Goal: Task Accomplishment & Management: Manage account settings

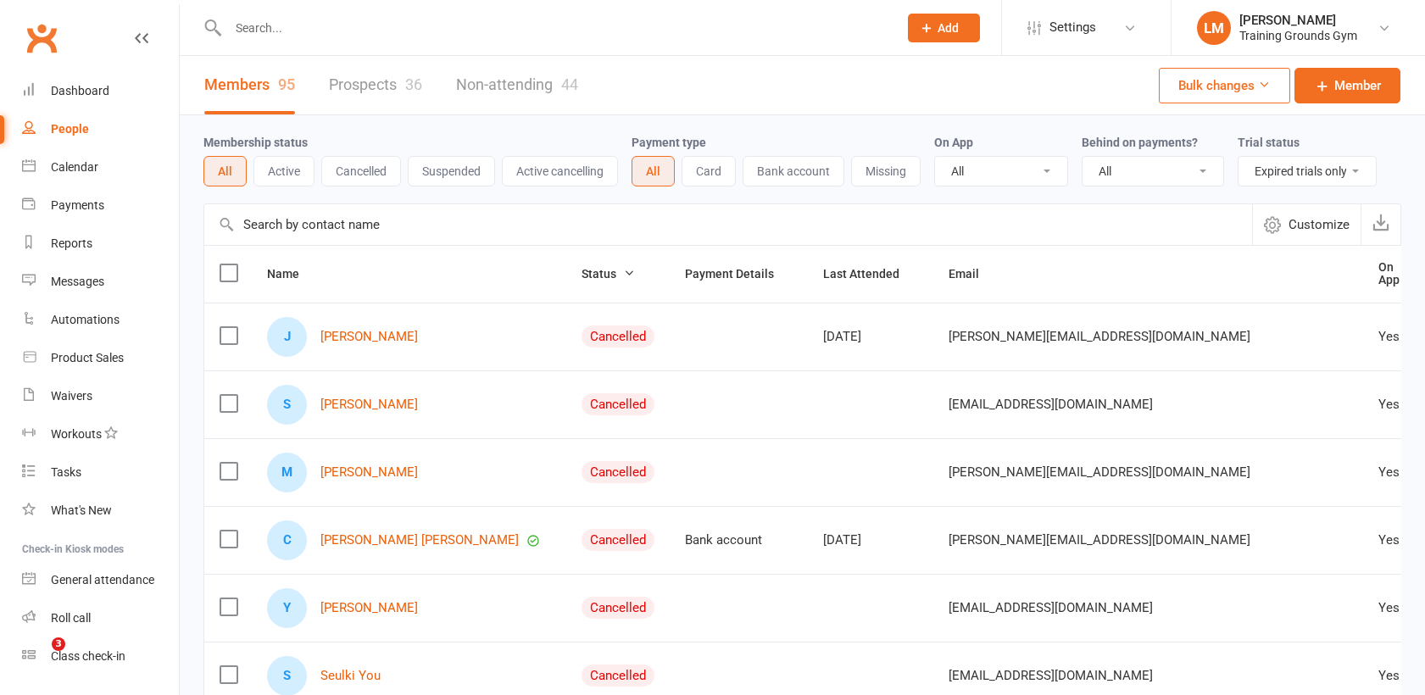
select select "trial_expired"
select select "100"
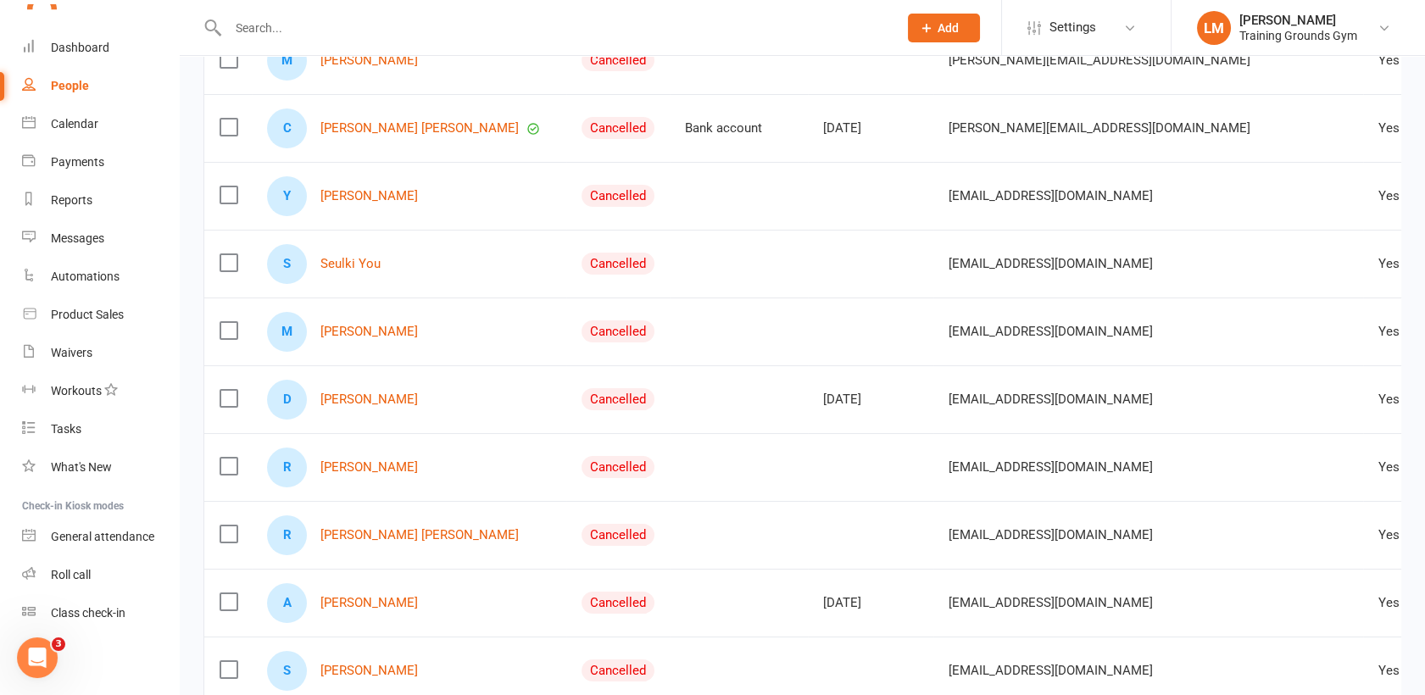
scroll to position [22, 0]
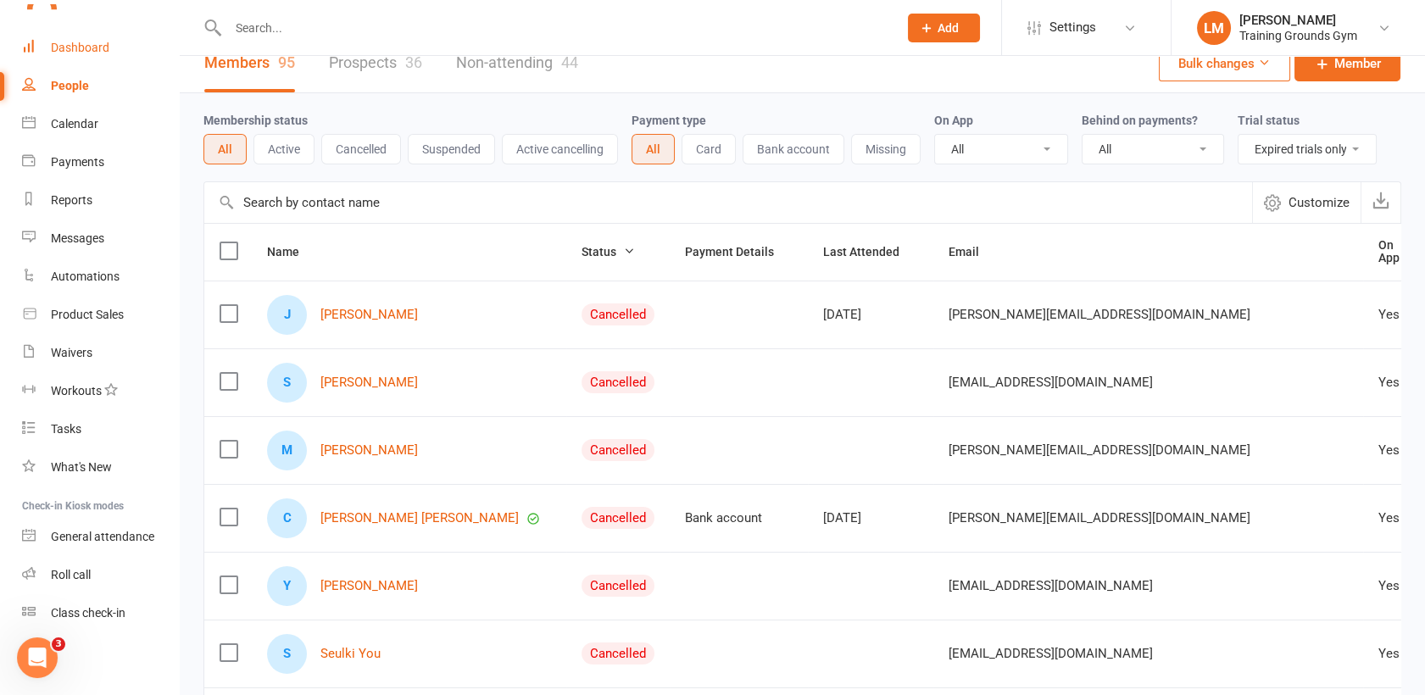
click at [76, 44] on div "Dashboard" at bounding box center [80, 48] width 58 height 14
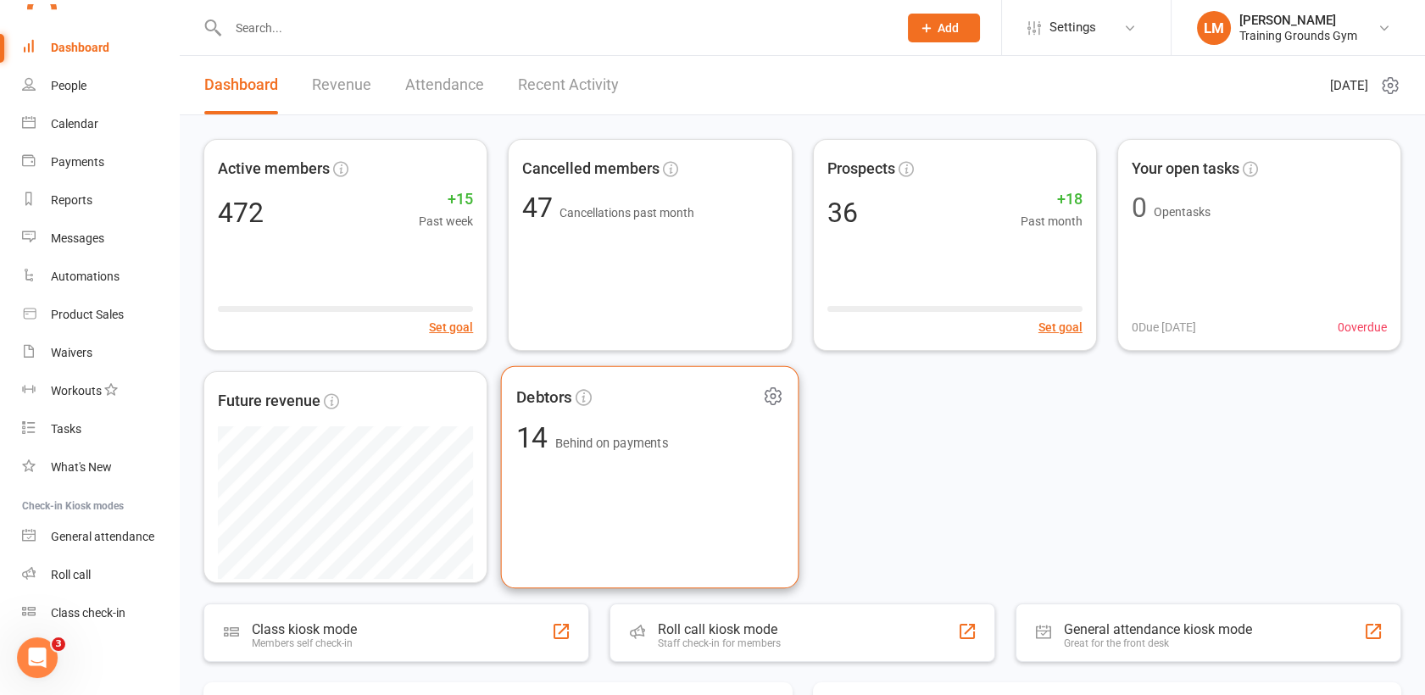
click at [626, 469] on div "Debtors 14 Behind on payments" at bounding box center [650, 477] width 298 height 223
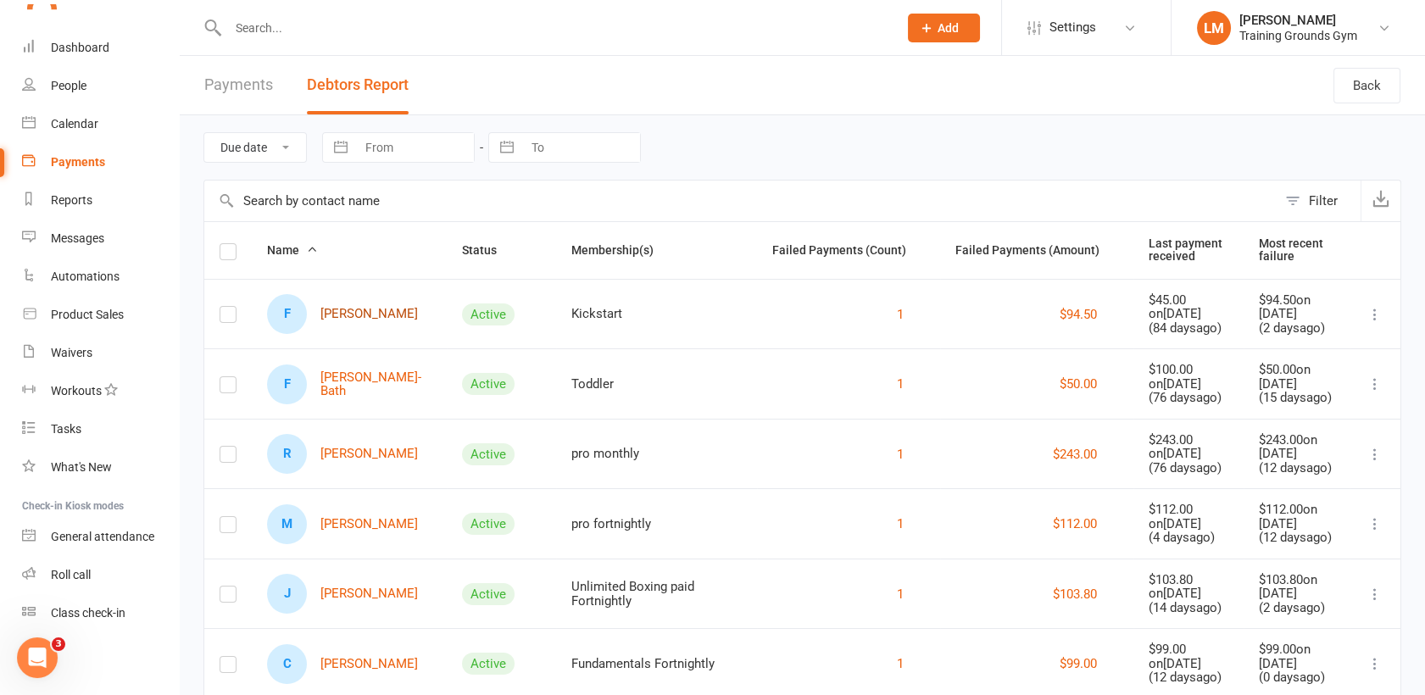
click at [348, 308] on link "F [PERSON_NAME]" at bounding box center [342, 314] width 151 height 40
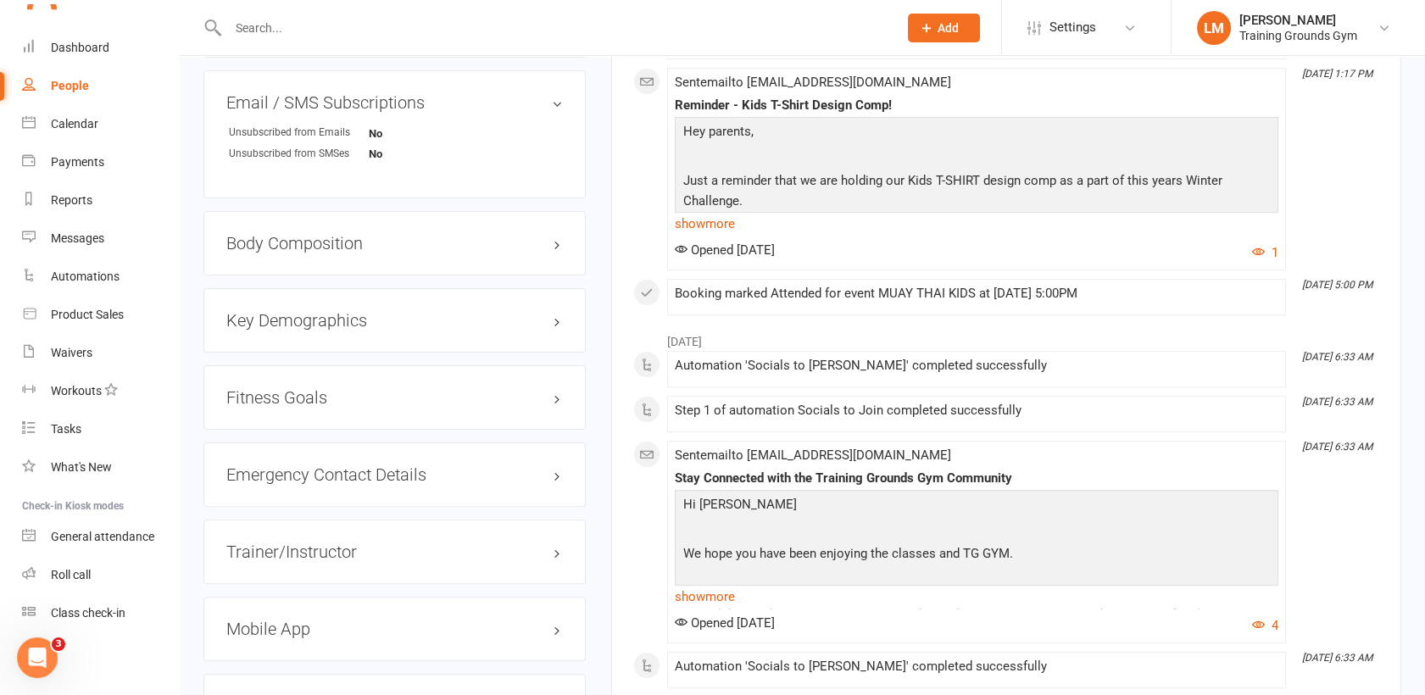
scroll to position [1299, 0]
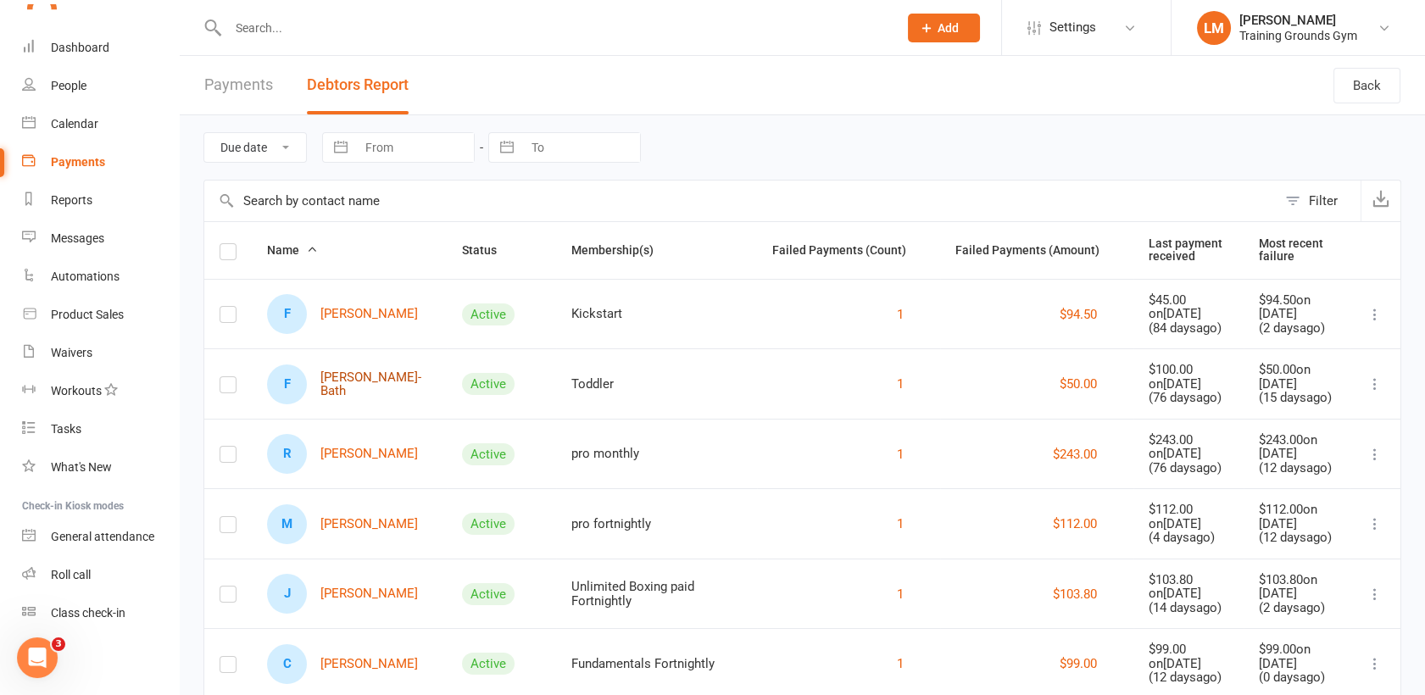
click at [374, 376] on link "F [PERSON_NAME]-Bath" at bounding box center [349, 384] width 164 height 40
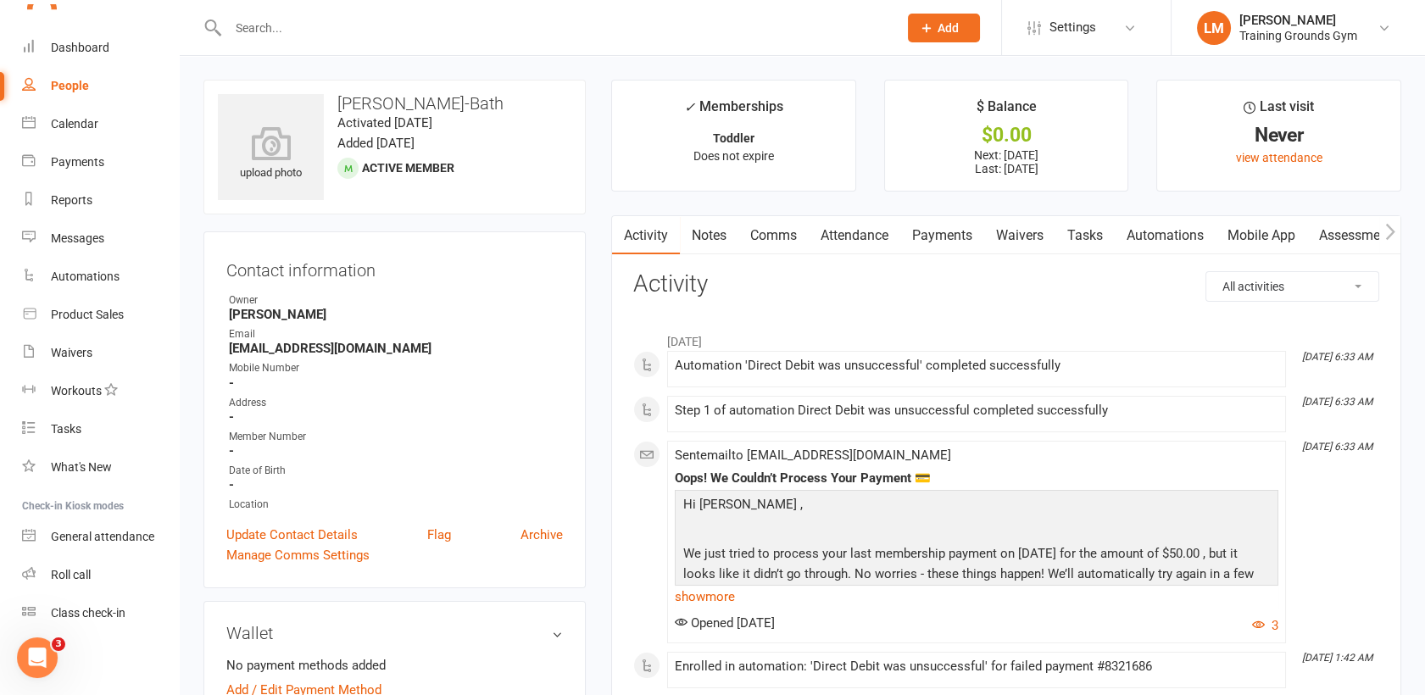
click at [941, 222] on link "Payments" at bounding box center [942, 235] width 84 height 39
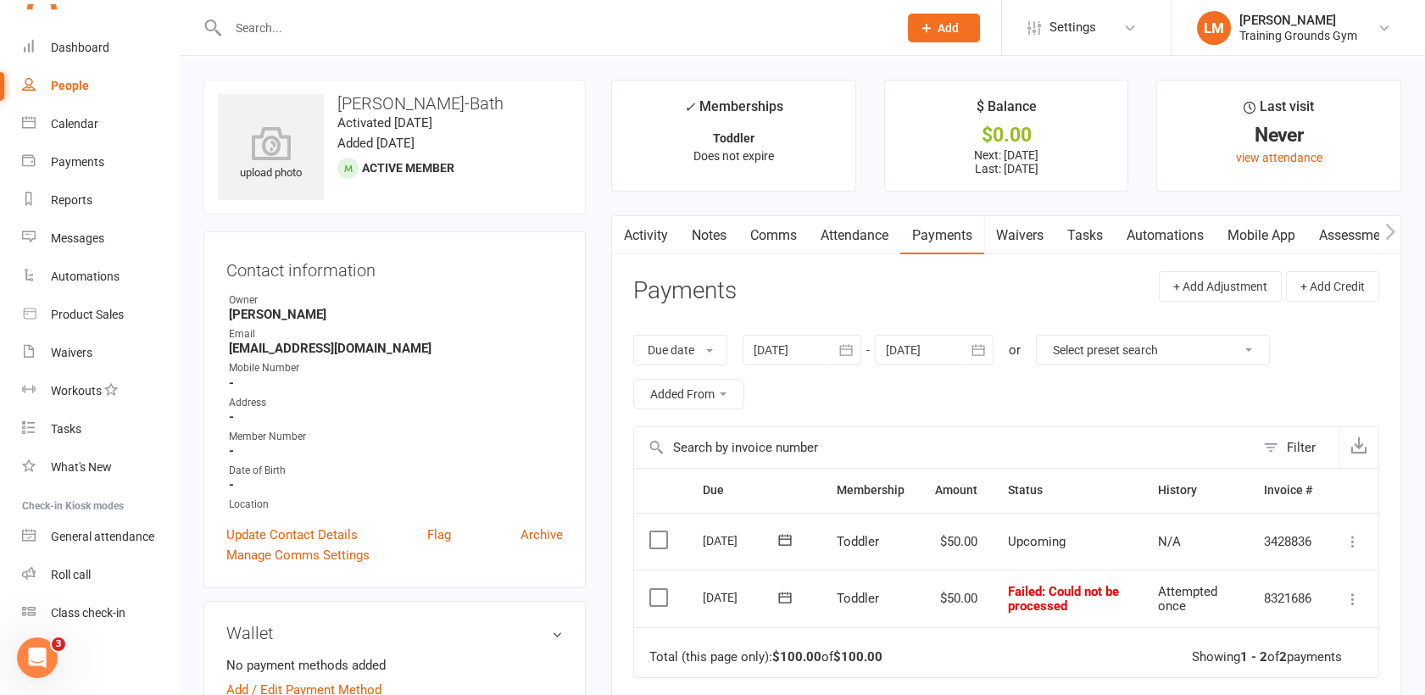
click at [781, 347] on div at bounding box center [801, 350] width 119 height 31
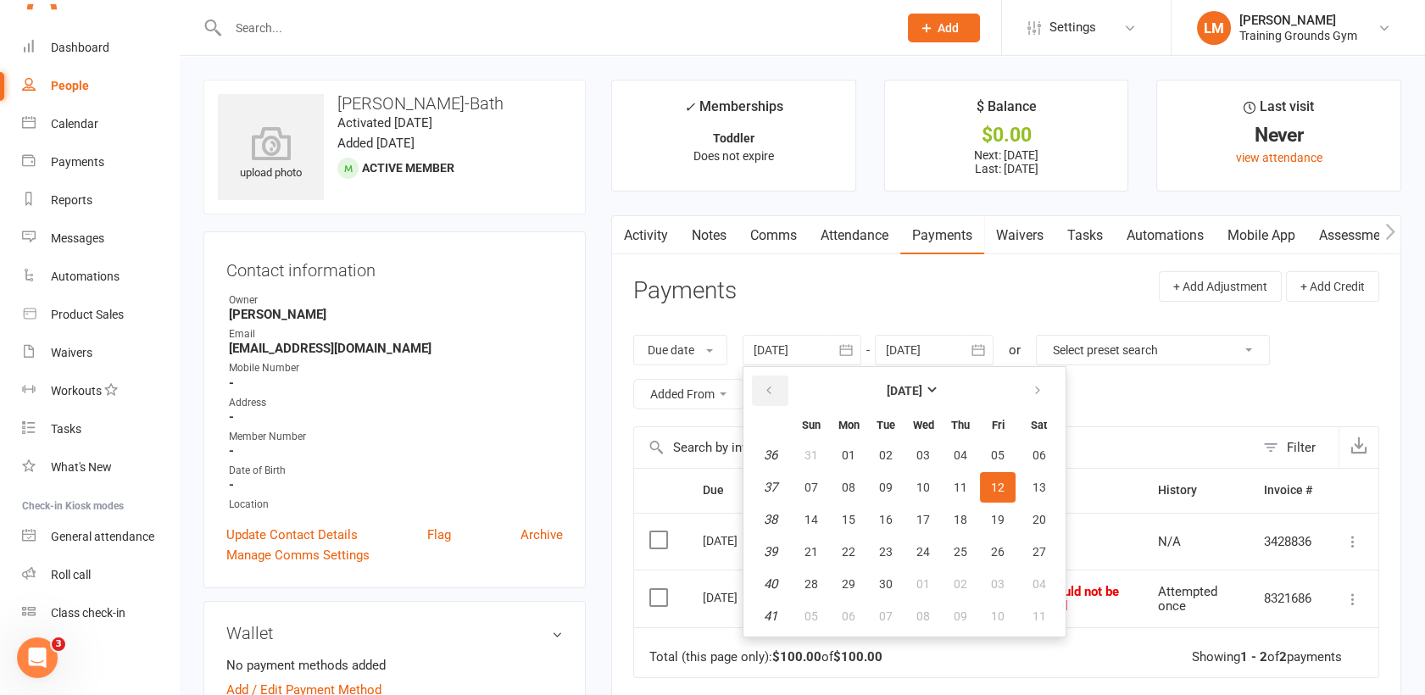
click at [780, 390] on button "button" at bounding box center [770, 390] width 36 height 31
click at [820, 485] on button "06" at bounding box center [811, 487] width 36 height 31
type input "[DATE]"
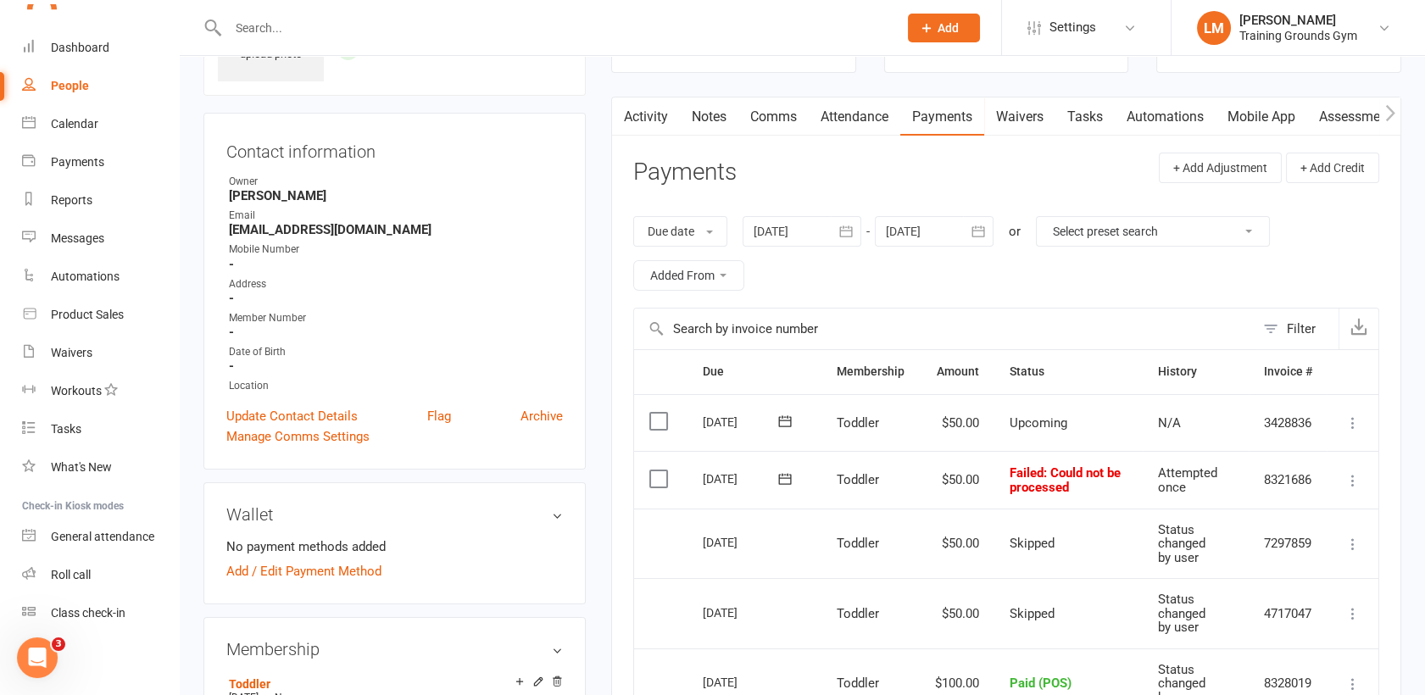
scroll to position [104, 0]
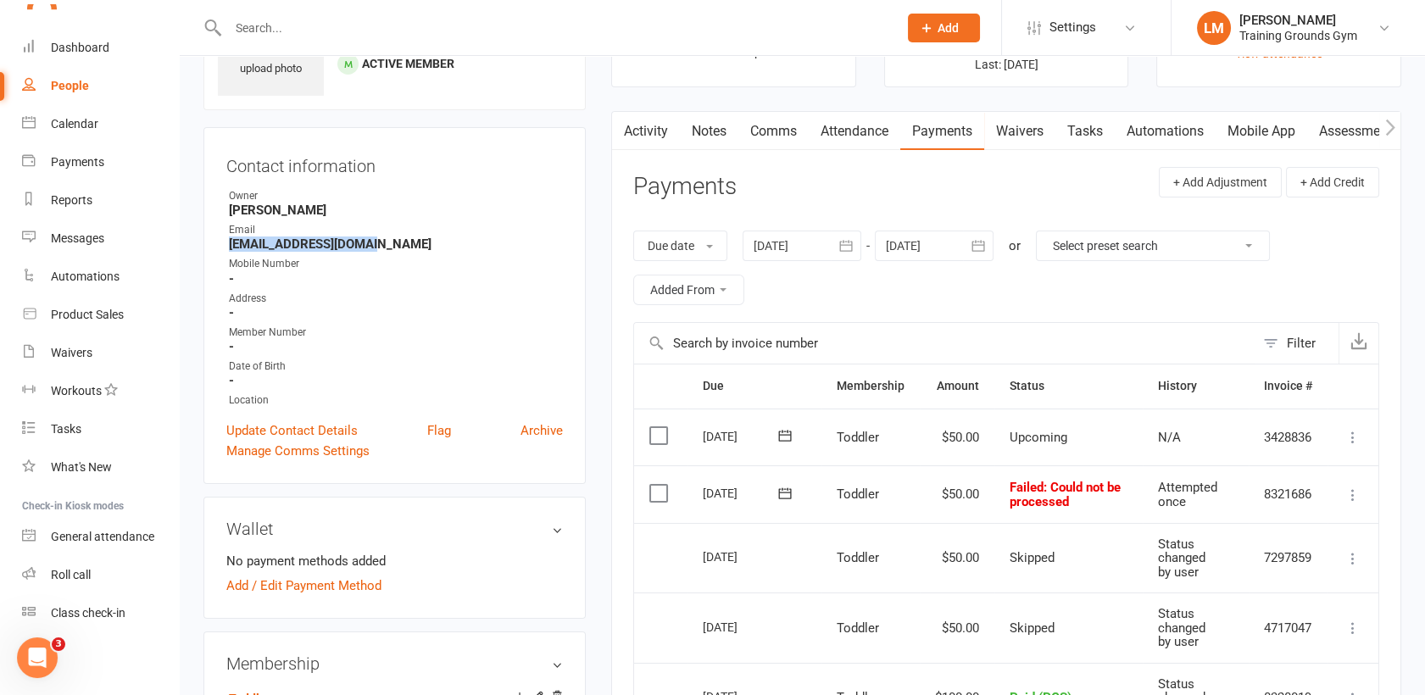
drag, startPoint x: 385, startPoint y: 242, endPoint x: 224, endPoint y: 248, distance: 161.1
click at [224, 248] on div "Contact information Owner [PERSON_NAME] Email [EMAIL_ADDRESS][DOMAIN_NAME] Mobi…" at bounding box center [394, 305] width 382 height 357
drag, startPoint x: 224, startPoint y: 248, endPoint x: 296, endPoint y: 241, distance: 72.4
copy strong "[EMAIL_ADDRESS][DOMAIN_NAME]"
click at [1105, 291] on div "Due date Due date Date paid Date failed Date settled [DATE] [DATE] Sun Mon Tue …" at bounding box center [1006, 268] width 746 height 108
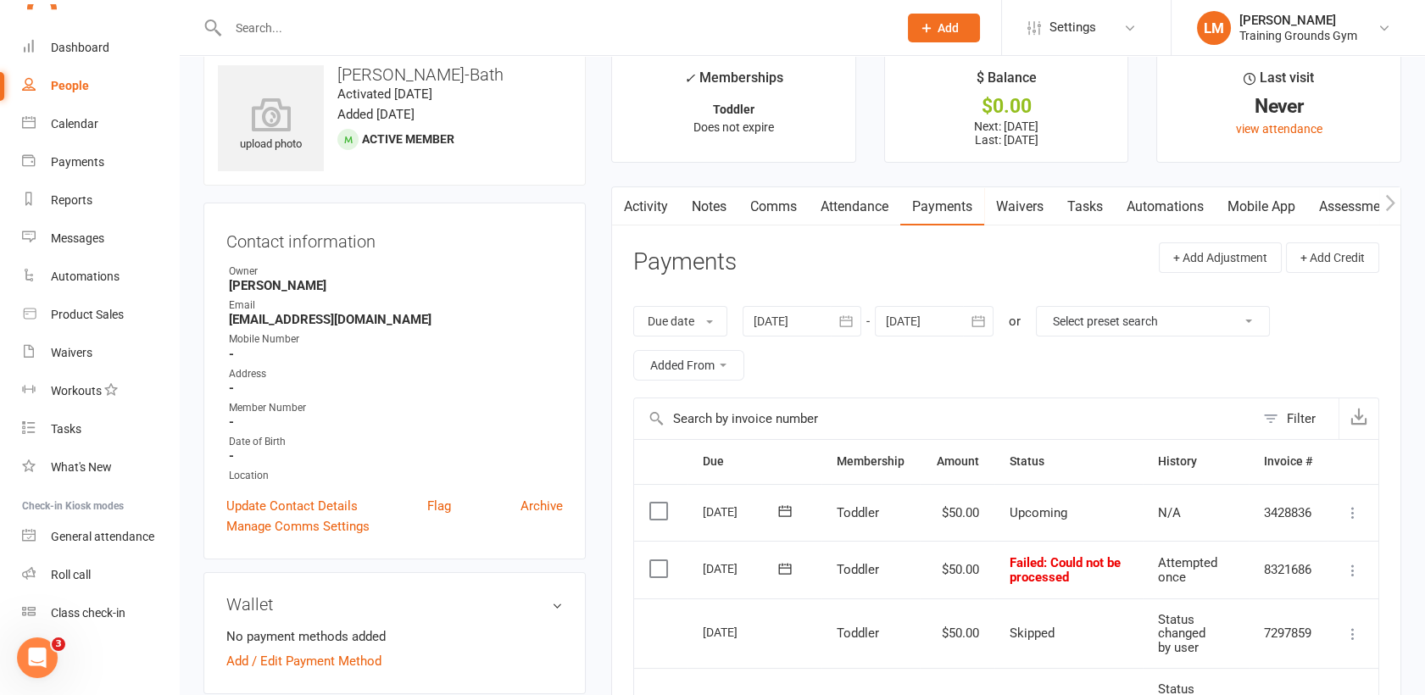
scroll to position [0, 0]
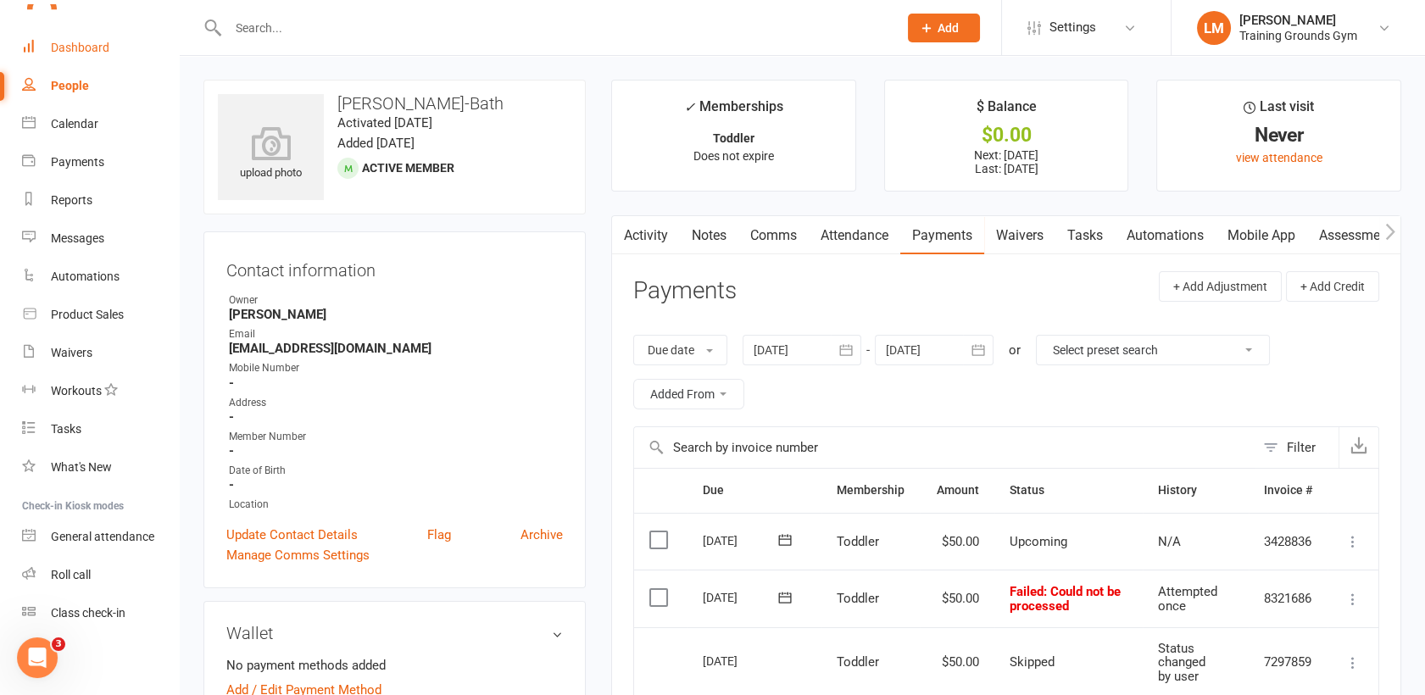
click at [102, 49] on div "Dashboard" at bounding box center [80, 48] width 58 height 14
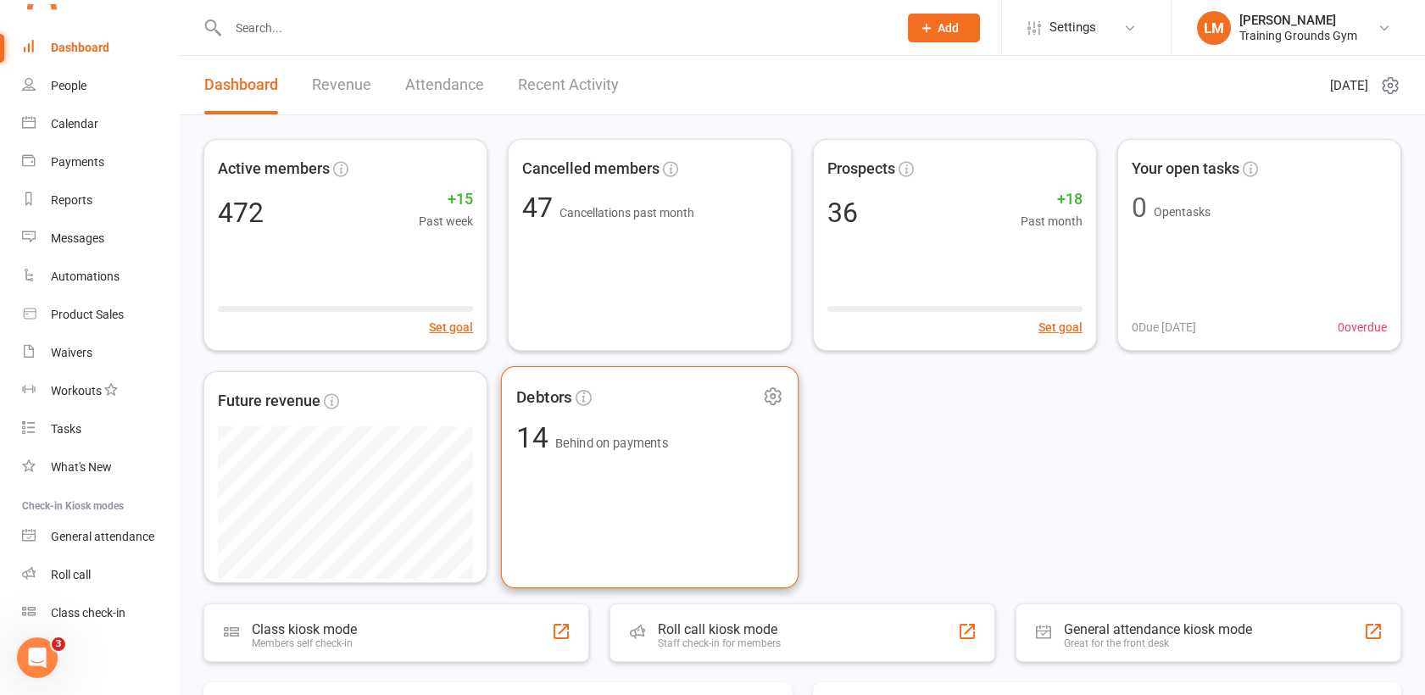
click at [624, 471] on div "Debtors 14 Behind on payments" at bounding box center [650, 477] width 298 height 222
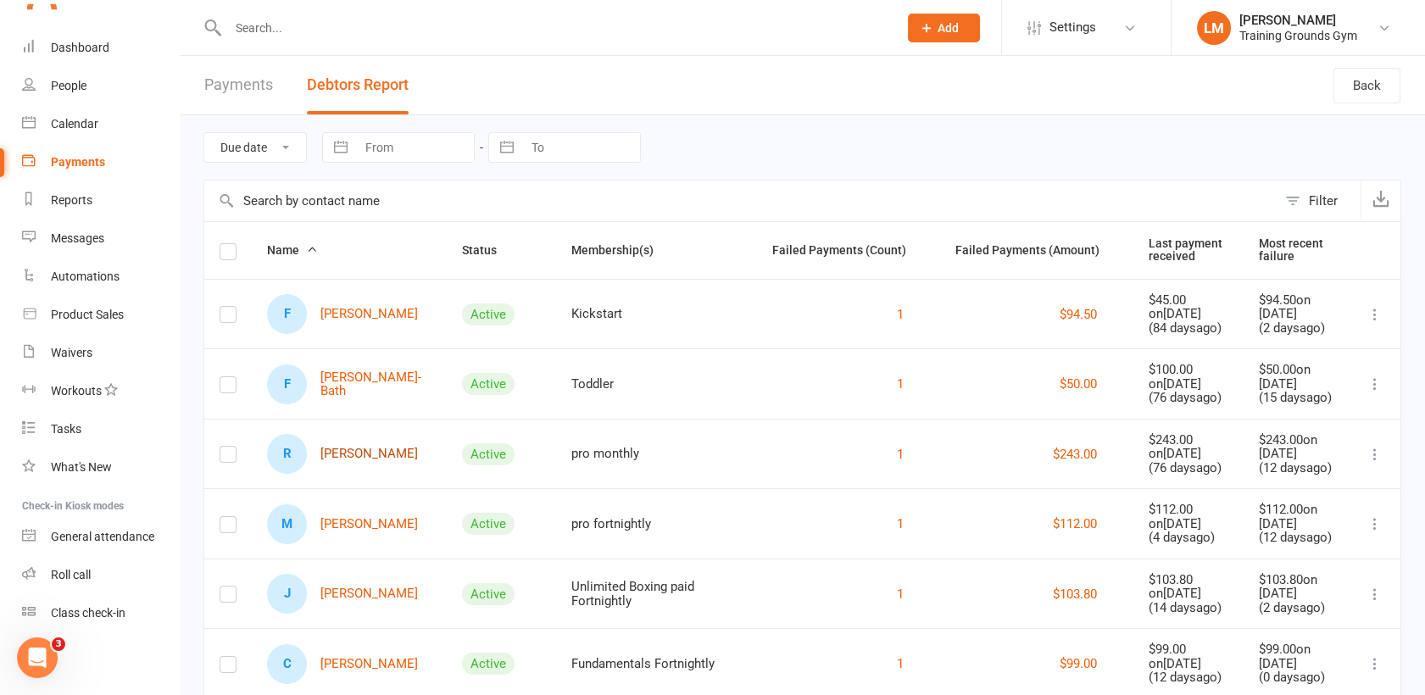
click at [350, 445] on link "R [PERSON_NAME]" at bounding box center [342, 454] width 151 height 40
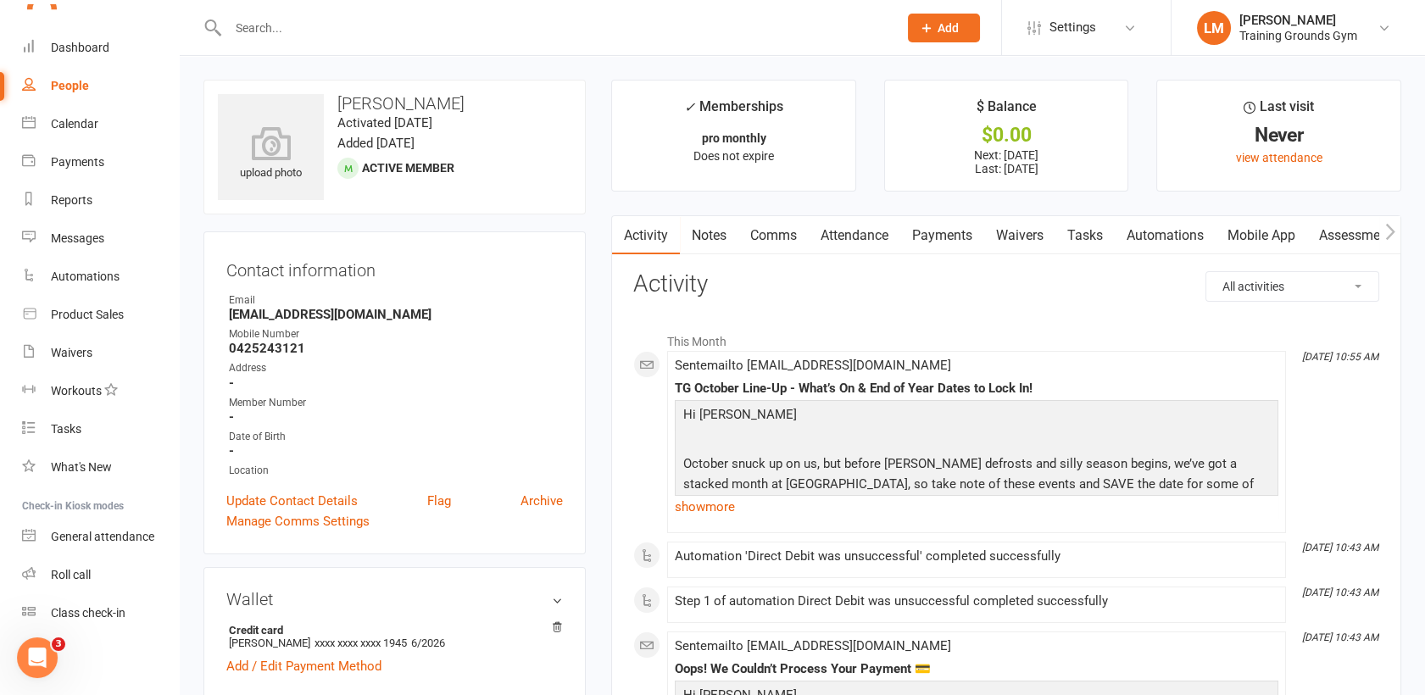
click at [749, 234] on link "Comms" at bounding box center [773, 235] width 70 height 39
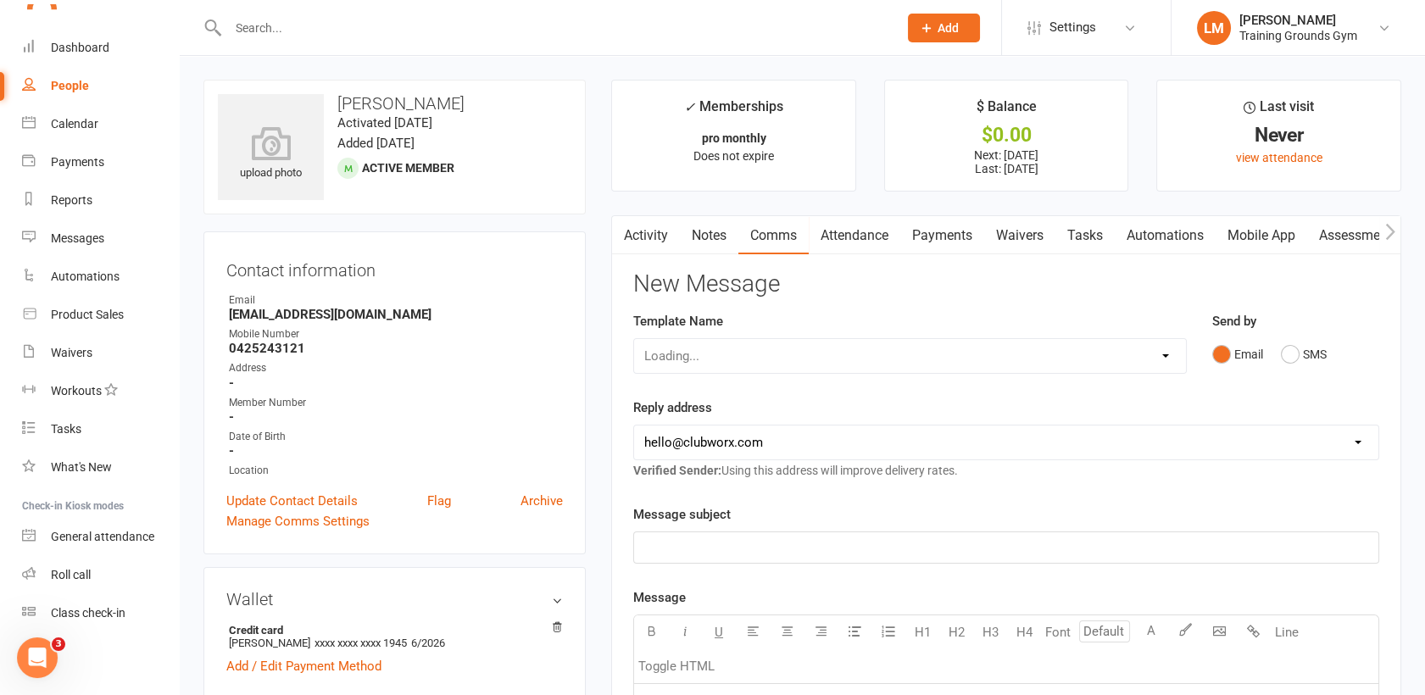
click at [762, 356] on div "Loading..." at bounding box center [909, 356] width 553 height 36
click at [803, 359] on select "Select Template [SMS] [Default template - review before using] Appointment remi…" at bounding box center [910, 356] width 552 height 34
click at [820, 409] on div "Reply address [EMAIL_ADDRESS][DOMAIN_NAME] [PERSON_NAME][EMAIL_ADDRESS][DOMAIN_…" at bounding box center [1006, 438] width 746 height 83
click at [646, 231] on link "Activity" at bounding box center [646, 235] width 68 height 39
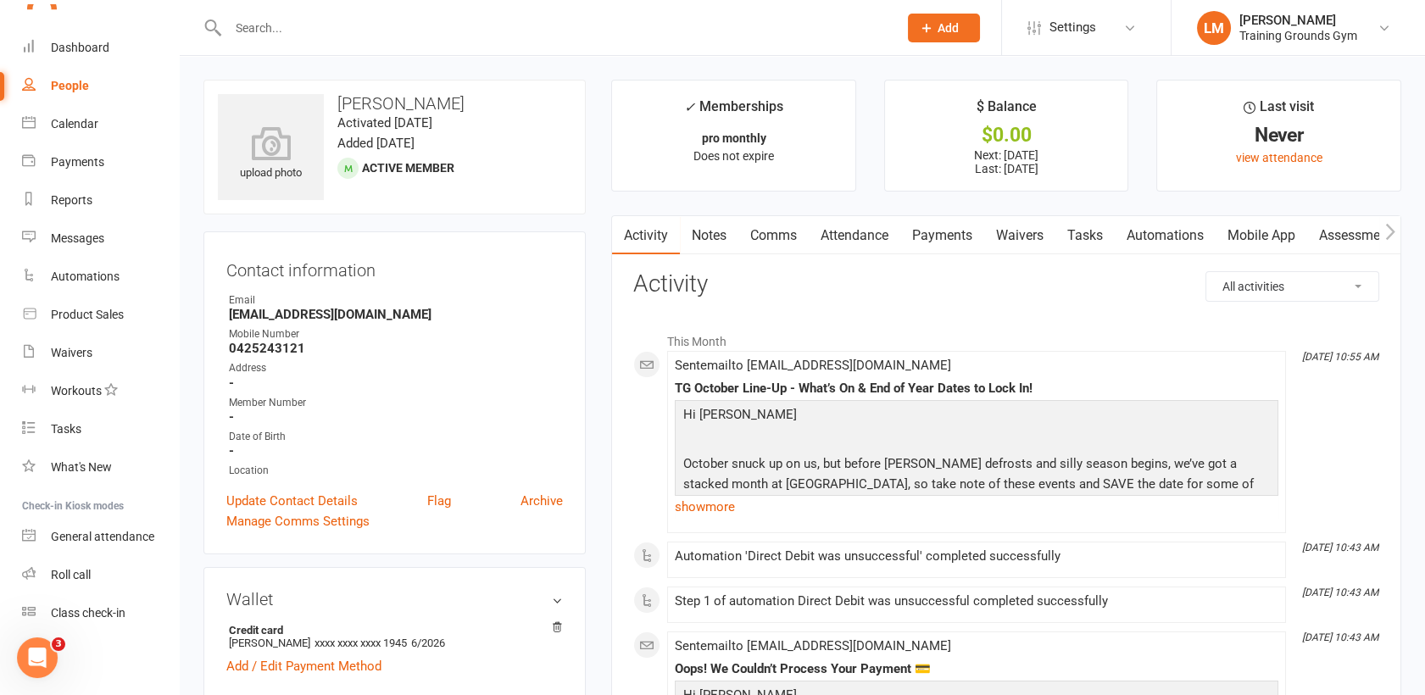
click at [785, 240] on link "Comms" at bounding box center [773, 235] width 70 height 39
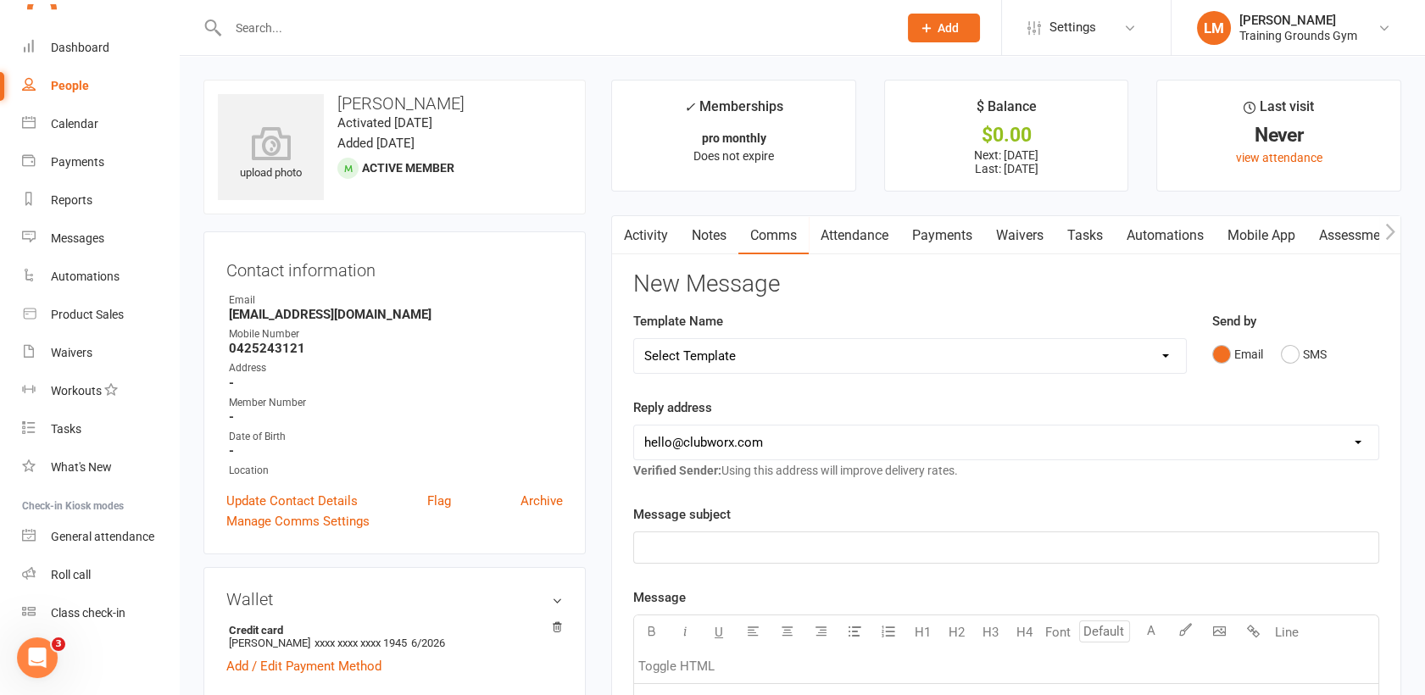
click at [800, 351] on select "Select Template [SMS] [Default template - review before using] Appointment remi…" at bounding box center [910, 356] width 552 height 34
click at [826, 443] on select "[EMAIL_ADDRESS][DOMAIN_NAME] [PERSON_NAME][EMAIL_ADDRESS][DOMAIN_NAME] [EMAIL_A…" at bounding box center [1006, 442] width 744 height 34
select select "1"
click at [634, 425] on select "[EMAIL_ADDRESS][DOMAIN_NAME] [PERSON_NAME][EMAIL_ADDRESS][DOMAIN_NAME] [EMAIL_A…" at bounding box center [1006, 442] width 744 height 34
click at [792, 551] on p "﻿" at bounding box center [1006, 547] width 724 height 20
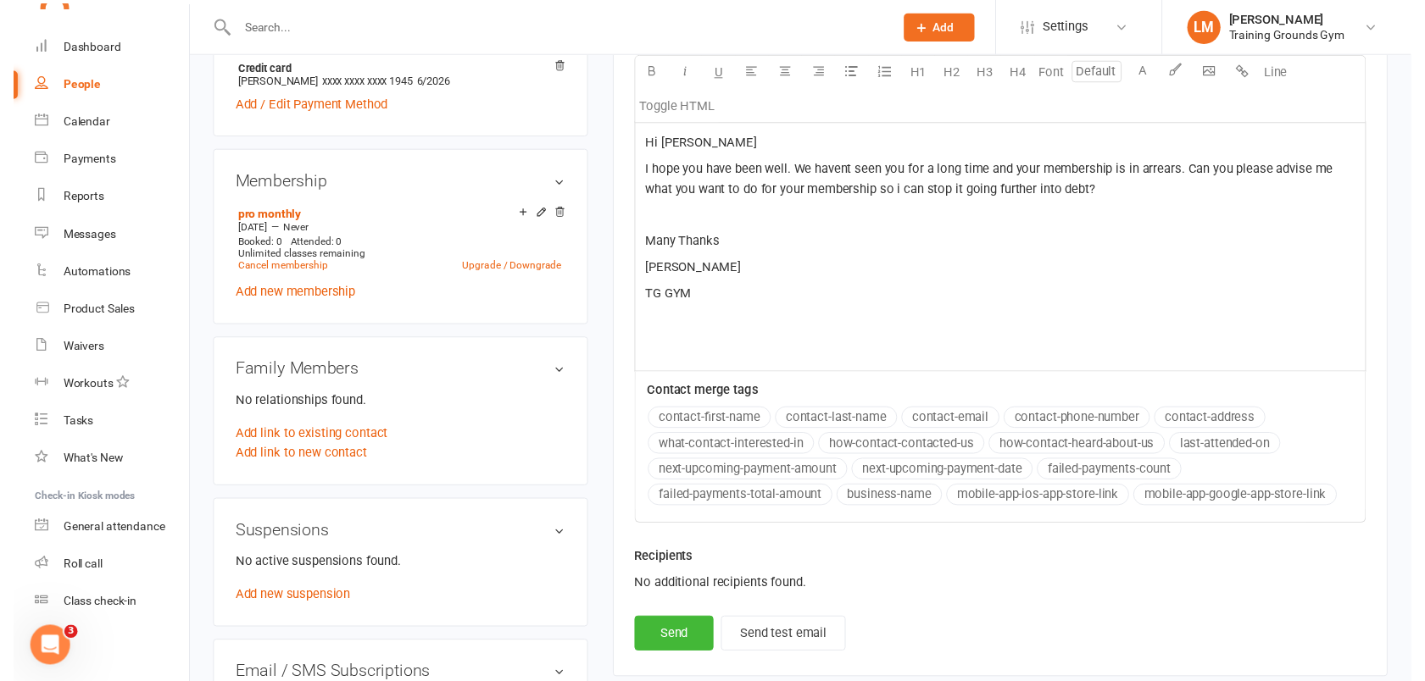
scroll to position [581, 0]
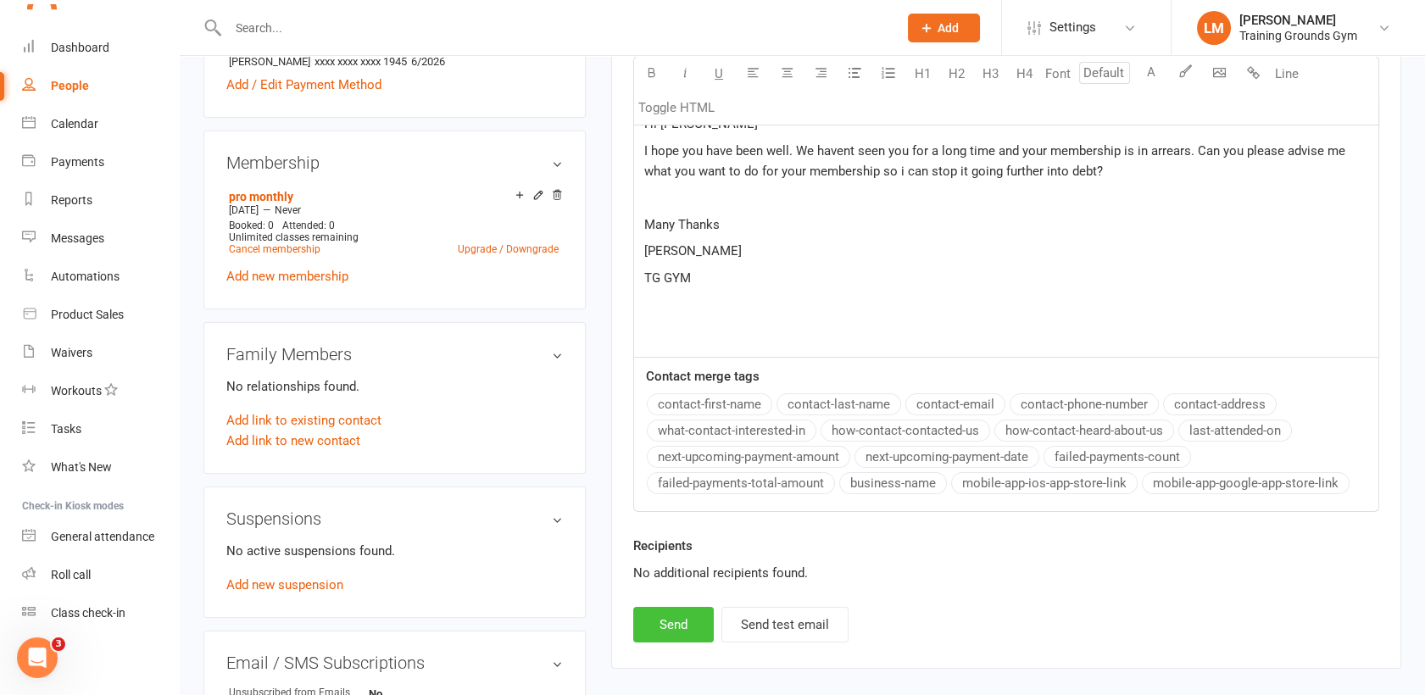
click at [666, 609] on button "Send" at bounding box center [673, 625] width 81 height 36
select select "0"
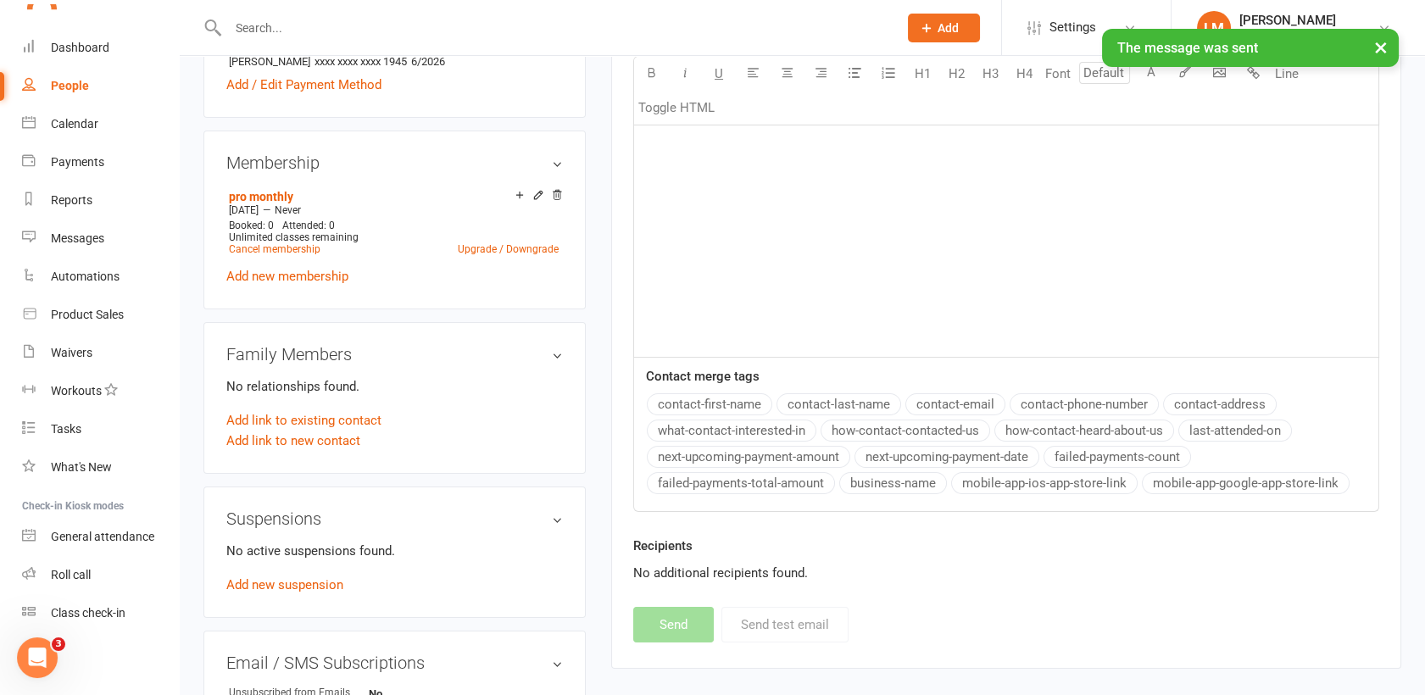
scroll to position [1842, 0]
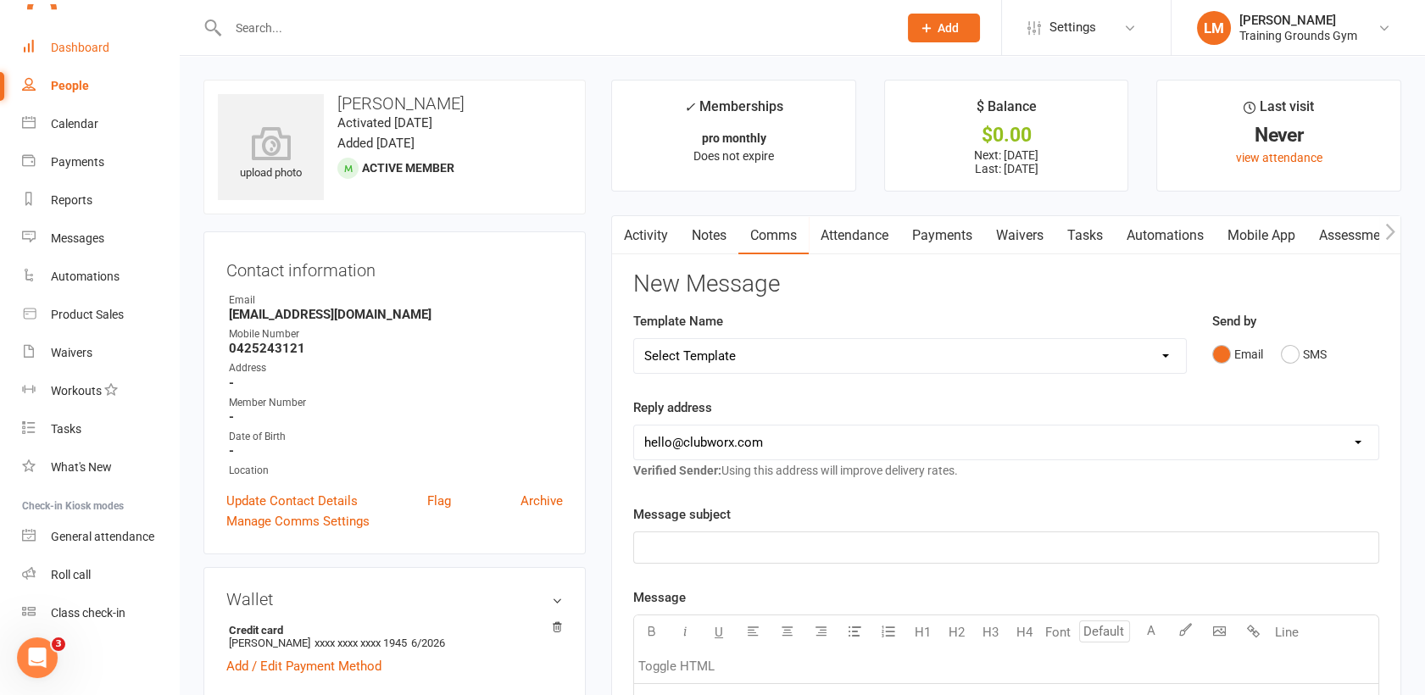
click at [92, 53] on div "Dashboard" at bounding box center [80, 48] width 58 height 14
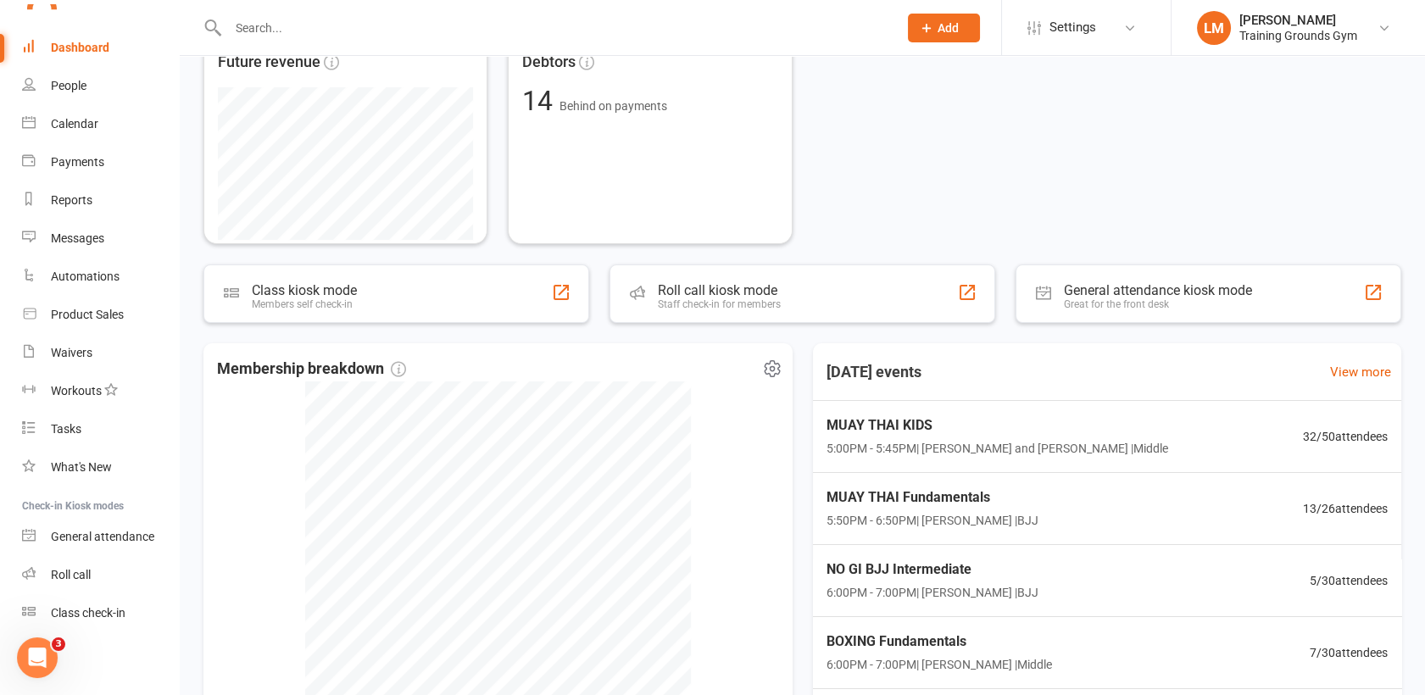
scroll to position [376, 0]
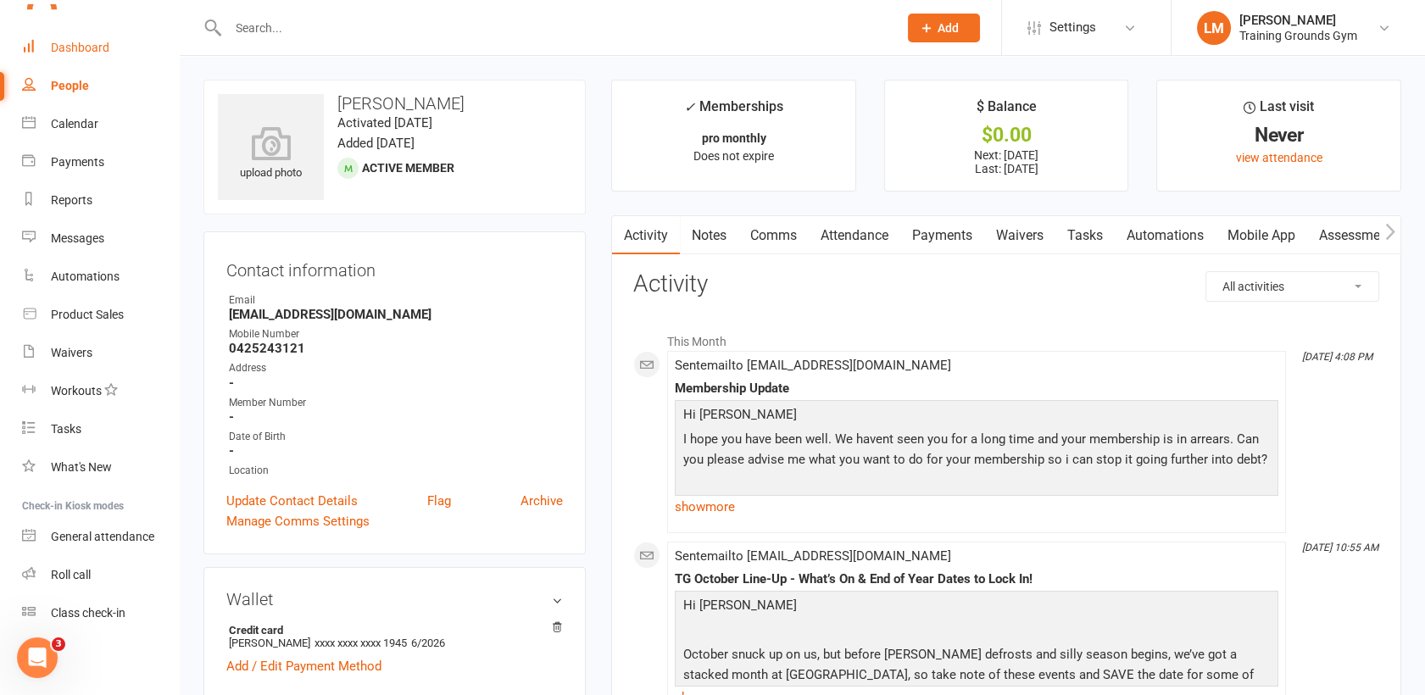
click at [81, 47] on div "Dashboard" at bounding box center [80, 48] width 58 height 14
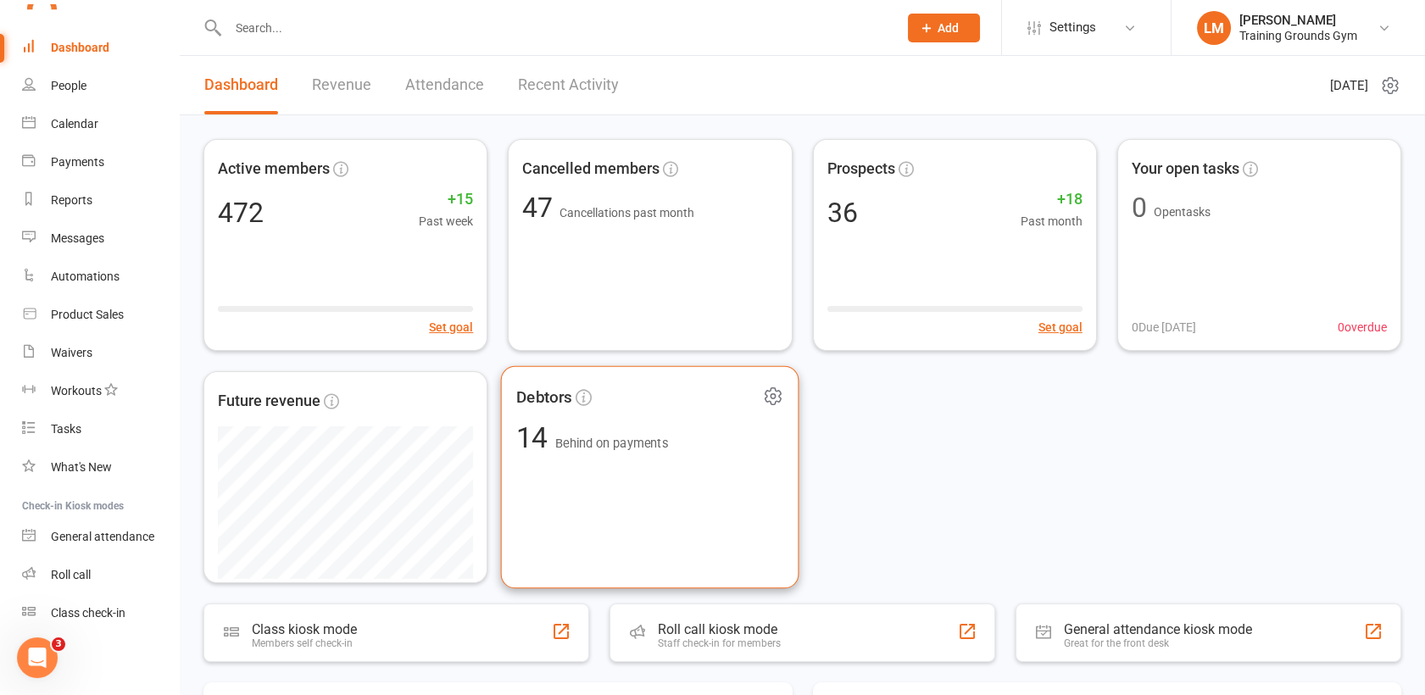
click at [710, 486] on div "Debtors 14 Behind on payments" at bounding box center [650, 477] width 298 height 223
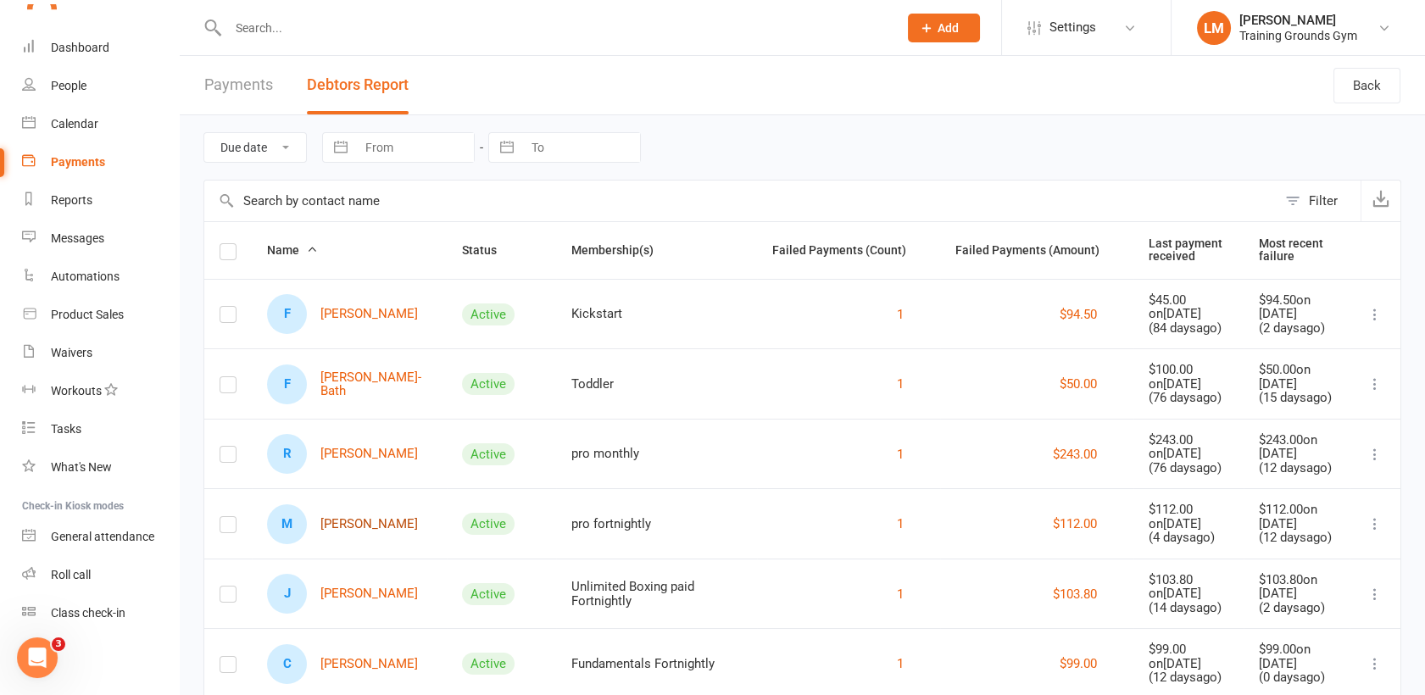
click at [359, 525] on link "M [PERSON_NAME]" at bounding box center [342, 524] width 151 height 40
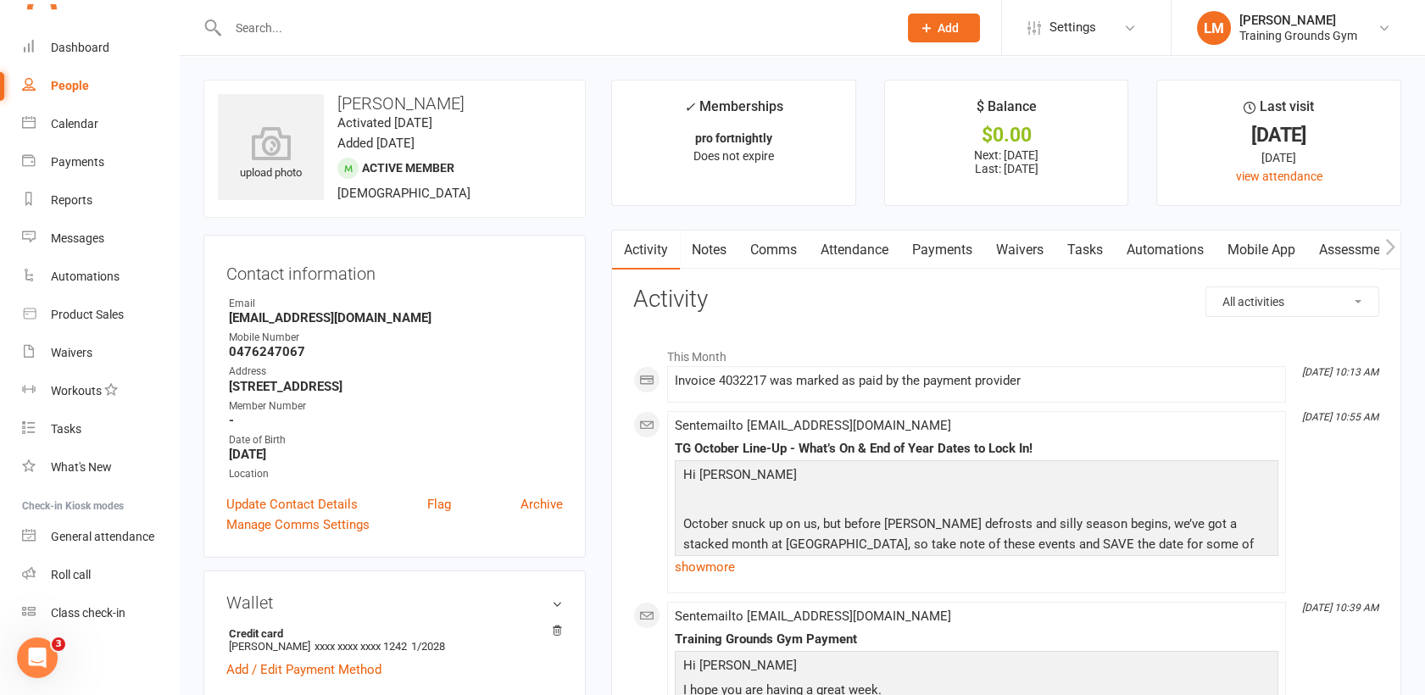
click at [959, 242] on link "Payments" at bounding box center [942, 250] width 84 height 39
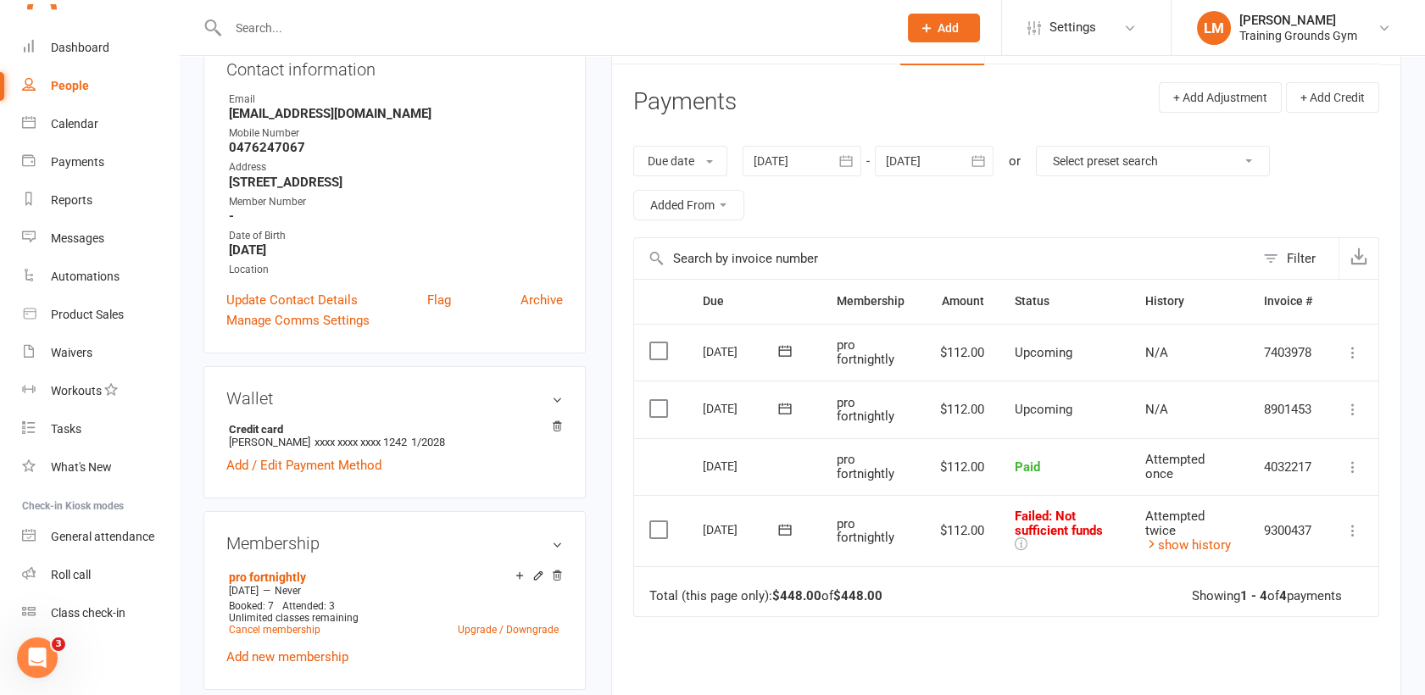
scroll to position [228, 0]
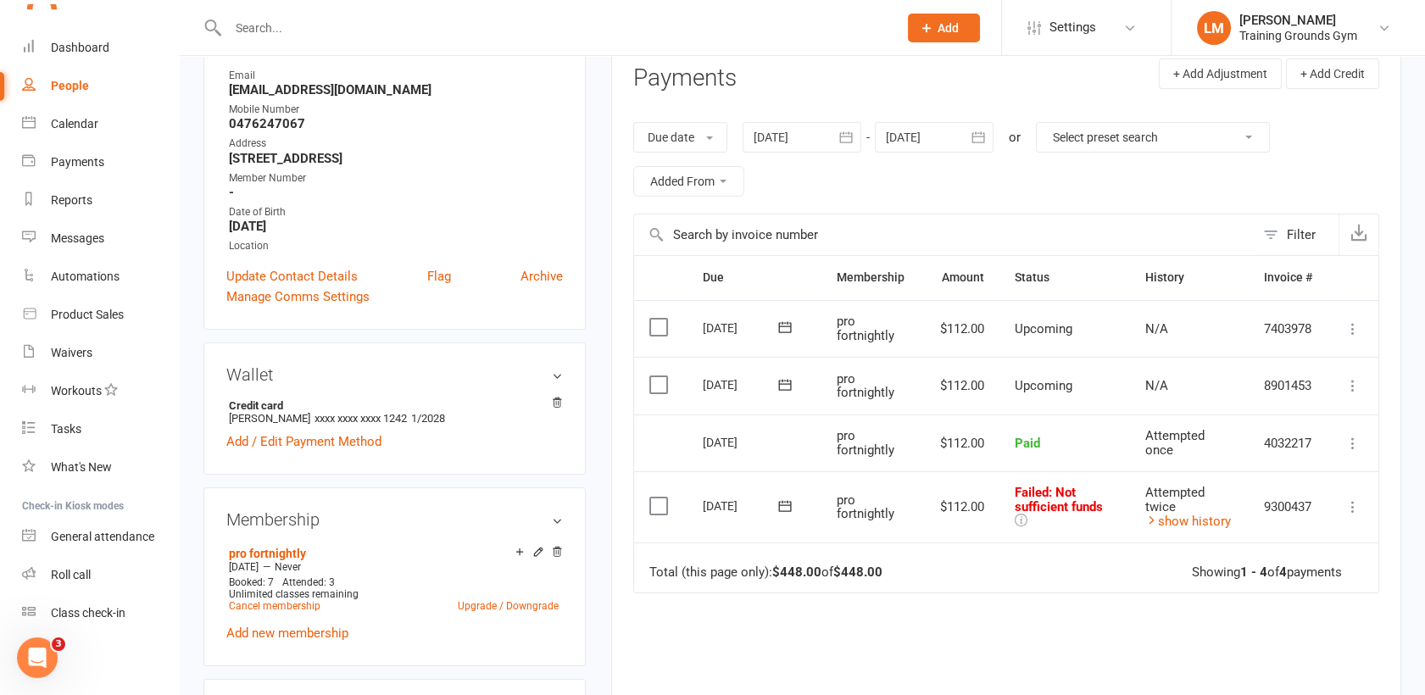
click at [849, 136] on icon "button" at bounding box center [845, 137] width 17 height 17
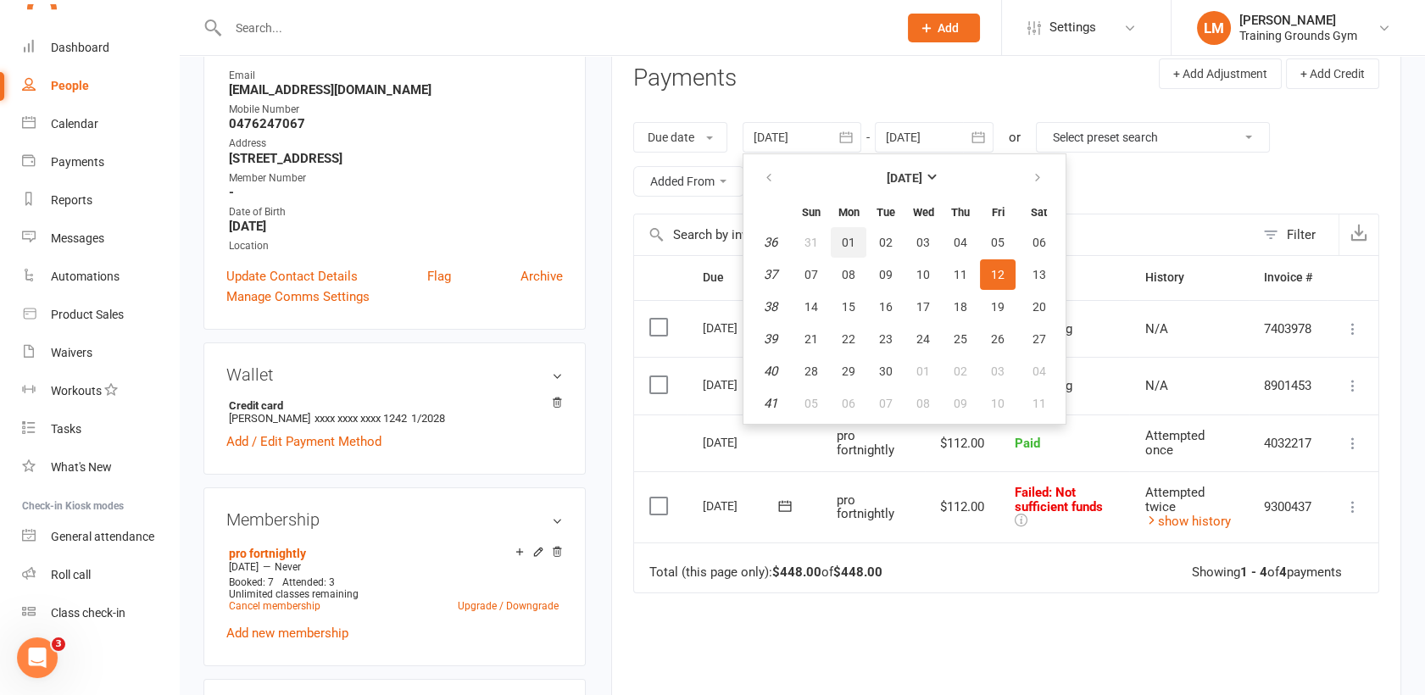
click at [848, 236] on span "01" at bounding box center [849, 243] width 14 height 14
type input "[DATE]"
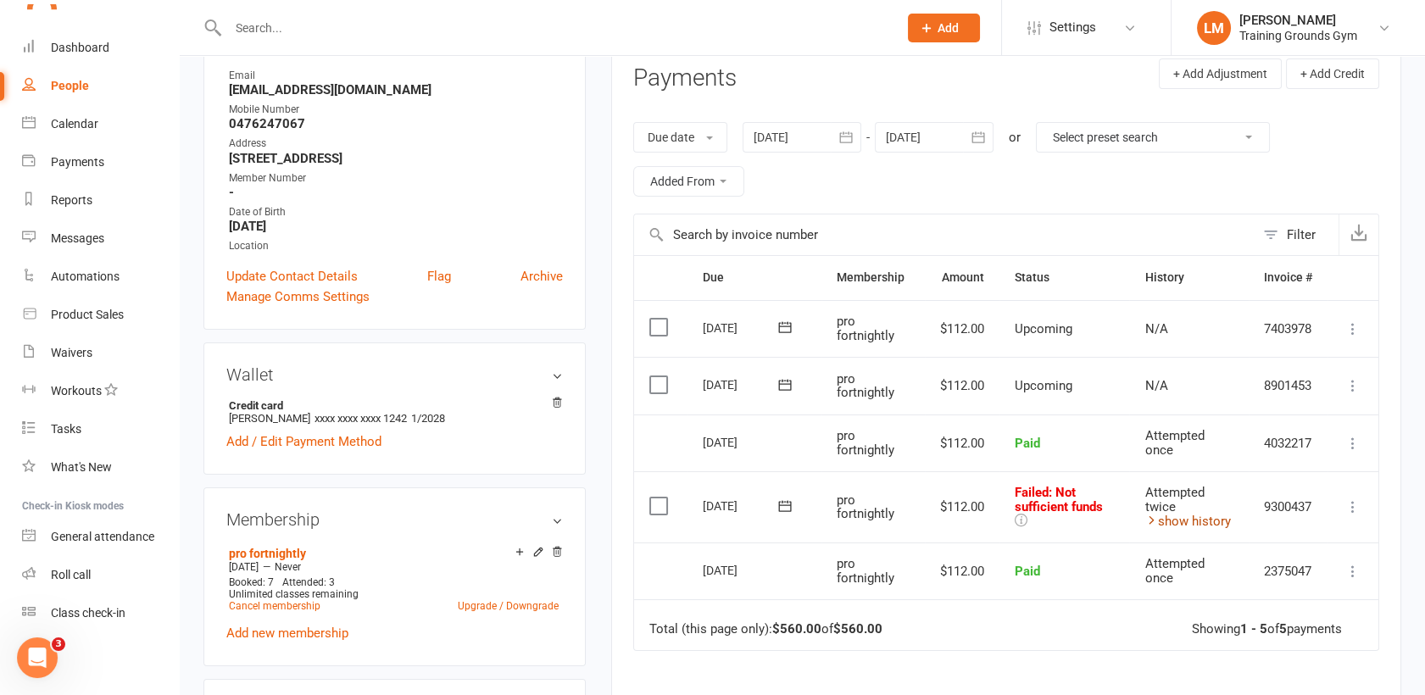
click at [1170, 525] on link "show history" at bounding box center [1187, 521] width 86 height 15
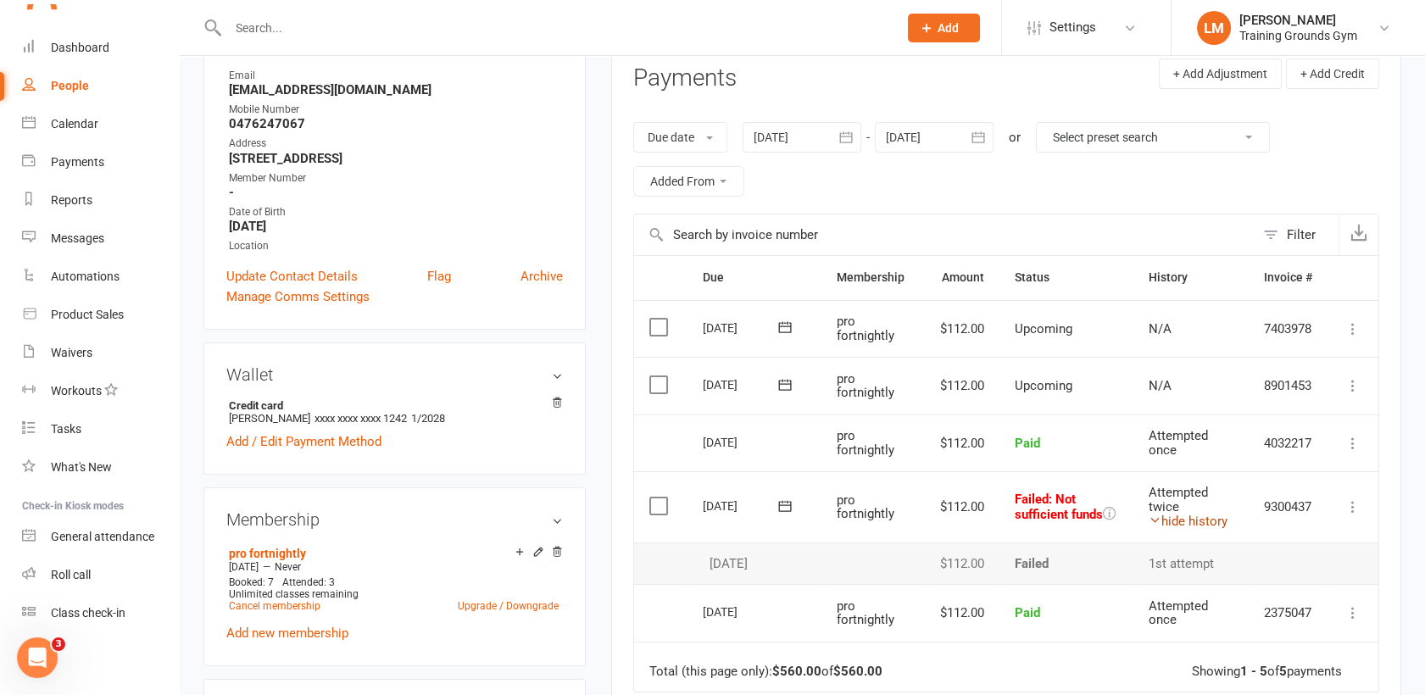
click at [1170, 525] on link "hide history" at bounding box center [1187, 521] width 79 height 15
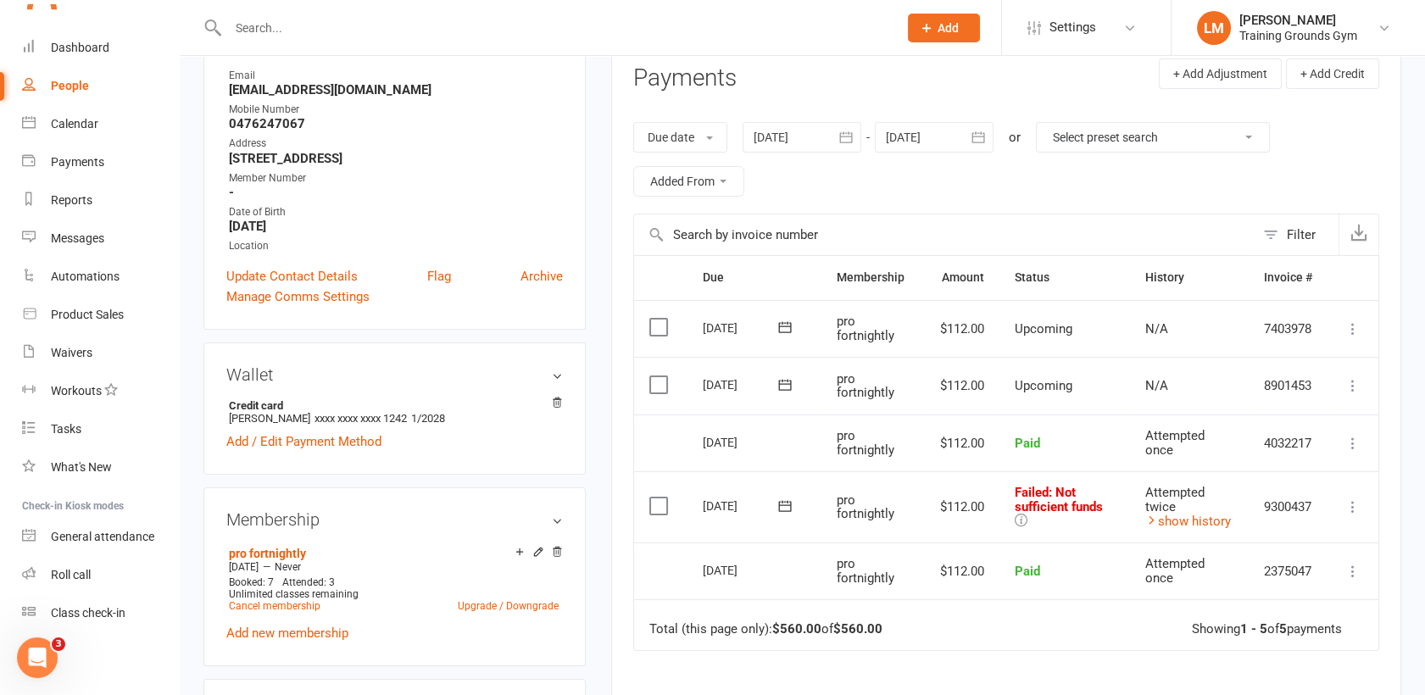
click at [1020, 518] on icon at bounding box center [1020, 520] width 13 height 13
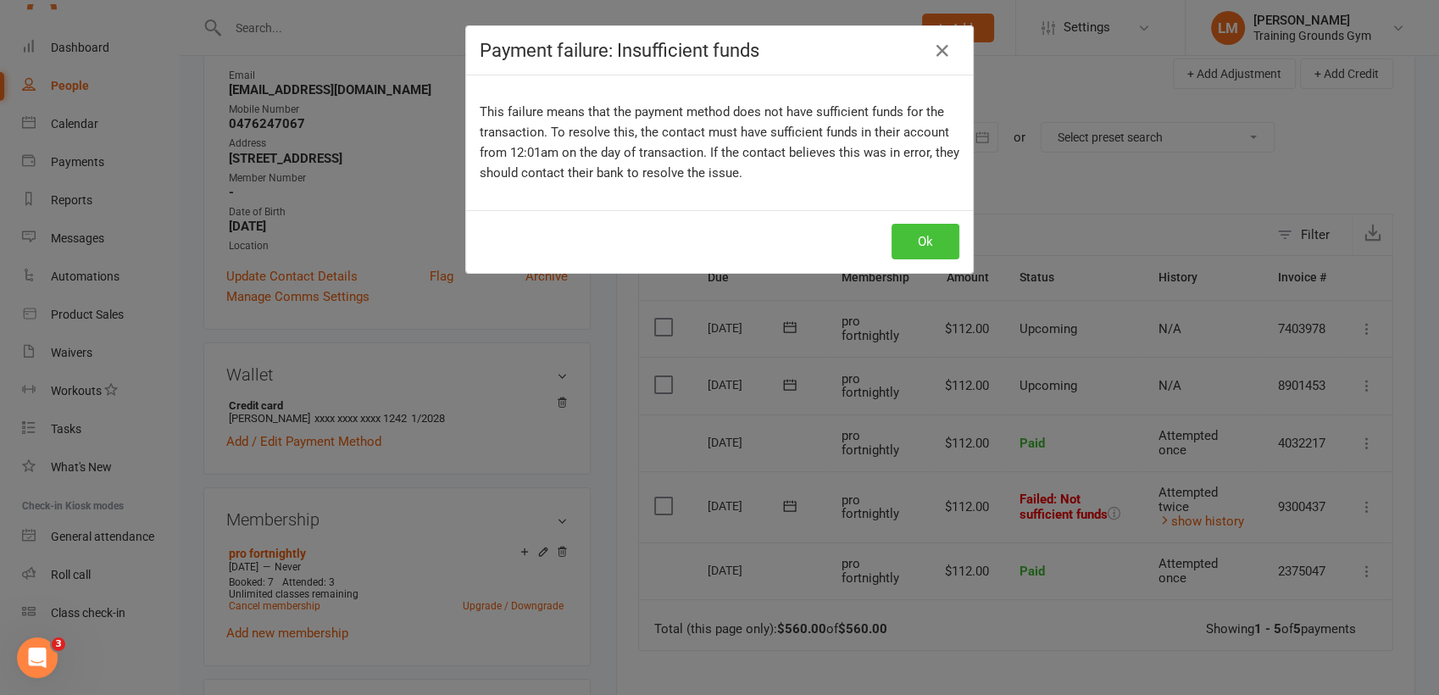
click at [922, 229] on button "Ok" at bounding box center [926, 242] width 68 height 36
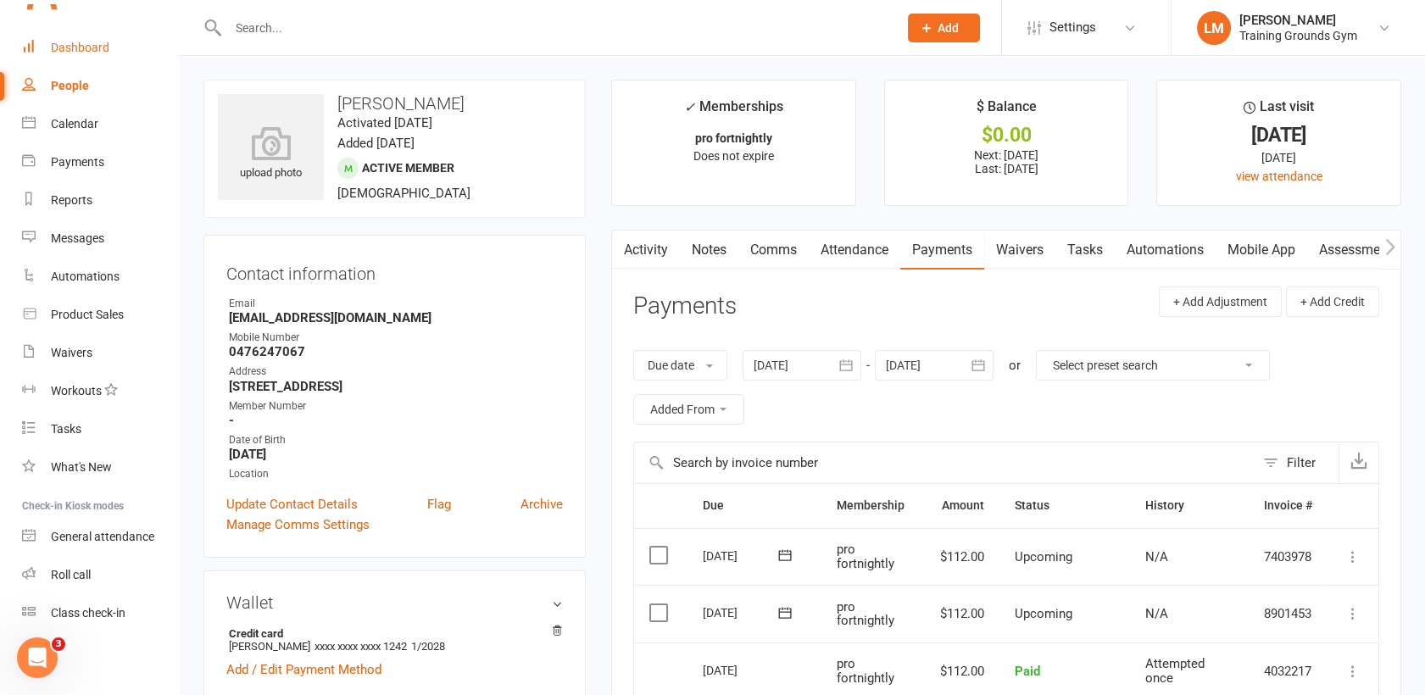
click at [81, 46] on div "Dashboard" at bounding box center [80, 48] width 58 height 14
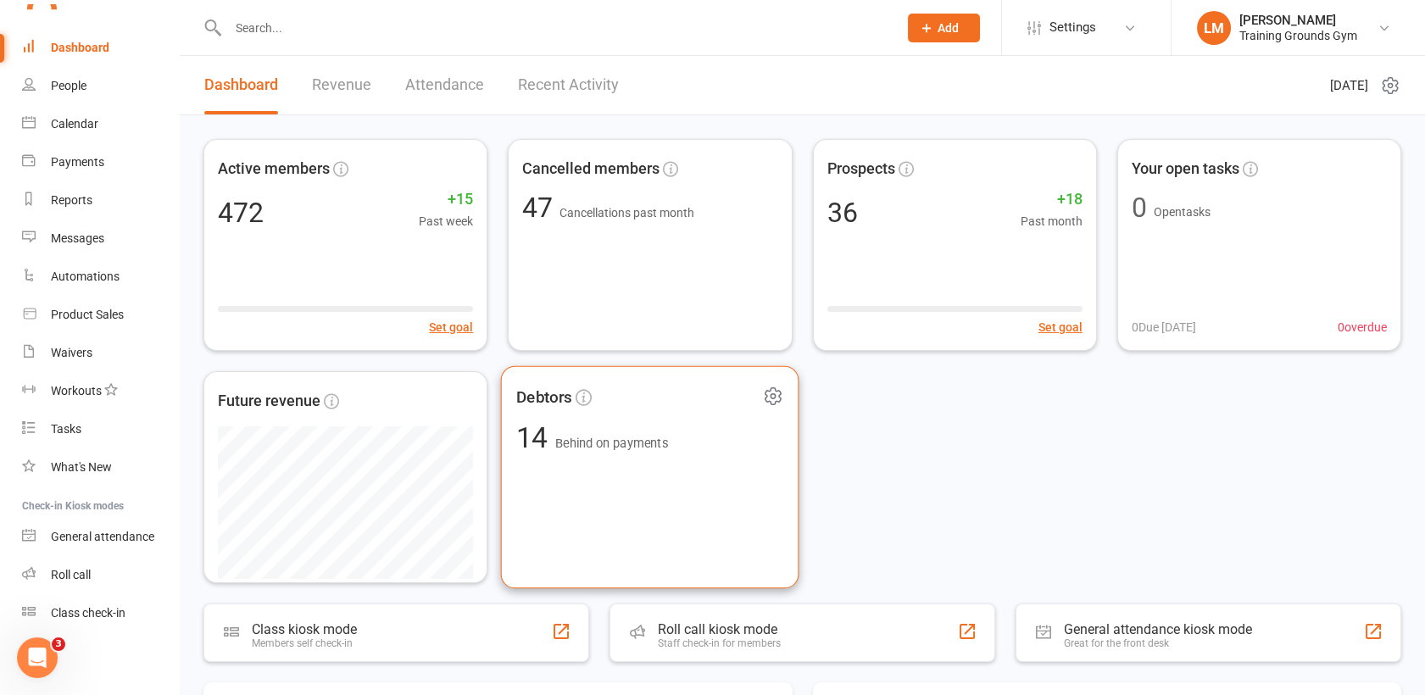
click at [720, 508] on div "Debtors 14 Behind on payments" at bounding box center [650, 477] width 298 height 223
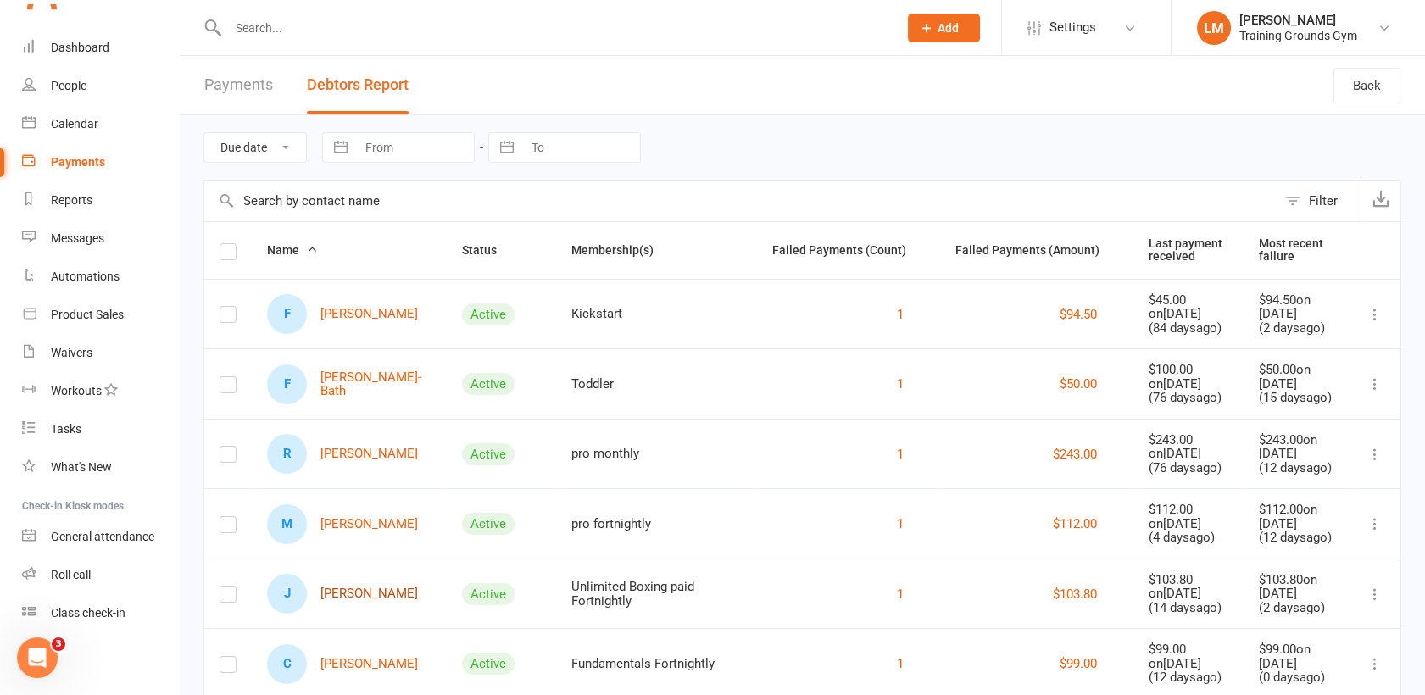
click at [353, 593] on link "J [PERSON_NAME]" at bounding box center [342, 594] width 151 height 40
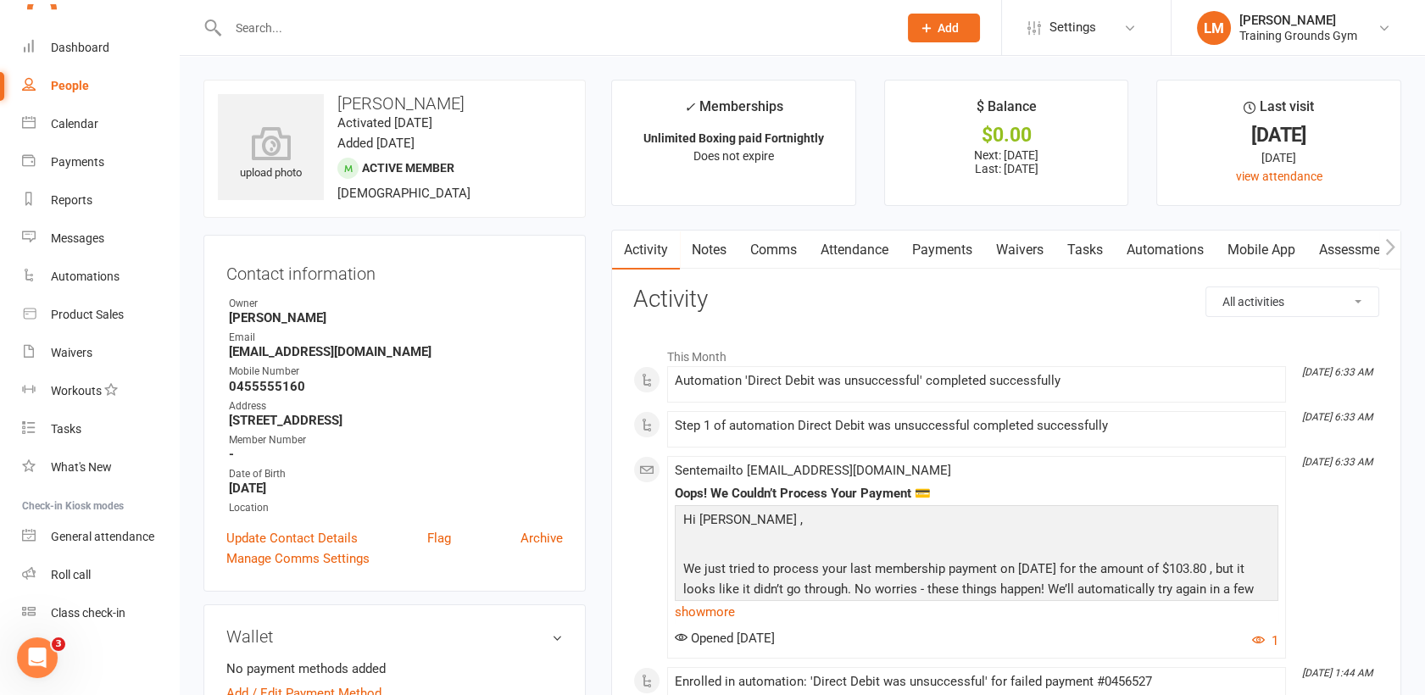
click at [953, 250] on link "Payments" at bounding box center [942, 250] width 84 height 39
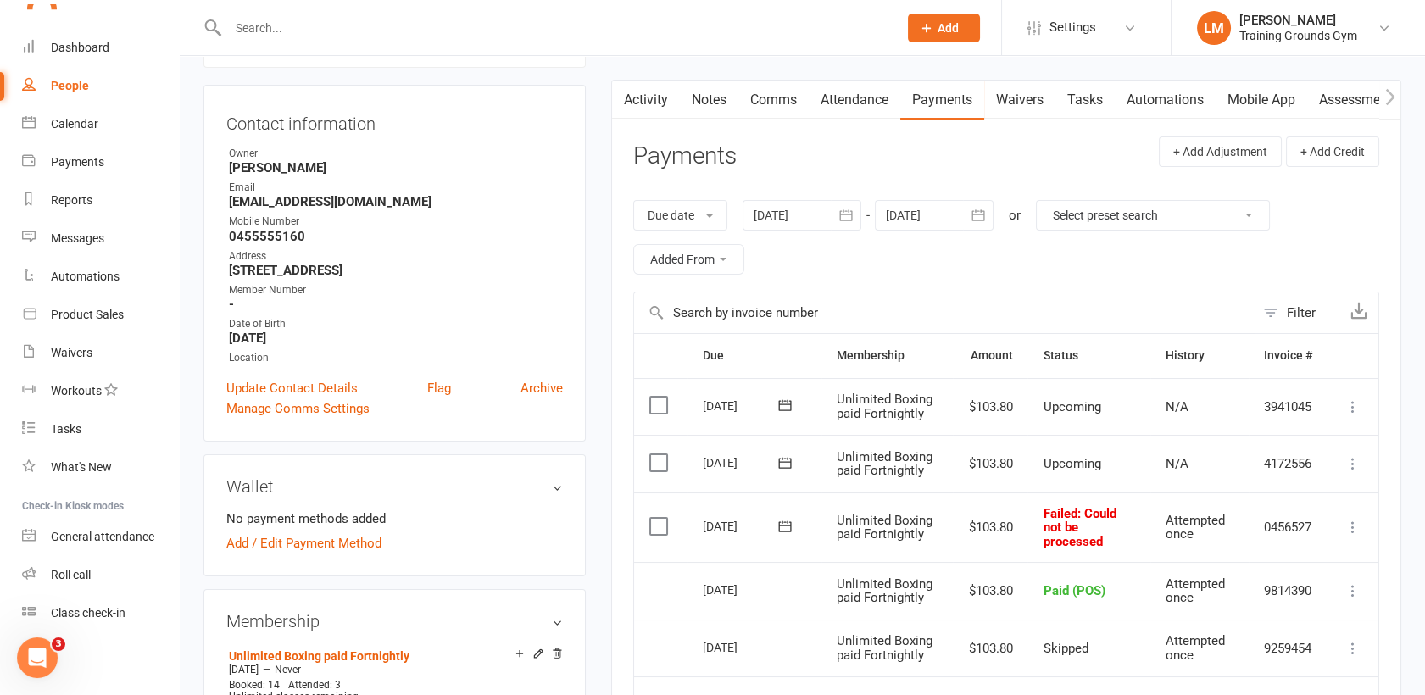
scroll to position [188, 0]
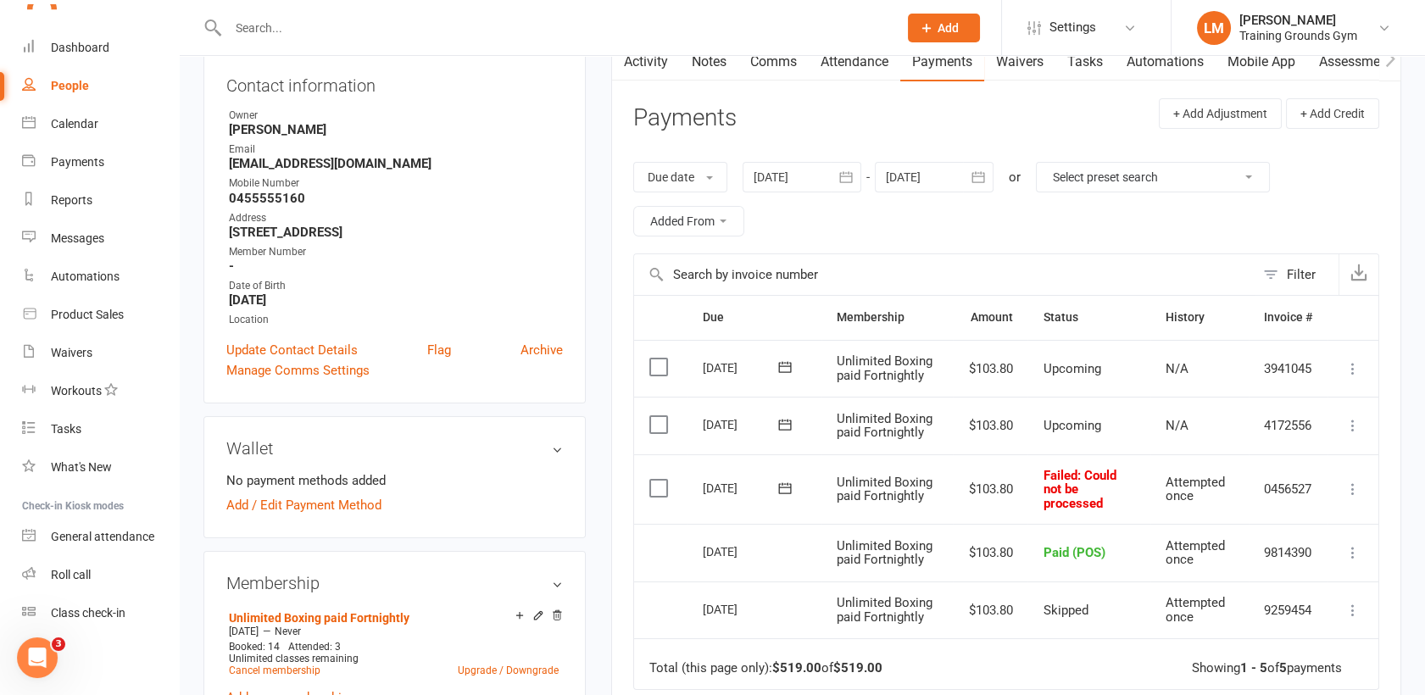
click at [975, 176] on icon "button" at bounding box center [978, 177] width 17 height 17
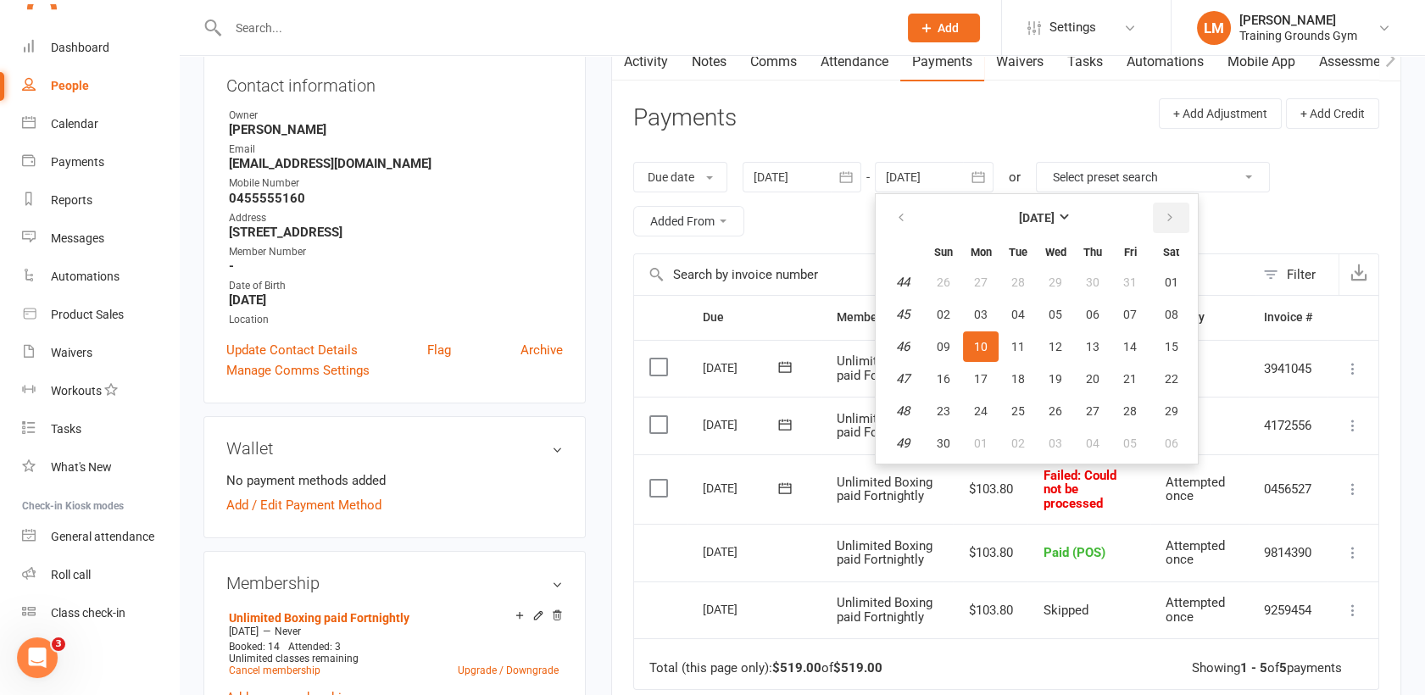
click at [1166, 214] on icon "button" at bounding box center [1170, 218] width 12 height 14
click at [1092, 406] on span "01" at bounding box center [1093, 411] width 14 height 14
type input "[DATE]"
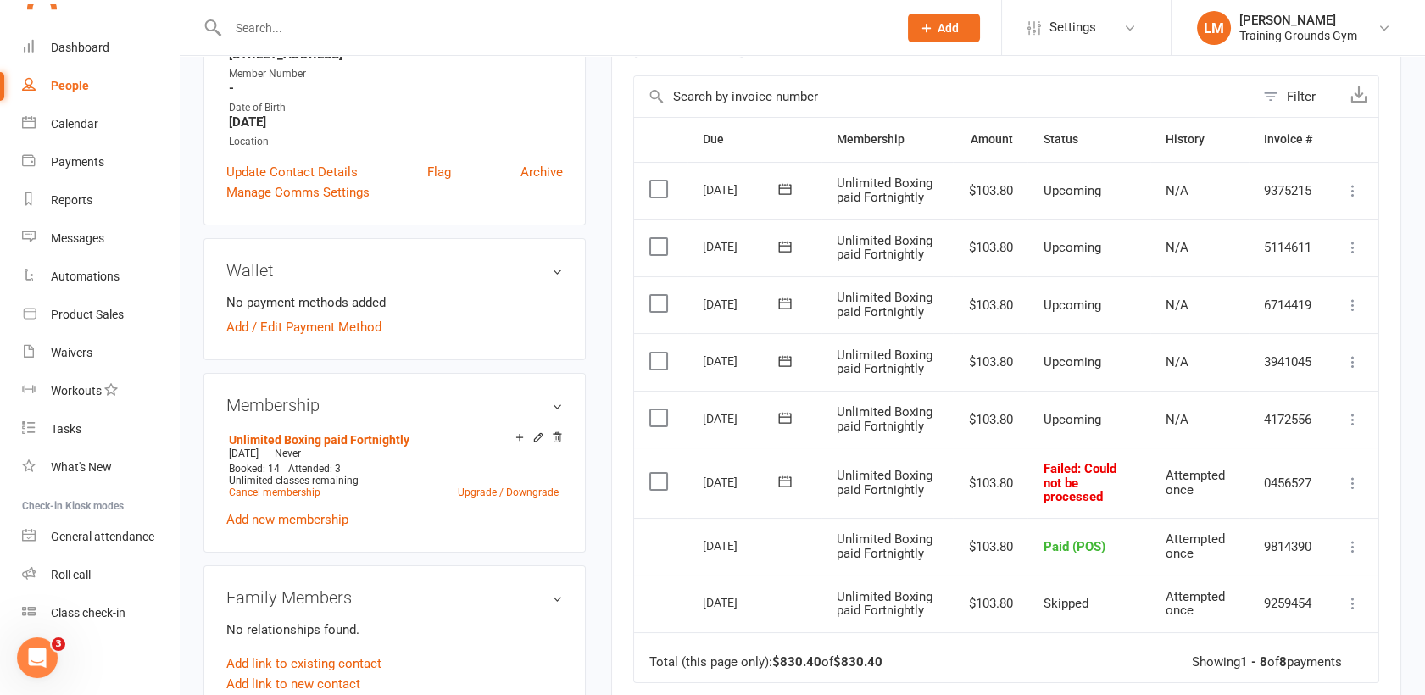
scroll to position [369, 0]
click at [77, 50] on div "Dashboard" at bounding box center [80, 48] width 58 height 14
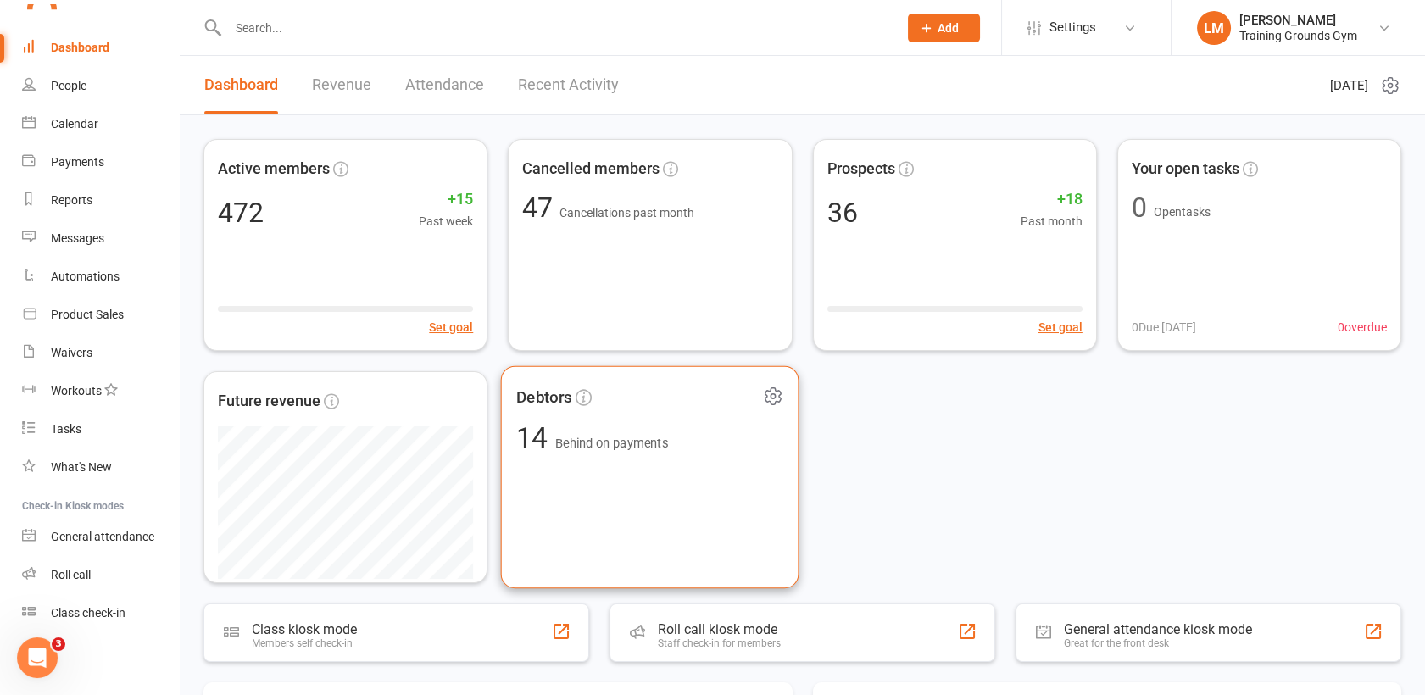
click at [647, 478] on div "Debtors 14 Behind on payments" at bounding box center [650, 477] width 298 height 223
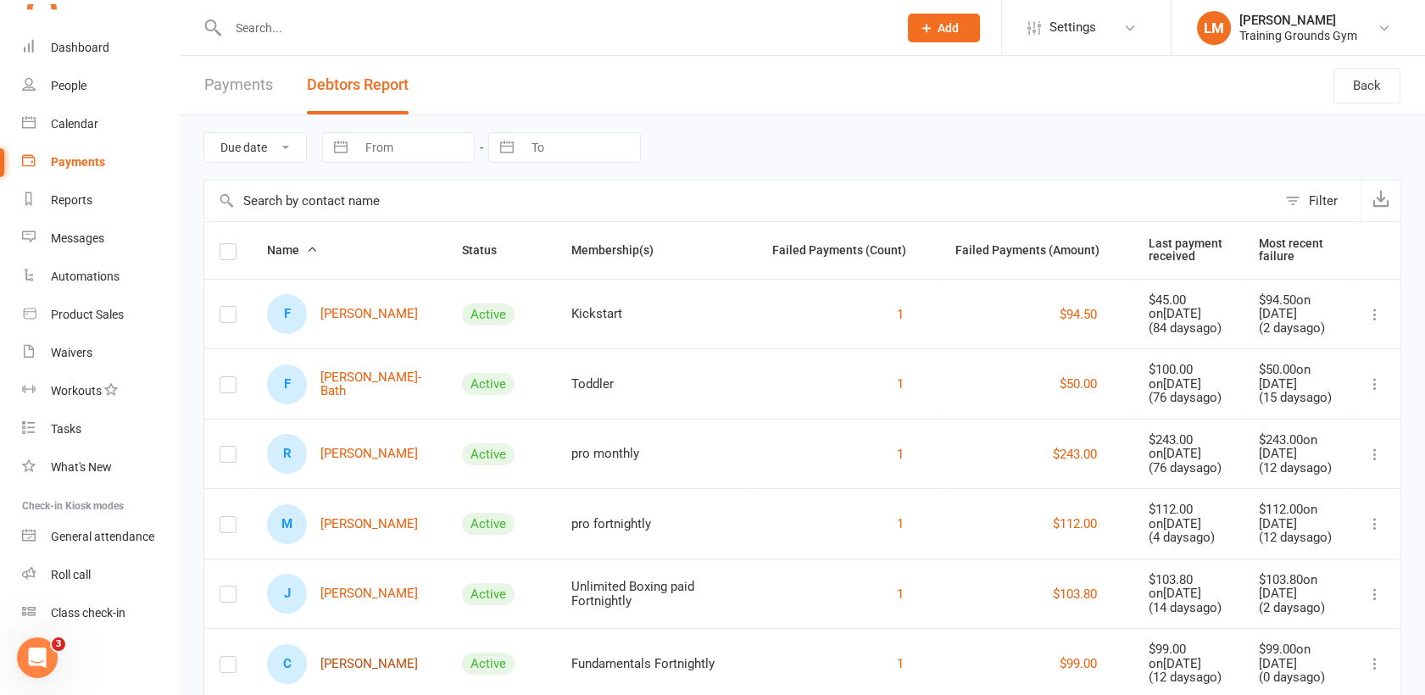
click at [347, 659] on link "C [PERSON_NAME]" at bounding box center [342, 664] width 151 height 40
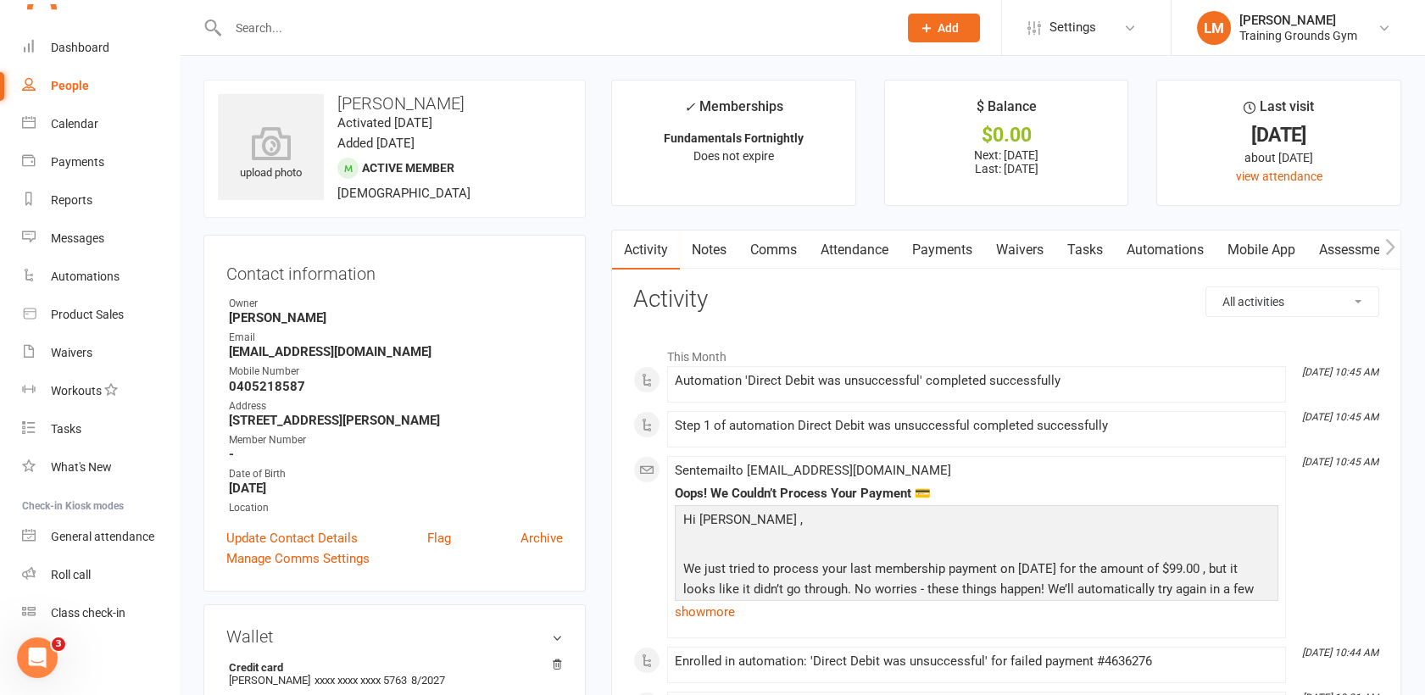
click at [952, 242] on link "Payments" at bounding box center [942, 250] width 84 height 39
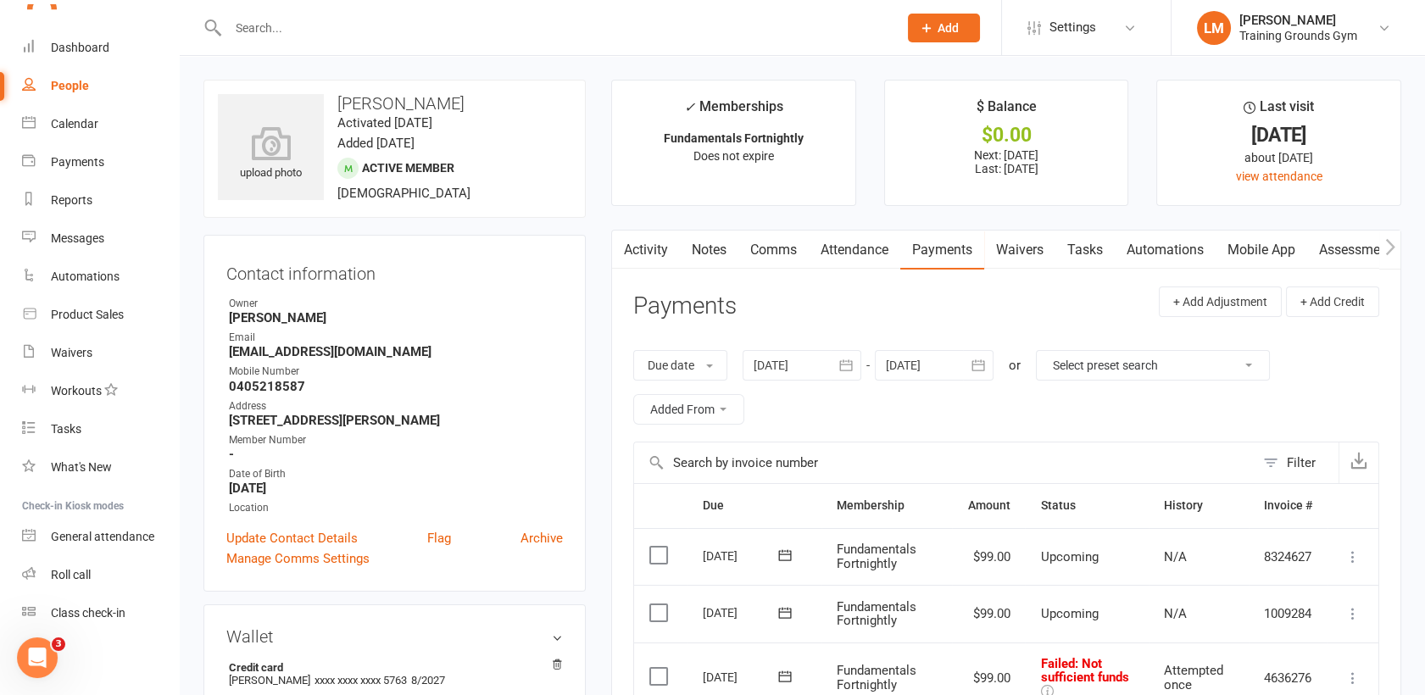
click at [625, 253] on icon "button" at bounding box center [622, 246] width 9 height 16
click at [649, 247] on link "Activity" at bounding box center [646, 250] width 68 height 39
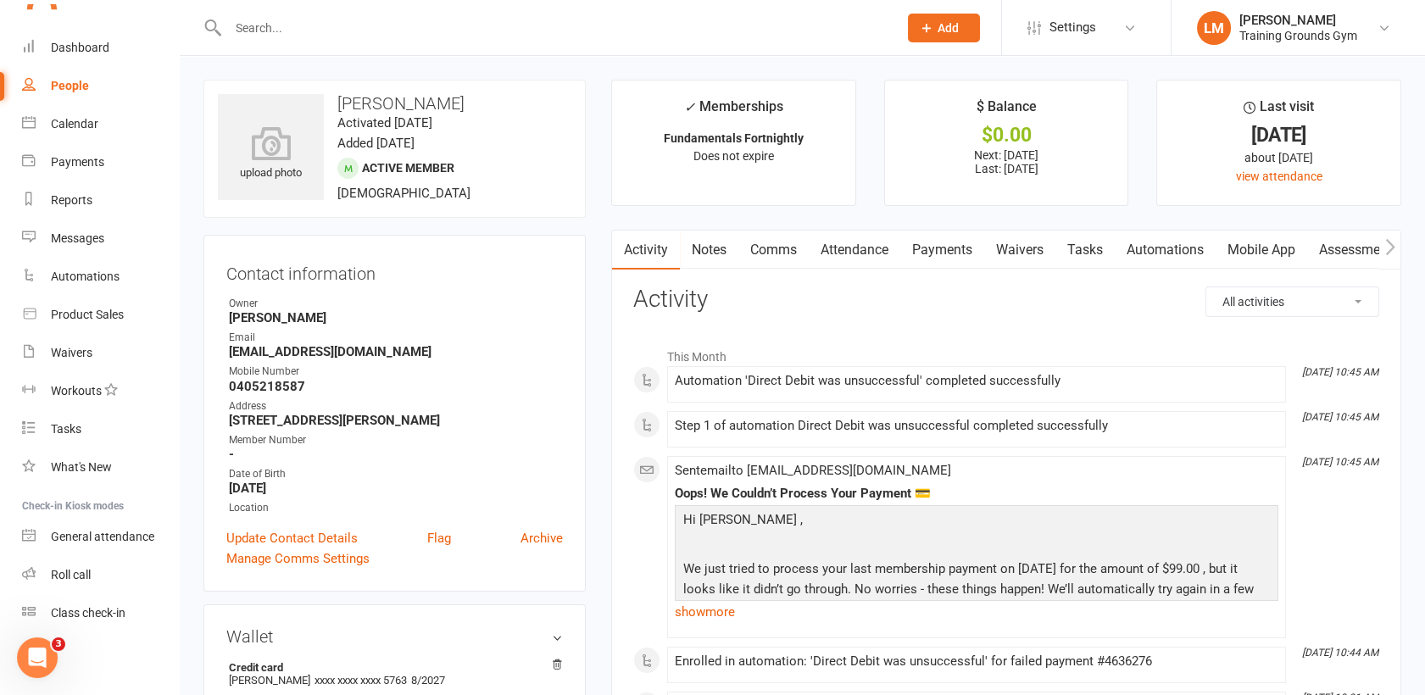
click at [940, 248] on link "Payments" at bounding box center [942, 250] width 84 height 39
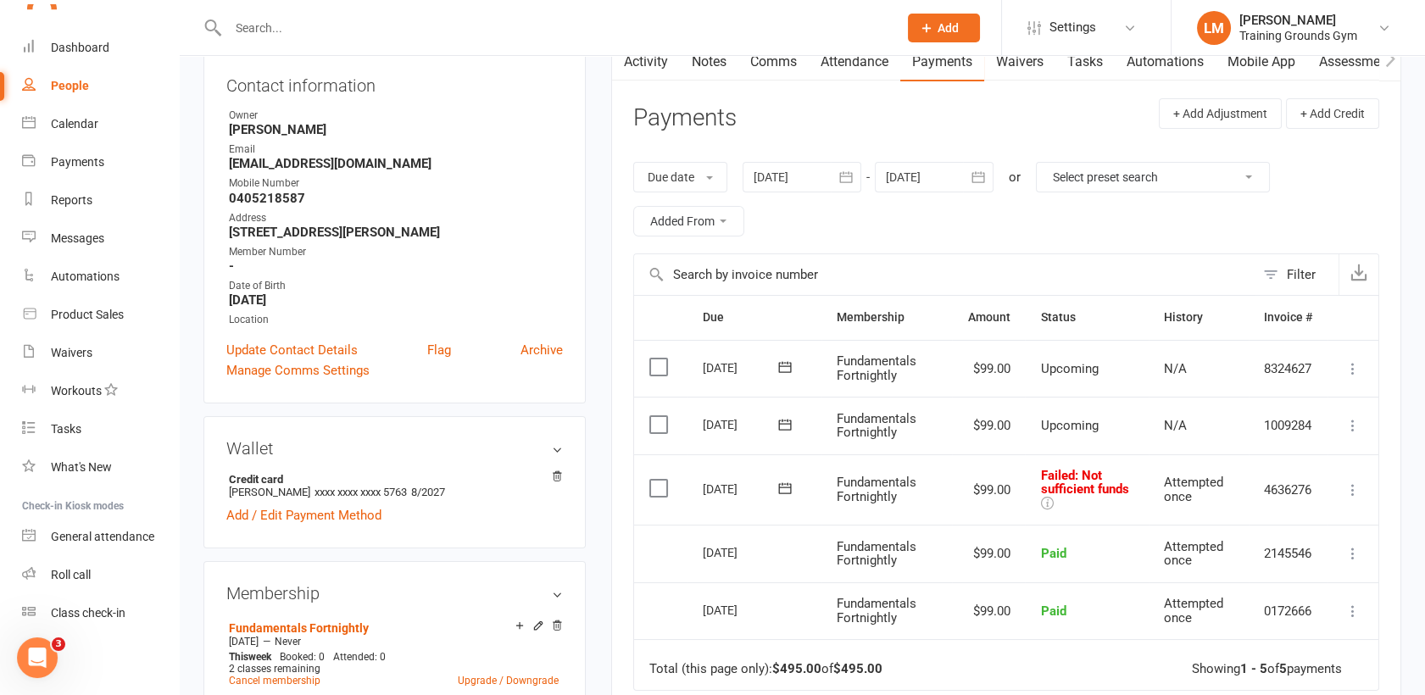
scroll to position [1886, 0]
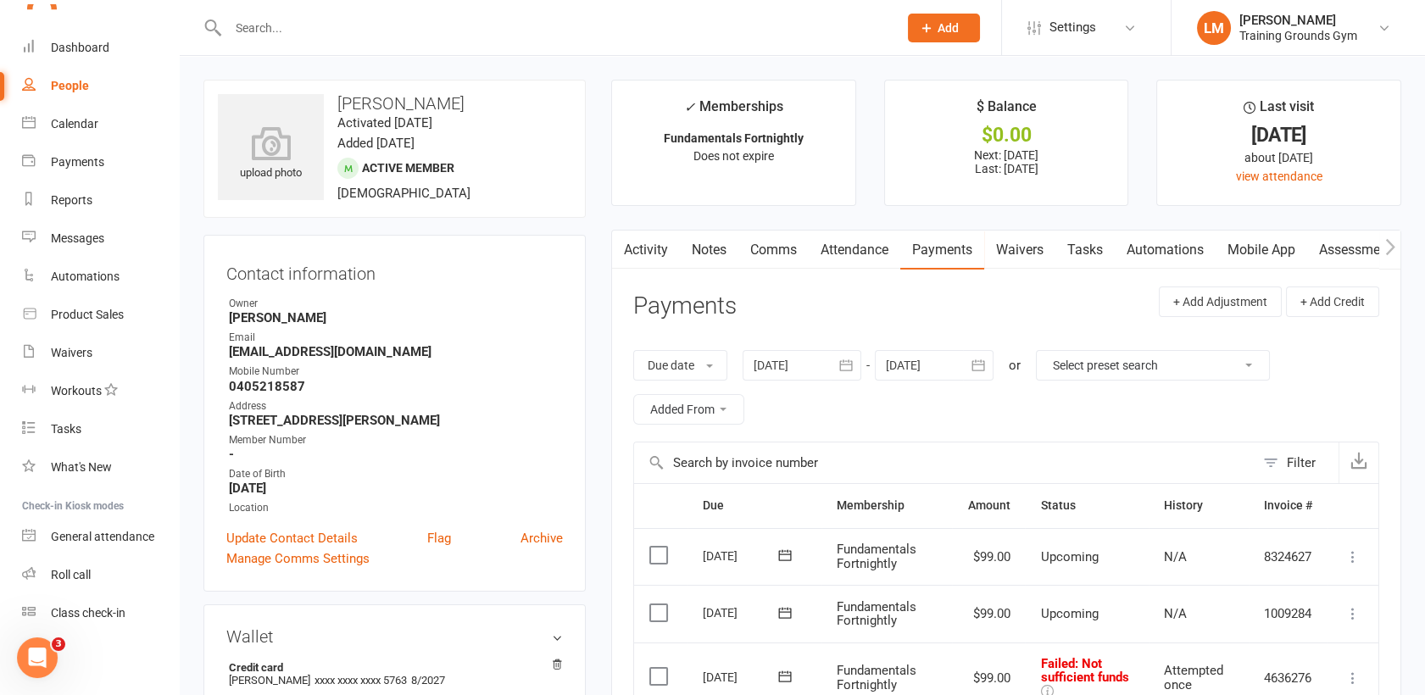
scroll to position [1842, 0]
click at [61, 50] on div "Dashboard" at bounding box center [80, 48] width 58 height 14
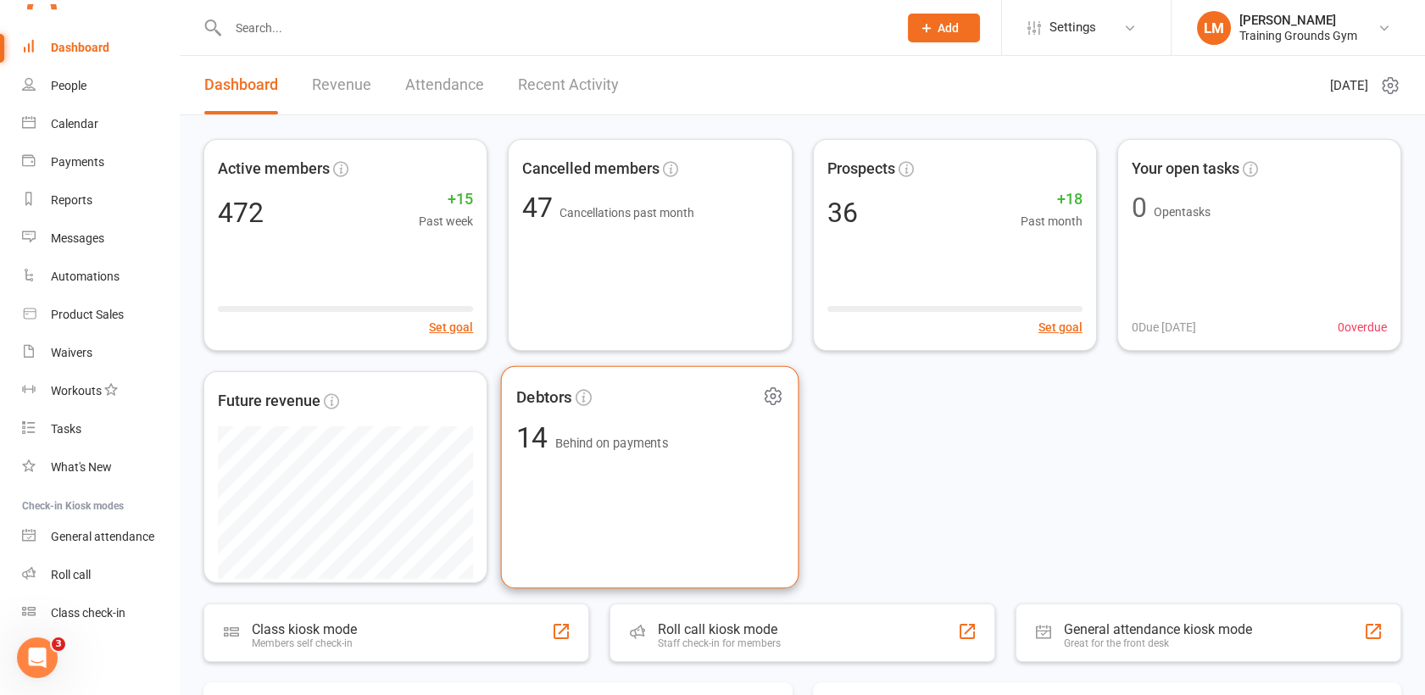
click at [714, 498] on div "Debtors 14 Behind on payments" at bounding box center [650, 477] width 298 height 223
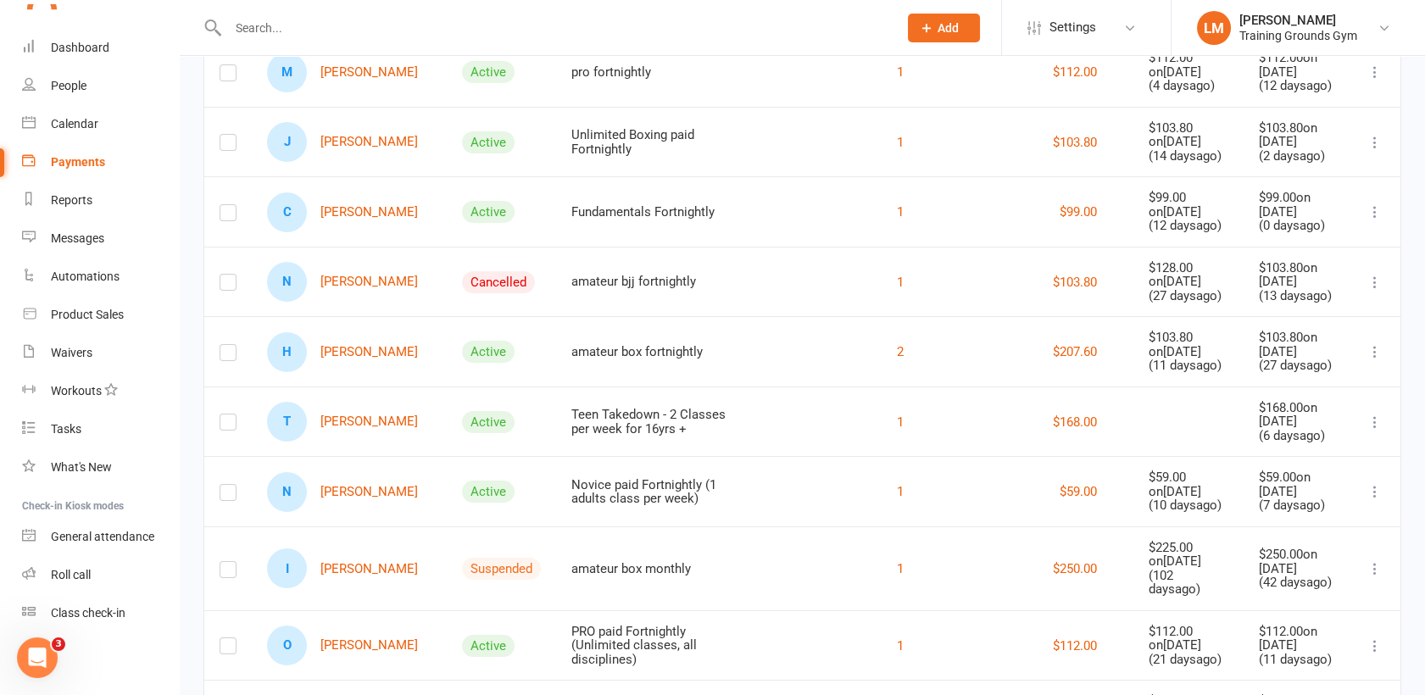
scroll to position [489, 0]
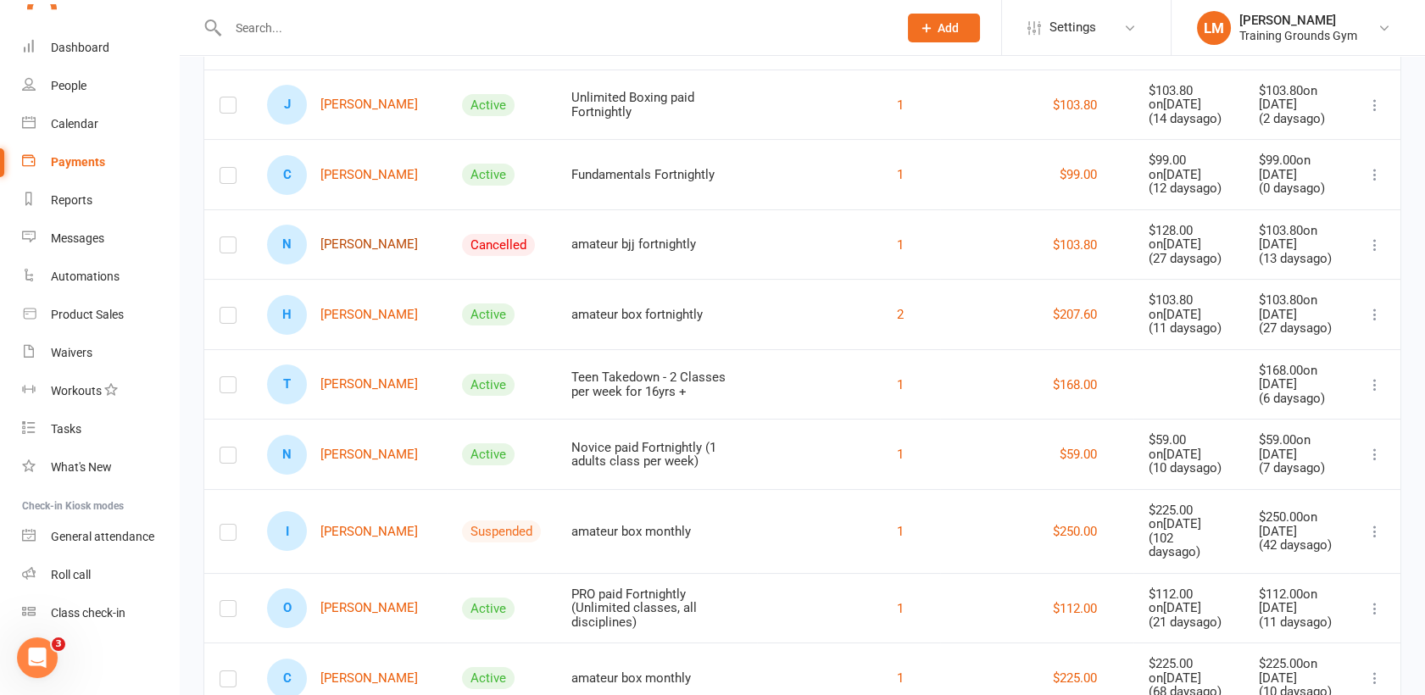
click at [325, 251] on link "N [PERSON_NAME]" at bounding box center [342, 245] width 151 height 40
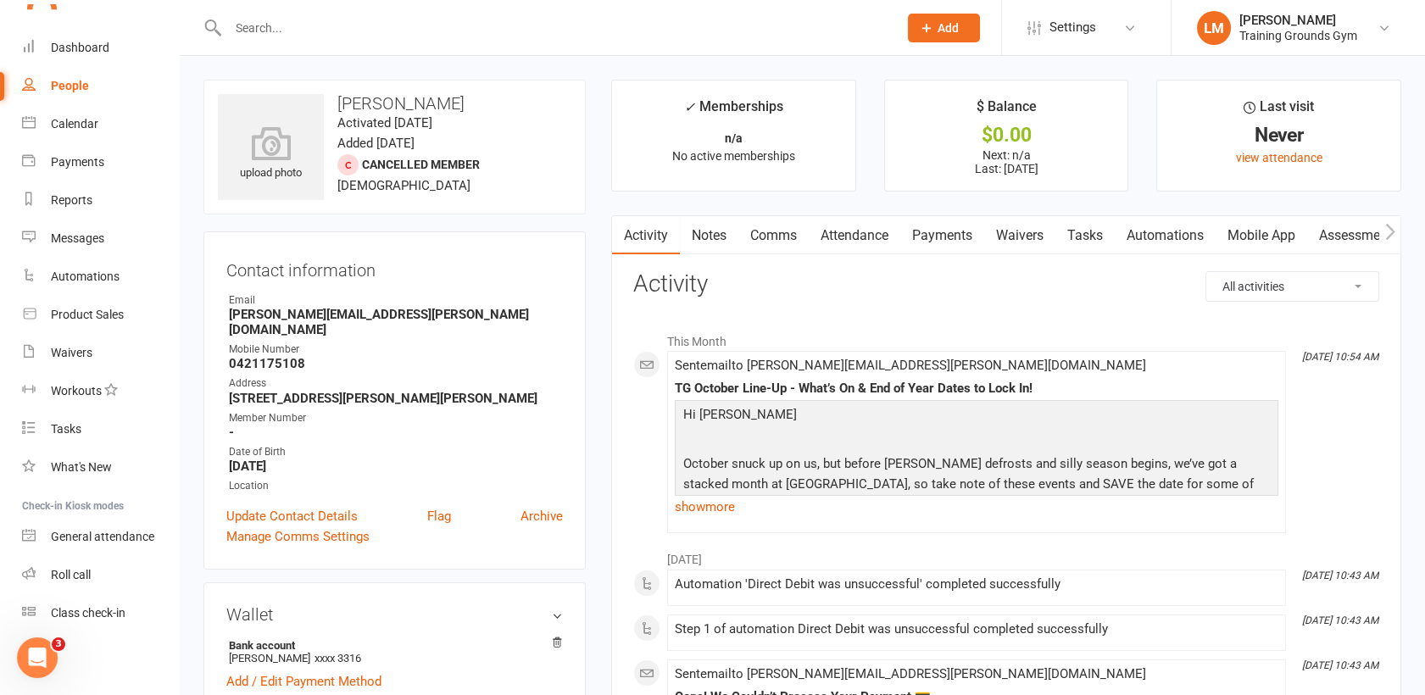
click at [962, 232] on link "Payments" at bounding box center [942, 235] width 84 height 39
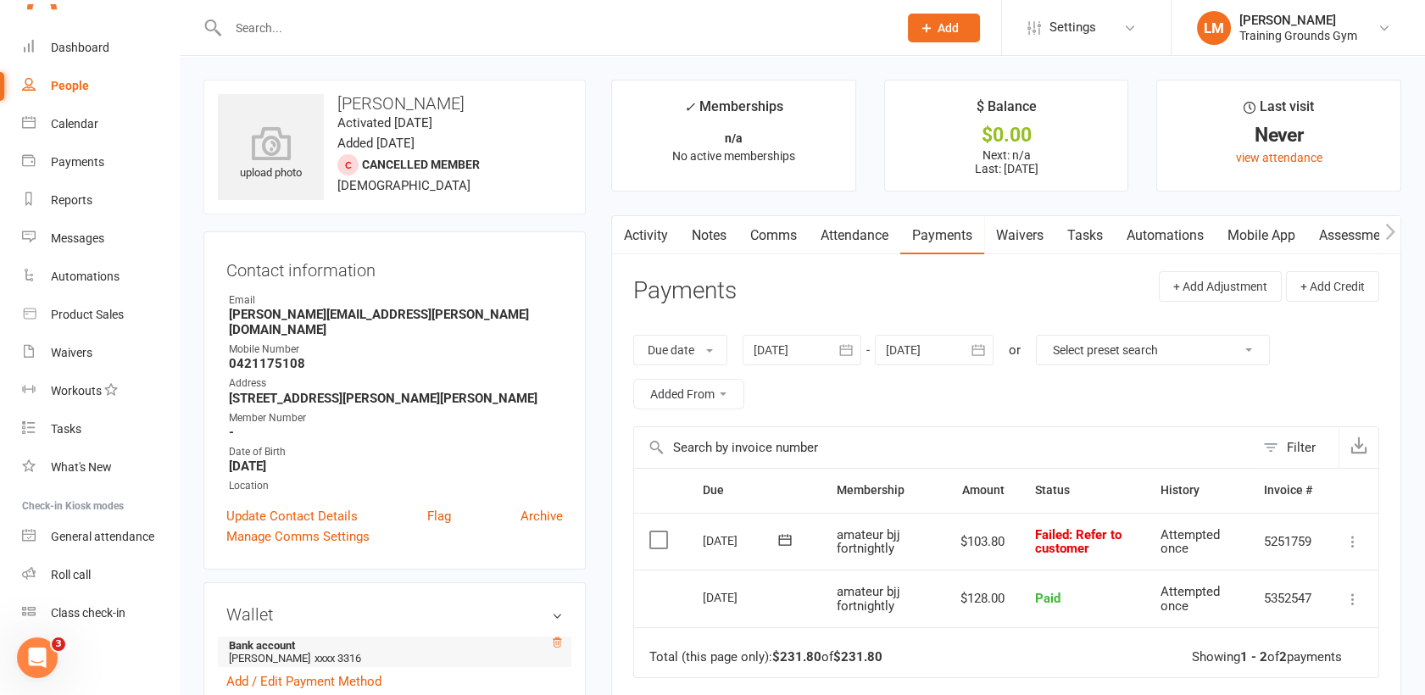
click at [552, 636] on icon at bounding box center [557, 642] width 12 height 12
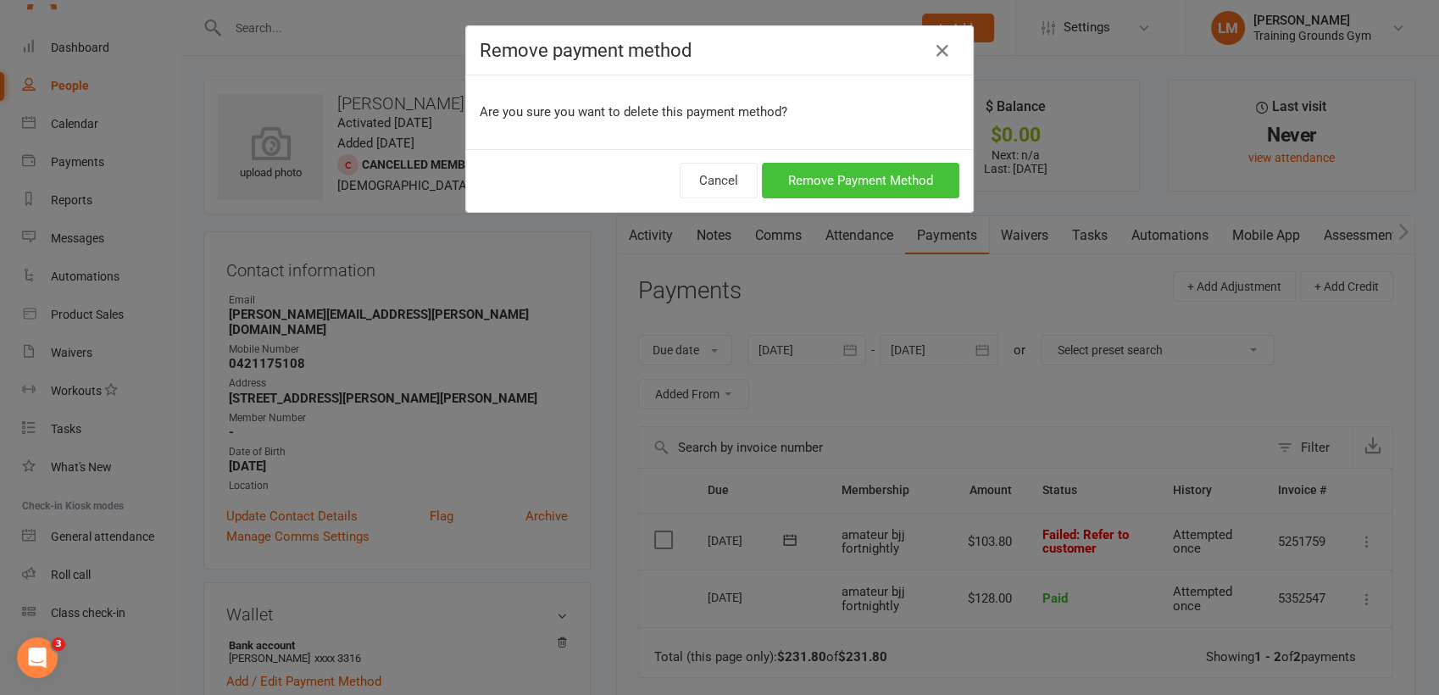
click at [881, 190] on button "Remove Payment Method" at bounding box center [860, 181] width 197 height 36
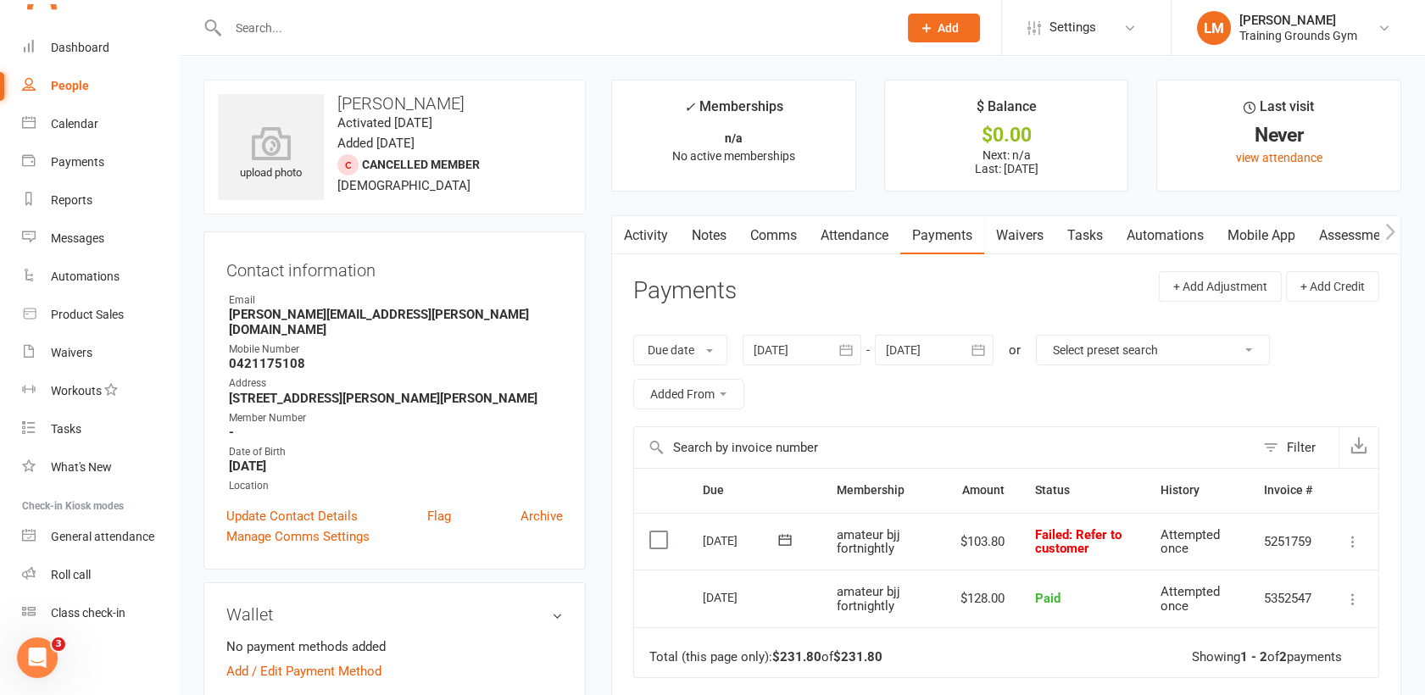
click at [1352, 542] on icon at bounding box center [1352, 541] width 17 height 17
click at [1285, 672] on link "Skip" at bounding box center [1278, 676] width 168 height 34
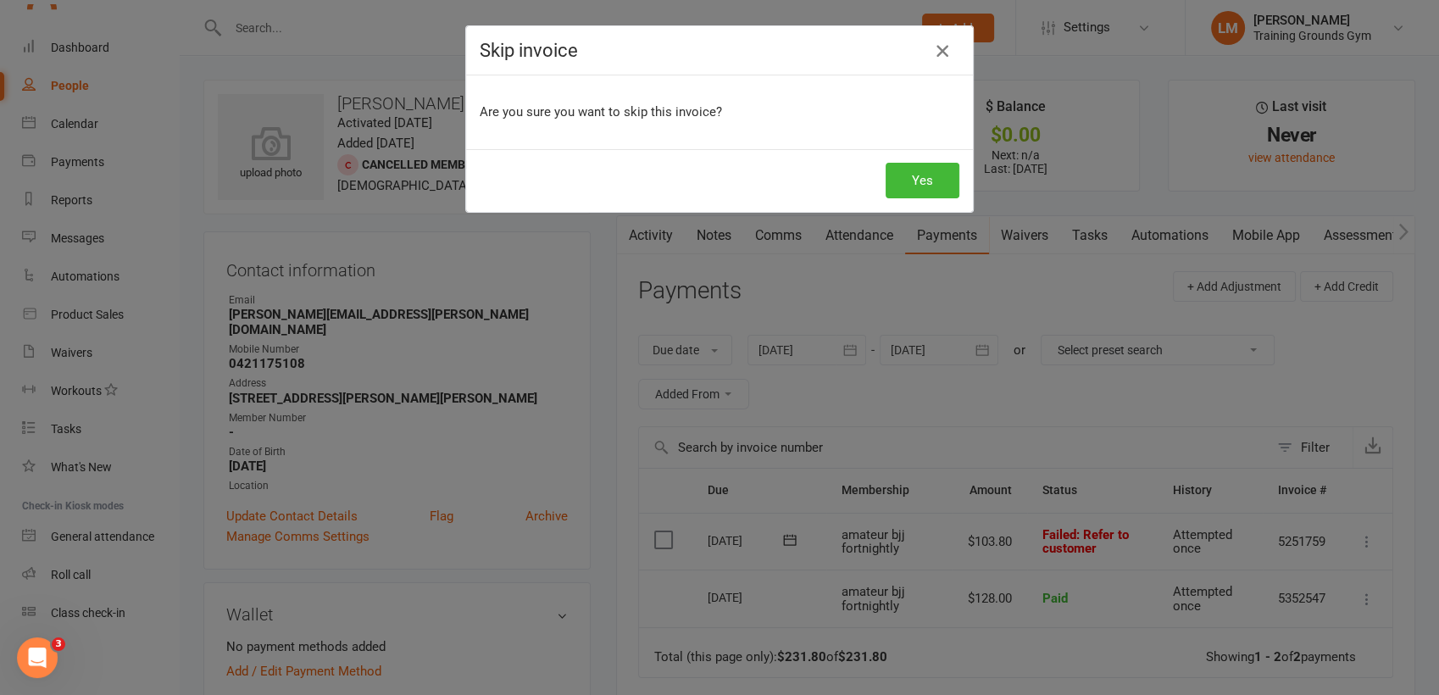
click at [936, 52] on icon "button" at bounding box center [942, 51] width 20 height 20
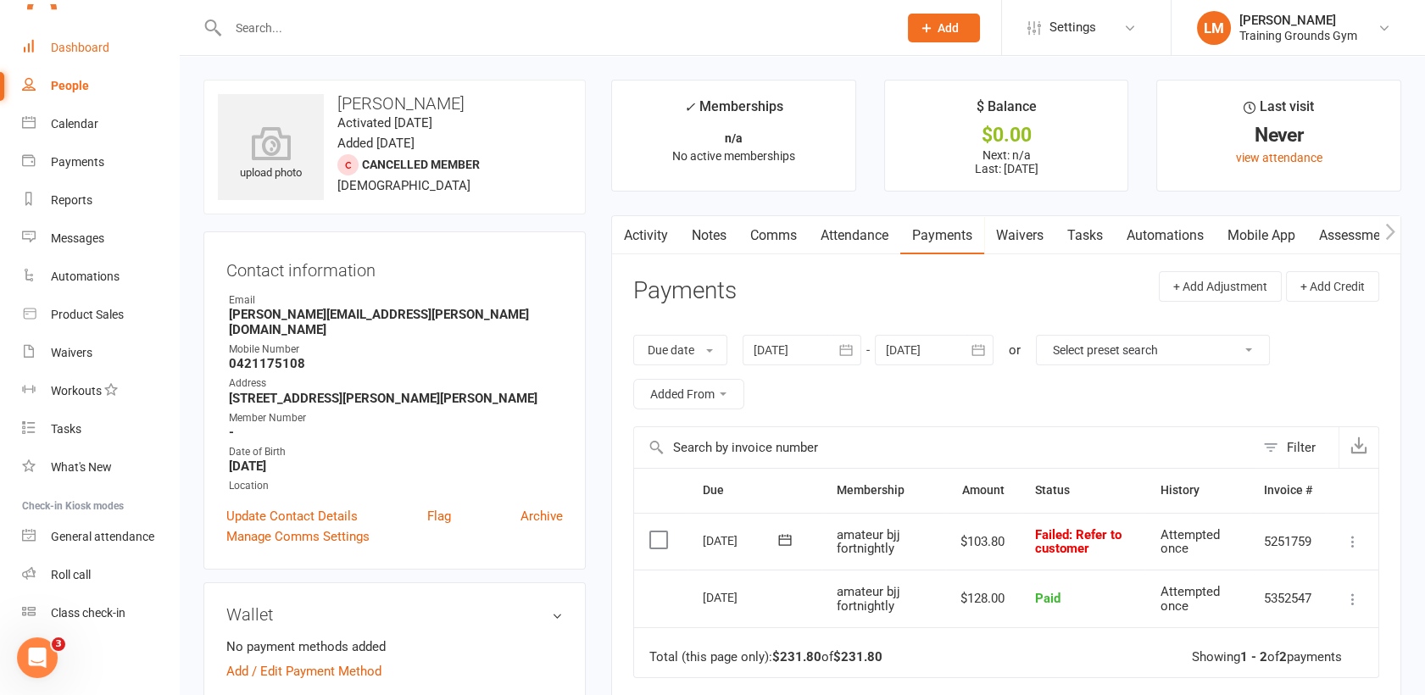
click at [75, 46] on div "Dashboard" at bounding box center [80, 48] width 58 height 14
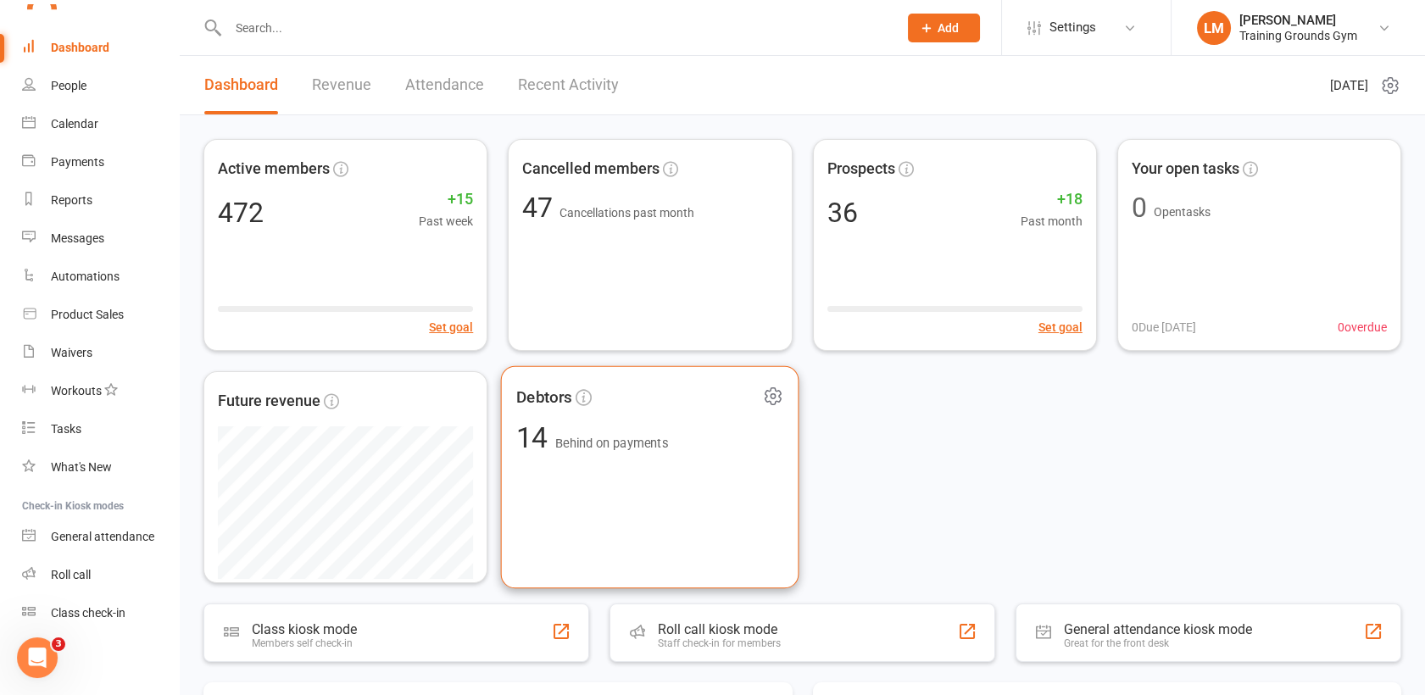
click at [731, 516] on div "Debtors 14 Behind on payments" at bounding box center [650, 477] width 298 height 223
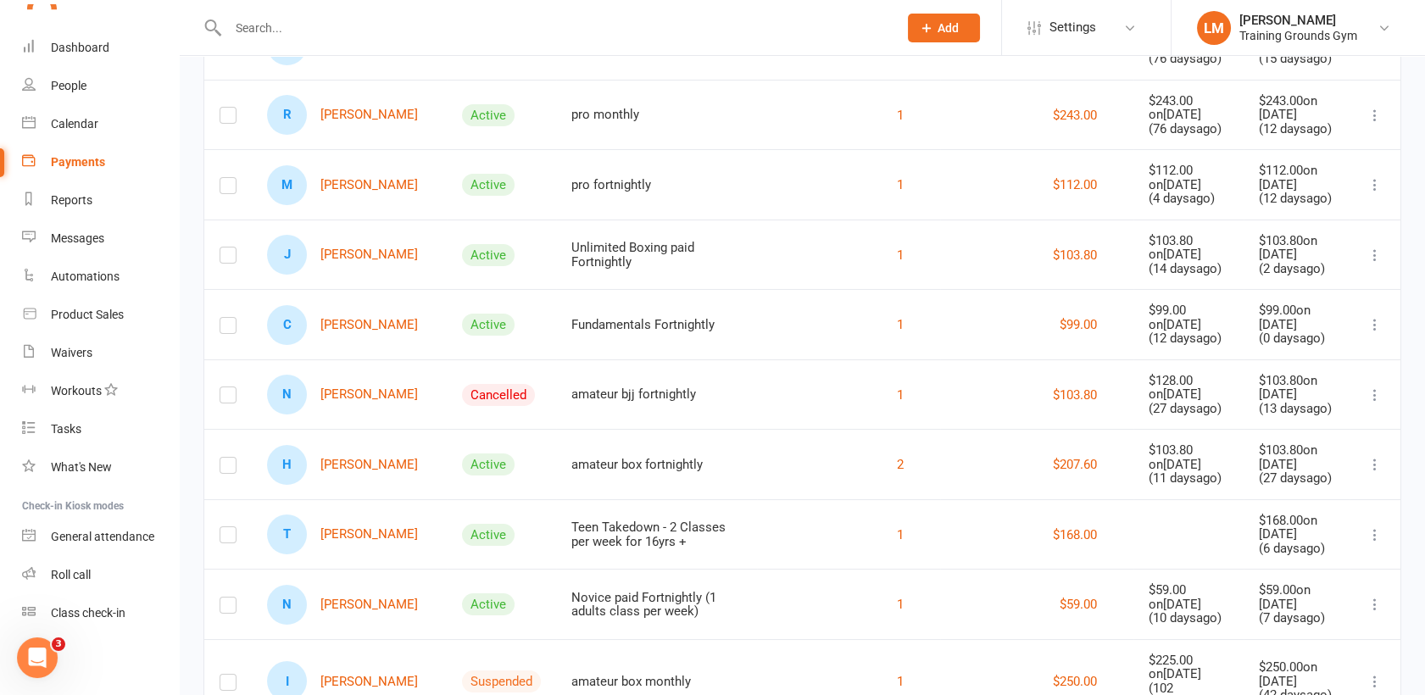
scroll to position [376, 0]
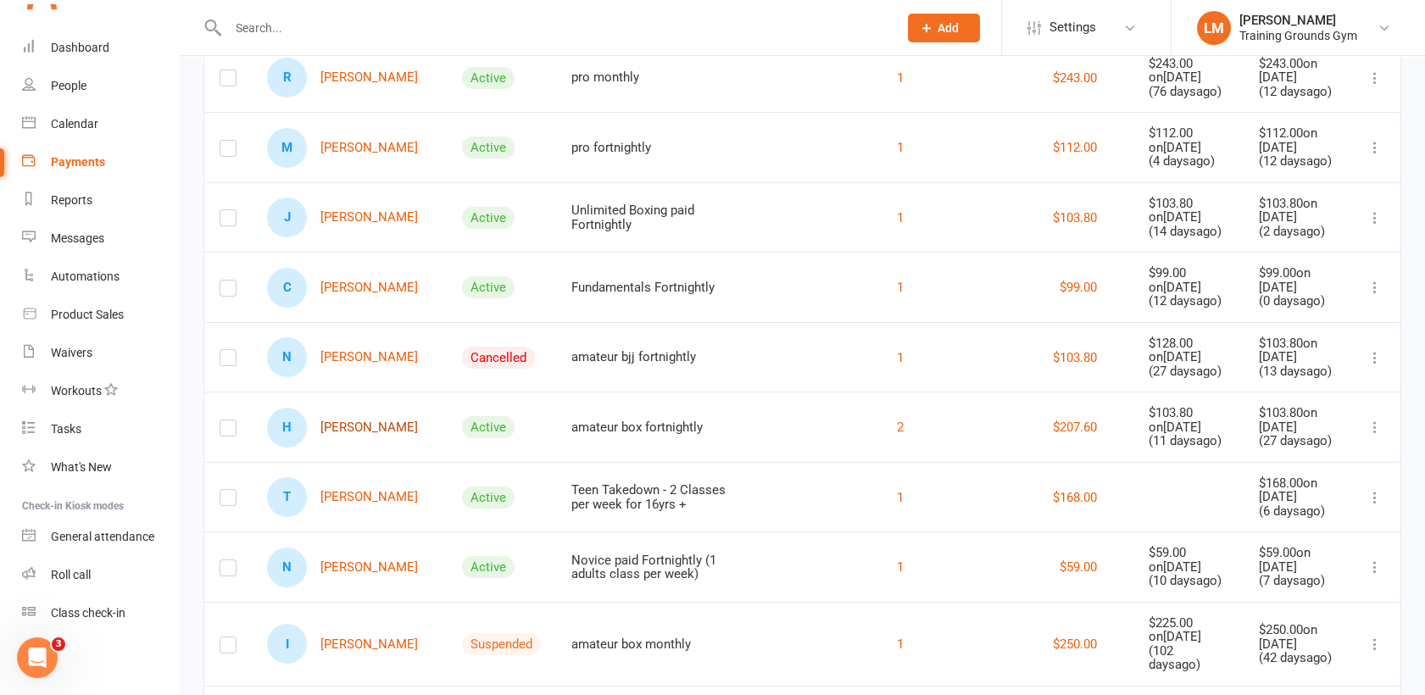
click at [333, 412] on link "H [PERSON_NAME]" at bounding box center [342, 428] width 151 height 40
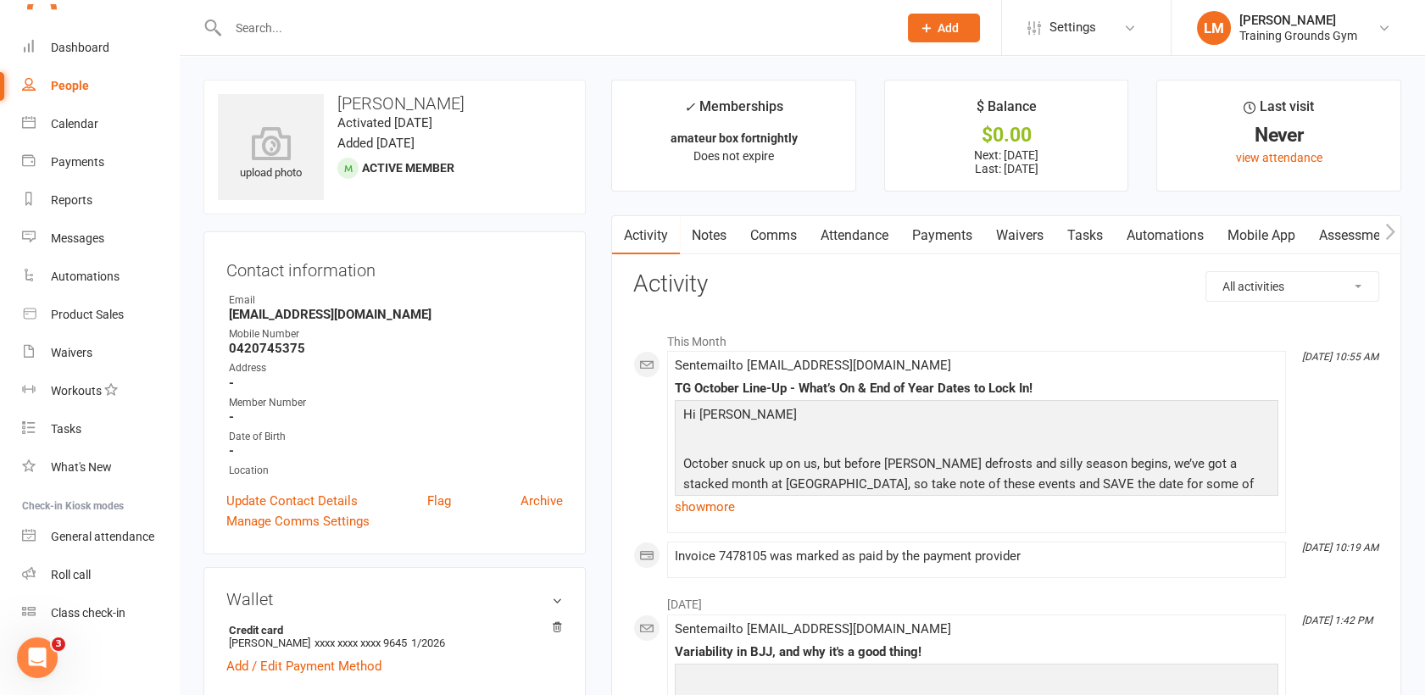
click at [780, 236] on link "Comms" at bounding box center [773, 235] width 70 height 39
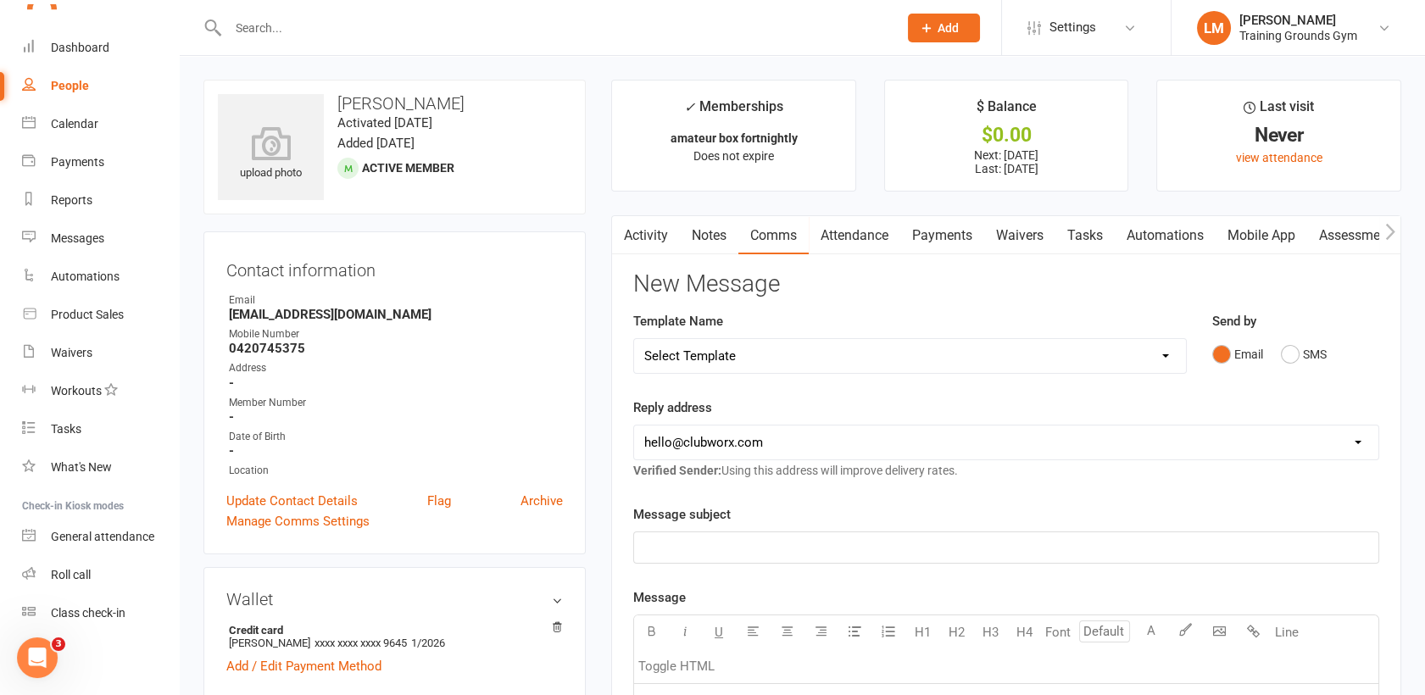
click at [708, 431] on select "[EMAIL_ADDRESS][DOMAIN_NAME] [PERSON_NAME][EMAIL_ADDRESS][DOMAIN_NAME] [EMAIL_A…" at bounding box center [1006, 442] width 744 height 34
select select "1"
click at [634, 425] on select "[EMAIL_ADDRESS][DOMAIN_NAME] [PERSON_NAME][EMAIL_ADDRESS][DOMAIN_NAME] [EMAIL_A…" at bounding box center [1006, 442] width 744 height 34
click at [698, 541] on p "﻿" at bounding box center [1006, 547] width 724 height 20
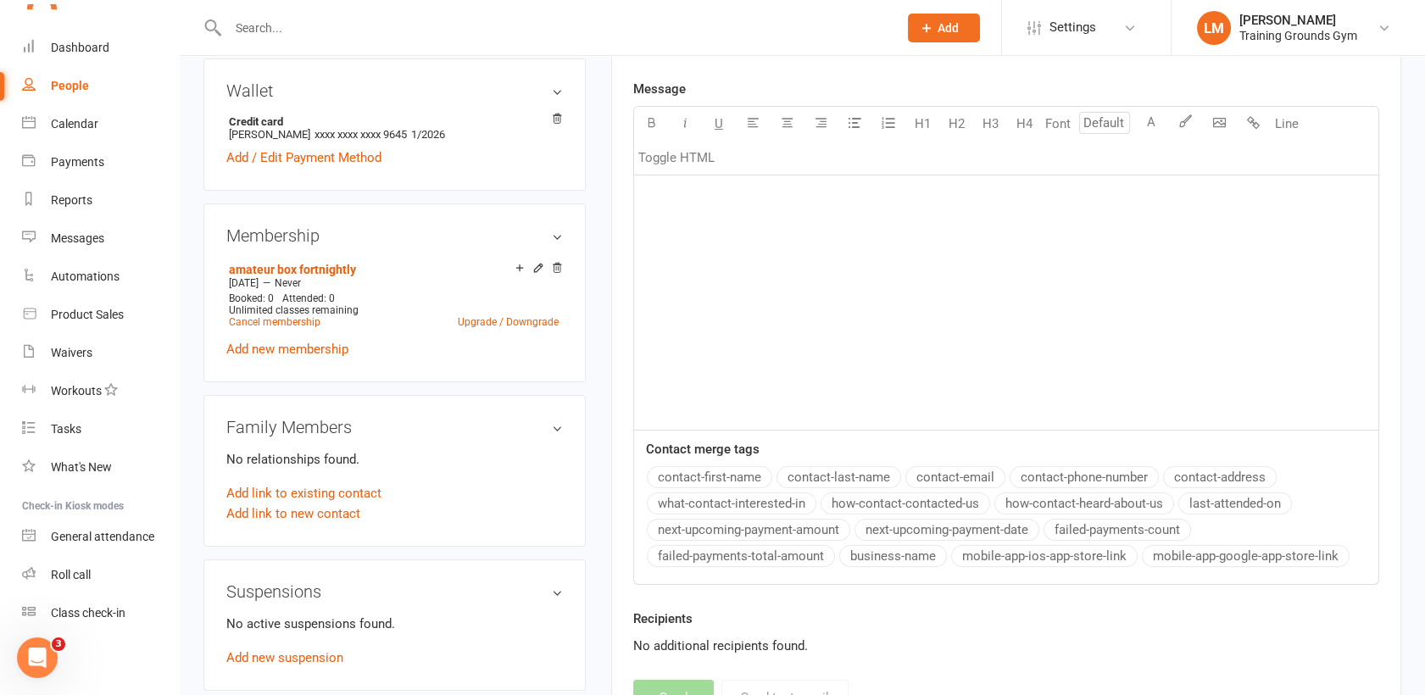
scroll to position [525, 0]
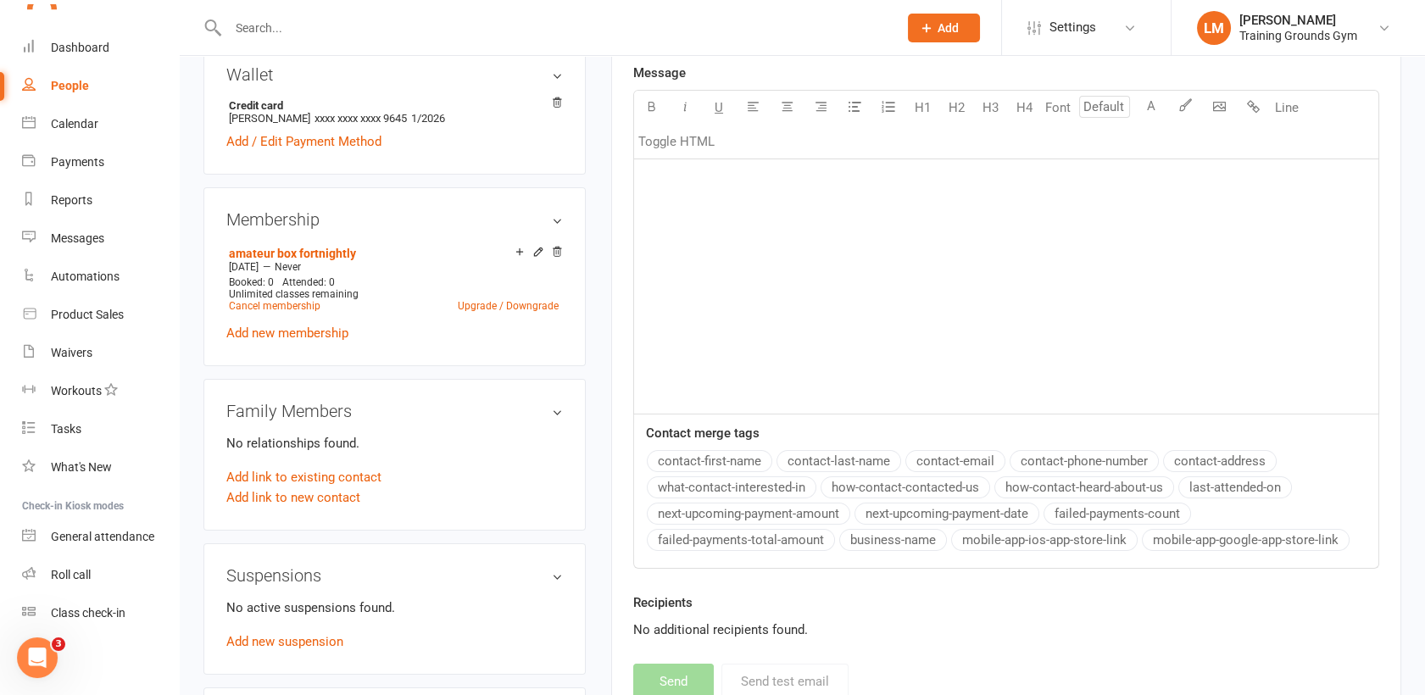
click at [705, 181] on p "﻿" at bounding box center [1006, 180] width 724 height 20
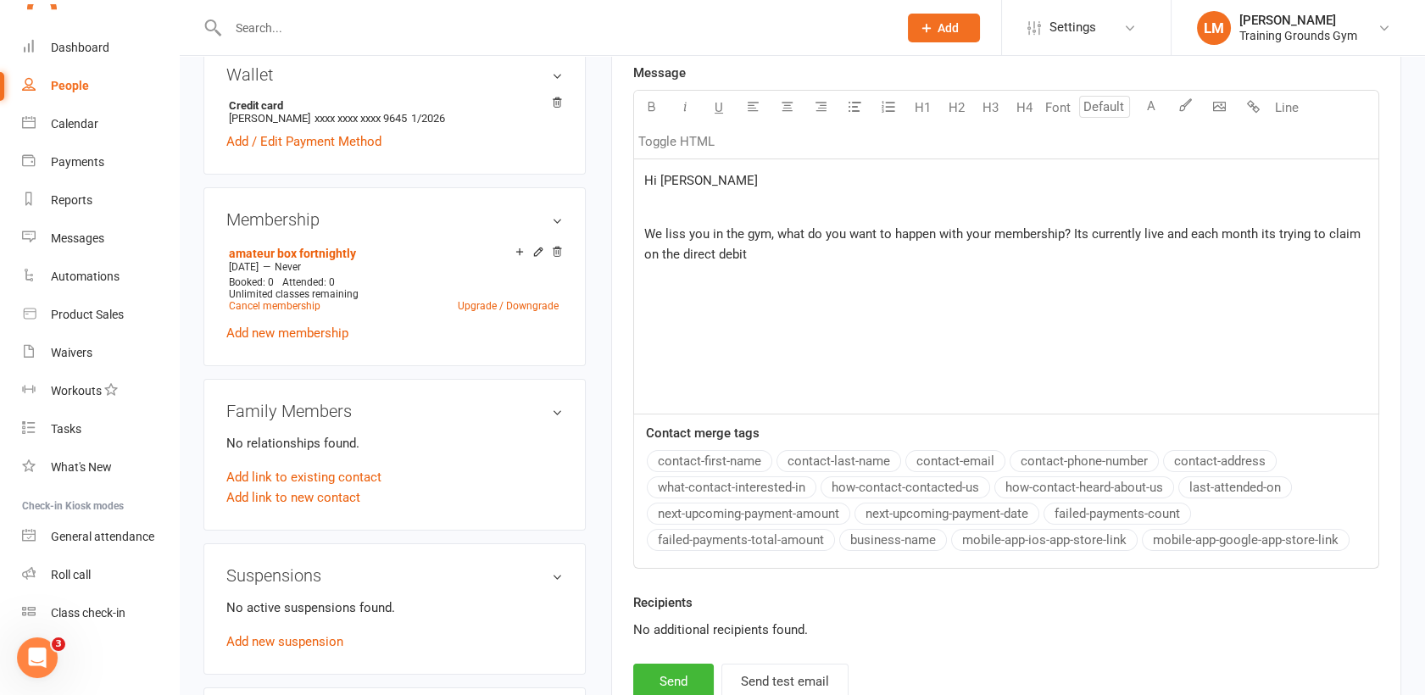
click at [675, 234] on span "We liss you in the gym, what do you want to happen with your membership? Its cu…" at bounding box center [1004, 244] width 720 height 36
click at [667, 233] on span "We liss you in the gym, what do you want to happen with your membership? Its cu…" at bounding box center [1004, 244] width 720 height 36
click at [760, 255] on p "We miss you in the gym, what do you want to happen with your membership? Its cu…" at bounding box center [1006, 244] width 724 height 41
click at [644, 247] on span "We miss you in the gym, what do you want to happen with your membership? Its cu…" at bounding box center [1007, 244] width 727 height 36
click at [688, 672] on button "Send" at bounding box center [673, 682] width 81 height 36
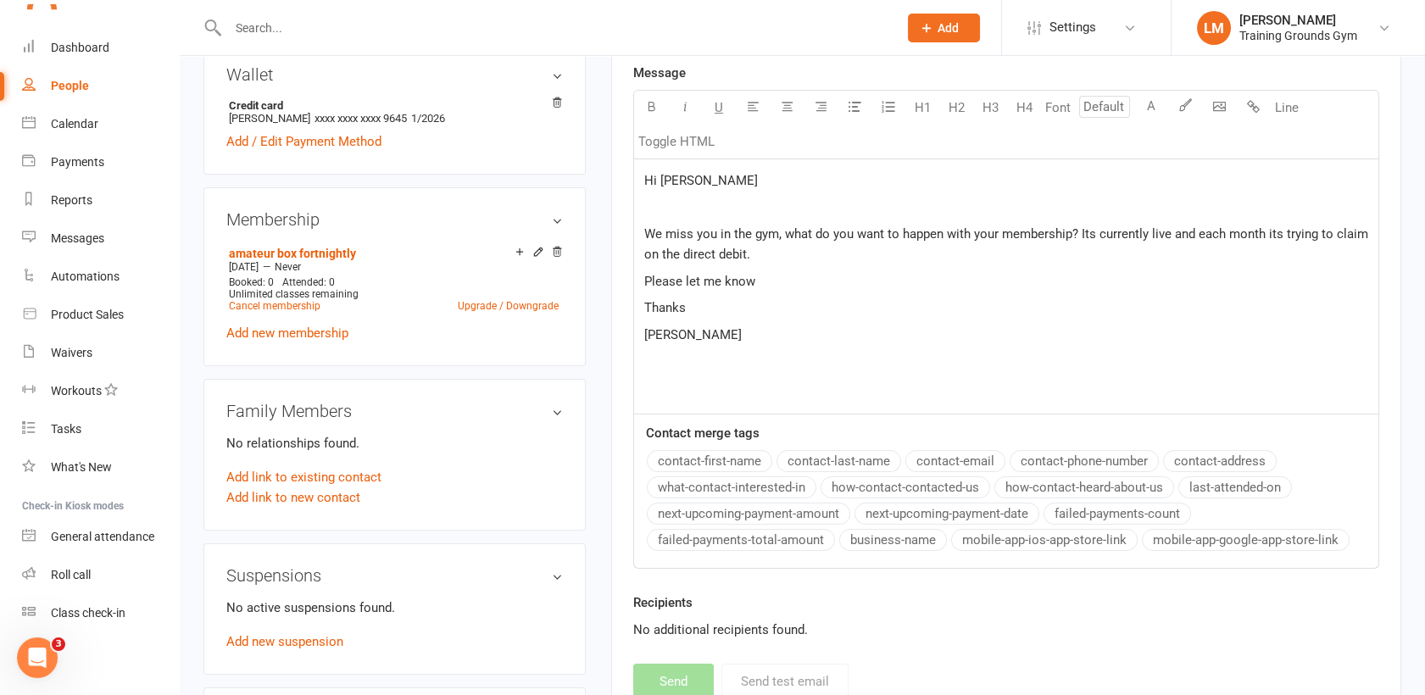
select select "0"
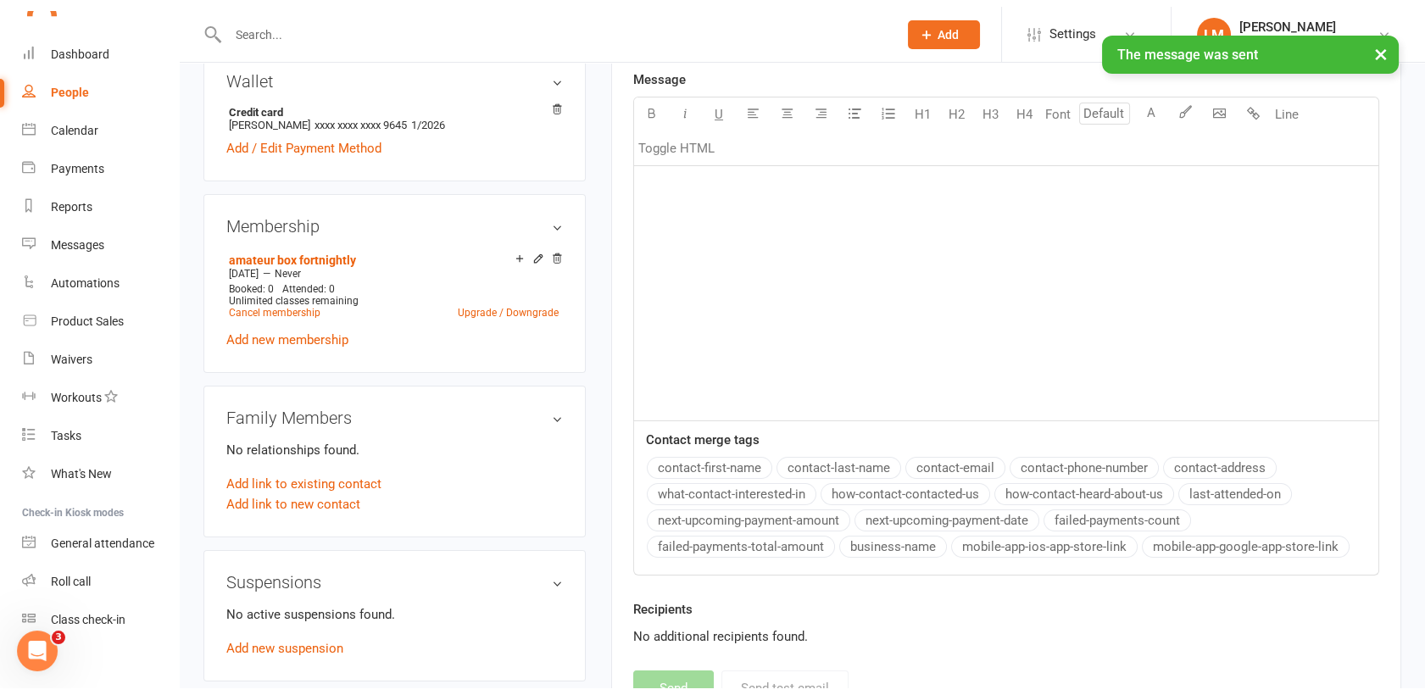
scroll to position [1842, 0]
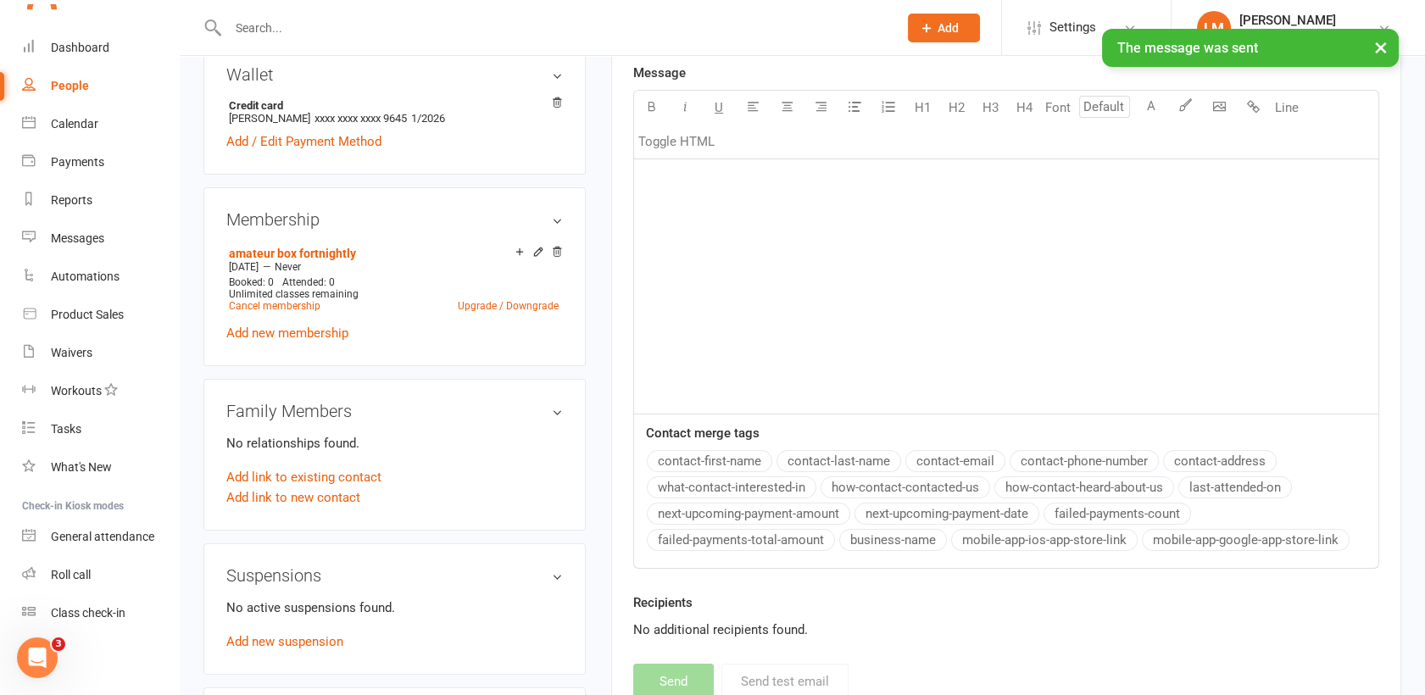
click at [68, 29] on div "× The message was sent" at bounding box center [701, 29] width 1403 height 0
click at [61, 29] on div "× The message was sent" at bounding box center [701, 29] width 1403 height 0
click at [64, 29] on div "× The message was sent" at bounding box center [701, 29] width 1403 height 0
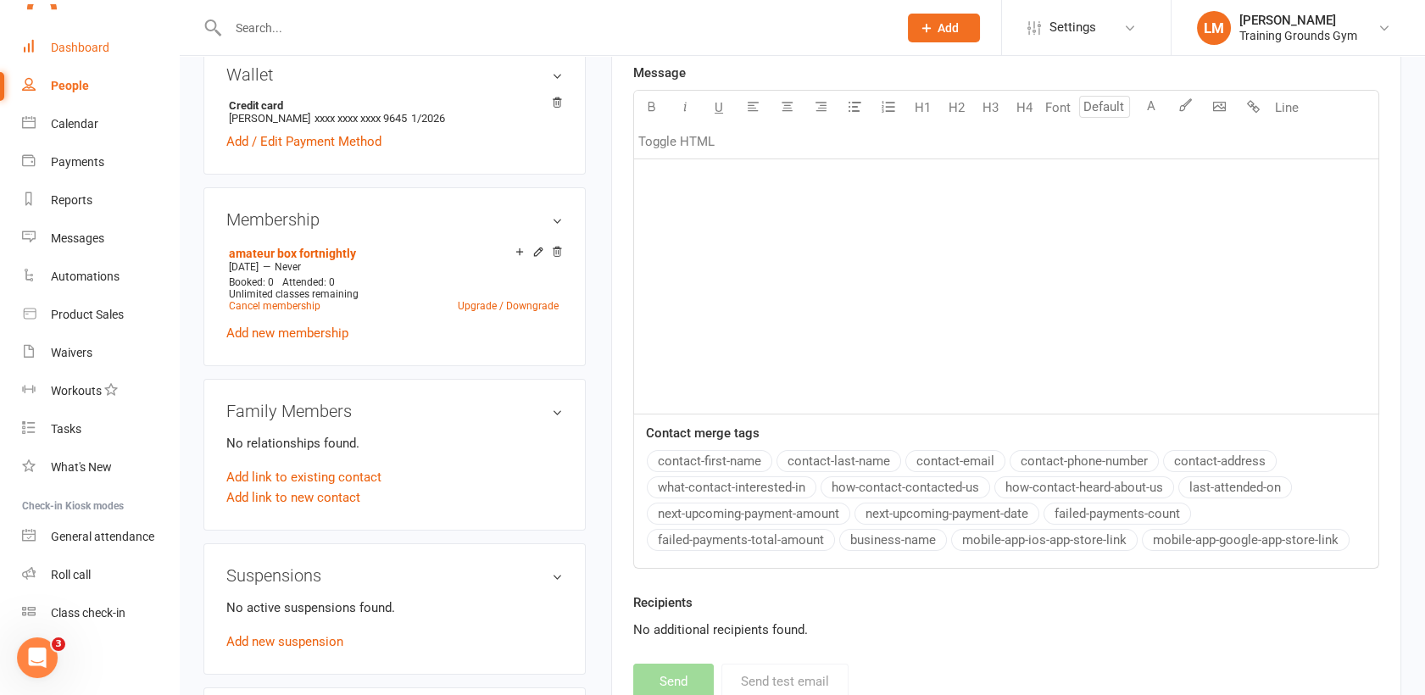
click at [52, 53] on div "Dashboard" at bounding box center [80, 48] width 58 height 14
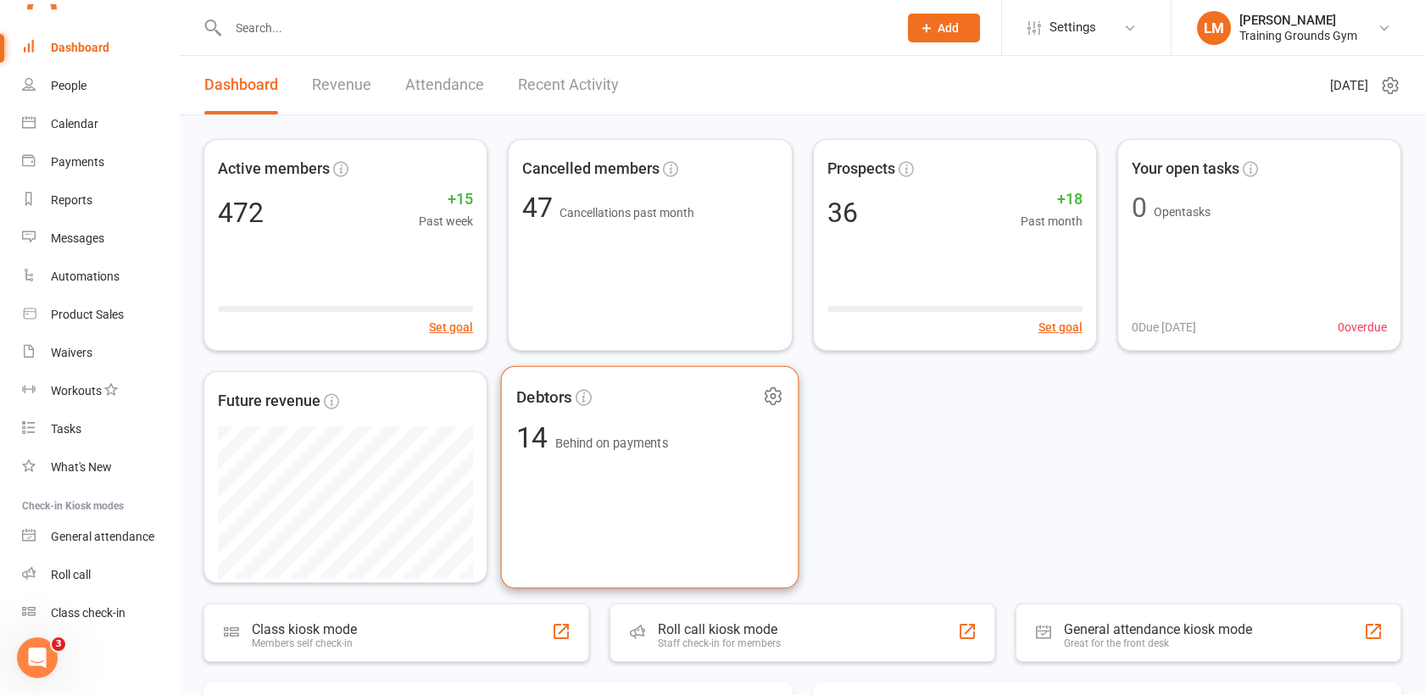
click at [686, 492] on div "Debtors 14 Behind on payments" at bounding box center [650, 477] width 298 height 223
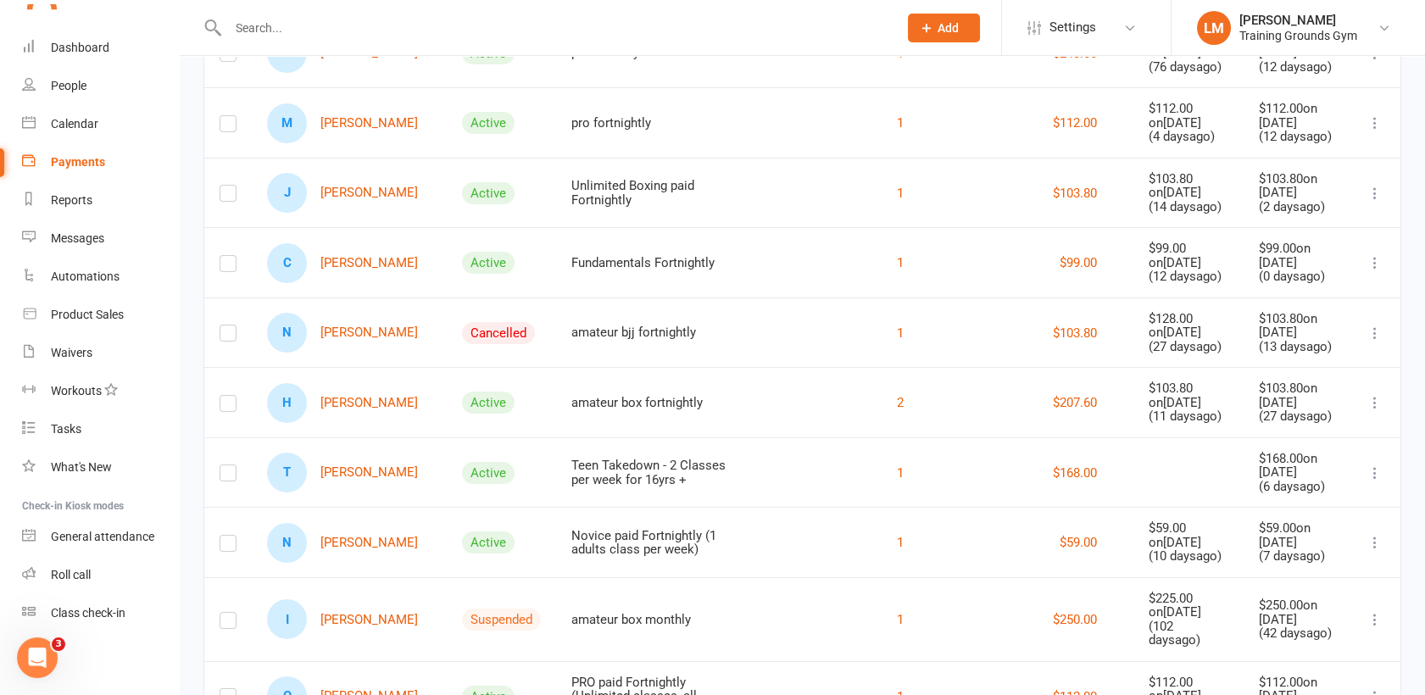
scroll to position [414, 0]
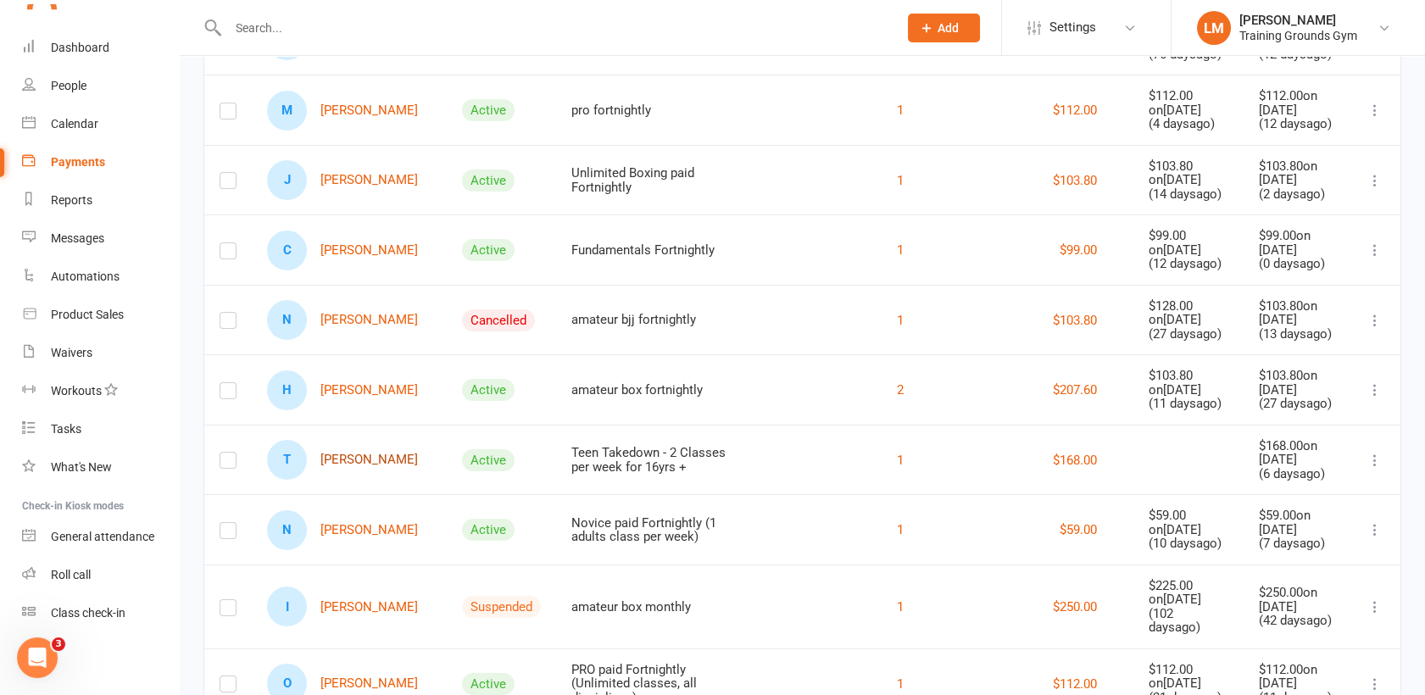
click at [342, 462] on link "T [PERSON_NAME]" at bounding box center [342, 460] width 151 height 40
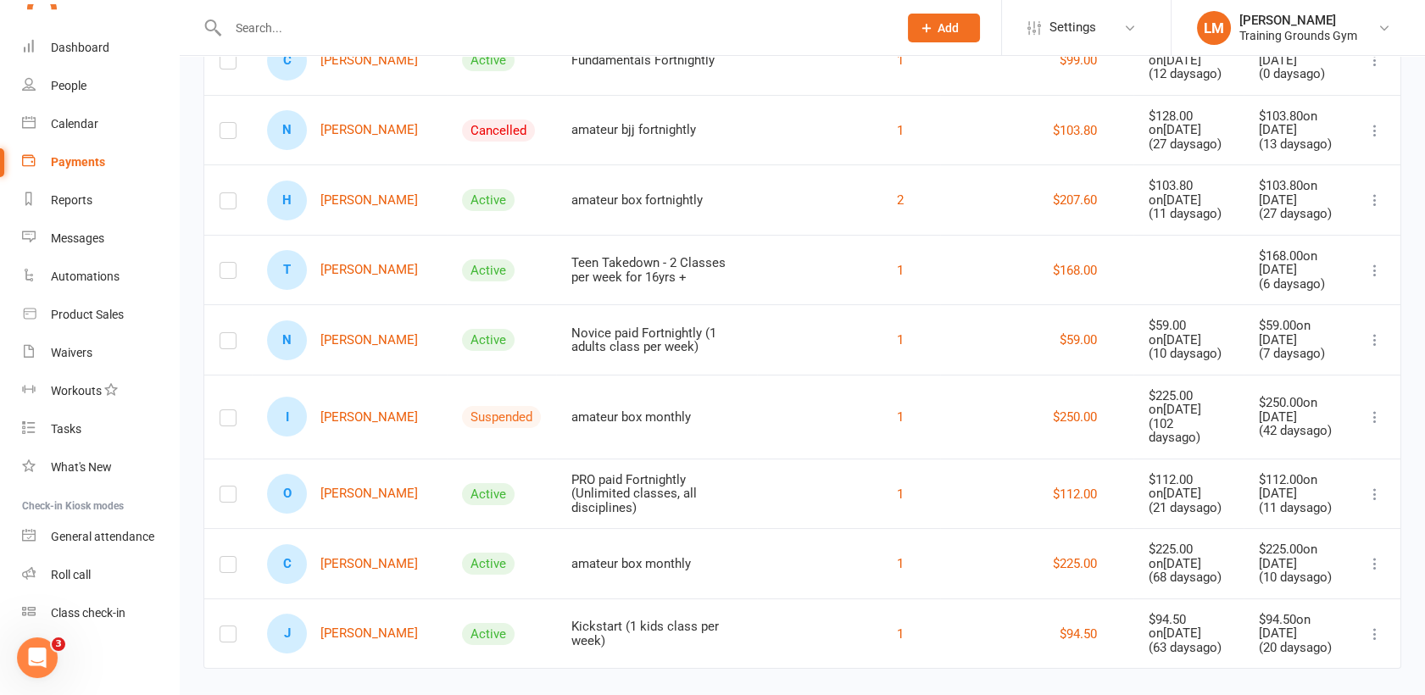
scroll to position [623, 0]
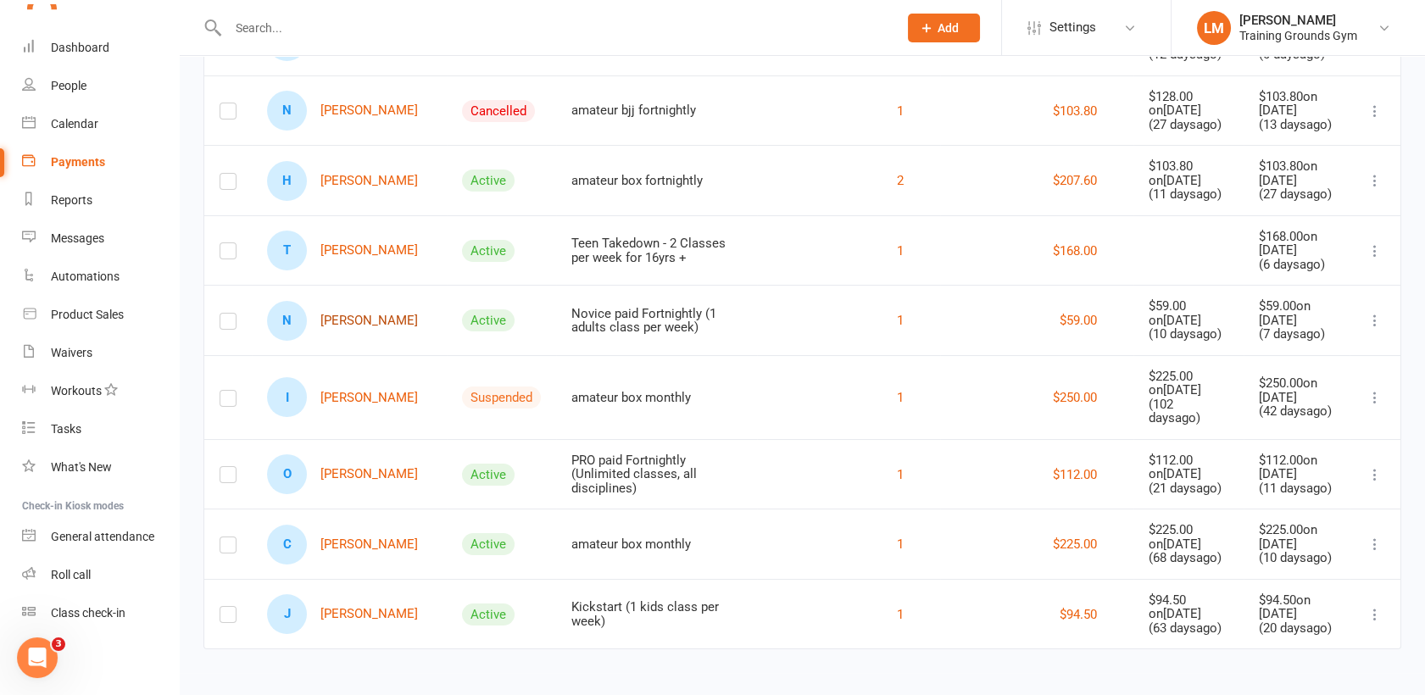
click at [343, 322] on link "N [PERSON_NAME]" at bounding box center [342, 321] width 151 height 40
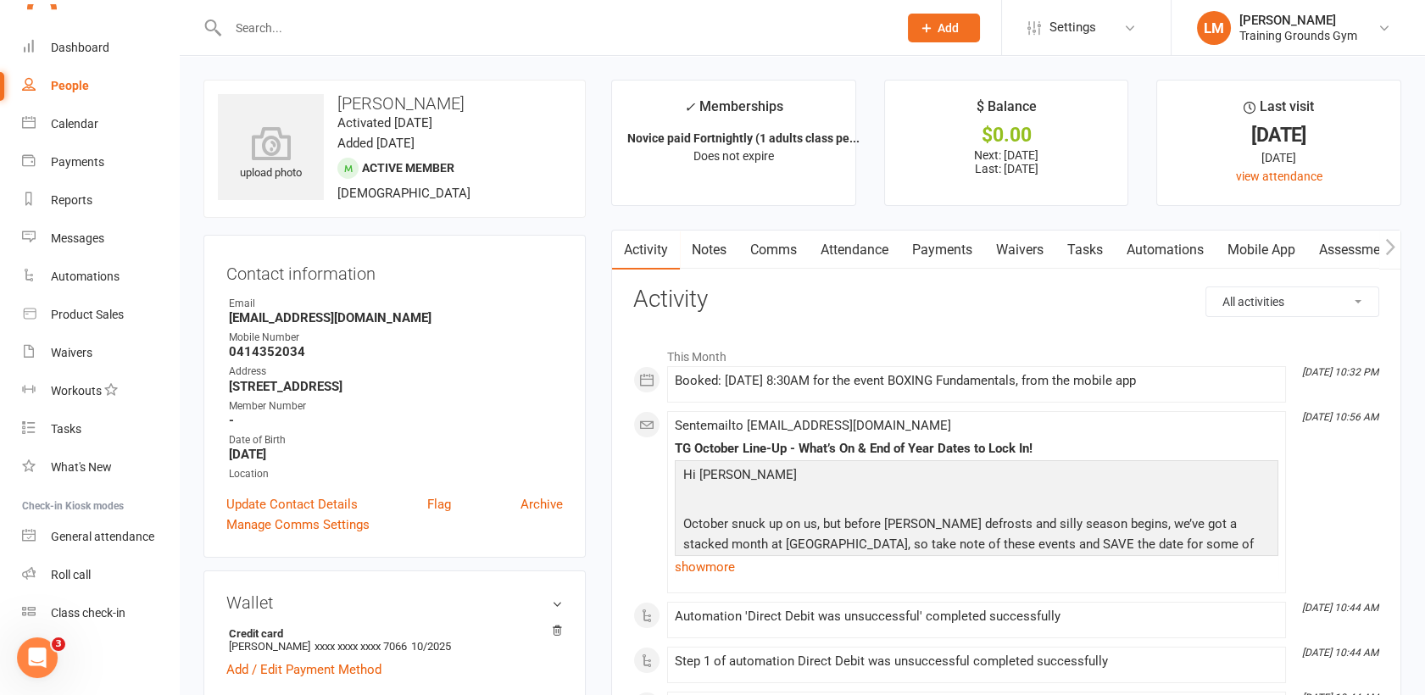
click at [941, 253] on link "Payments" at bounding box center [942, 250] width 84 height 39
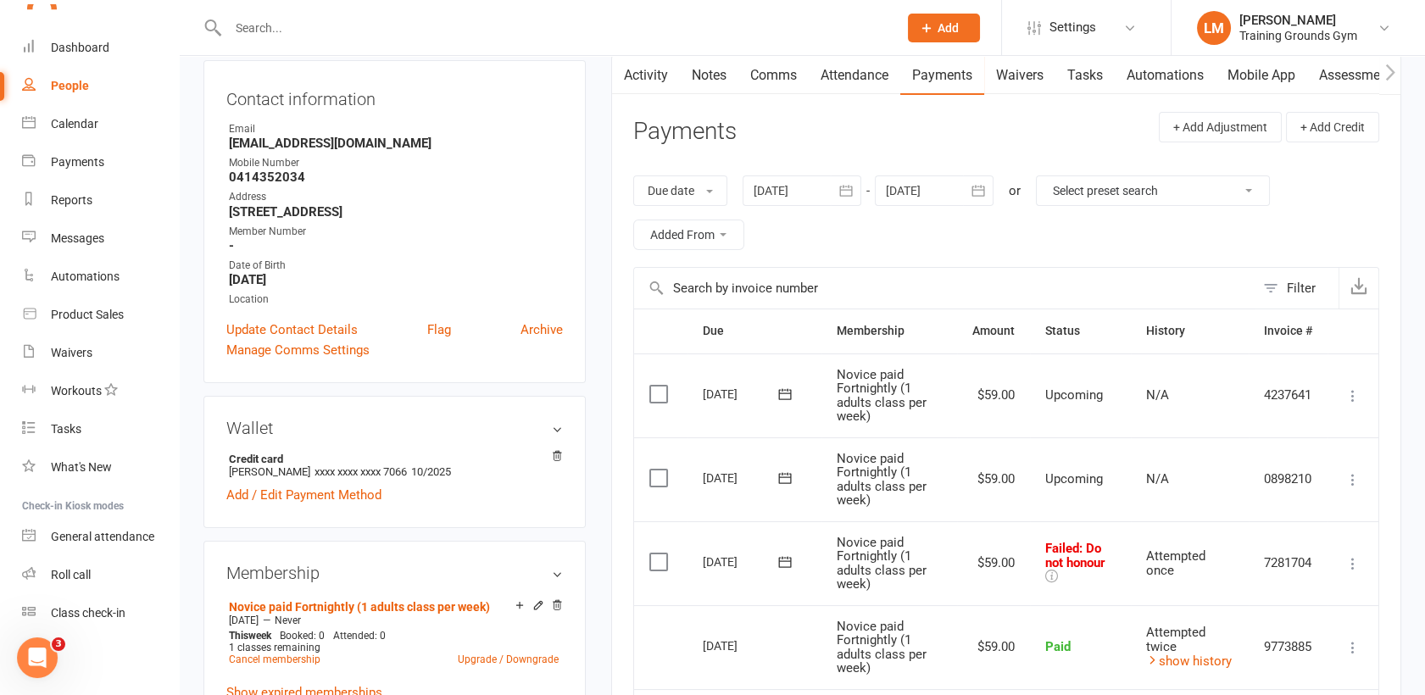
scroll to position [188, 0]
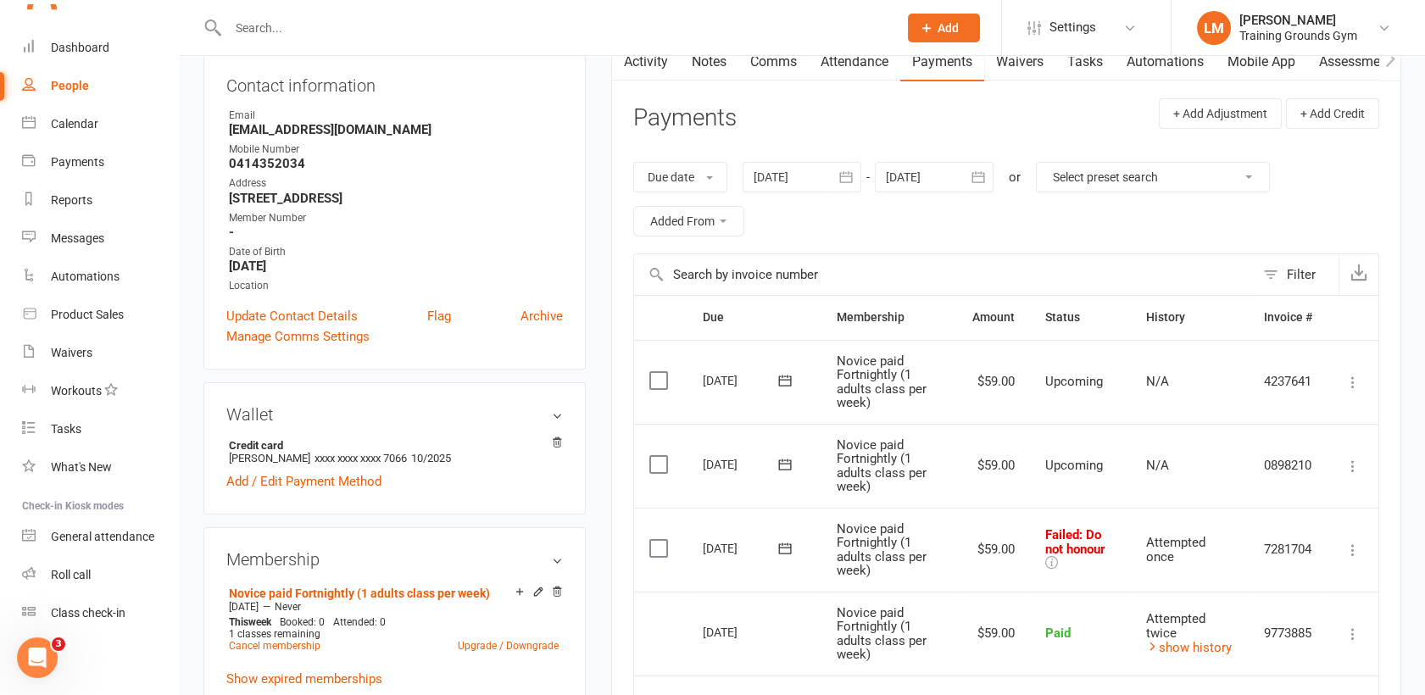
click at [289, 23] on input "text" at bounding box center [554, 28] width 663 height 24
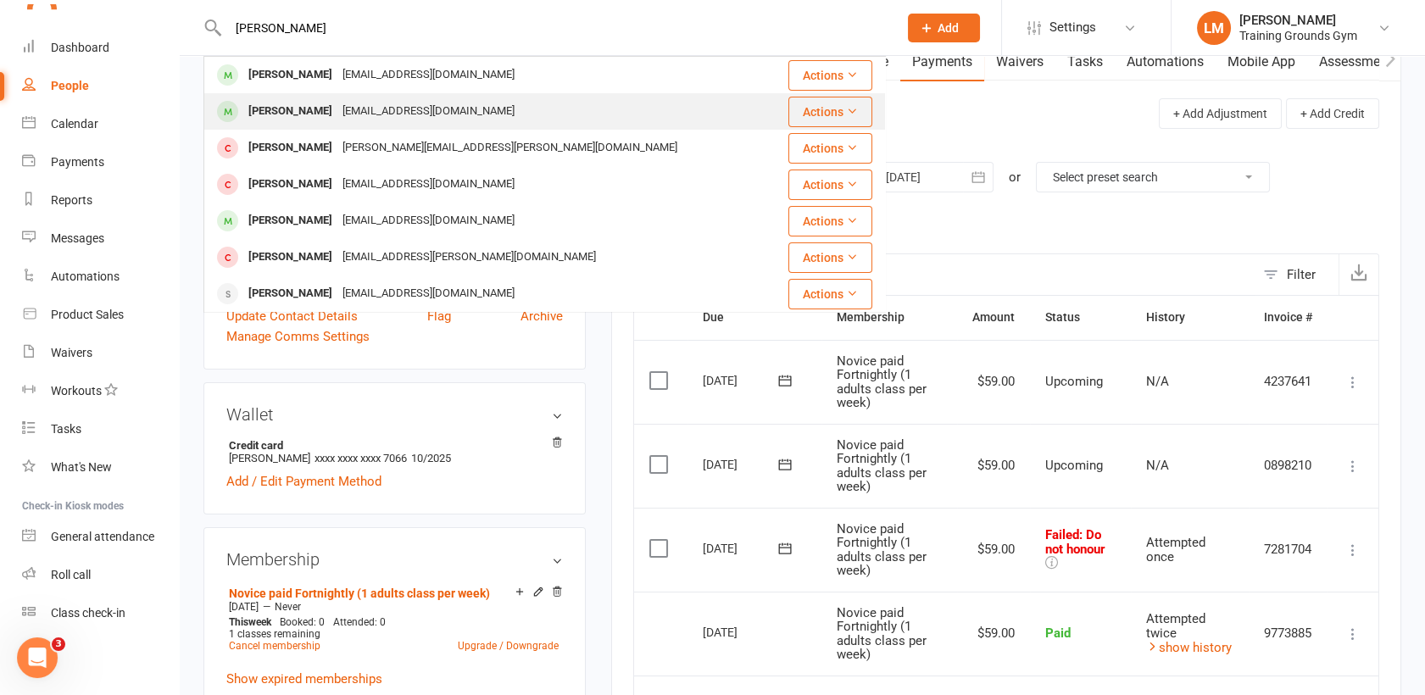
type input "[PERSON_NAME]"
click at [303, 115] on div "[PERSON_NAME]" at bounding box center [290, 111] width 94 height 25
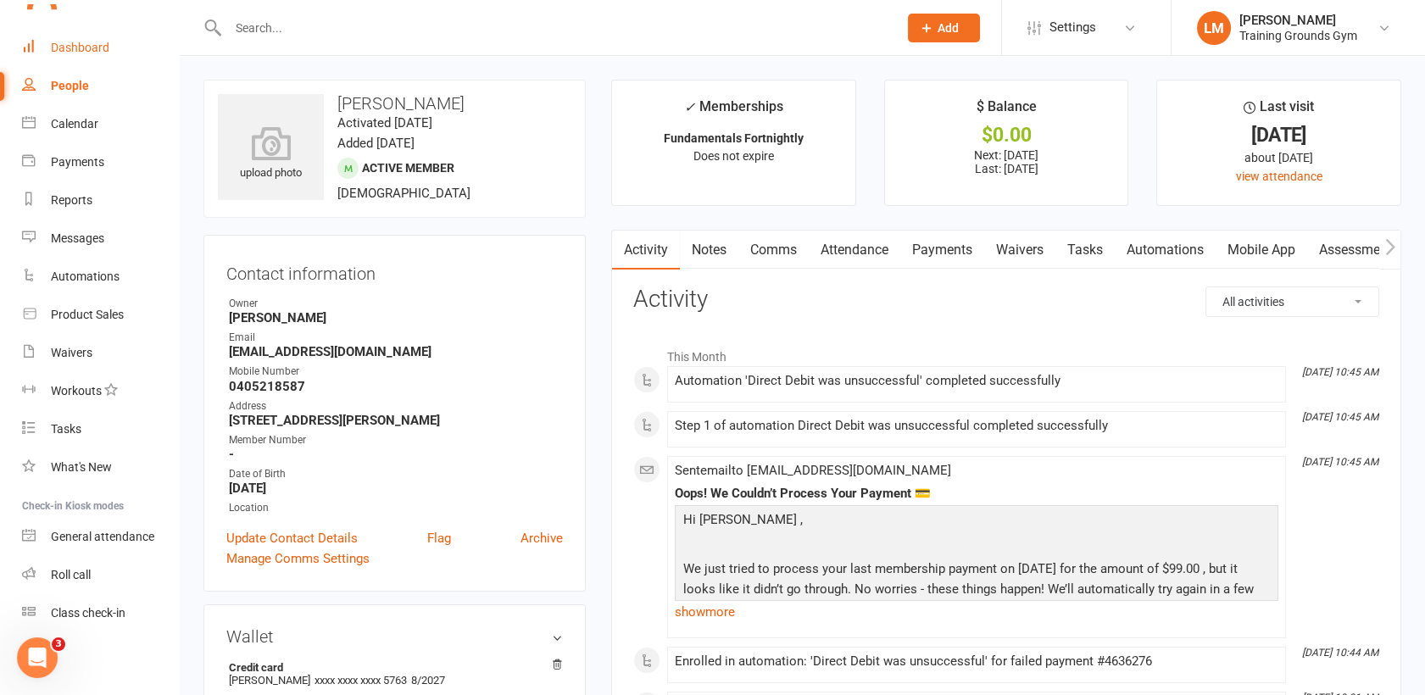
click at [82, 51] on div "Dashboard" at bounding box center [80, 48] width 58 height 14
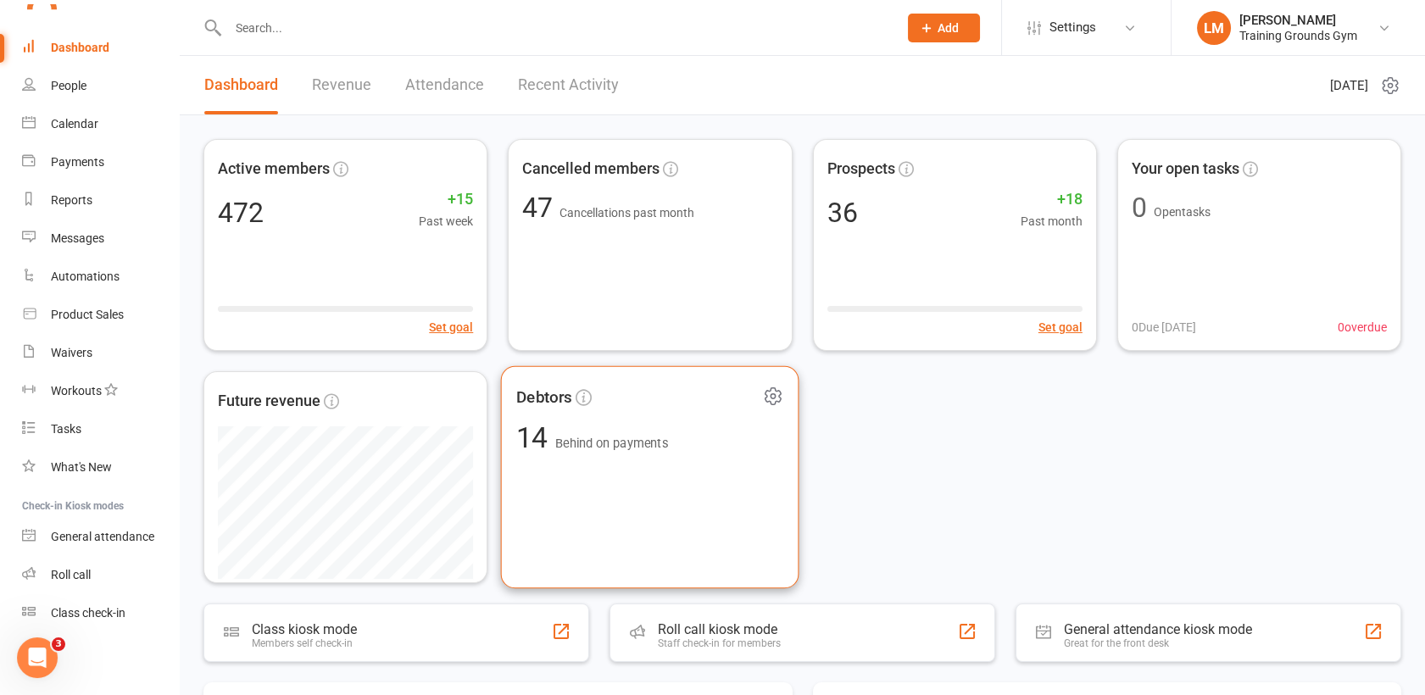
click at [625, 455] on div "Debtors 14 Behind on payments" at bounding box center [650, 477] width 298 height 223
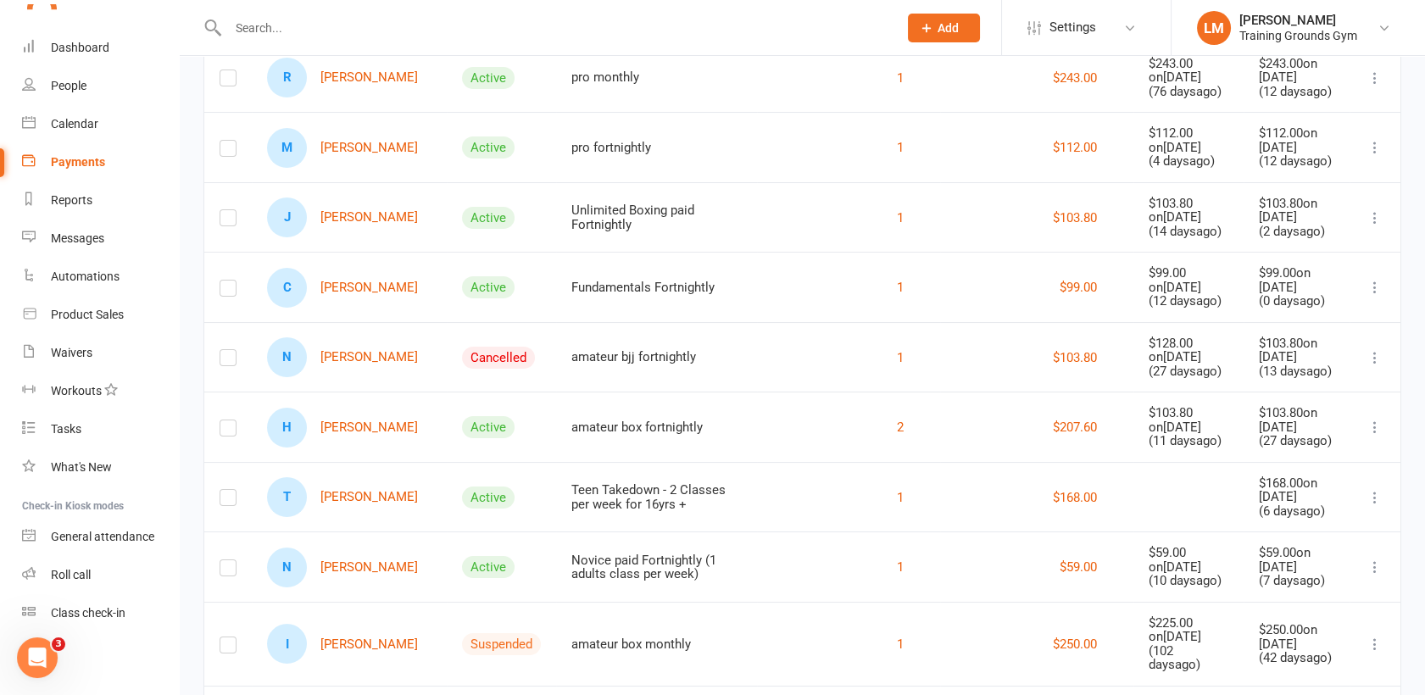
scroll to position [414, 0]
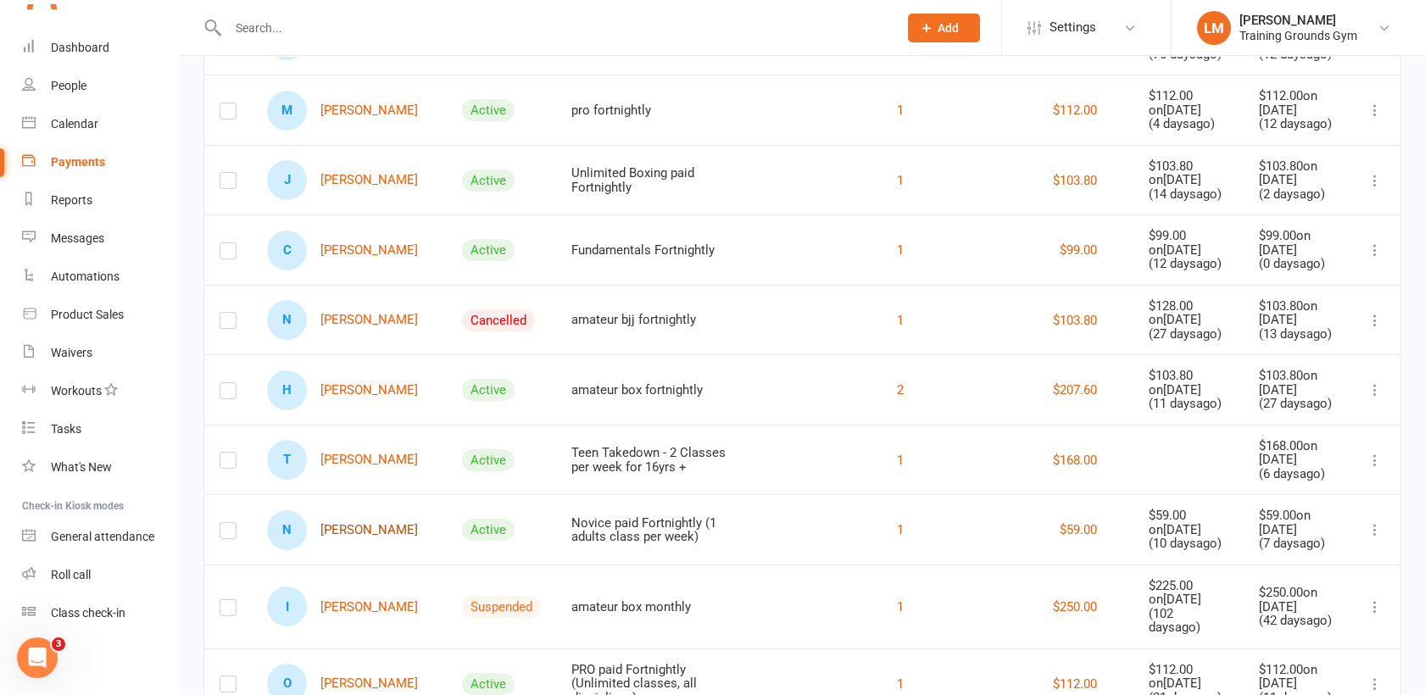
click at [342, 528] on link "N [PERSON_NAME]" at bounding box center [342, 530] width 151 height 40
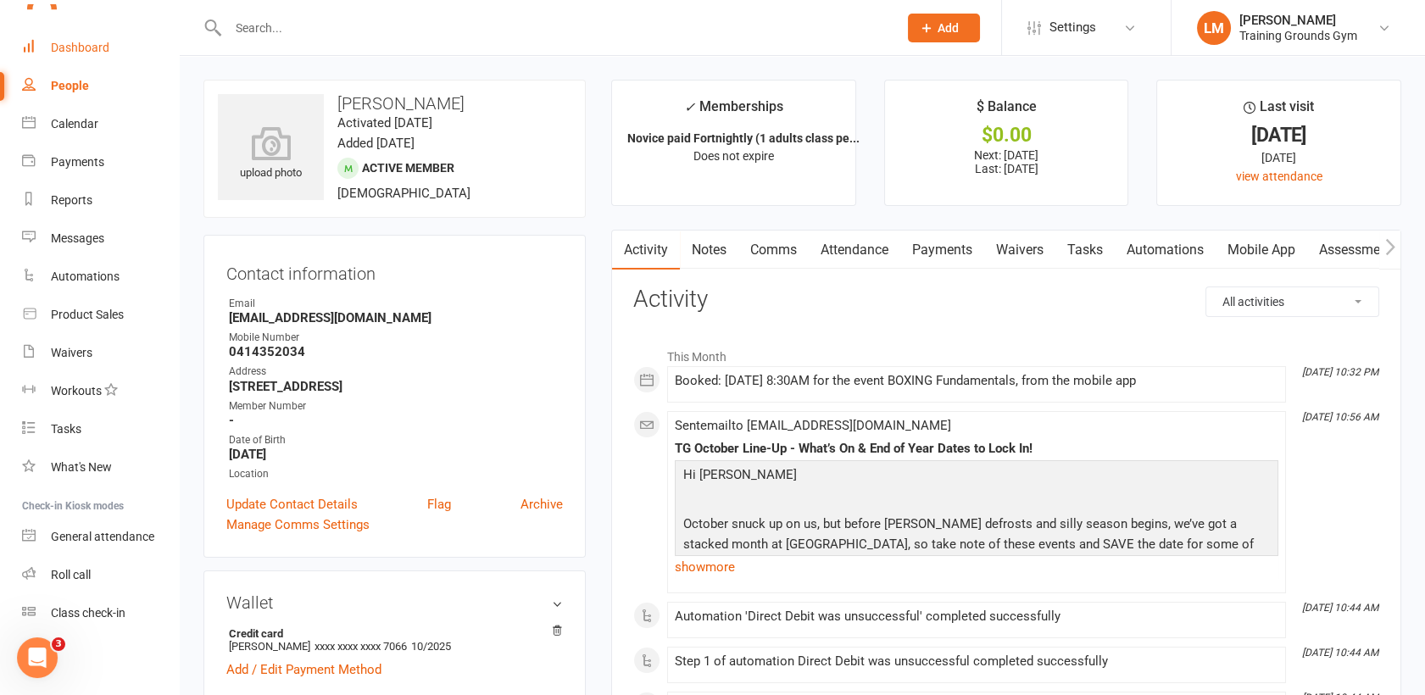
click at [75, 53] on div "Dashboard" at bounding box center [80, 48] width 58 height 14
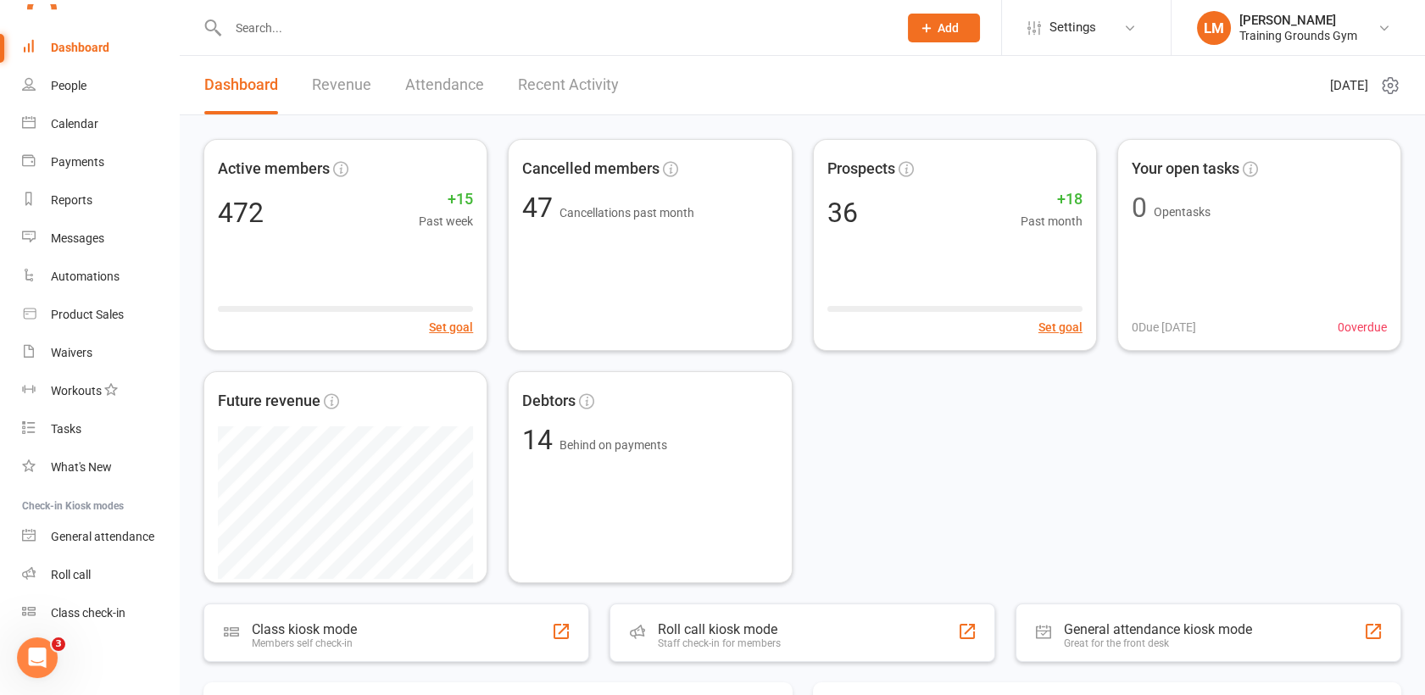
scroll to position [37, 0]
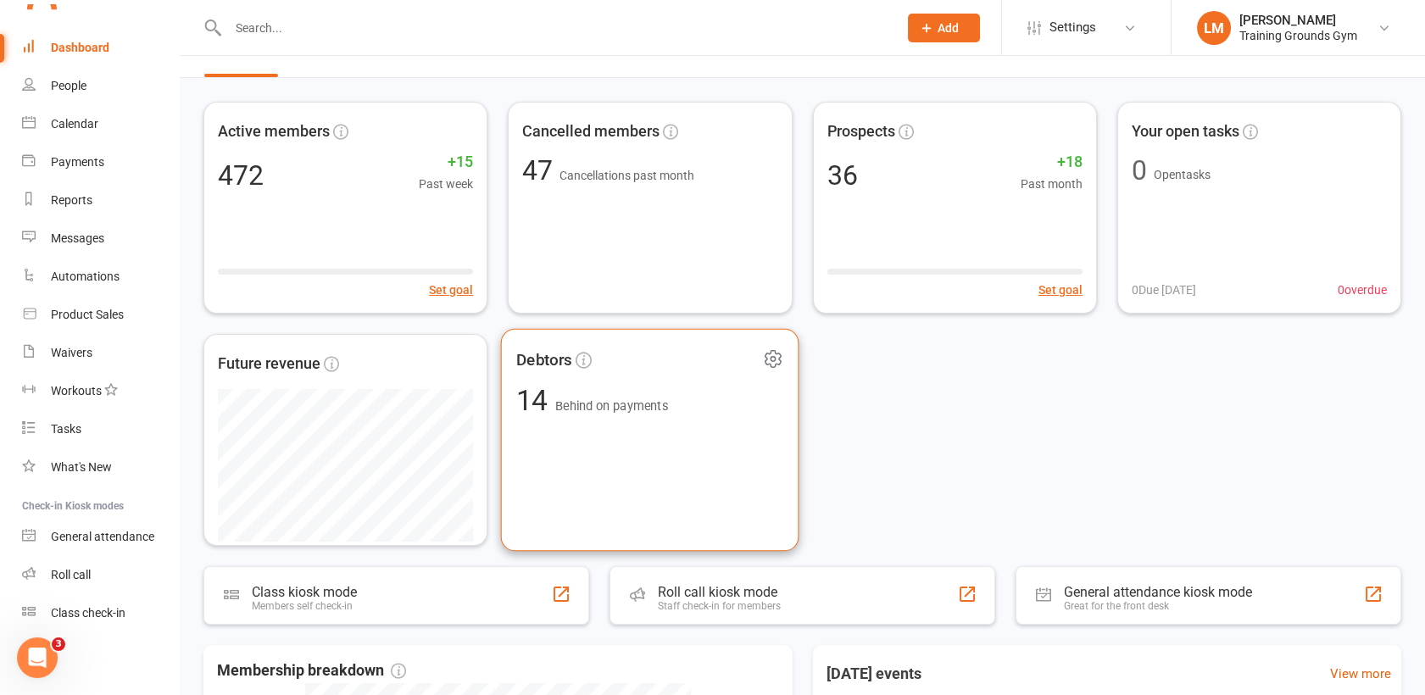
click at [597, 541] on div "Debtors 14 Behind on payments" at bounding box center [650, 440] width 298 height 223
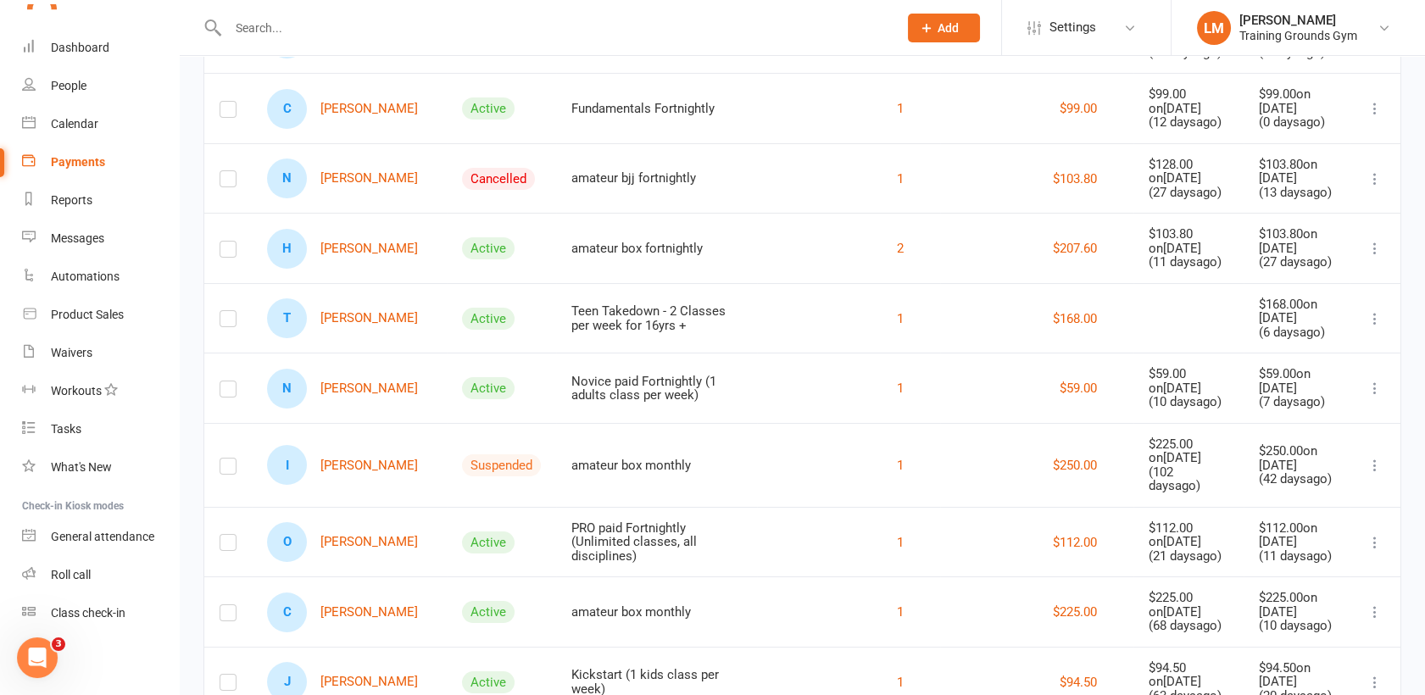
scroll to position [603, 0]
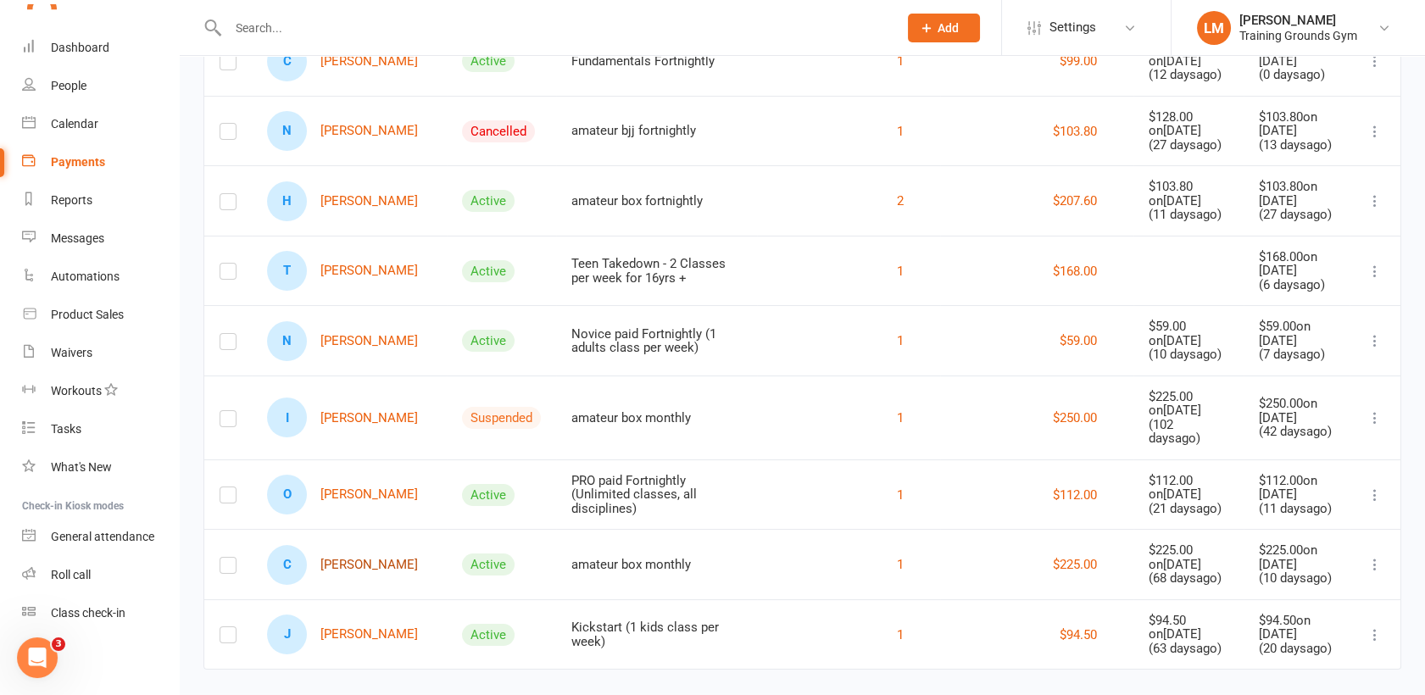
click at [360, 559] on link "C [PERSON_NAME]" at bounding box center [342, 565] width 151 height 40
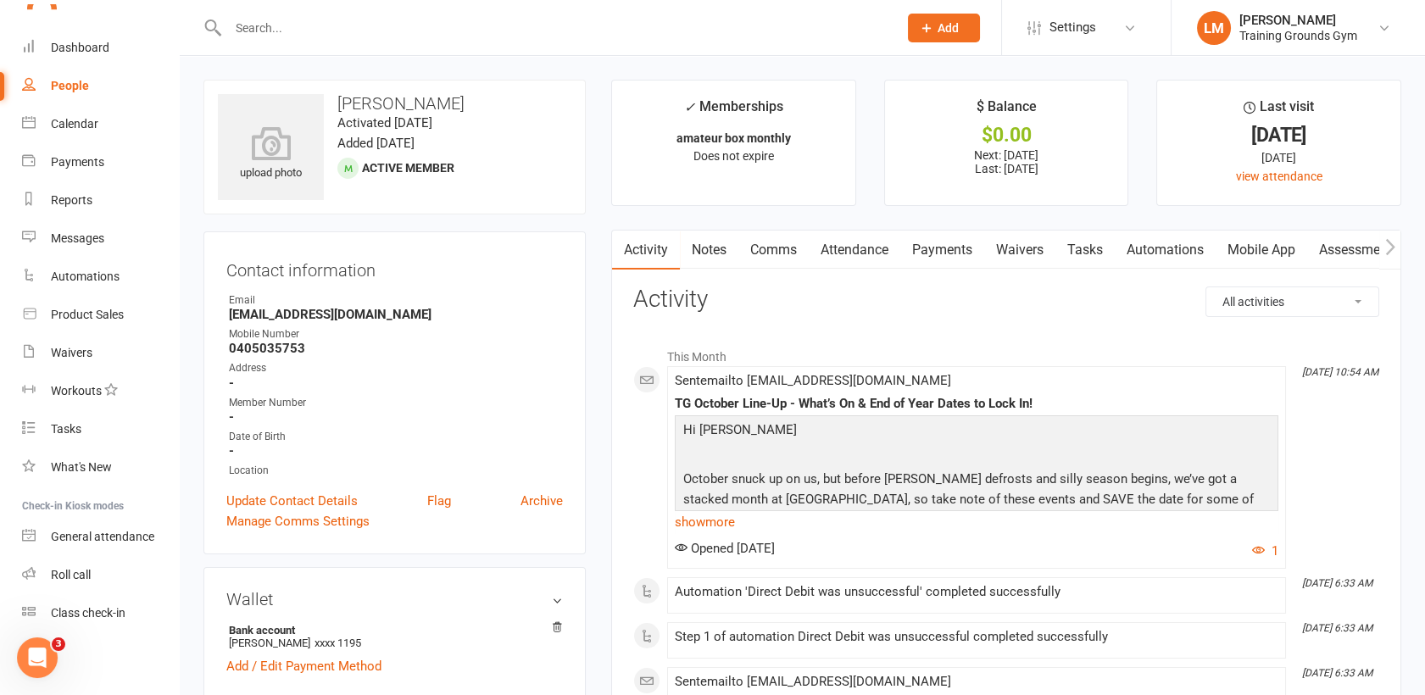
click at [949, 248] on link "Payments" at bounding box center [942, 250] width 84 height 39
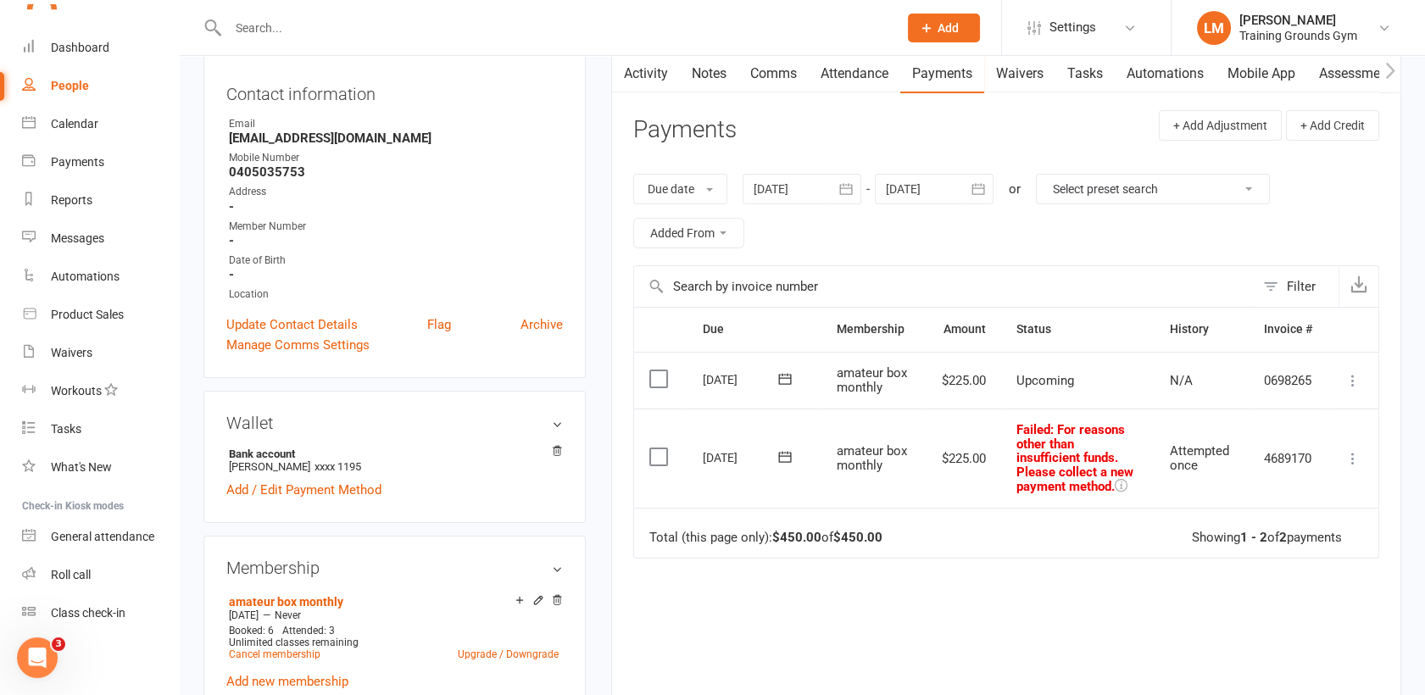
scroll to position [188, 0]
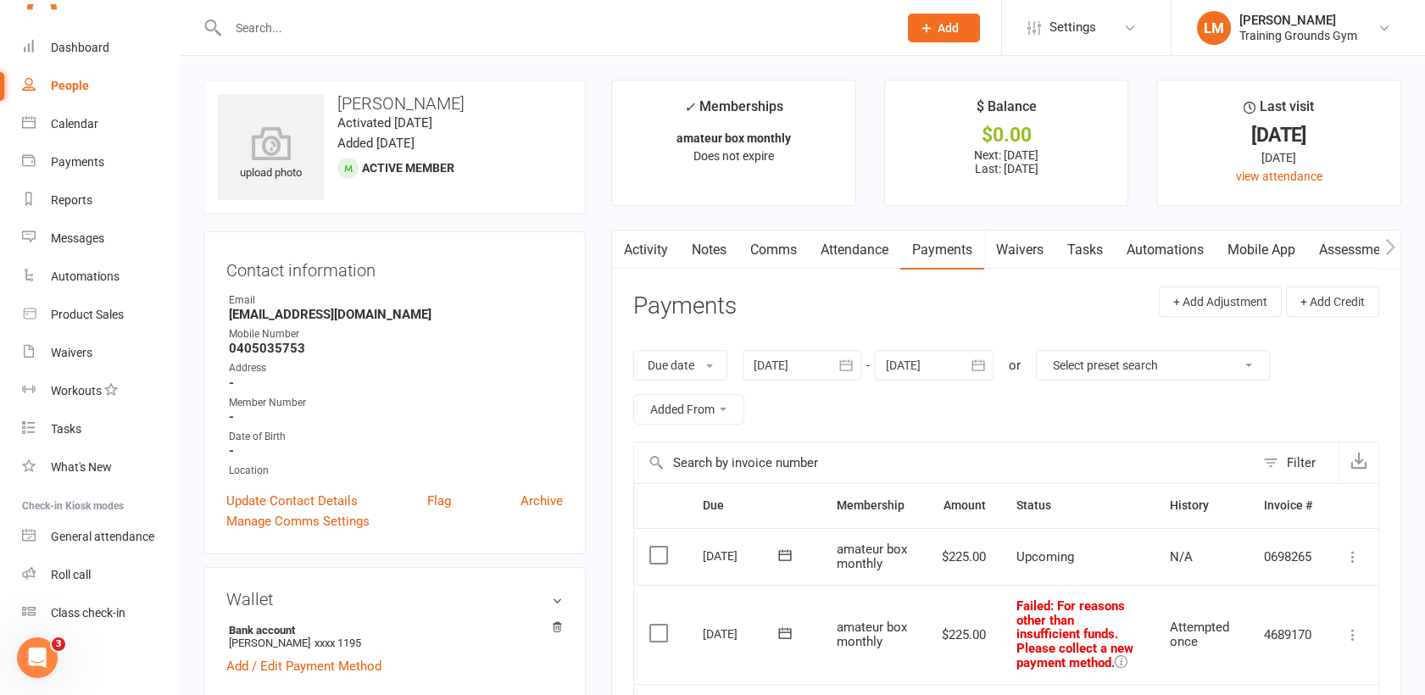
click at [1123, 659] on icon at bounding box center [1120, 661] width 13 height 13
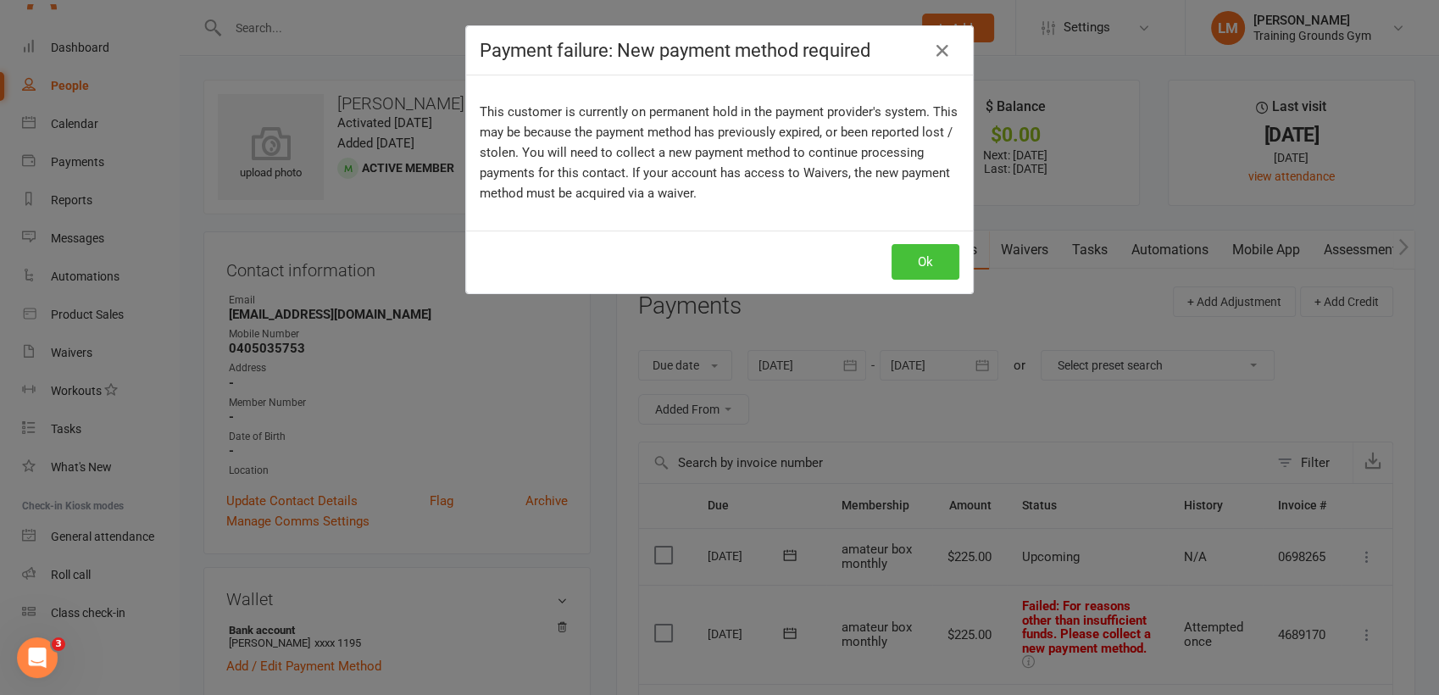
click at [925, 259] on button "Ok" at bounding box center [926, 262] width 68 height 36
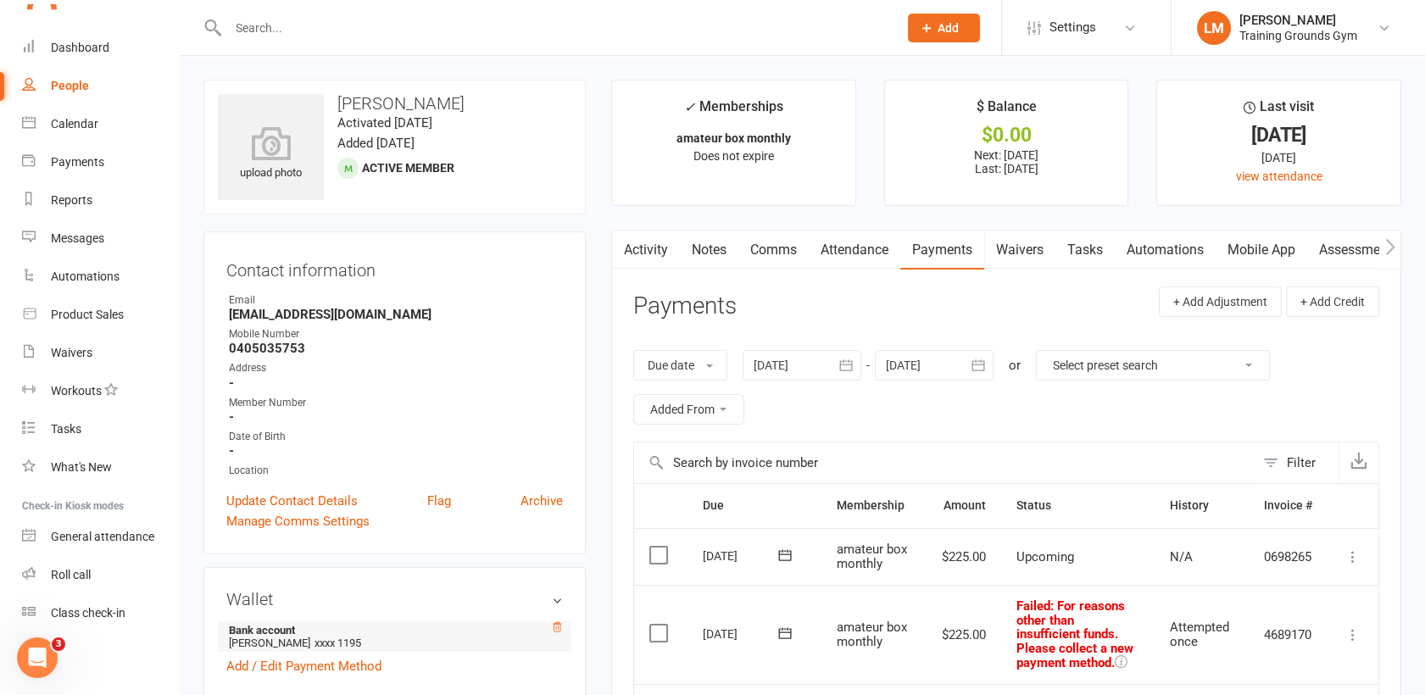
click at [556, 625] on icon at bounding box center [557, 627] width 12 height 12
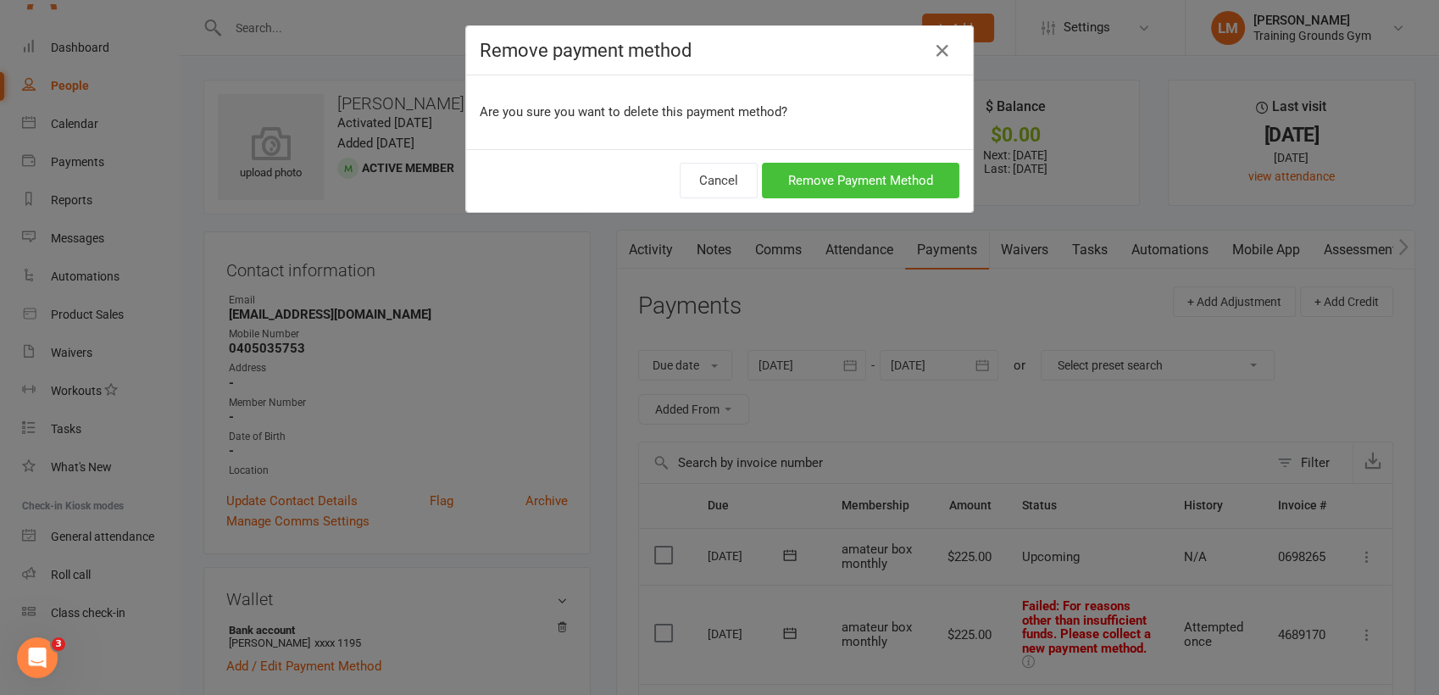
click at [850, 186] on button "Remove Payment Method" at bounding box center [860, 181] width 197 height 36
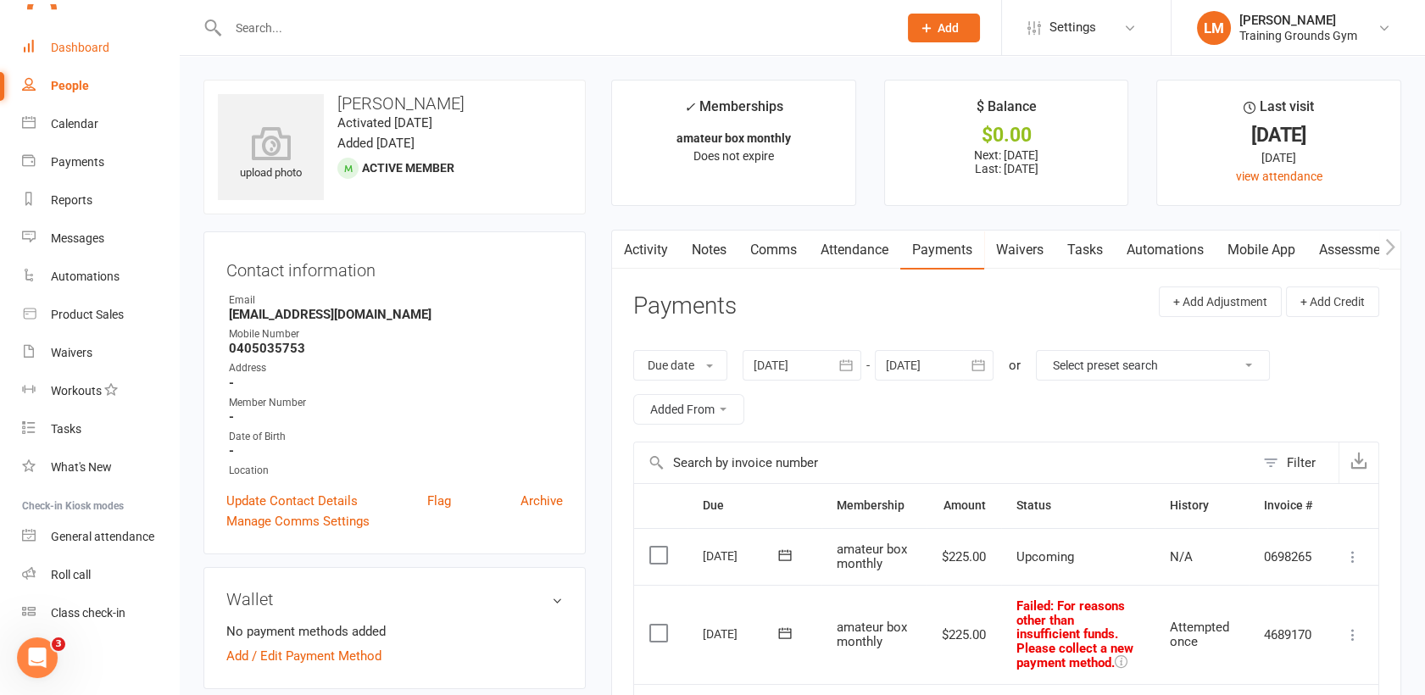
click at [88, 51] on div "Dashboard" at bounding box center [80, 48] width 58 height 14
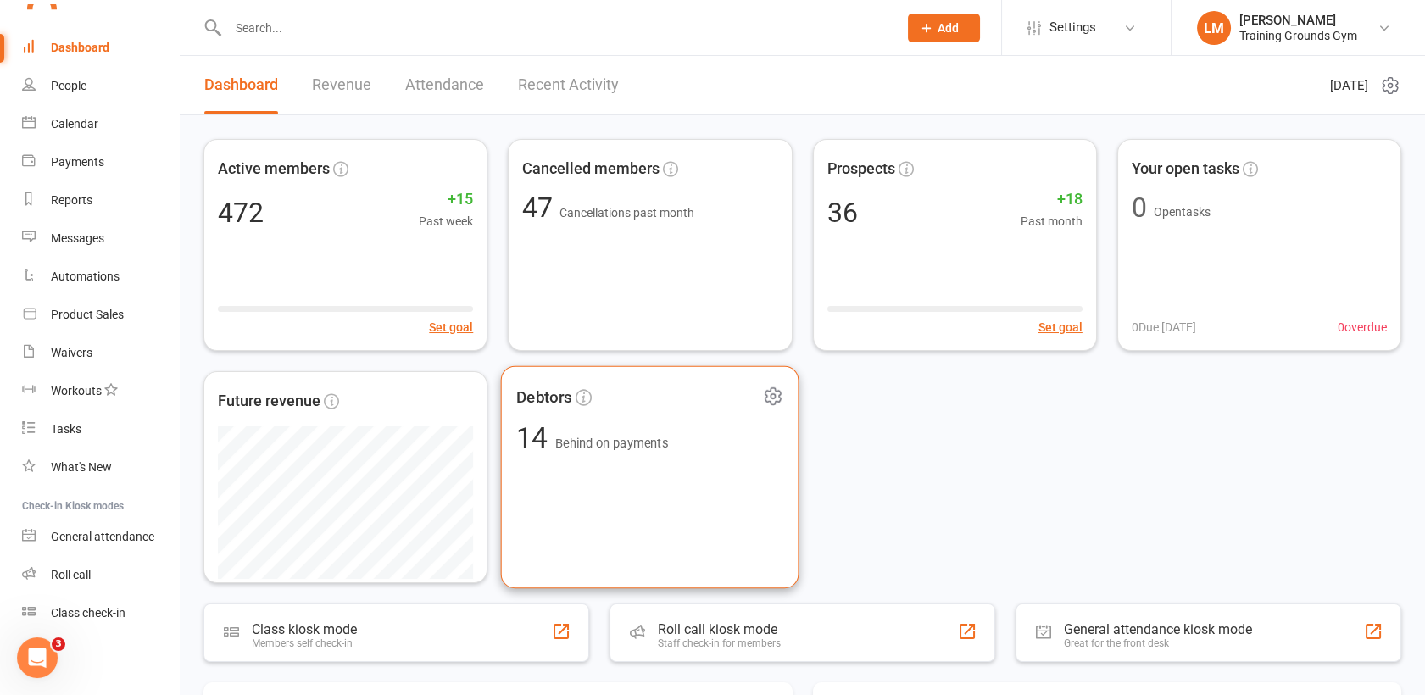
click at [636, 479] on div "Debtors 14 Behind on payments" at bounding box center [650, 477] width 298 height 223
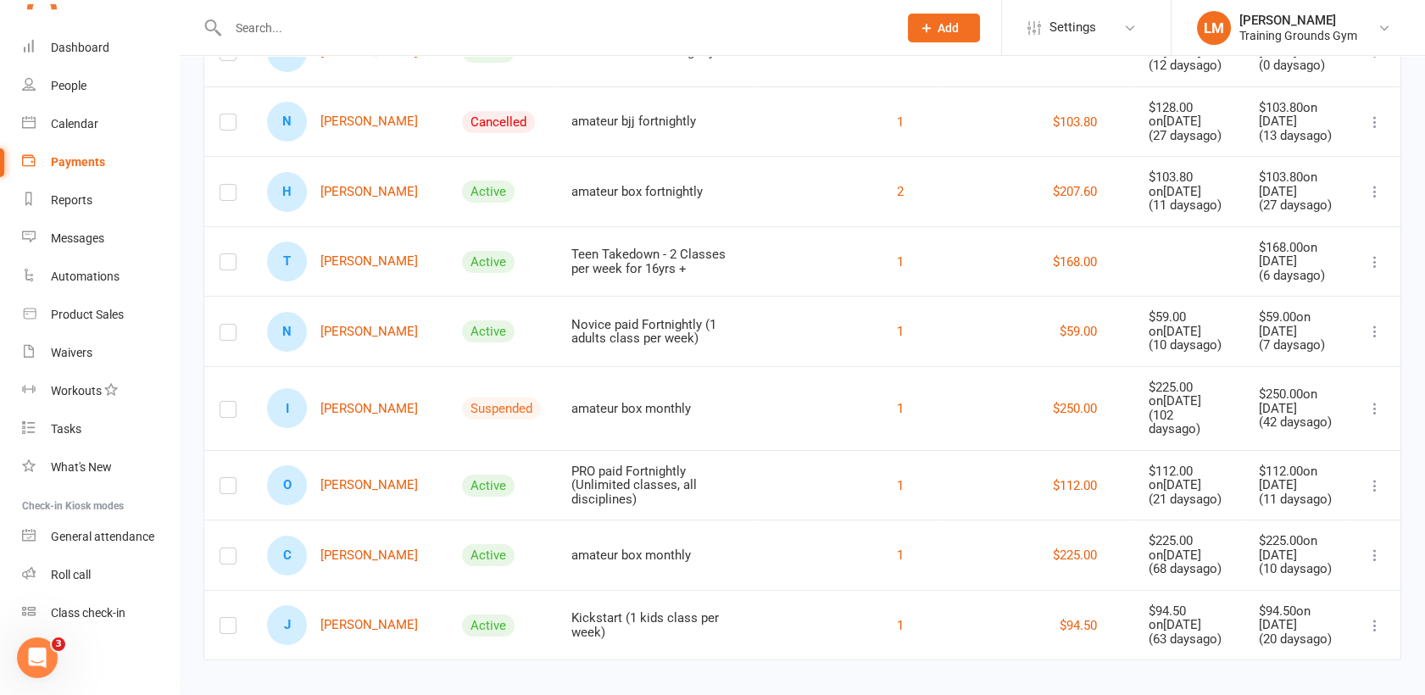
scroll to position [623, 0]
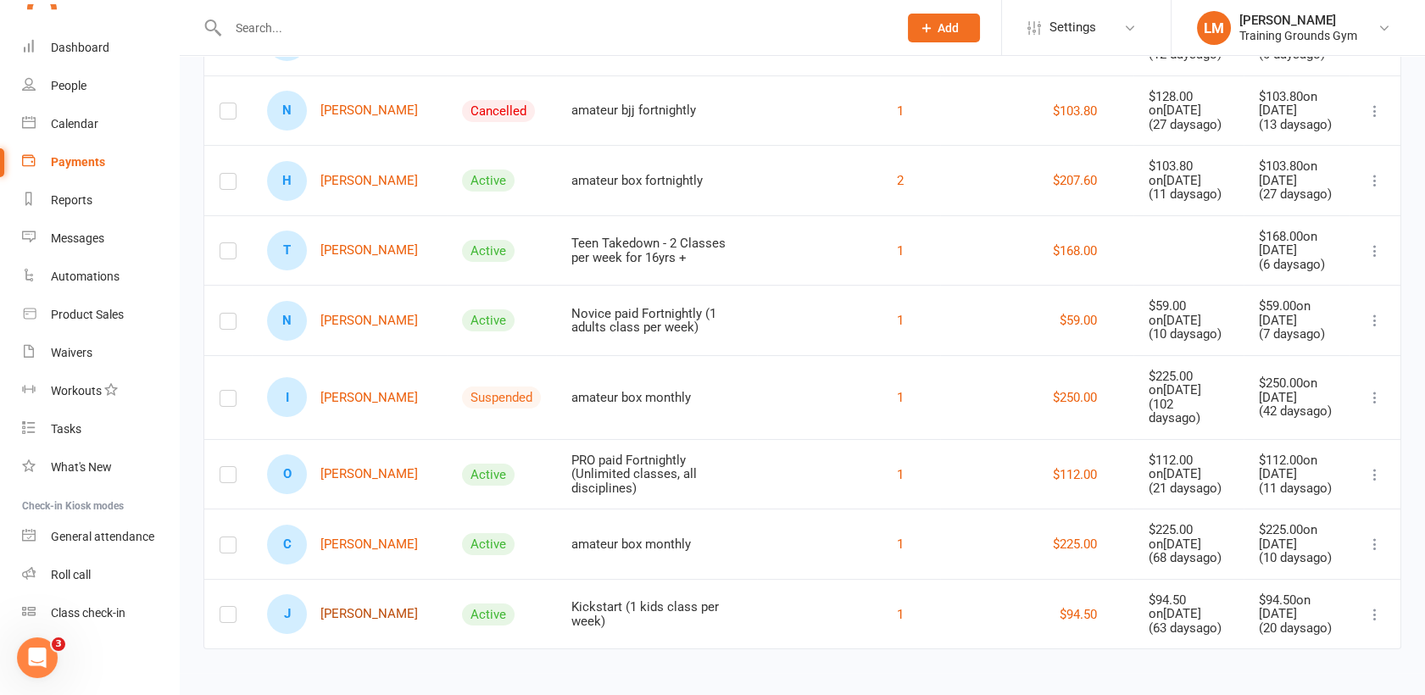
click at [333, 620] on link "[PERSON_NAME]" at bounding box center [342, 614] width 151 height 40
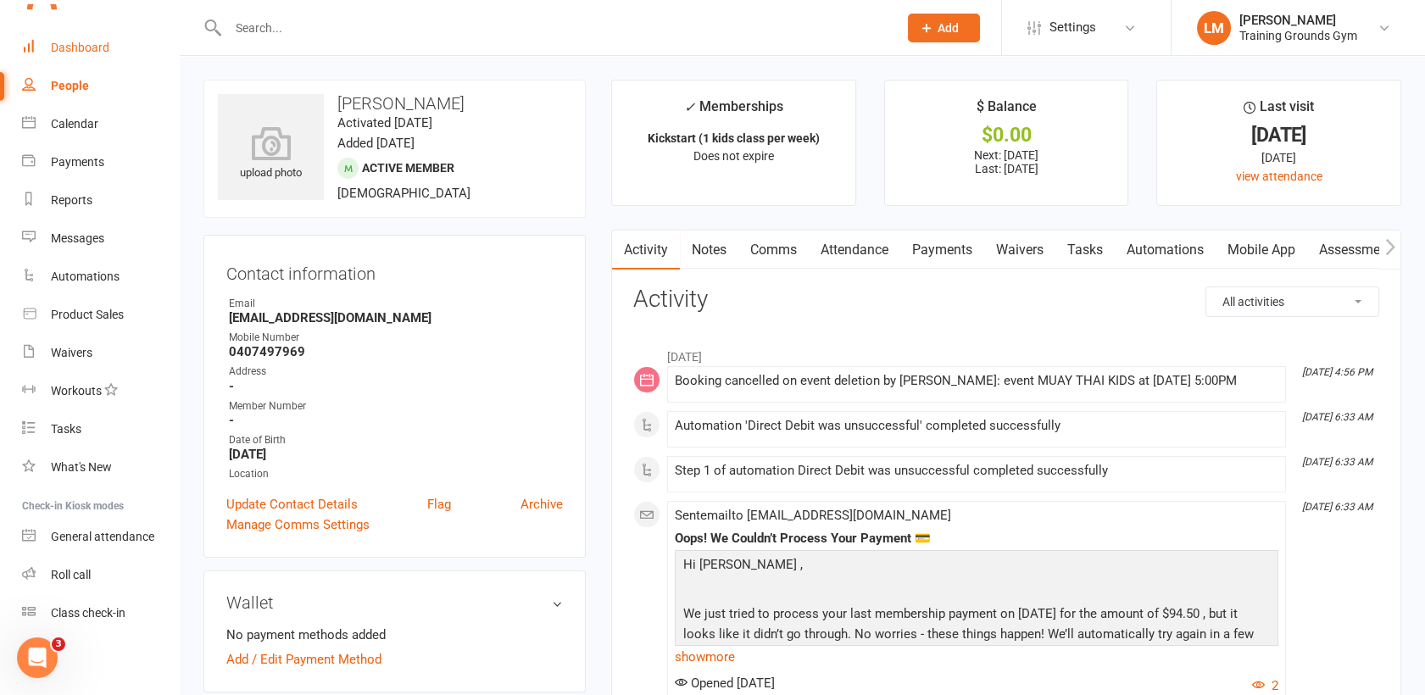
click at [61, 42] on div "Dashboard" at bounding box center [80, 48] width 58 height 14
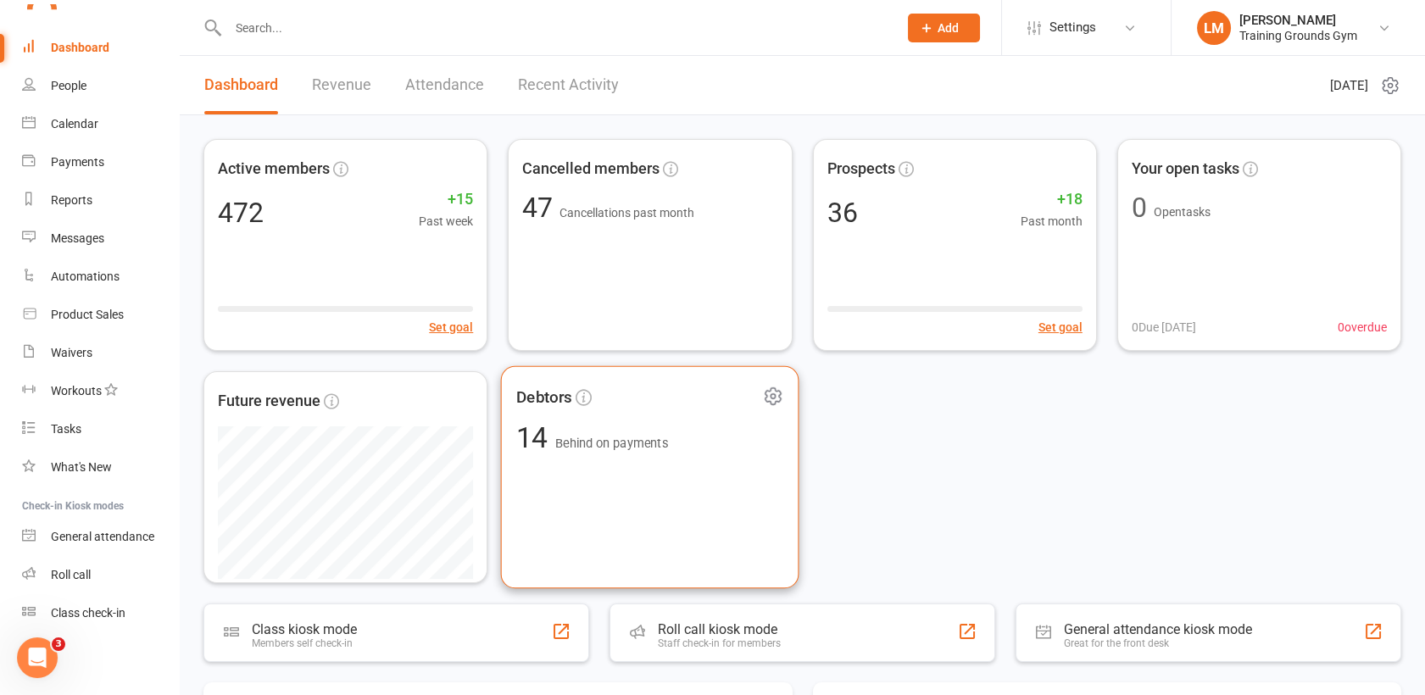
click at [567, 487] on div "Debtors 14 Behind on payments" at bounding box center [650, 477] width 298 height 223
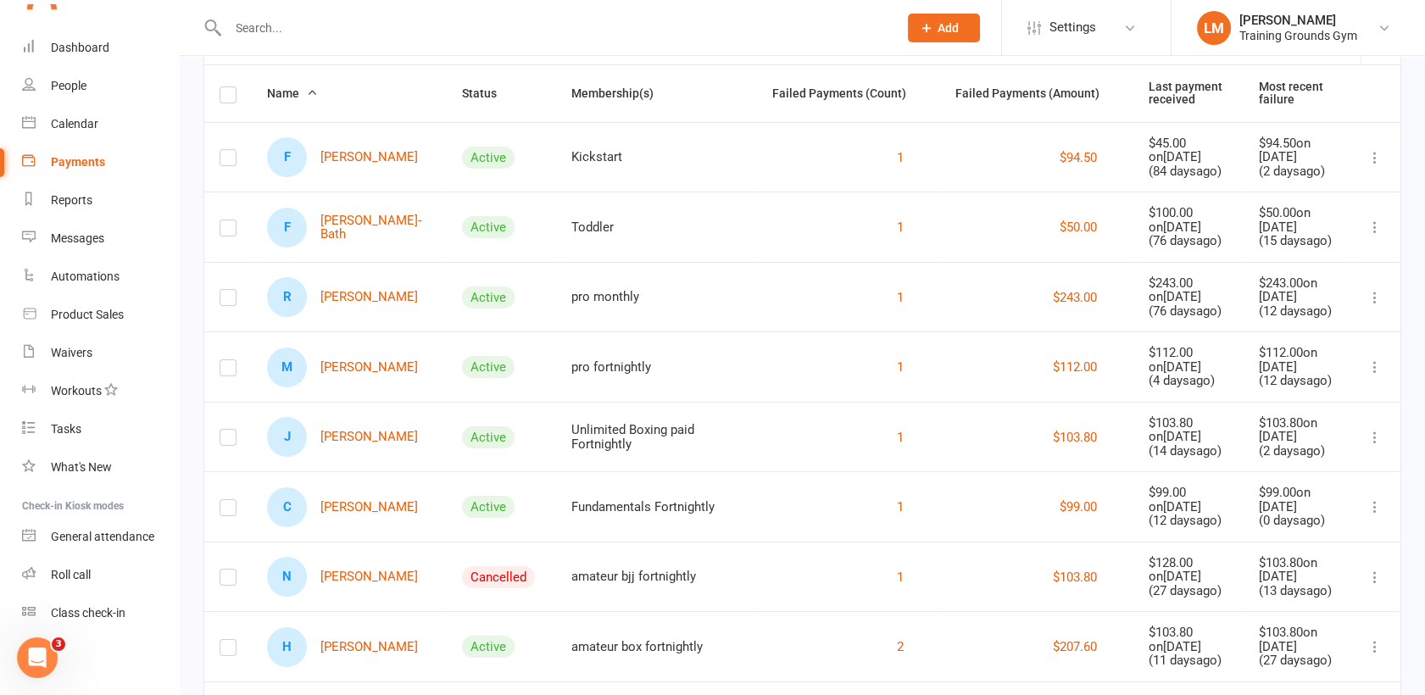
scroll to position [148, 0]
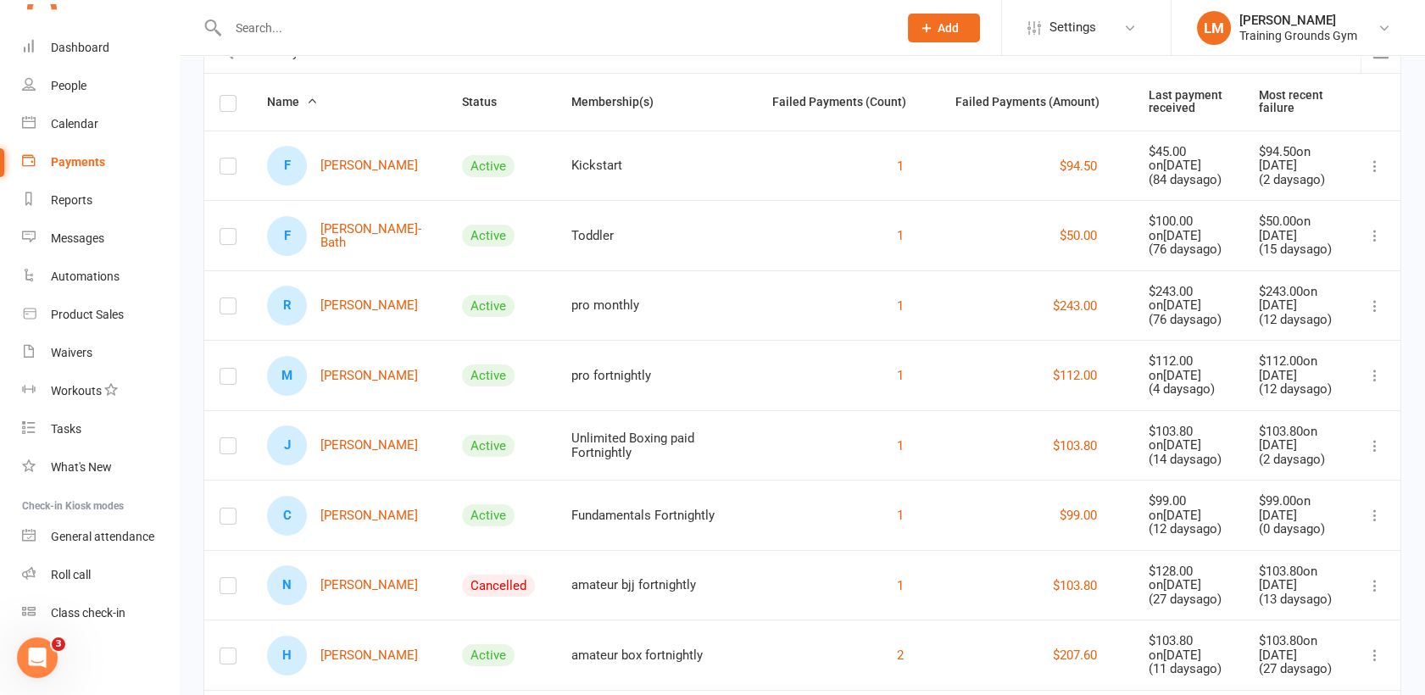
click at [266, 19] on input "text" at bounding box center [554, 28] width 663 height 24
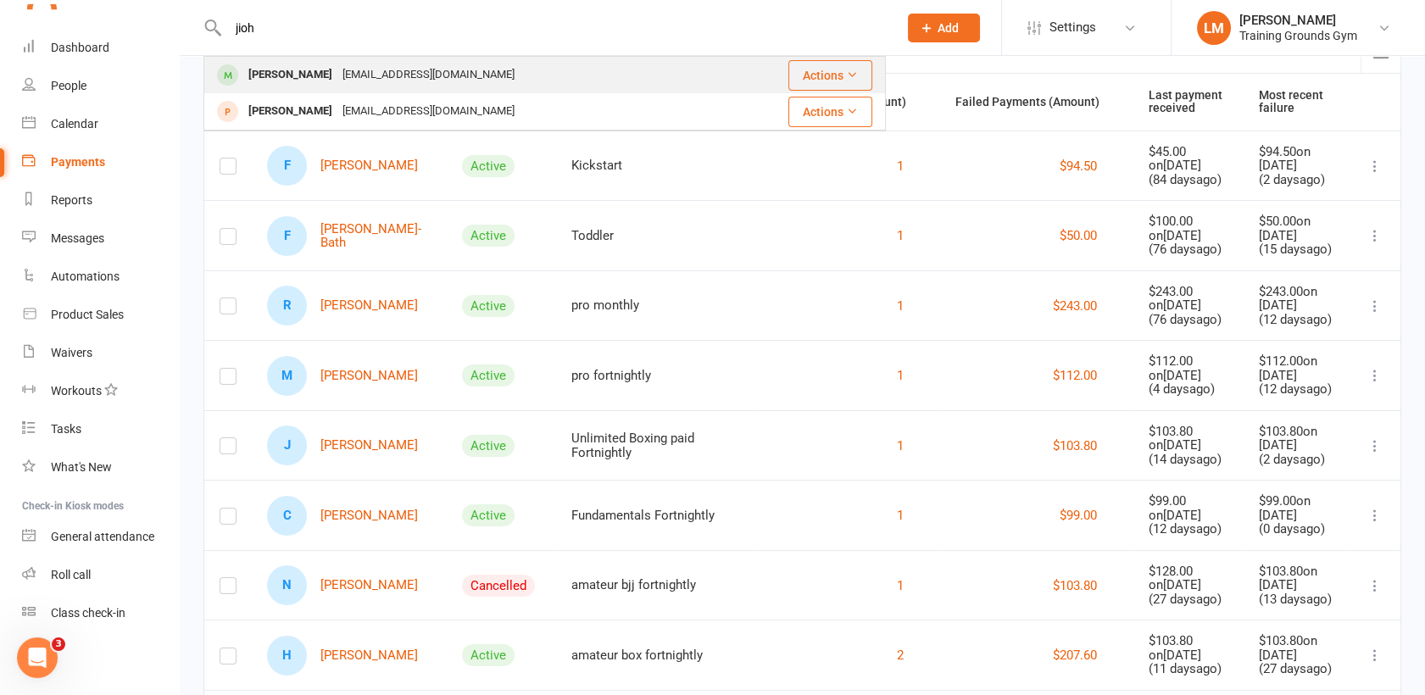
type input "jioh"
click at [337, 80] on div "[EMAIL_ADDRESS][DOMAIN_NAME]" at bounding box center [428, 75] width 182 height 25
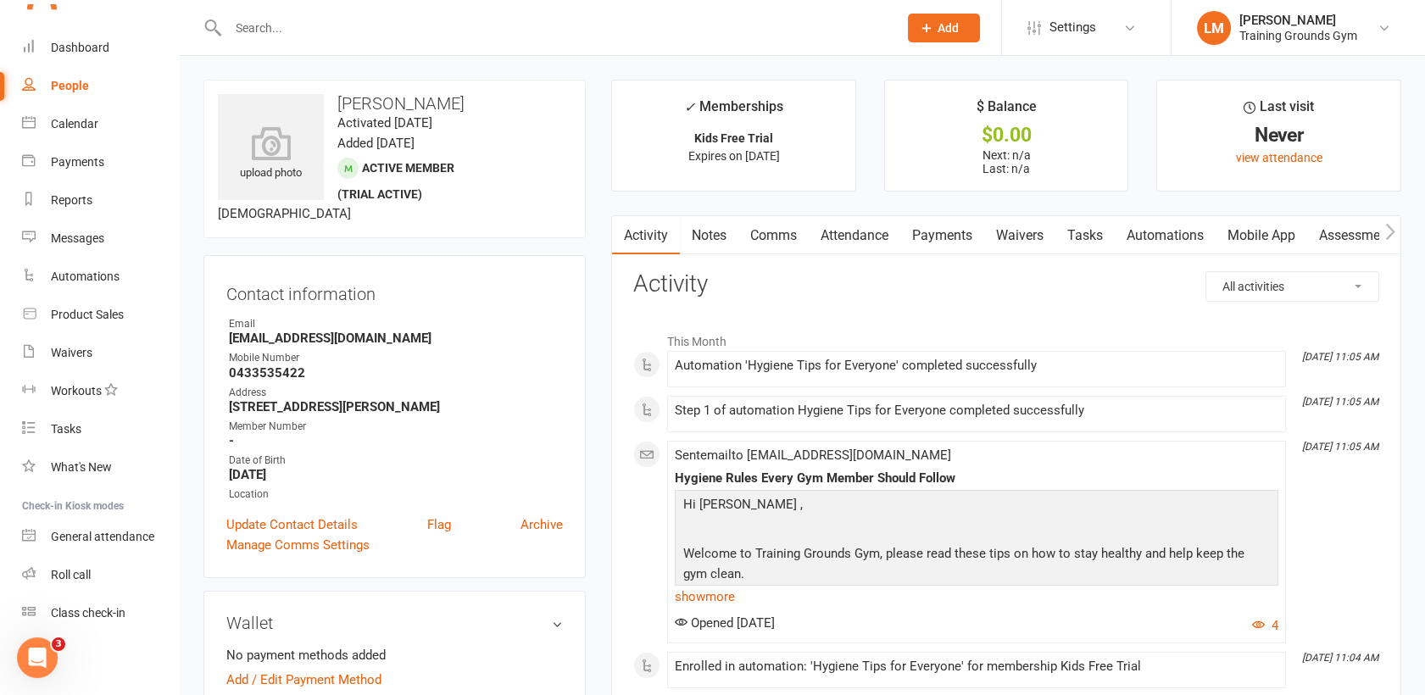
click at [852, 238] on link "Attendance" at bounding box center [855, 235] width 92 height 39
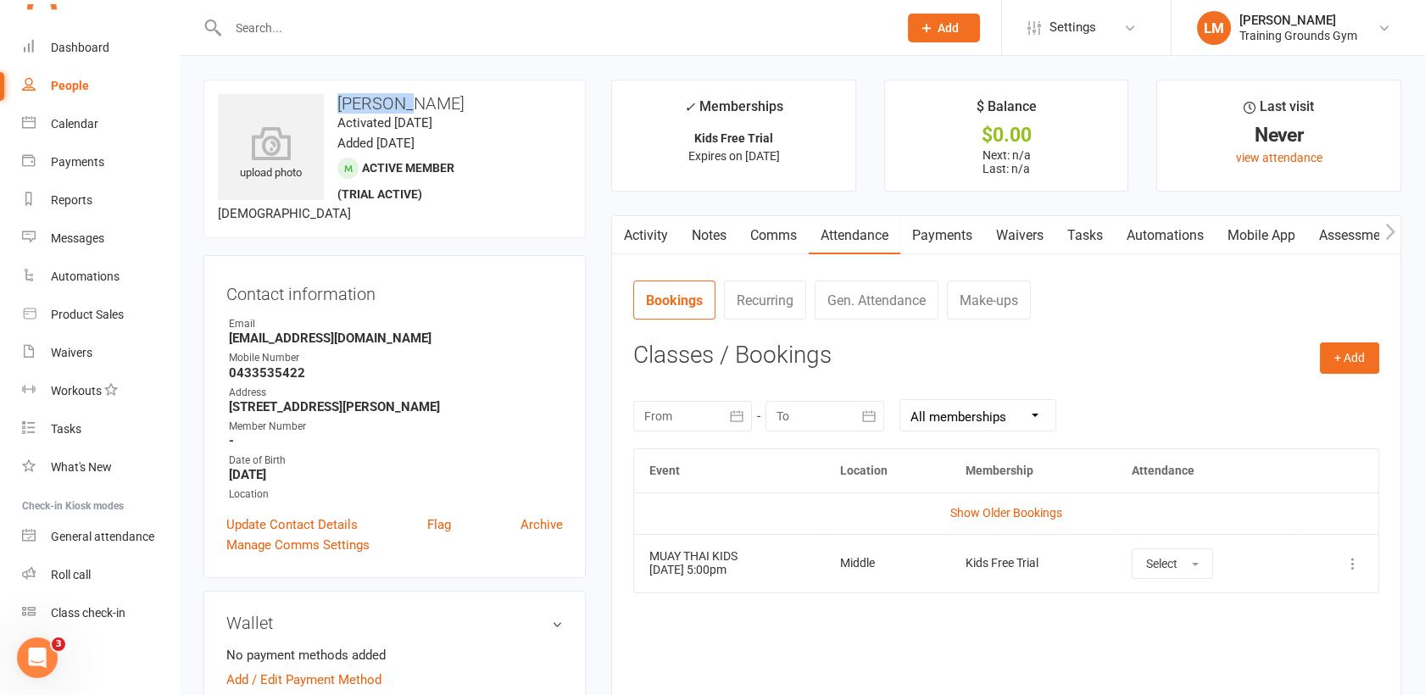
drag, startPoint x: 417, startPoint y: 103, endPoint x: 335, endPoint y: 101, distance: 82.2
click at [335, 101] on h3 "[PERSON_NAME]" at bounding box center [394, 103] width 353 height 19
copy h3 "[PERSON_NAME]"
click at [272, 35] on input "text" at bounding box center [554, 28] width 663 height 24
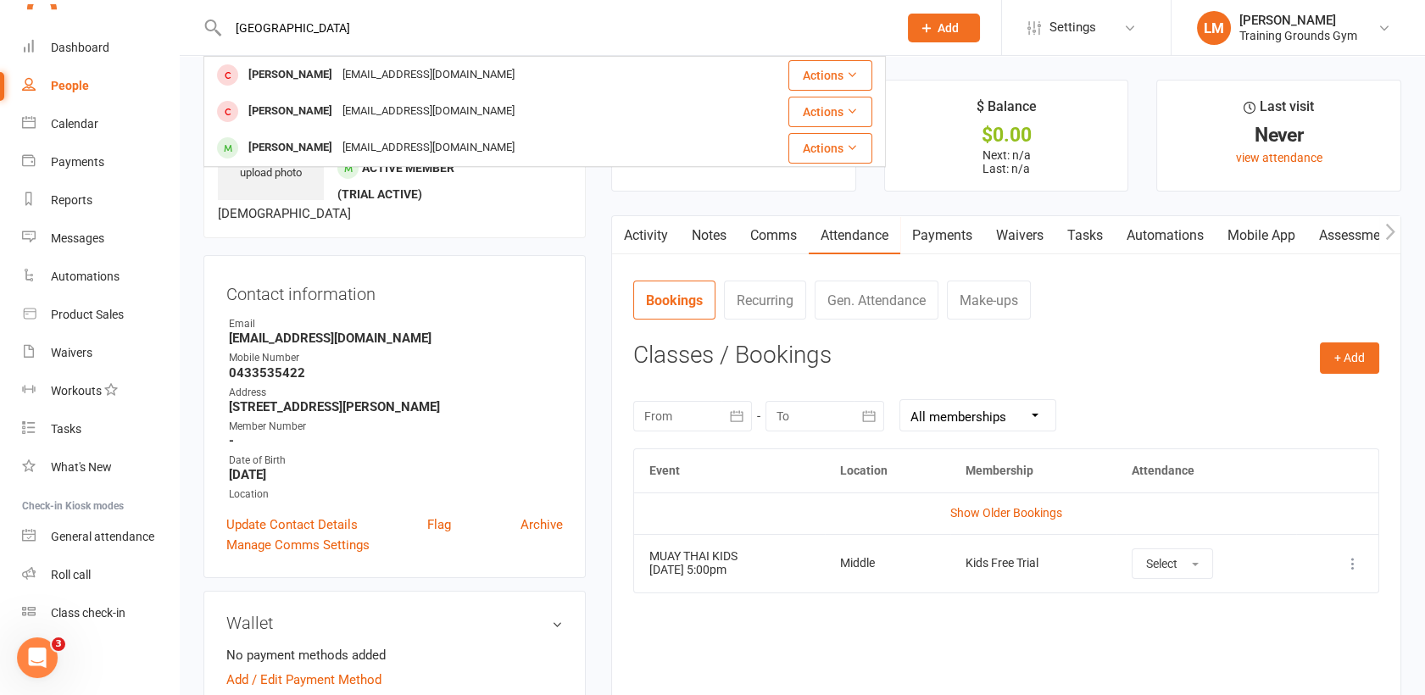
type input "[GEOGRAPHIC_DATA]"
click at [955, 24] on span "Add" at bounding box center [947, 28] width 21 height 14
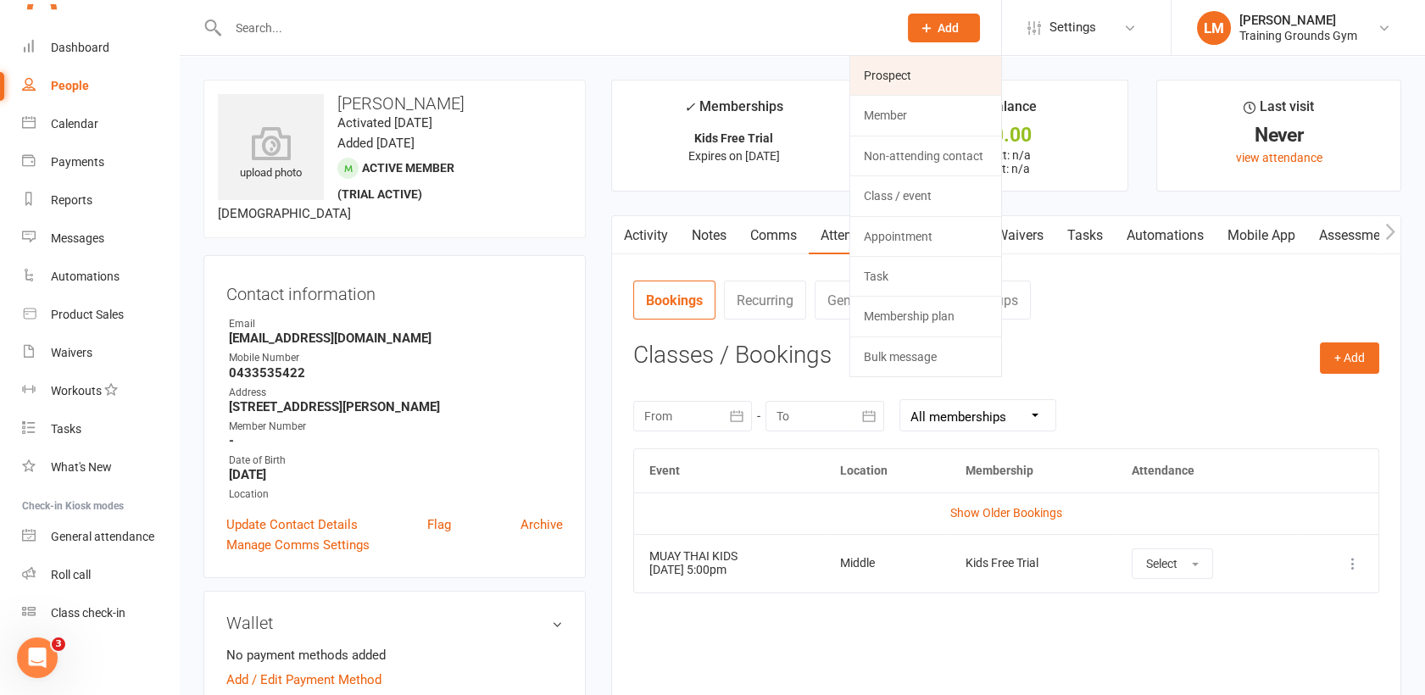
click at [932, 65] on link "Prospect" at bounding box center [925, 75] width 151 height 39
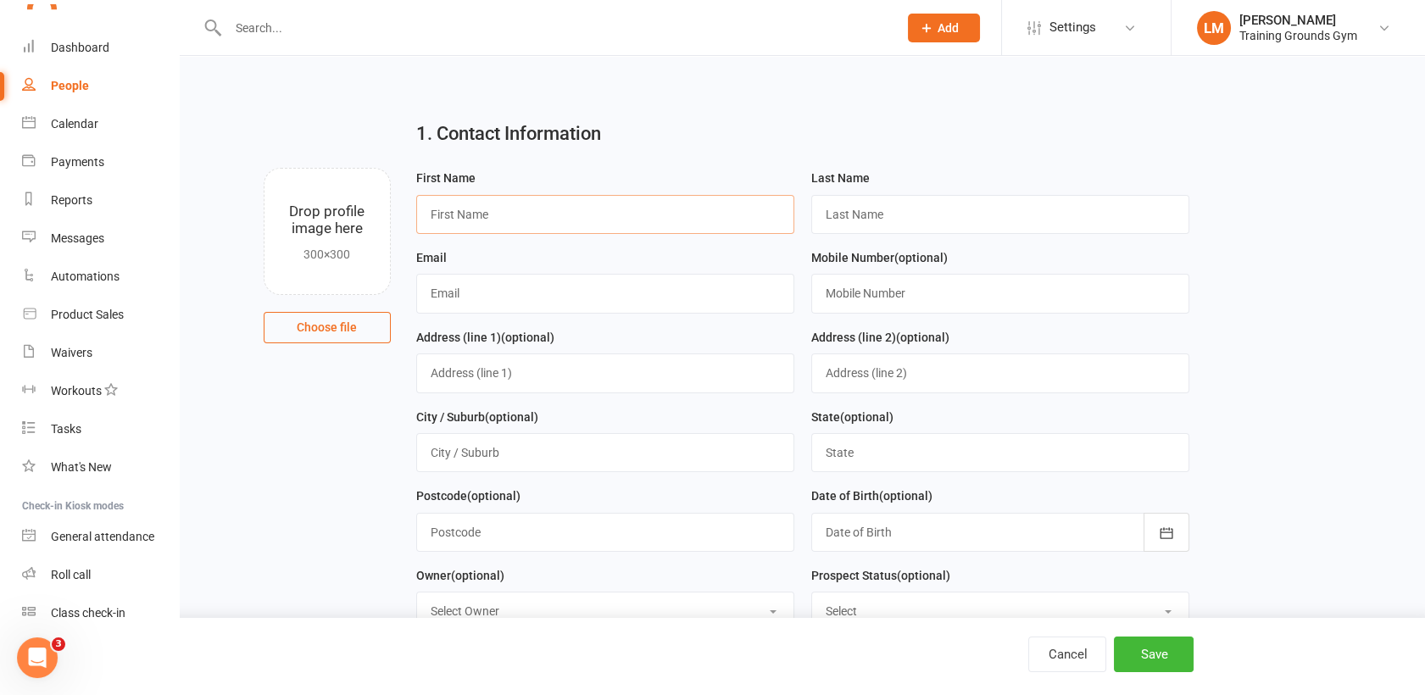
click at [445, 219] on input "text" at bounding box center [605, 214] width 378 height 39
type input "[GEOGRAPHIC_DATA]"
type input "Green"
click at [443, 298] on input "[EMAIL_ADDRESS][DOMAIN_NAME]" at bounding box center [605, 293] width 378 height 39
type input "[EMAIL_ADDRESS][DOMAIN_NAME]"
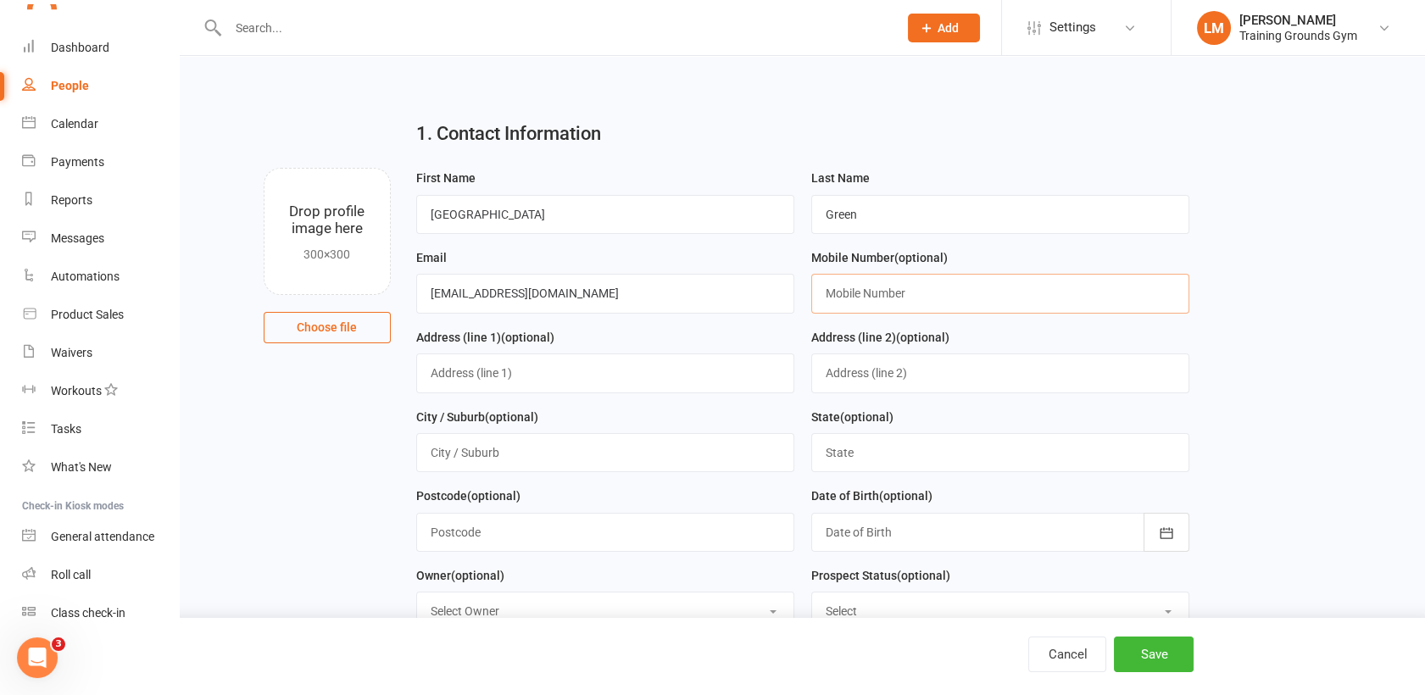
click at [848, 292] on input "text" at bounding box center [1000, 293] width 378 height 39
type input "0459299366"
click at [870, 539] on div at bounding box center [1000, 532] width 378 height 39
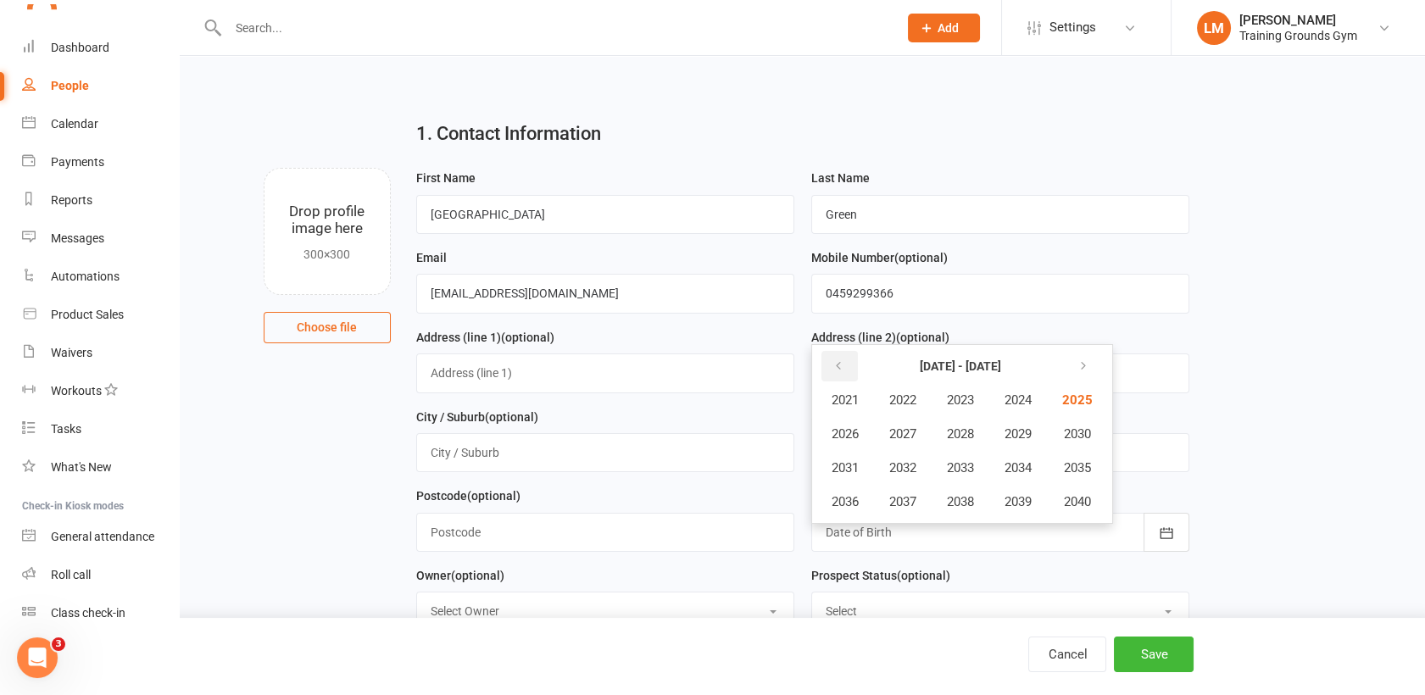
click at [833, 361] on icon "button" at bounding box center [838, 366] width 12 height 14
click at [1031, 494] on span "2019" at bounding box center [1017, 501] width 27 height 15
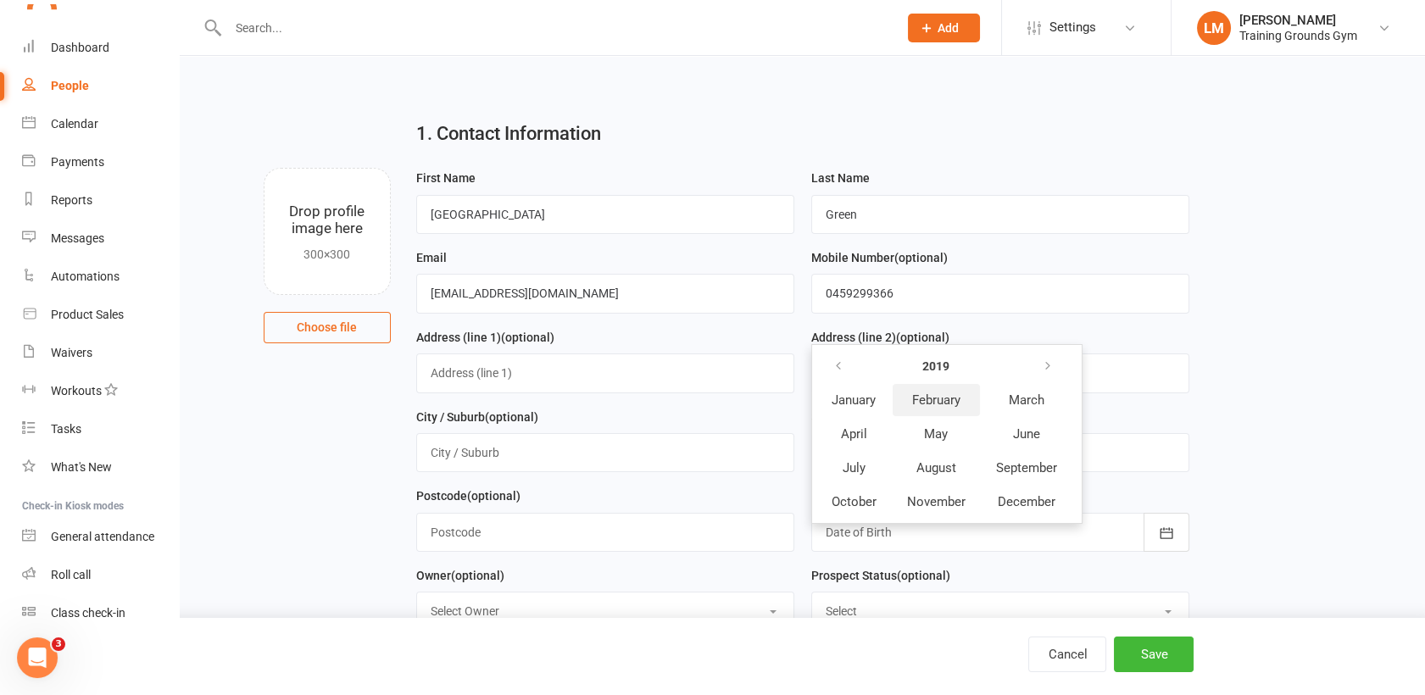
click at [953, 402] on span "February" at bounding box center [936, 399] width 48 height 15
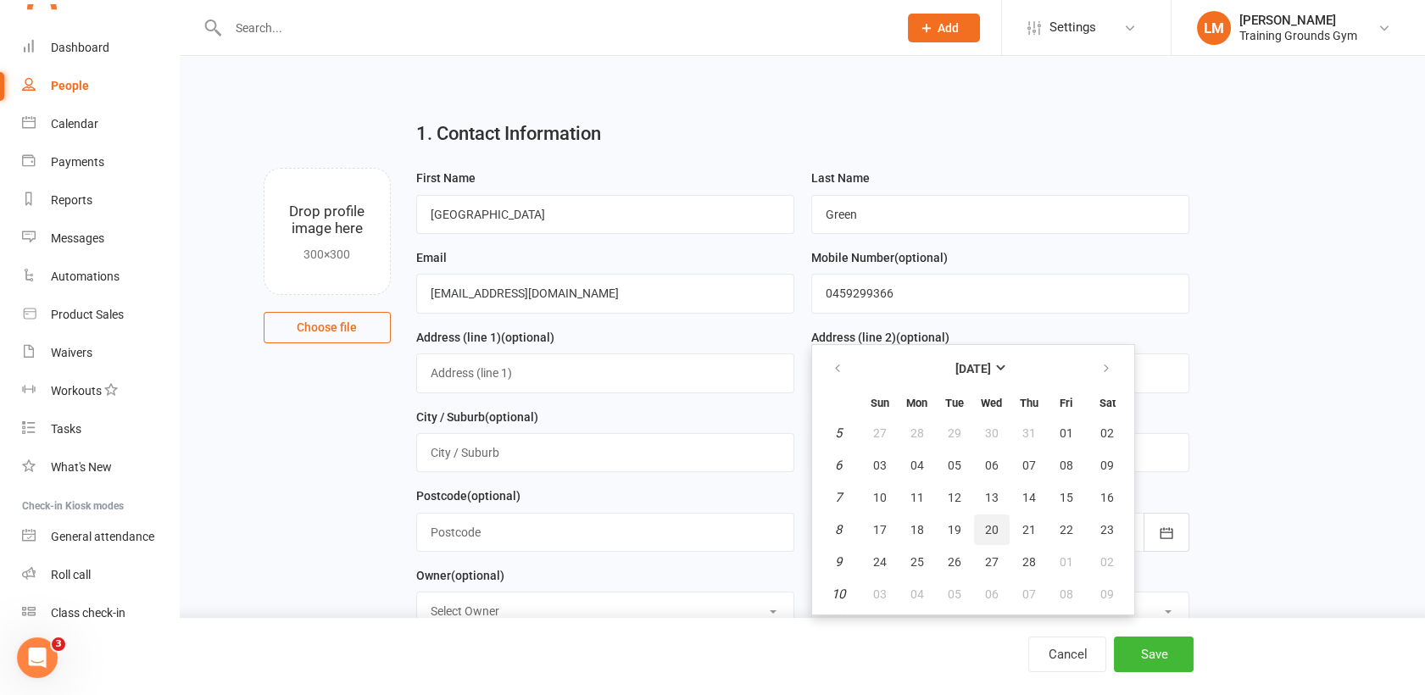
click at [992, 532] on span "20" at bounding box center [992, 530] width 14 height 14
type input "[DATE]"
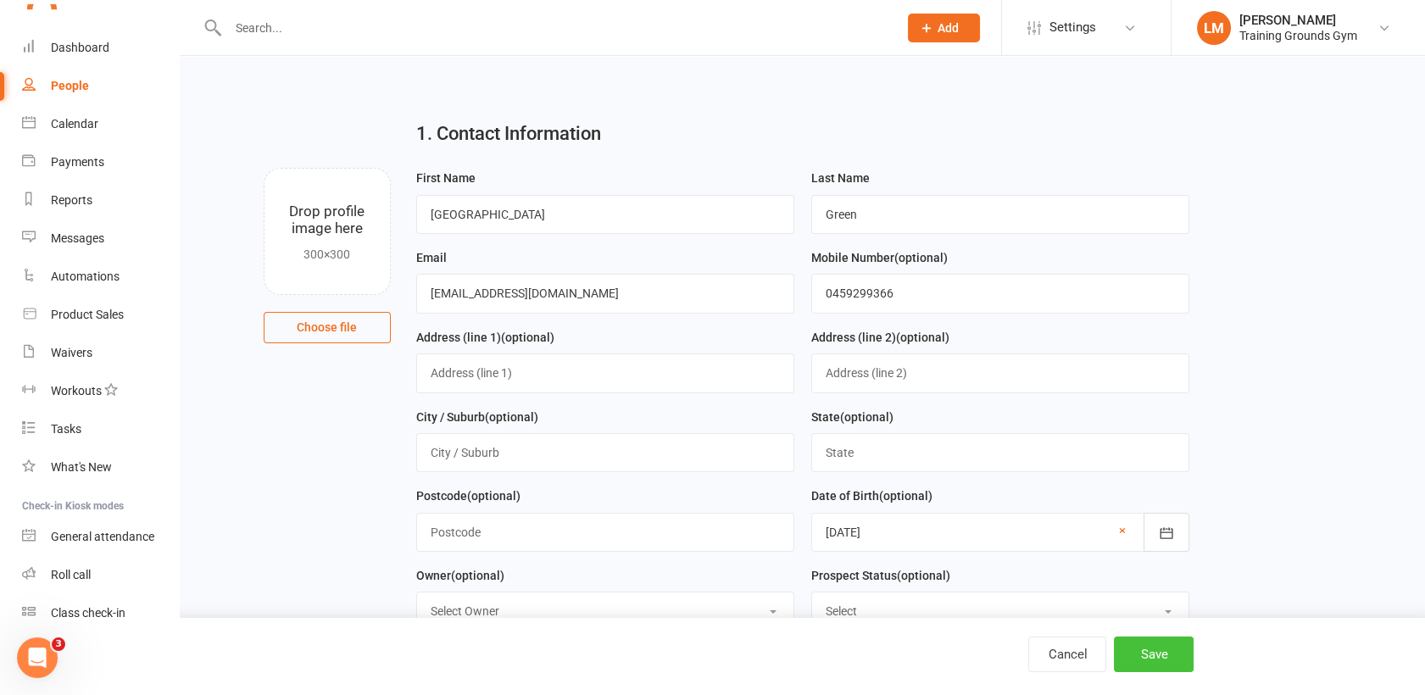
click at [1142, 653] on button "Save" at bounding box center [1154, 654] width 80 height 36
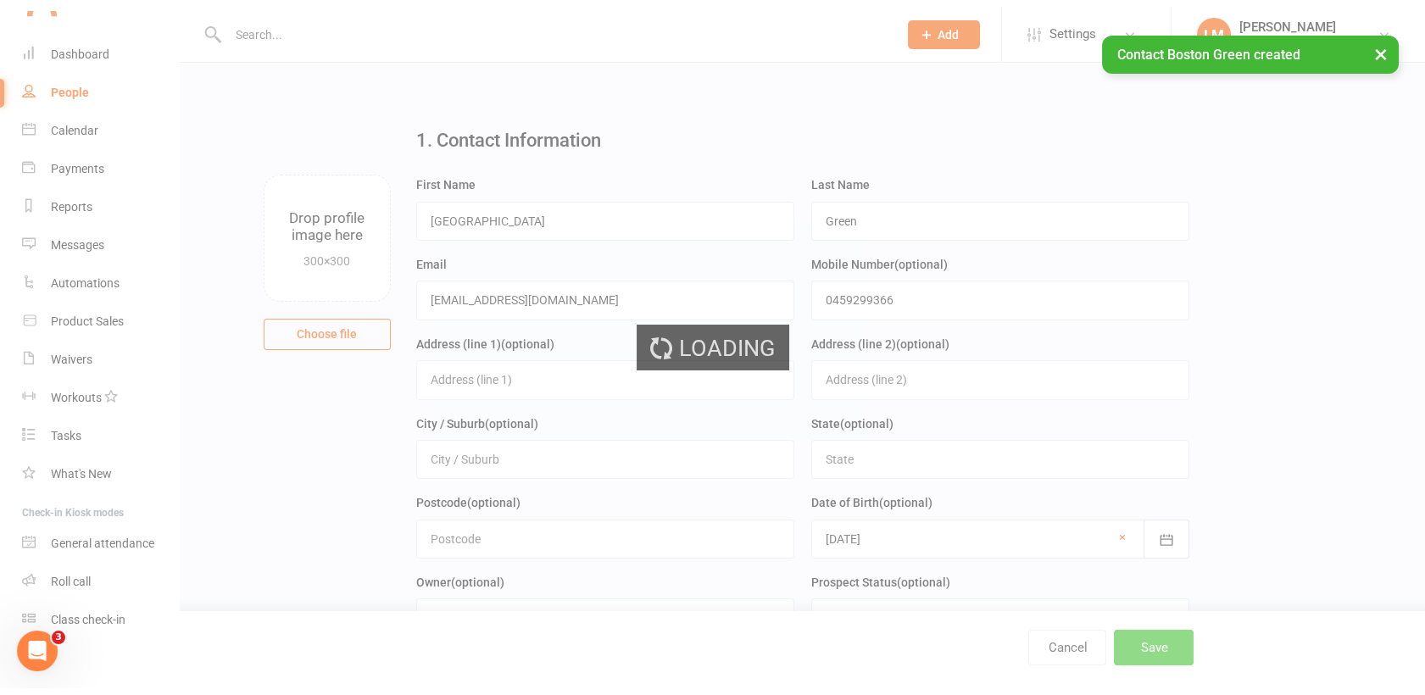
scroll to position [1842, 0]
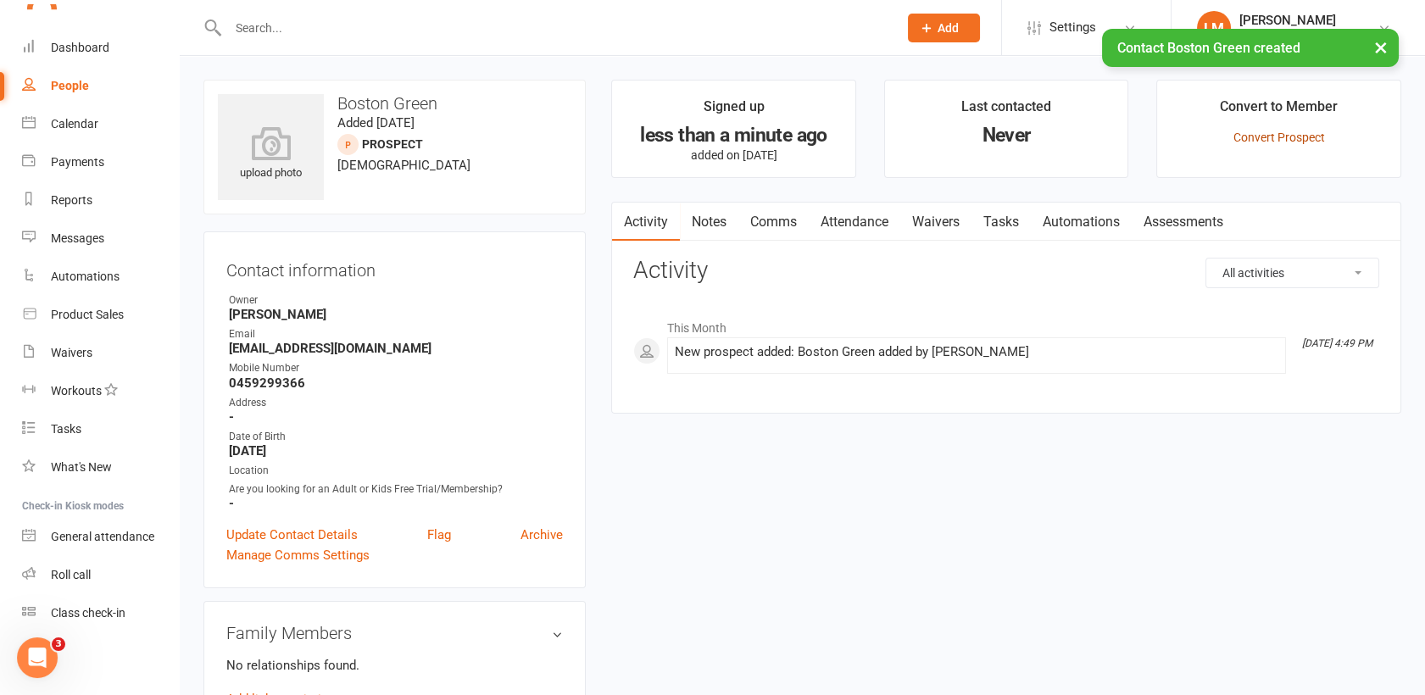
click at [1272, 131] on link "Convert Prospect" at bounding box center [1279, 138] width 92 height 14
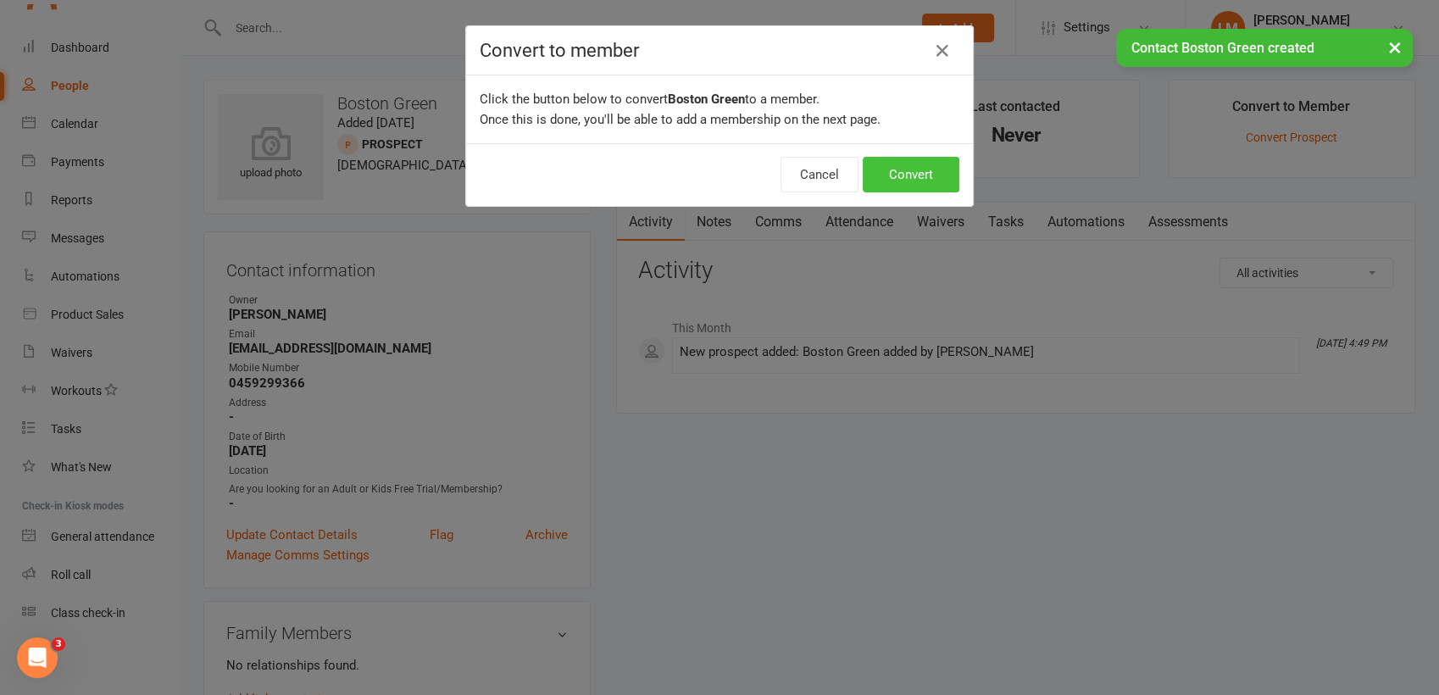
click at [901, 175] on button "Convert" at bounding box center [911, 175] width 97 height 36
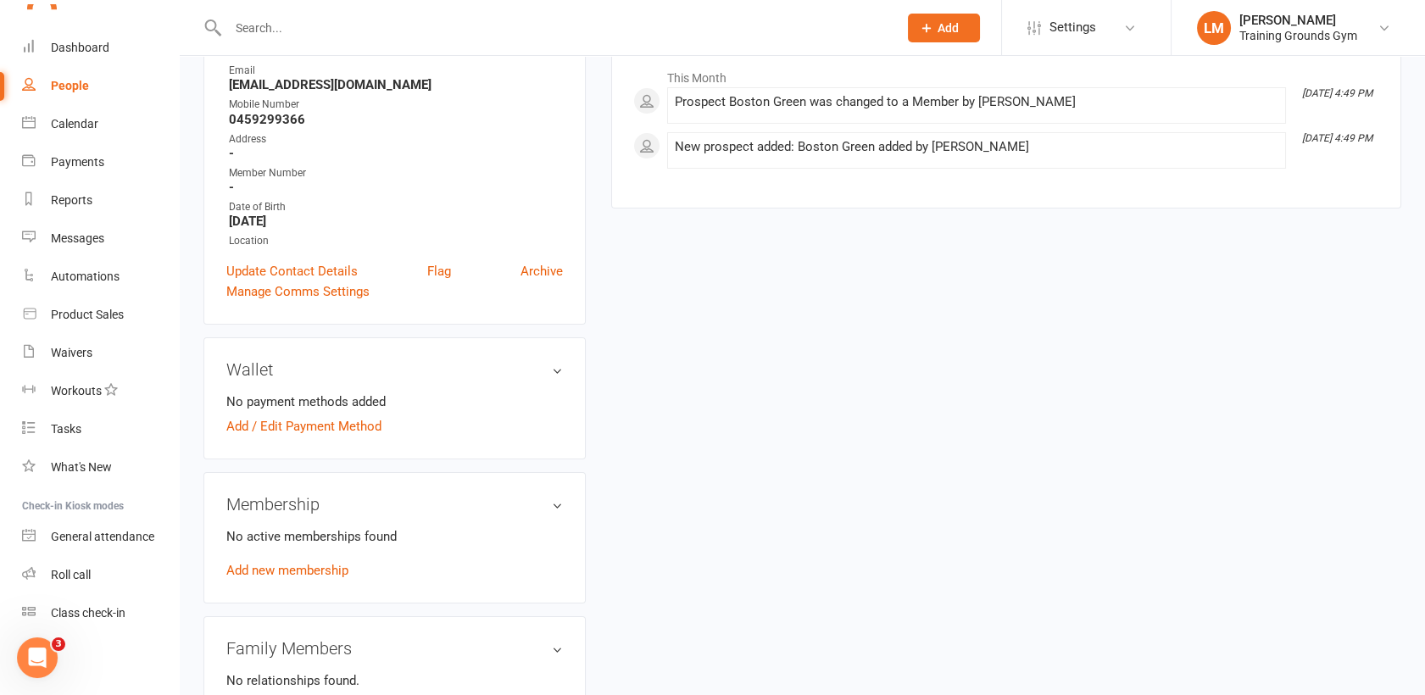
scroll to position [268, 0]
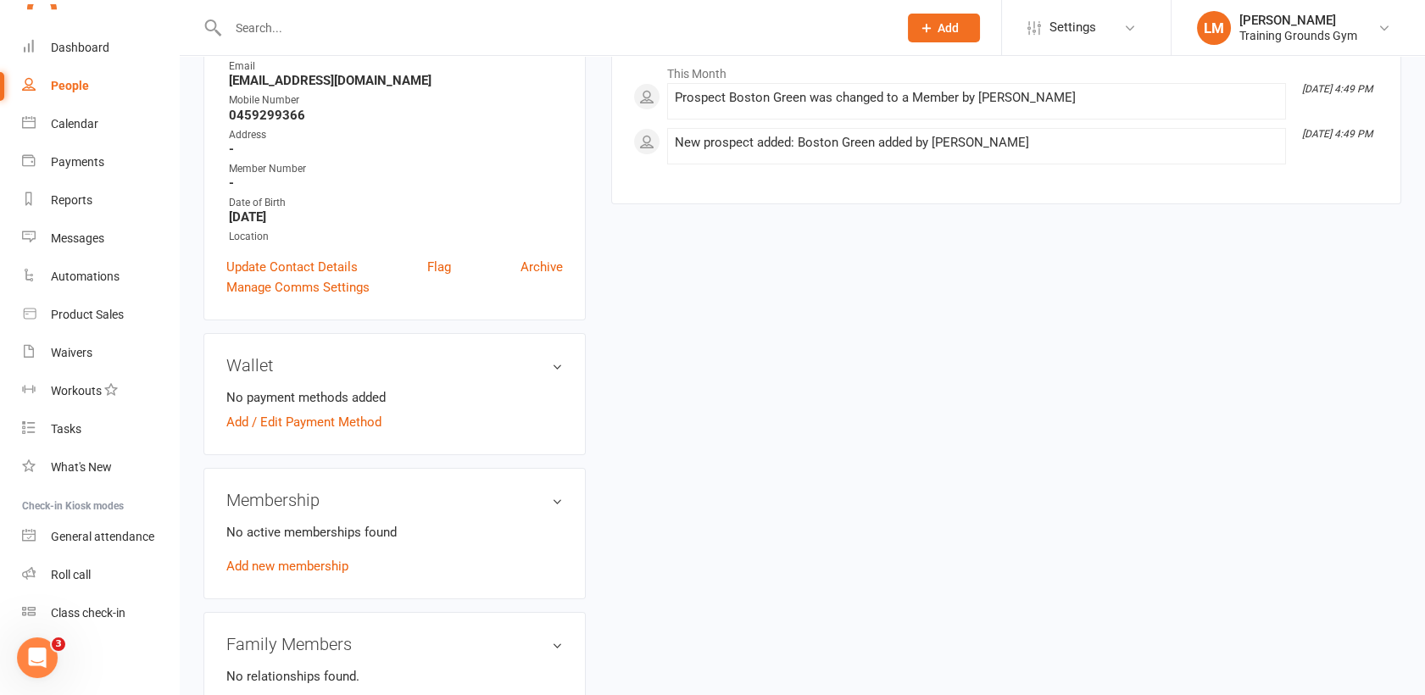
click at [255, 553] on div "No active memberships found Add new membership" at bounding box center [394, 549] width 336 height 54
click at [257, 566] on link "Add new membership" at bounding box center [287, 566] width 122 height 15
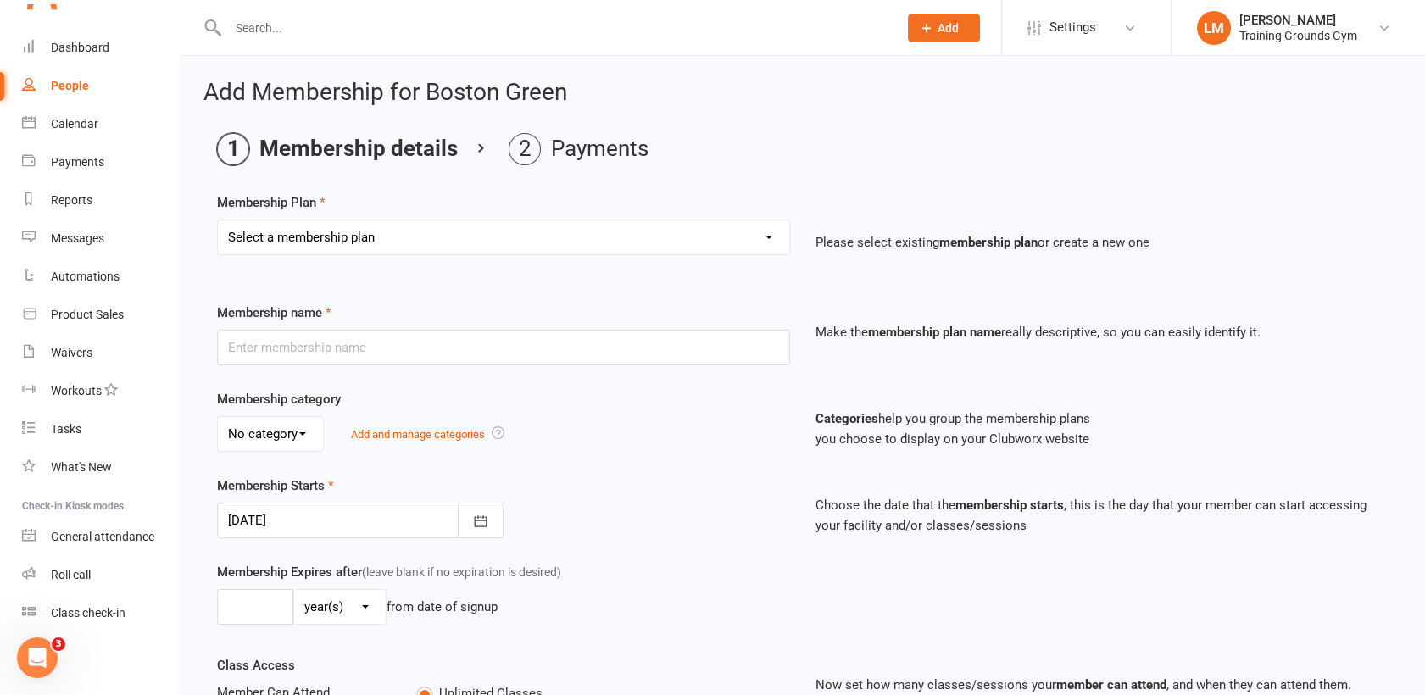
click at [696, 234] on select "Select a membership plan Create new Membership Plan Trial Basic for beginners a…" at bounding box center [503, 237] width 571 height 34
select select "38"
click at [218, 220] on select "Select a membership plan Create new Membership Plan Trial Basic for beginners a…" at bounding box center [503, 237] width 571 height 34
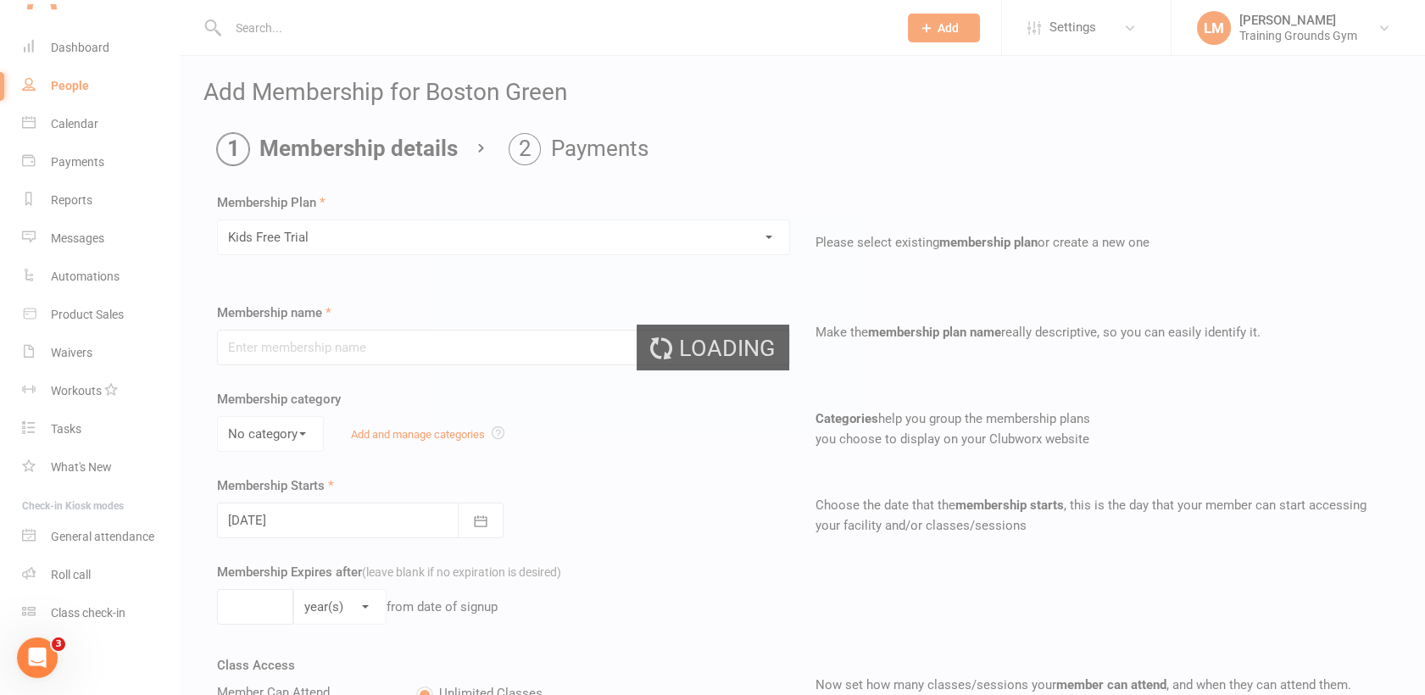
type input "Kids Free Trial"
select select "2"
type input "1"
select select "1"
type input "4"
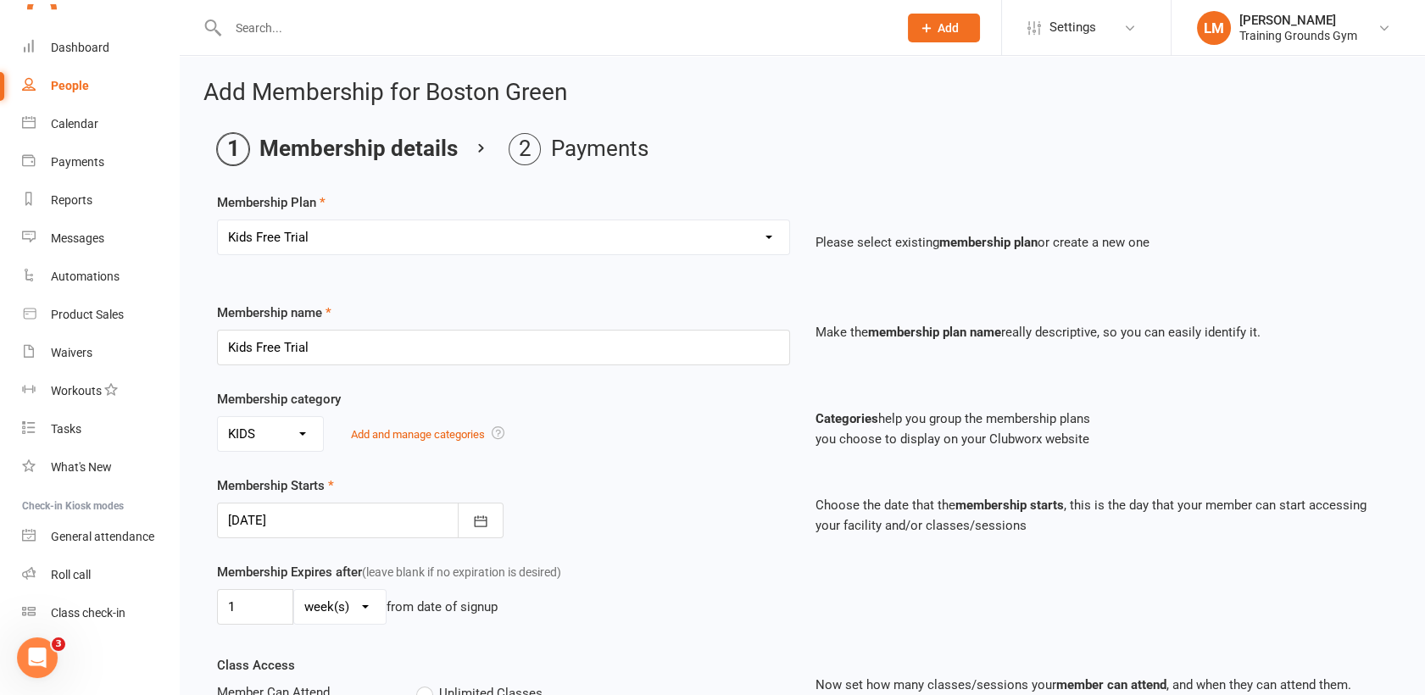
type input "[DATE]"
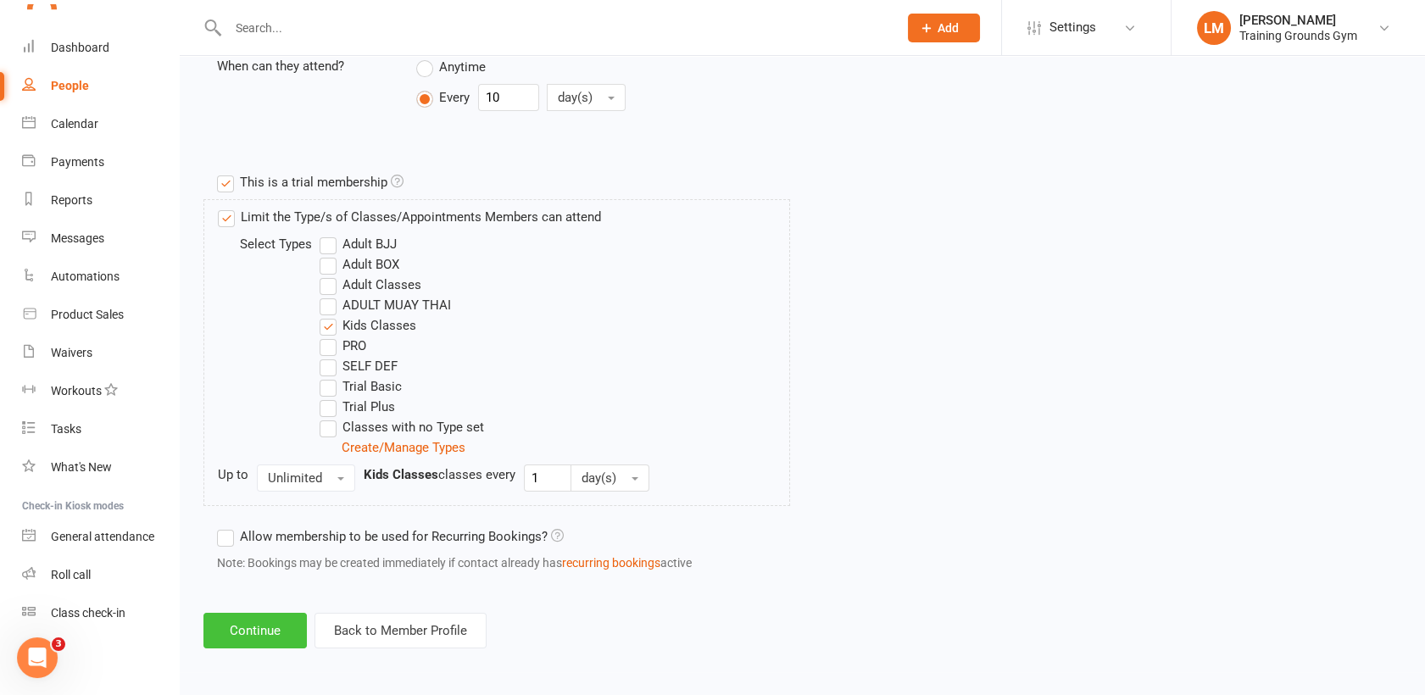
click at [255, 622] on button "Continue" at bounding box center [254, 631] width 103 height 36
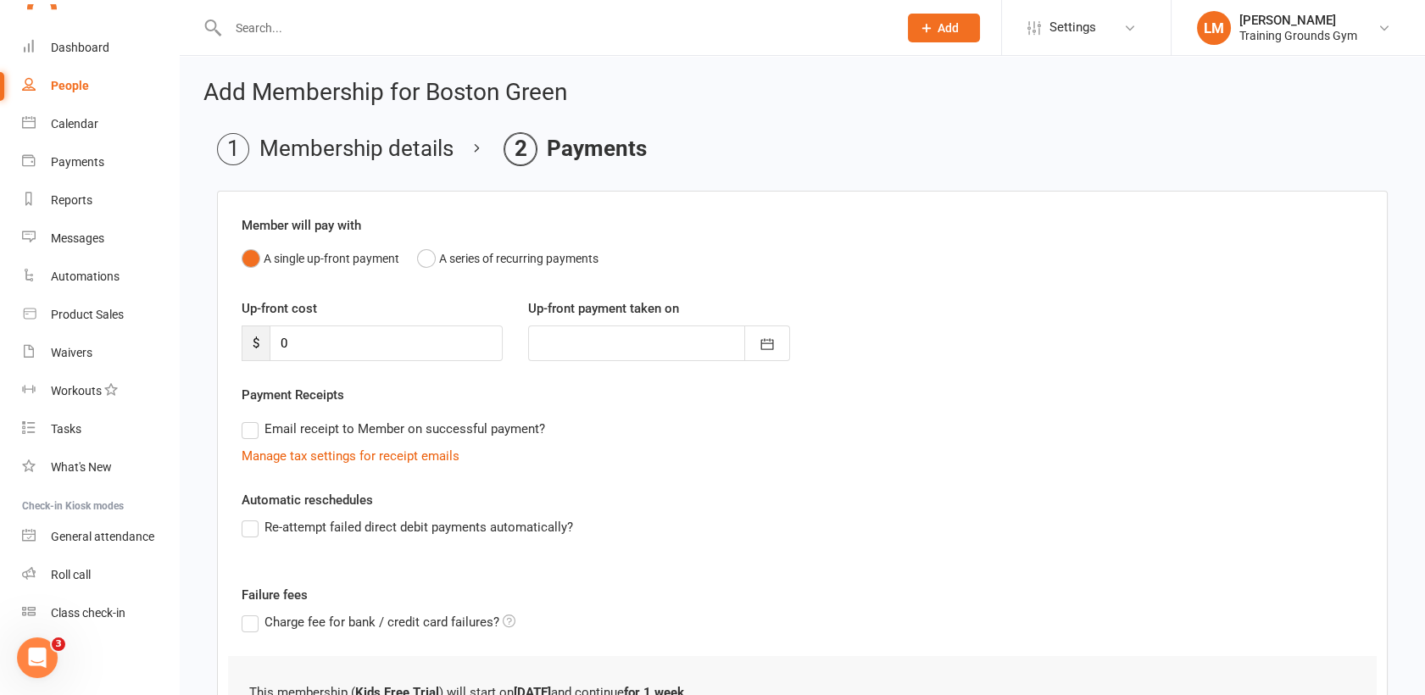
scroll to position [158, 0]
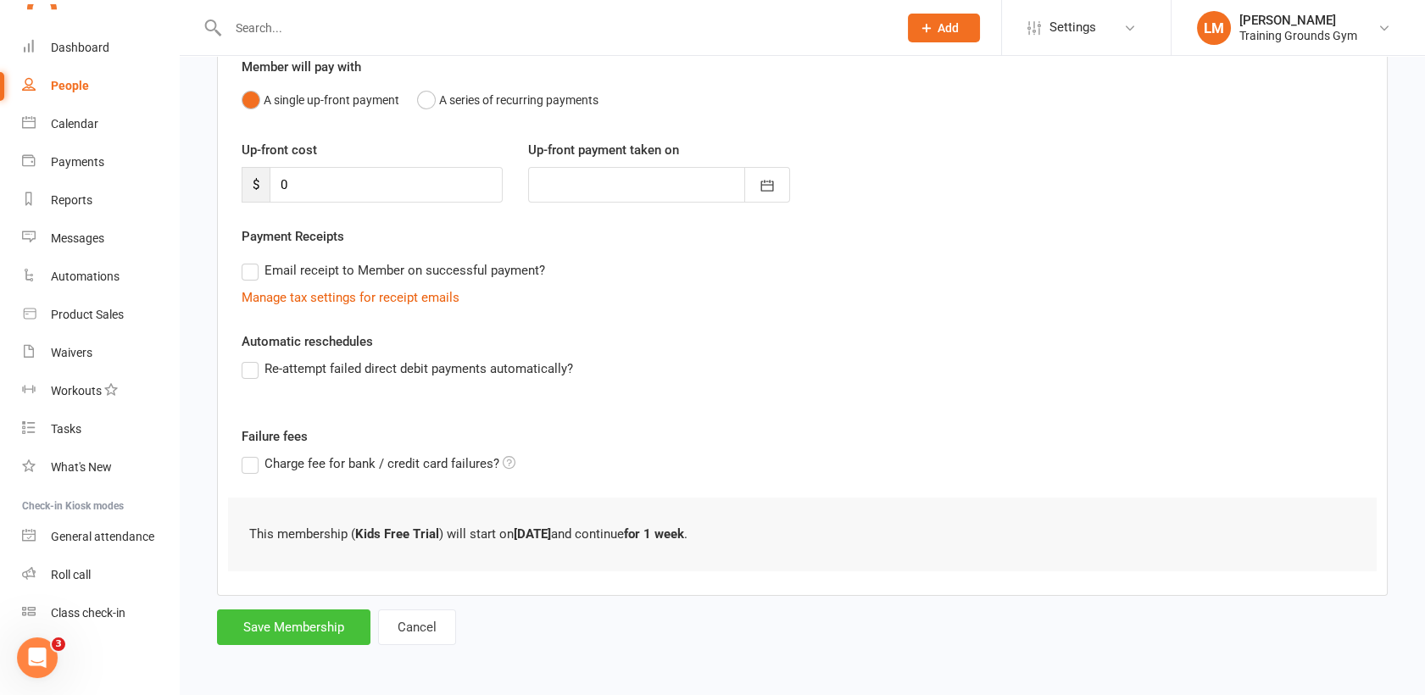
click at [256, 615] on button "Save Membership" at bounding box center [293, 627] width 153 height 36
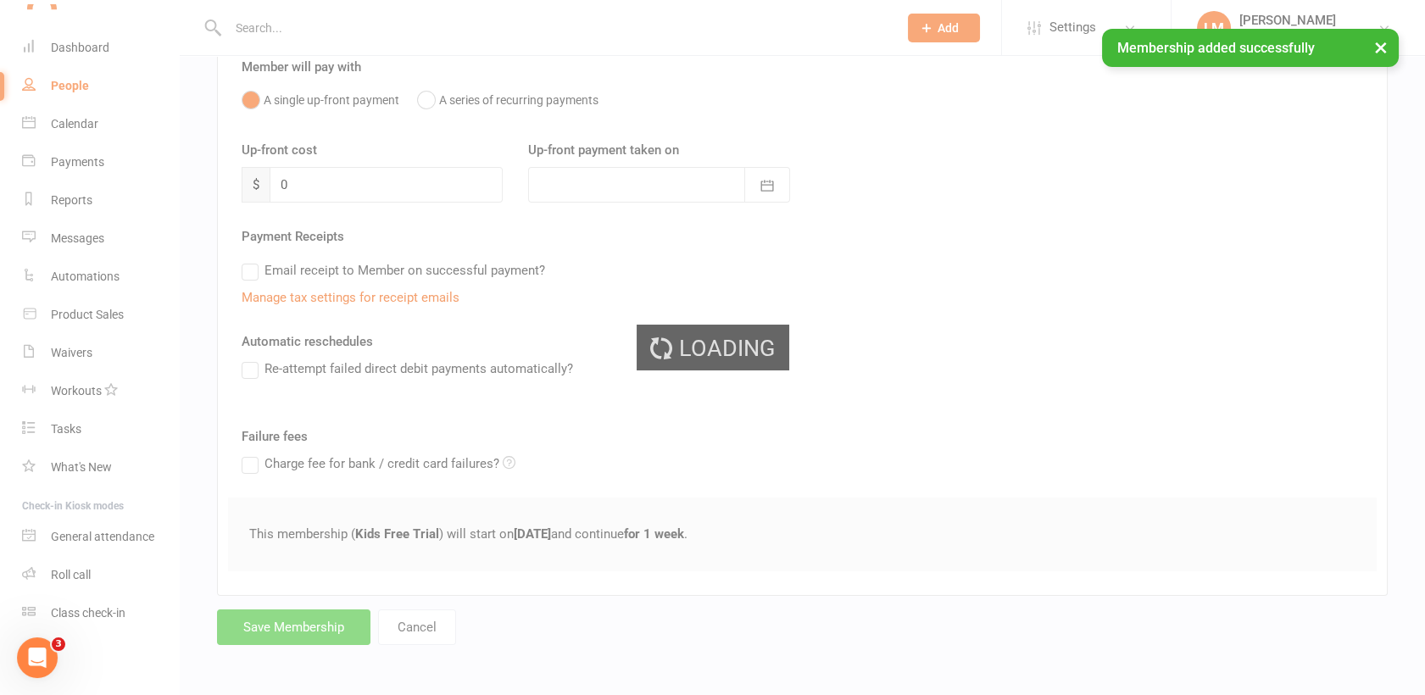
scroll to position [1842, 0]
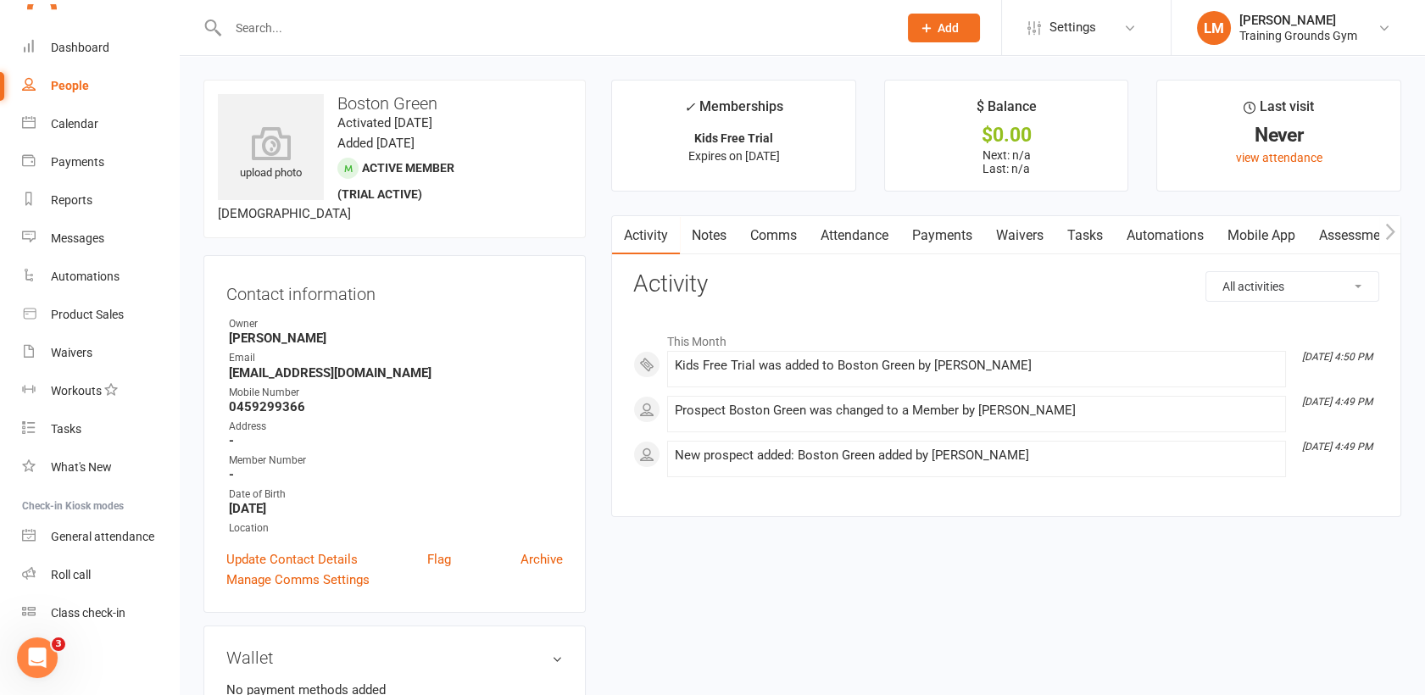
click at [836, 233] on link "Attendance" at bounding box center [855, 235] width 92 height 39
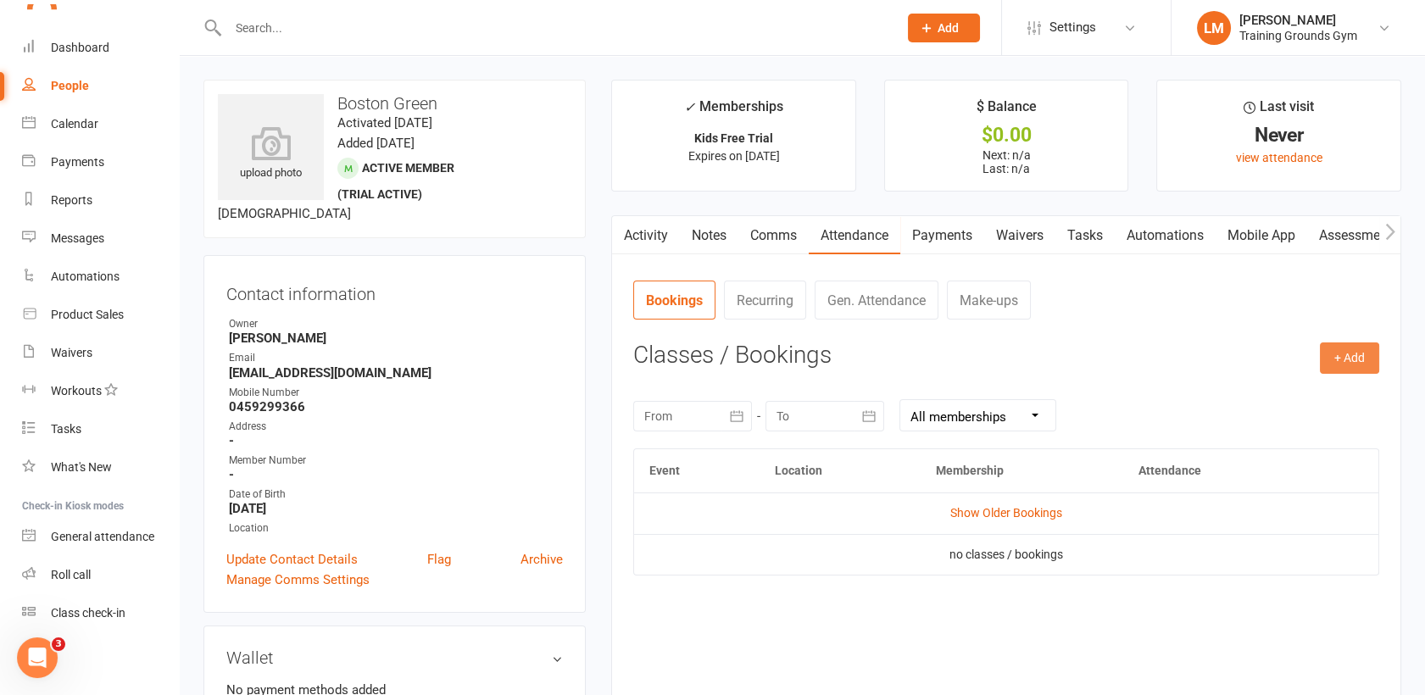
click at [1351, 360] on button "+ Add" at bounding box center [1349, 357] width 59 height 31
click at [1244, 405] on link "Book Event" at bounding box center [1294, 397] width 168 height 34
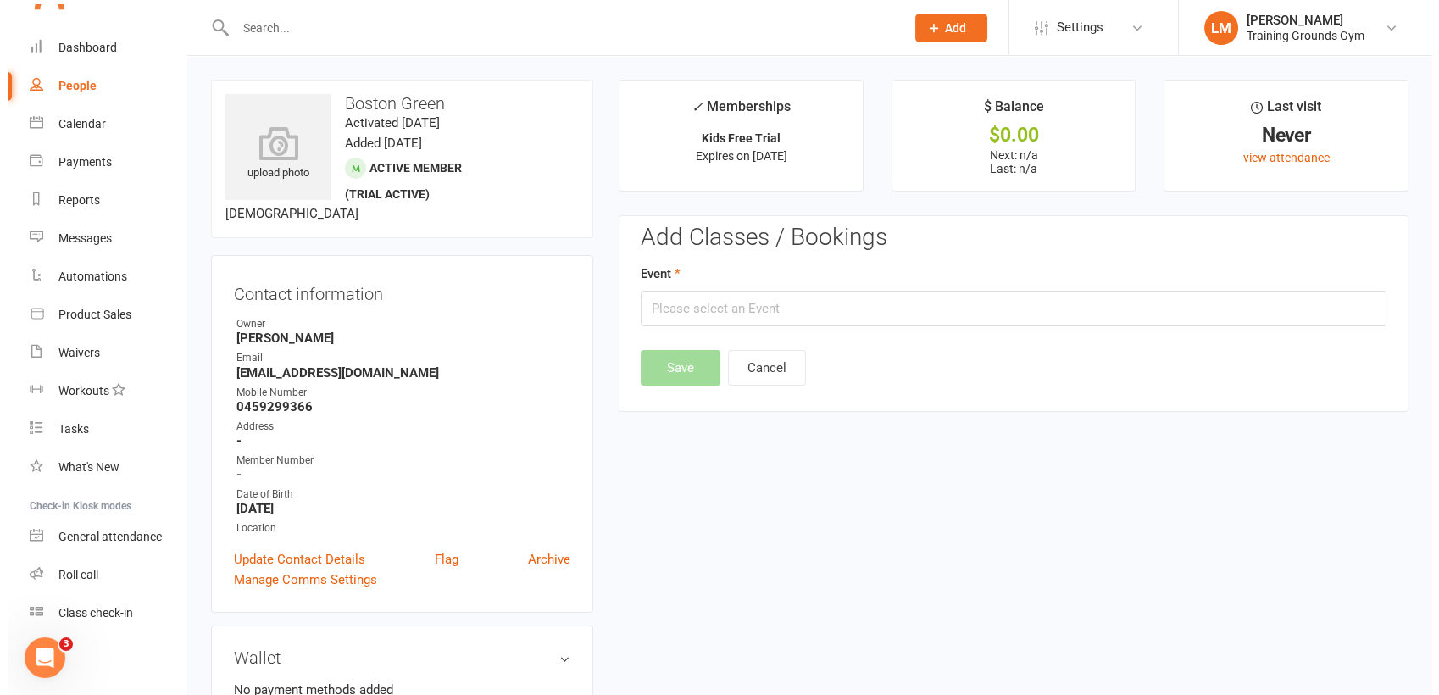
scroll to position [130, 0]
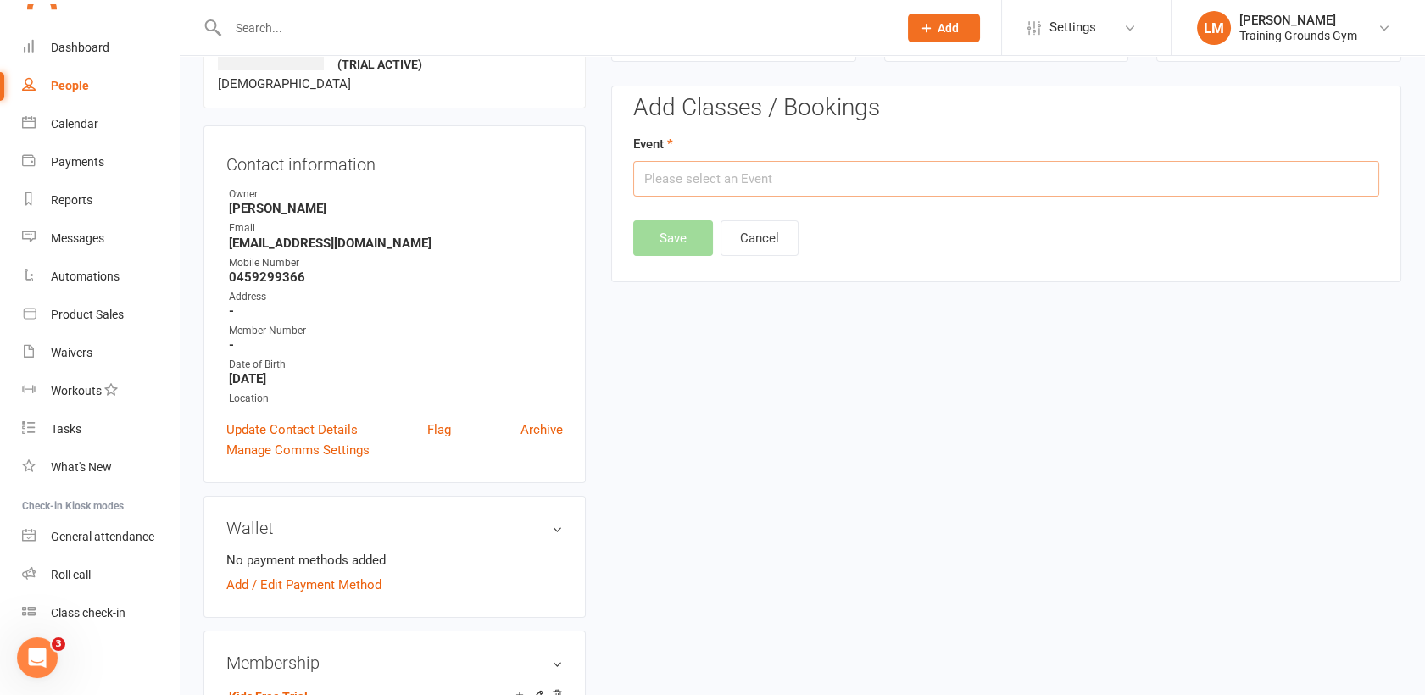
click at [819, 171] on input "text" at bounding box center [1006, 179] width 746 height 36
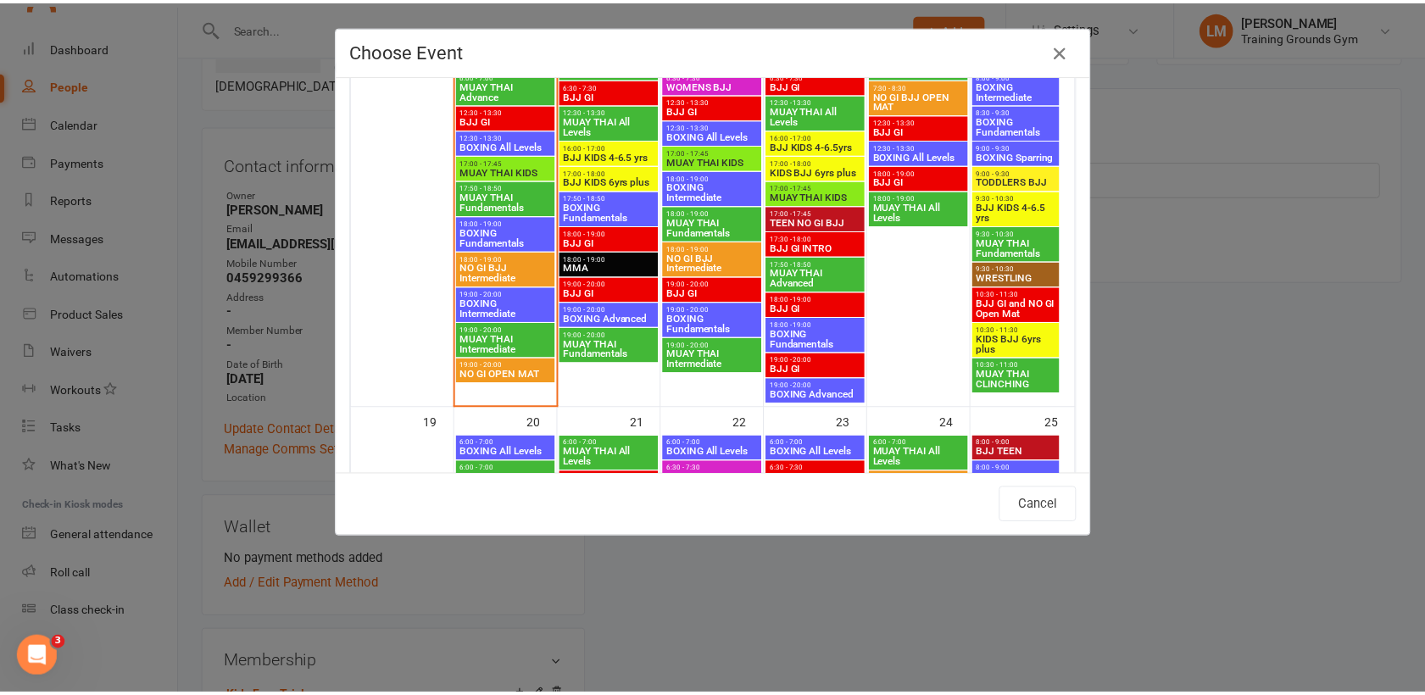
scroll to position [973, 0]
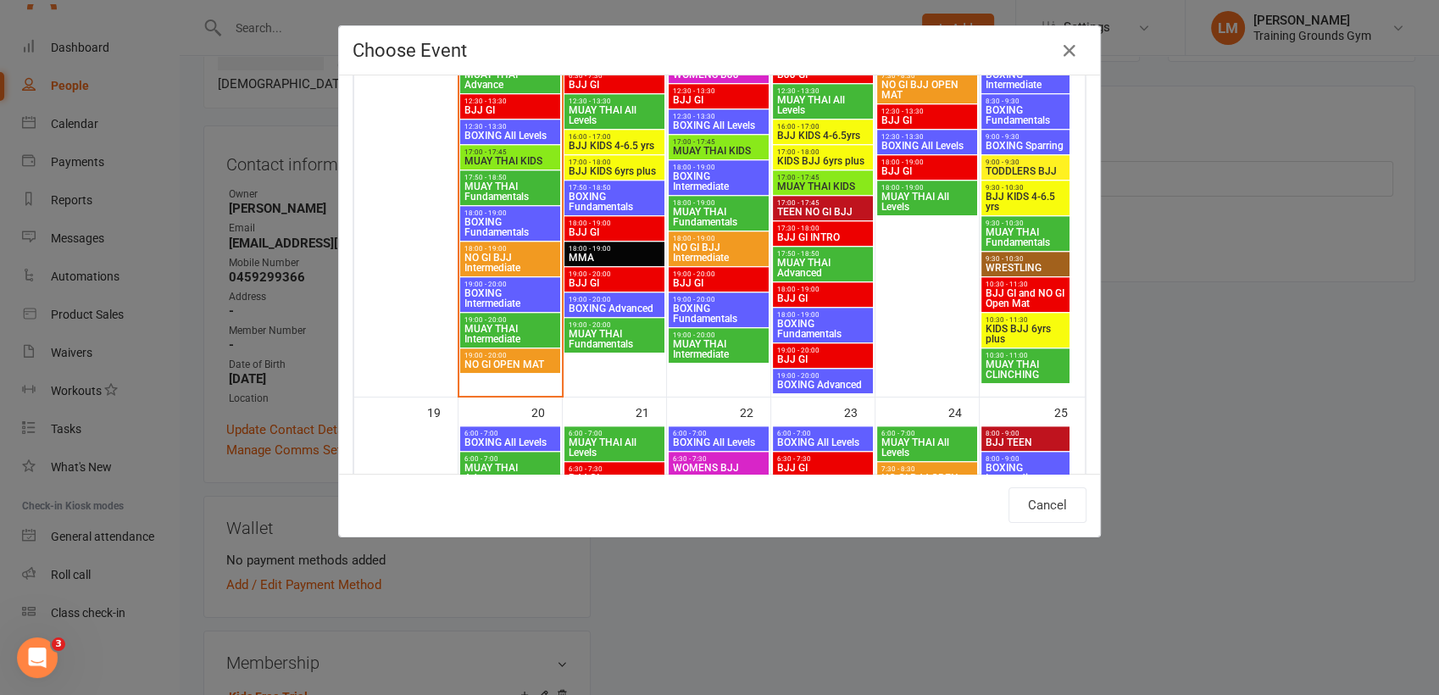
click at [466, 148] on span "17:00 - 17:45" at bounding box center [510, 152] width 93 height 8
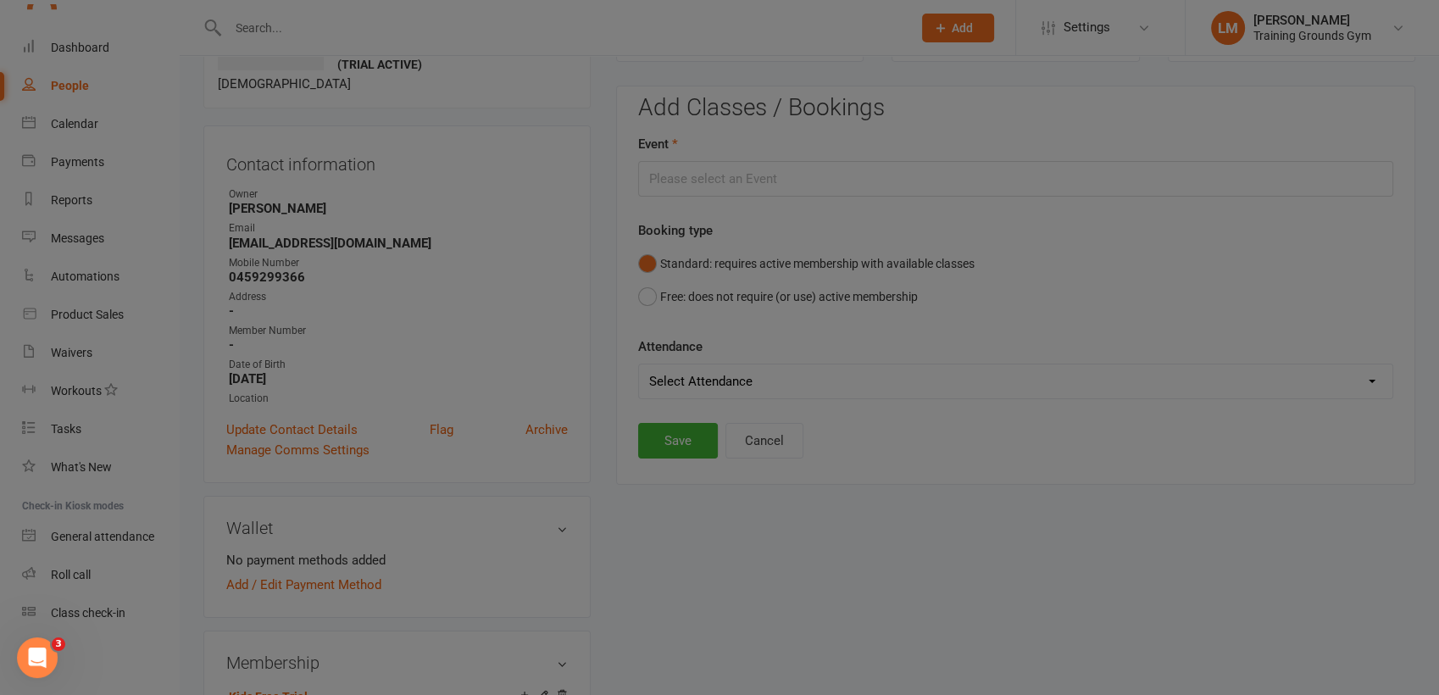
type input "MUAY THAI KIDS - [DATE] 5:00:00 PM"
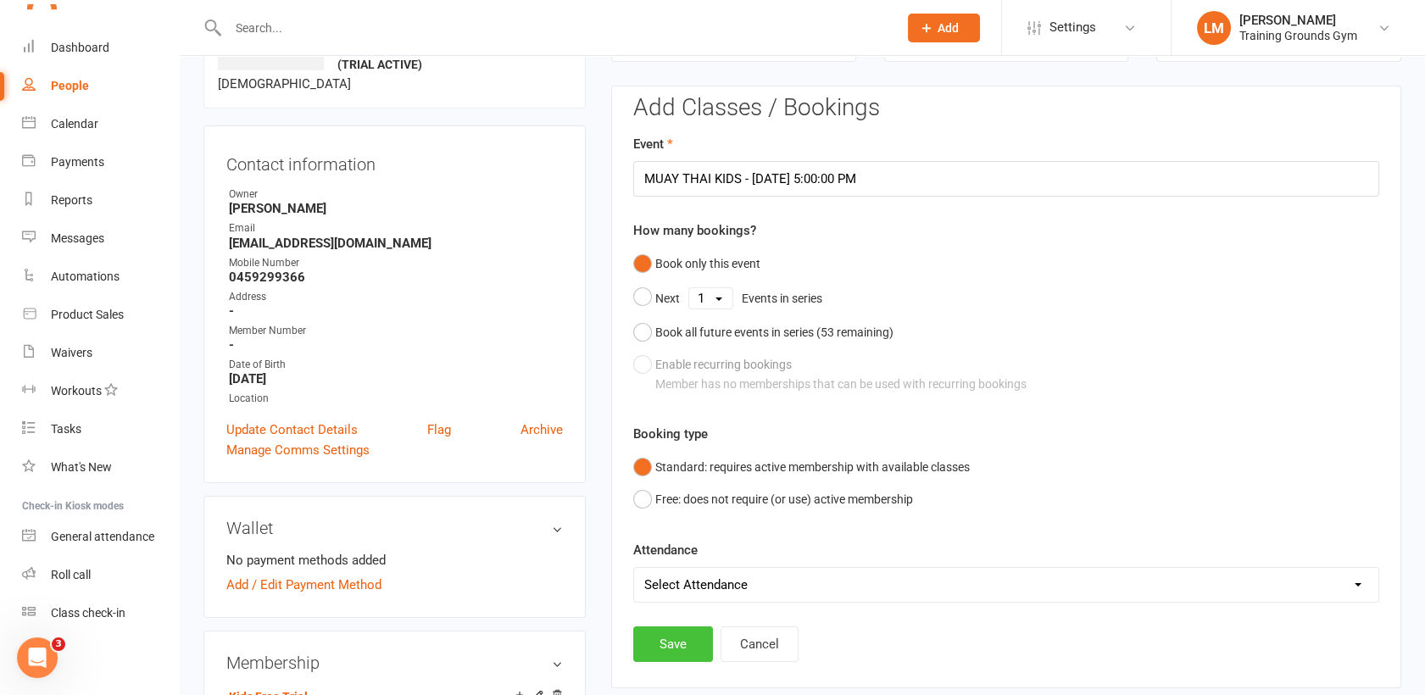
click at [680, 636] on button "Save" at bounding box center [673, 644] width 80 height 36
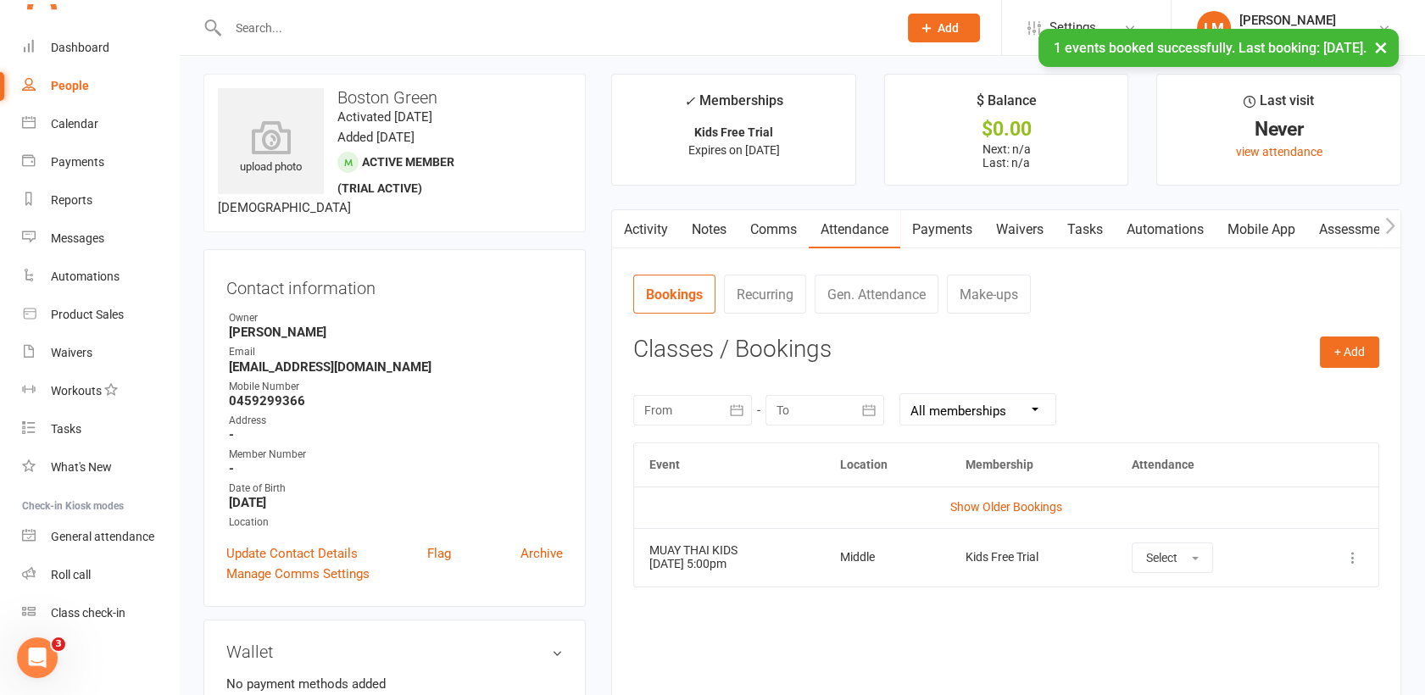
scroll to position [0, 0]
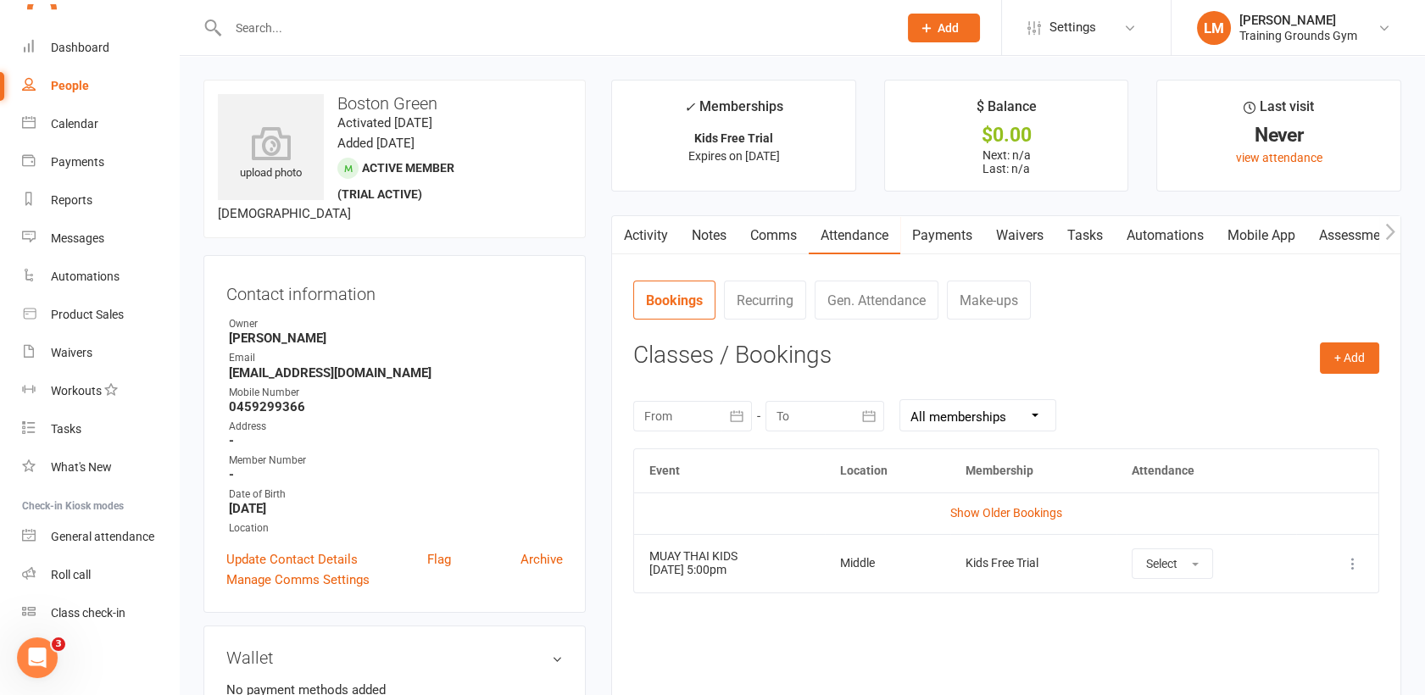
click at [242, 34] on input "text" at bounding box center [554, 28] width 663 height 24
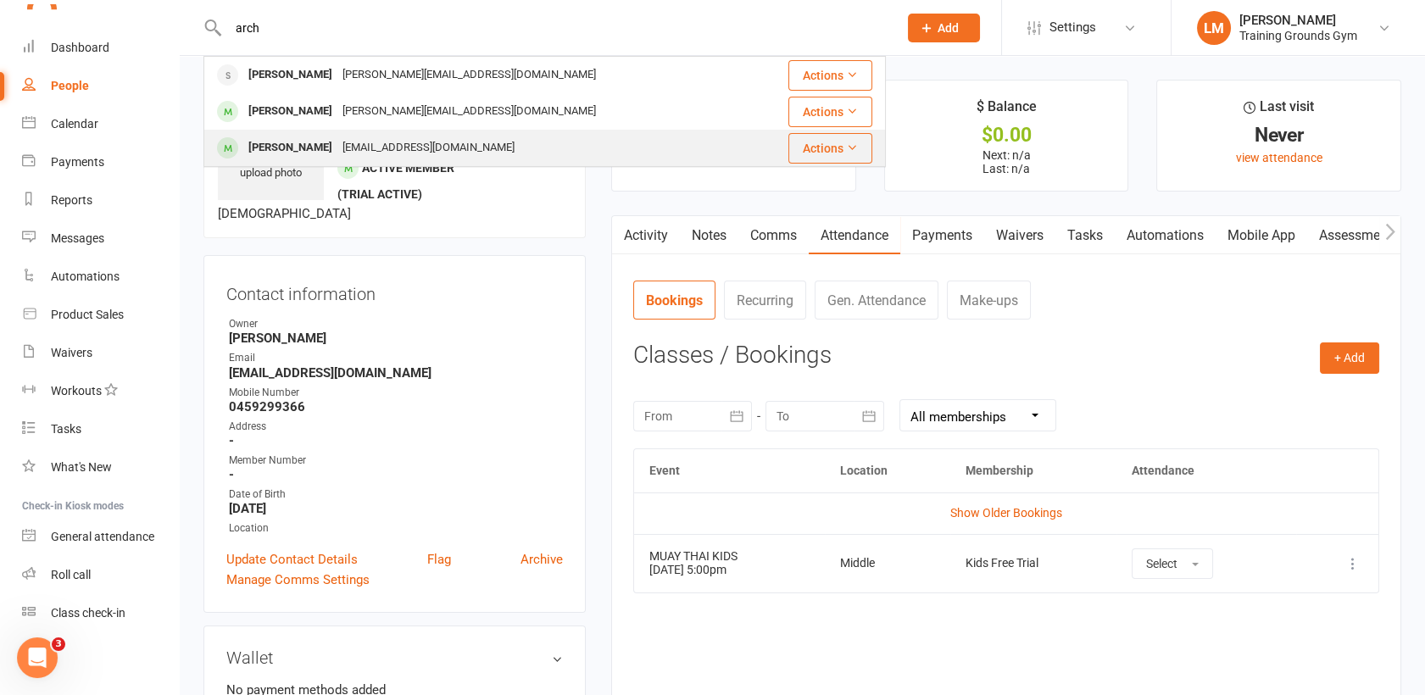
type input "arch"
click at [296, 158] on div "[PERSON_NAME]" at bounding box center [290, 148] width 94 height 25
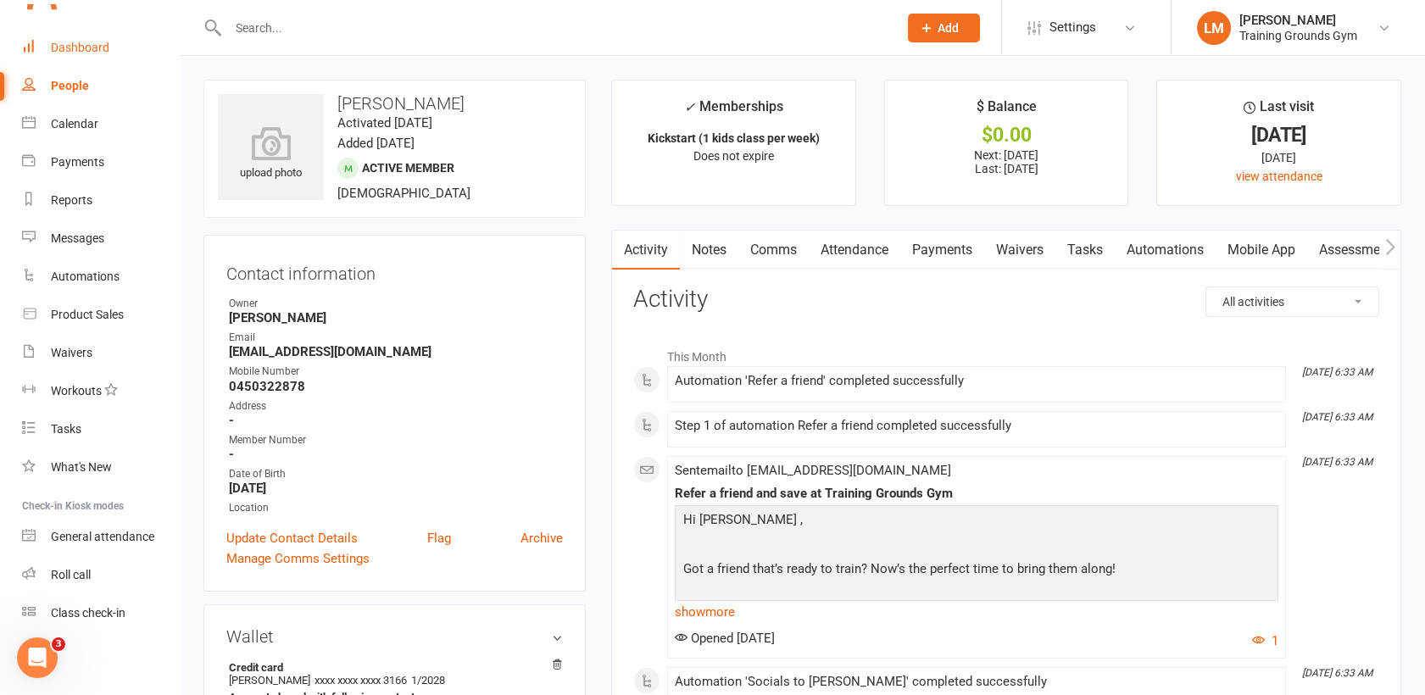
click at [84, 52] on div "Dashboard" at bounding box center [80, 48] width 58 height 14
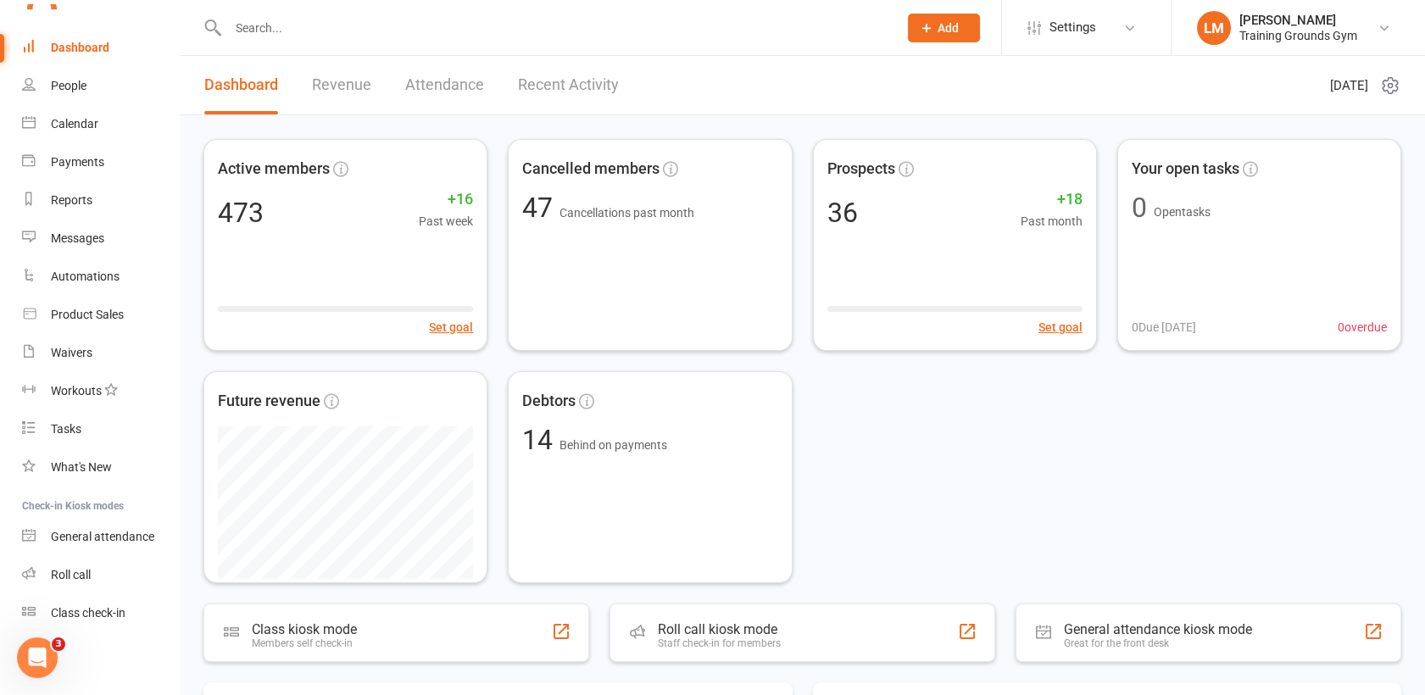
click at [264, 22] on input "text" at bounding box center [554, 28] width 663 height 24
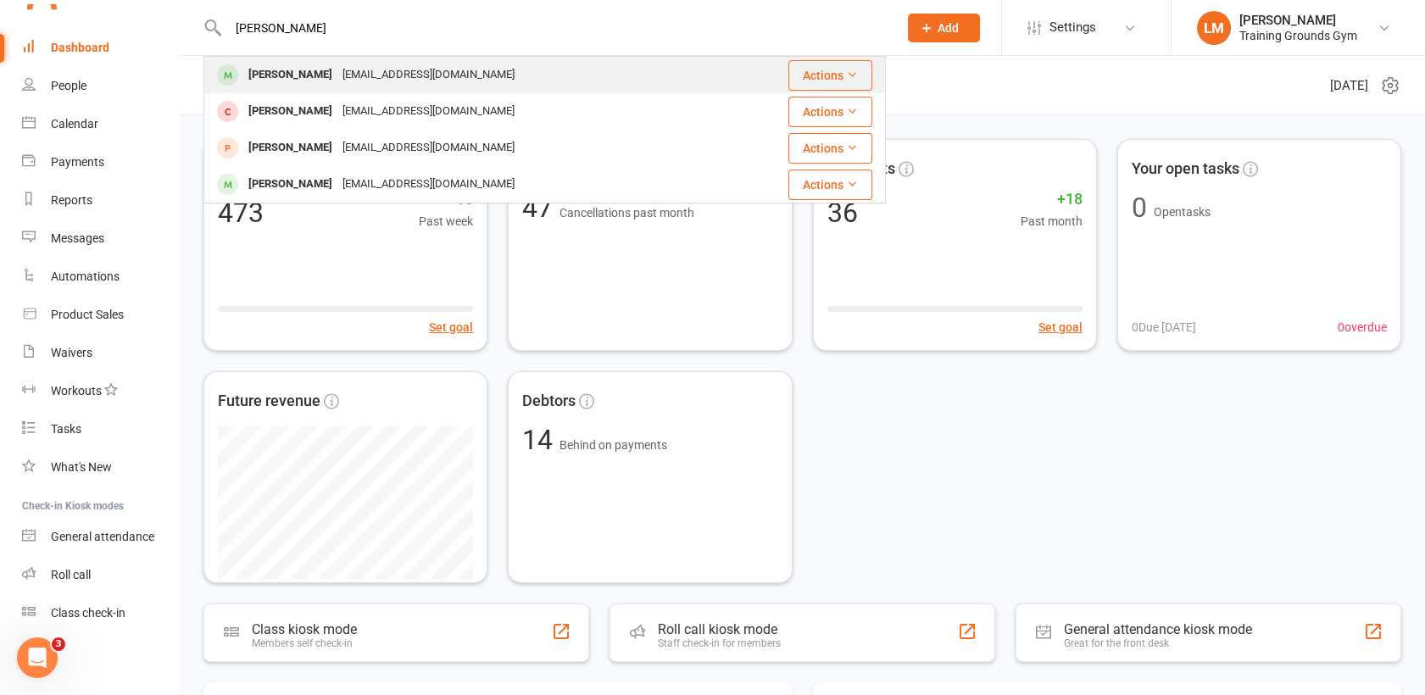
type input "[PERSON_NAME]"
click at [277, 81] on div "[PERSON_NAME]" at bounding box center [290, 75] width 94 height 25
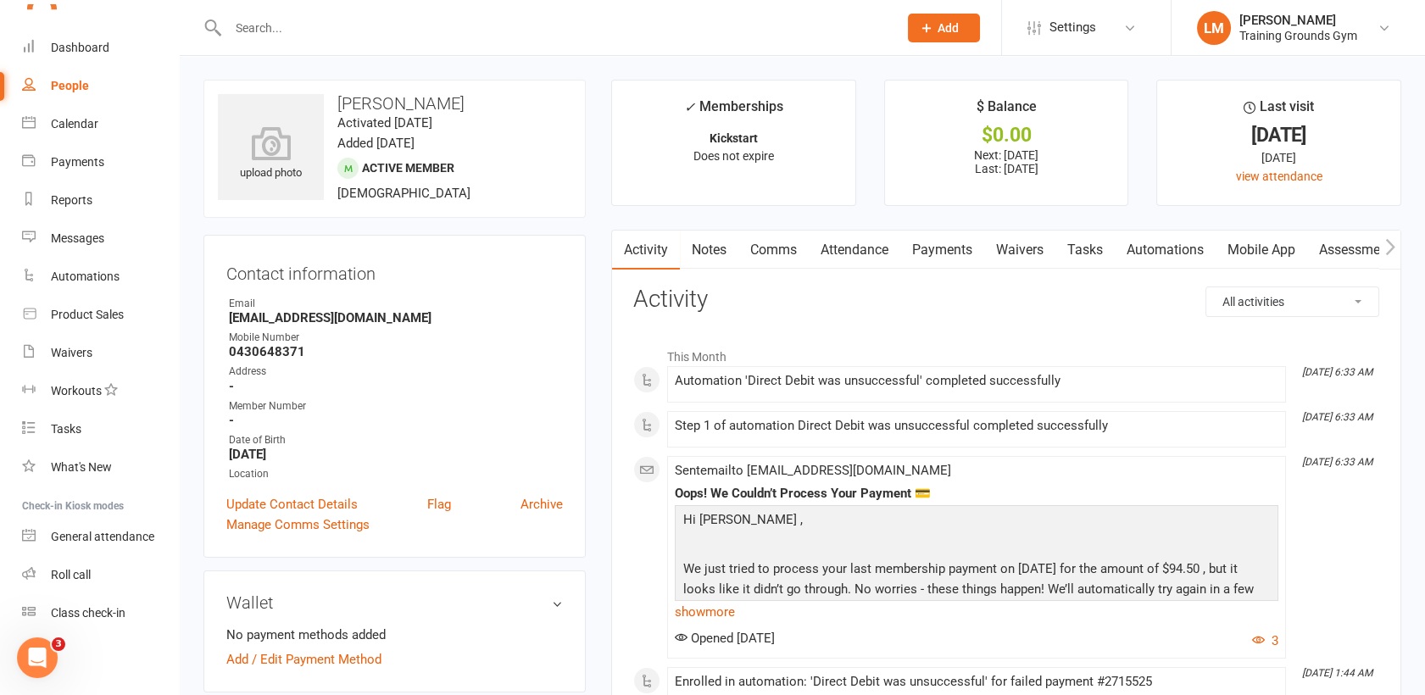
click at [976, 247] on link "Payments" at bounding box center [942, 250] width 84 height 39
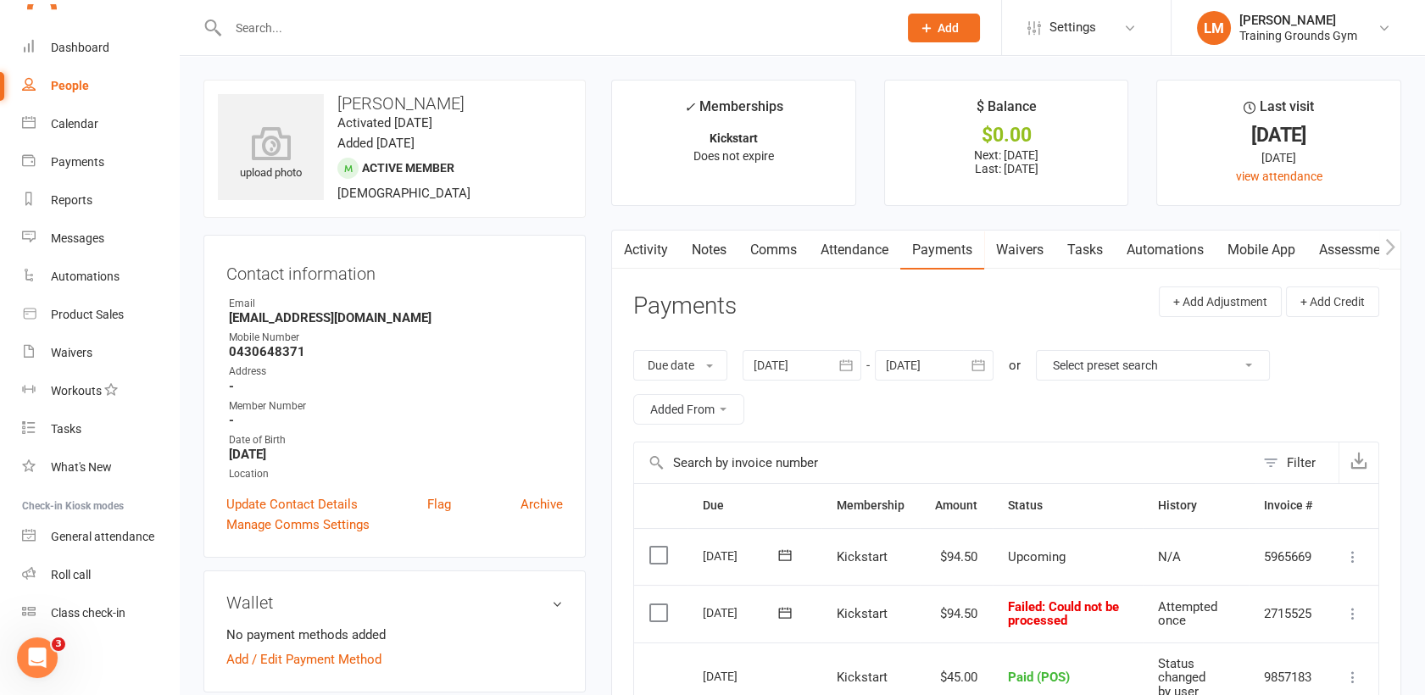
click at [982, 366] on icon "button" at bounding box center [978, 365] width 17 height 17
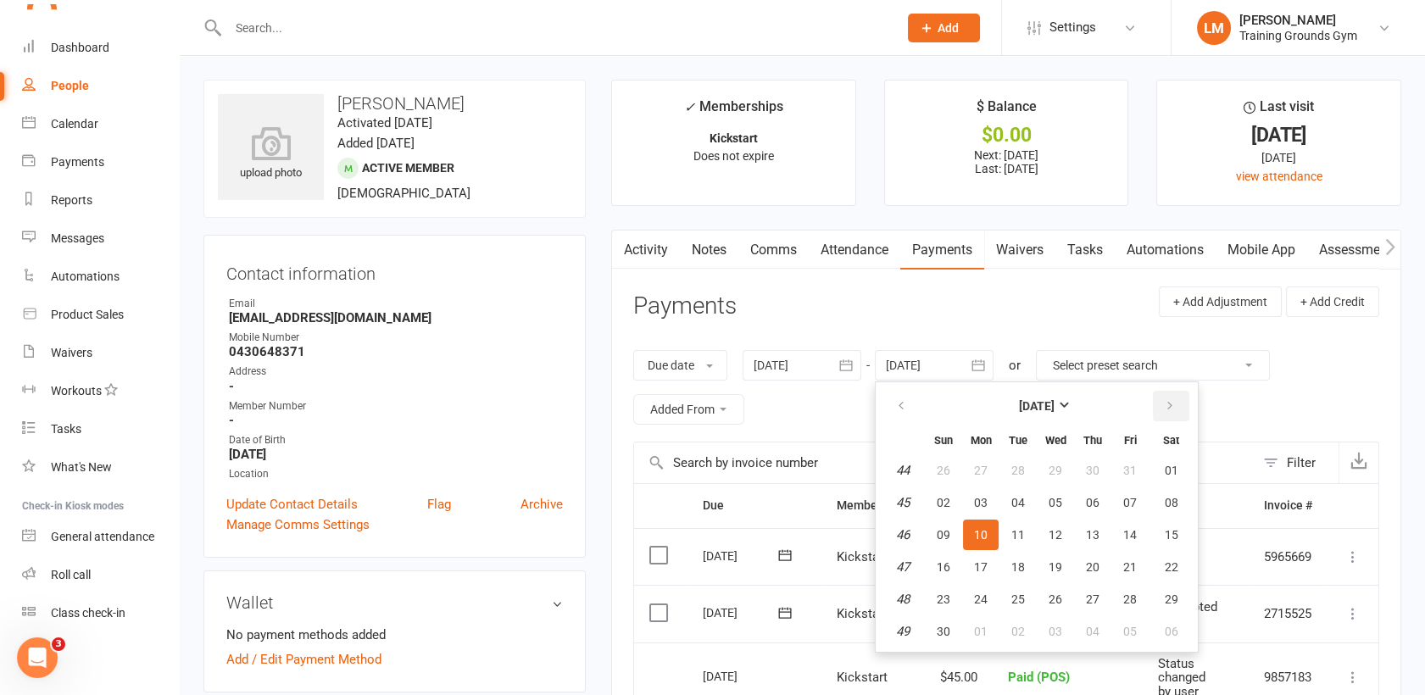
click at [1157, 405] on button "button" at bounding box center [1171, 406] width 36 height 31
click at [946, 603] on span "28" at bounding box center [944, 599] width 14 height 14
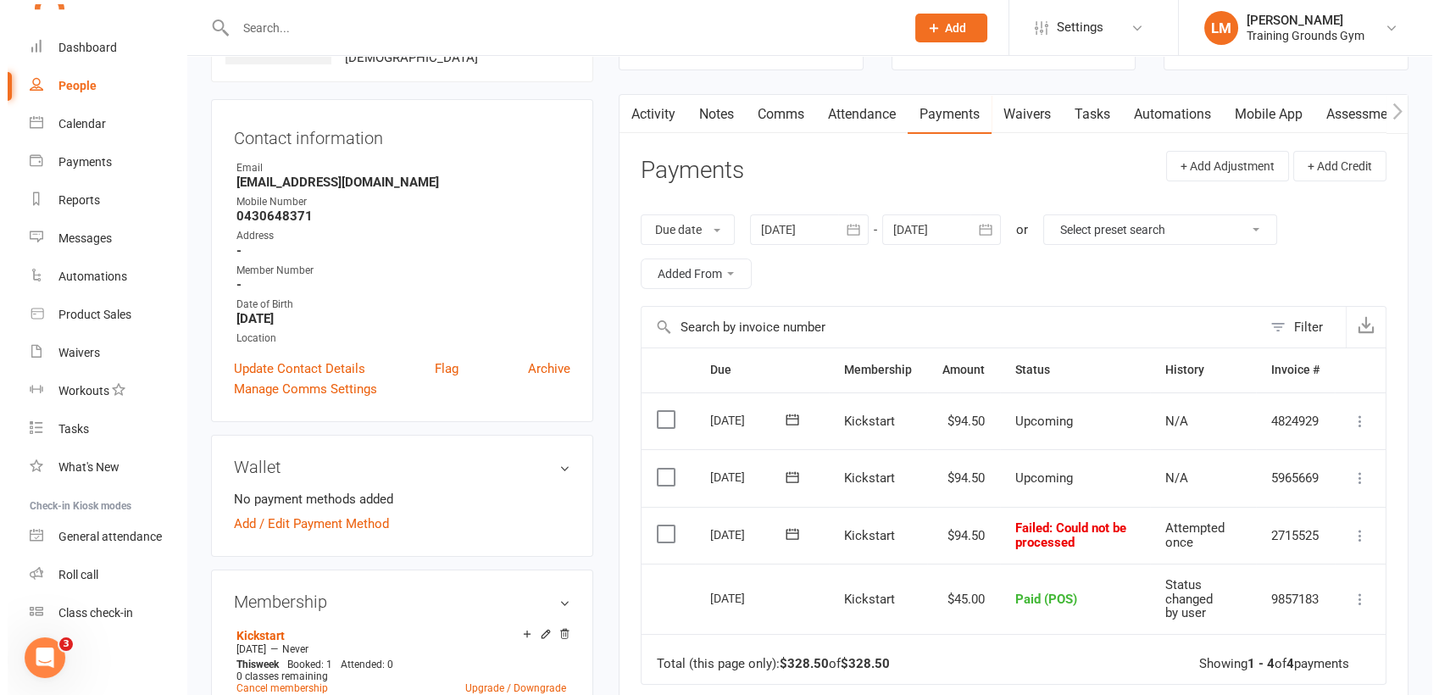
scroll to position [182, 0]
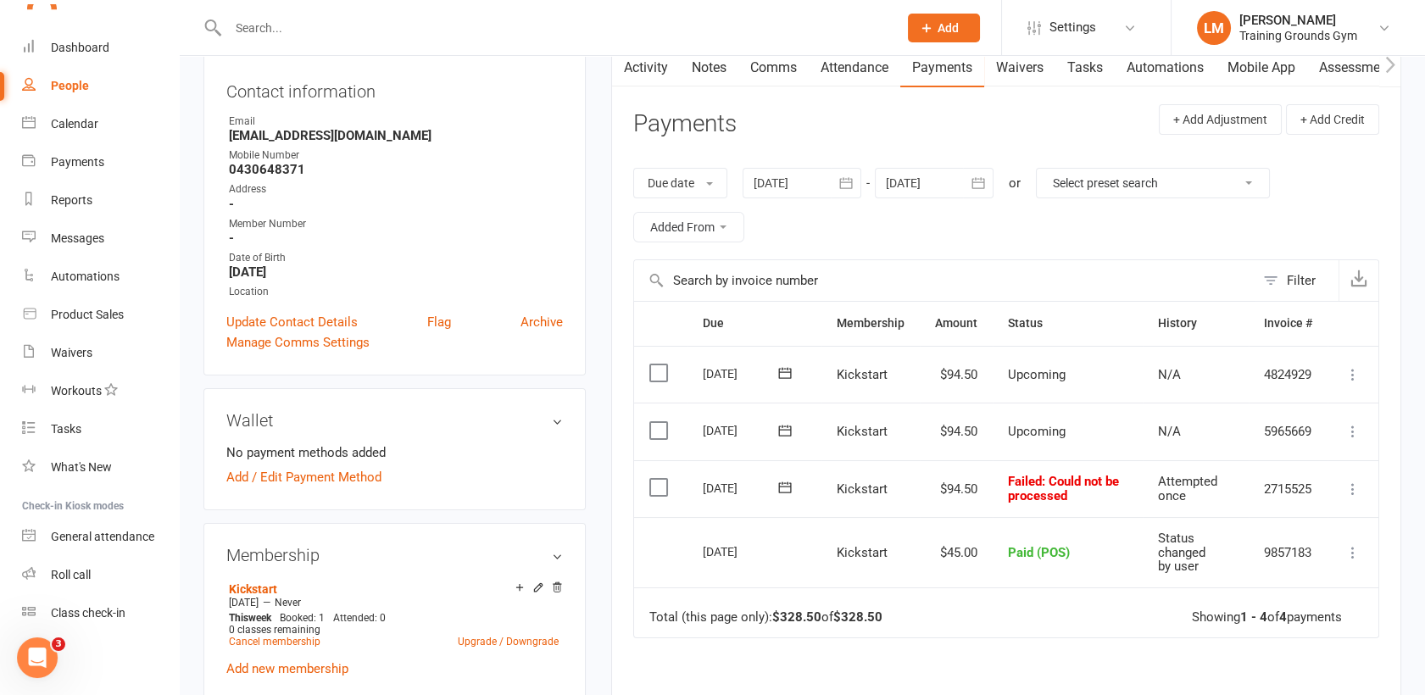
click at [655, 481] on label at bounding box center [660, 487] width 23 height 17
click at [655, 479] on input "checkbox" at bounding box center [654, 479] width 11 height 0
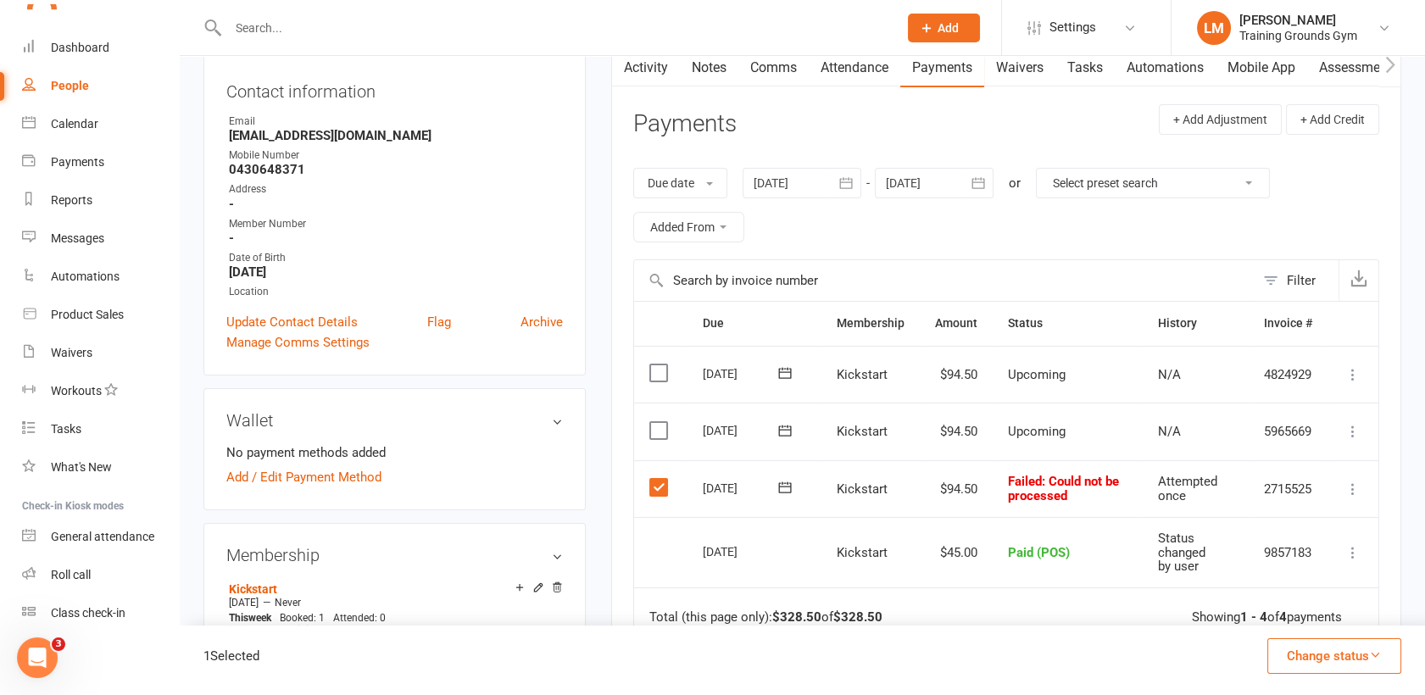
click at [655, 431] on label at bounding box center [660, 430] width 23 height 17
click at [655, 422] on input "checkbox" at bounding box center [654, 422] width 11 height 0
click at [652, 369] on label at bounding box center [660, 372] width 23 height 17
click at [652, 364] on input "checkbox" at bounding box center [654, 364] width 11 height 0
click at [1309, 649] on button "Change status" at bounding box center [1334, 656] width 134 height 36
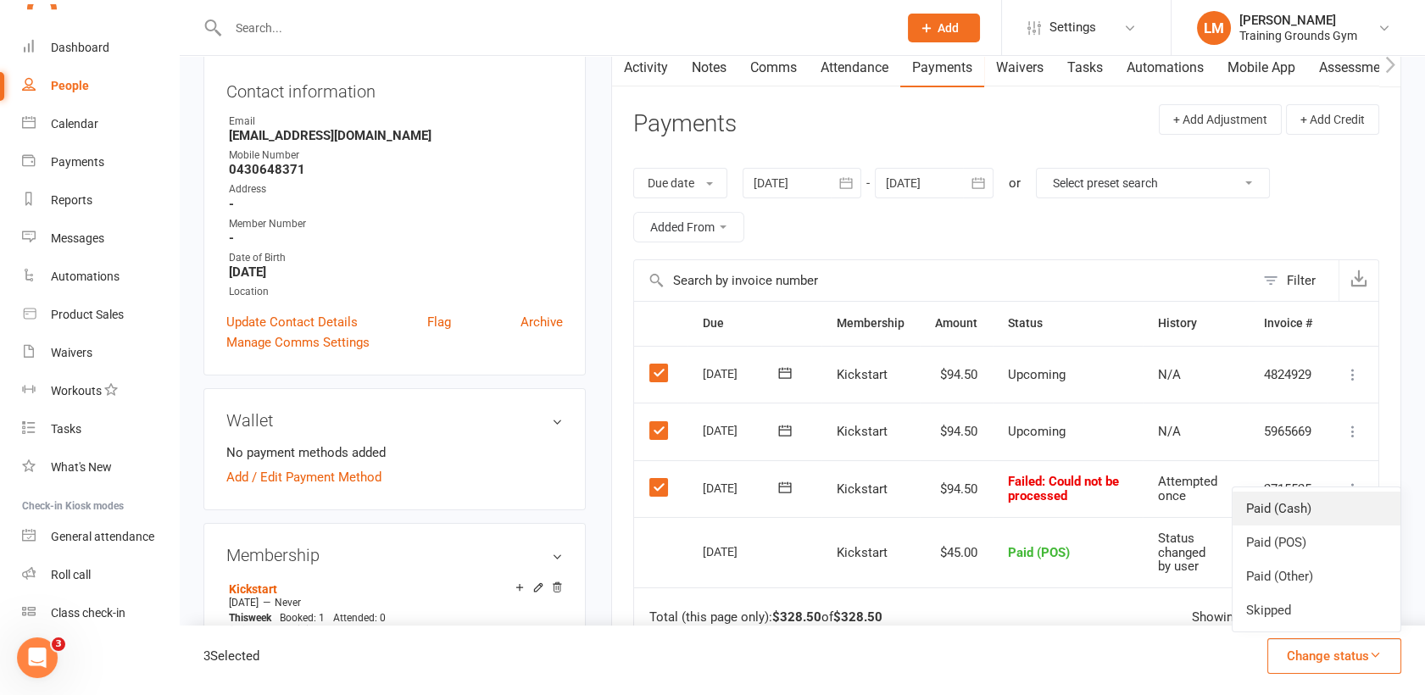
click at [1283, 501] on link "Paid (Cash)" at bounding box center [1316, 509] width 168 height 34
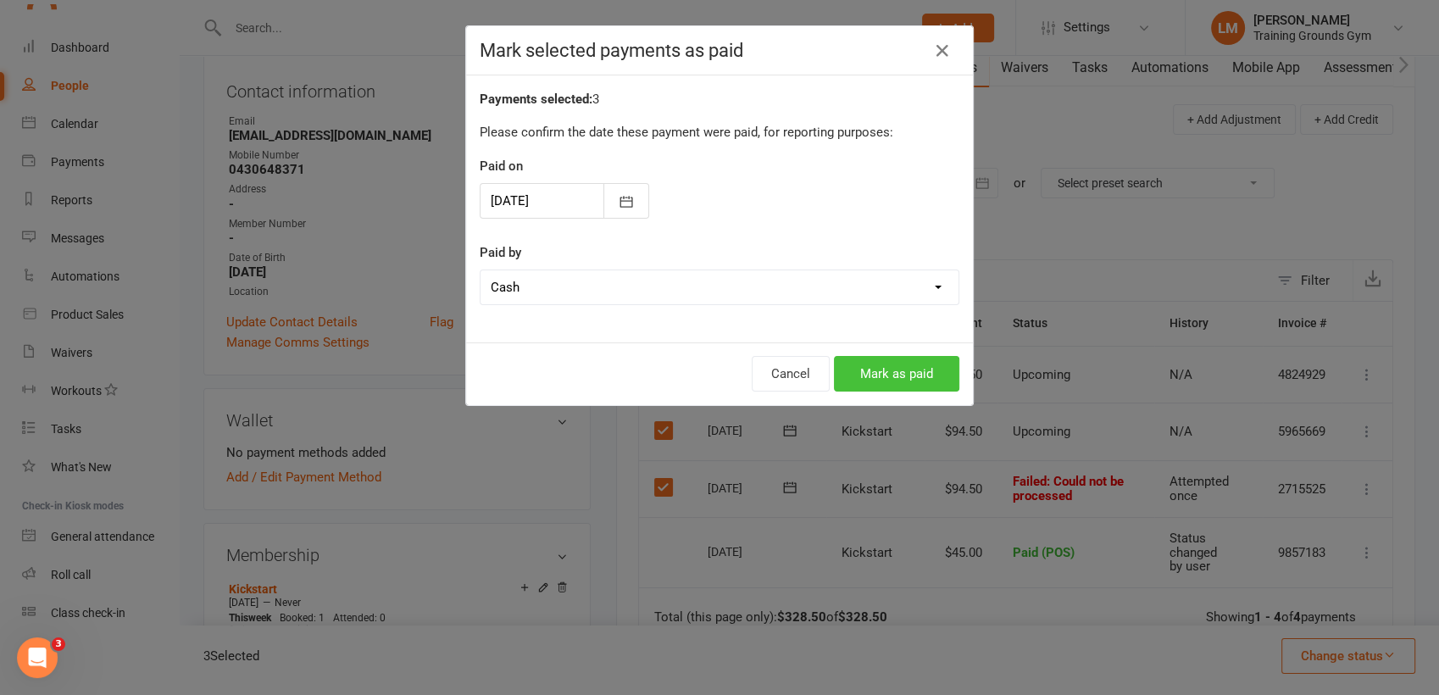
click at [904, 358] on button "Mark as paid" at bounding box center [896, 374] width 125 height 36
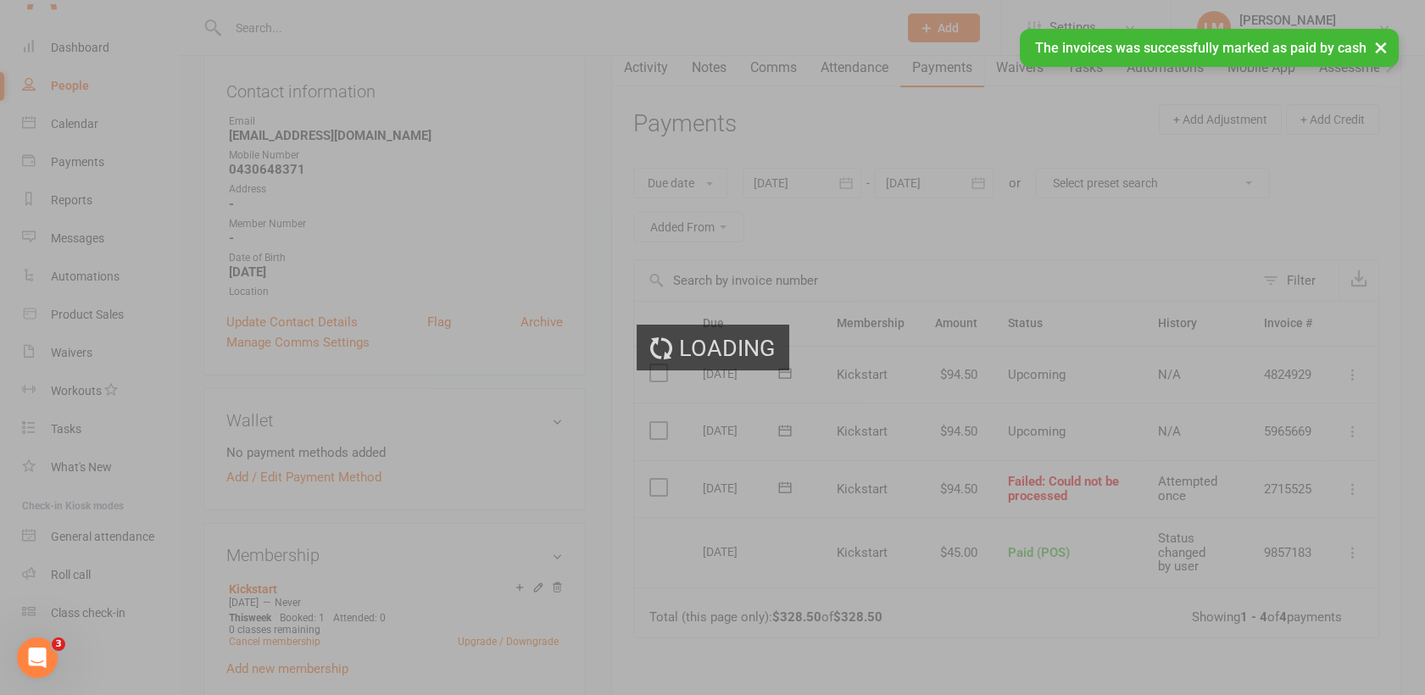
scroll to position [1842, 0]
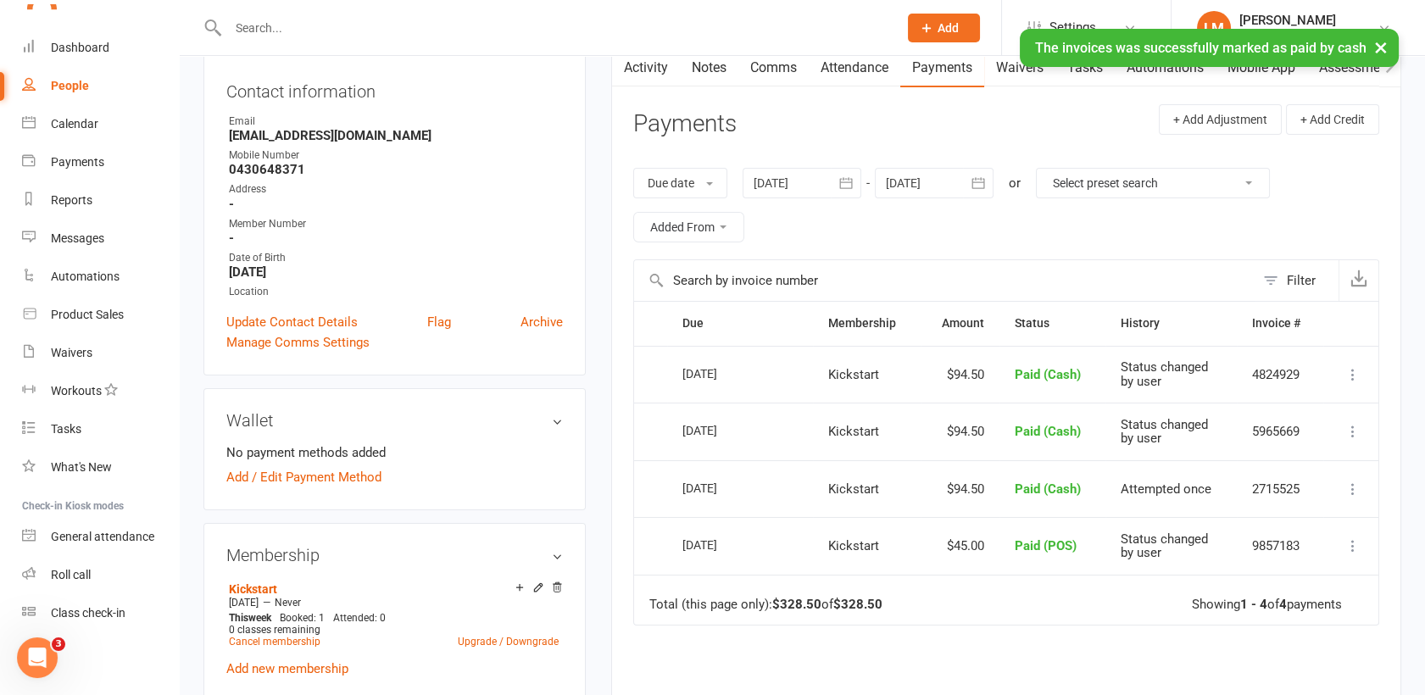
click at [929, 186] on div at bounding box center [934, 183] width 119 height 31
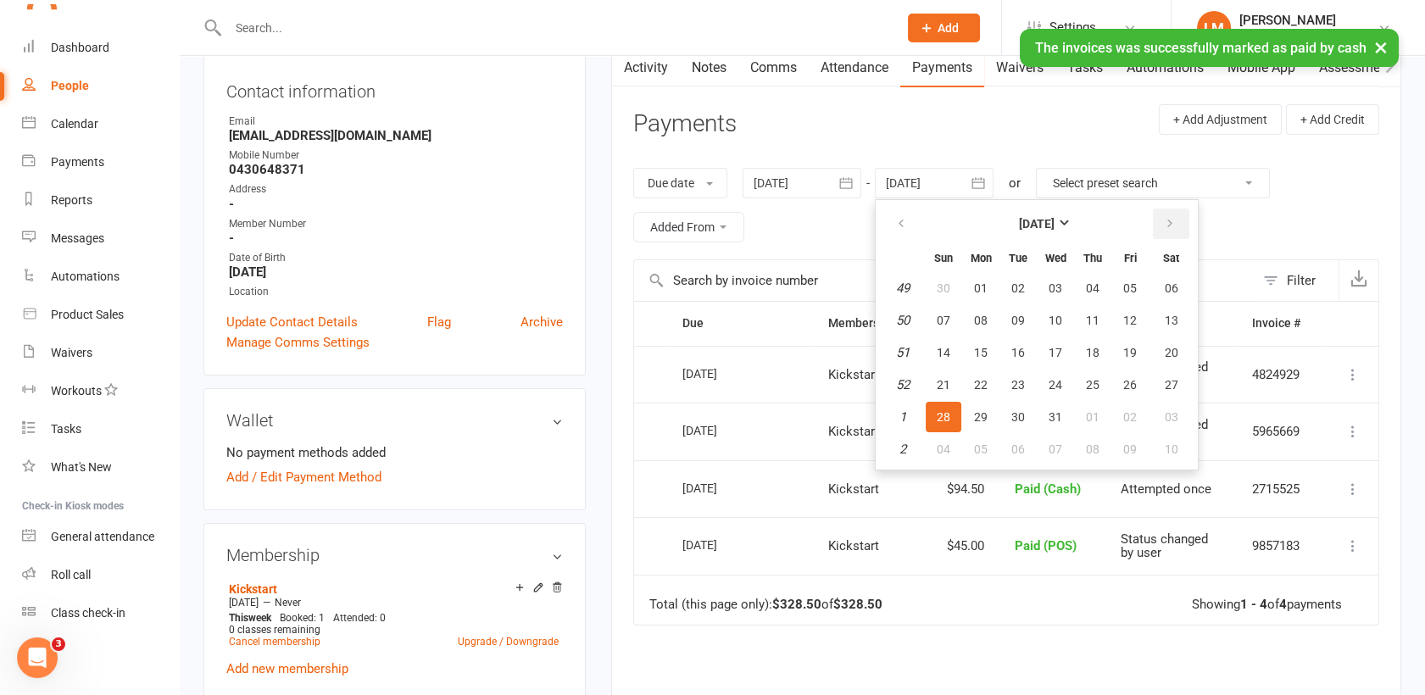
click at [1164, 217] on icon "button" at bounding box center [1170, 224] width 12 height 14
click at [949, 331] on button "04" at bounding box center [943, 320] width 36 height 31
type input "[DATE]"
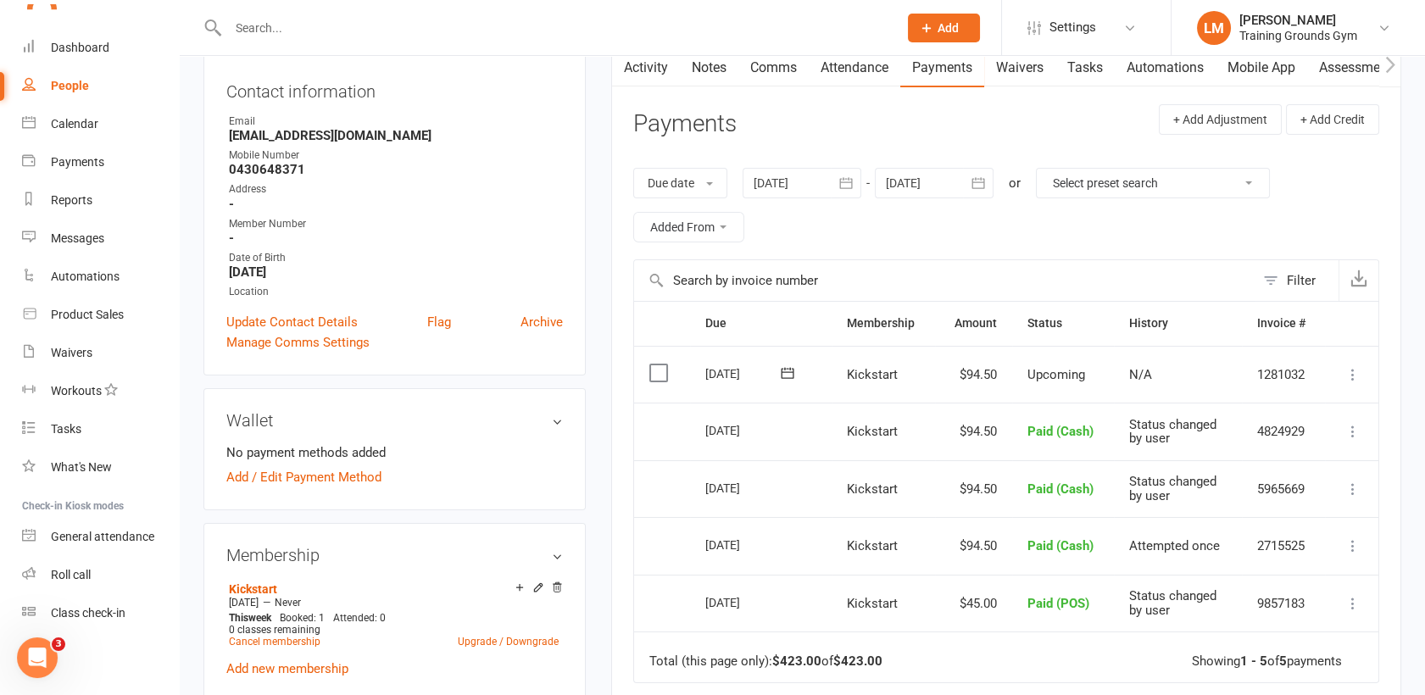
scroll to position [0, 0]
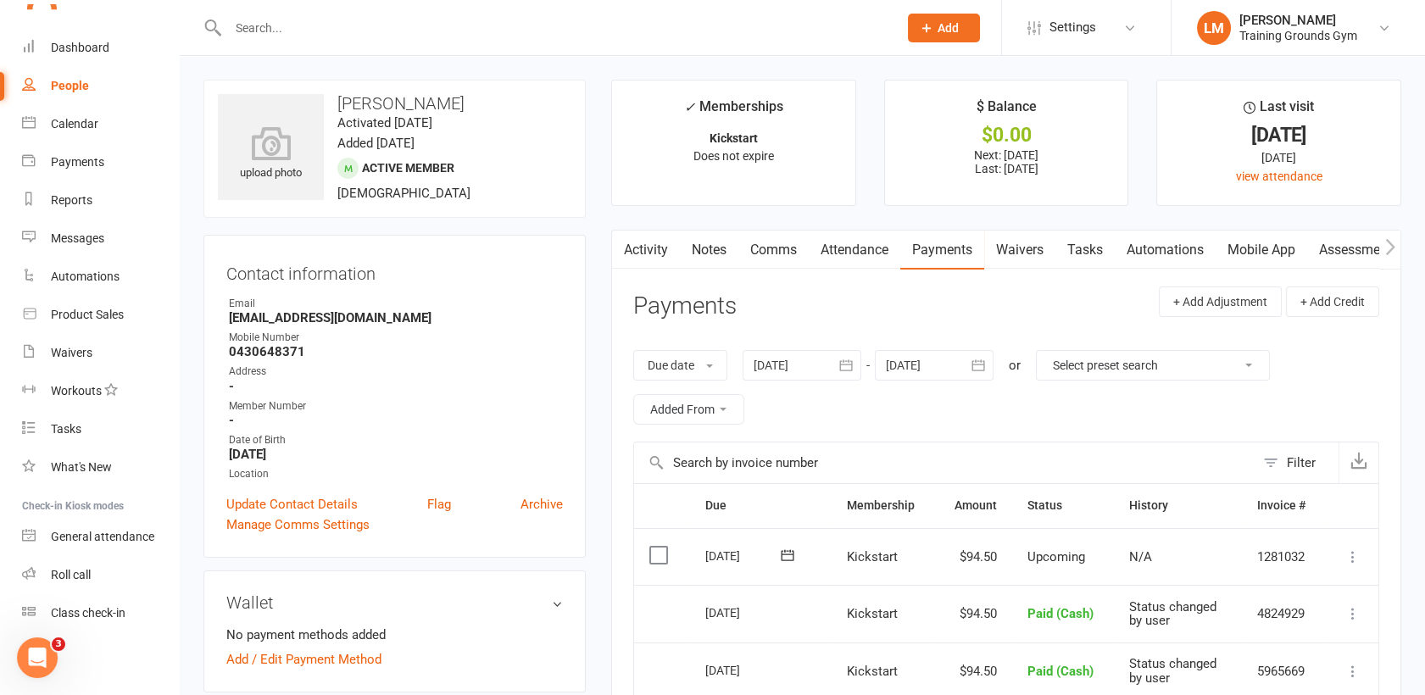
click at [235, 18] on input "text" at bounding box center [554, 28] width 663 height 24
click at [68, 48] on div "Dashboard" at bounding box center [80, 48] width 58 height 14
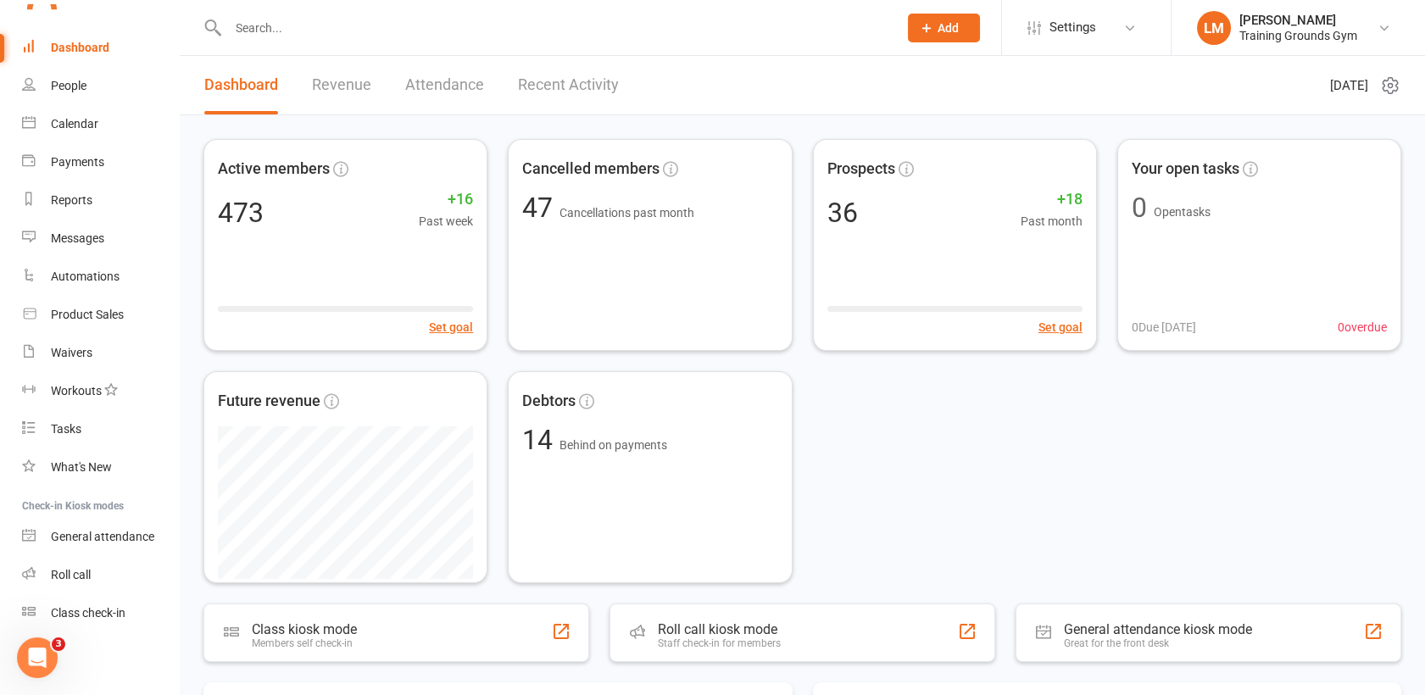
click at [243, 24] on input "text" at bounding box center [554, 28] width 663 height 24
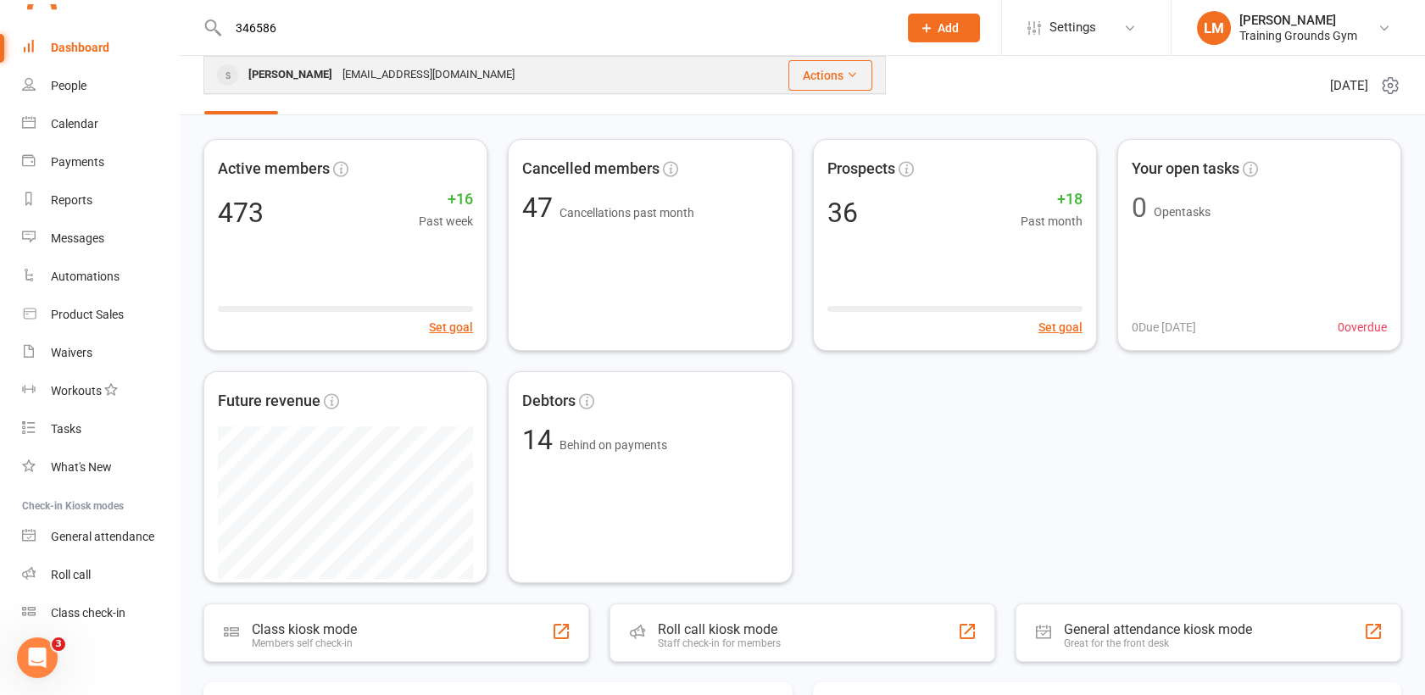
type input "346586"
click at [284, 75] on div "[PERSON_NAME]" at bounding box center [290, 75] width 94 height 25
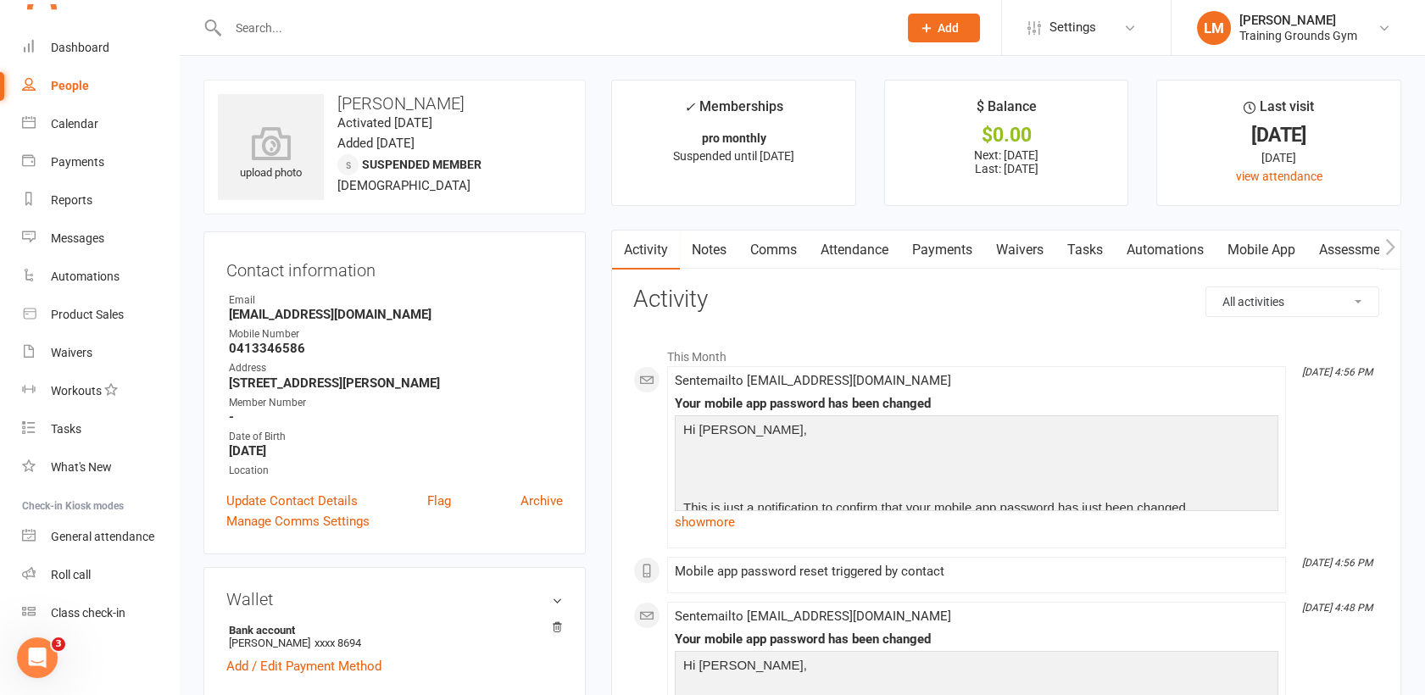
click at [256, 25] on input "text" at bounding box center [554, 28] width 663 height 24
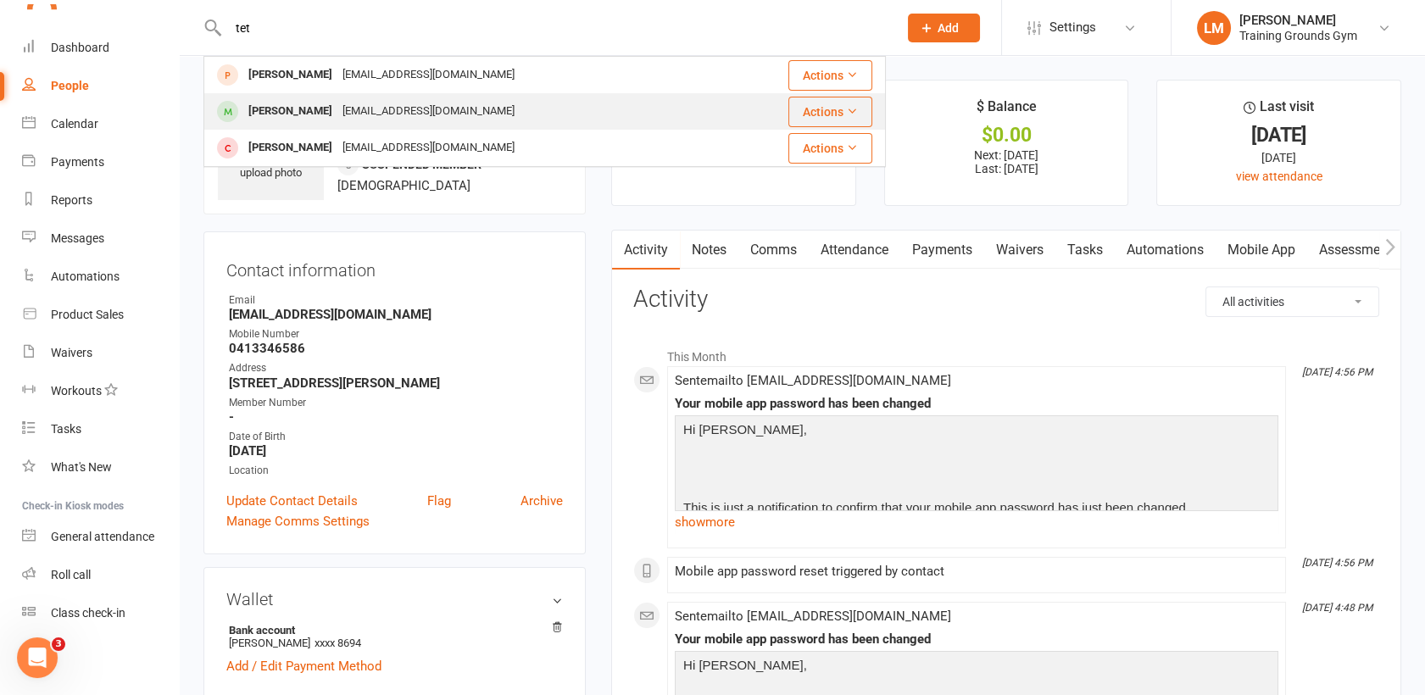
type input "tet"
click at [319, 112] on div "[PERSON_NAME]" at bounding box center [290, 111] width 94 height 25
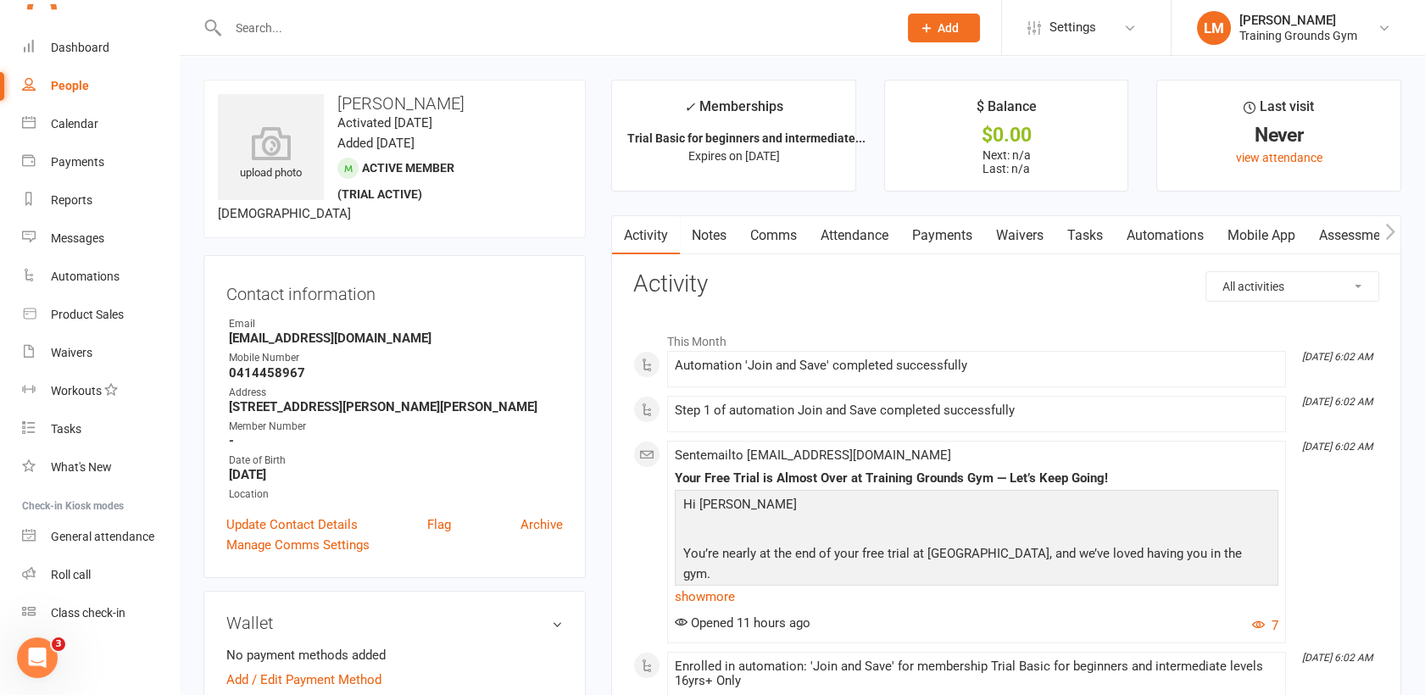
click at [259, 31] on input "text" at bounding box center [554, 28] width 663 height 24
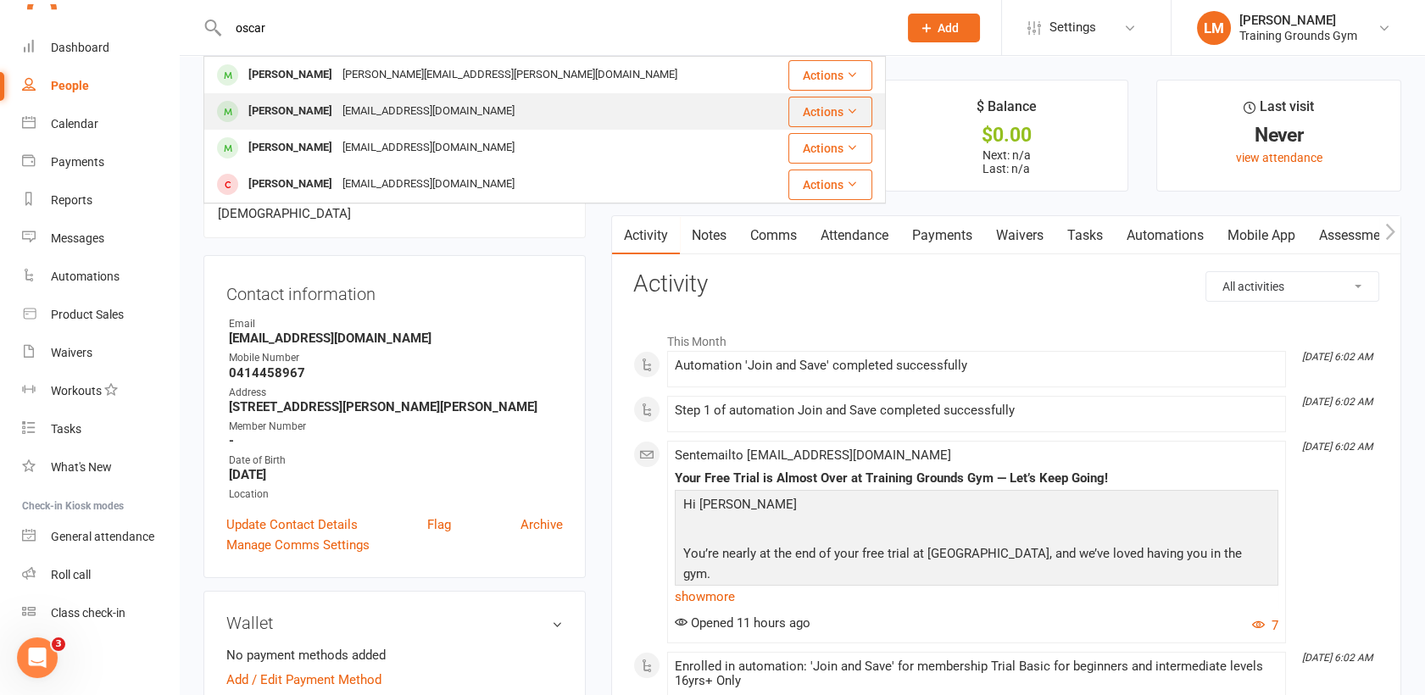
type input "oscar"
click at [269, 111] on div "[PERSON_NAME]" at bounding box center [290, 111] width 94 height 25
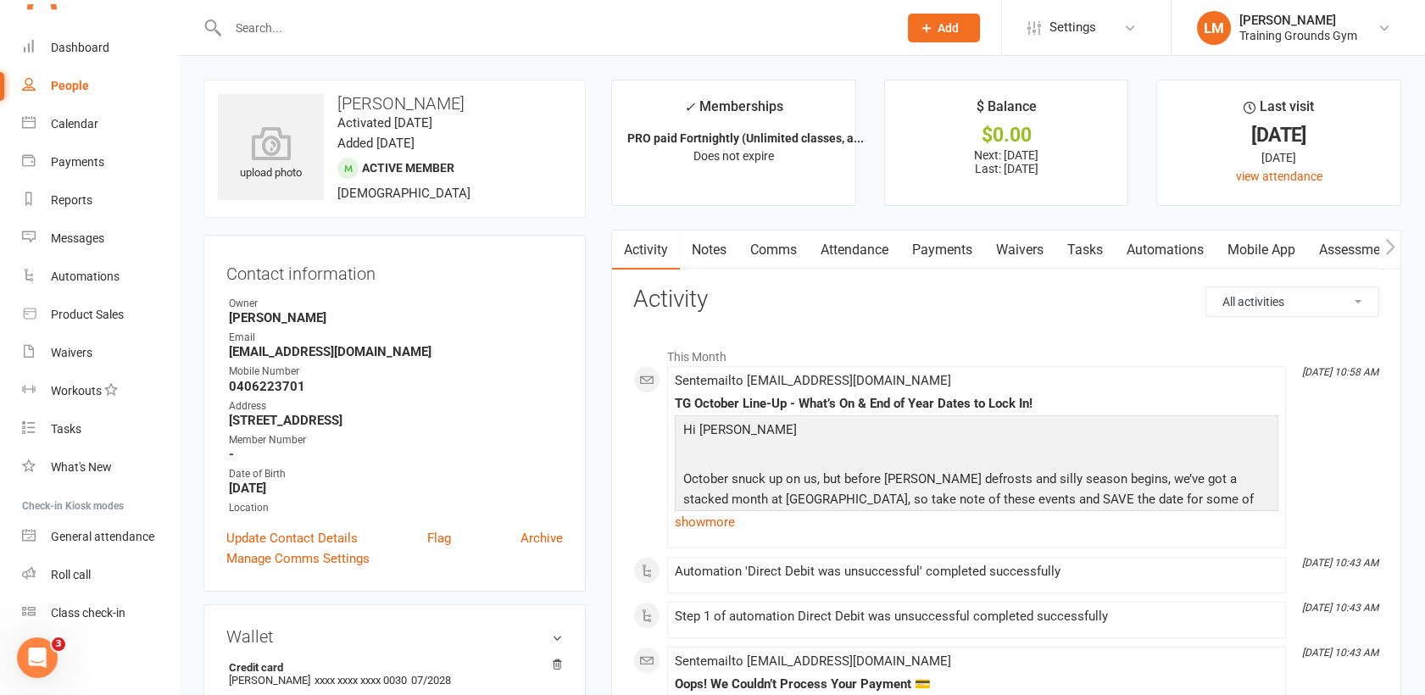
click at [942, 248] on link "Payments" at bounding box center [942, 250] width 84 height 39
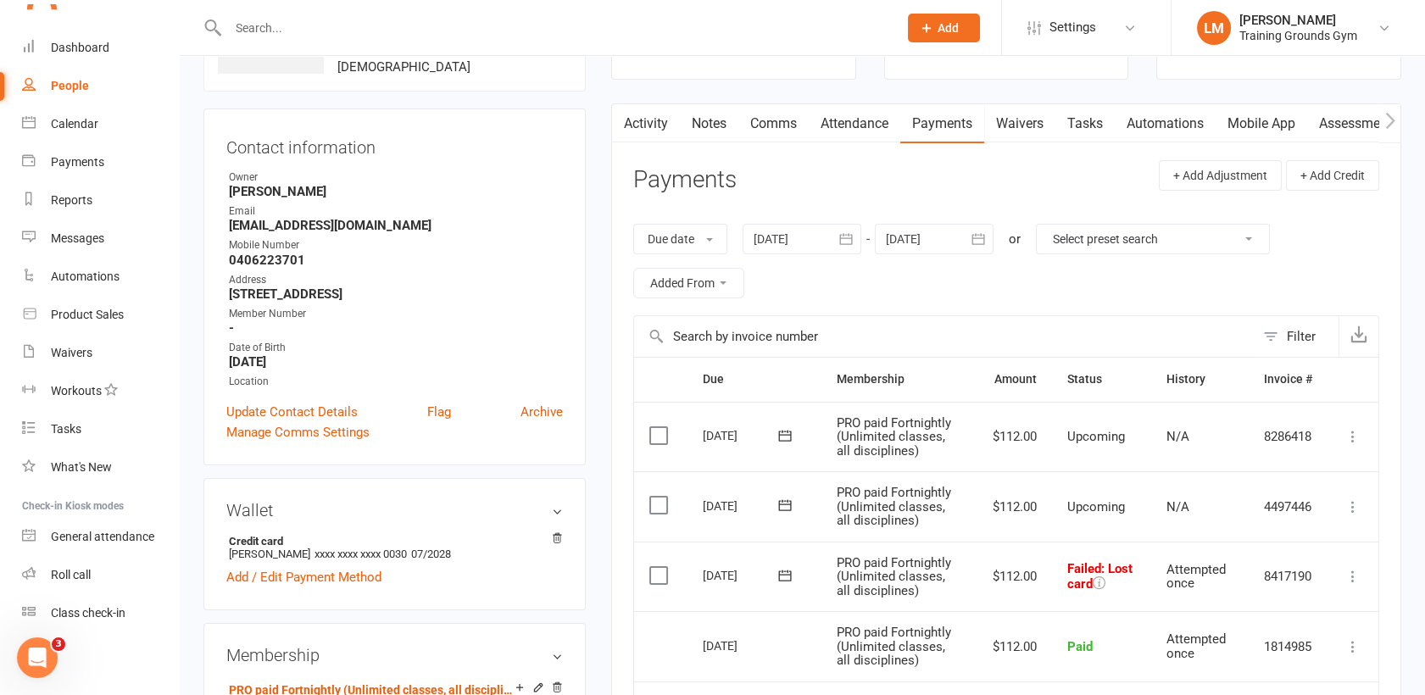
scroll to position [88, 0]
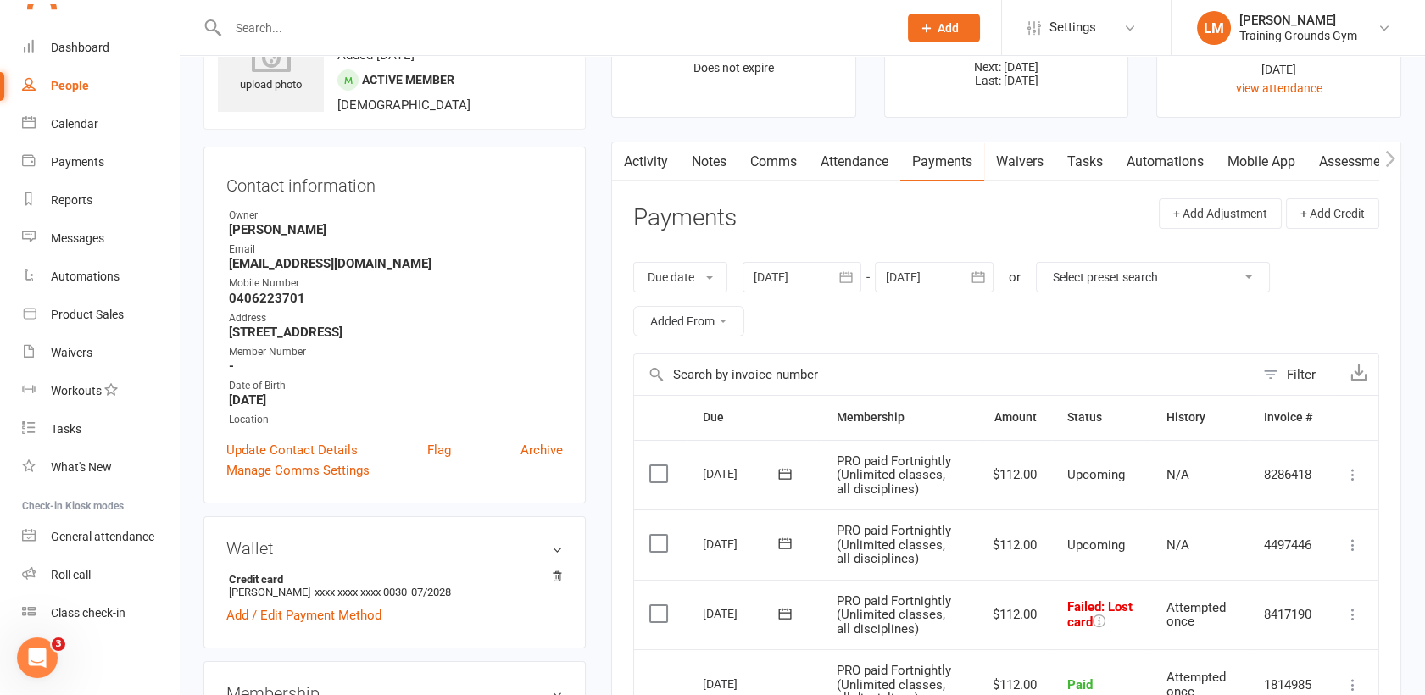
click at [850, 159] on link "Attendance" at bounding box center [855, 161] width 92 height 39
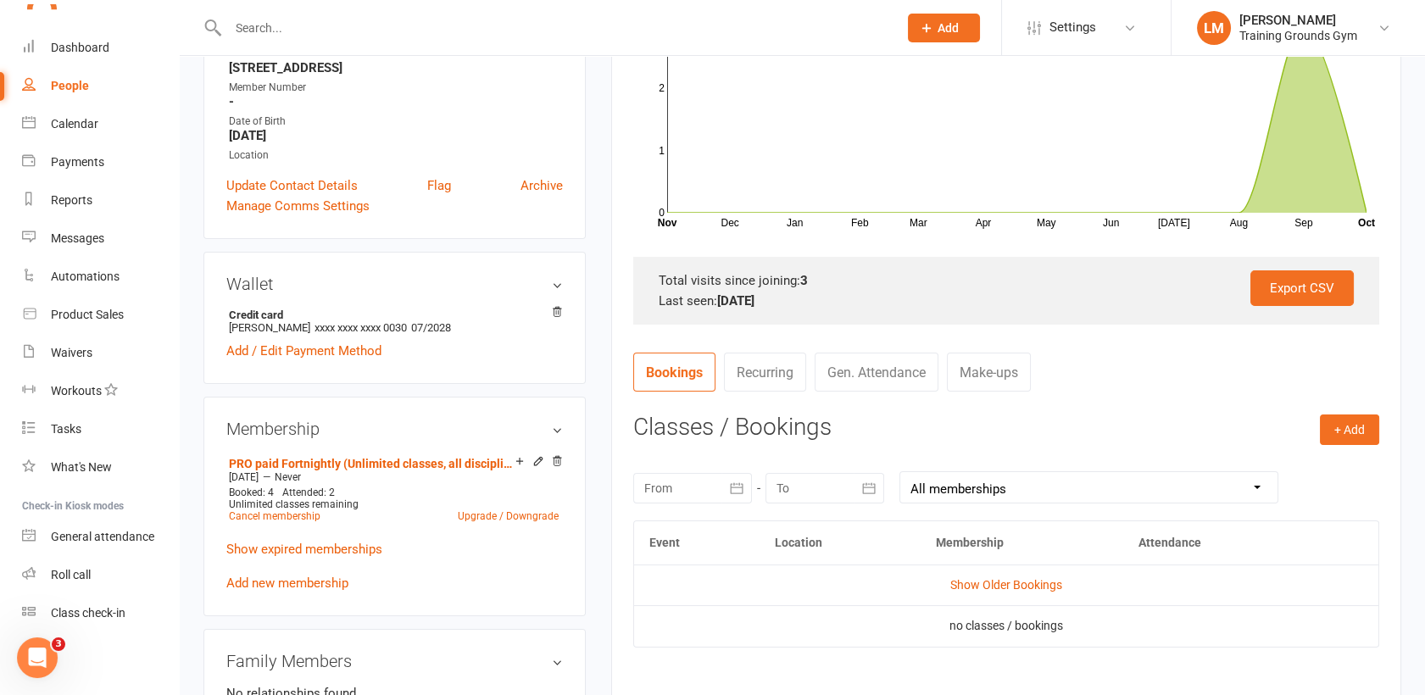
scroll to position [390, 0]
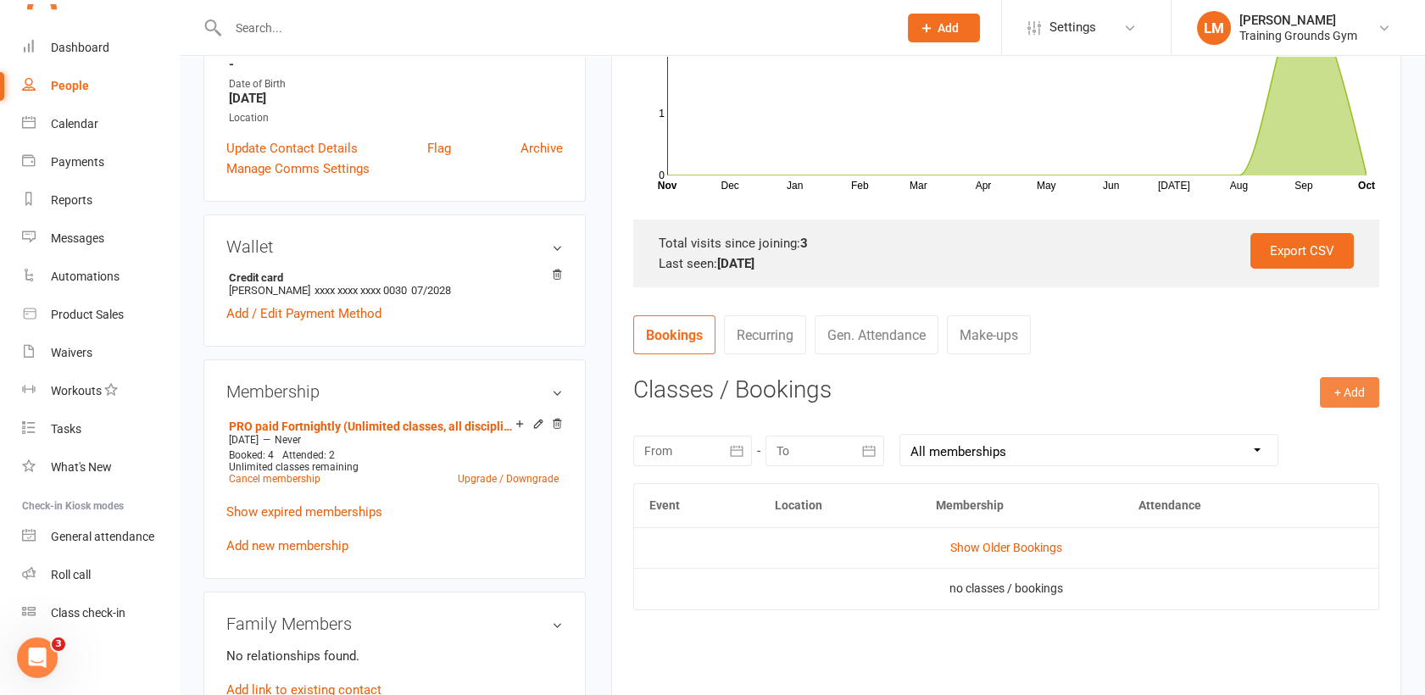
click at [1337, 390] on button "+ Add" at bounding box center [1349, 392] width 59 height 31
click at [1228, 353] on nav "Bookings Recurring Gen. Attendance Make-ups" at bounding box center [1006, 340] width 746 height 51
click at [1010, 549] on link "Show Older Bookings" at bounding box center [1006, 548] width 112 height 14
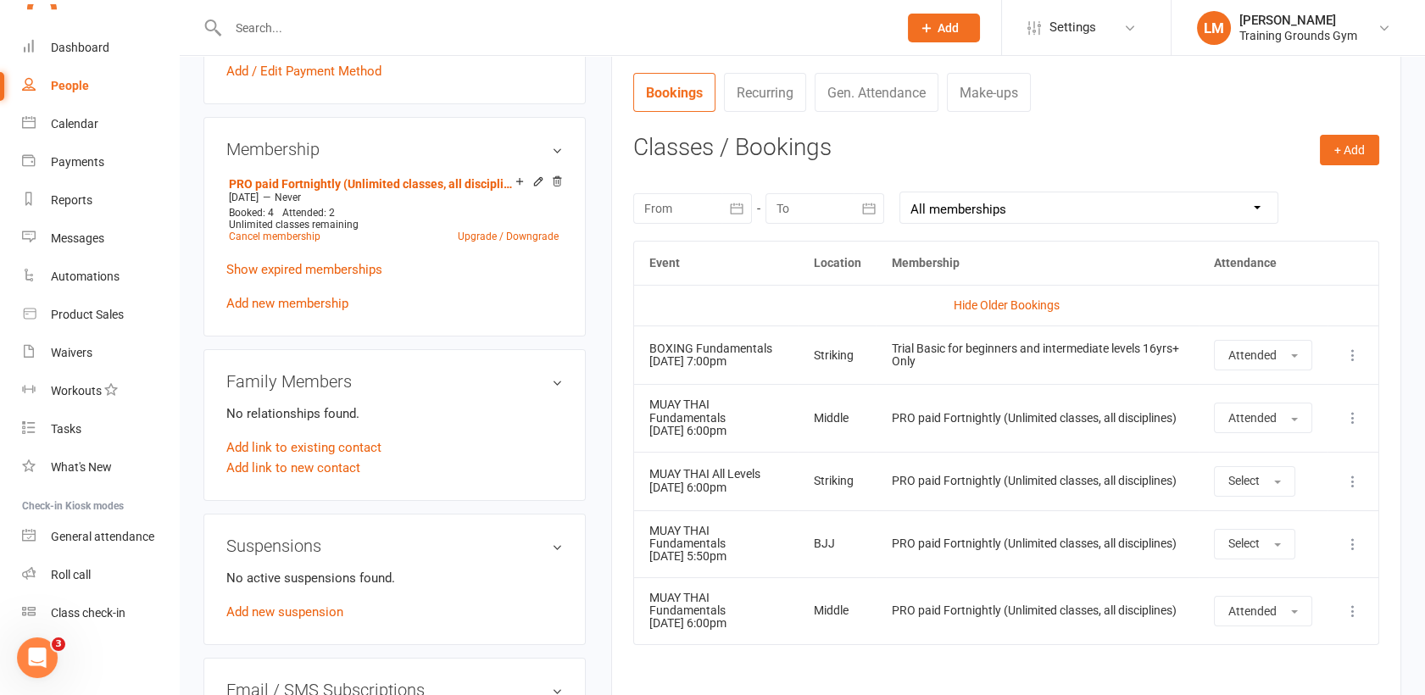
scroll to position [616, 0]
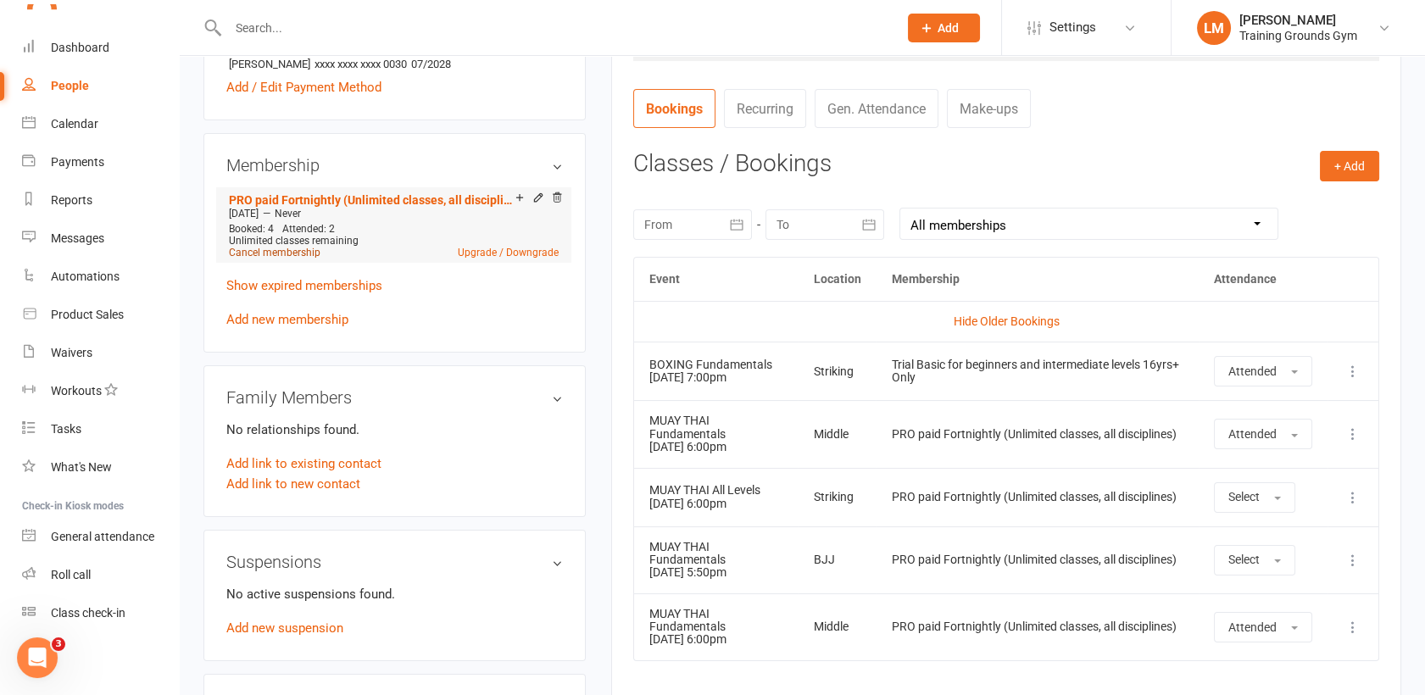
click at [261, 255] on link "Cancel membership" at bounding box center [275, 253] width 92 height 12
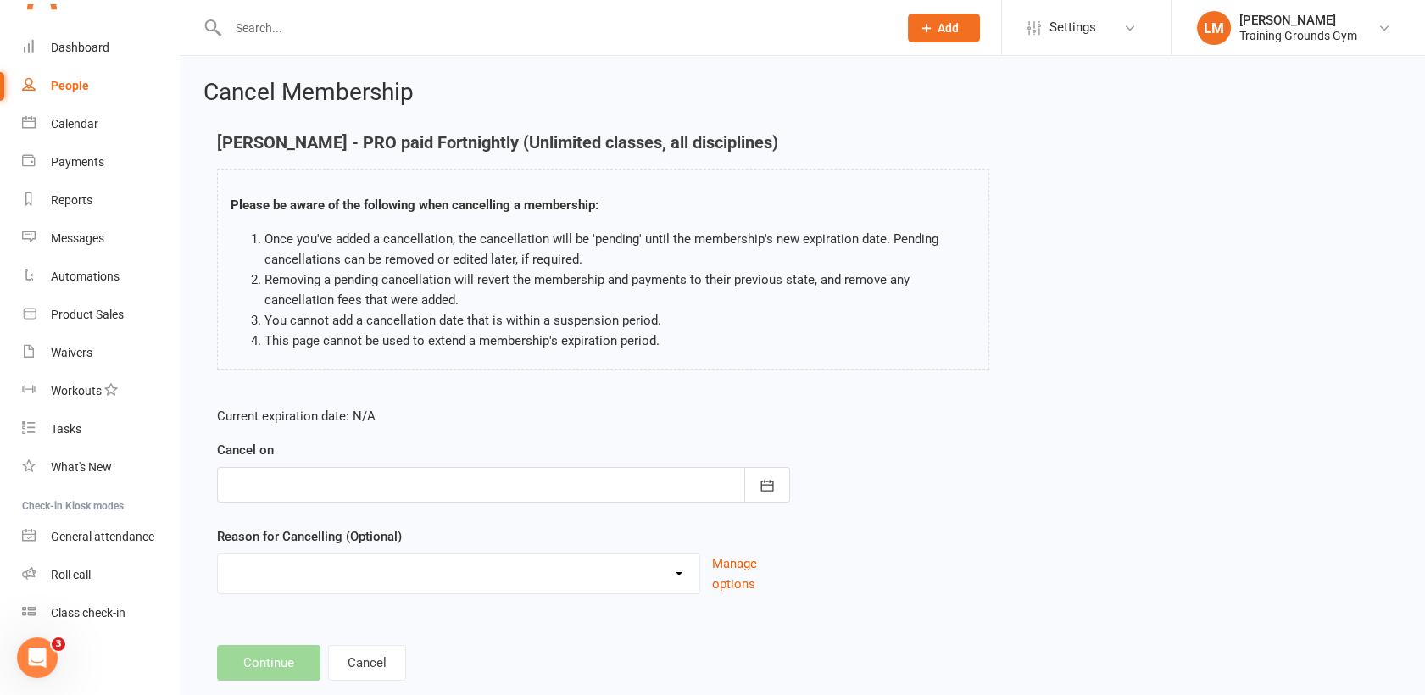
click at [604, 498] on div at bounding box center [503, 485] width 573 height 36
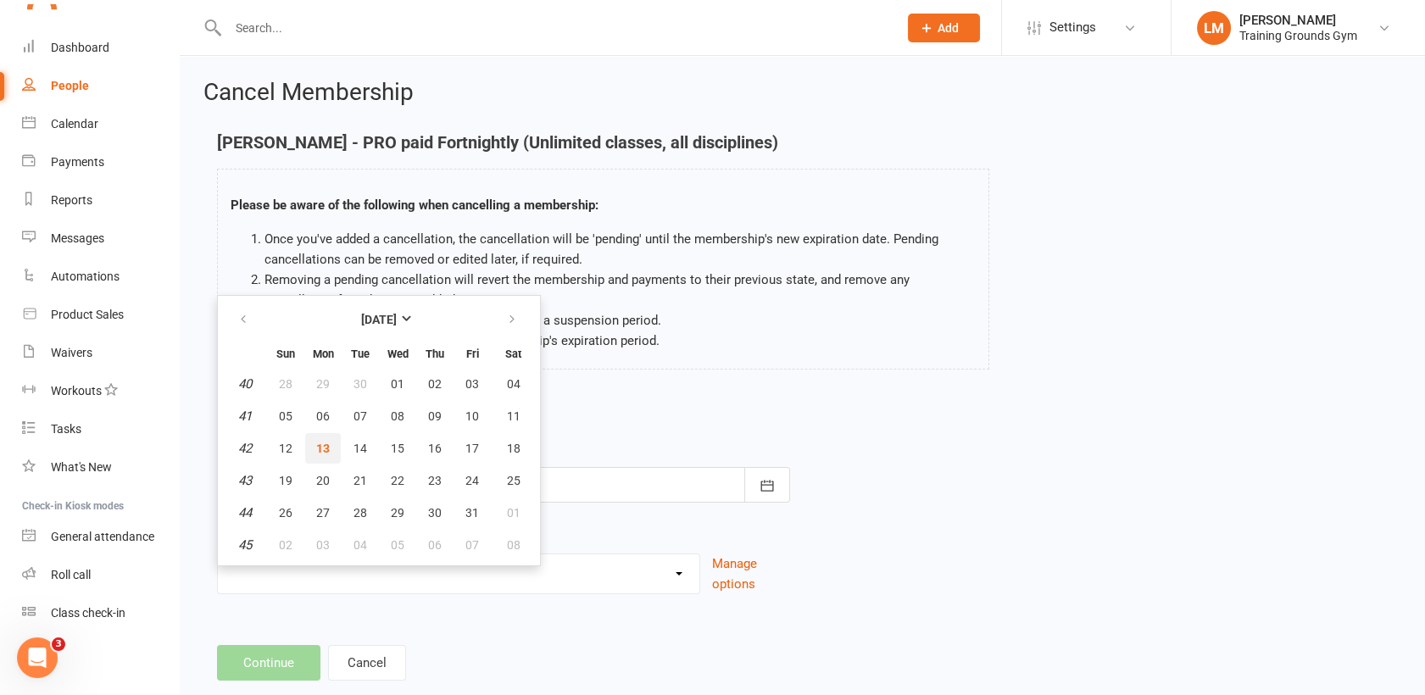
click at [316, 446] on span "13" at bounding box center [323, 449] width 14 height 14
type input "[DATE]"
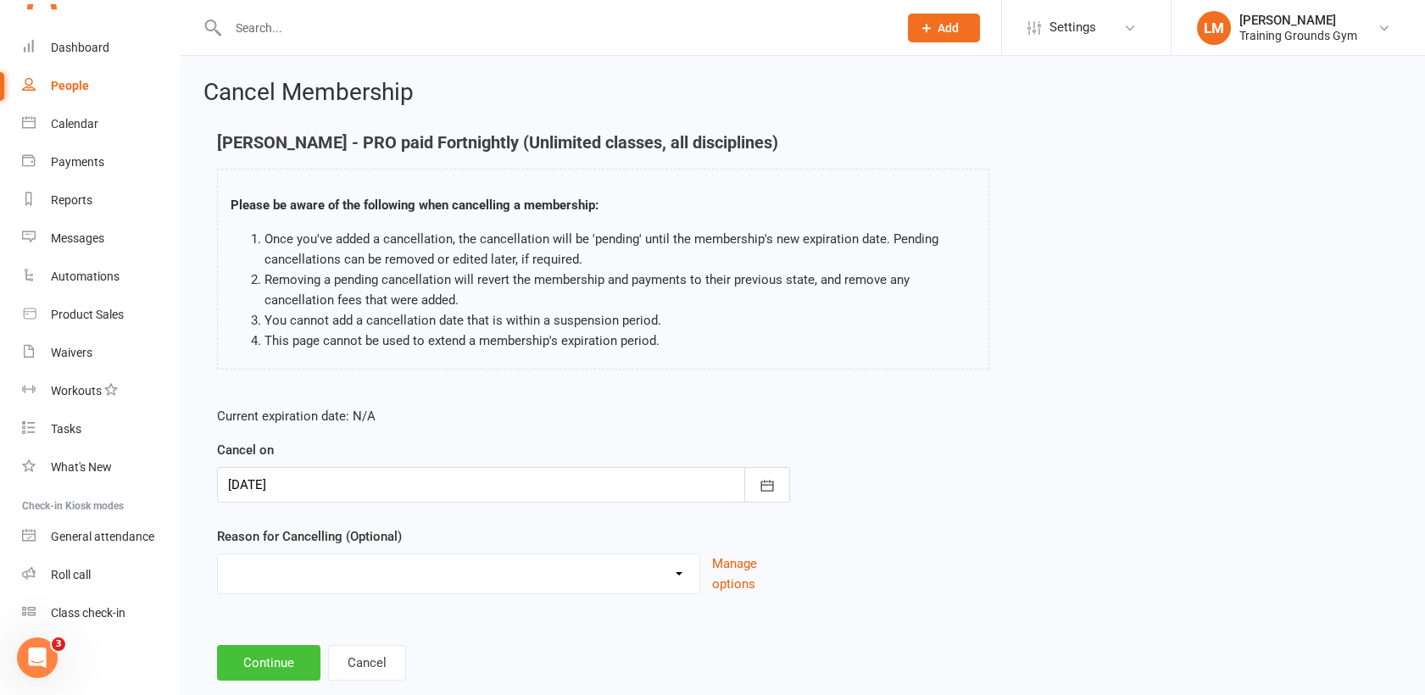
click at [282, 666] on button "Continue" at bounding box center [268, 663] width 103 height 36
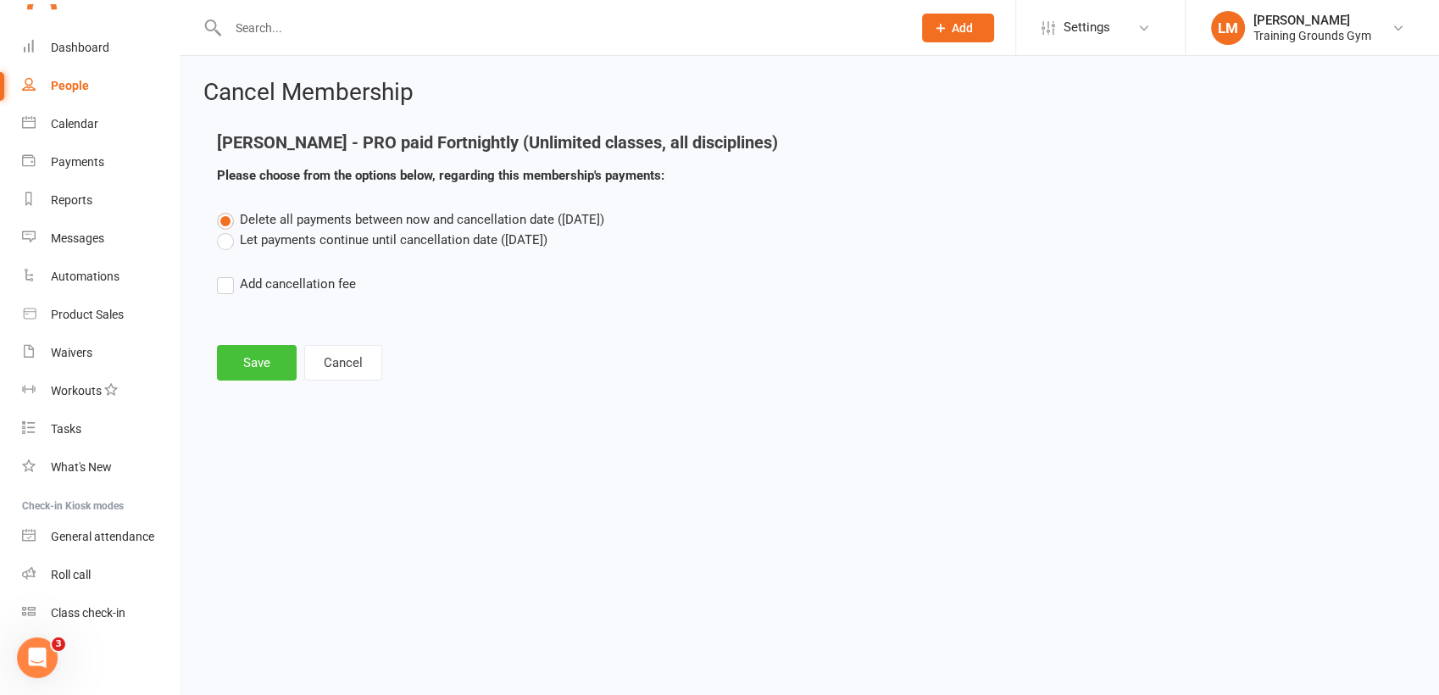
click at [231, 364] on button "Save" at bounding box center [257, 363] width 80 height 36
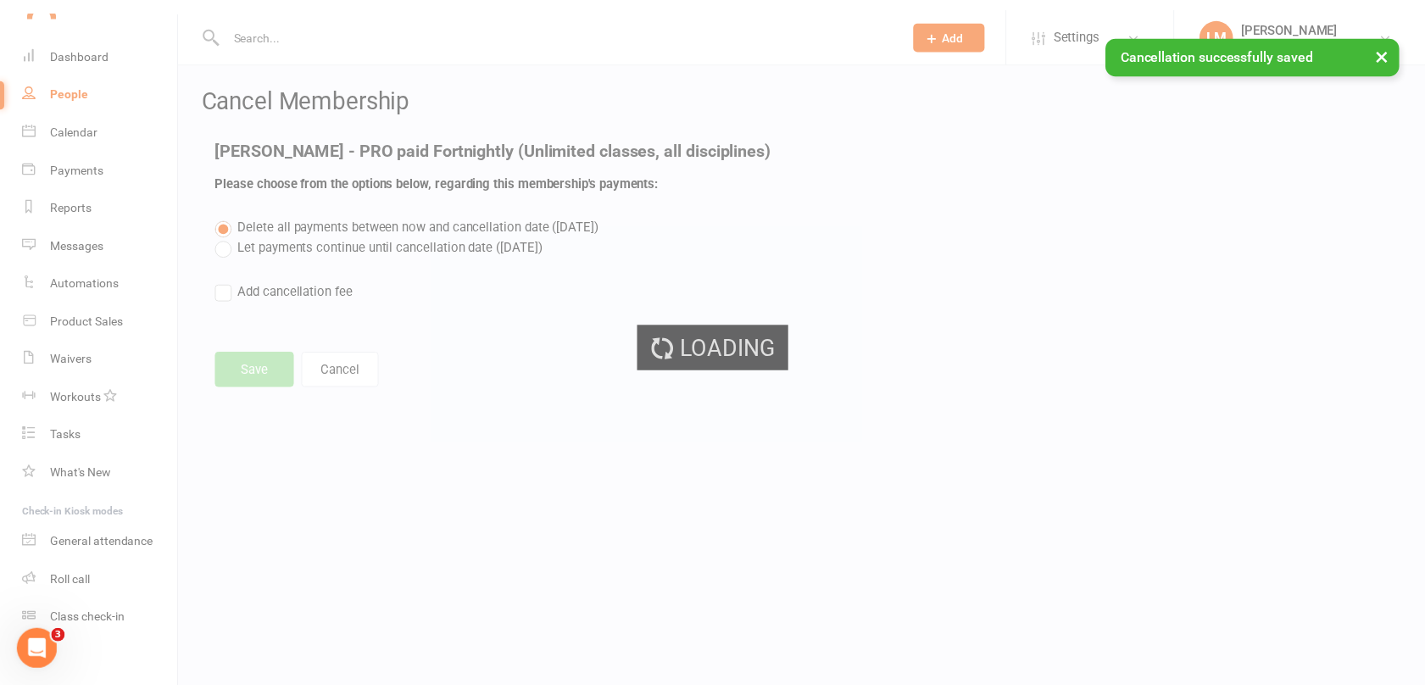
scroll to position [1842, 0]
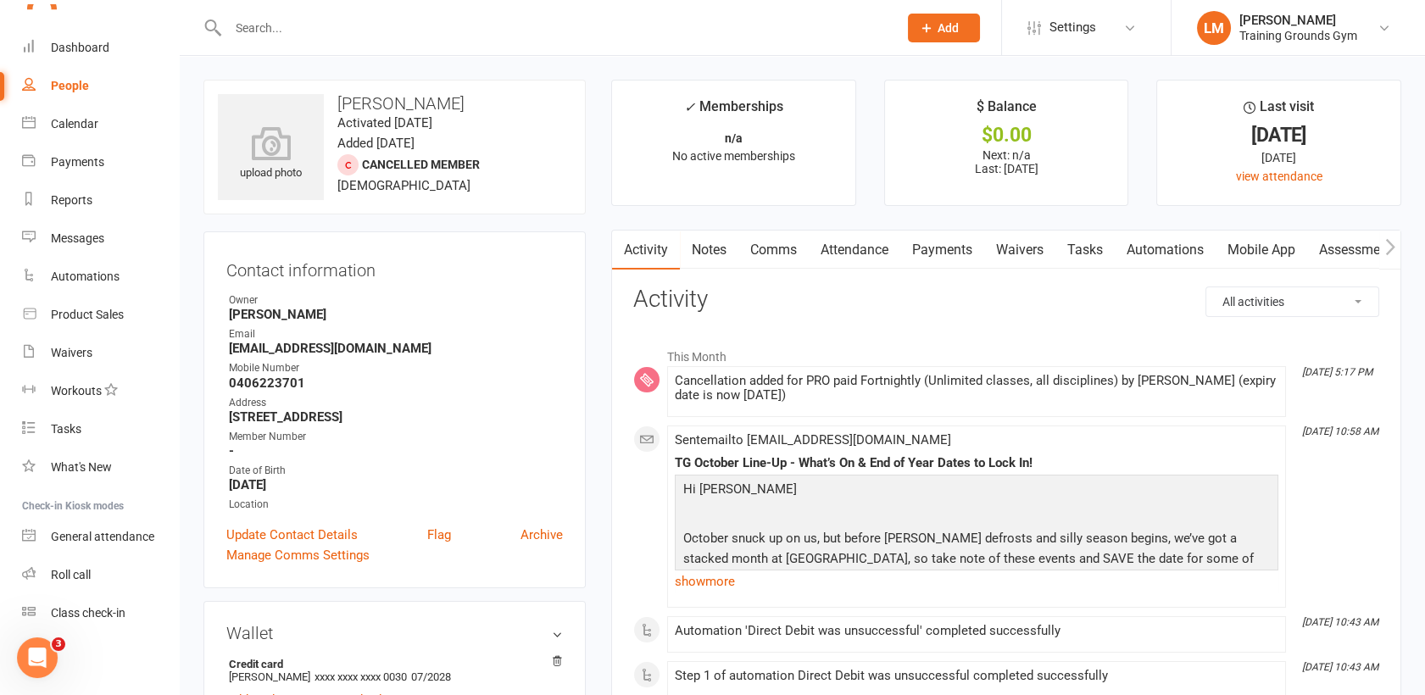
click at [278, 18] on input "text" at bounding box center [554, 28] width 663 height 24
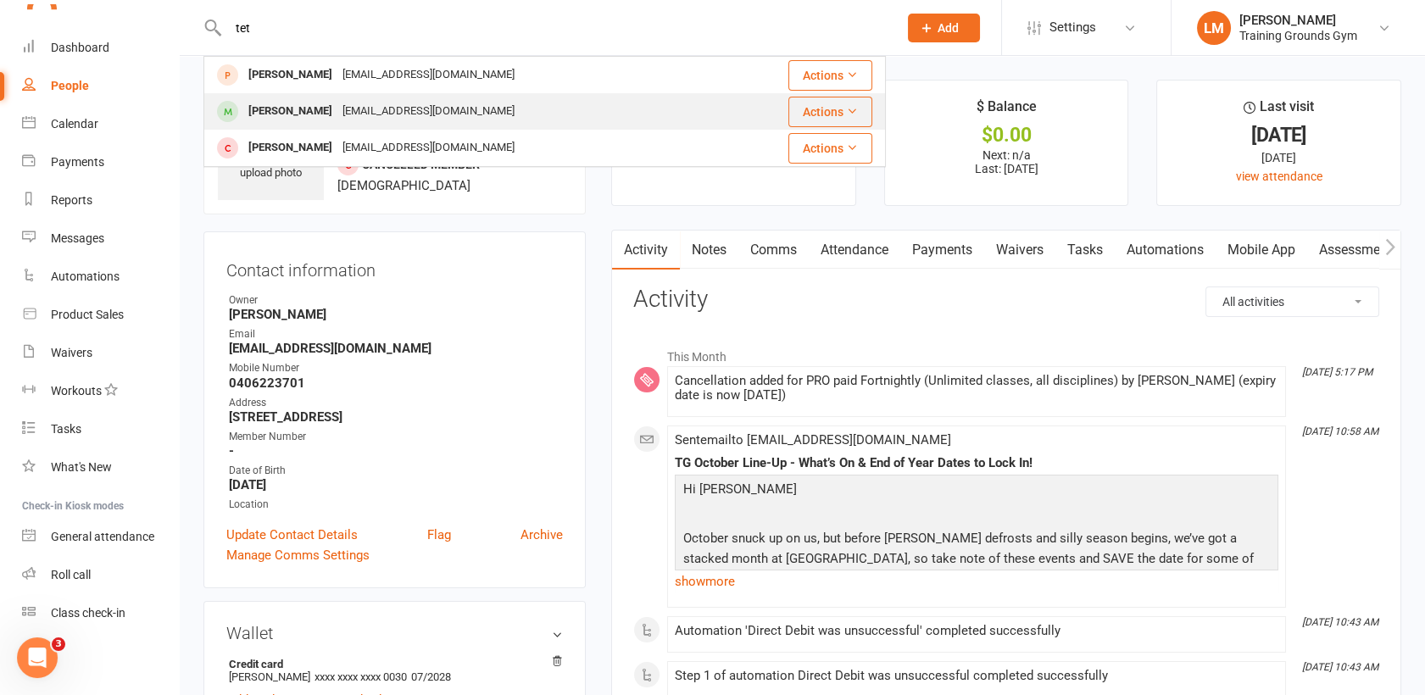
type input "tet"
click at [278, 112] on div "[PERSON_NAME]" at bounding box center [290, 111] width 94 height 25
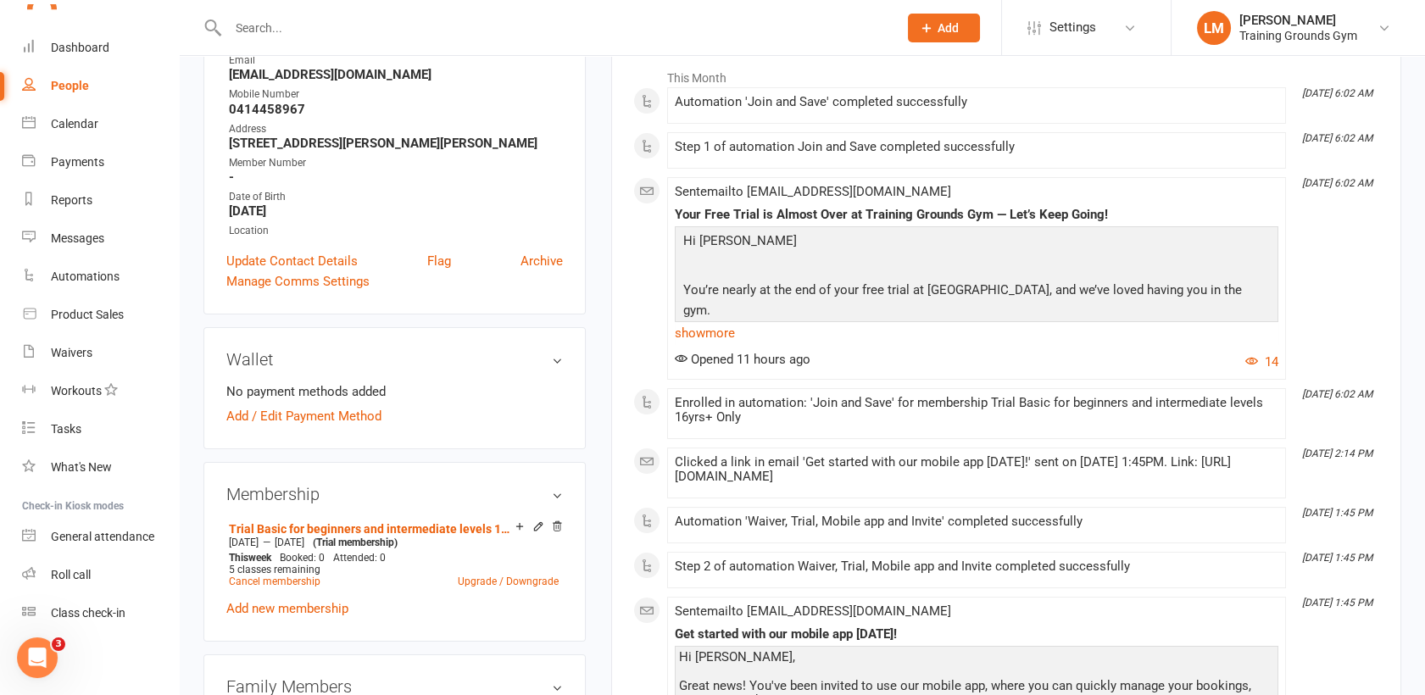
scroll to position [301, 0]
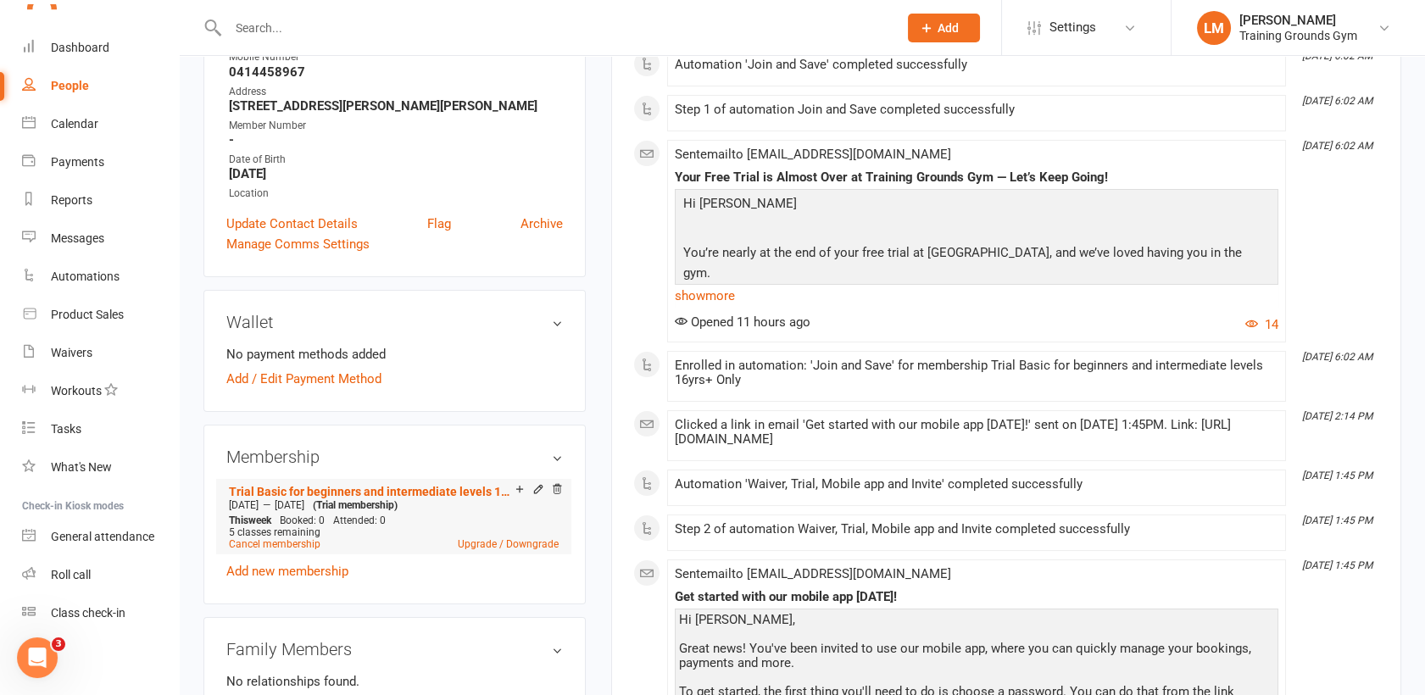
click at [534, 490] on icon at bounding box center [538, 490] width 8 height 8
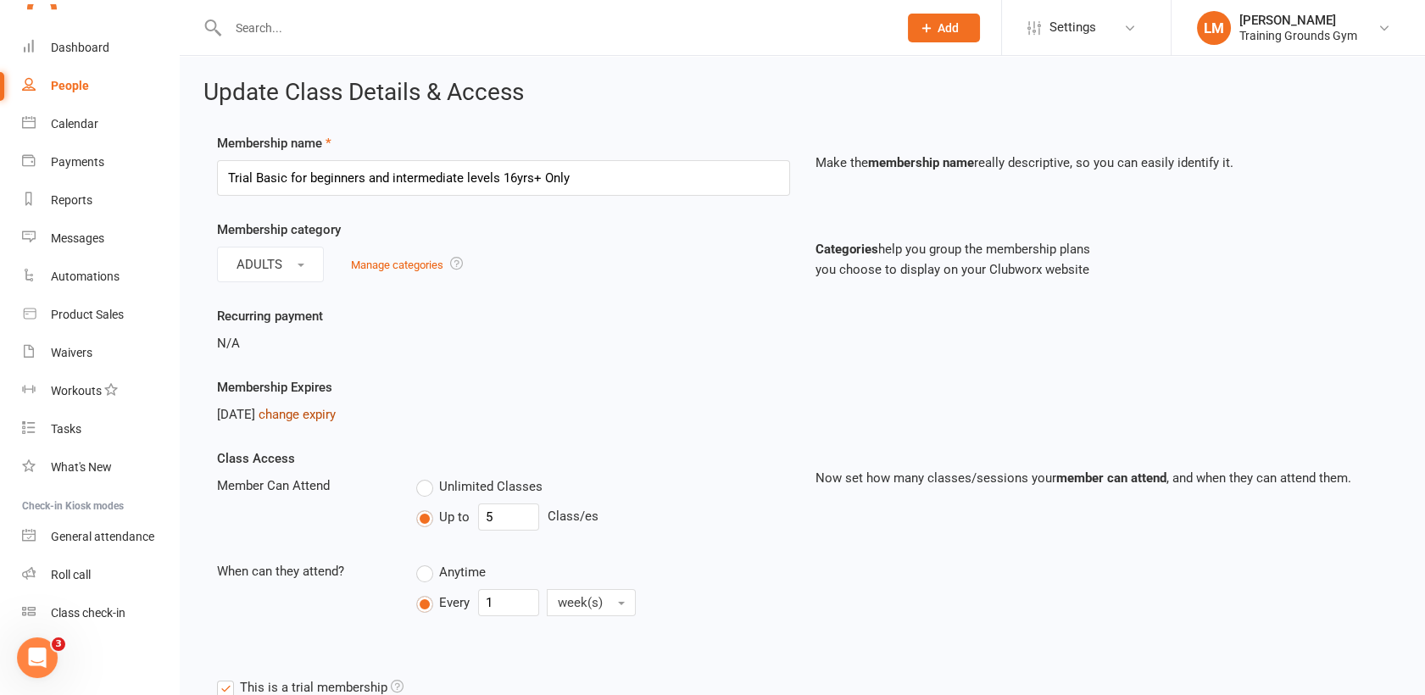
click at [333, 411] on link "change expiry" at bounding box center [296, 414] width 77 height 15
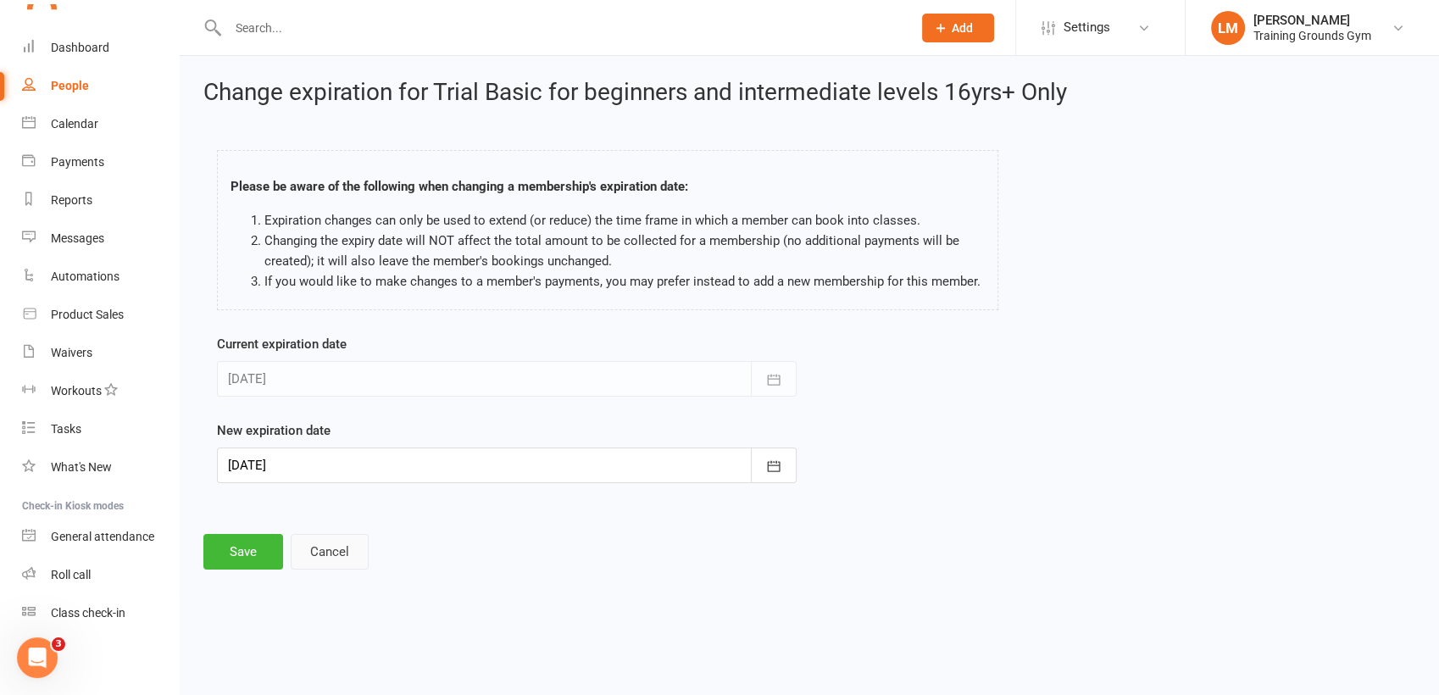
click at [346, 552] on button "Cancel" at bounding box center [330, 552] width 78 height 36
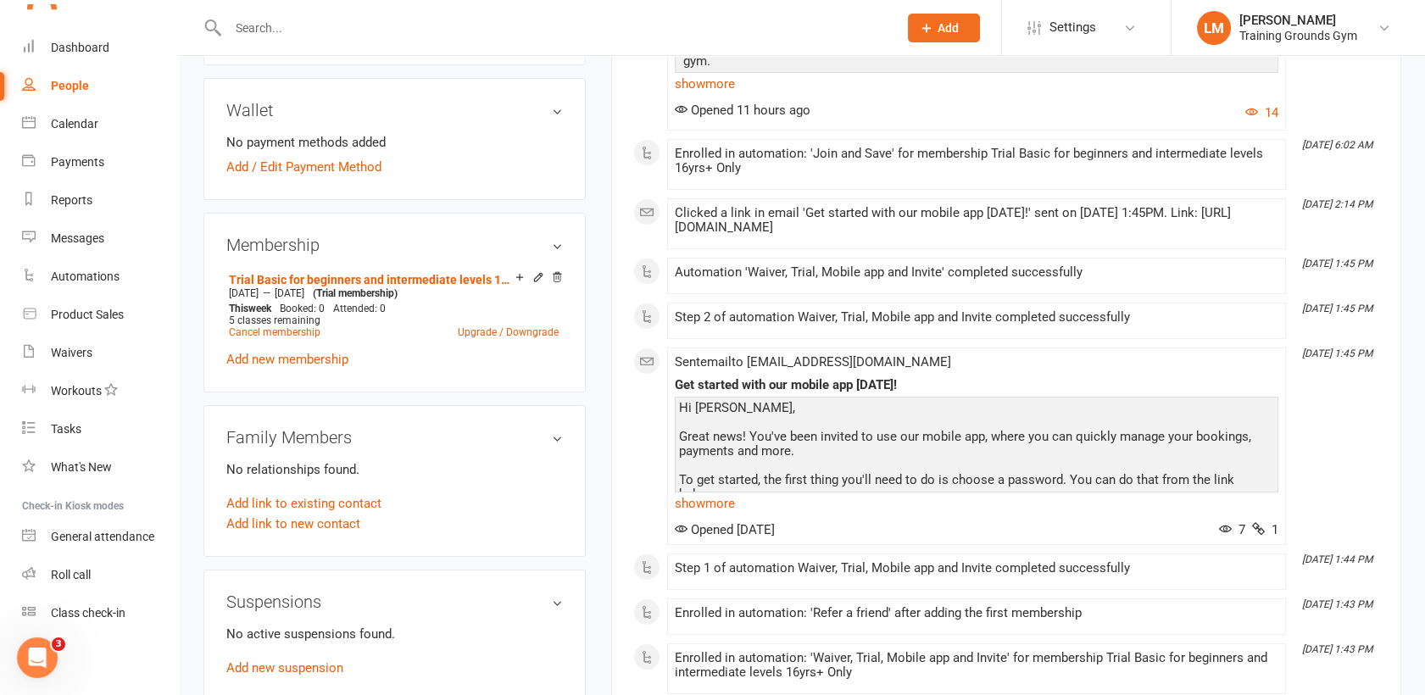
scroll to position [527, 0]
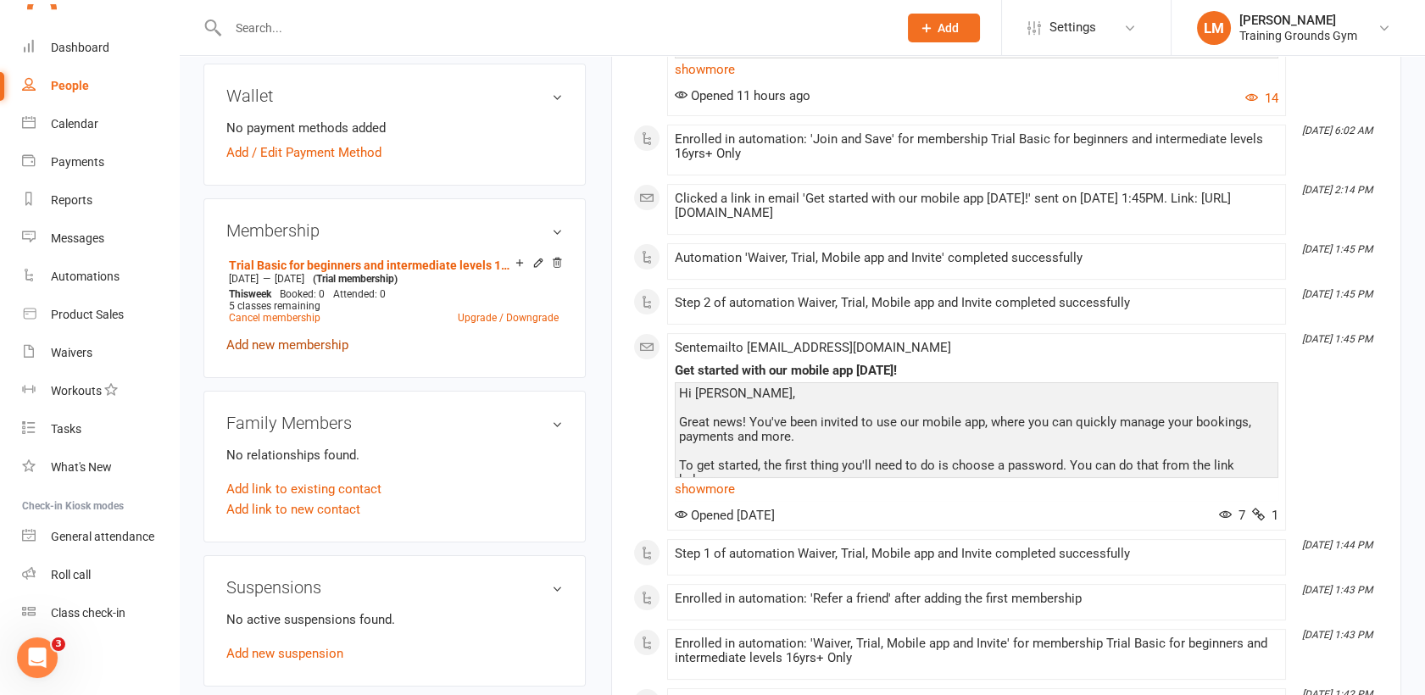
click at [296, 349] on link "Add new membership" at bounding box center [287, 344] width 122 height 15
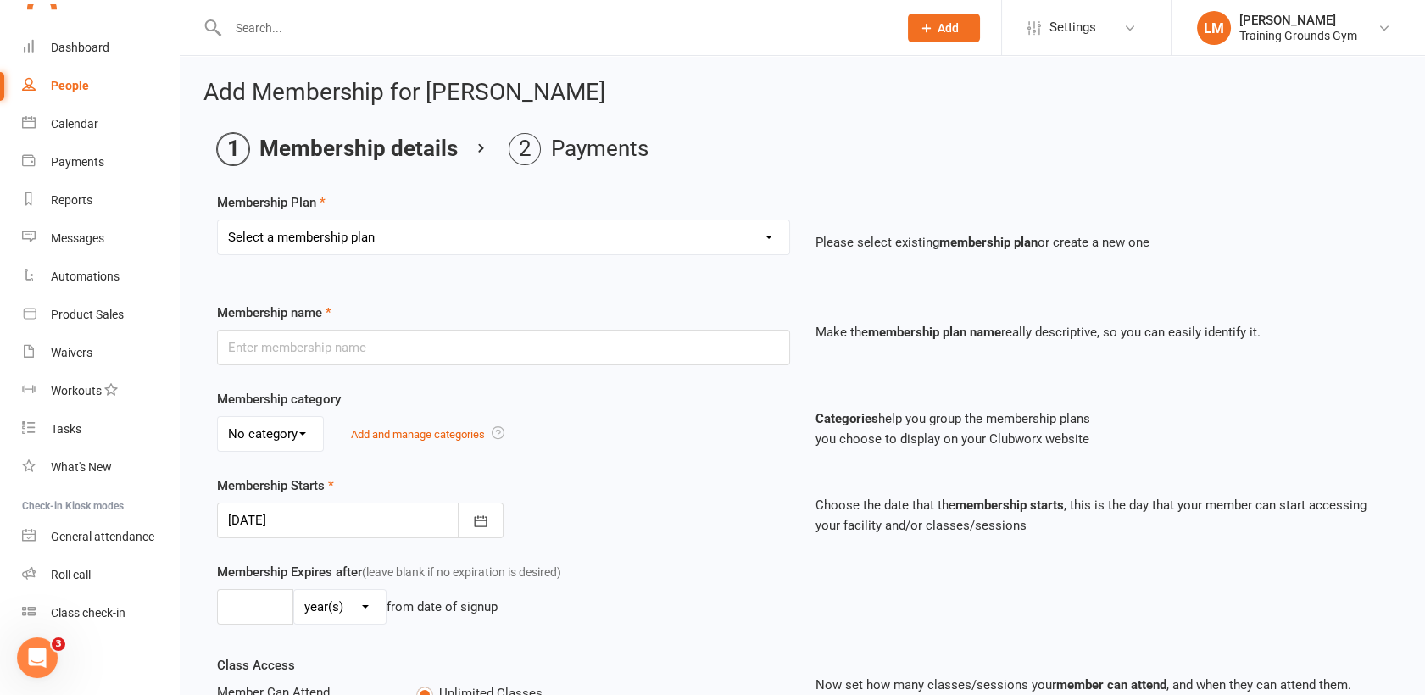
click at [254, 237] on select "Select a membership plan Create new Membership Plan Trial Basic for beginners a…" at bounding box center [503, 237] width 571 height 34
select select "1"
click at [218, 220] on select "Select a membership plan Create new Membership Plan Trial Basic for beginners a…" at bounding box center [503, 237] width 571 height 34
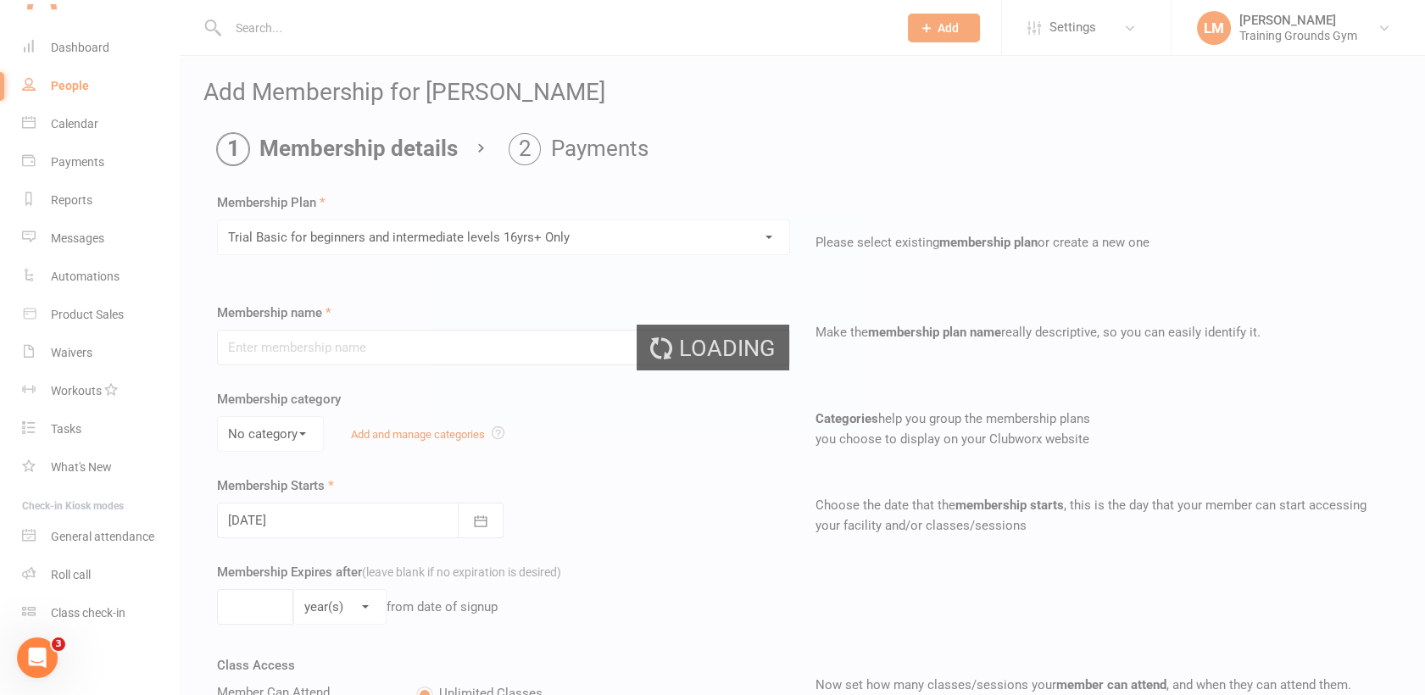
type input "Trial Basic for beginners and intermediate levels 16yrs+ Only"
select select "0"
type input "10"
select select "0"
type input "5"
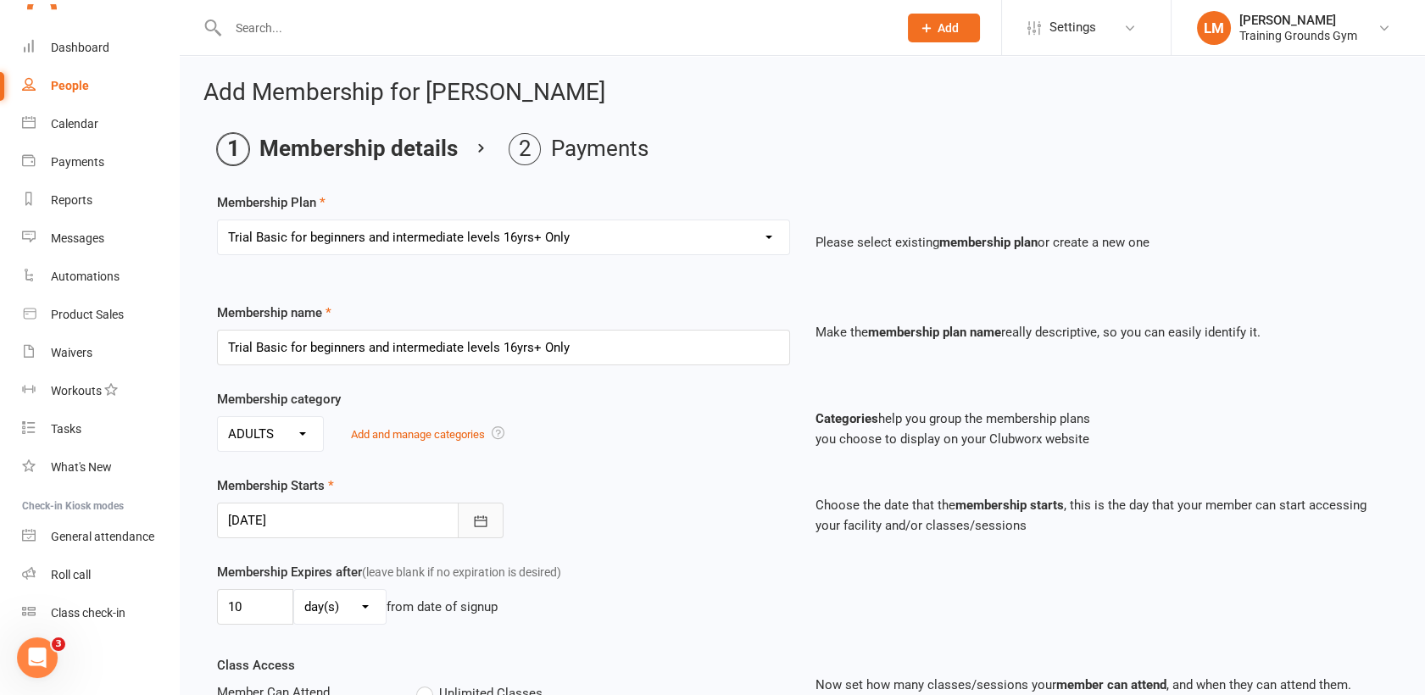
click at [467, 524] on button "button" at bounding box center [481, 521] width 46 height 36
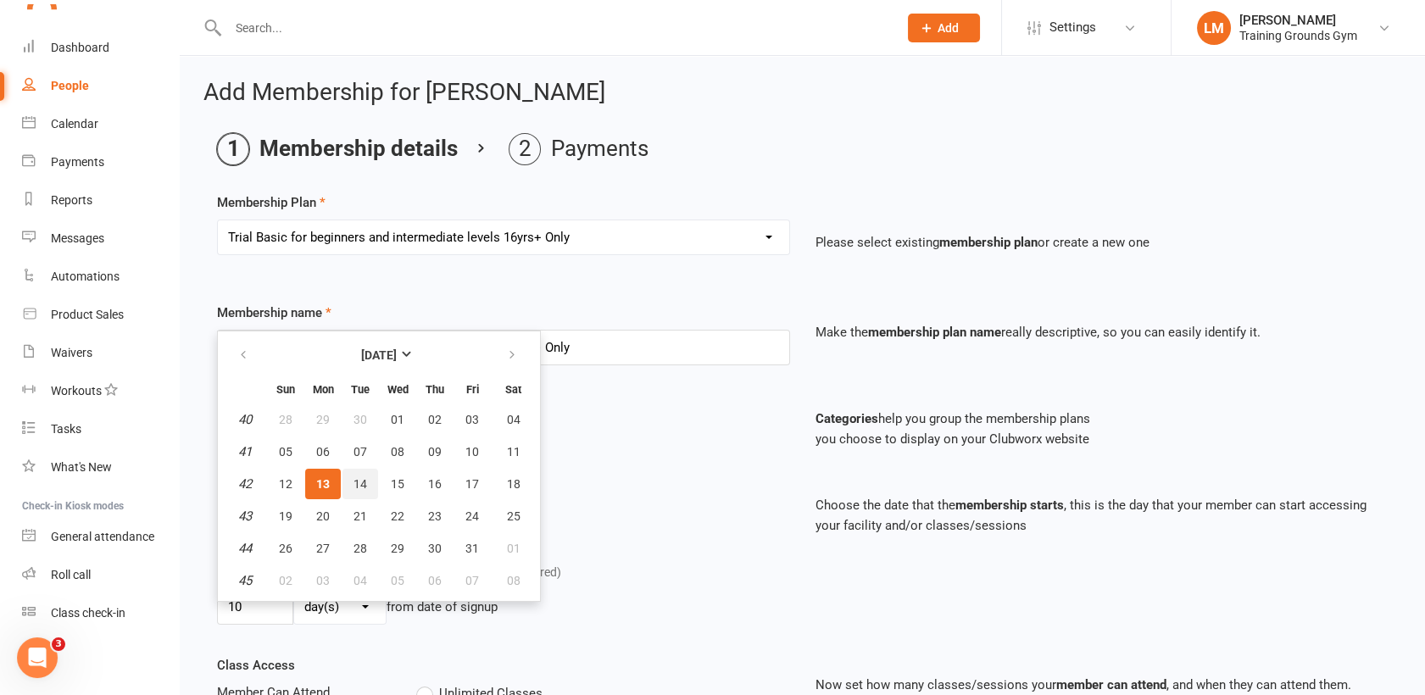
click at [364, 481] on span "14" at bounding box center [360, 484] width 14 height 14
type input "[DATE]"
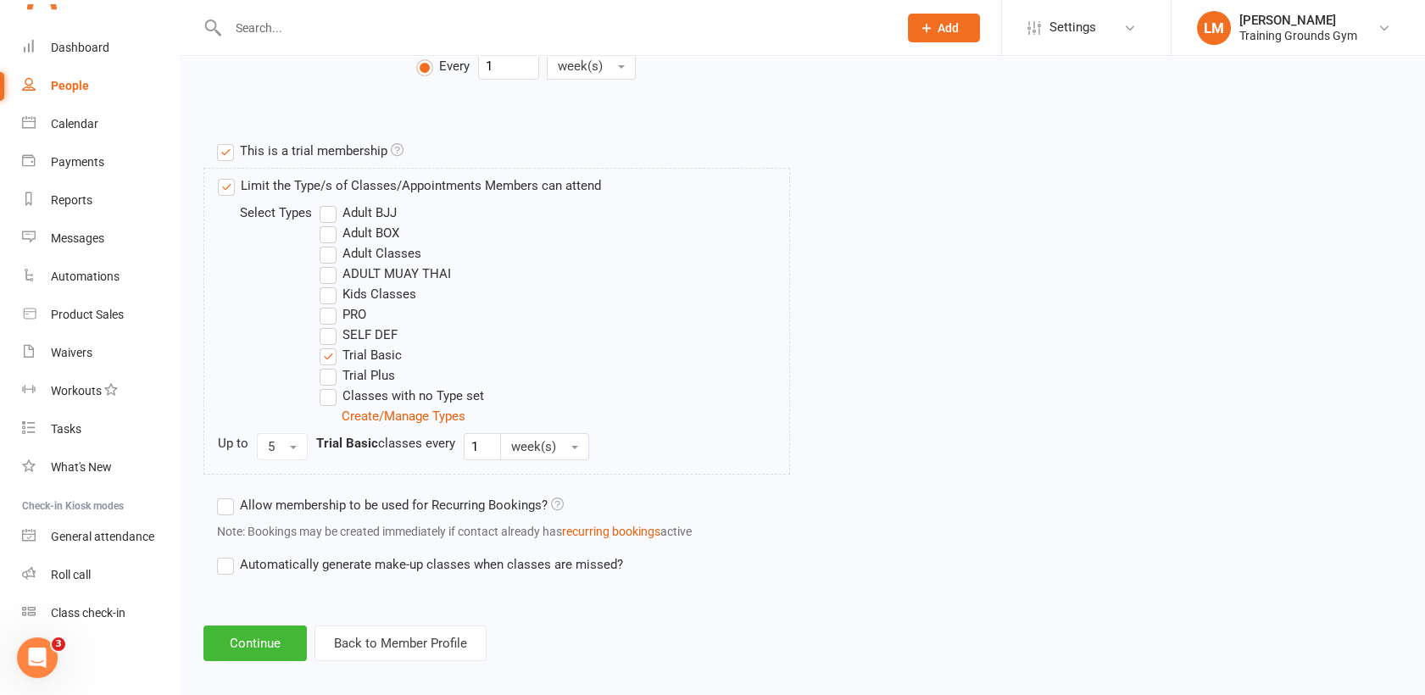
scroll to position [755, 0]
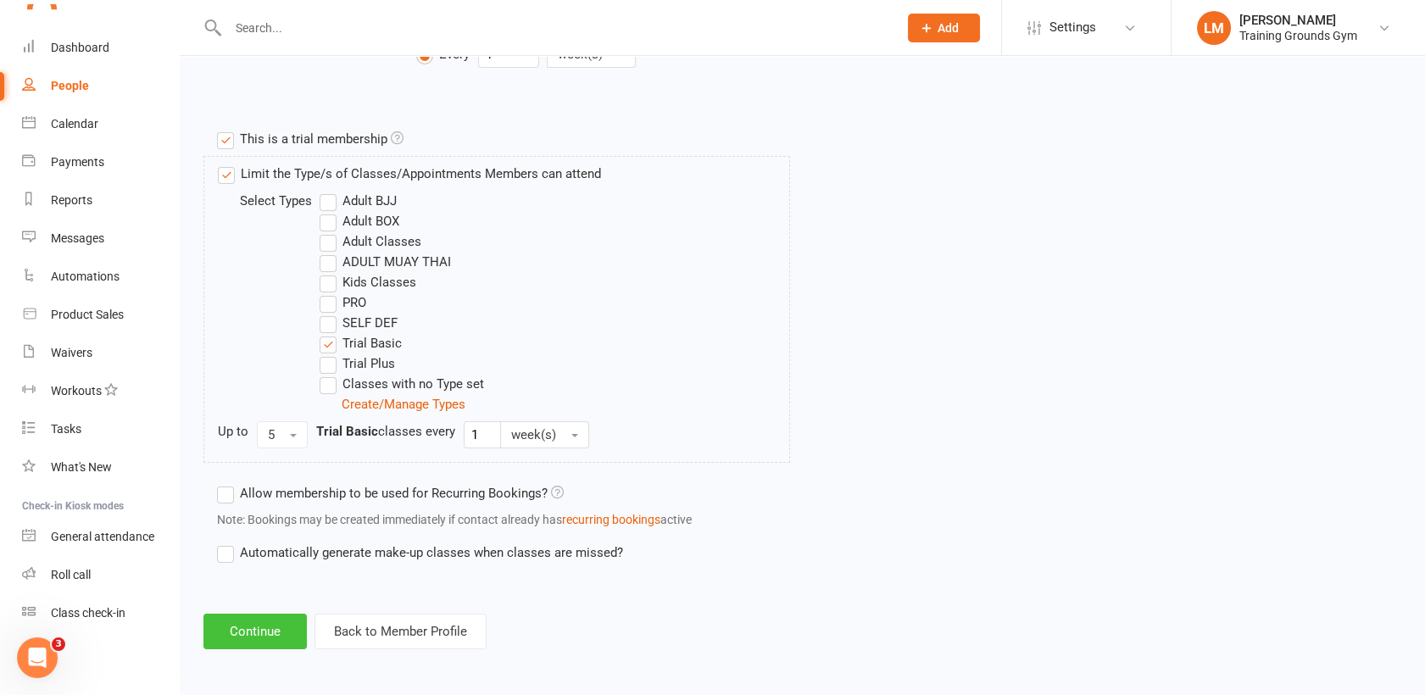
click at [236, 617] on button "Continue" at bounding box center [254, 632] width 103 height 36
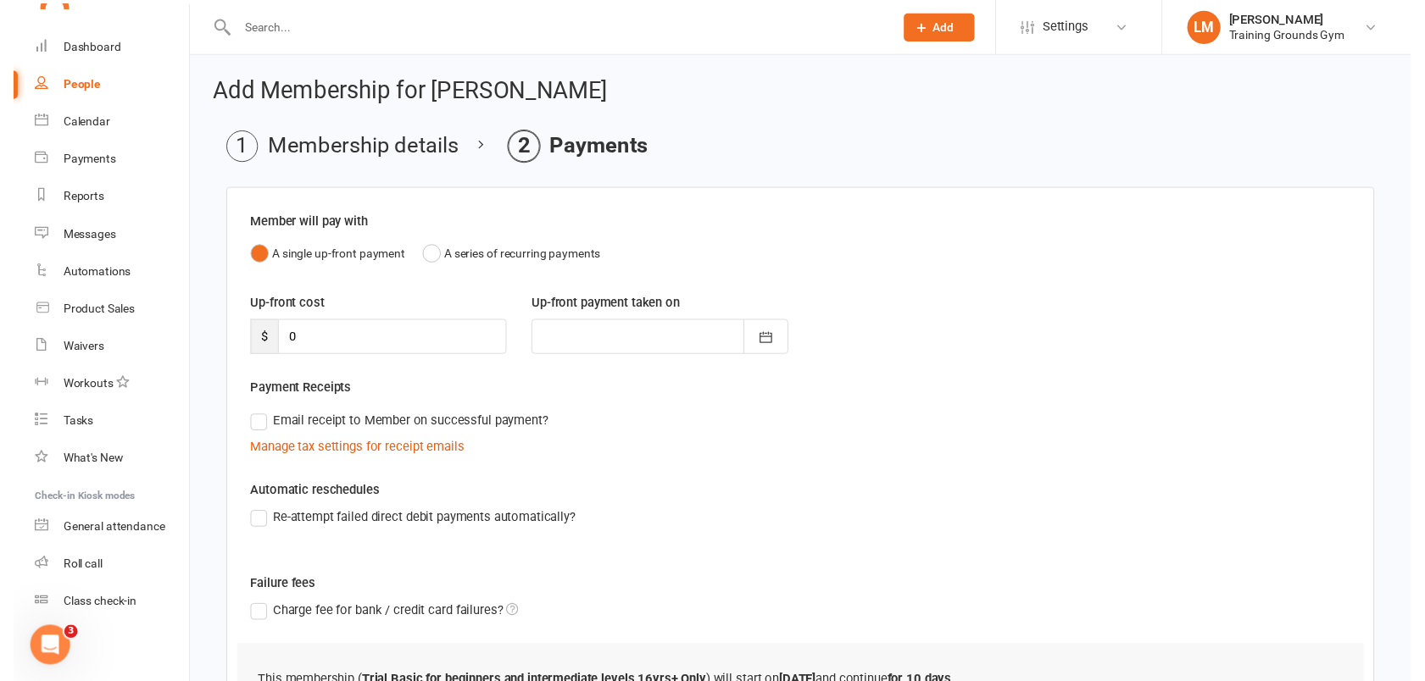
scroll to position [158, 0]
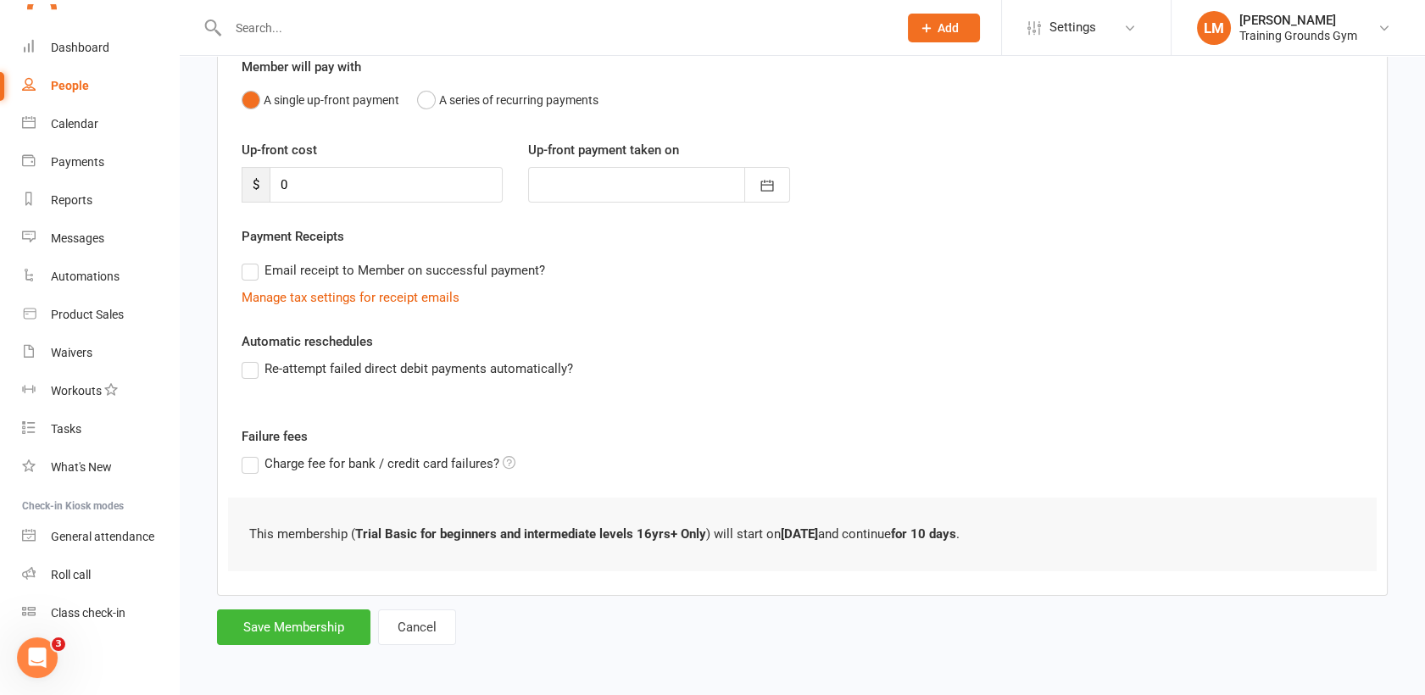
click at [286, 607] on form "Member will pay with A single up-front payment A series of recurring payments U…" at bounding box center [802, 338] width 1170 height 613
click at [286, 609] on button "Save Membership" at bounding box center [293, 627] width 153 height 36
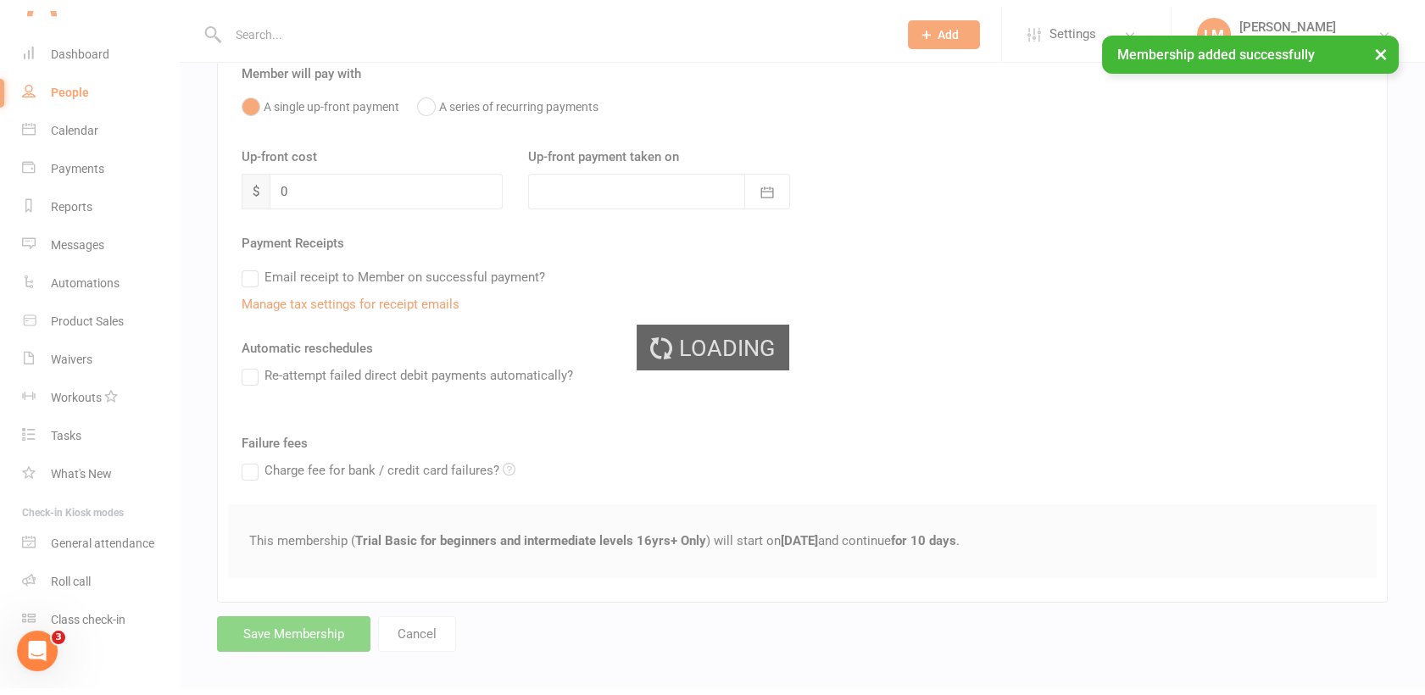
scroll to position [1842, 0]
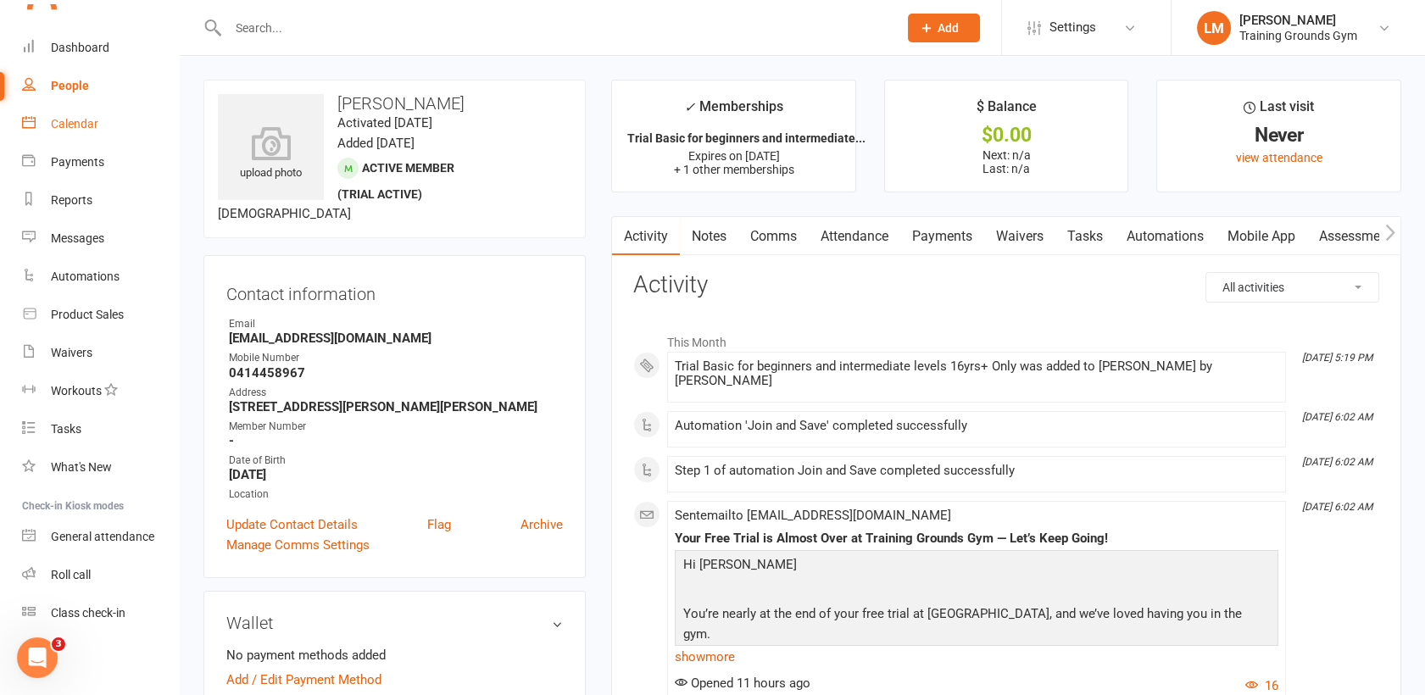
click at [55, 119] on div "Calendar" at bounding box center [74, 124] width 47 height 14
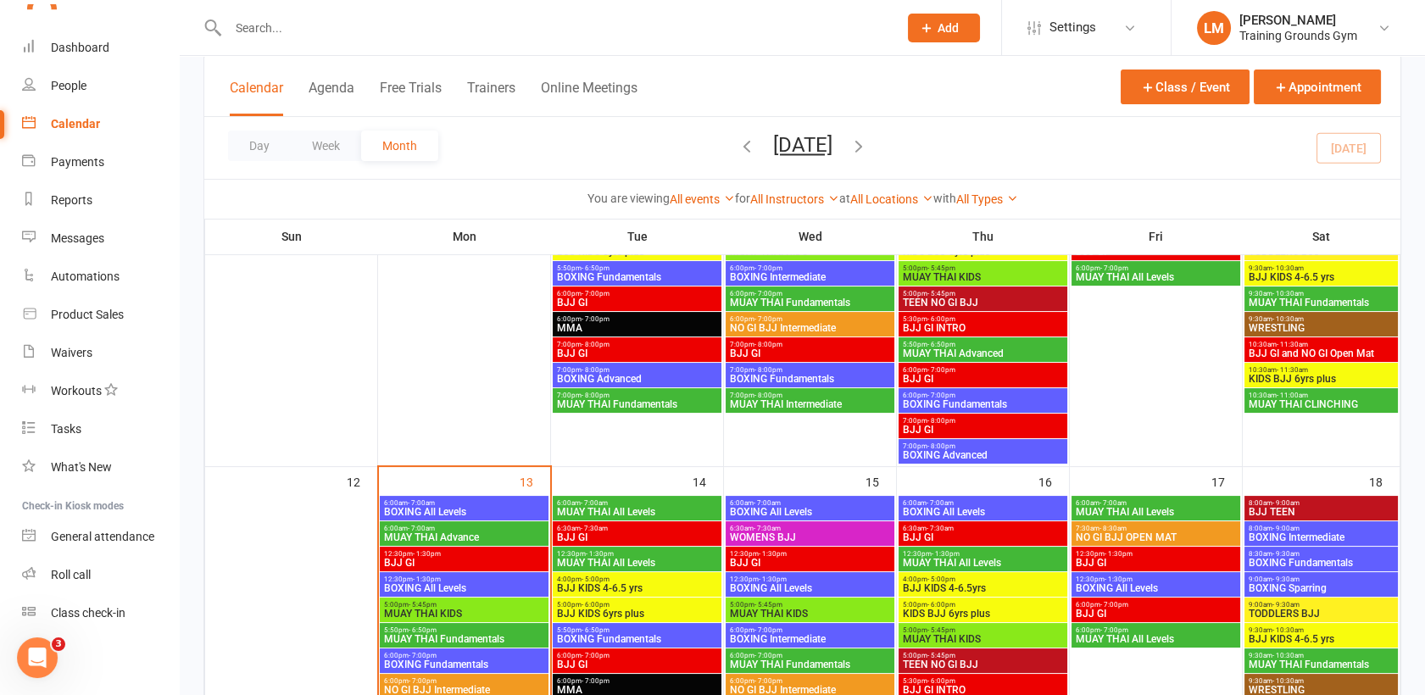
scroll to position [640, 0]
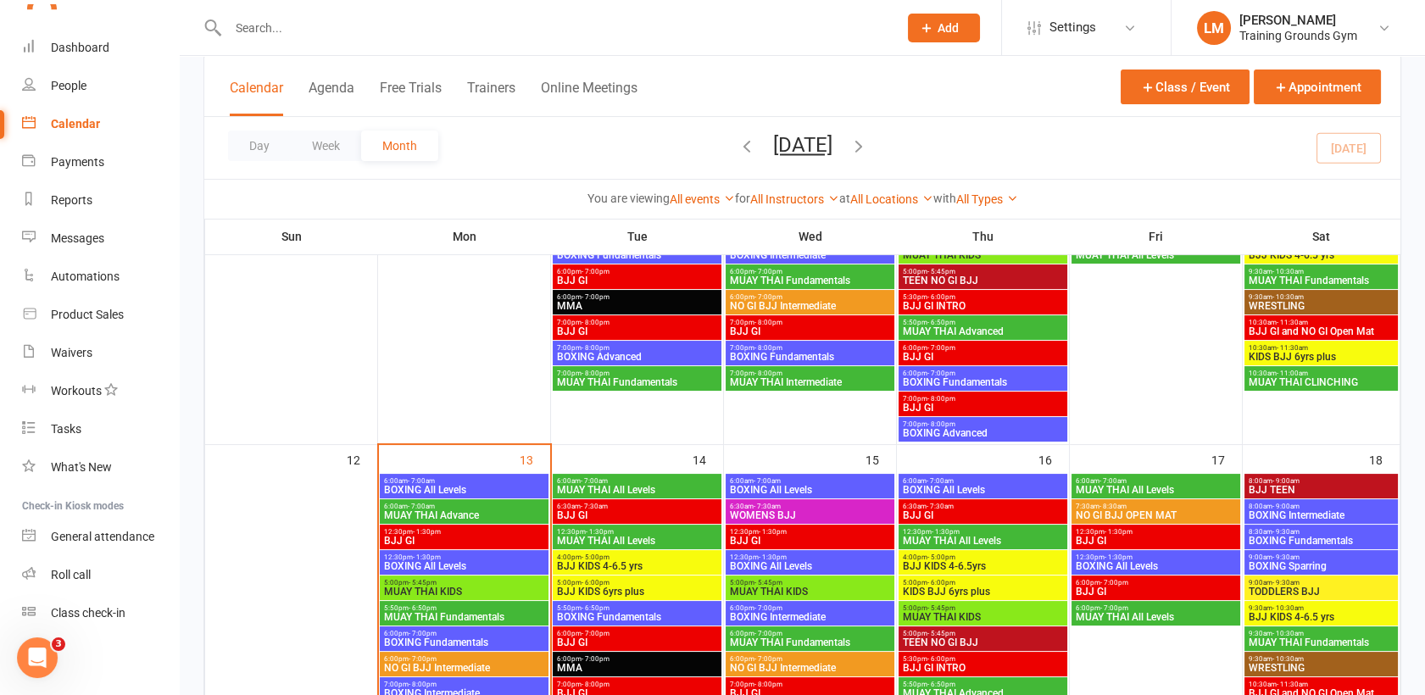
click at [265, 36] on input "text" at bounding box center [554, 28] width 663 height 24
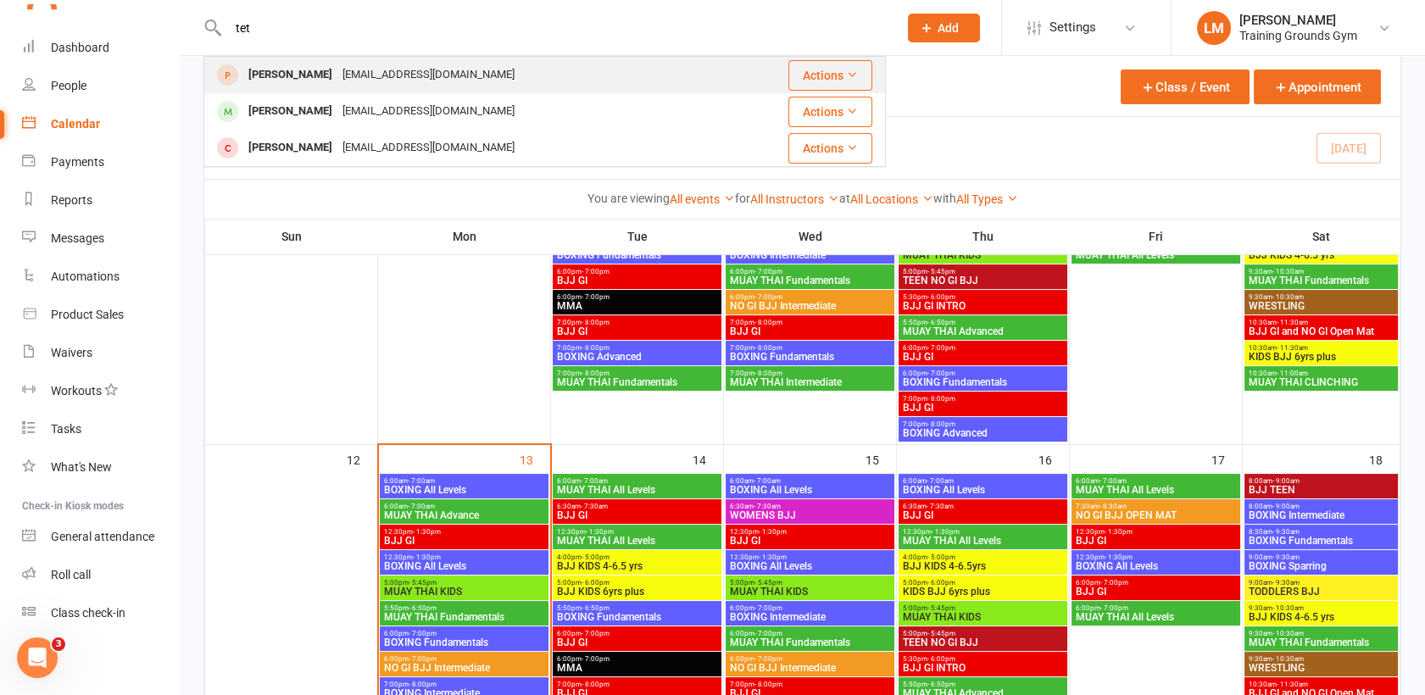
type input "tet"
click at [270, 65] on div "[PERSON_NAME]" at bounding box center [290, 75] width 94 height 25
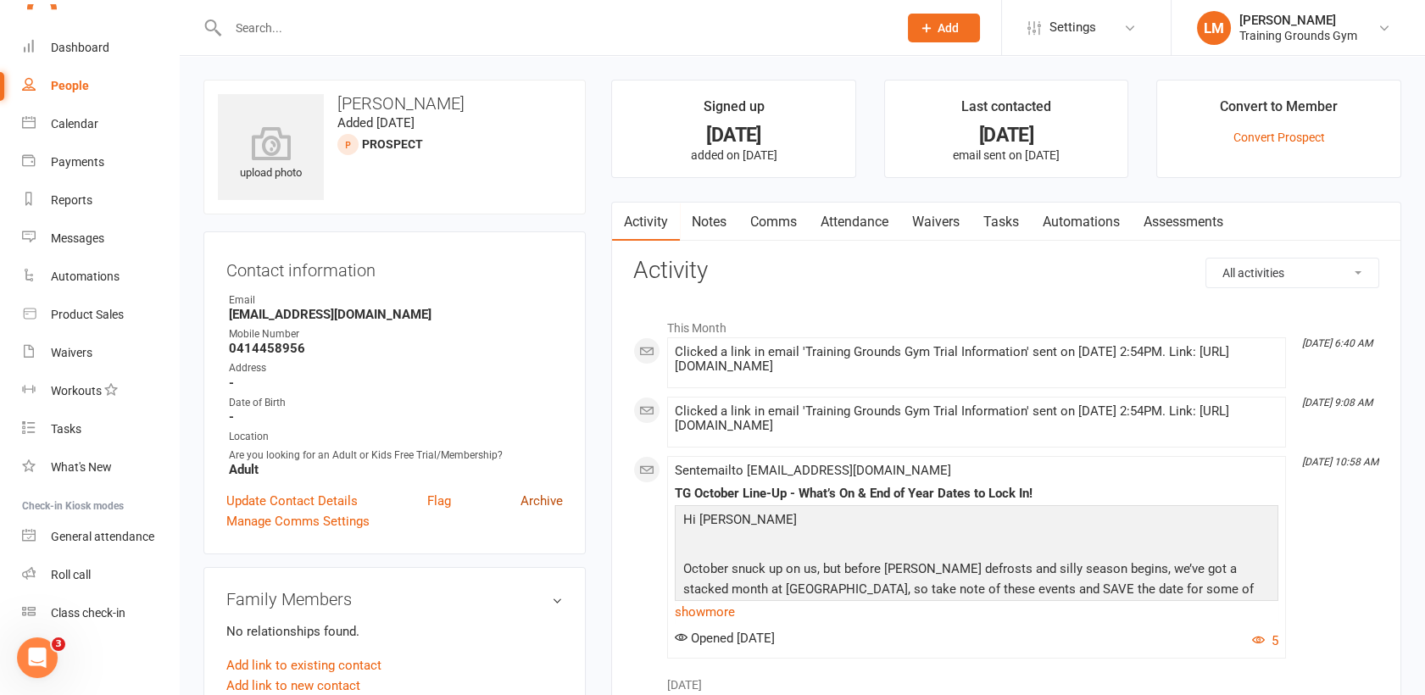
click at [531, 497] on link "Archive" at bounding box center [541, 501] width 42 height 20
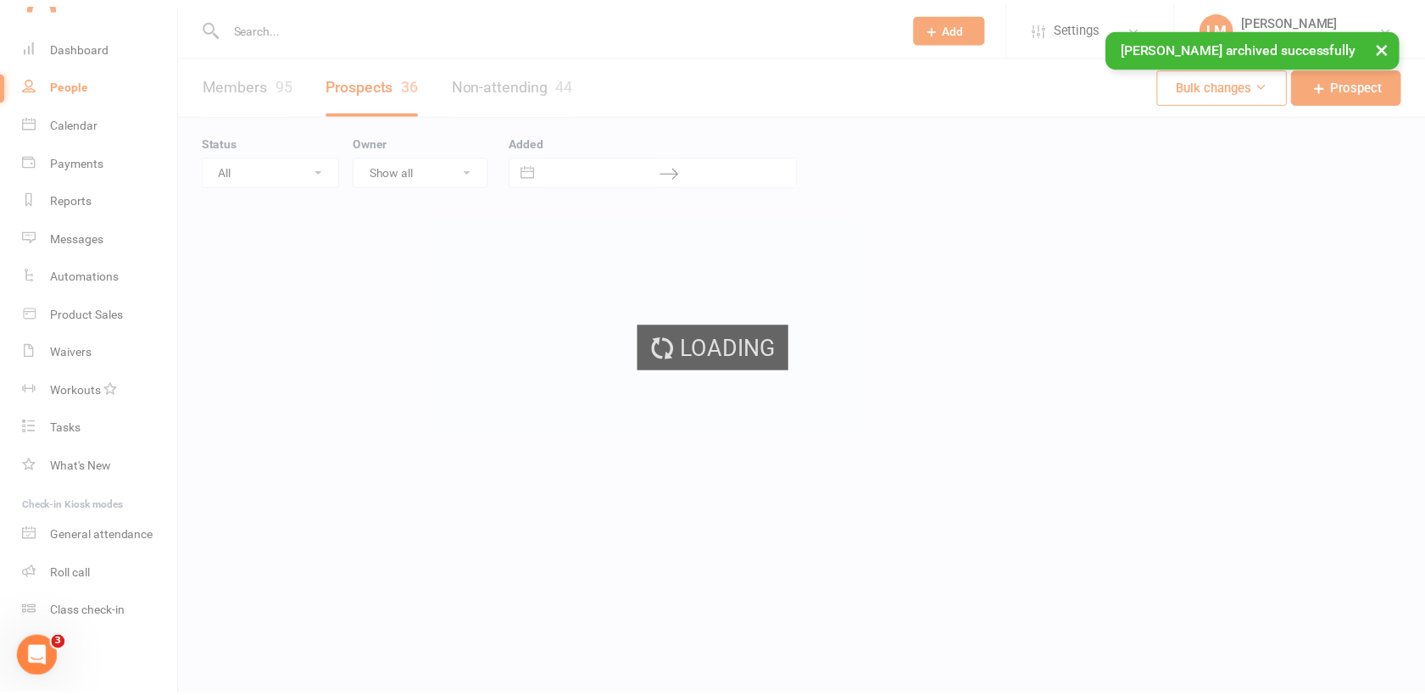
scroll to position [1842, 0]
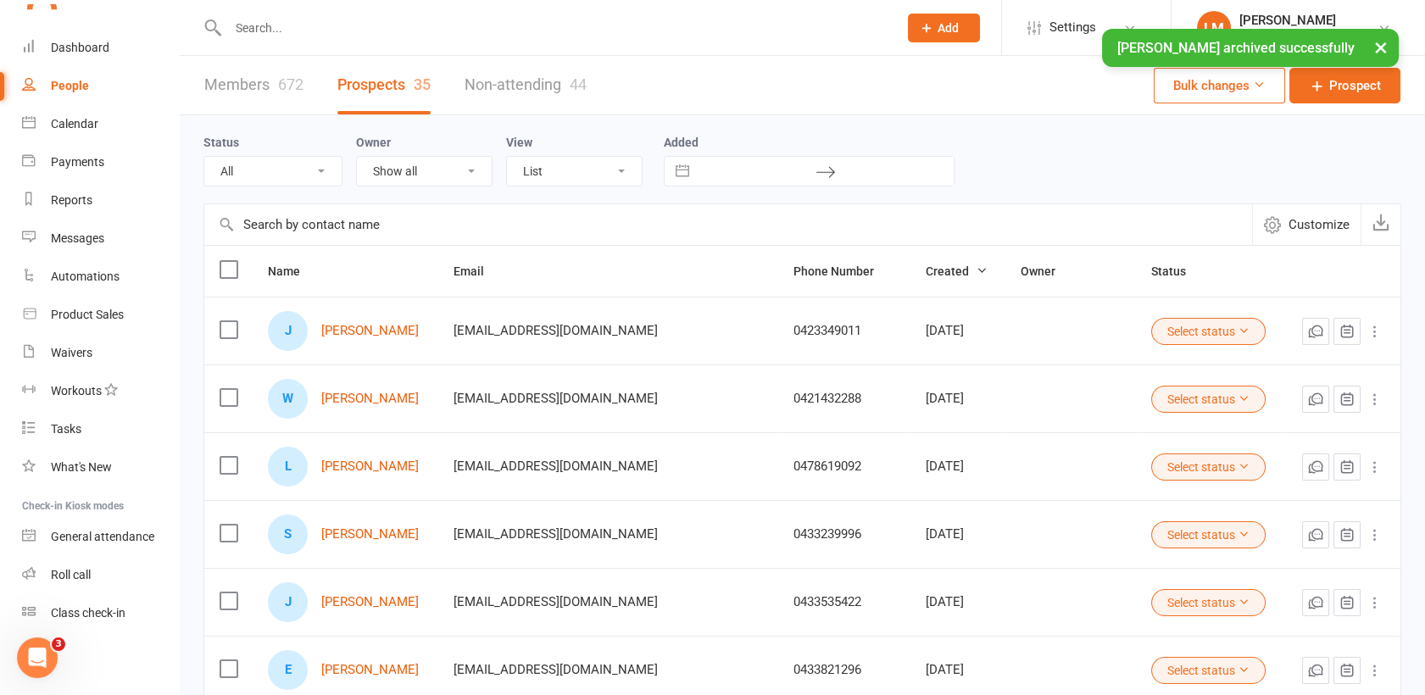
click at [257, 26] on input "text" at bounding box center [554, 28] width 663 height 24
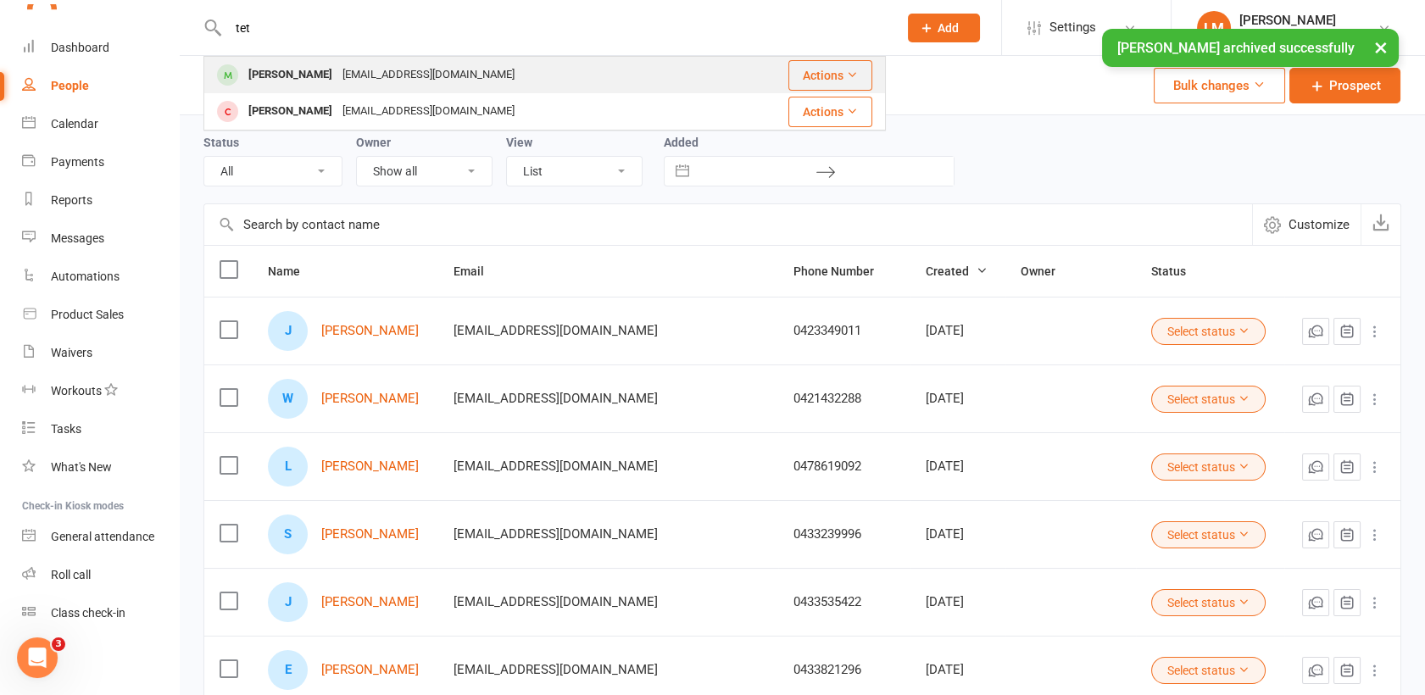
type input "tet"
click at [264, 78] on div "[PERSON_NAME]" at bounding box center [290, 75] width 94 height 25
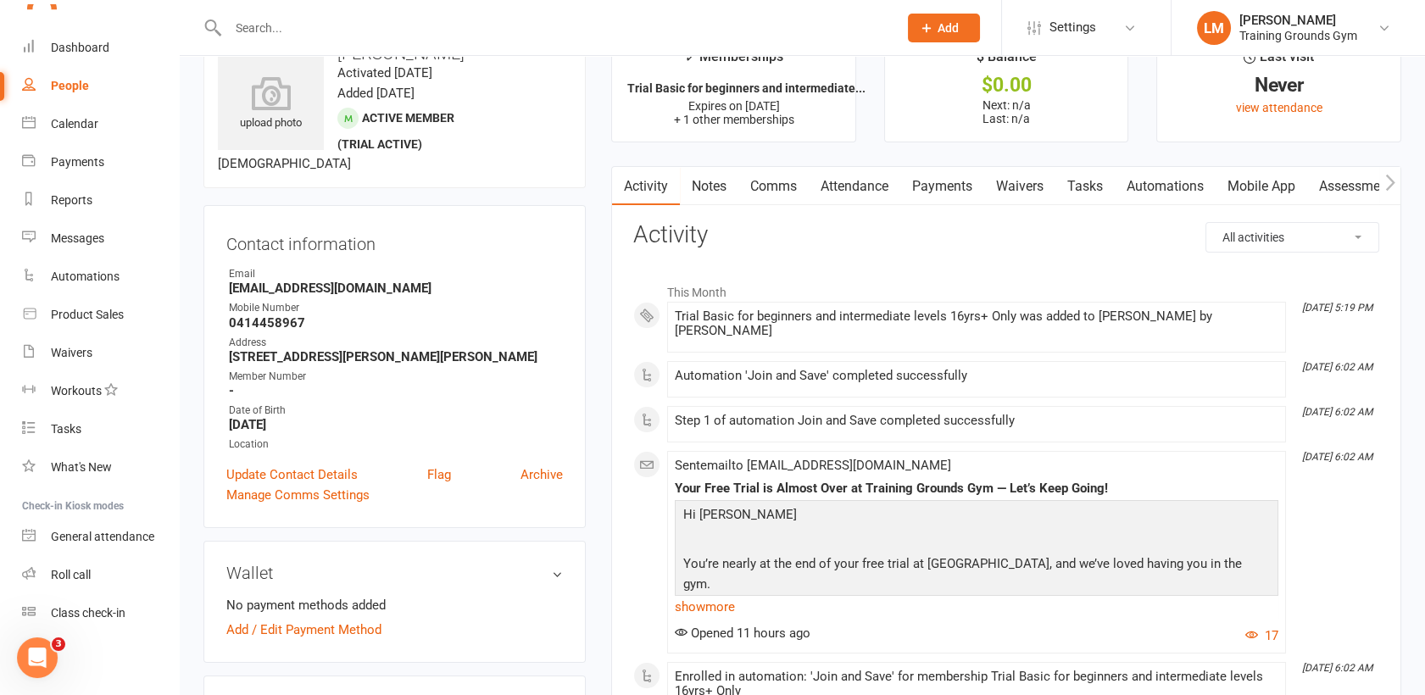
scroll to position [37, 0]
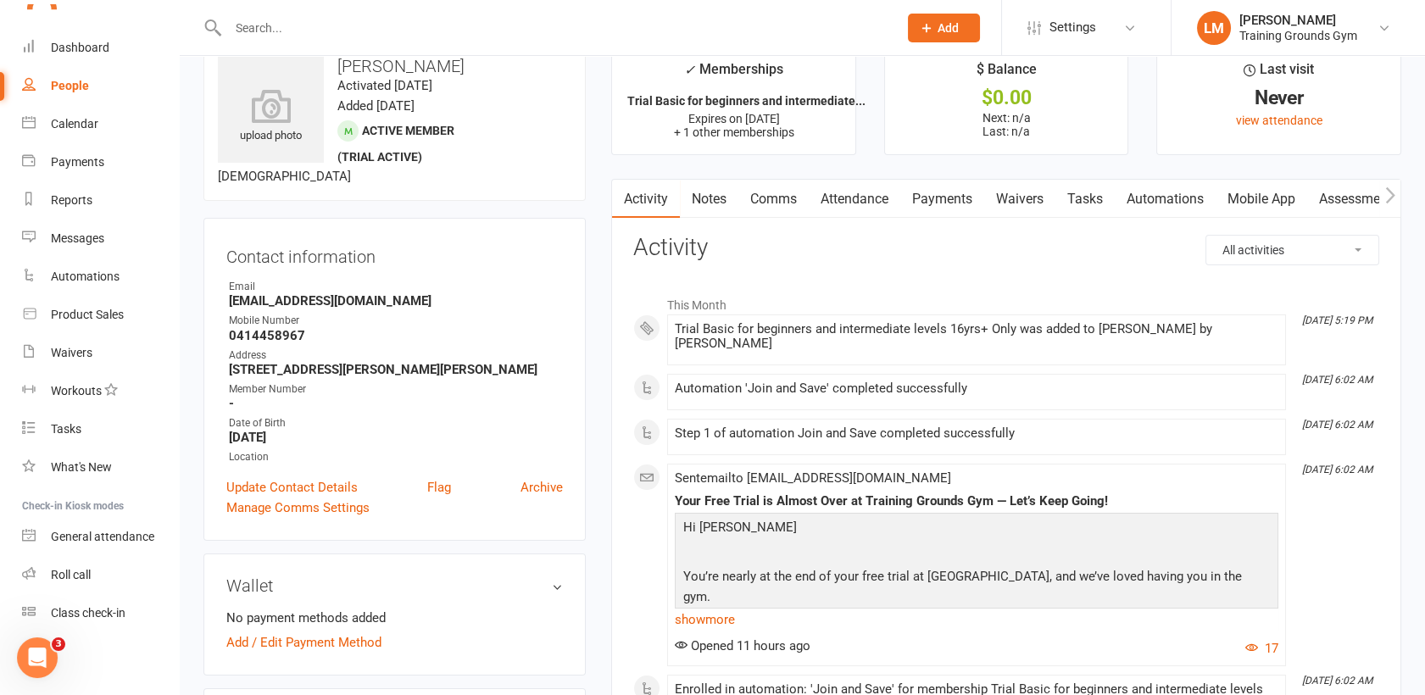
drag, startPoint x: 458, startPoint y: 71, endPoint x: 335, endPoint y: 66, distance: 123.0
click at [335, 66] on h3 "[PERSON_NAME]" at bounding box center [394, 66] width 353 height 19
copy h3 "[PERSON_NAME]"
click at [262, 30] on input "text" at bounding box center [554, 28] width 663 height 24
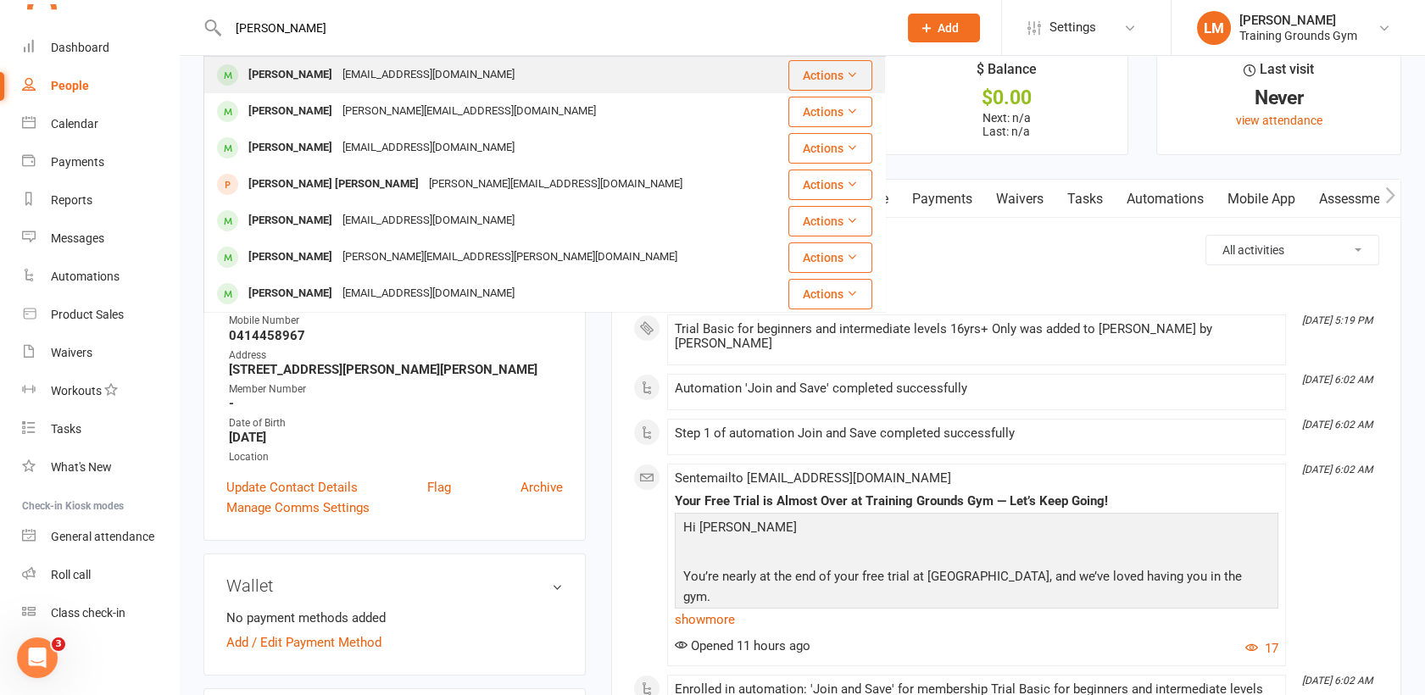
type input "[PERSON_NAME]"
click at [278, 68] on div "[PERSON_NAME]" at bounding box center [290, 75] width 94 height 25
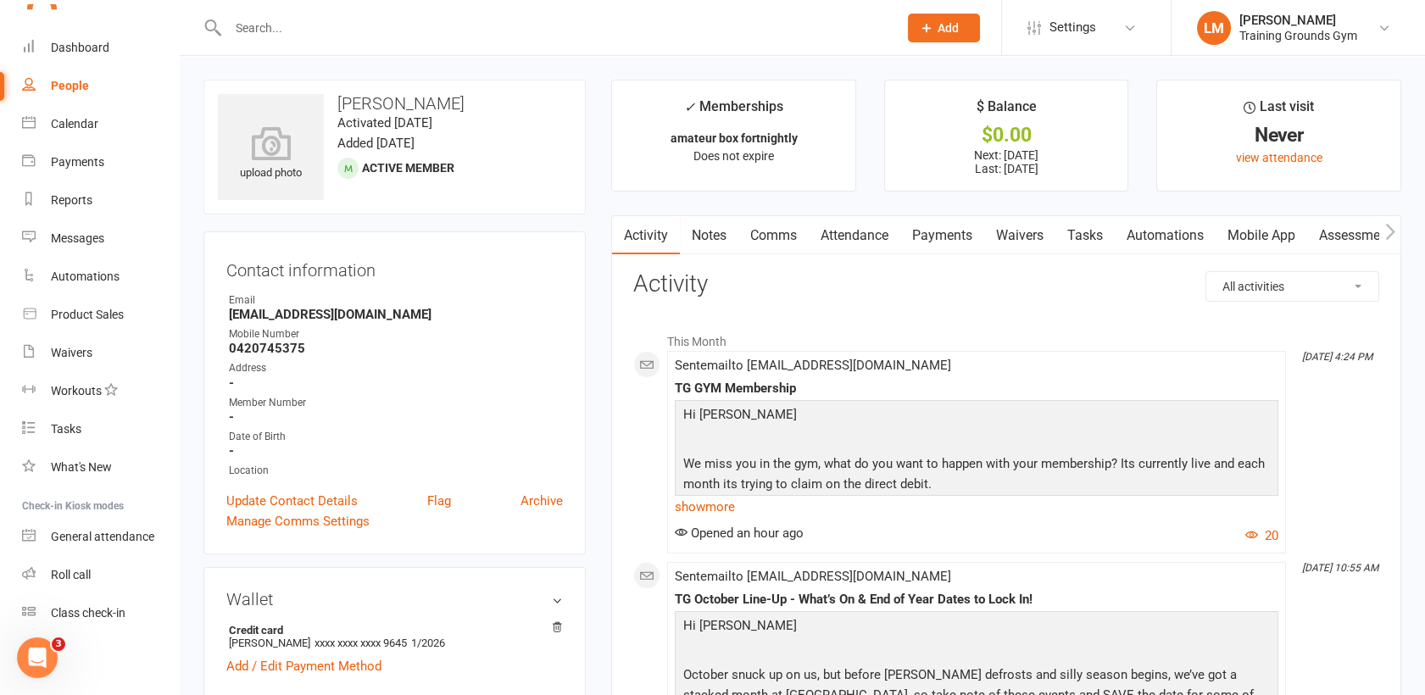
click at [938, 242] on link "Payments" at bounding box center [942, 235] width 84 height 39
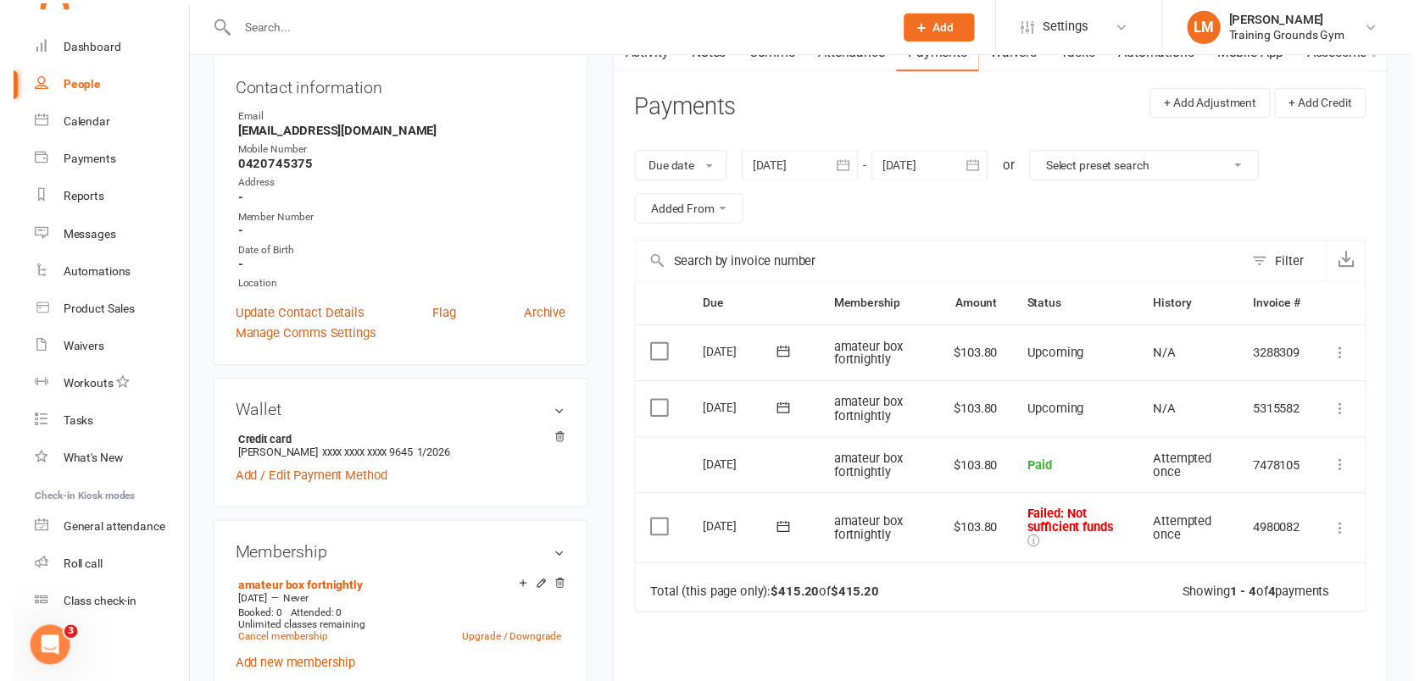
scroll to position [183, 0]
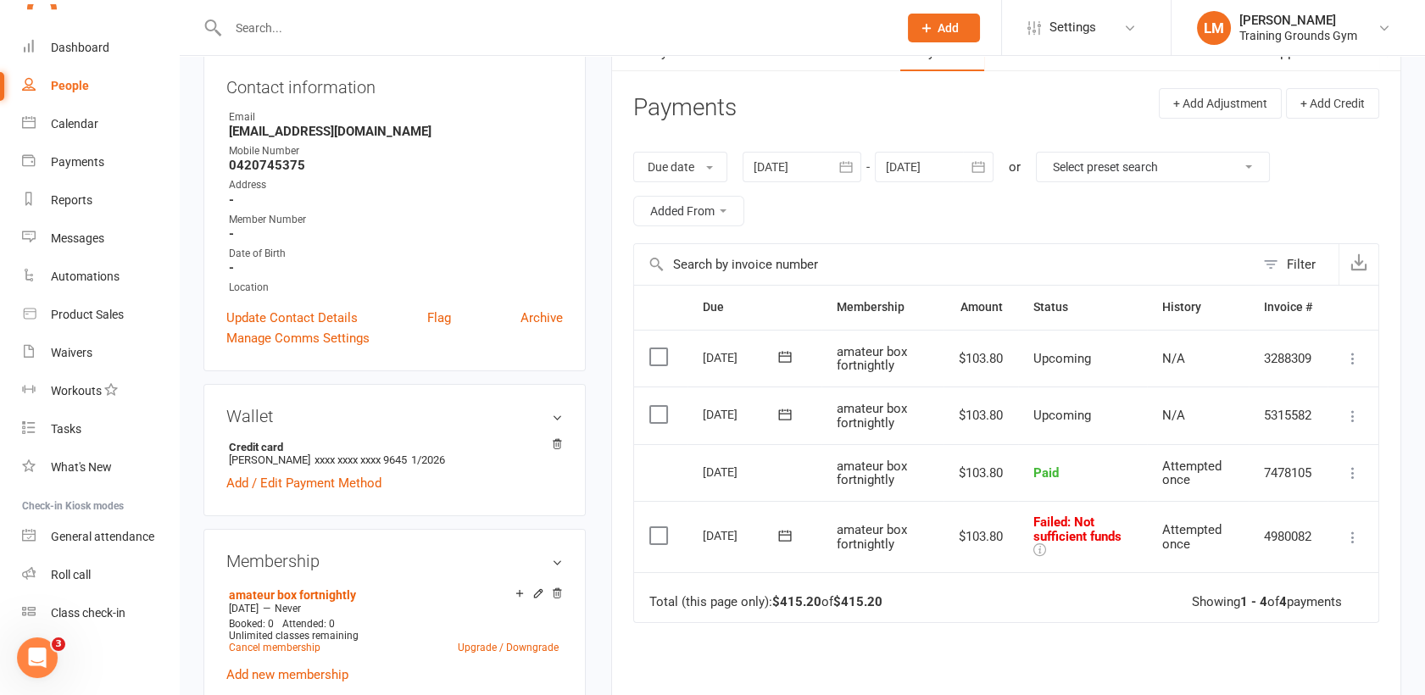
click at [1351, 538] on icon at bounding box center [1352, 537] width 17 height 17
click at [1303, 684] on link "Skip" at bounding box center [1278, 672] width 168 height 34
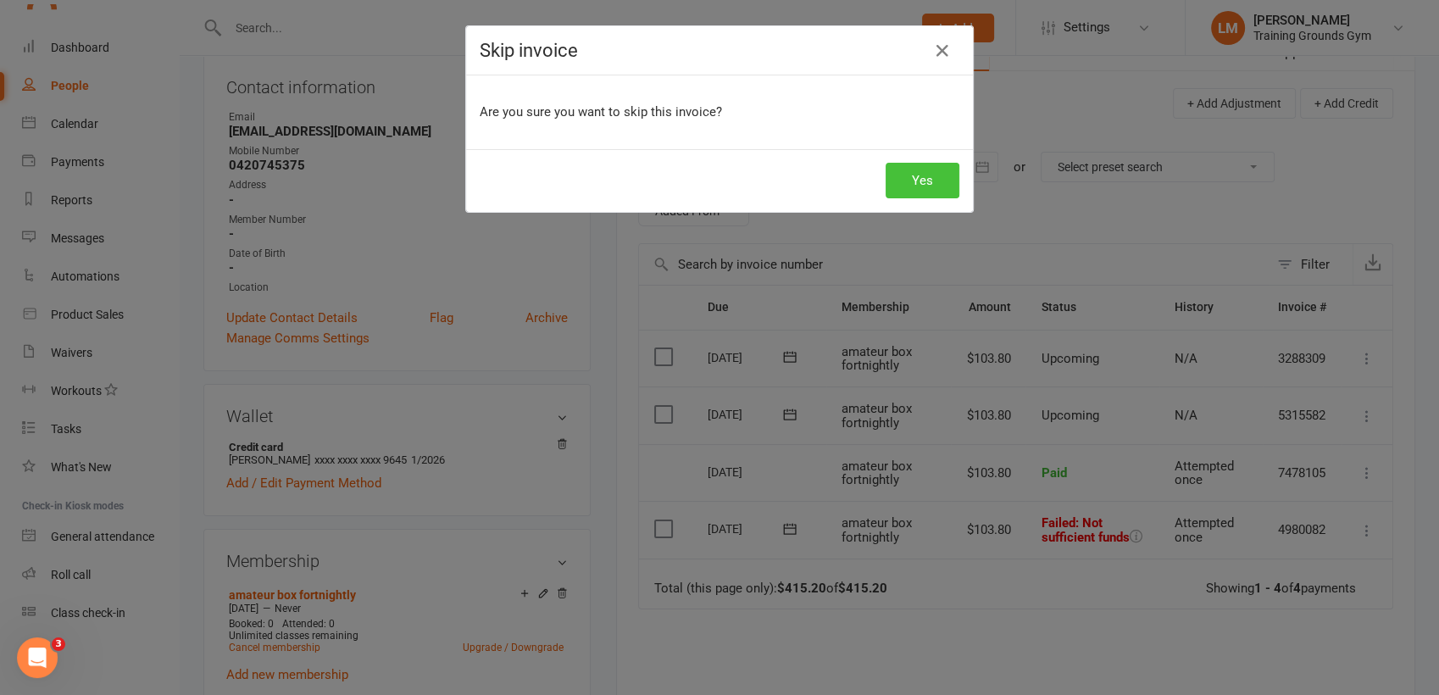
click at [921, 195] on button "Yes" at bounding box center [923, 181] width 74 height 36
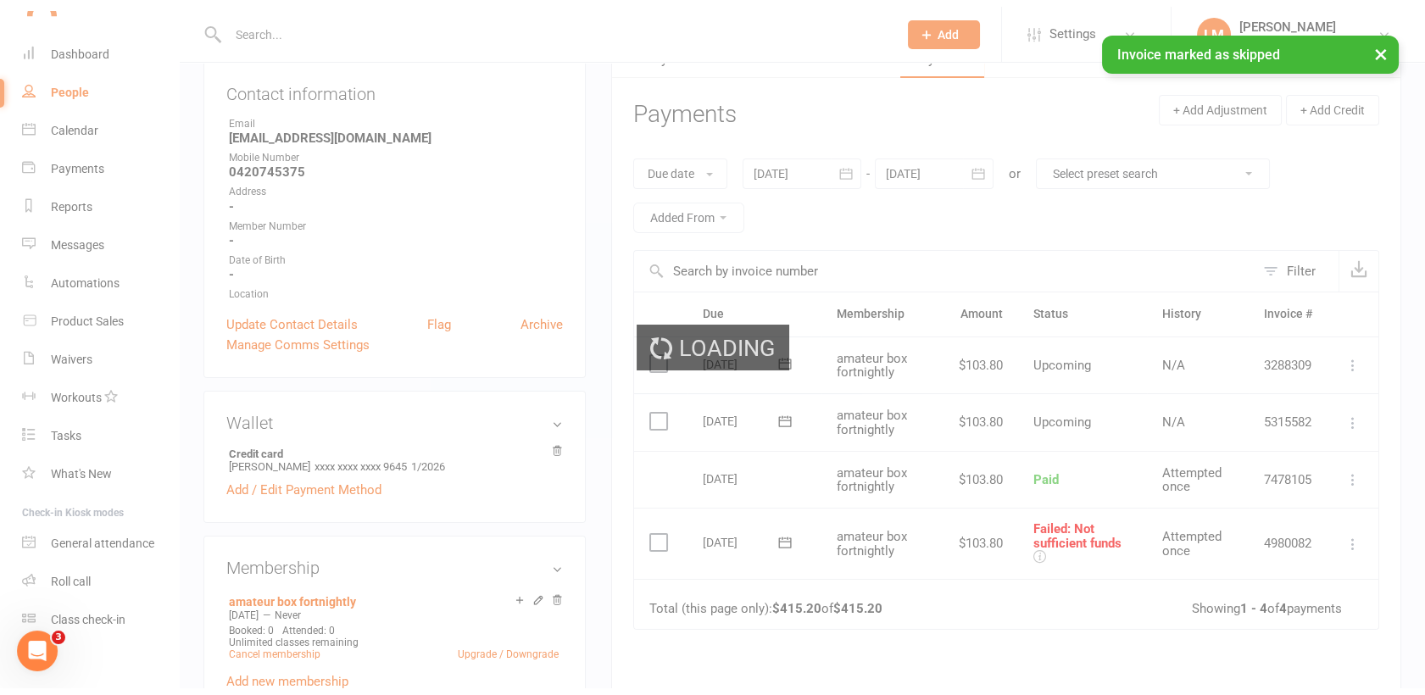
scroll to position [1842, 0]
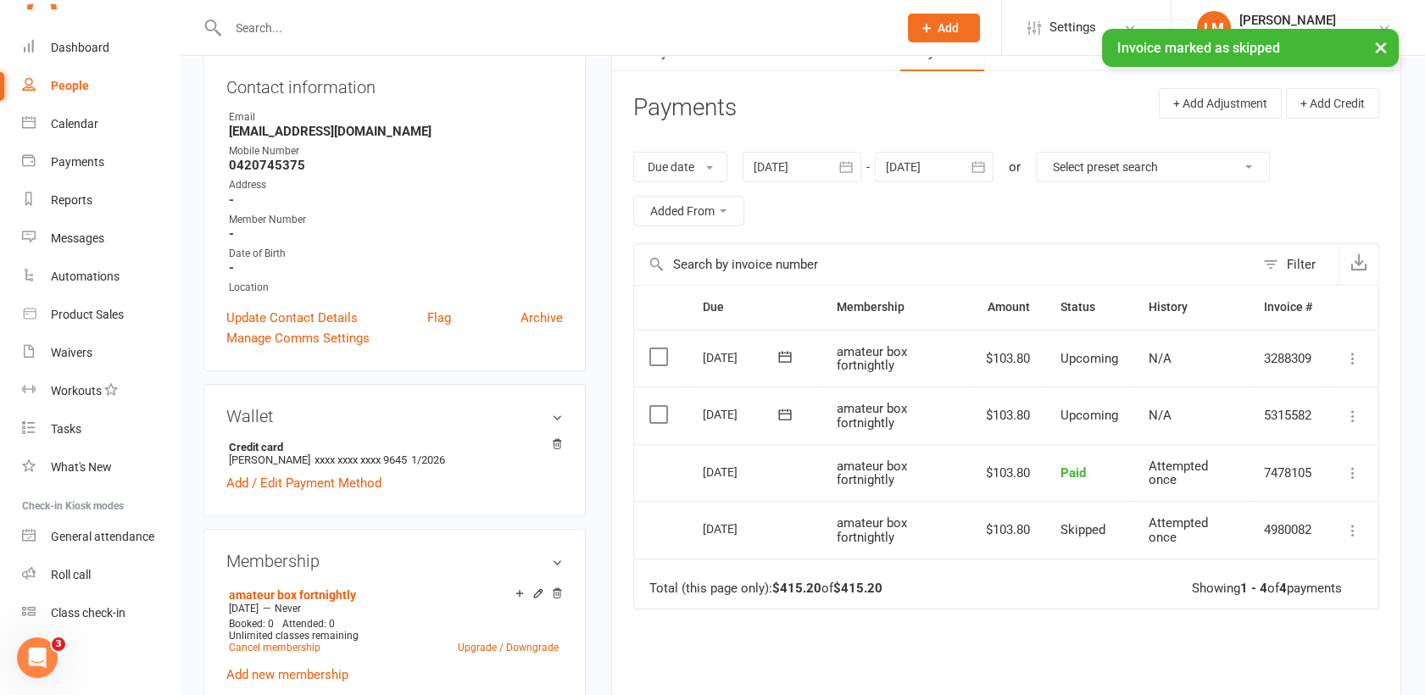
click at [1353, 411] on icon at bounding box center [1352, 416] width 17 height 17
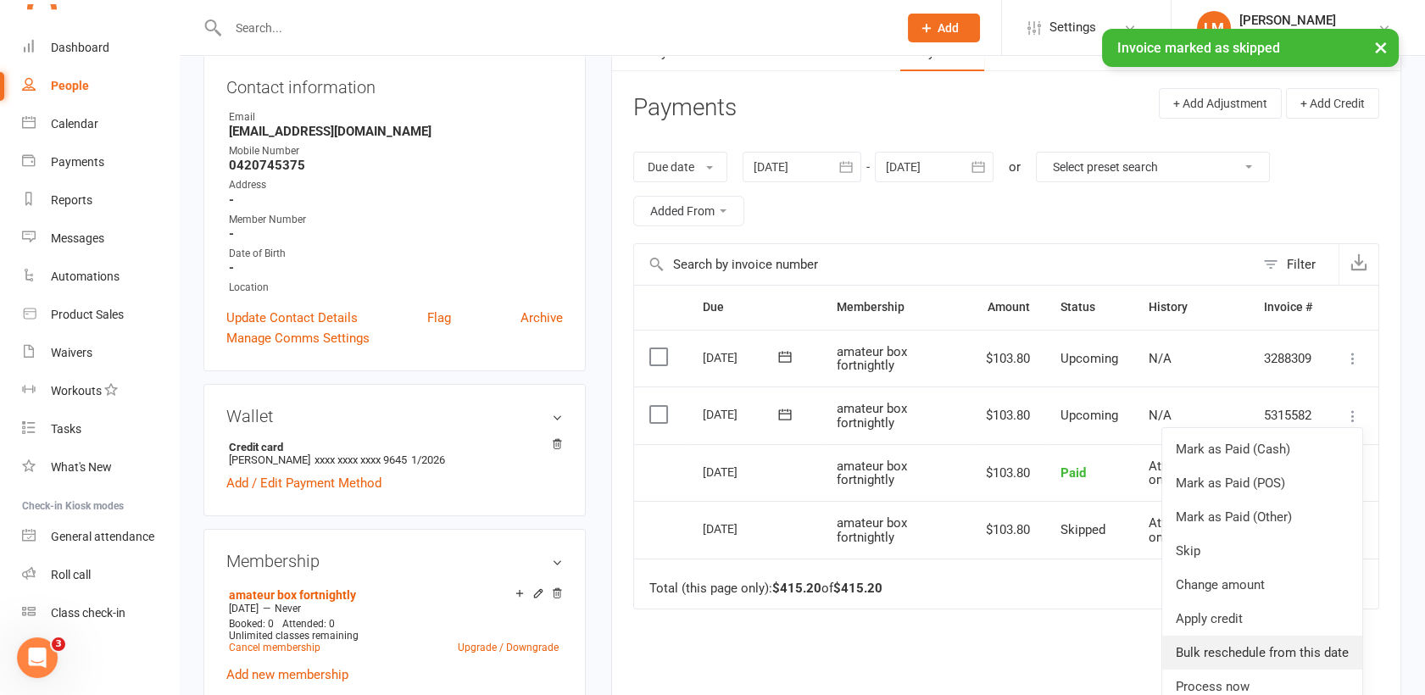
click at [1281, 648] on link "Bulk reschedule from this date" at bounding box center [1262, 653] width 200 height 34
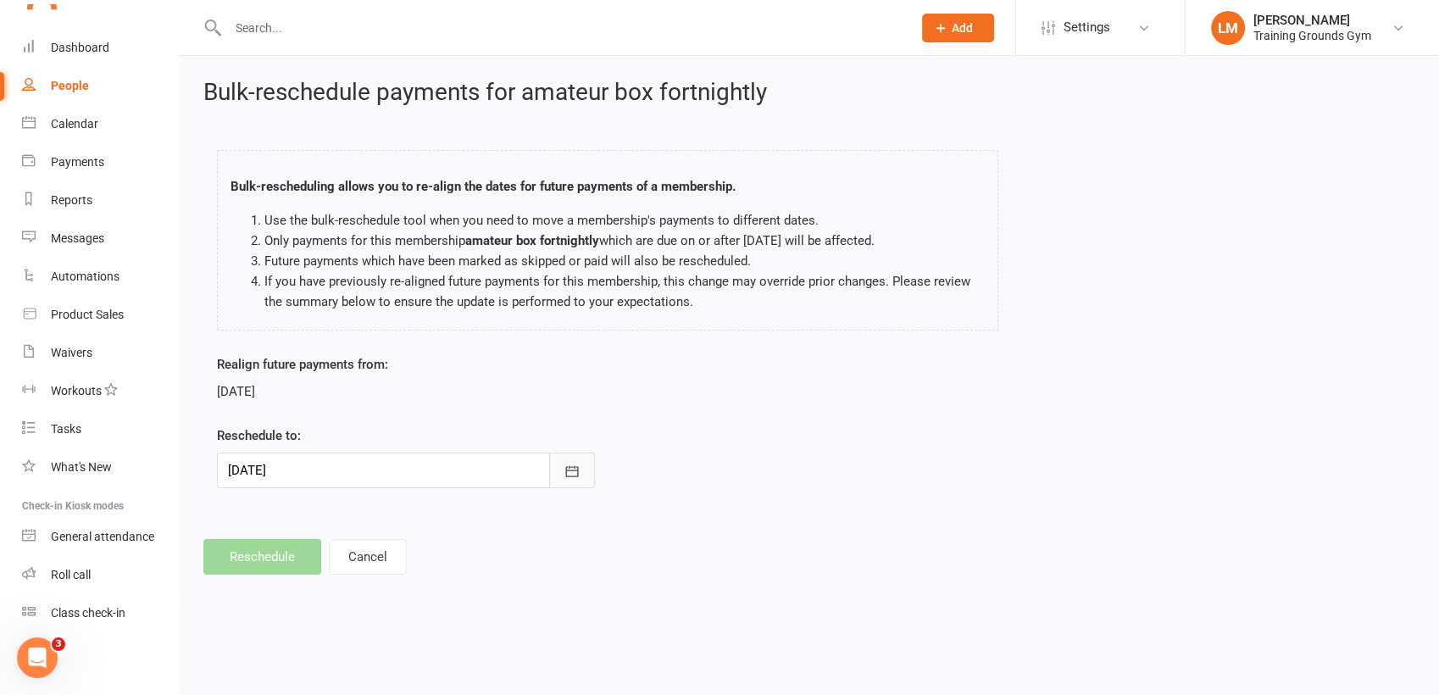
click at [577, 472] on icon "button" at bounding box center [572, 470] width 13 height 11
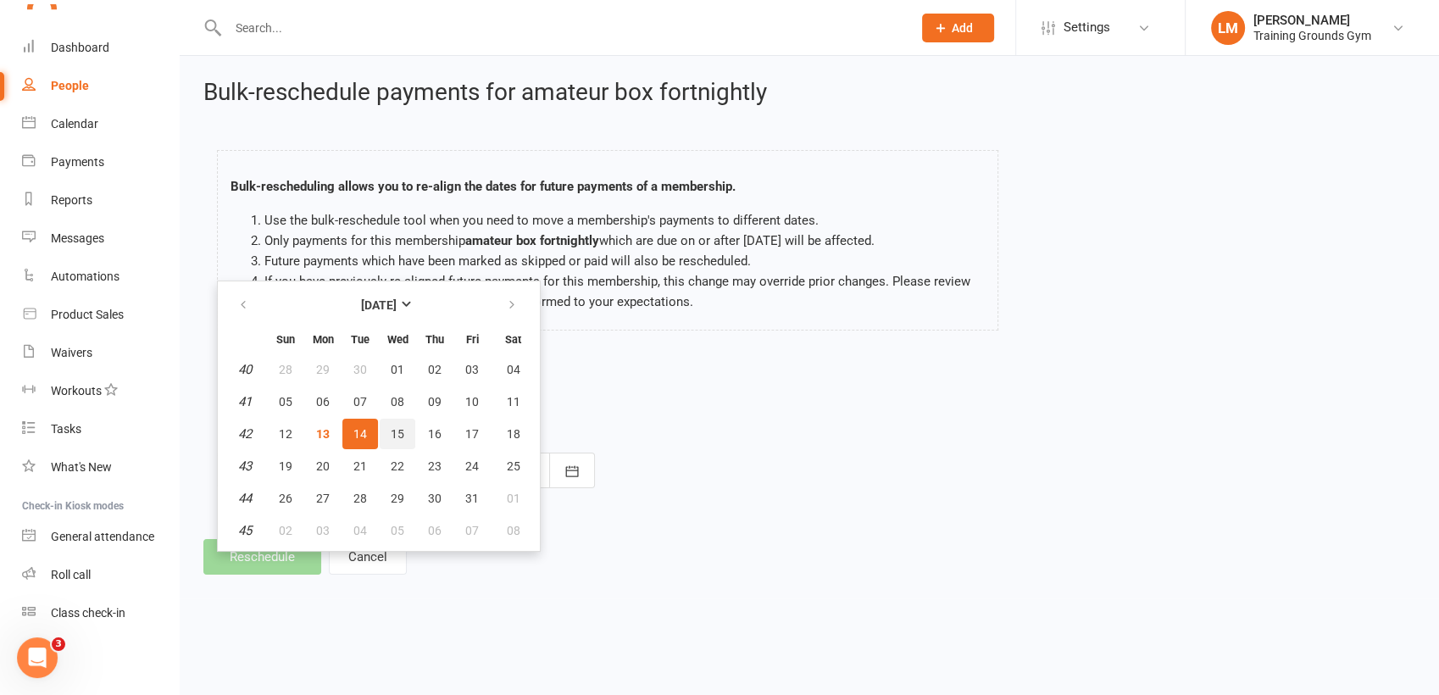
click at [391, 427] on span "15" at bounding box center [398, 434] width 14 height 14
type input "[DATE]"
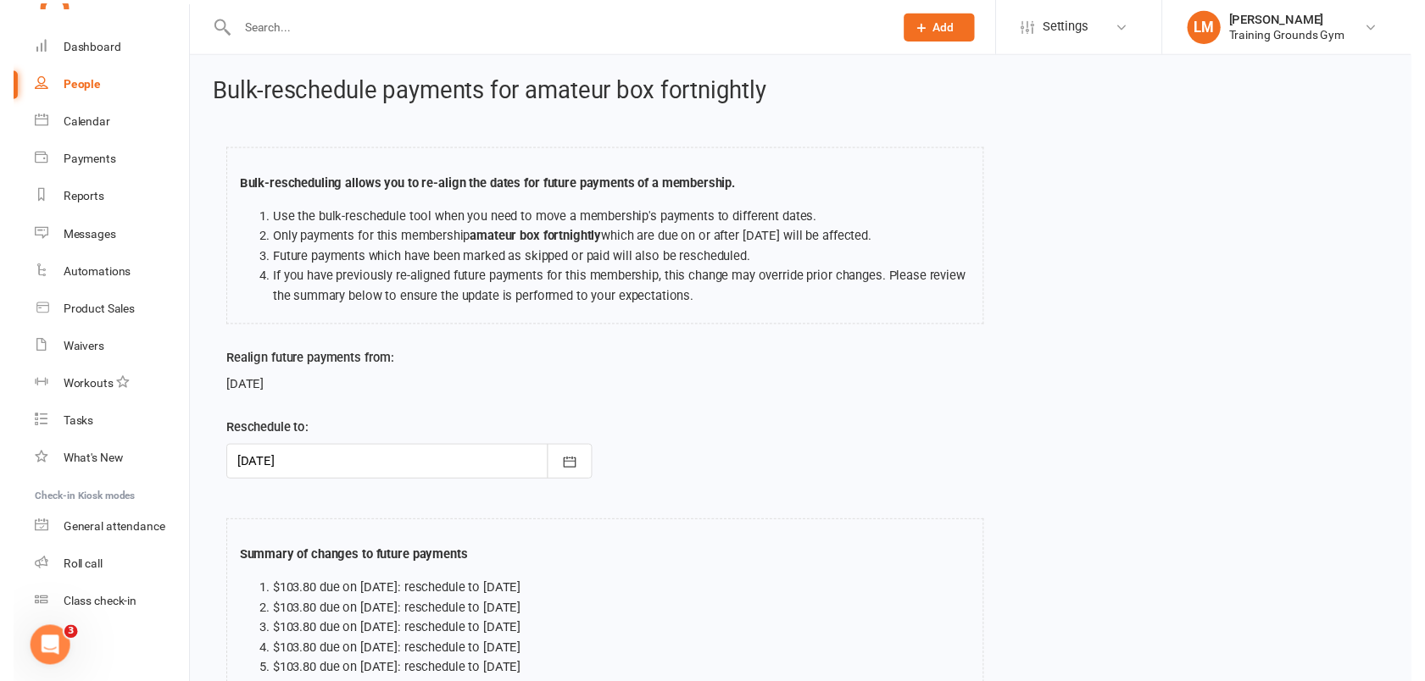
scroll to position [168, 0]
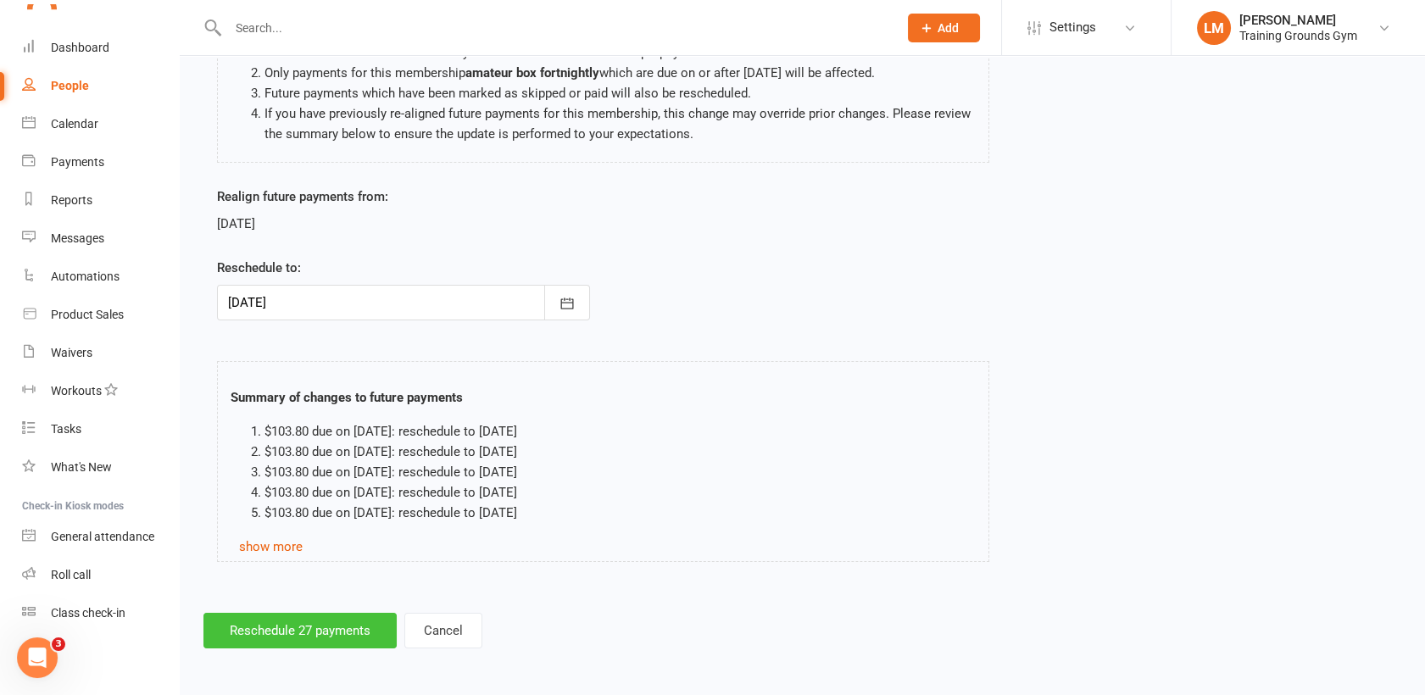
click at [311, 630] on button "Reschedule 27 payments" at bounding box center [299, 631] width 193 height 36
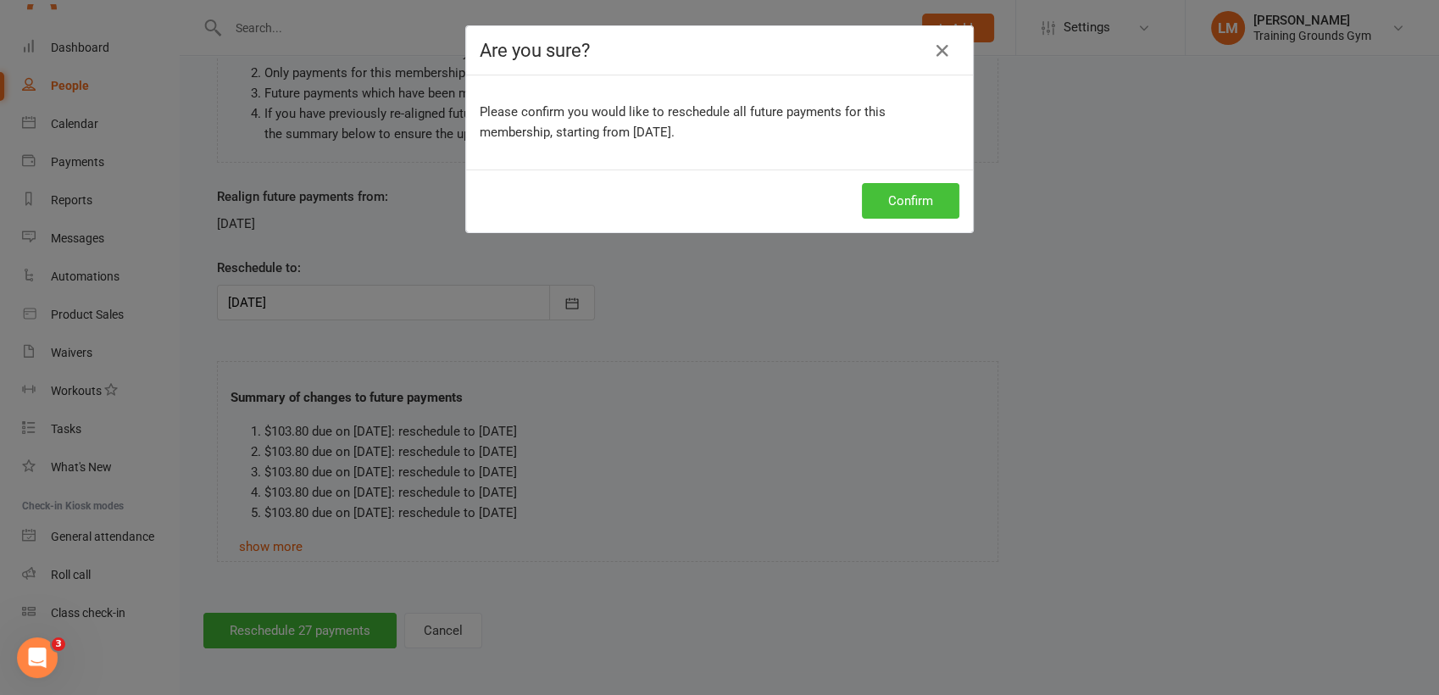
click at [903, 210] on button "Confirm" at bounding box center [910, 201] width 97 height 36
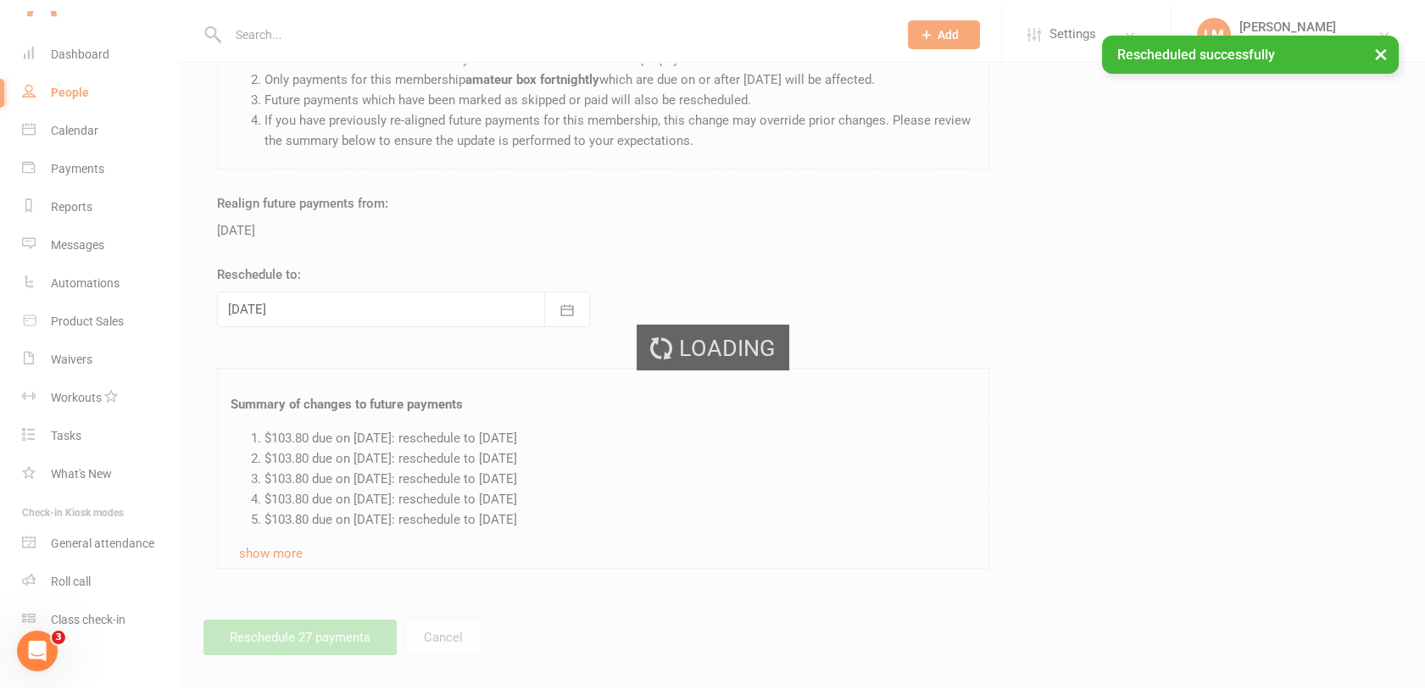
scroll to position [1842, 0]
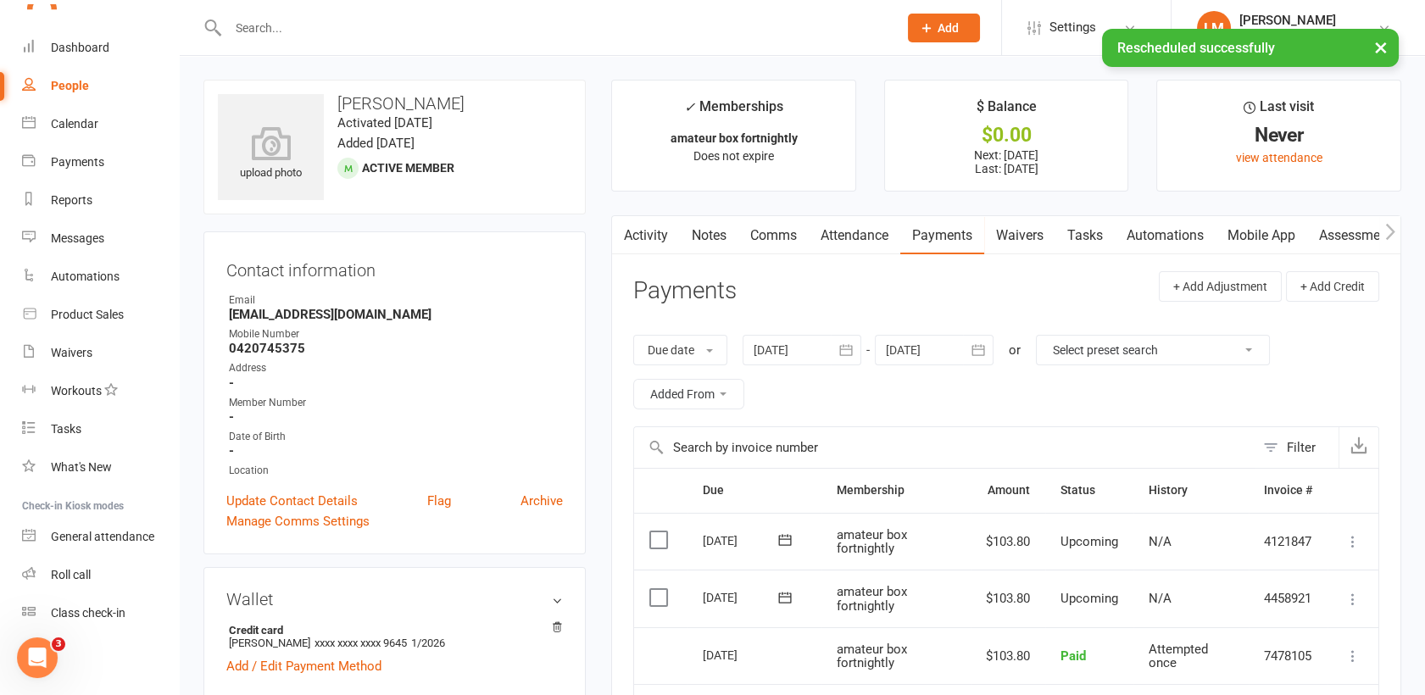
click at [1351, 607] on td "Mark as Paid (Cash) [PERSON_NAME] as Paid (POS) Mark as Paid (Other) Skip Chang…" at bounding box center [1352, 599] width 51 height 58
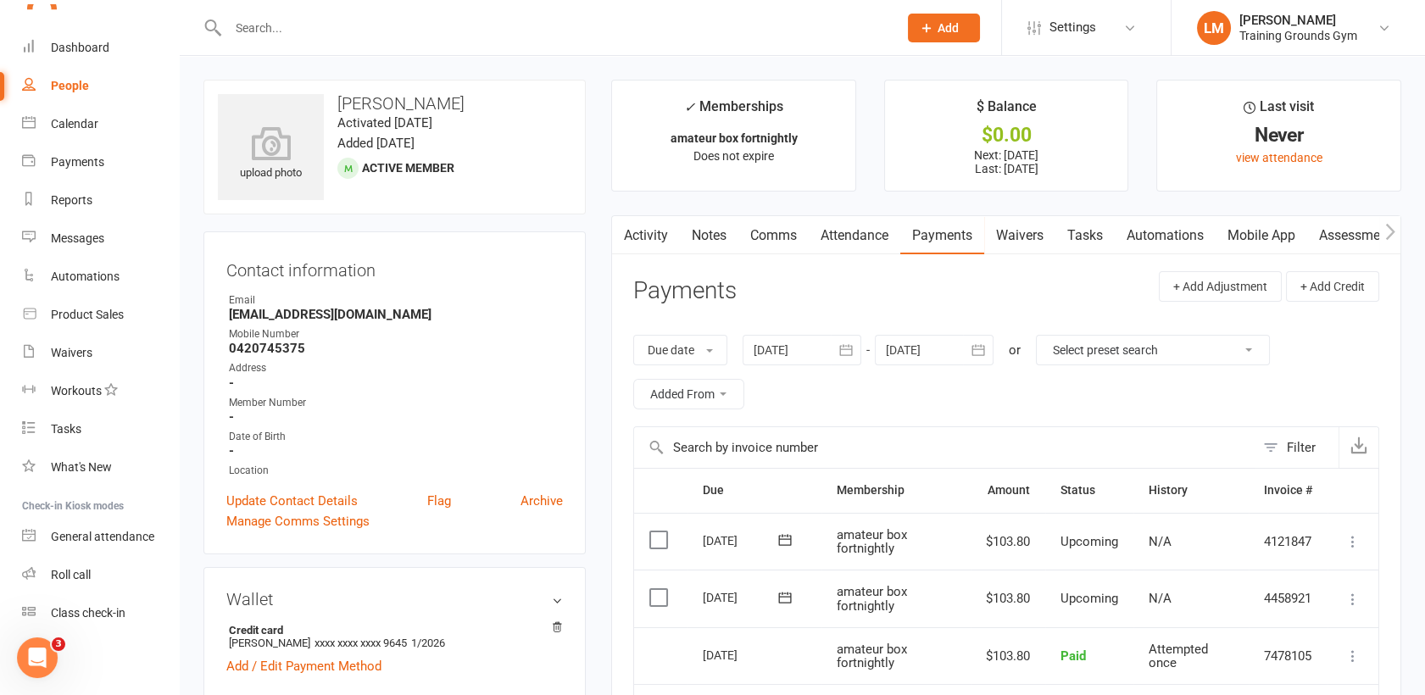
click at [1351, 599] on icon at bounding box center [1352, 599] width 17 height 17
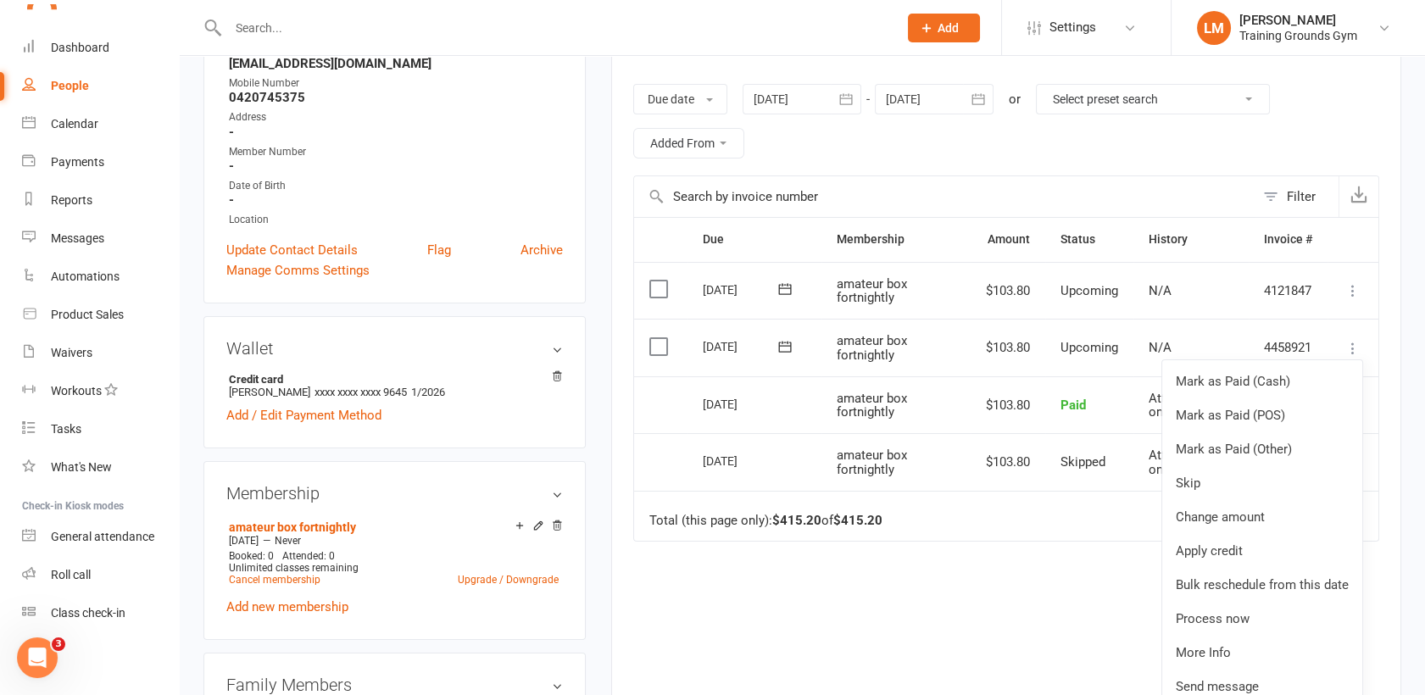
scroll to position [262, 0]
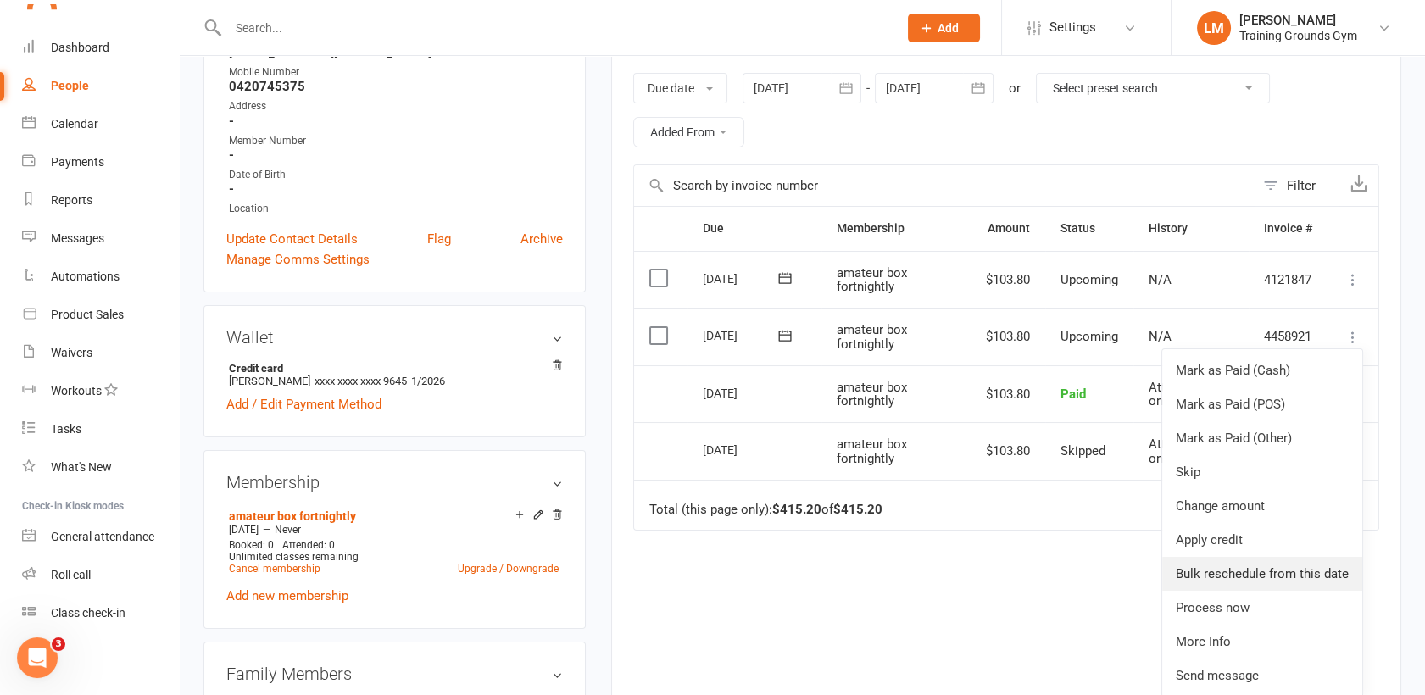
click at [1320, 566] on link "Bulk reschedule from this date" at bounding box center [1262, 574] width 200 height 34
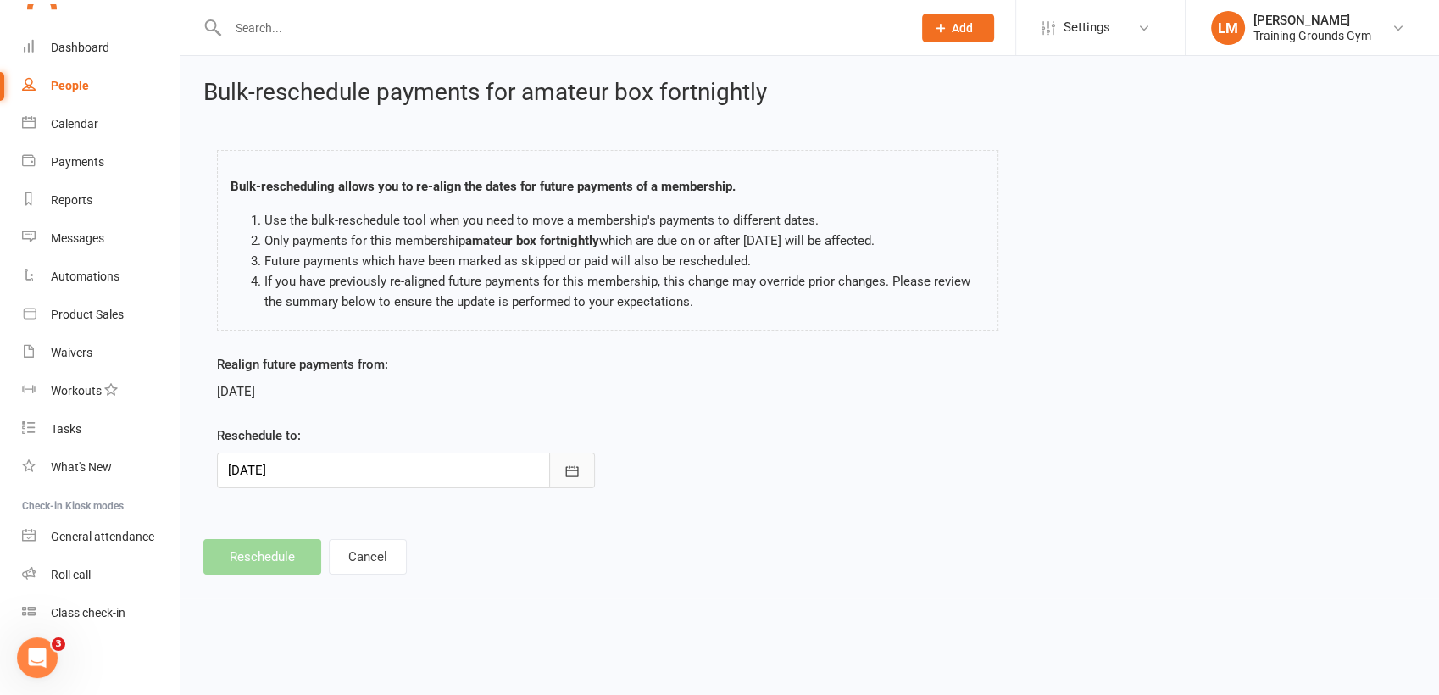
click at [573, 481] on button "button" at bounding box center [572, 471] width 46 height 36
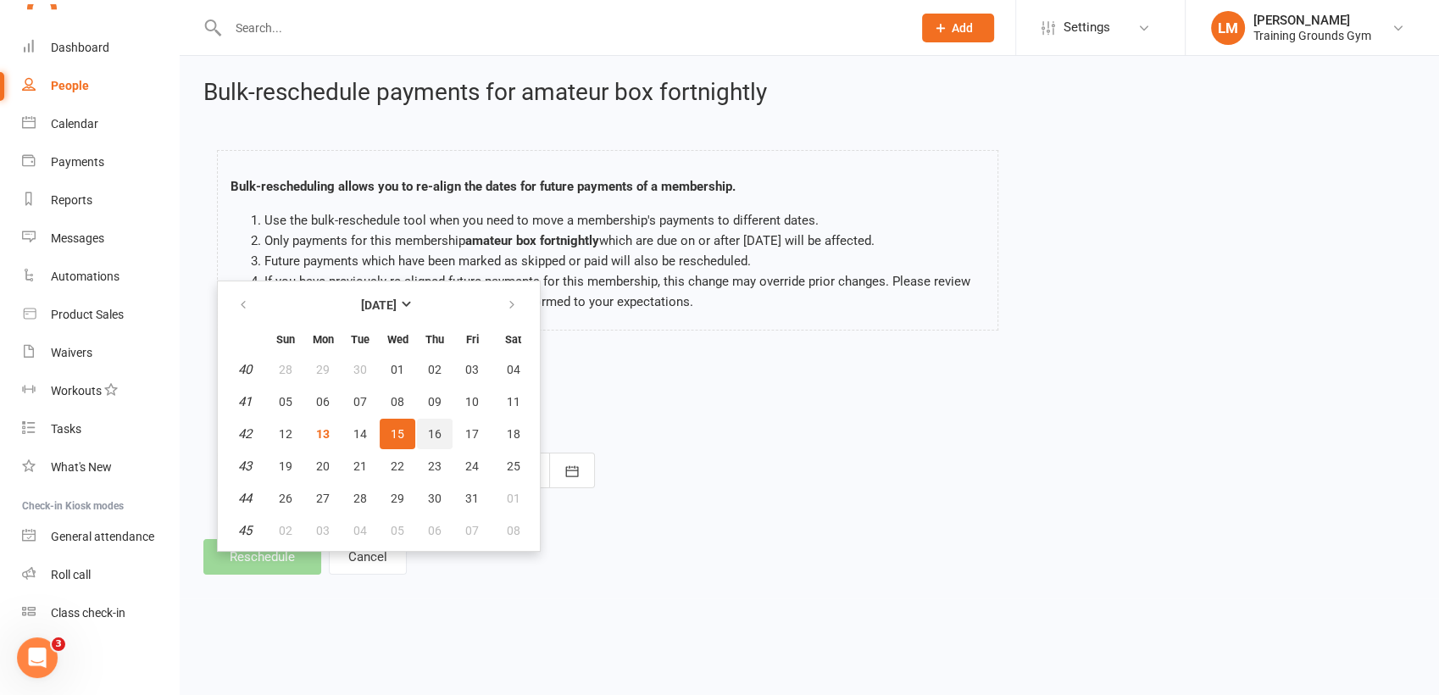
click at [430, 432] on span "16" at bounding box center [435, 434] width 14 height 14
type input "[DATE]"
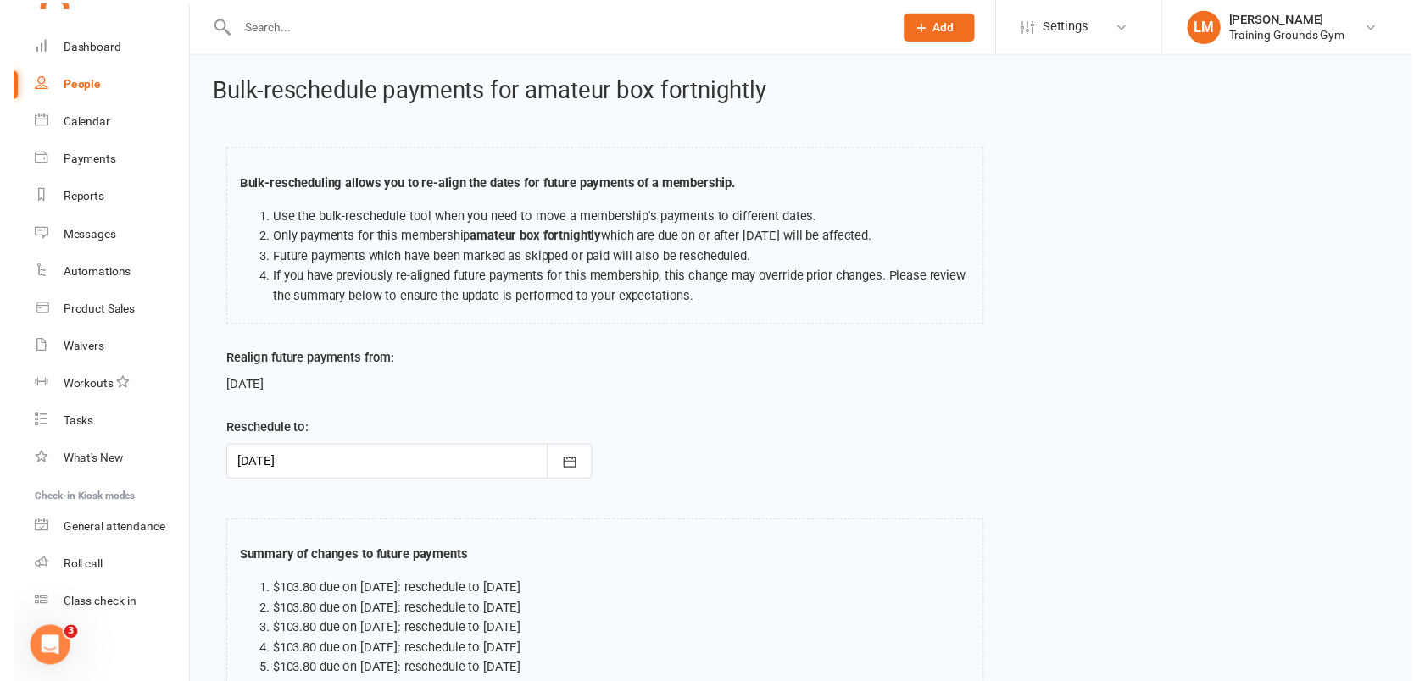
scroll to position [168, 0]
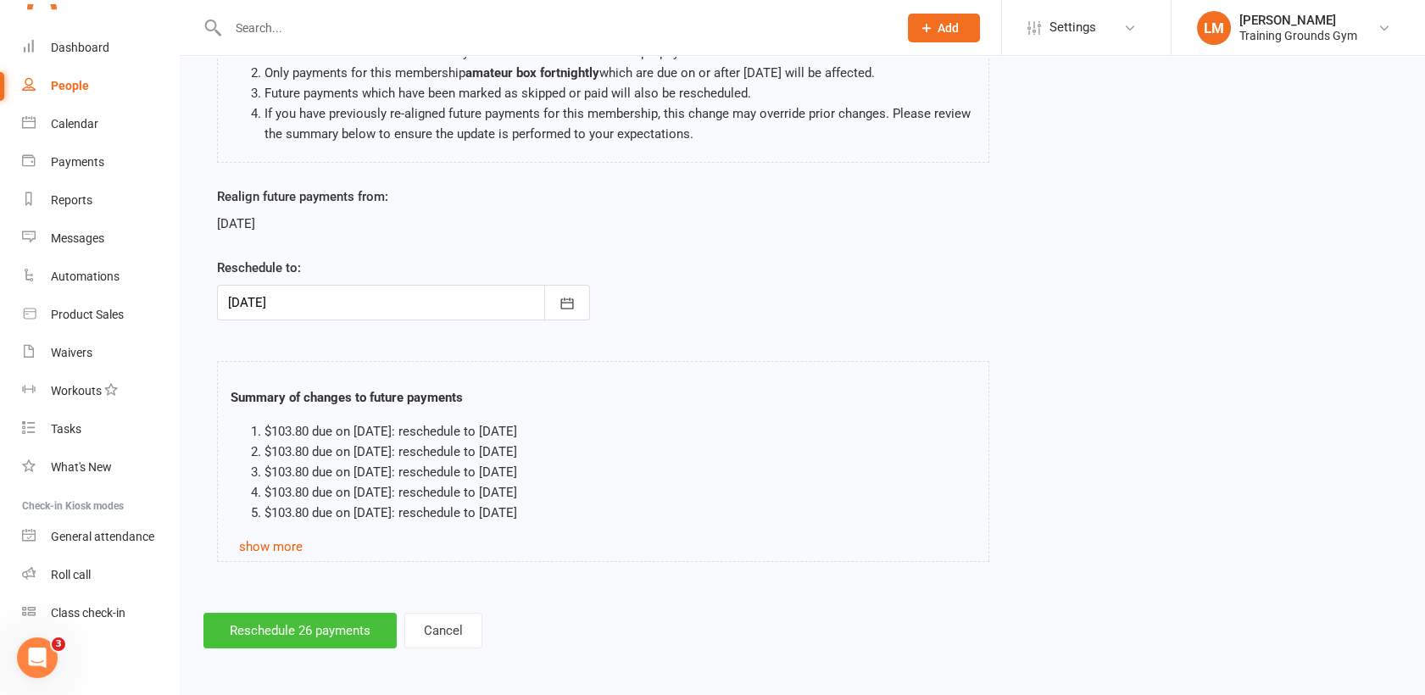
click at [325, 620] on button "Reschedule 26 payments" at bounding box center [299, 631] width 193 height 36
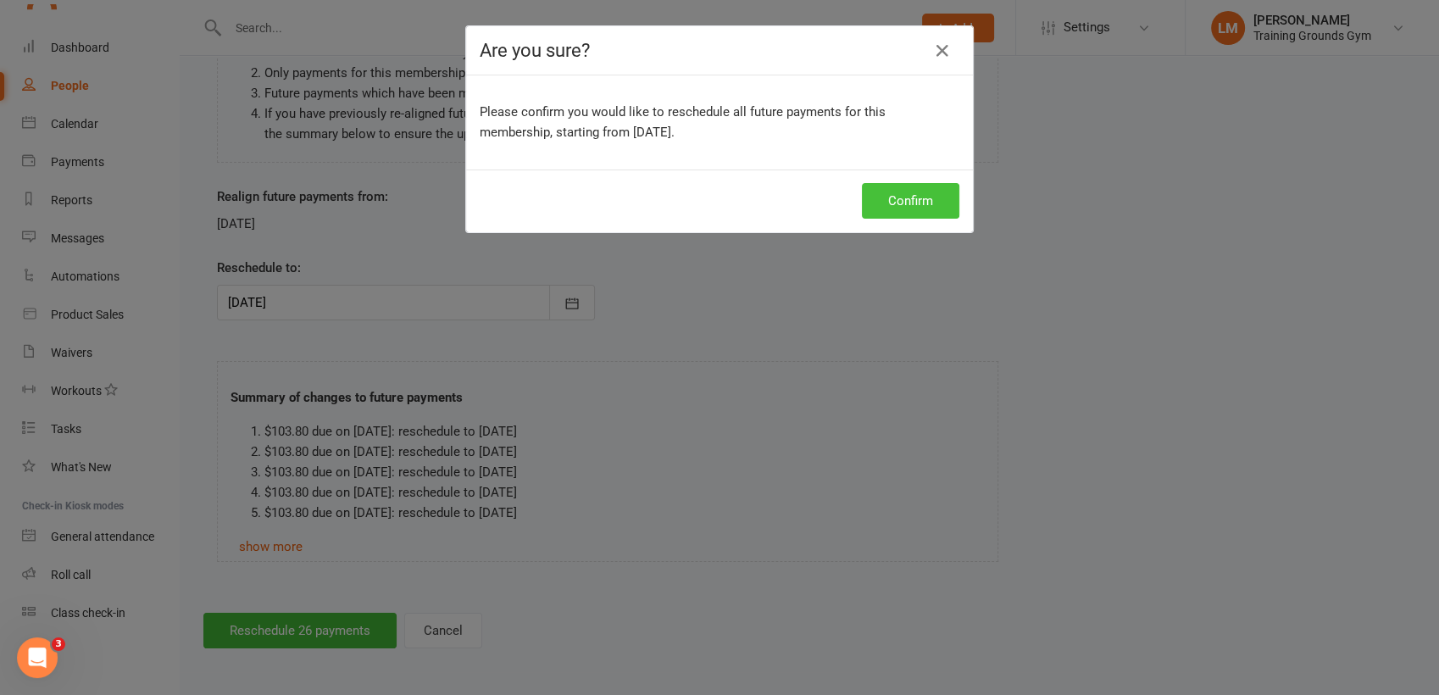
click at [931, 207] on button "Confirm" at bounding box center [910, 201] width 97 height 36
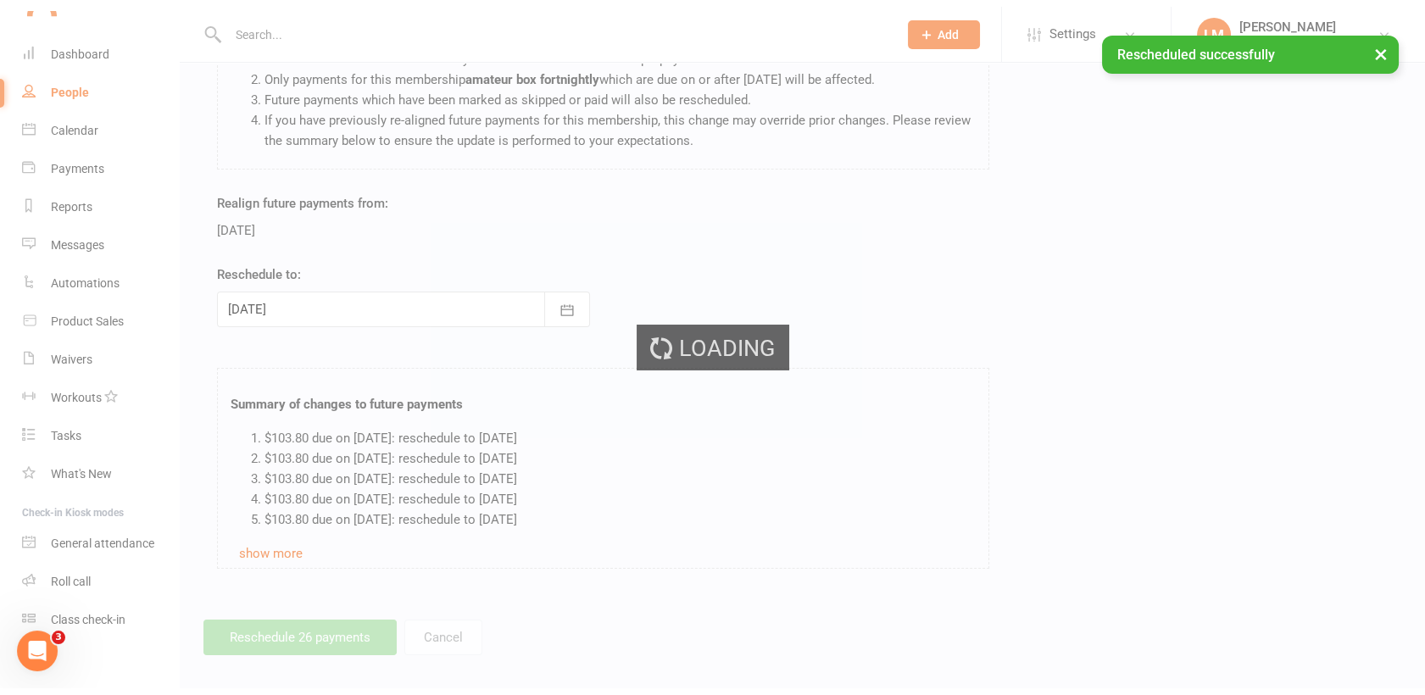
scroll to position [1842, 0]
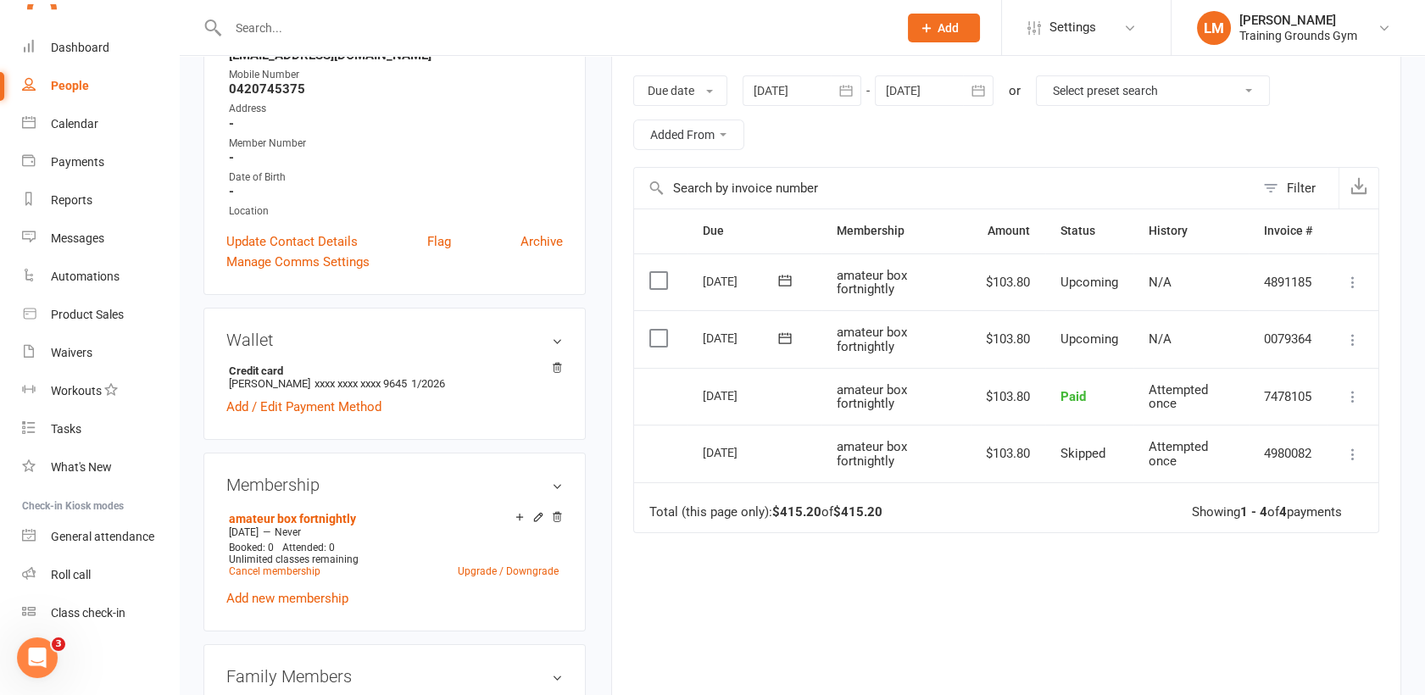
scroll to position [245, 0]
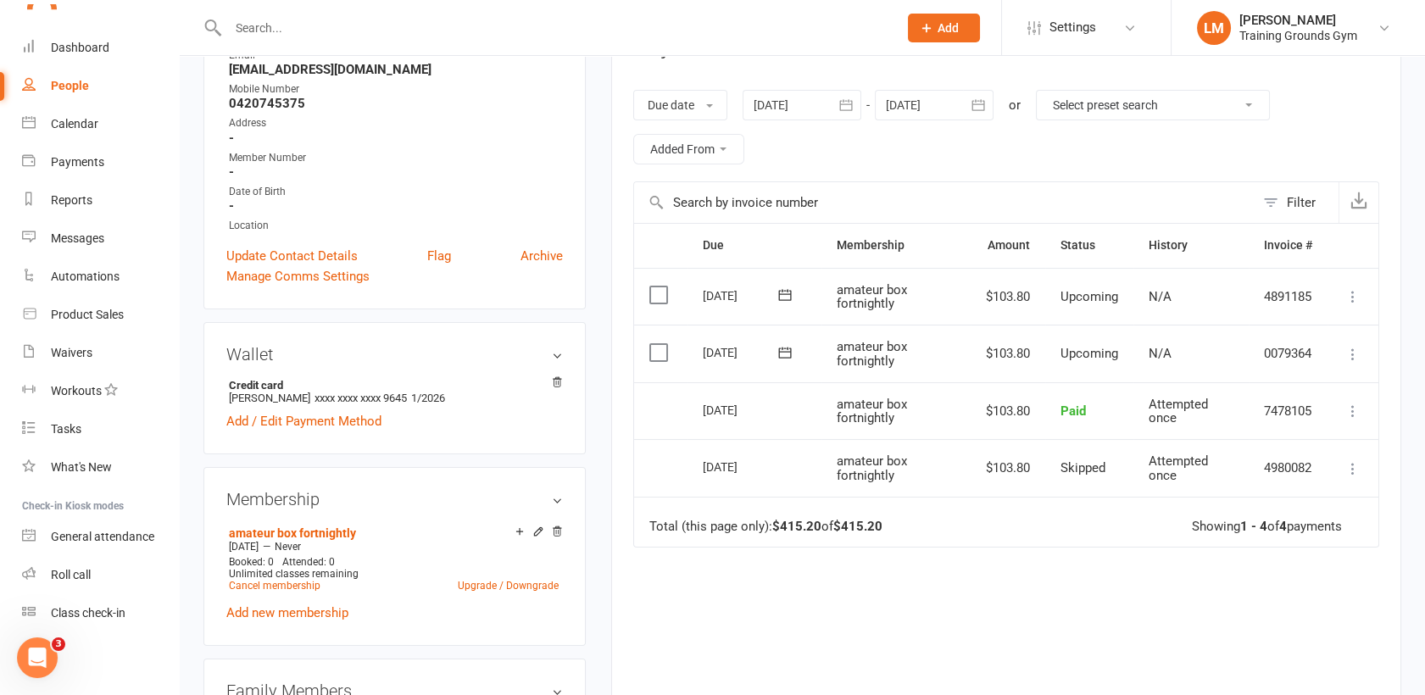
click at [260, 31] on input "text" at bounding box center [554, 28] width 663 height 24
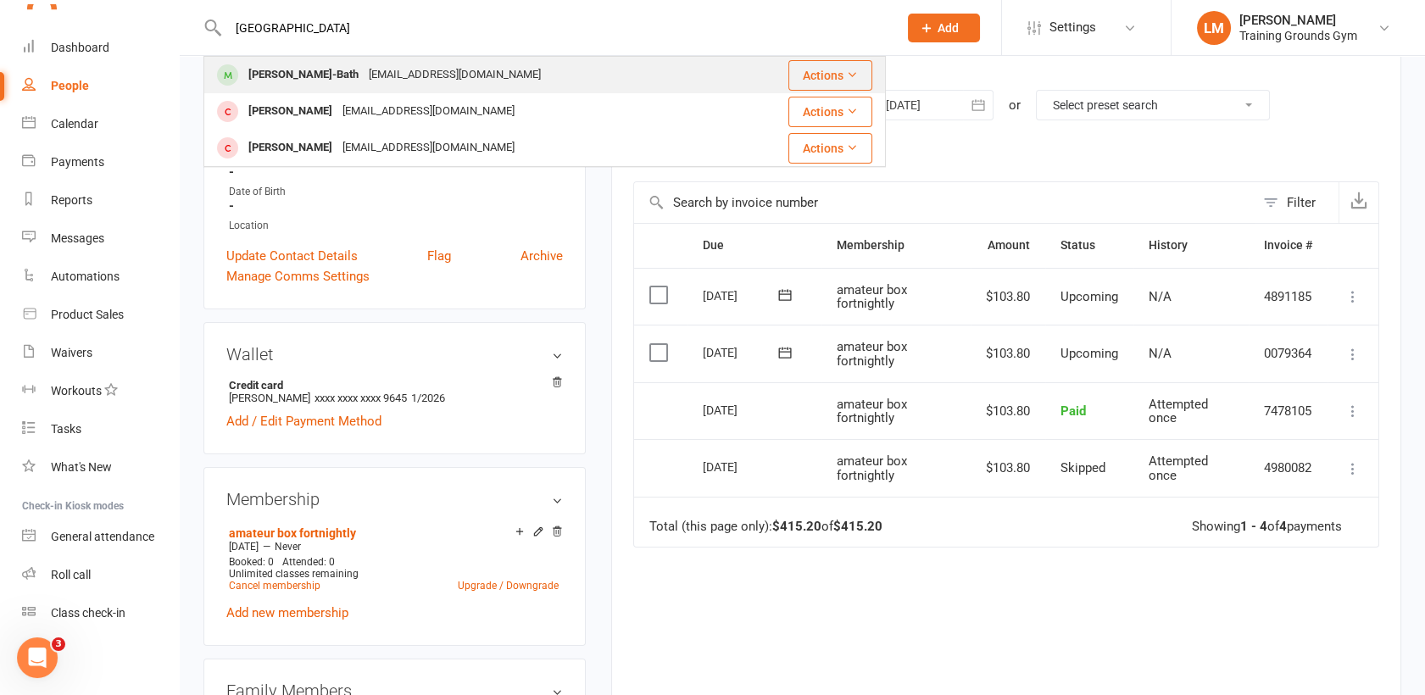
type input "[GEOGRAPHIC_DATA]"
click at [274, 69] on div "[PERSON_NAME]-Bath" at bounding box center [303, 75] width 120 height 25
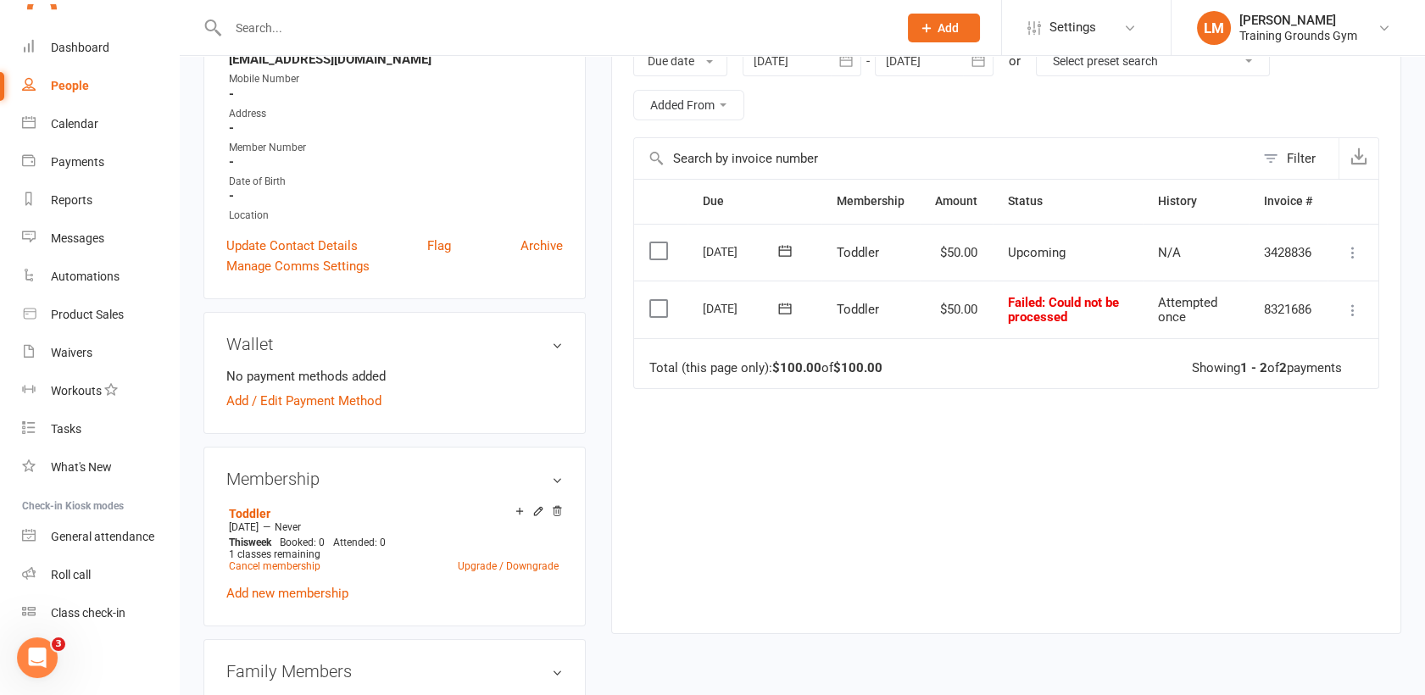
scroll to position [301, 0]
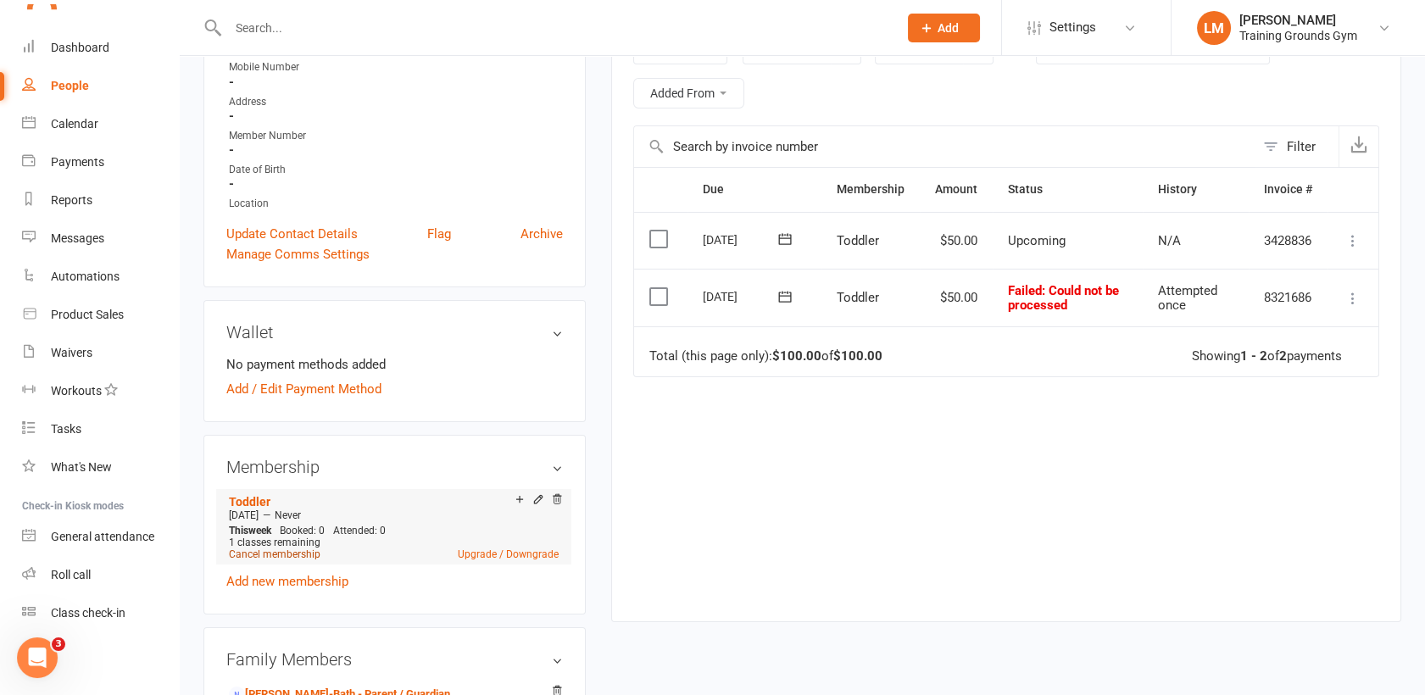
click at [269, 548] on link "Cancel membership" at bounding box center [275, 554] width 92 height 12
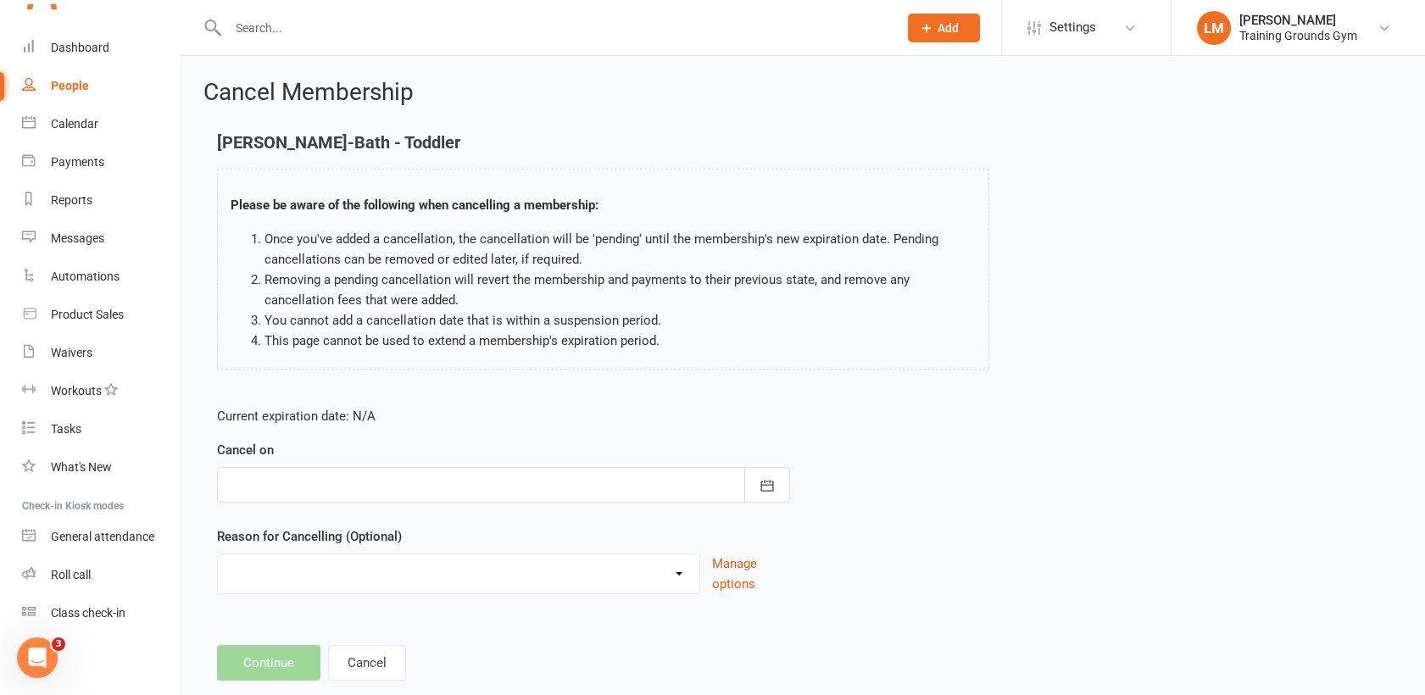
click at [650, 484] on div at bounding box center [503, 485] width 573 height 36
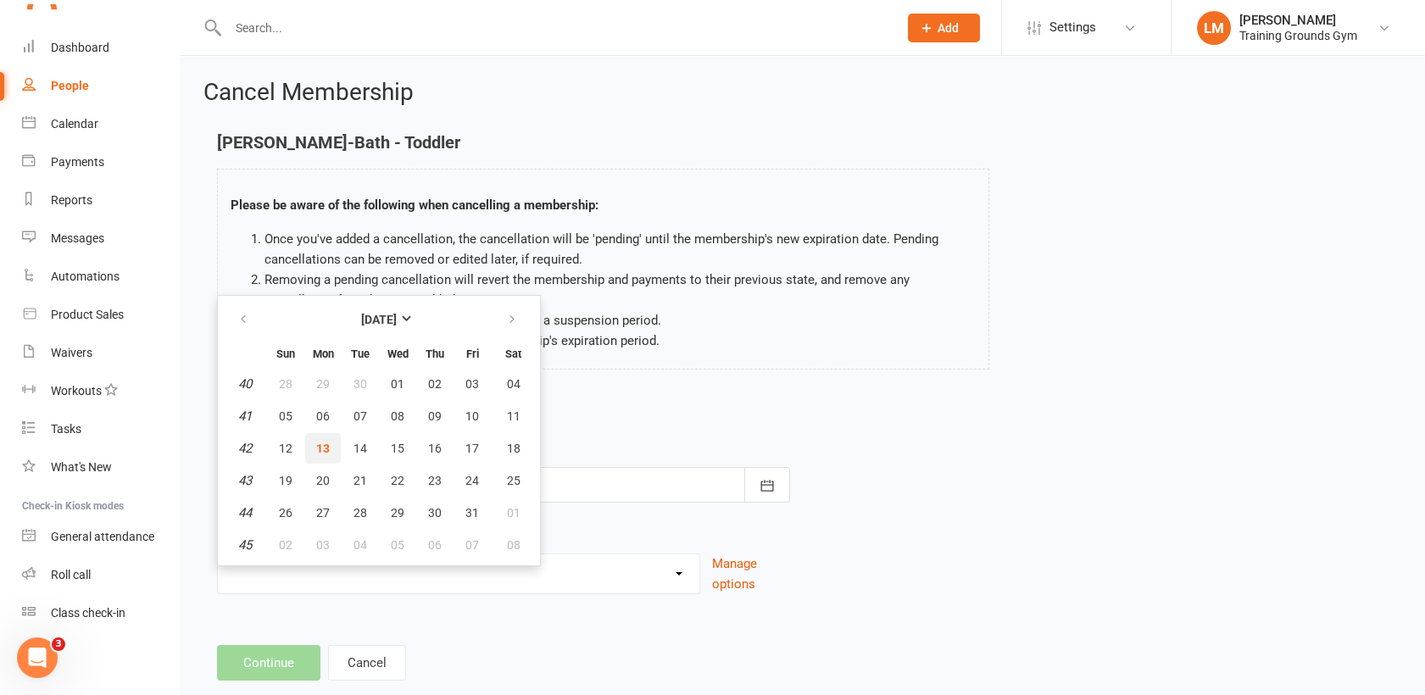
click at [329, 451] on button "13" at bounding box center [323, 448] width 36 height 31
type input "[DATE]"
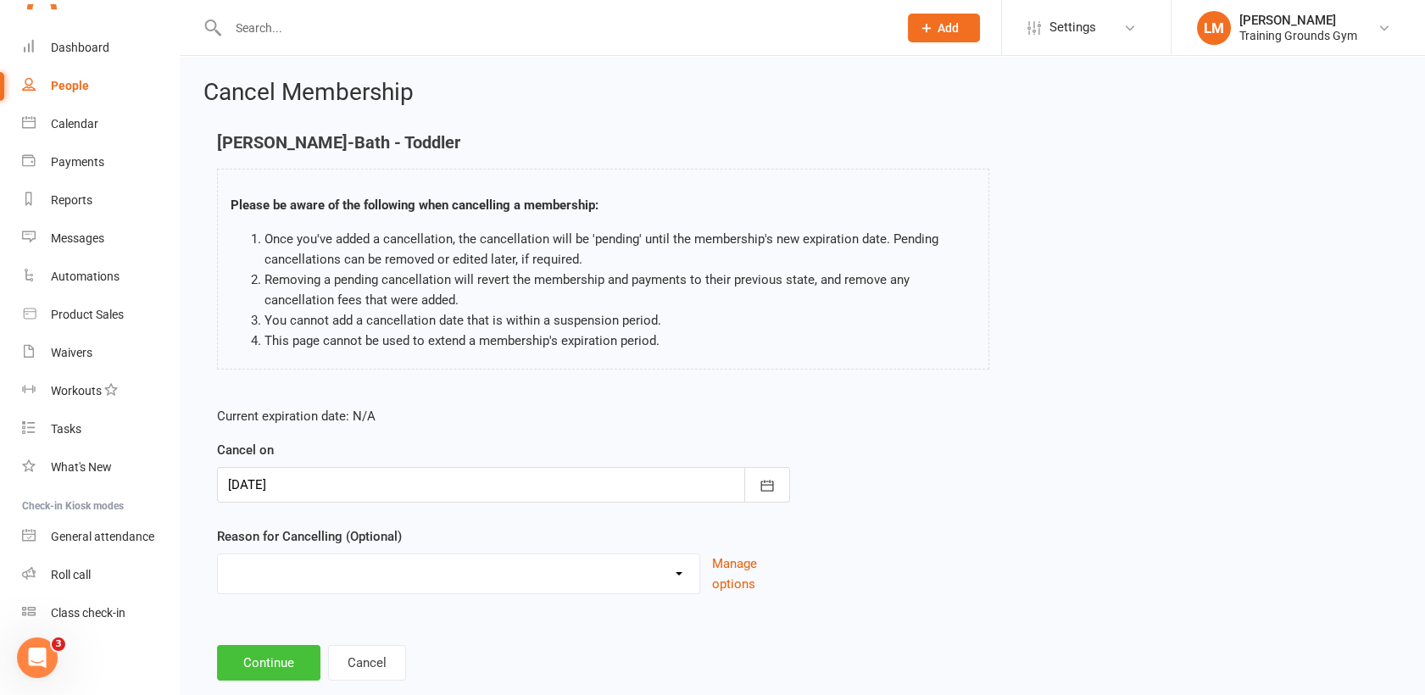
click at [261, 669] on button "Continue" at bounding box center [268, 663] width 103 height 36
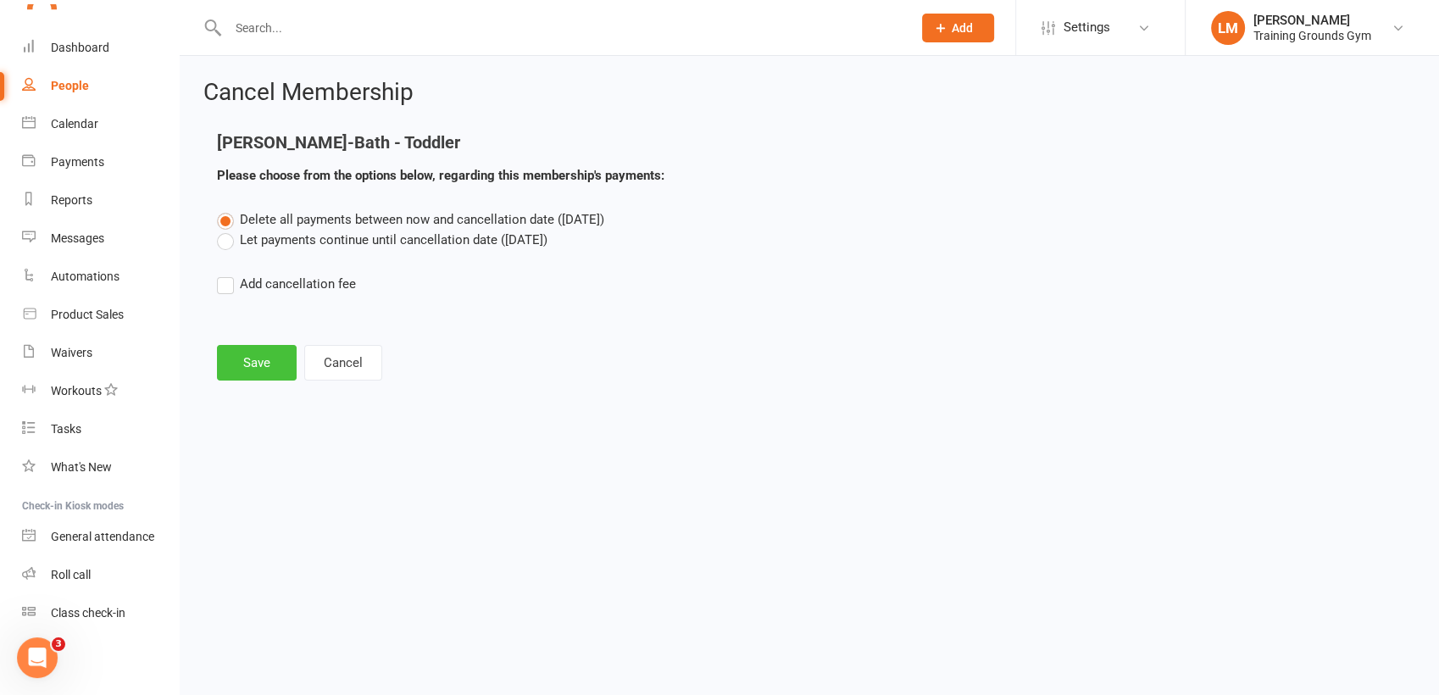
click at [236, 358] on button "Save" at bounding box center [257, 363] width 80 height 36
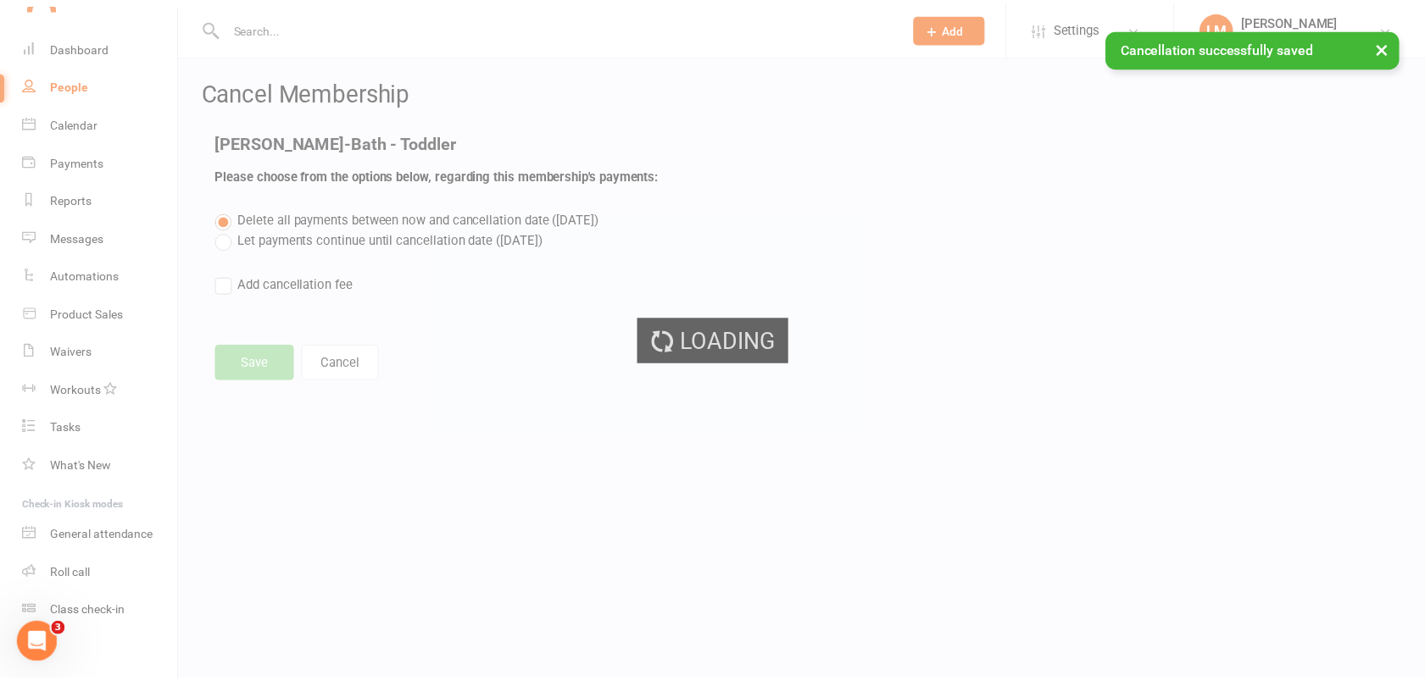
scroll to position [1842, 0]
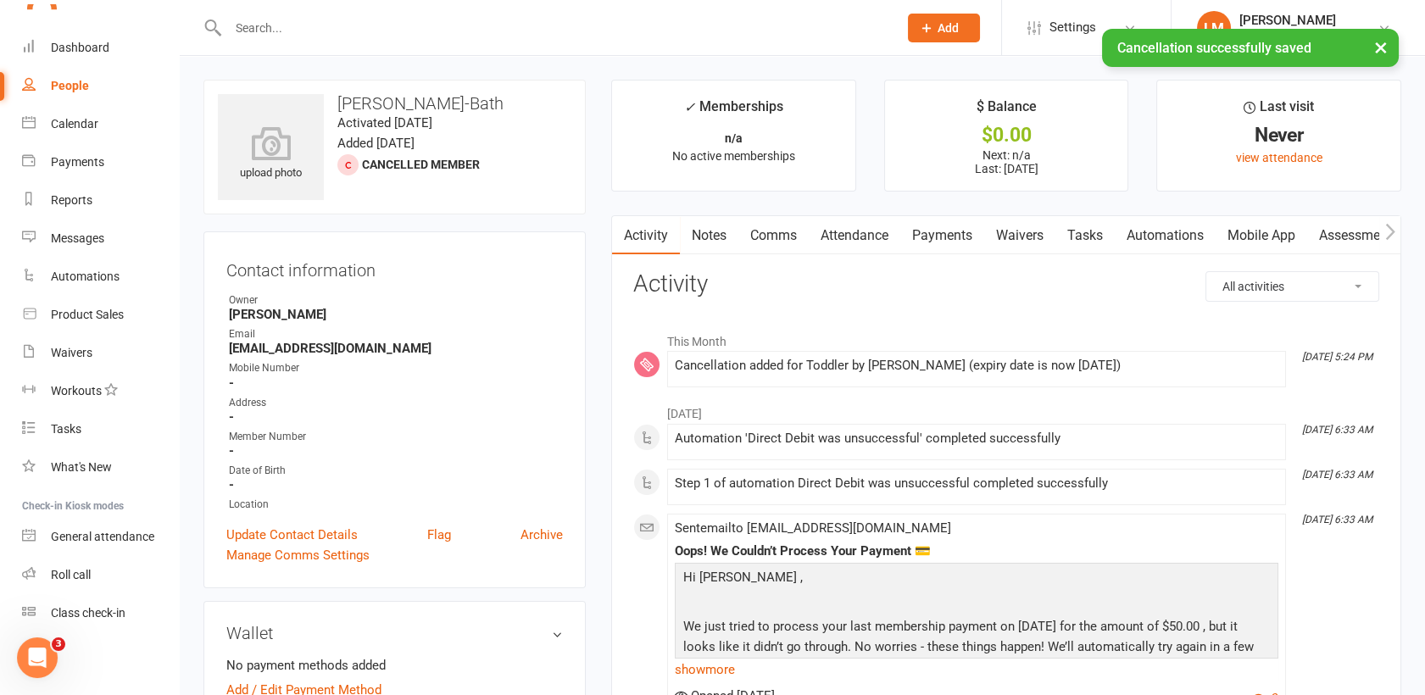
click at [942, 234] on link "Payments" at bounding box center [942, 235] width 84 height 39
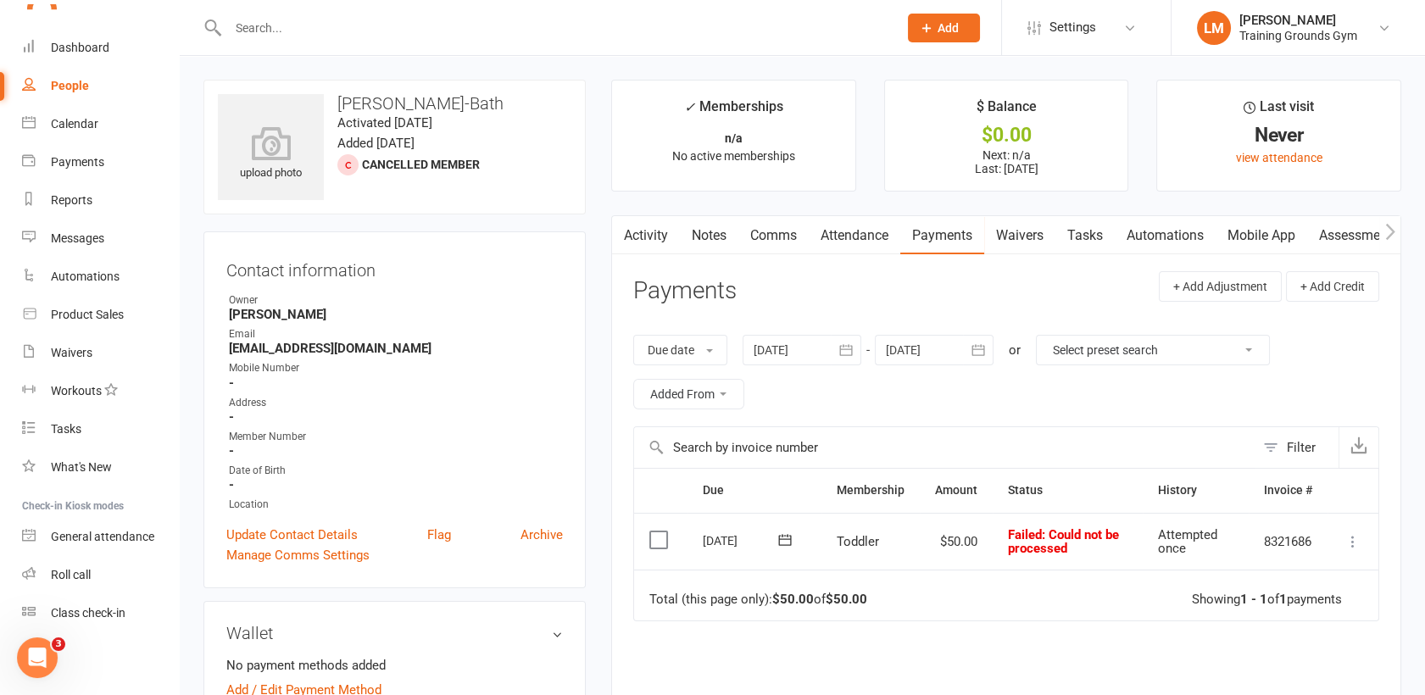
click at [1352, 542] on icon at bounding box center [1352, 541] width 17 height 17
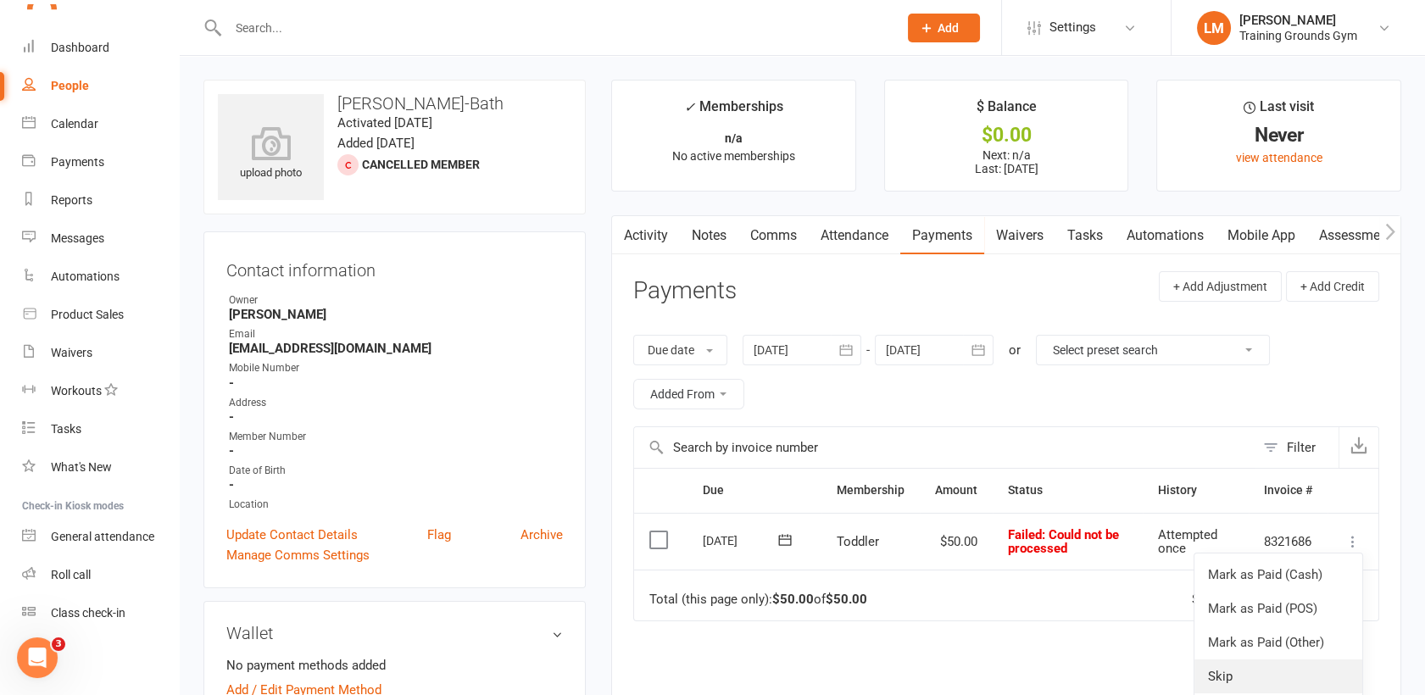
click at [1254, 682] on link "Skip" at bounding box center [1278, 676] width 168 height 34
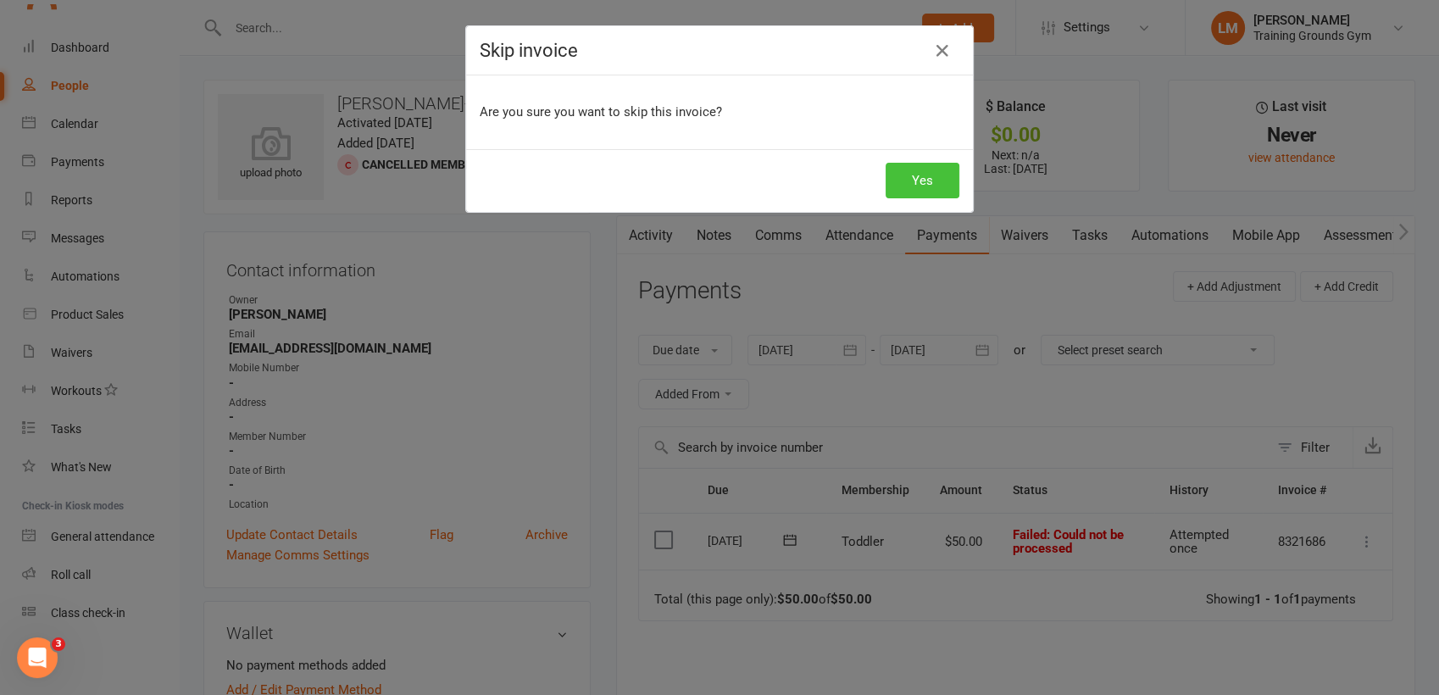
click at [927, 170] on button "Yes" at bounding box center [923, 181] width 74 height 36
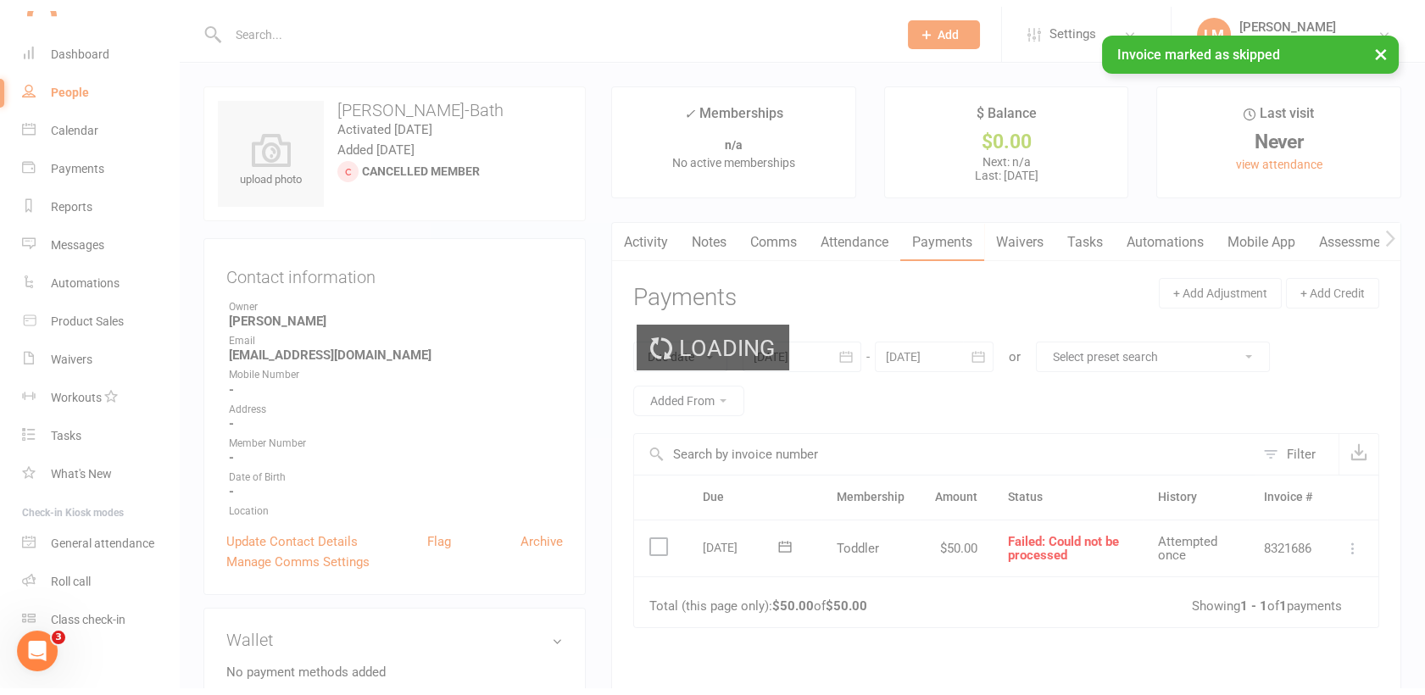
scroll to position [1842, 0]
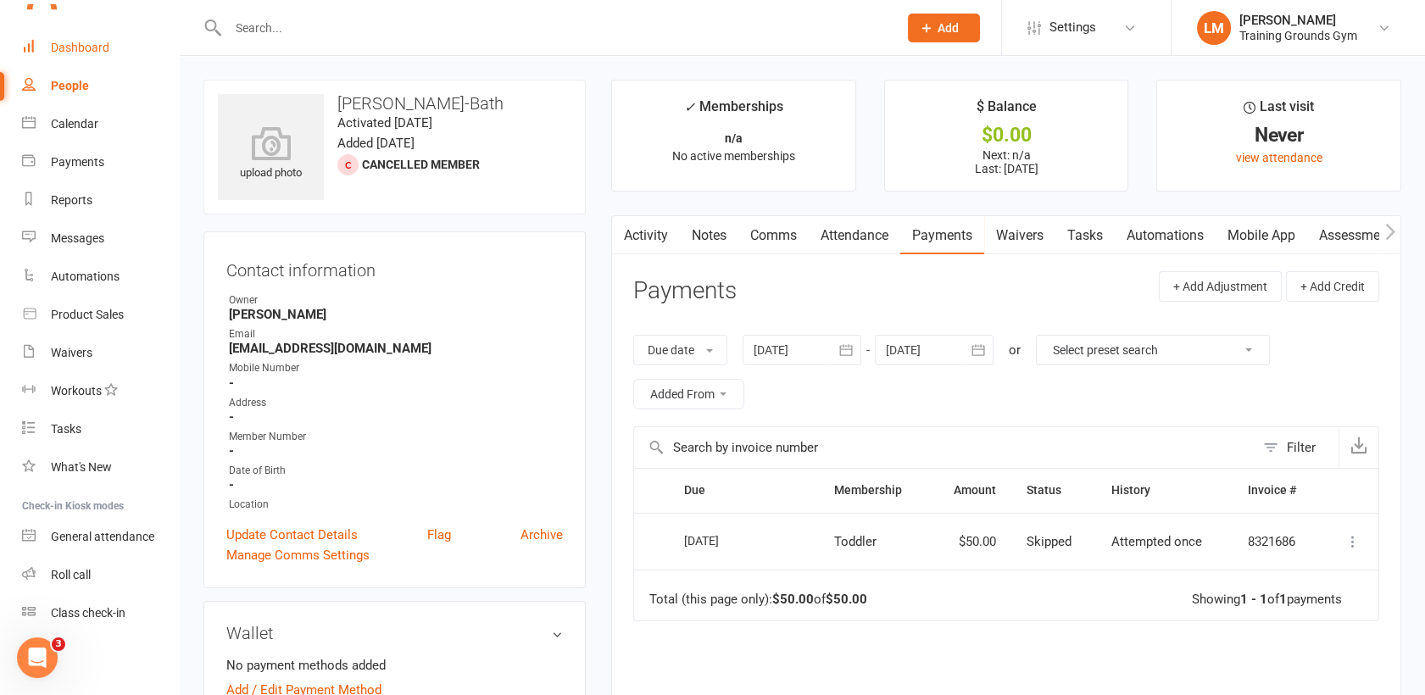
click at [59, 41] on div "Dashboard" at bounding box center [80, 48] width 58 height 14
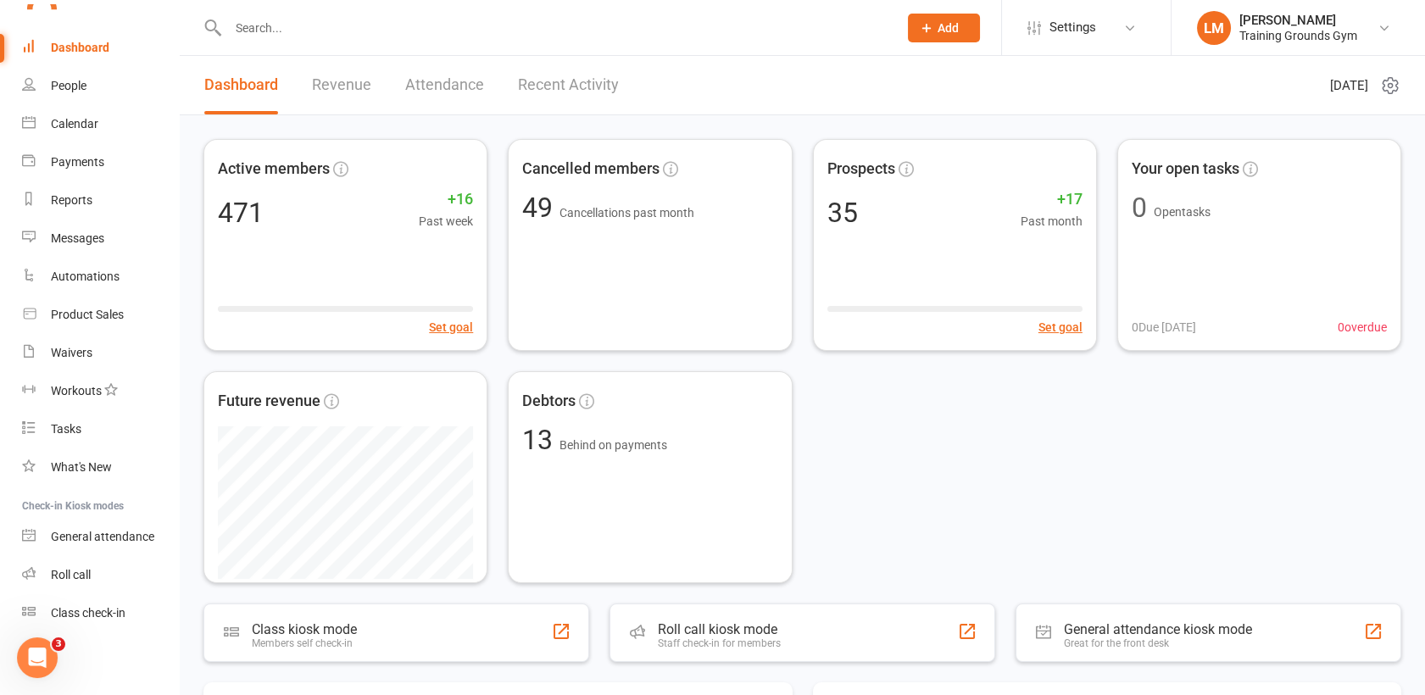
scroll to position [1886, 0]
click at [306, 17] on input "text" at bounding box center [554, 28] width 663 height 24
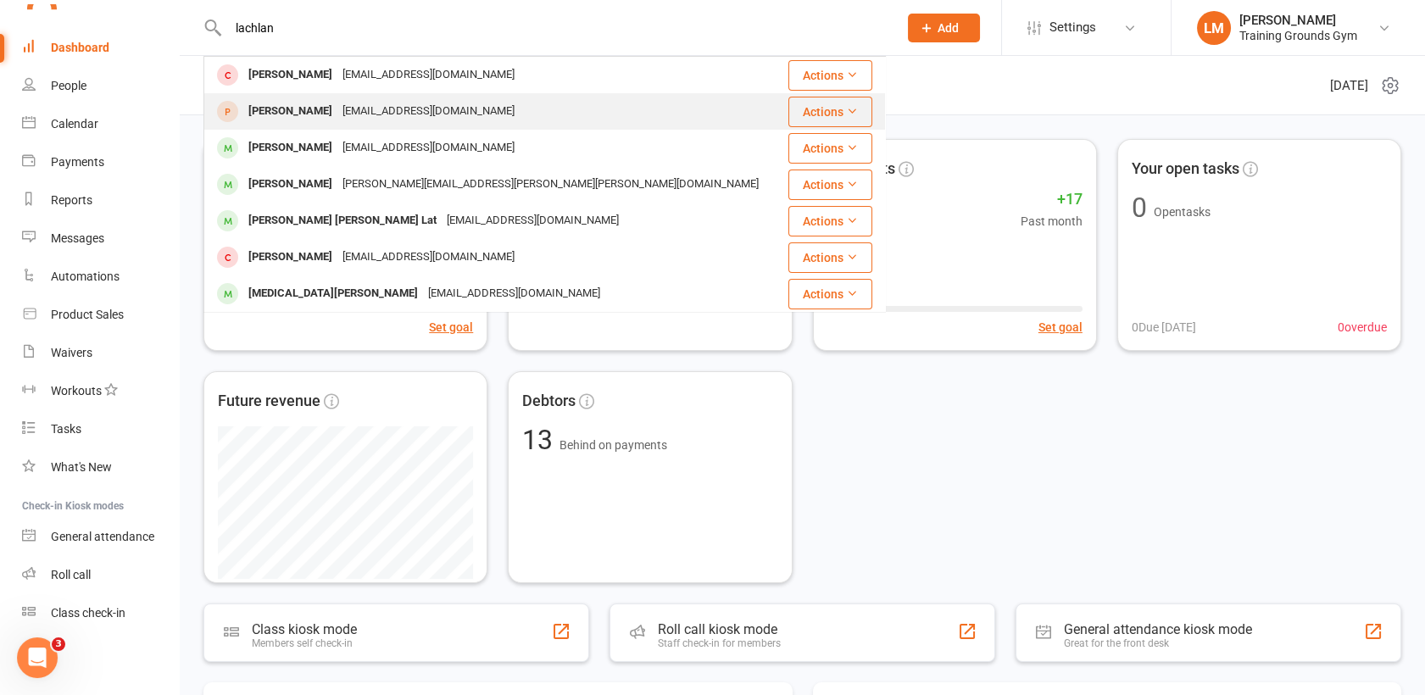
type input "lachlan"
click at [313, 105] on div "[PERSON_NAME]" at bounding box center [290, 111] width 94 height 25
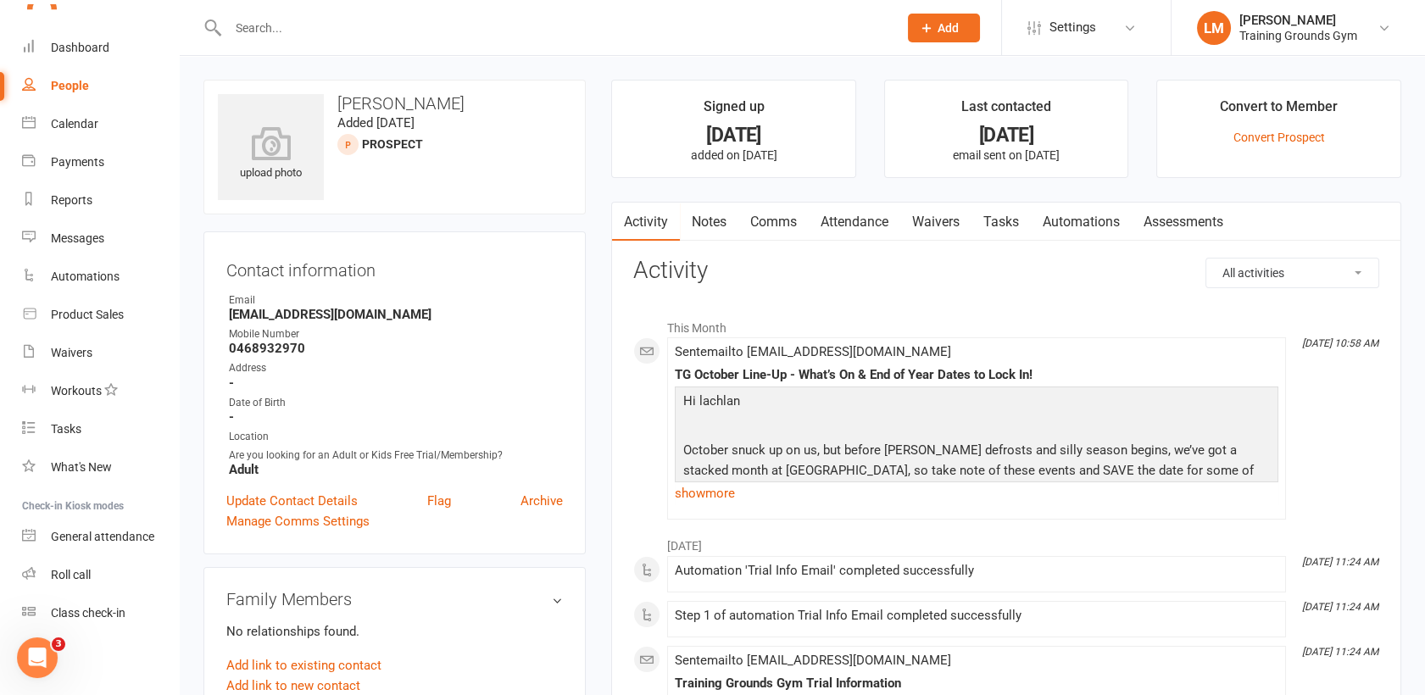
click at [920, 223] on link "Waivers" at bounding box center [935, 222] width 71 height 39
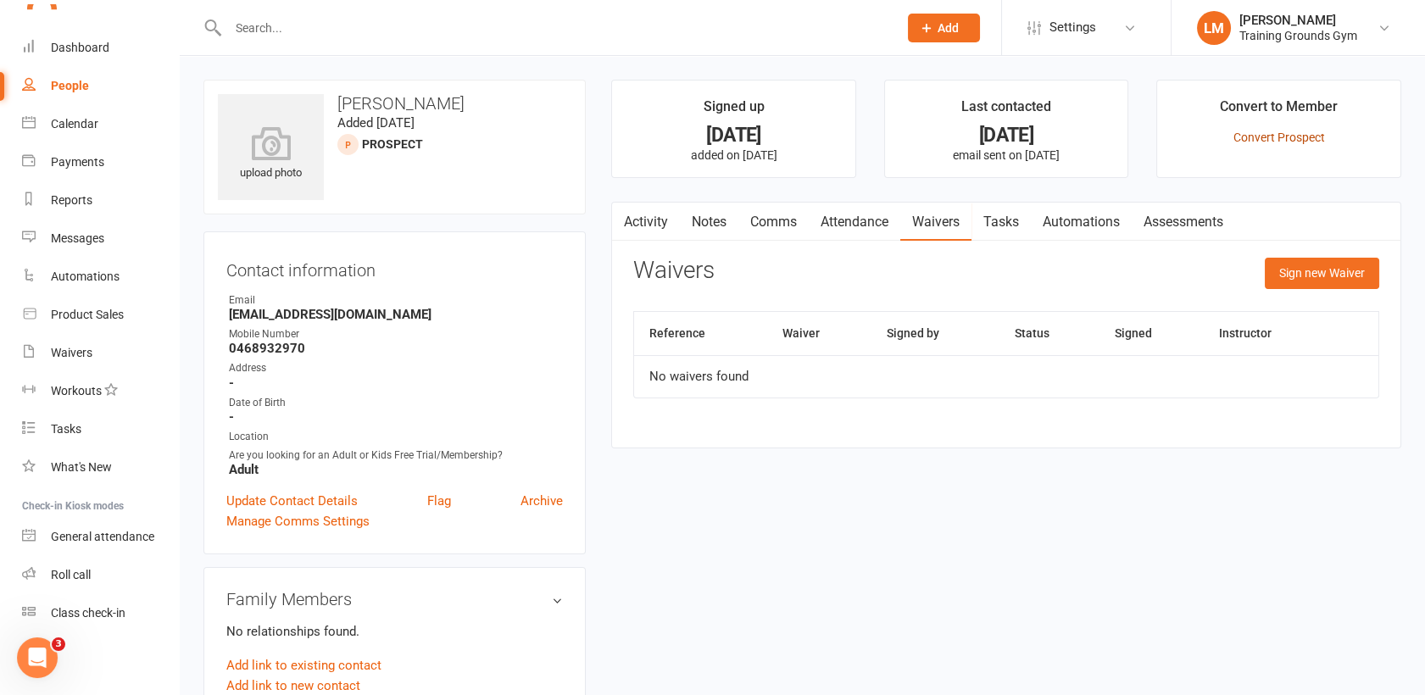
click at [1253, 133] on link "Convert Prospect" at bounding box center [1279, 138] width 92 height 14
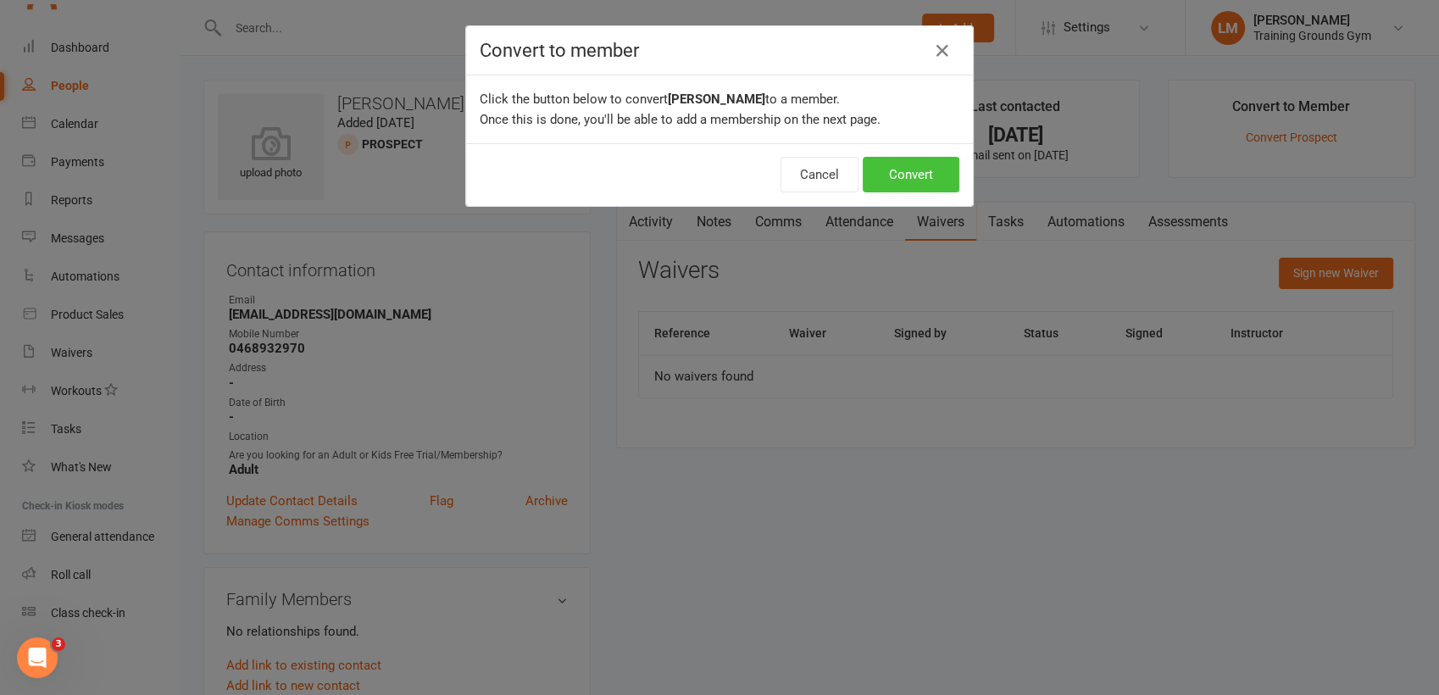
click at [902, 166] on button "Convert" at bounding box center [911, 175] width 97 height 36
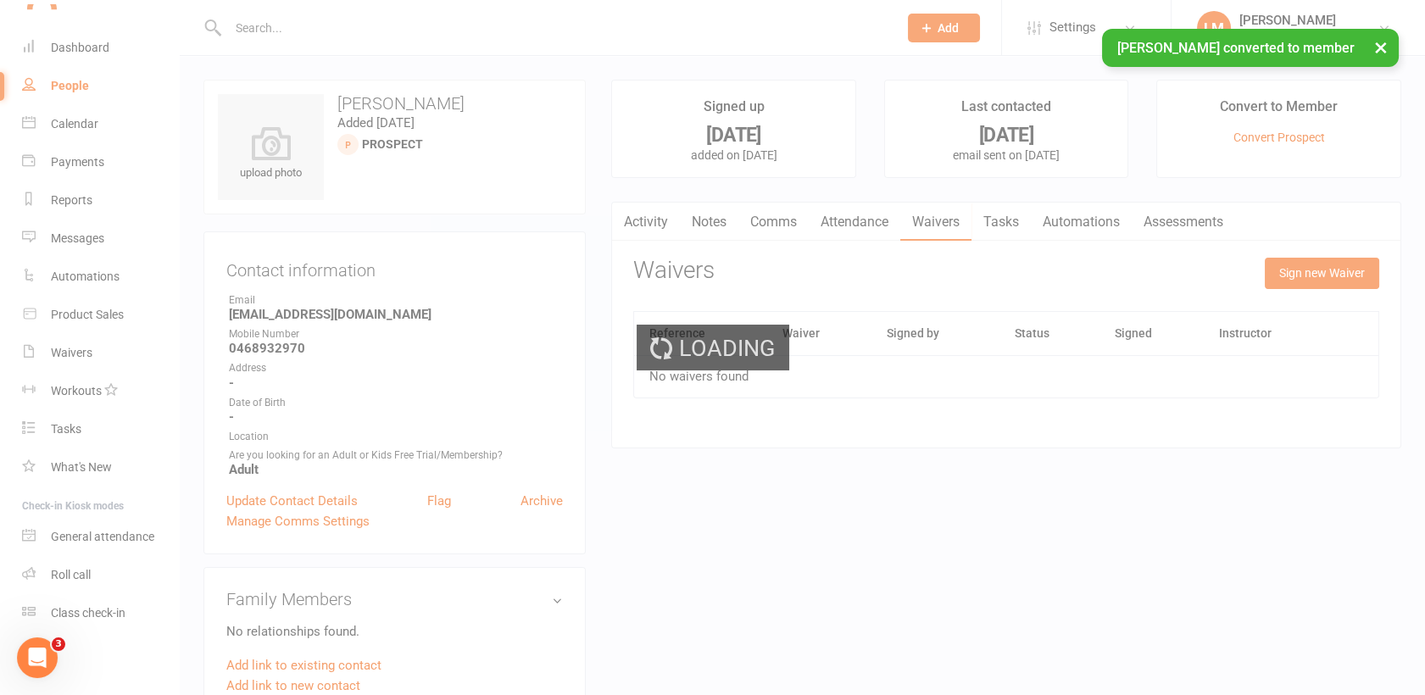
scroll to position [1842, 0]
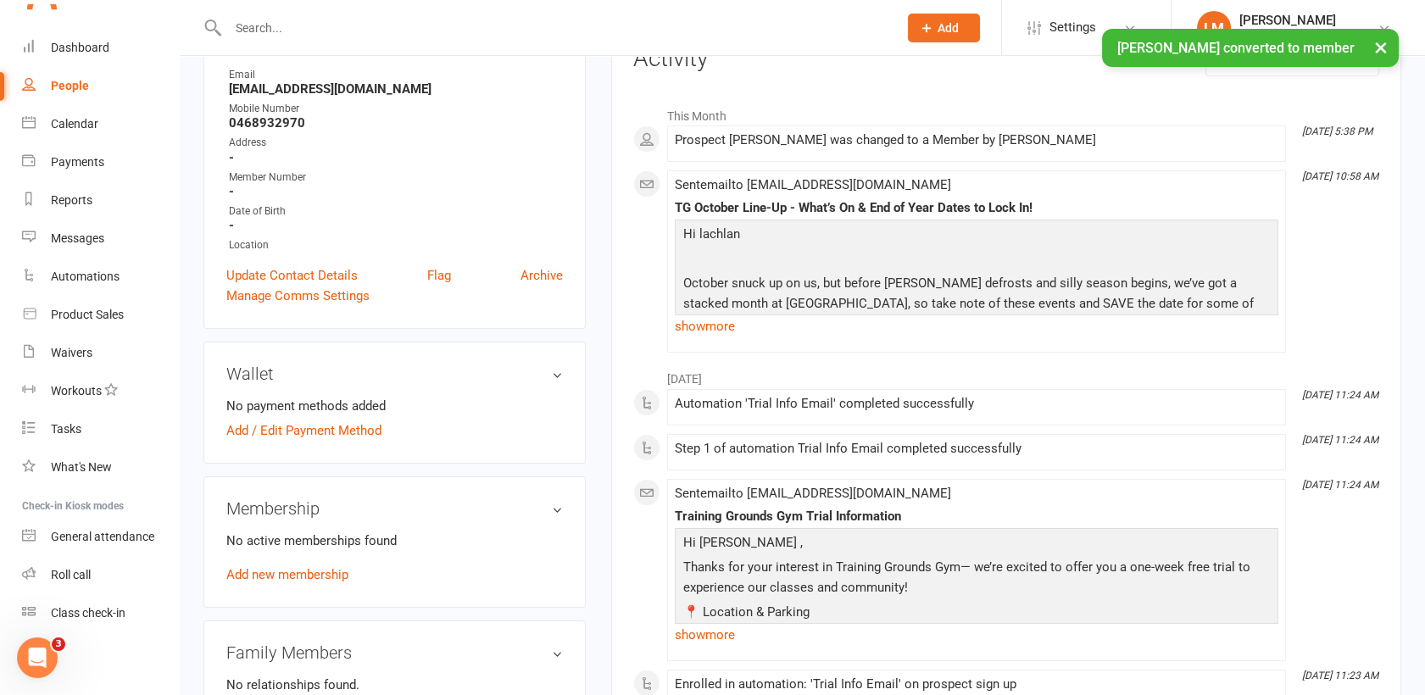
scroll to position [264, 0]
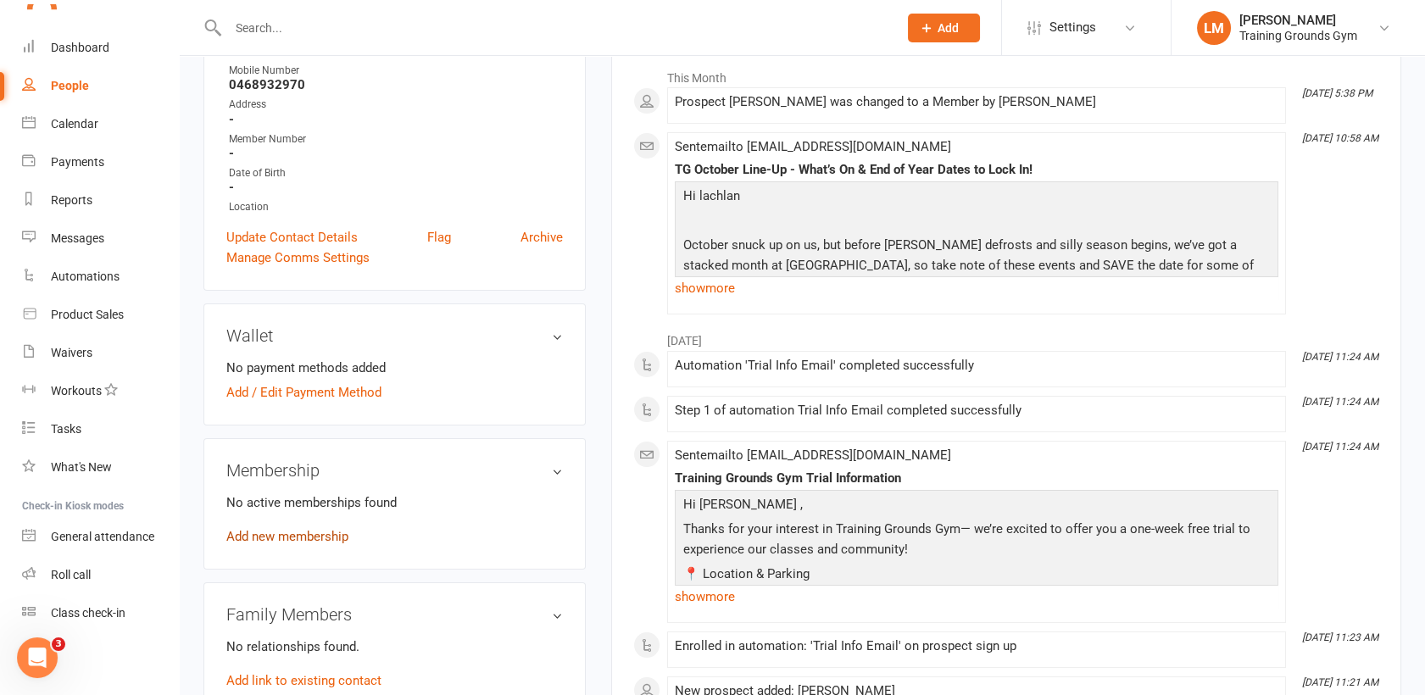
click at [249, 532] on link "Add new membership" at bounding box center [287, 536] width 122 height 15
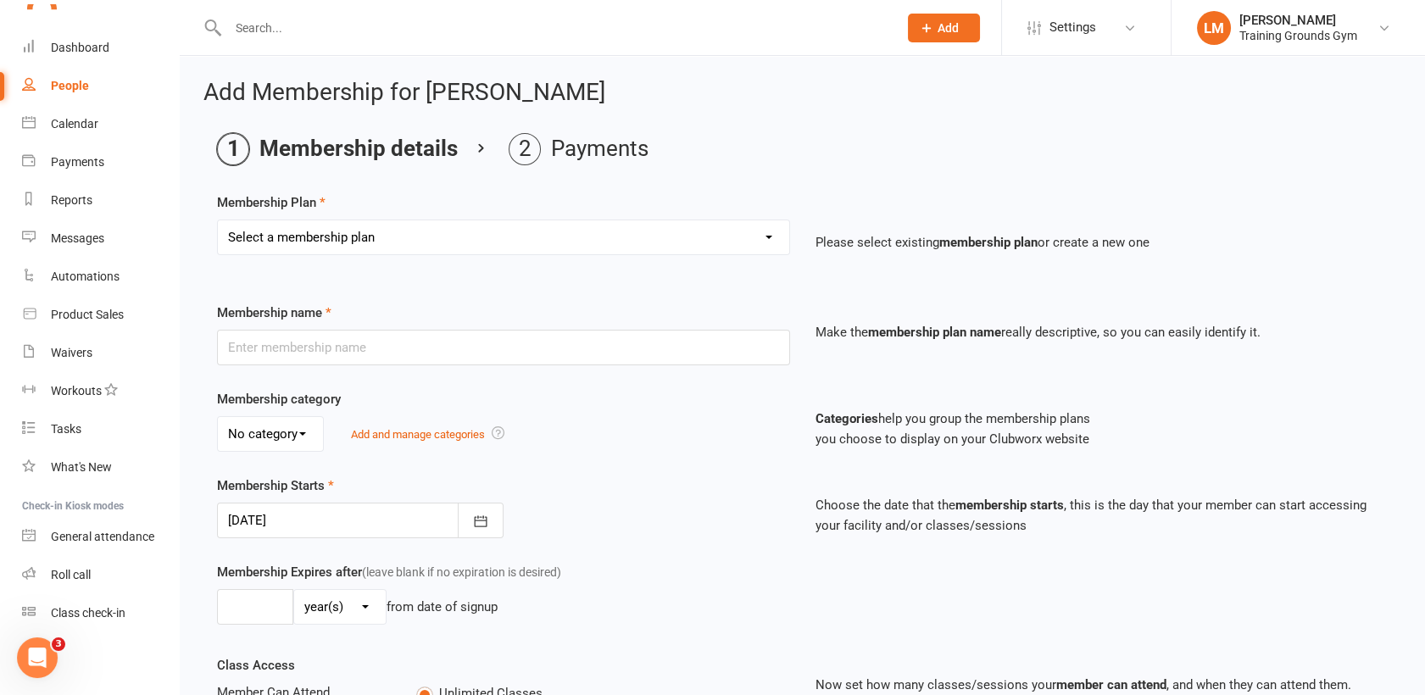
click at [570, 235] on select "Select a membership plan Create new Membership Plan Trial Basic for beginners a…" at bounding box center [503, 237] width 571 height 34
select select "1"
click at [218, 220] on select "Select a membership plan Create new Membership Plan Trial Basic for beginners a…" at bounding box center [503, 237] width 571 height 34
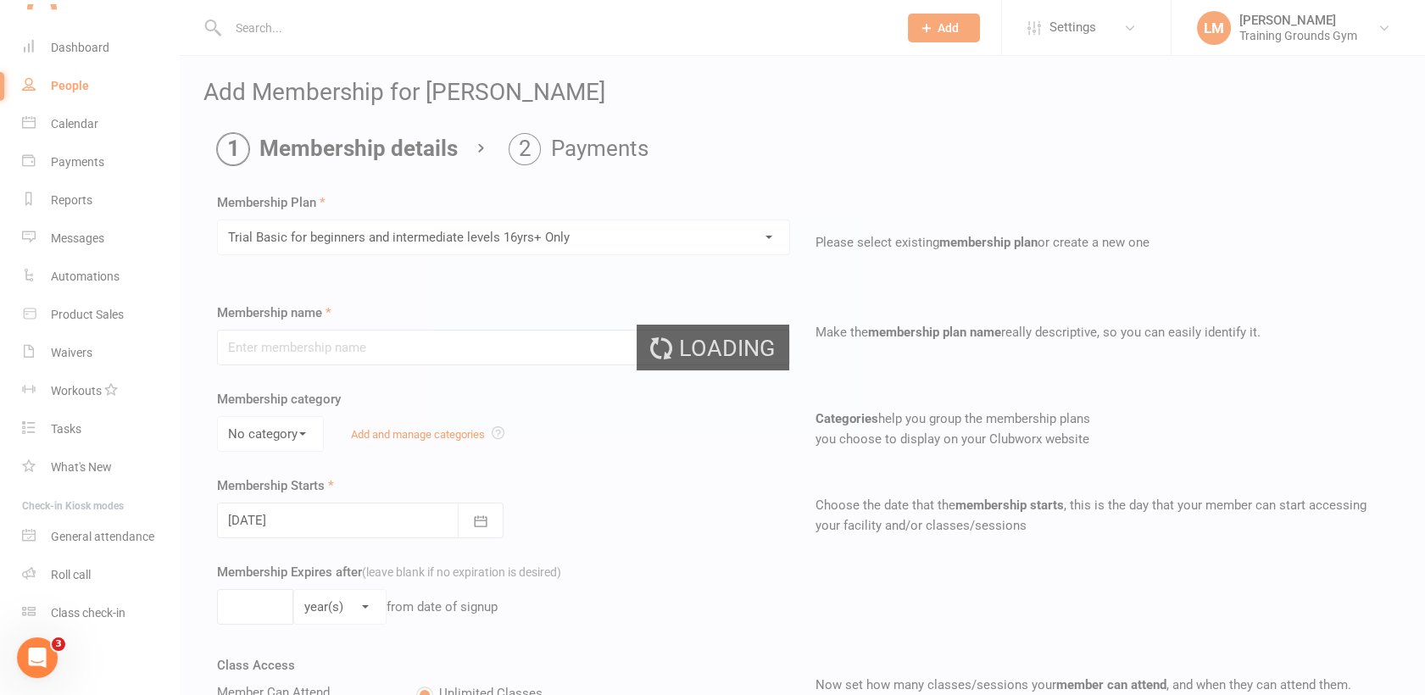
type input "Trial Basic for beginners and intermediate levels 16yrs+ Only"
select select "0"
type input "10"
select select "0"
type input "5"
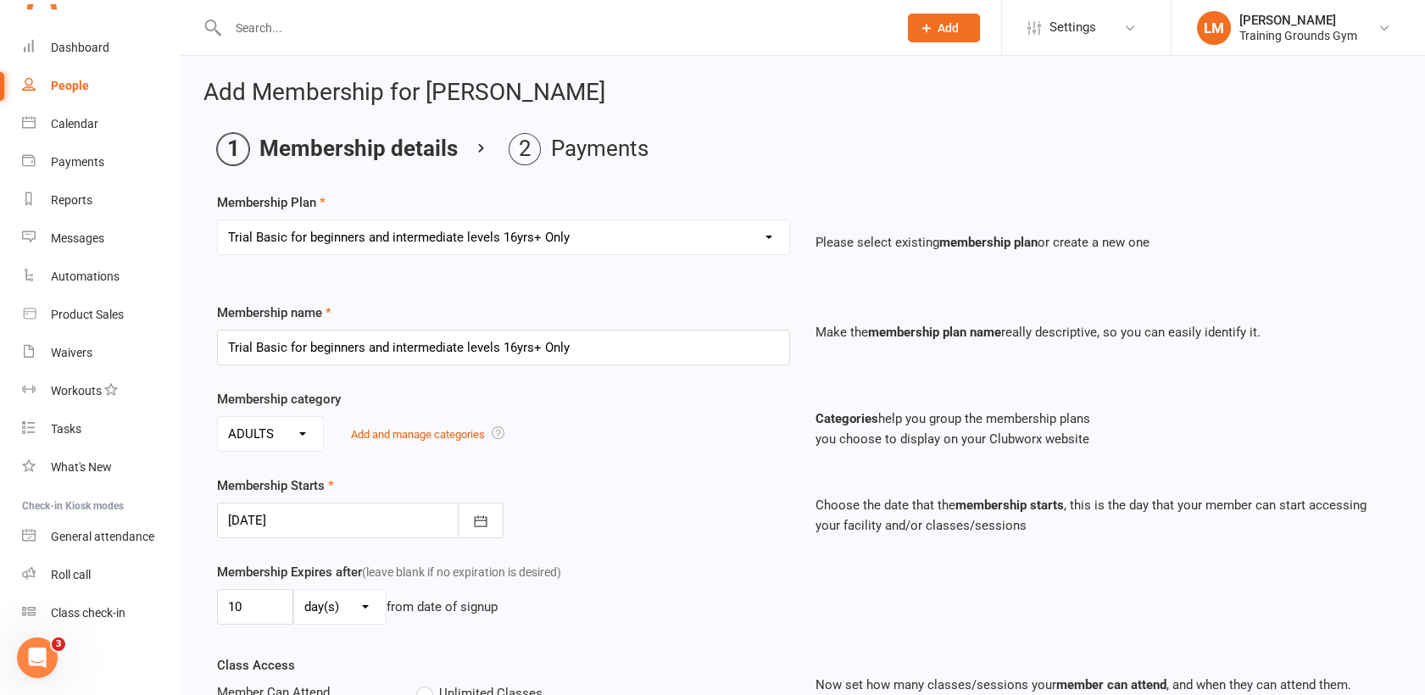
type input "[DATE]"
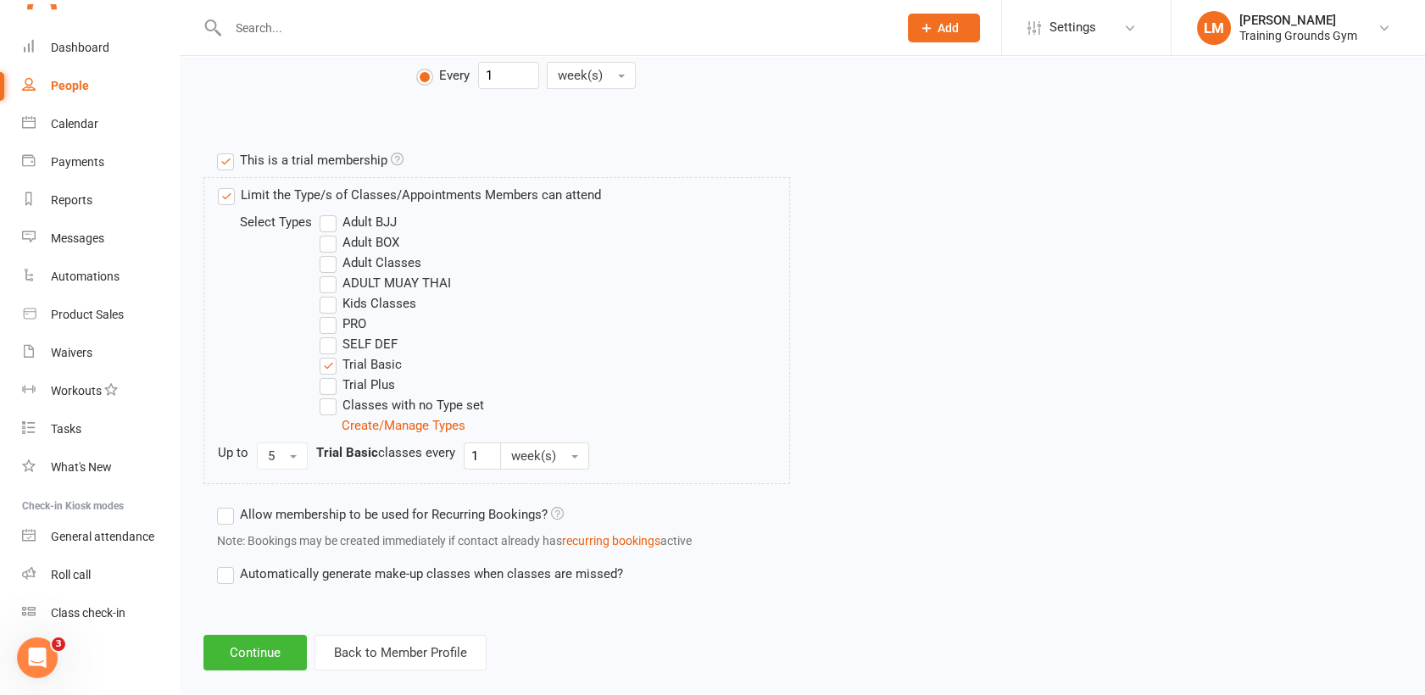
scroll to position [745, 0]
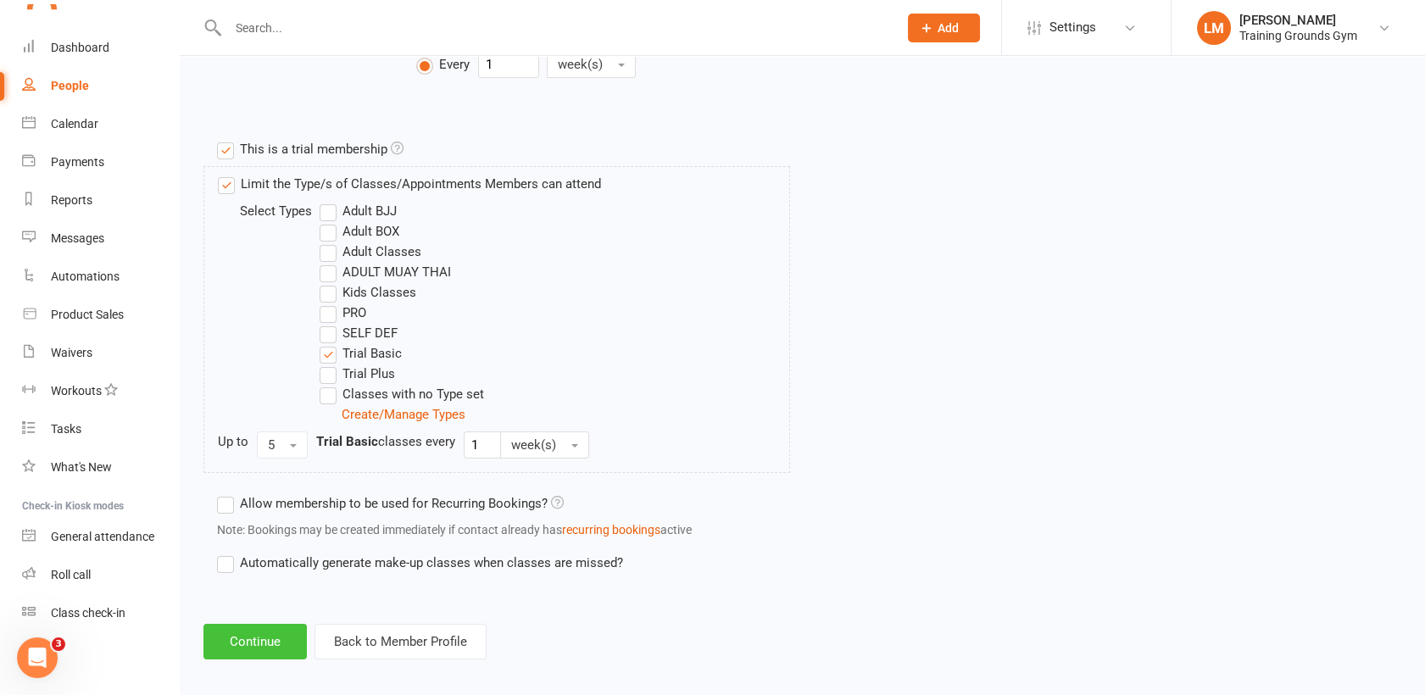
click at [236, 627] on button "Continue" at bounding box center [254, 642] width 103 height 36
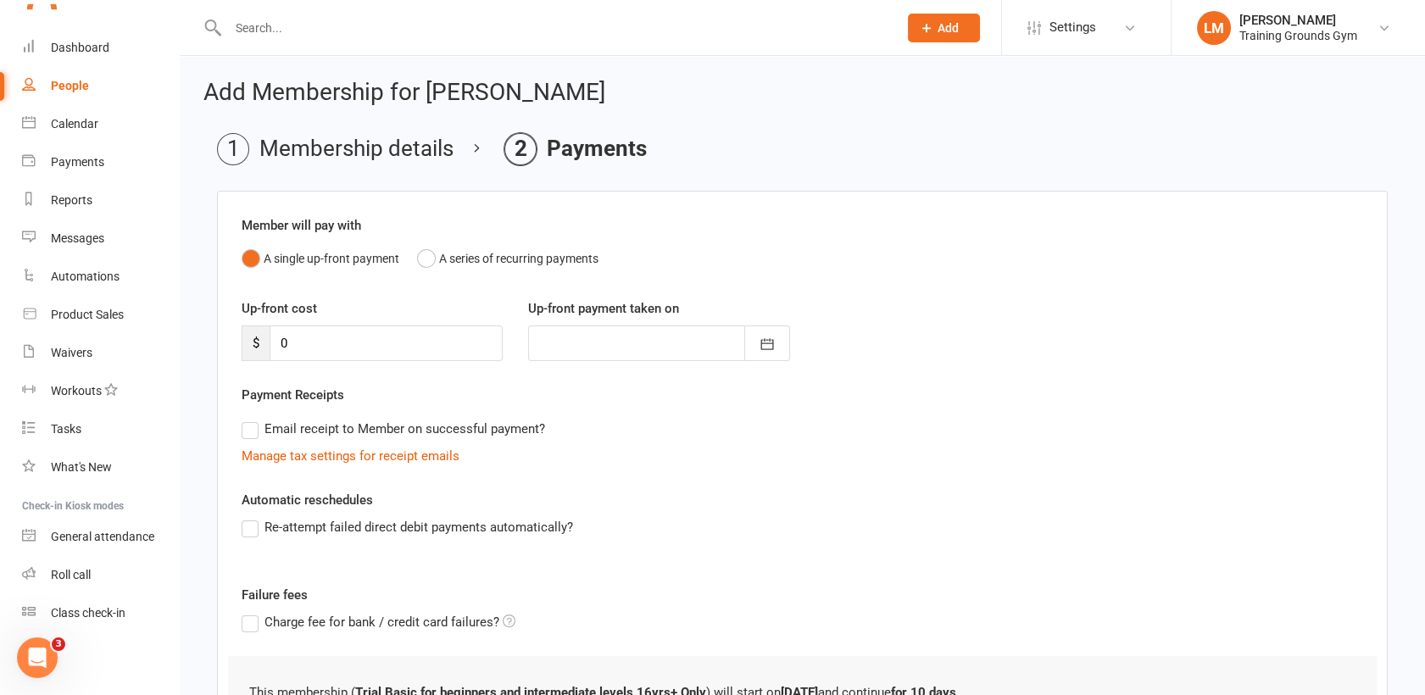
scroll to position [158, 0]
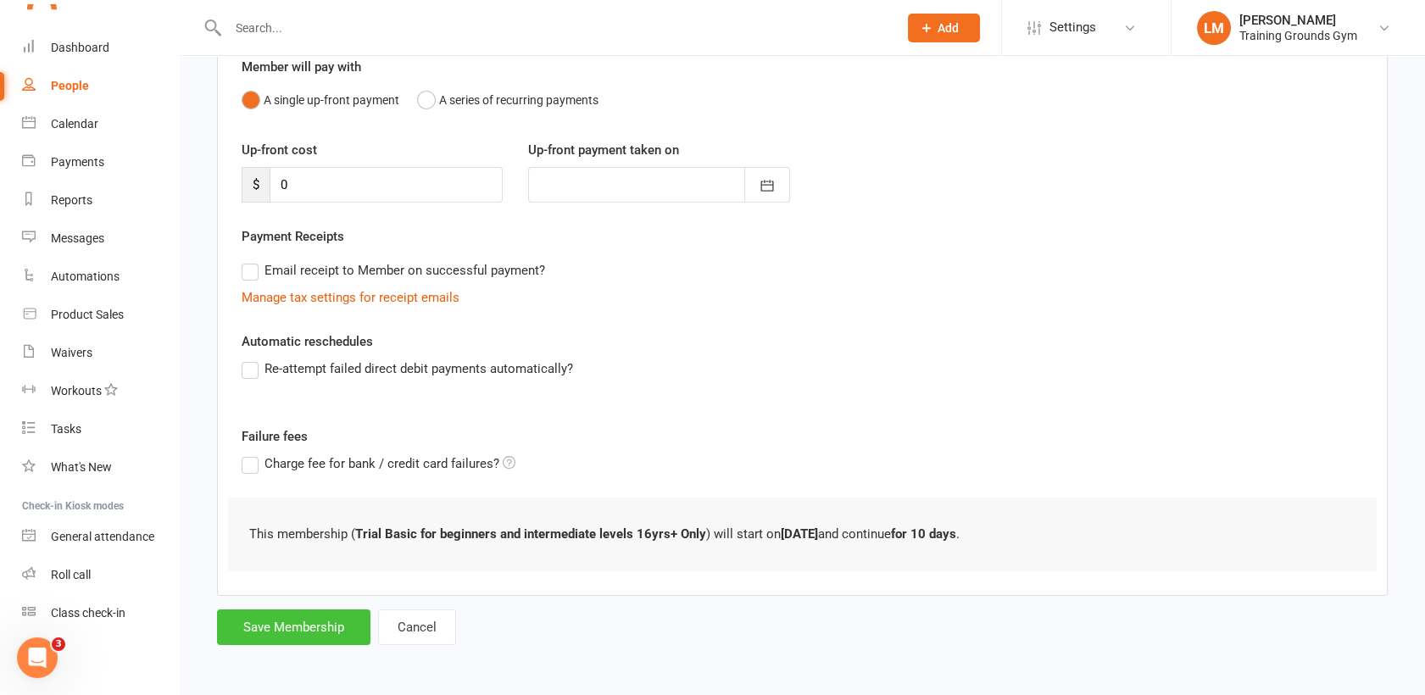
click at [301, 614] on button "Save Membership" at bounding box center [293, 627] width 153 height 36
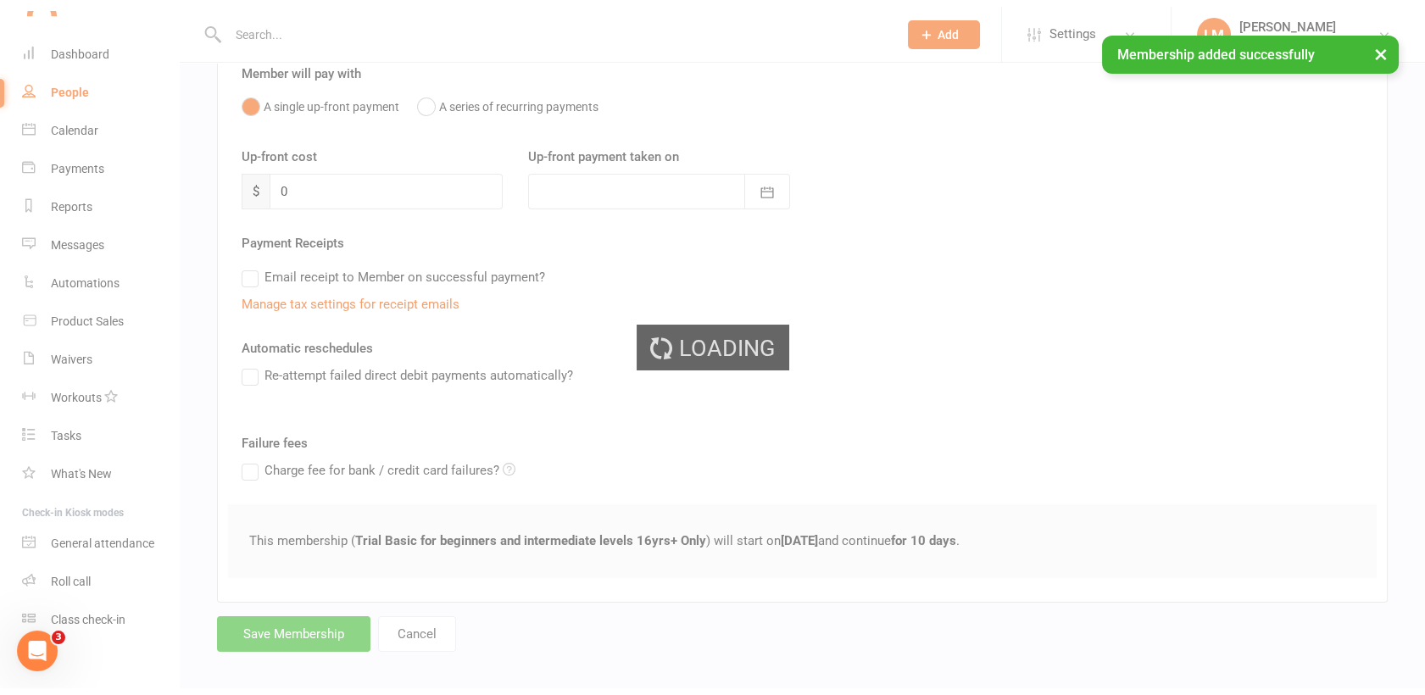
scroll to position [1842, 0]
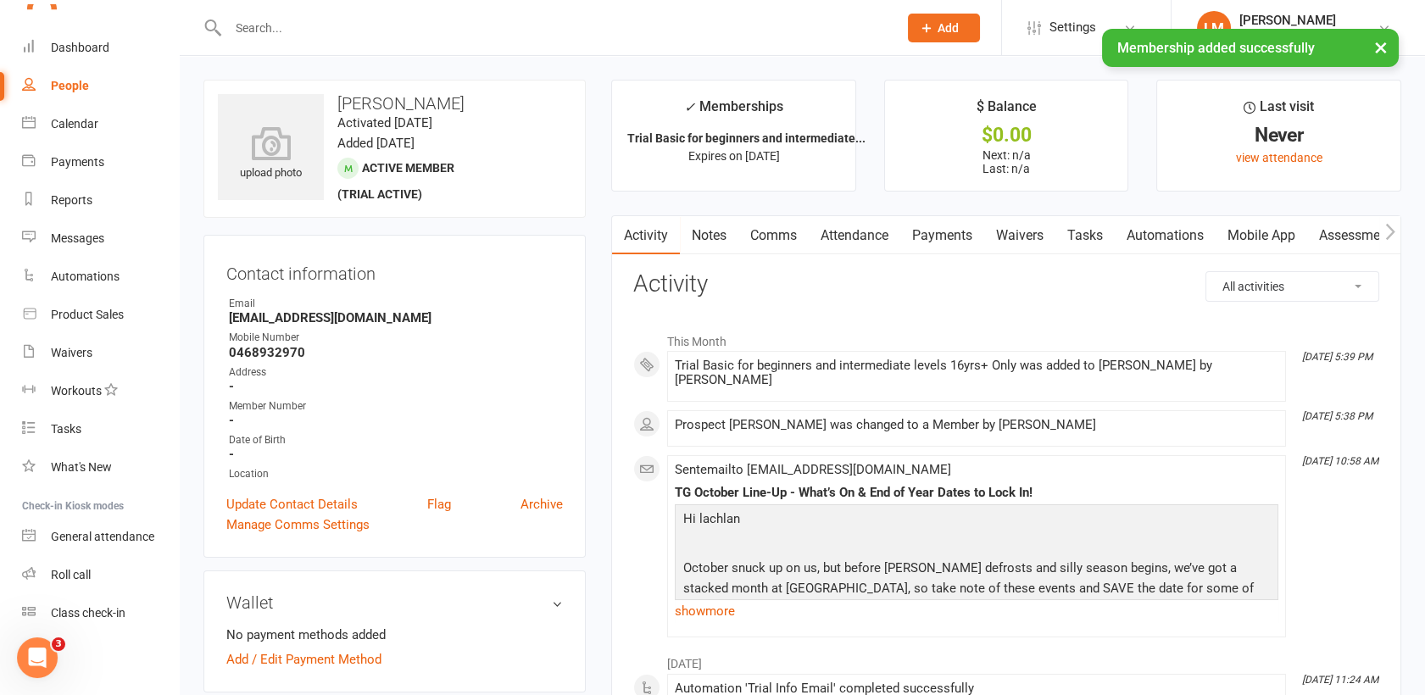
click at [1024, 227] on link "Waivers" at bounding box center [1019, 235] width 71 height 39
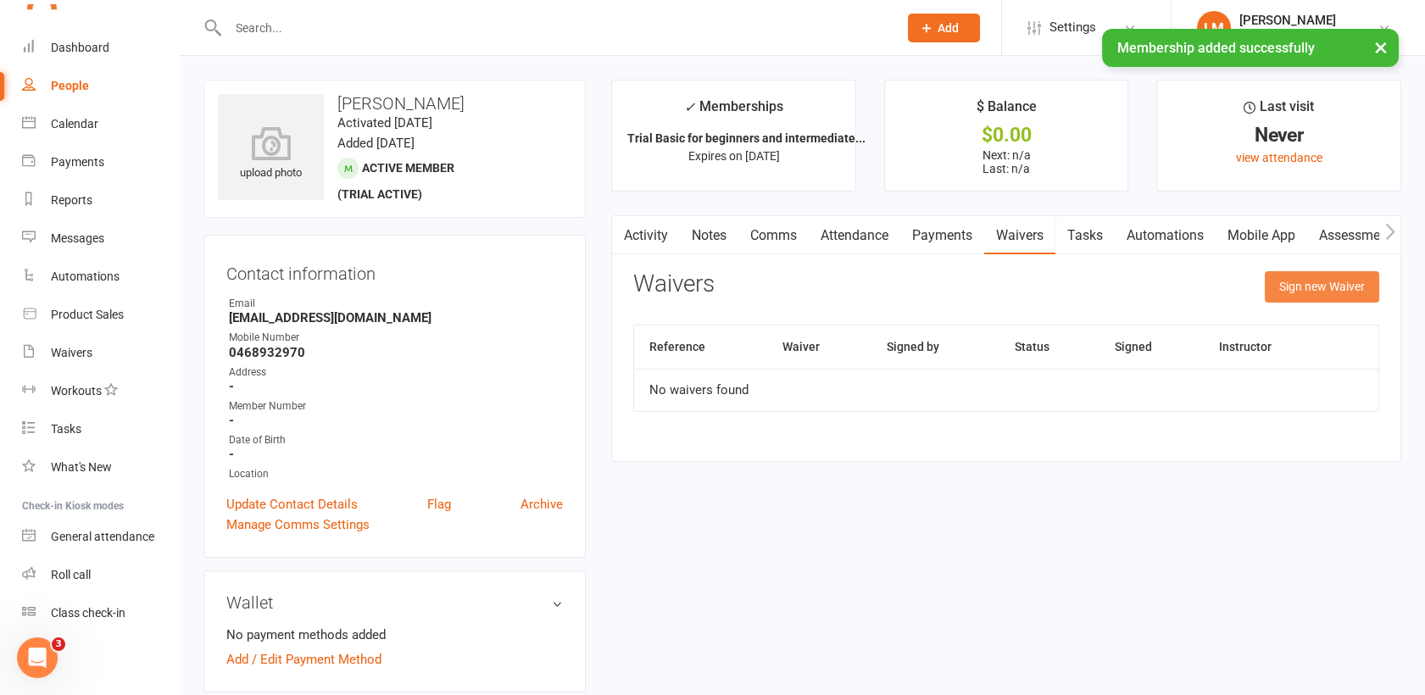
click at [1294, 284] on button "Sign new Waiver" at bounding box center [1321, 286] width 114 height 31
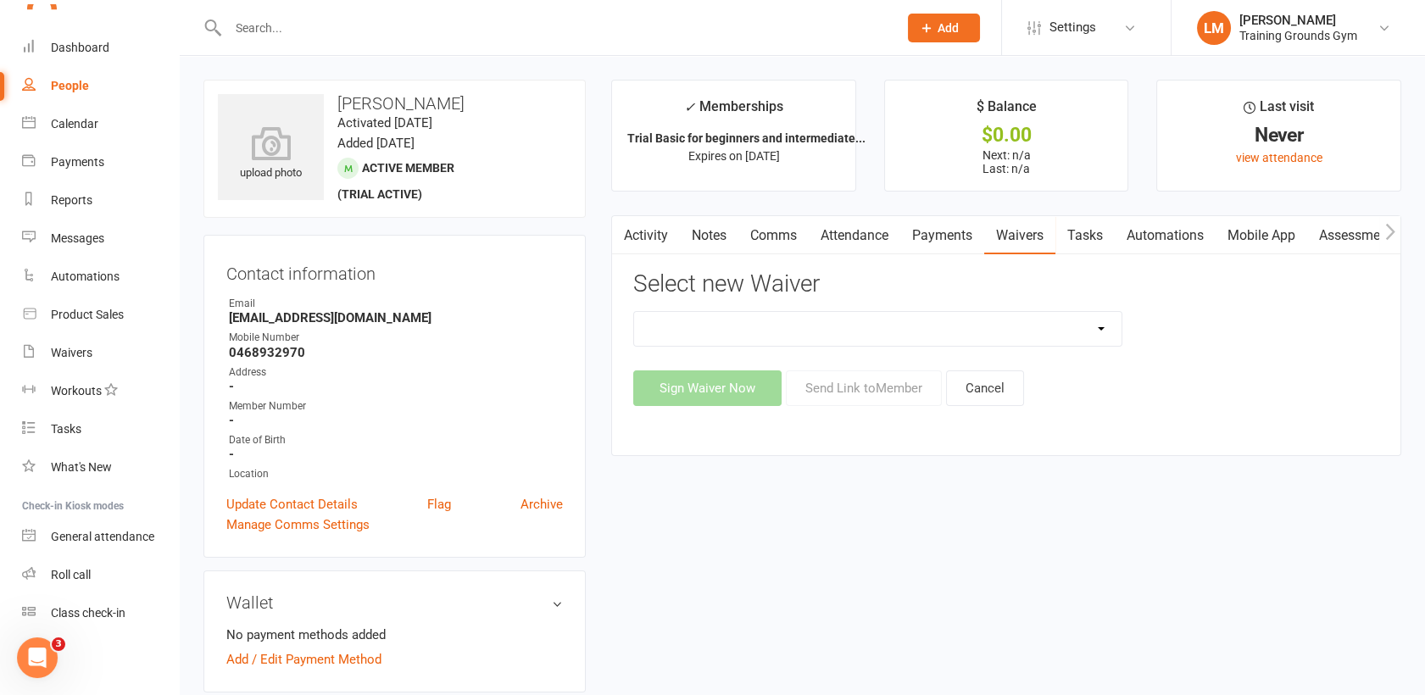
click at [994, 347] on div "New Member Sign Up Waiver for 16yrs plus & Adult Memberships Only Trial U16 Kid…" at bounding box center [1006, 358] width 746 height 95
click at [973, 330] on select "New Member Sign Up Waiver for 16yrs plus & Adult Memberships Only Trial U16 Kid…" at bounding box center [877, 329] width 487 height 34
select select "14034"
click at [634, 312] on select "New Member Sign Up Waiver for 16yrs plus & Adult Memberships Only Trial U16 Kid…" at bounding box center [877, 329] width 487 height 34
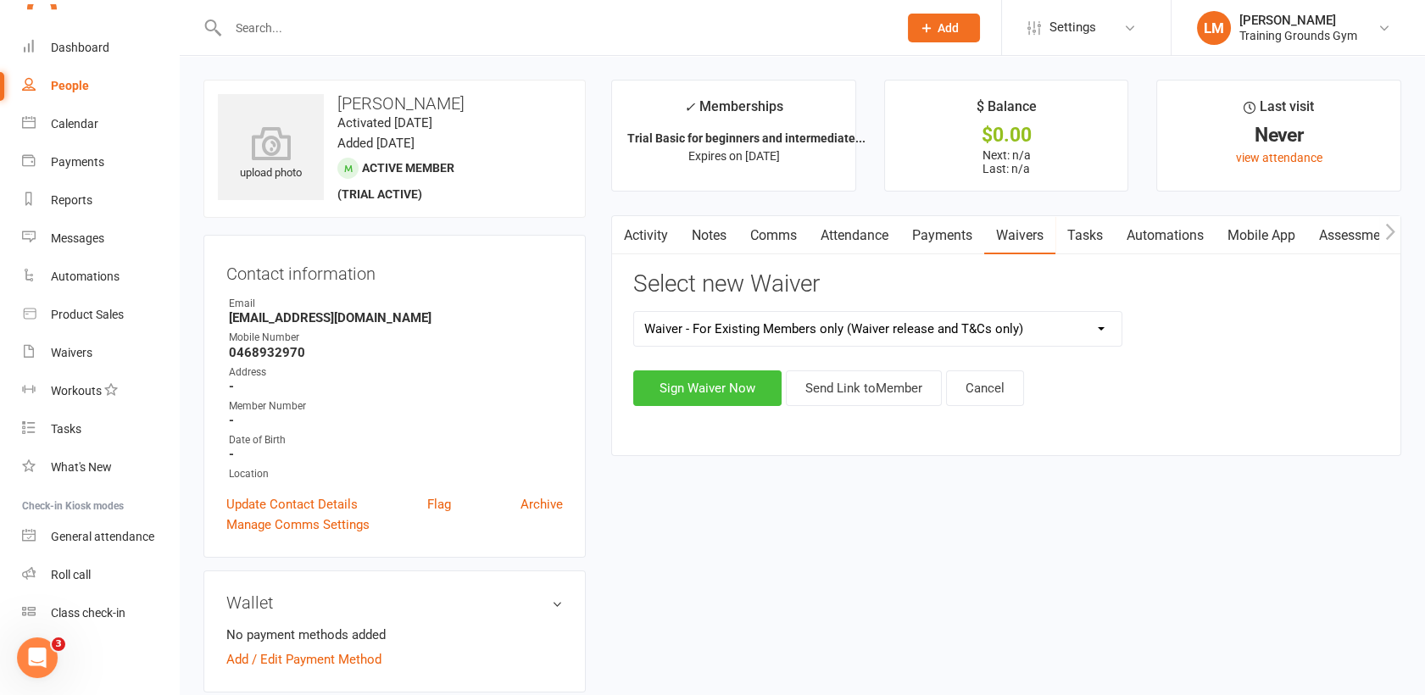
click at [737, 392] on button "Sign Waiver Now" at bounding box center [707, 388] width 148 height 36
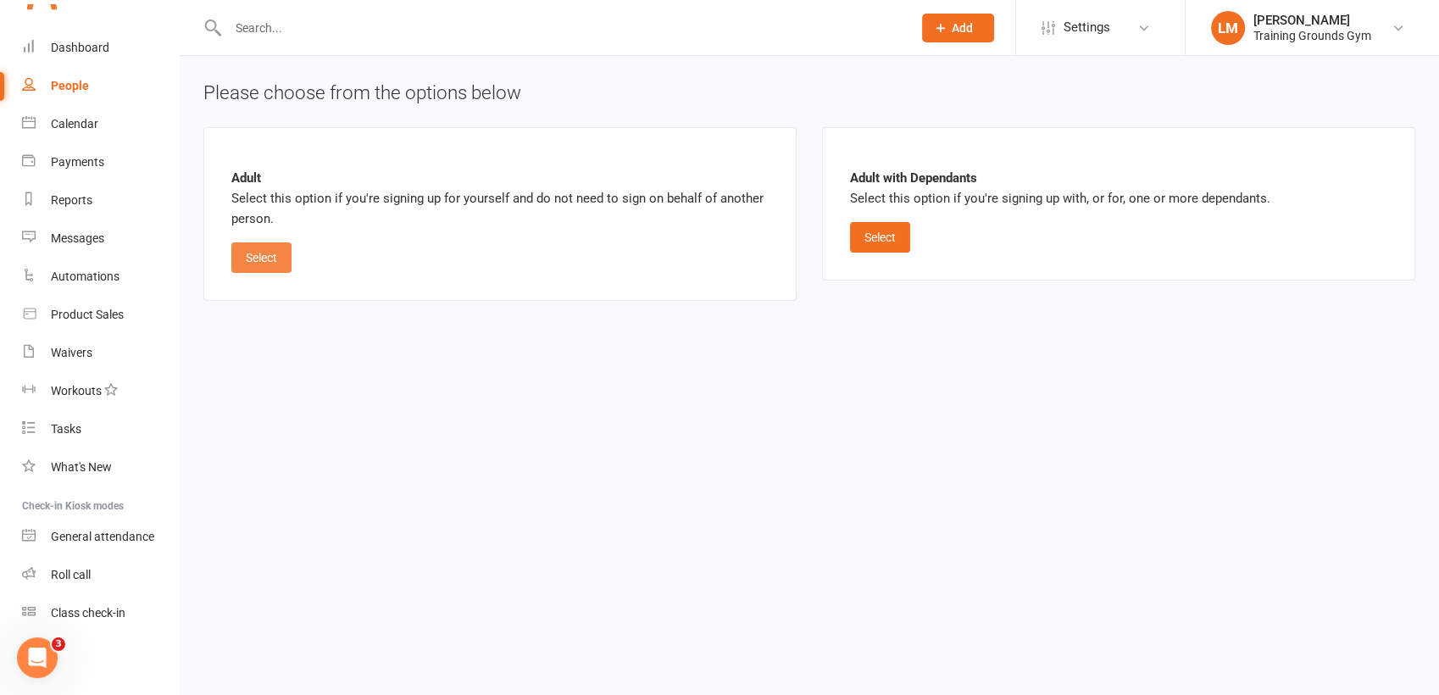
click at [277, 262] on button "Select" at bounding box center [261, 257] width 60 height 31
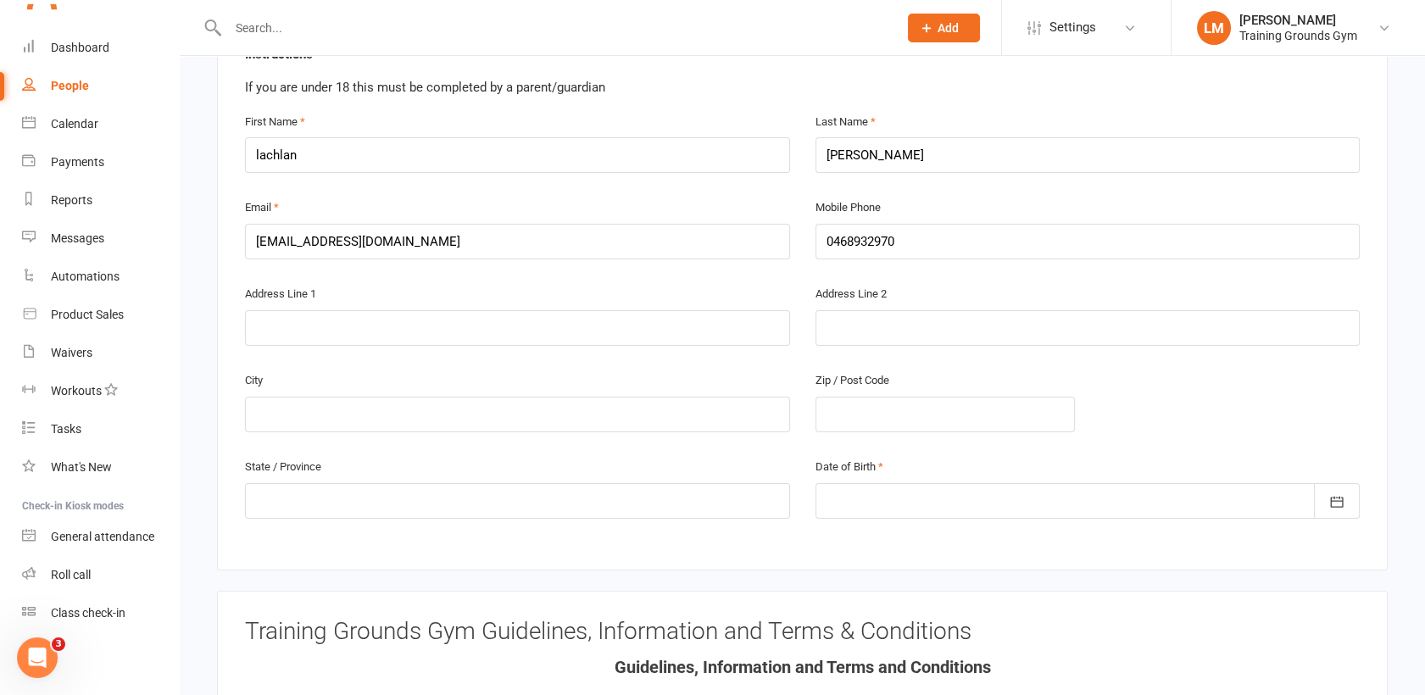
scroll to position [414, 0]
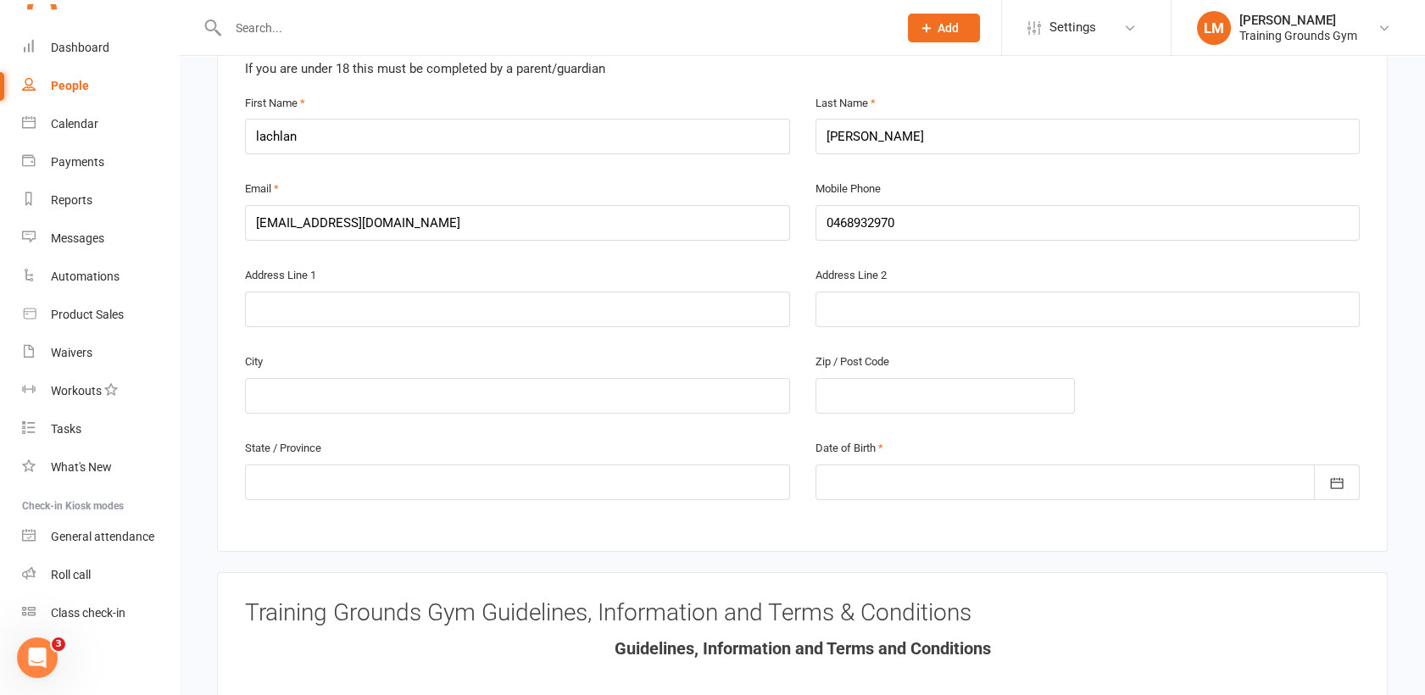
click at [924, 464] on div at bounding box center [1087, 482] width 545 height 36
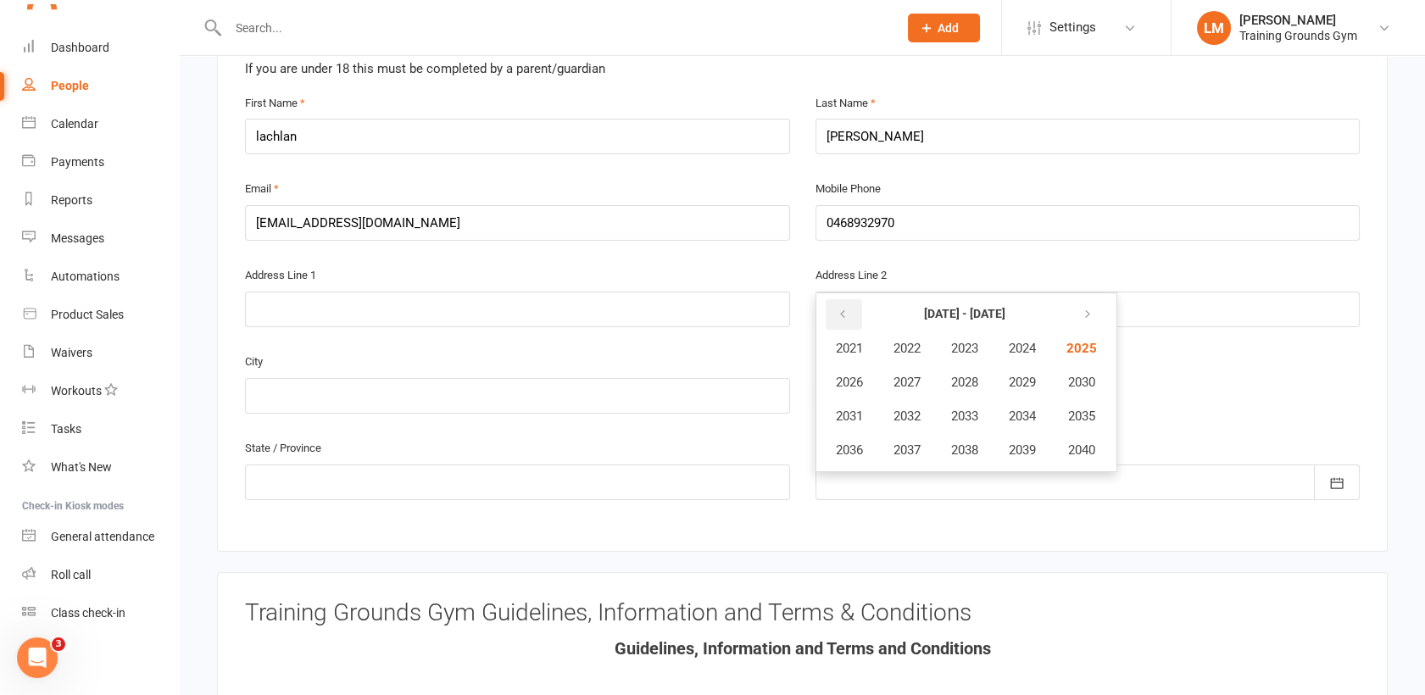
click at [850, 299] on button "button" at bounding box center [843, 314] width 36 height 31
click at [839, 308] on icon "button" at bounding box center [842, 315] width 12 height 14
click at [955, 442] on span "1998" at bounding box center [964, 449] width 27 height 15
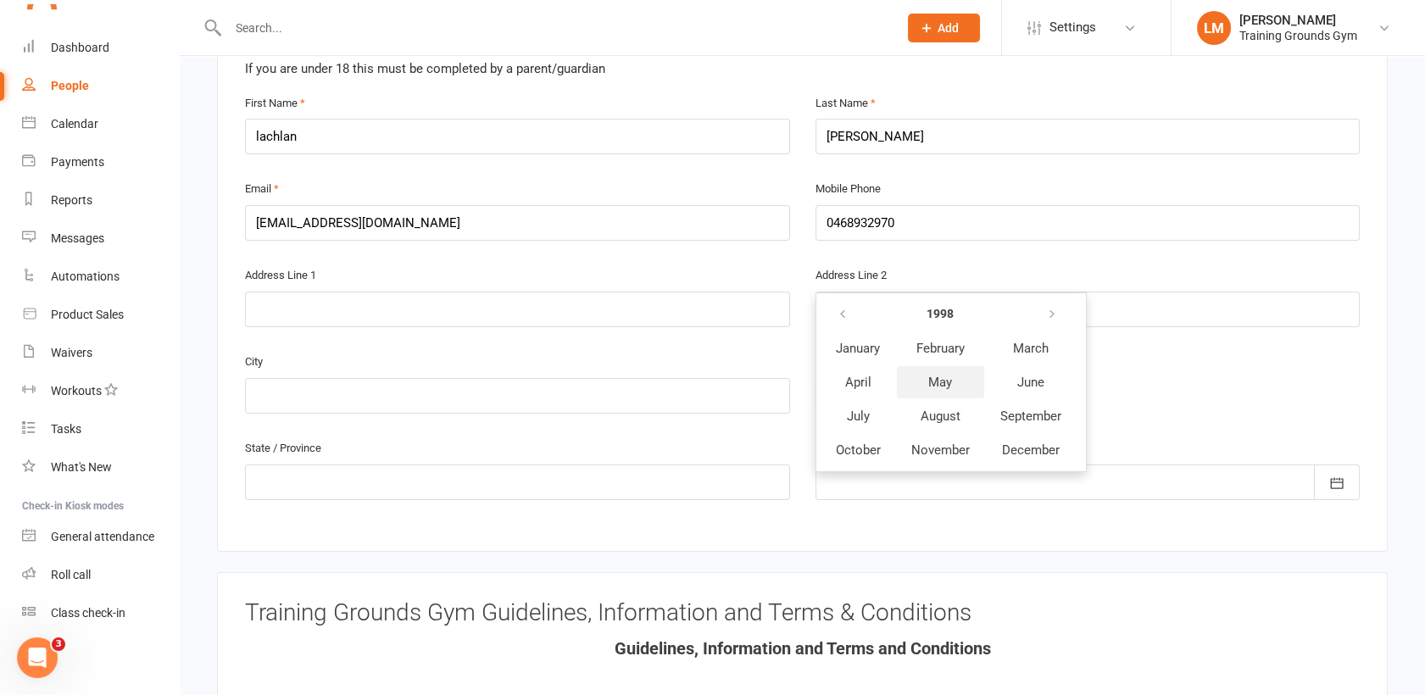
click at [933, 375] on span "May" at bounding box center [940, 382] width 24 height 15
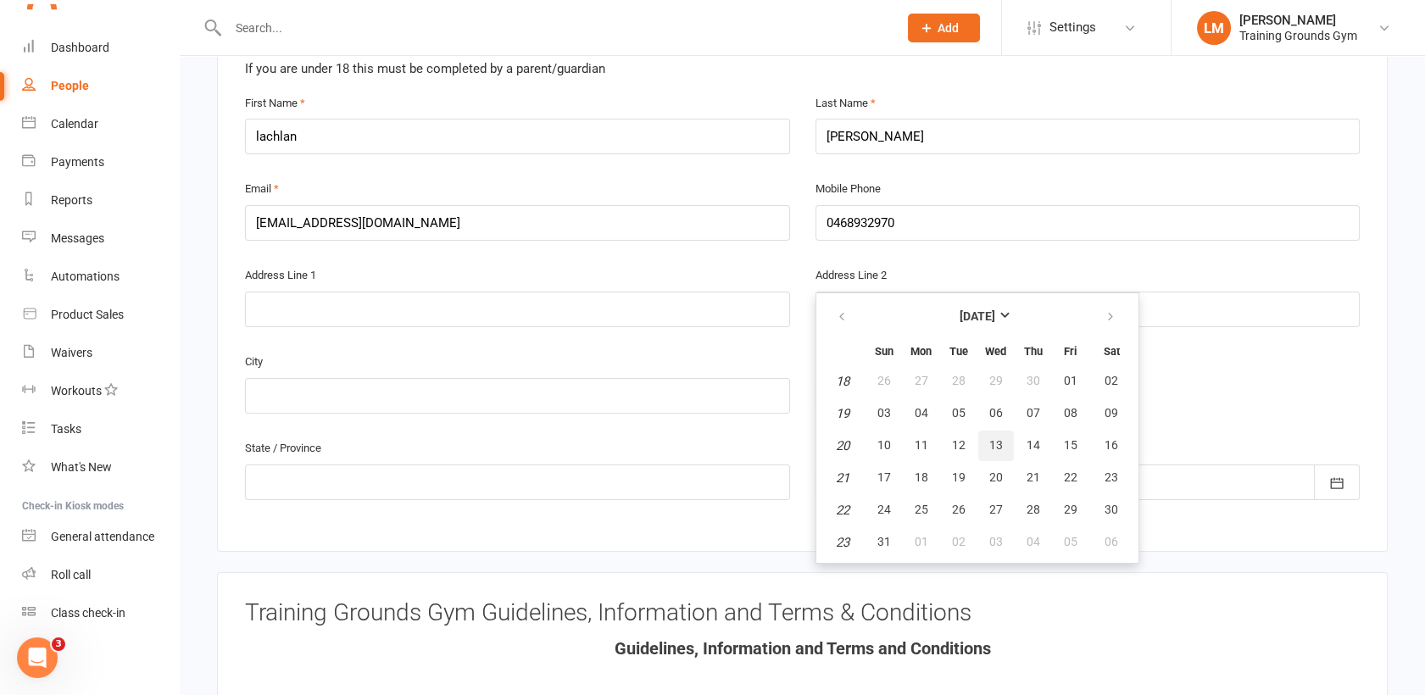
click at [997, 431] on button "13" at bounding box center [996, 446] width 36 height 31
type input "[DATE]"
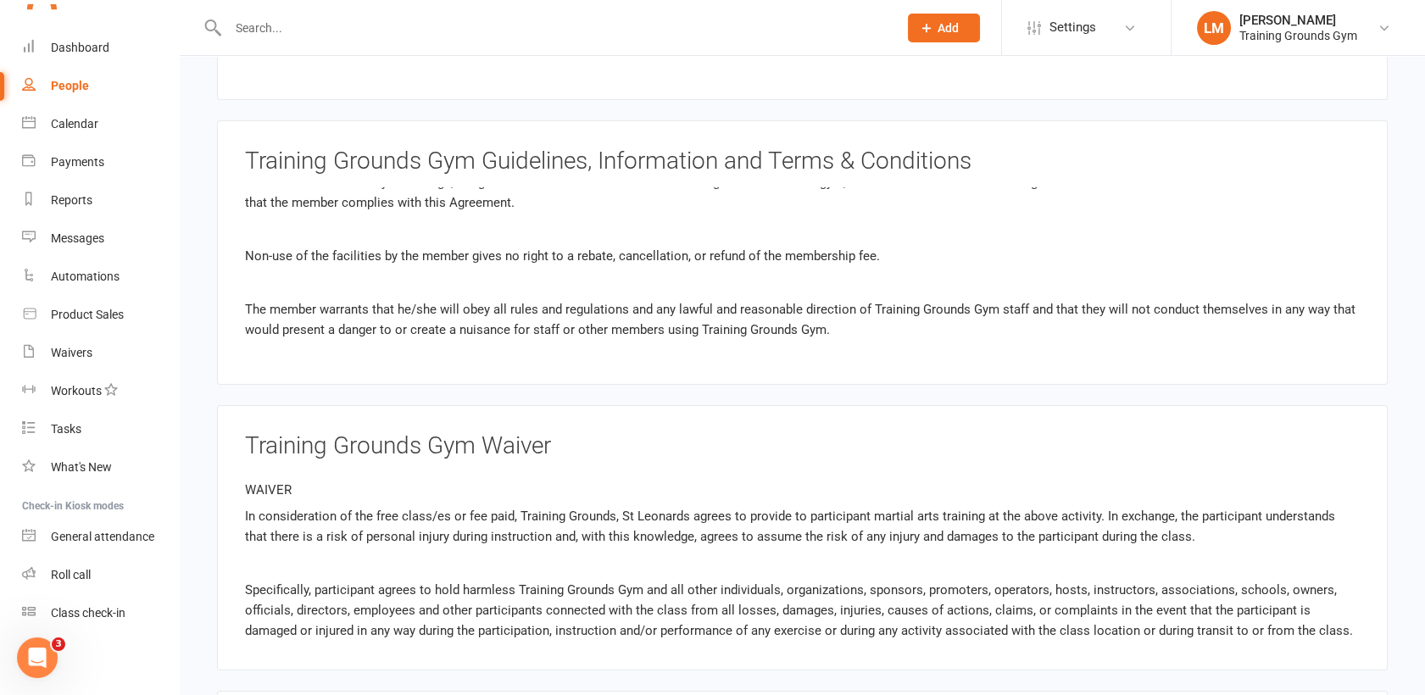
scroll to position [1731, 0]
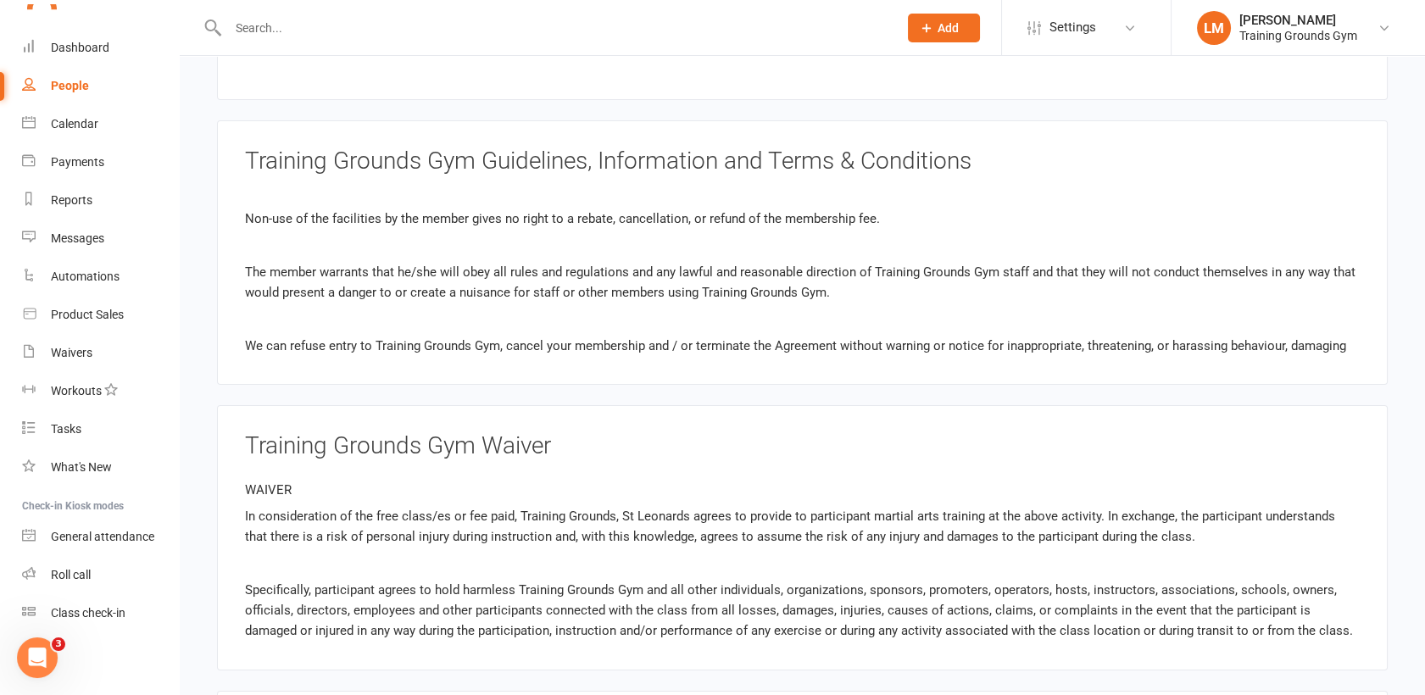
drag, startPoint x: 836, startPoint y: 473, endPoint x: 707, endPoint y: 440, distance: 133.0
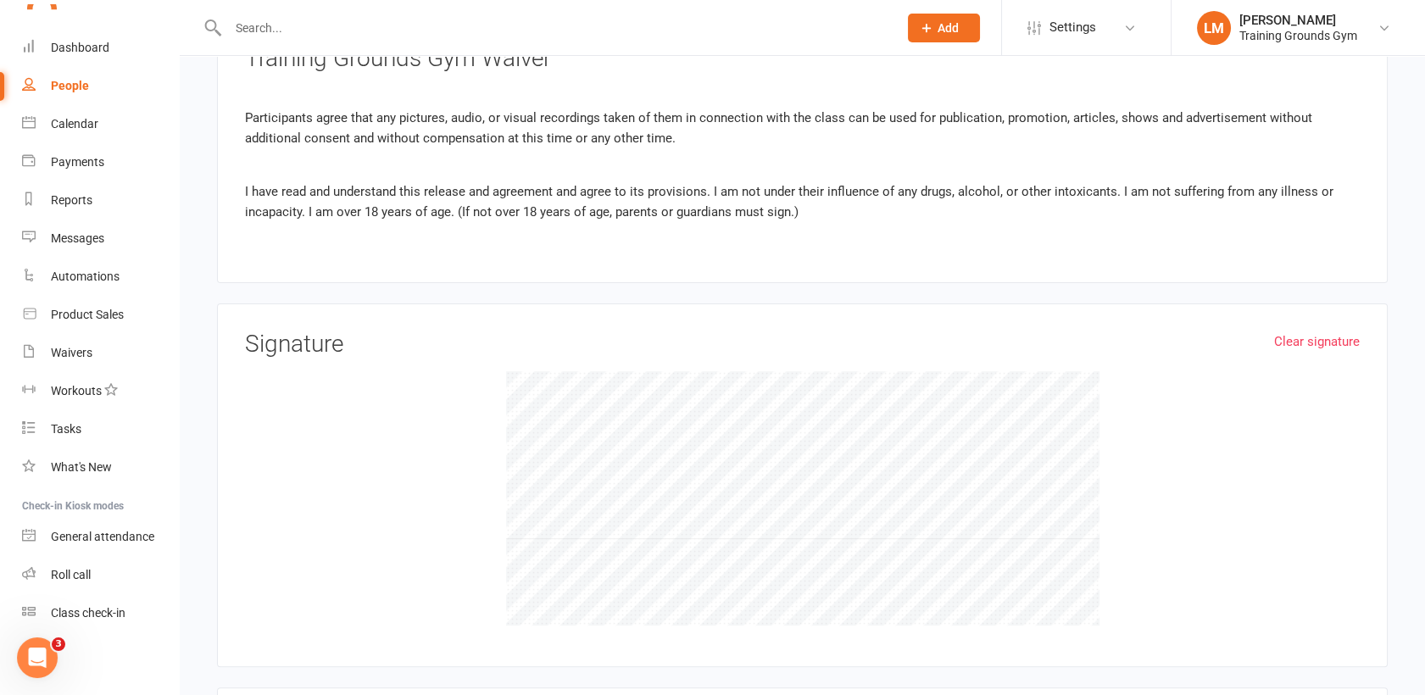
scroll to position [1320, 0]
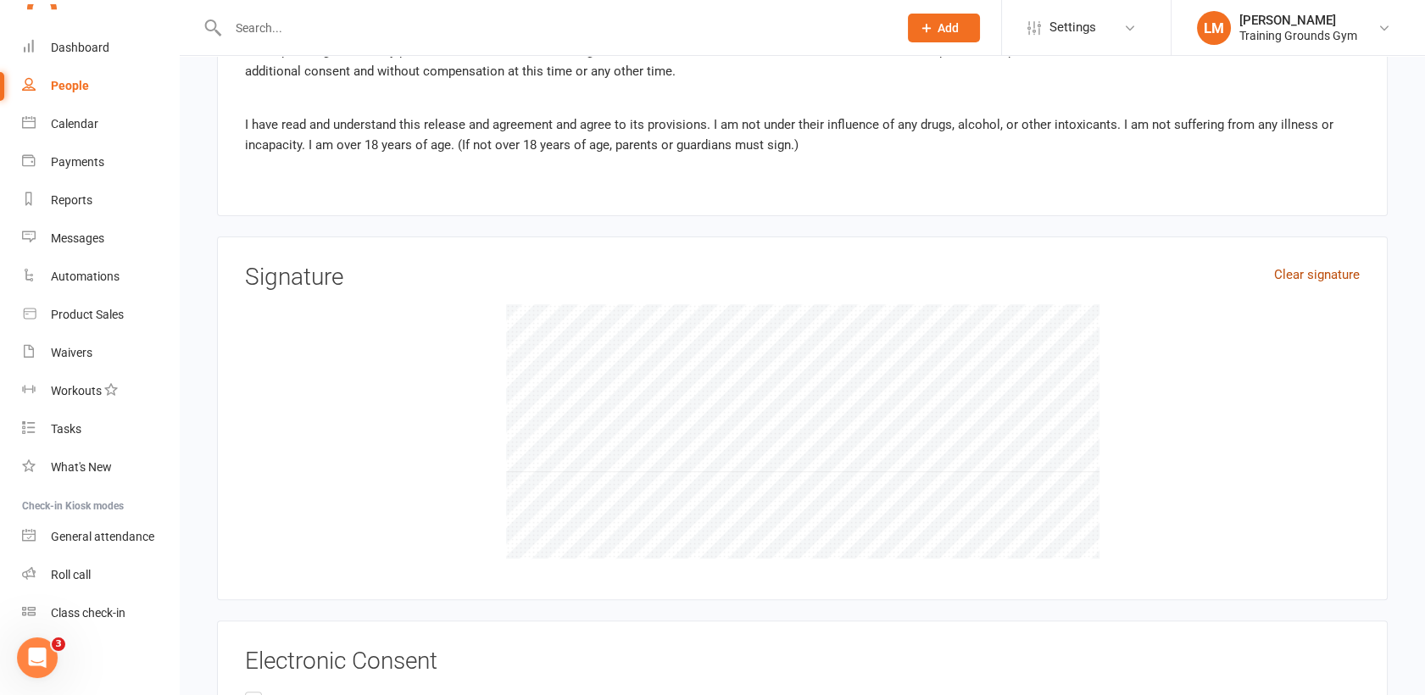
click at [1286, 264] on link "Clear signature" at bounding box center [1317, 274] width 86 height 20
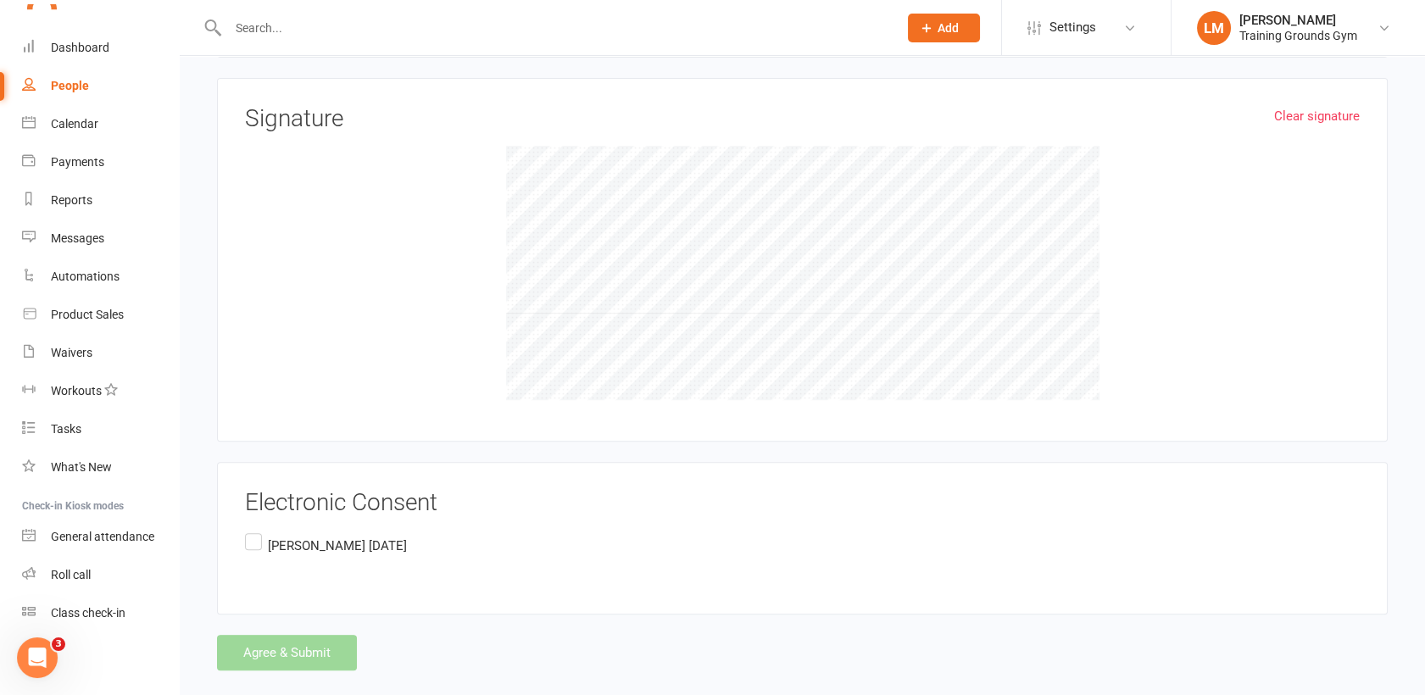
scroll to position [1480, 0]
click at [256, 528] on label "[PERSON_NAME] [DATE]" at bounding box center [326, 544] width 162 height 33
click at [256, 528] on input "[PERSON_NAME] [DATE]" at bounding box center [250, 528] width 11 height 0
click at [321, 633] on button "Agree & Submit" at bounding box center [287, 651] width 140 height 36
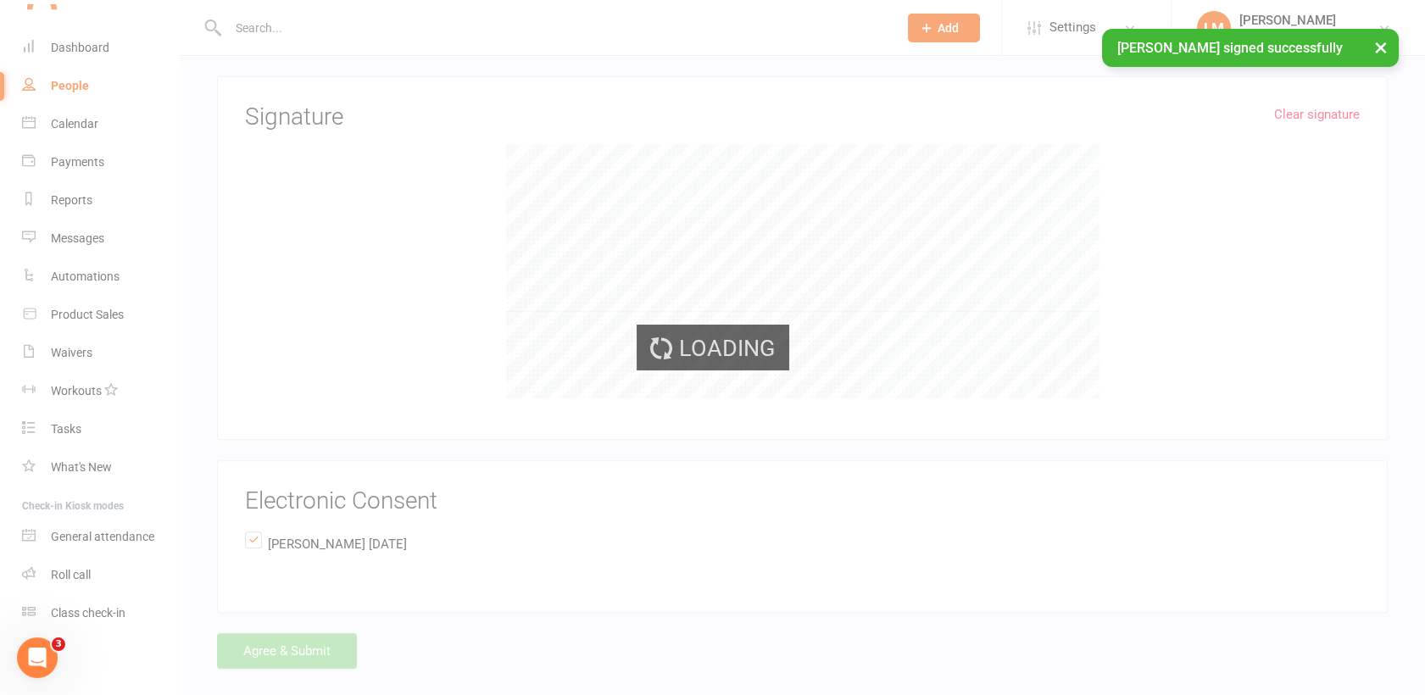
scroll to position [1842, 0]
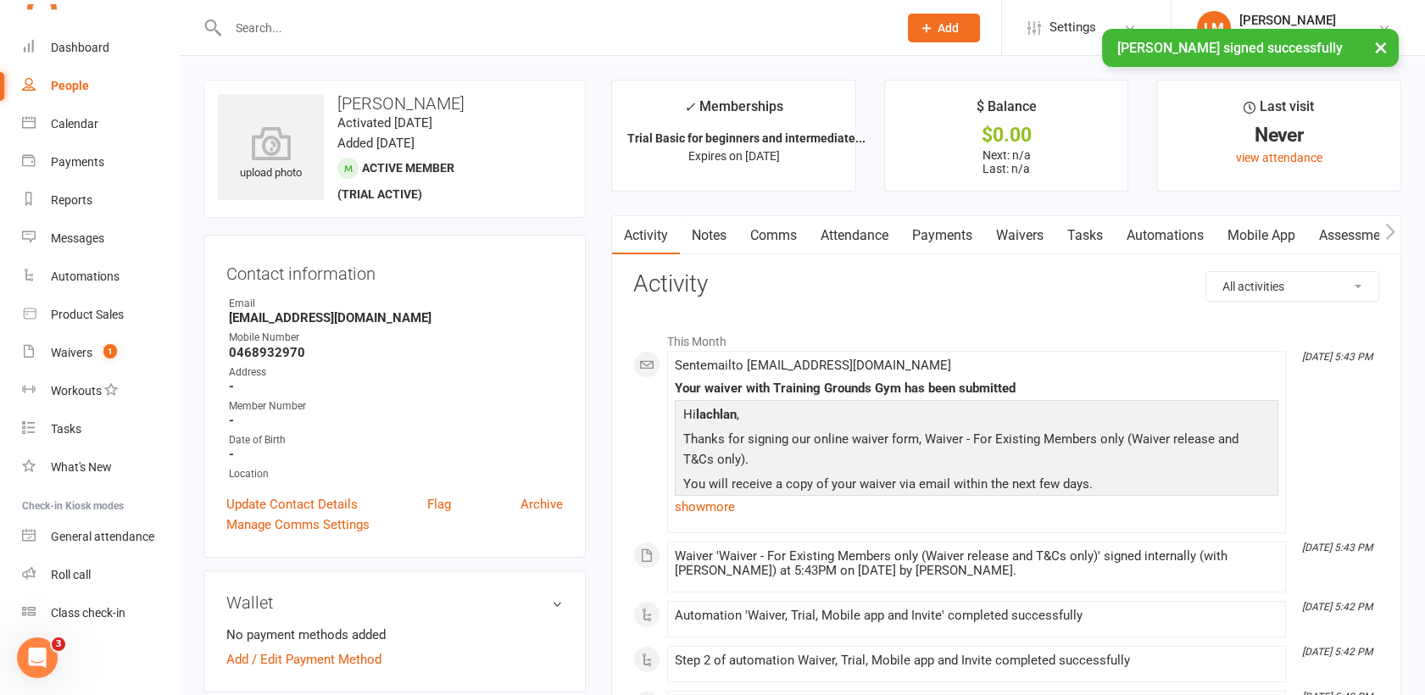
click at [1267, 231] on link "Mobile App" at bounding box center [1261, 235] width 92 height 39
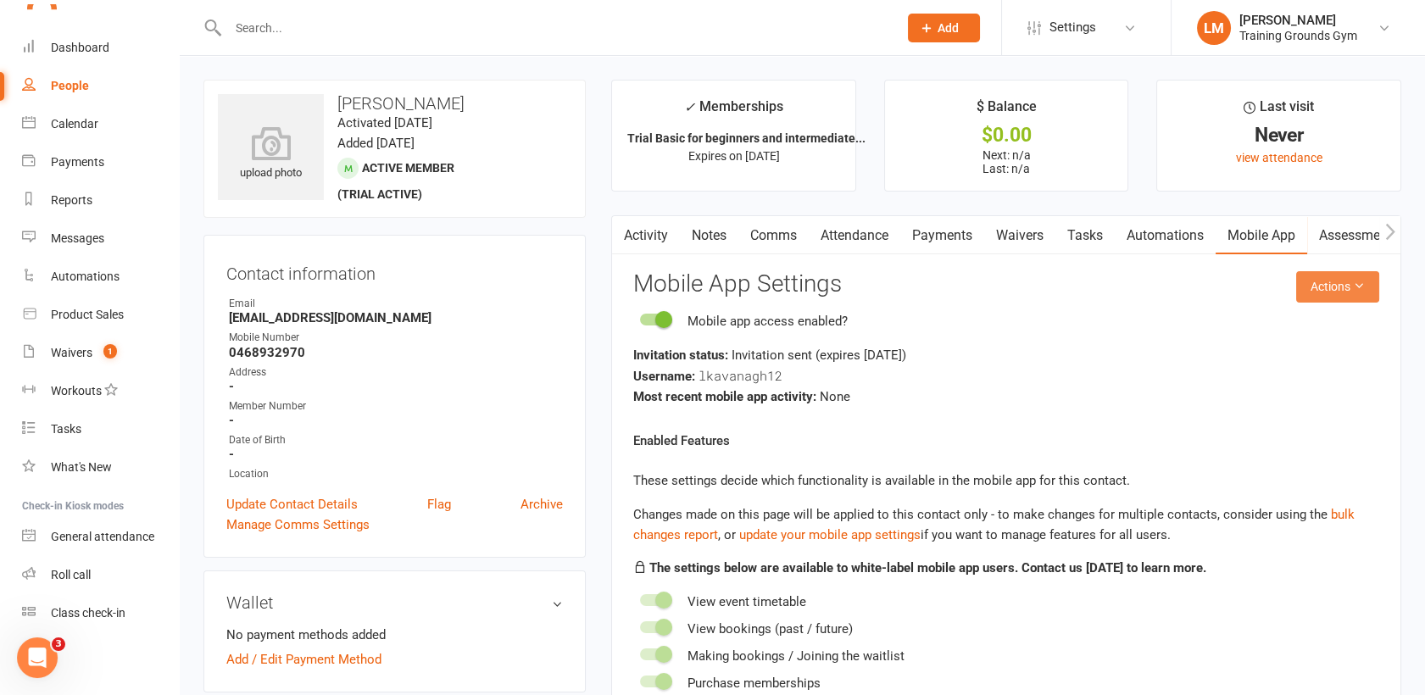
click at [1353, 286] on icon at bounding box center [1359, 286] width 12 height 12
click at [1334, 320] on link "Send invitation email" at bounding box center [1280, 325] width 168 height 34
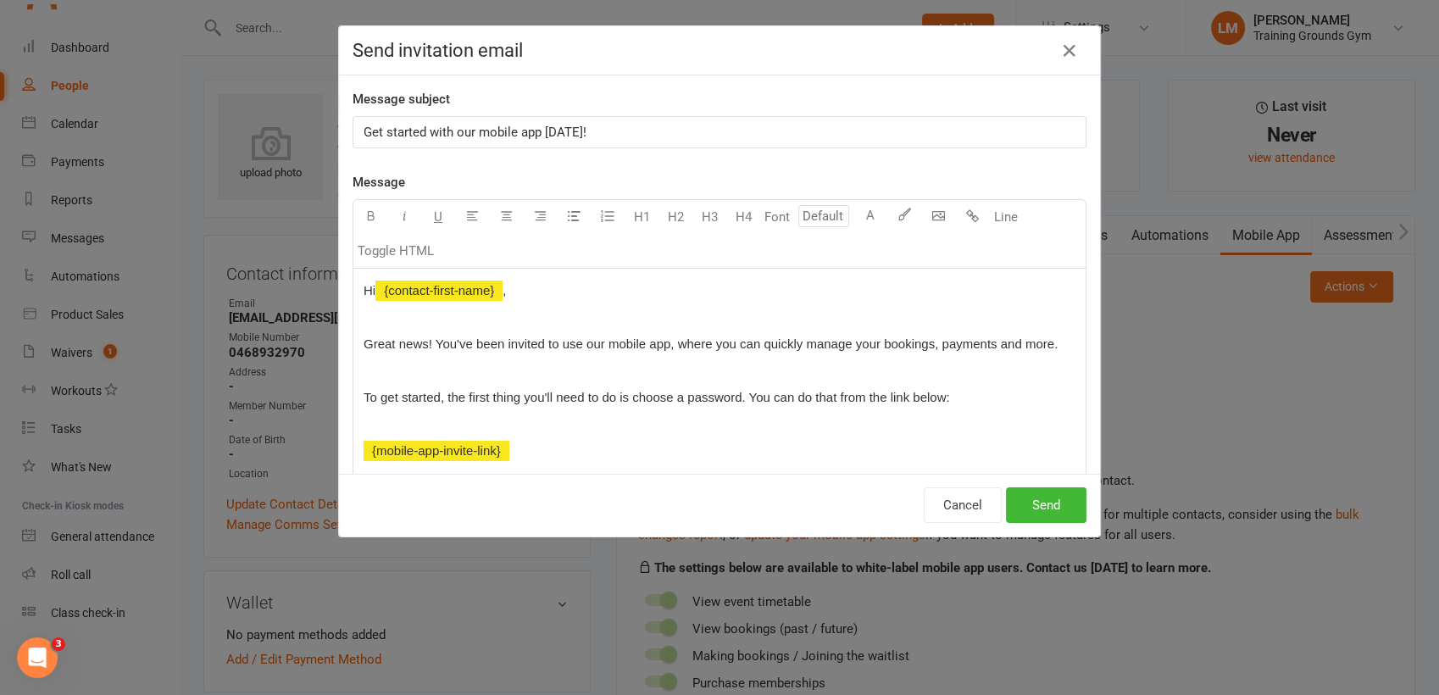
click at [640, 122] on p "Get started with our mobile app [DATE]!" at bounding box center [720, 132] width 712 height 20
click at [1025, 512] on button "Send" at bounding box center [1046, 505] width 81 height 36
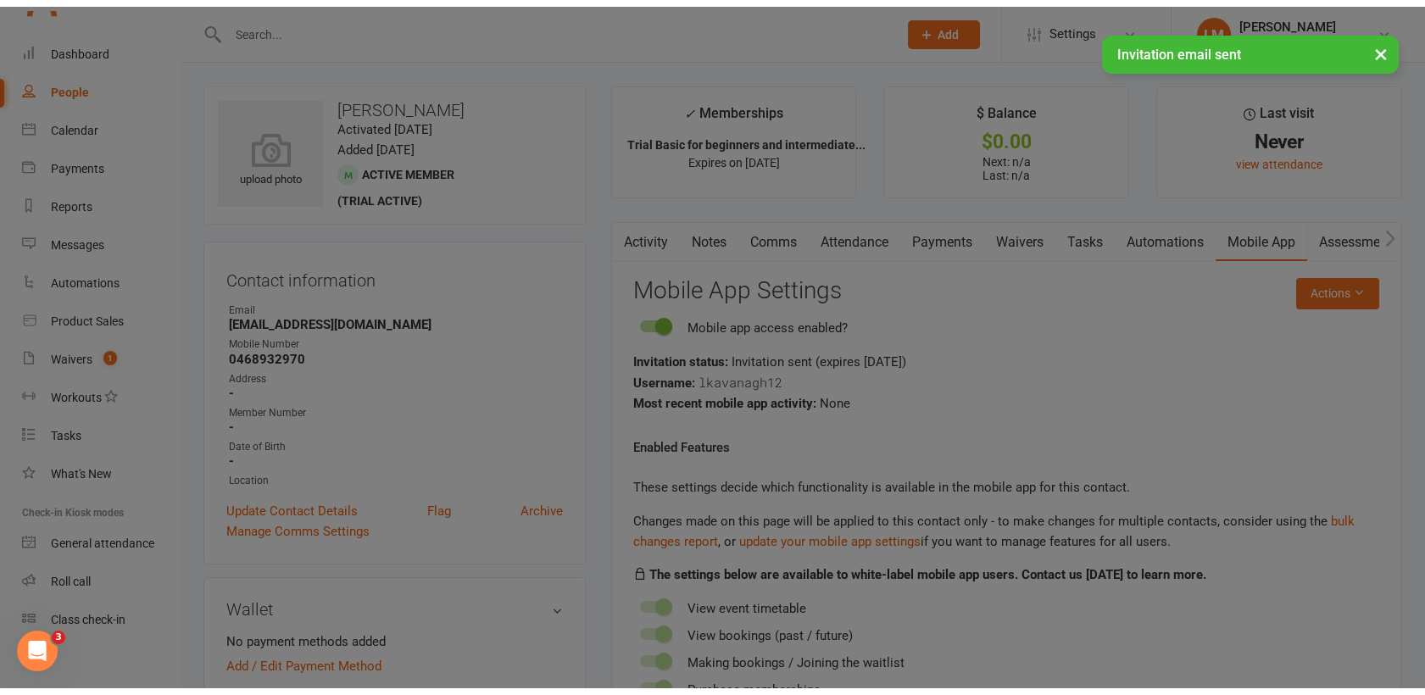
scroll to position [1842, 0]
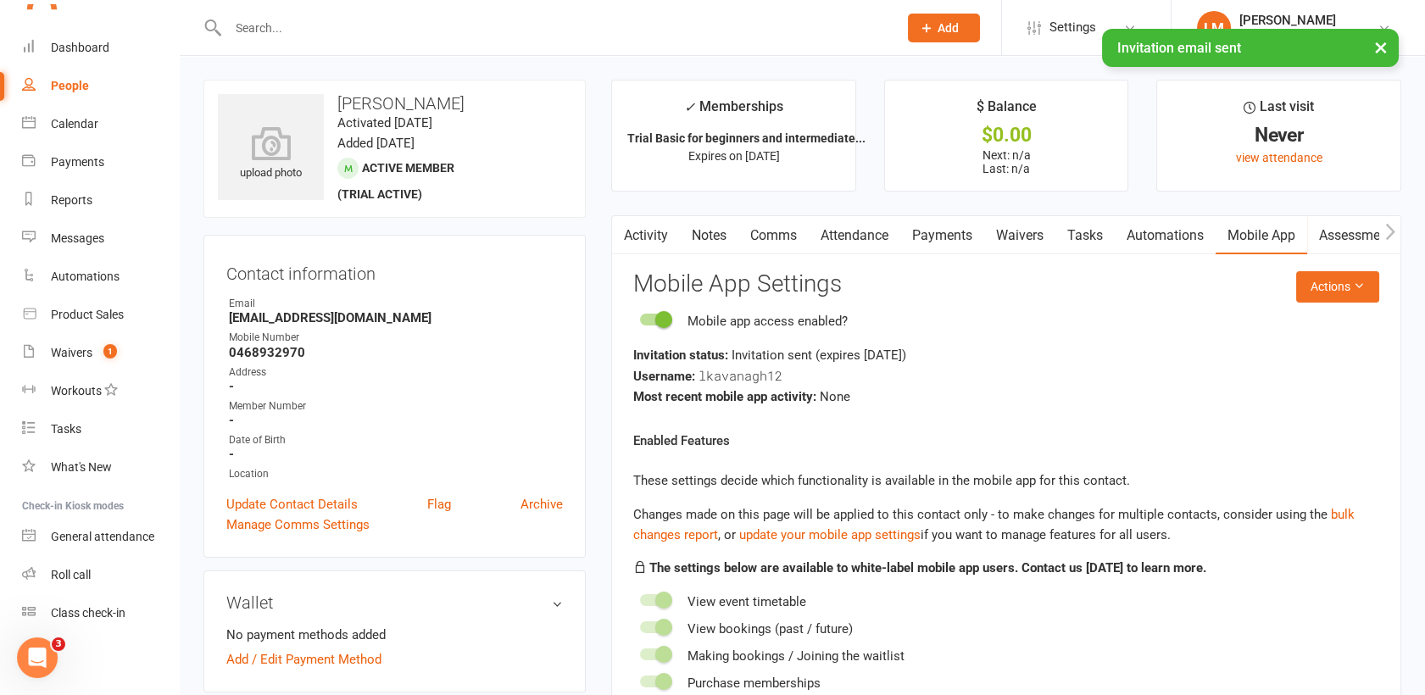
click at [842, 232] on link "Attendance" at bounding box center [855, 235] width 92 height 39
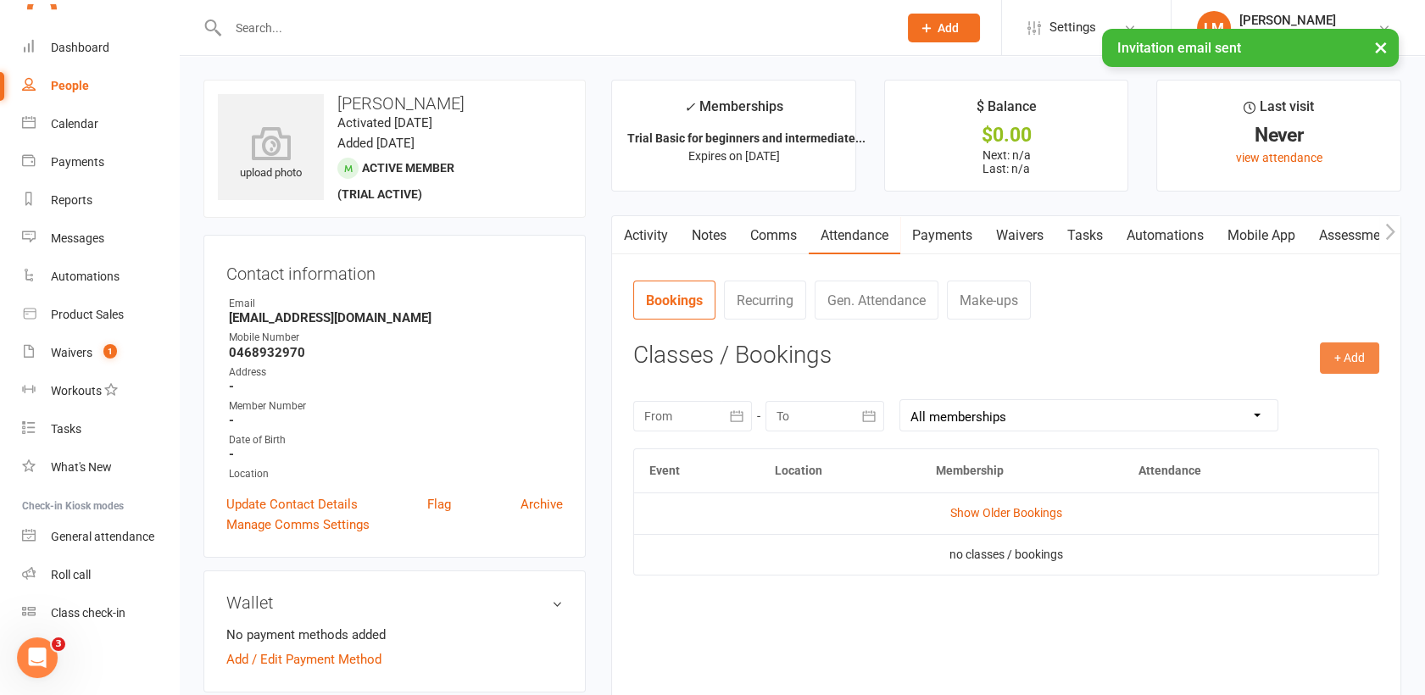
click at [1351, 350] on button "+ Add" at bounding box center [1349, 357] width 59 height 31
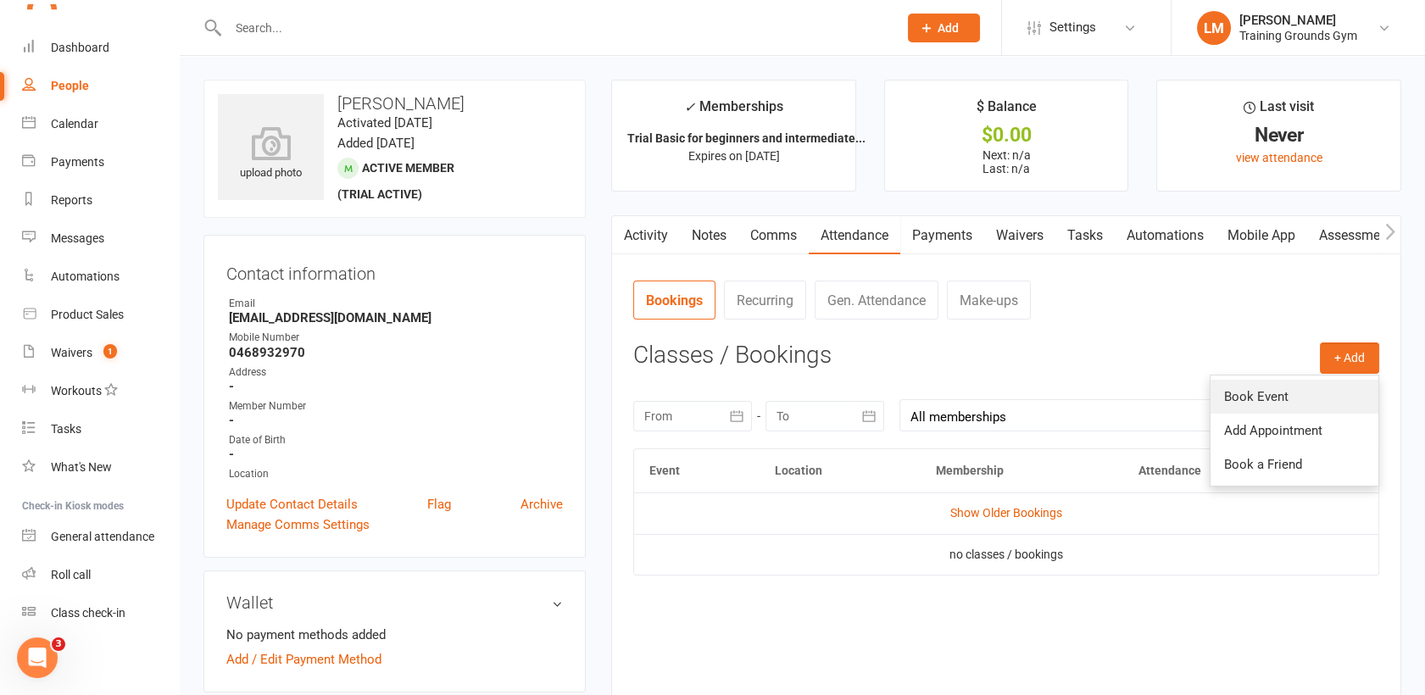
click at [1287, 397] on link "Book Event" at bounding box center [1294, 397] width 168 height 34
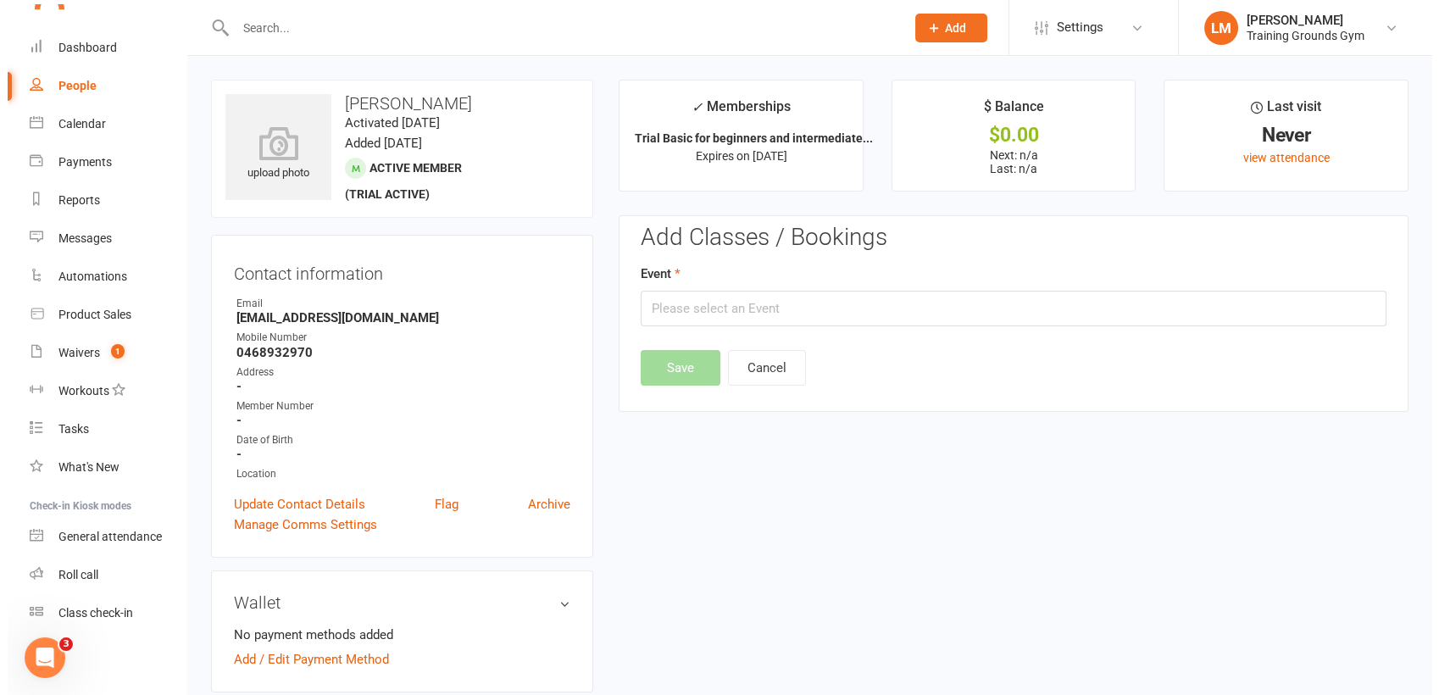
scroll to position [130, 0]
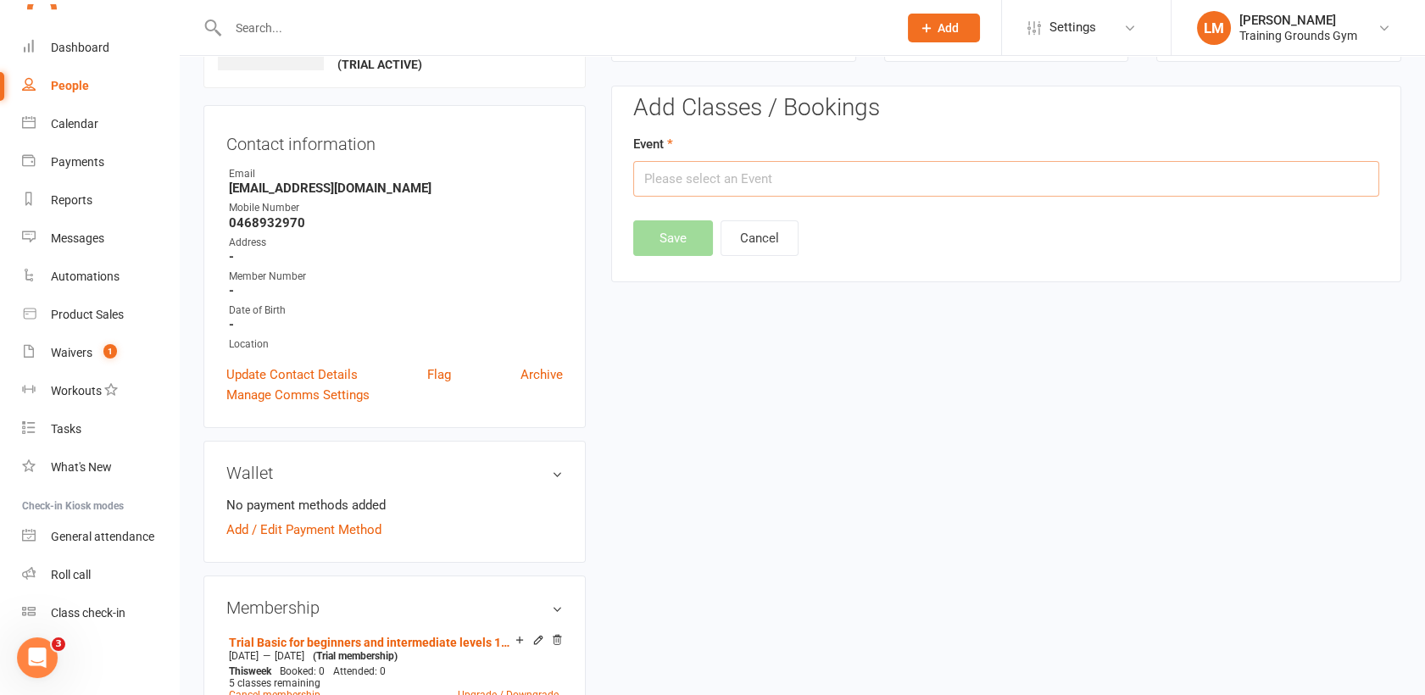
click at [805, 164] on input "text" at bounding box center [1006, 179] width 746 height 36
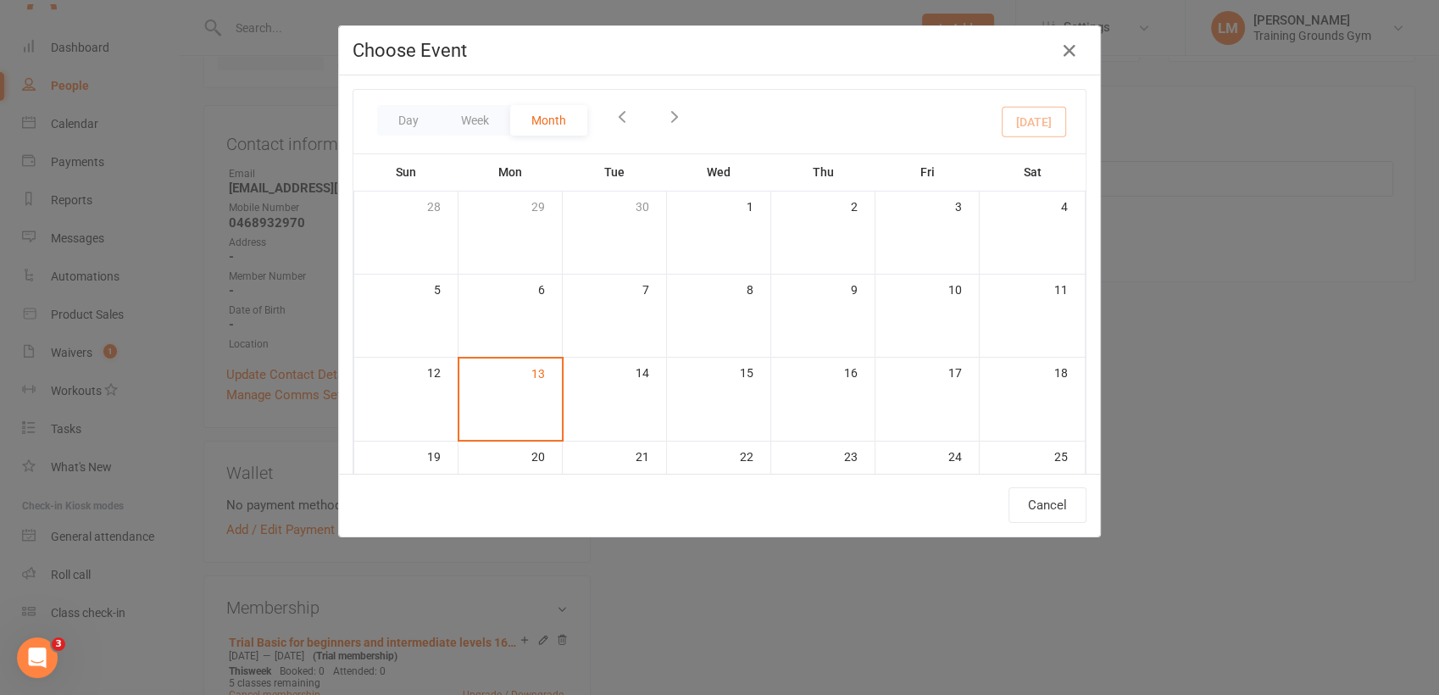
click at [805, 192] on tbody "28 29 30 1 2 3 4 5 6 7 8 9 10 11 12 13 14 15 16 17 18 19 20 21 22 23 24 25 26 2…" at bounding box center [719, 443] width 731 height 502
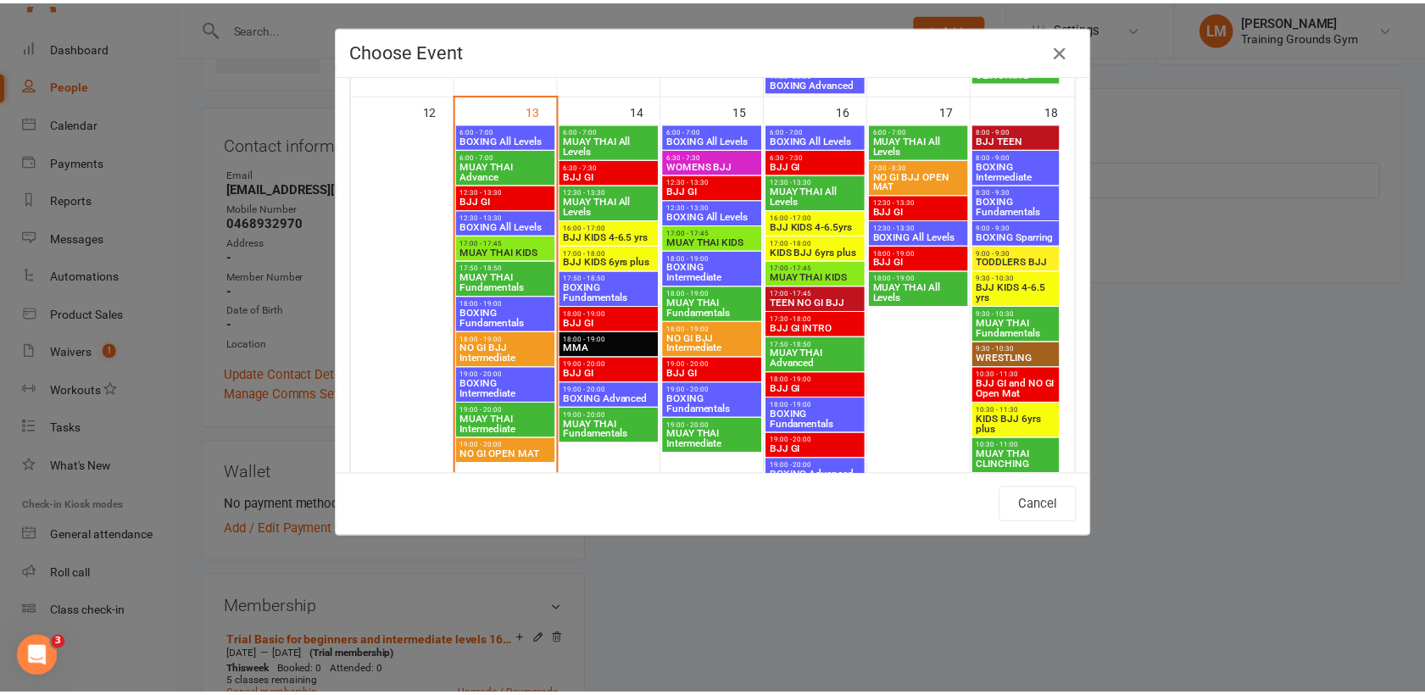
scroll to position [888, 0]
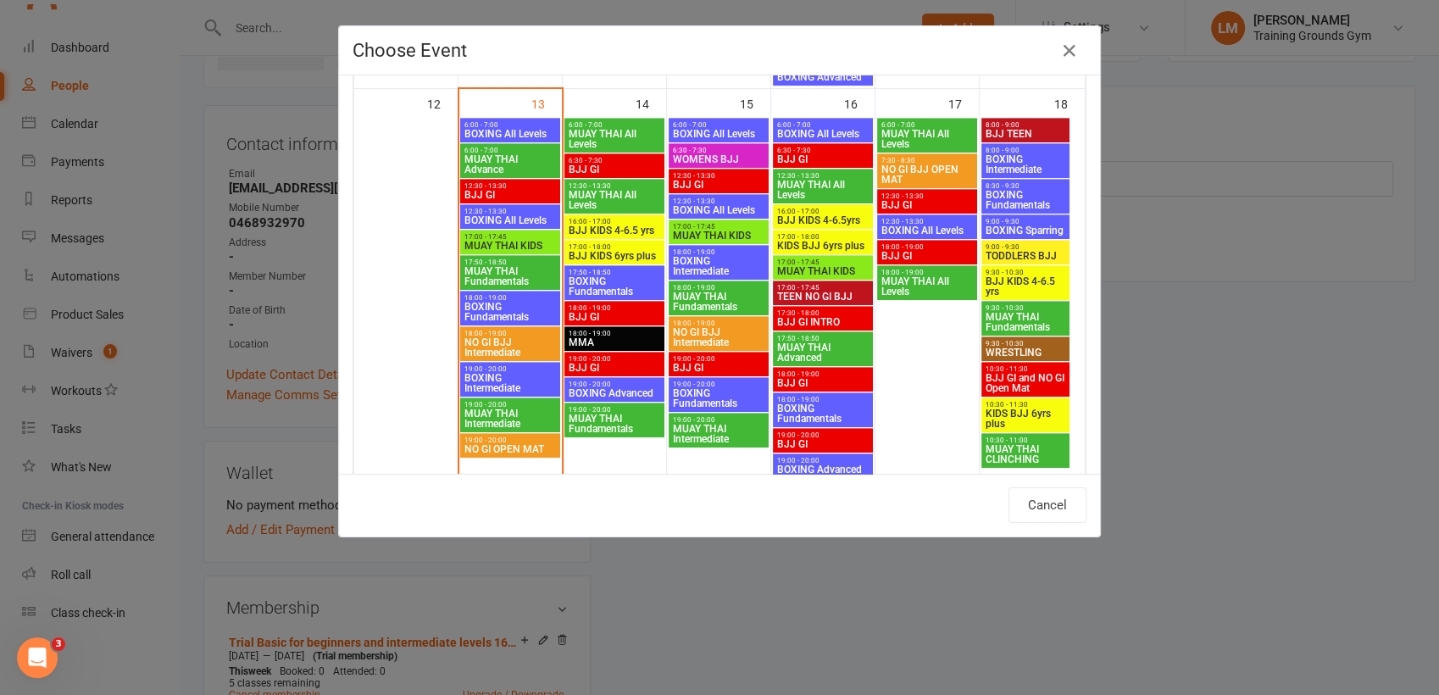
click at [464, 273] on span "MUAY THAI Fundamentals" at bounding box center [510, 276] width 93 height 20
type input "MUAY THAI Fundamentals - [DATE] 5:50:00 PM"
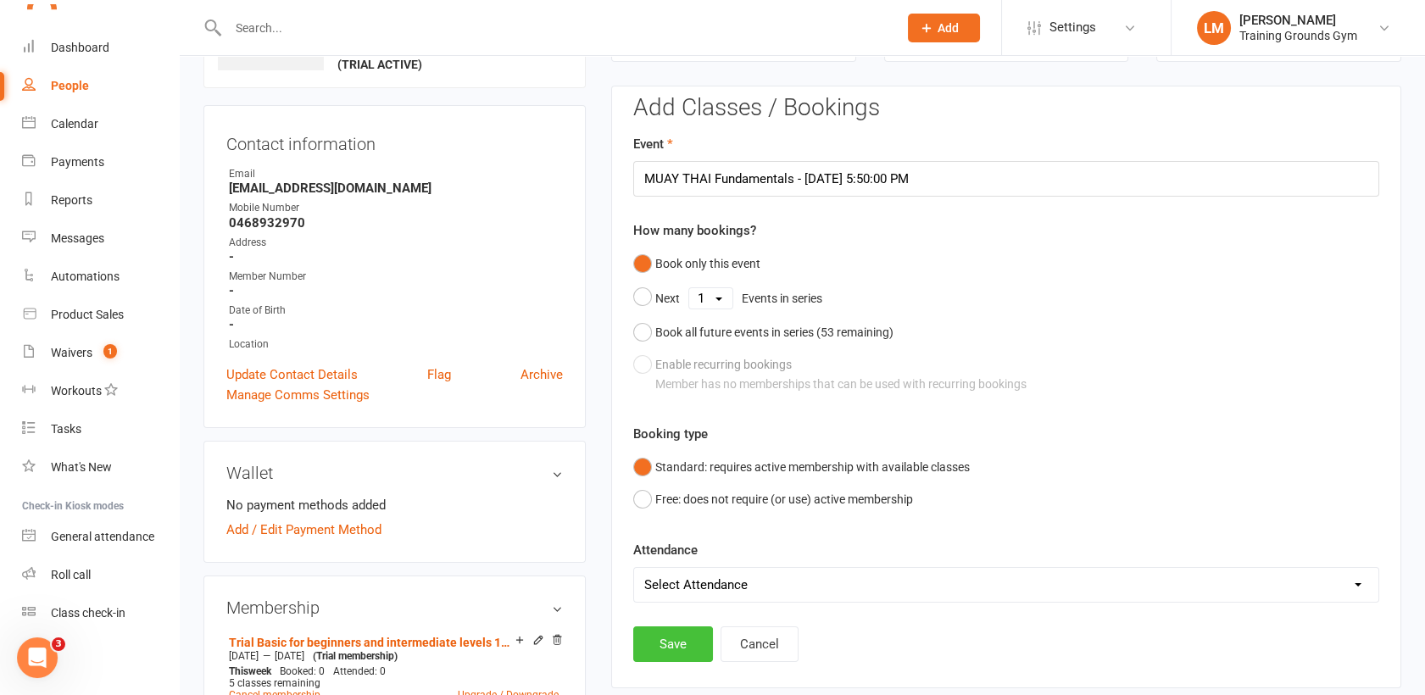
click at [678, 641] on button "Save" at bounding box center [673, 644] width 80 height 36
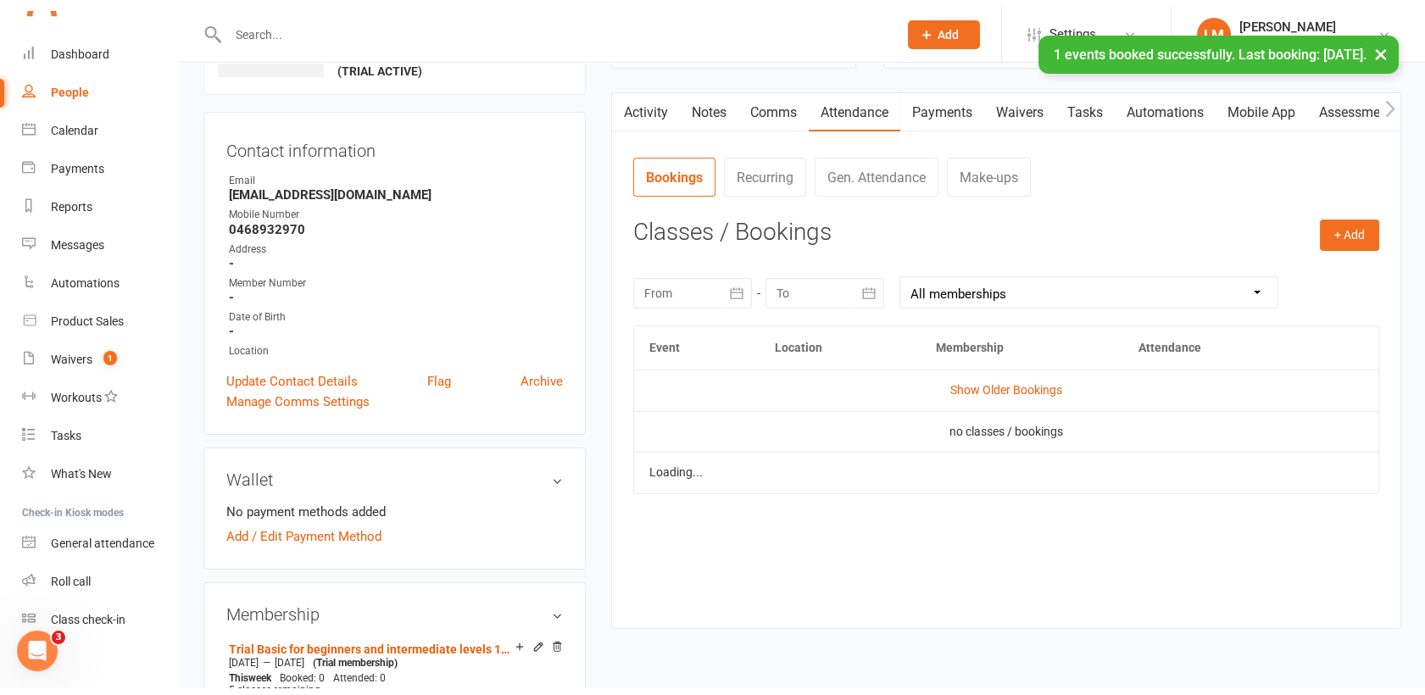
scroll to position [1842, 0]
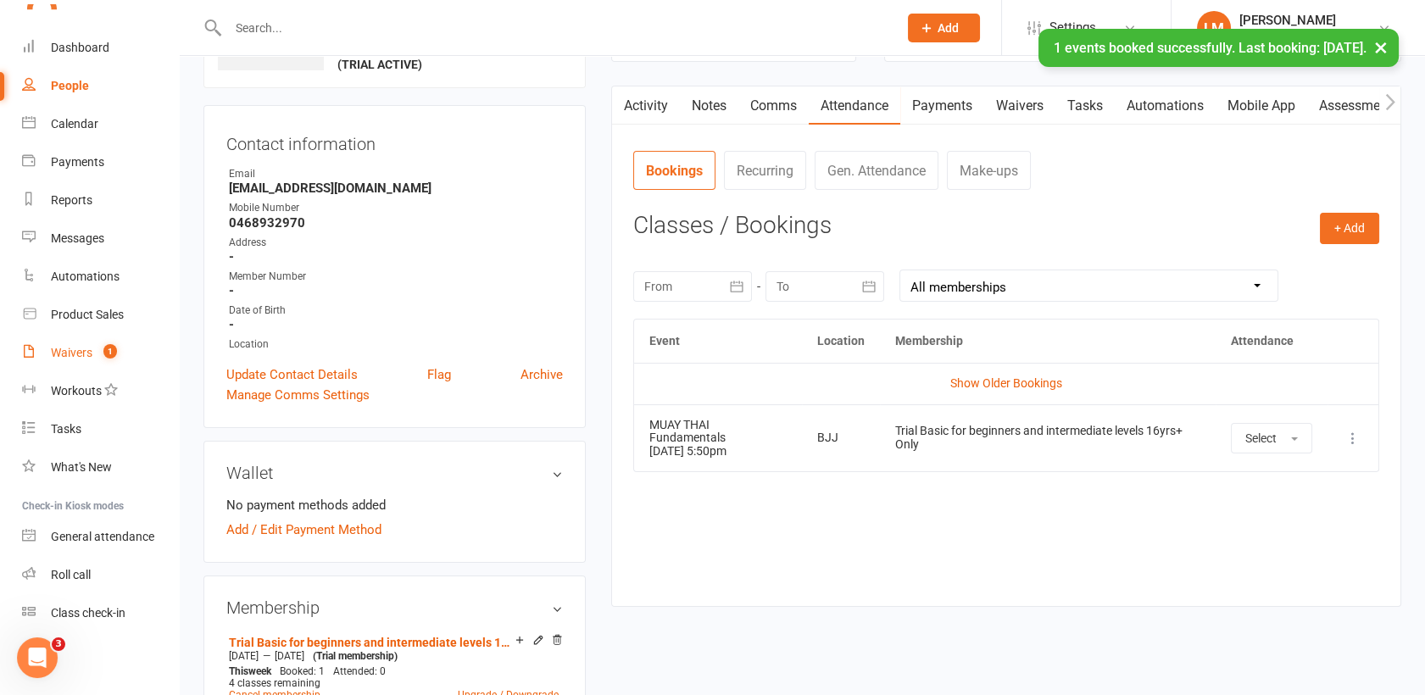
click at [73, 351] on div "Waivers" at bounding box center [72, 353] width 42 height 14
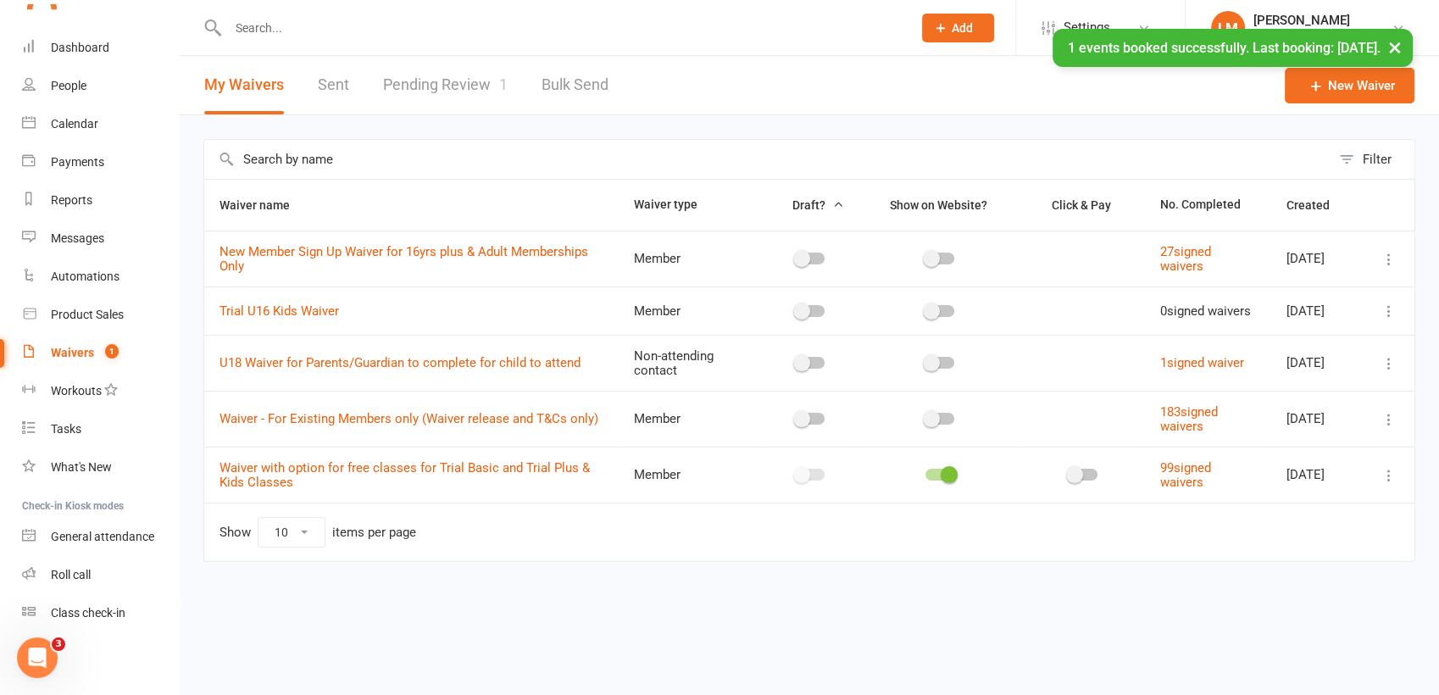
click at [463, 75] on link "Pending Review 1" at bounding box center [445, 85] width 125 height 58
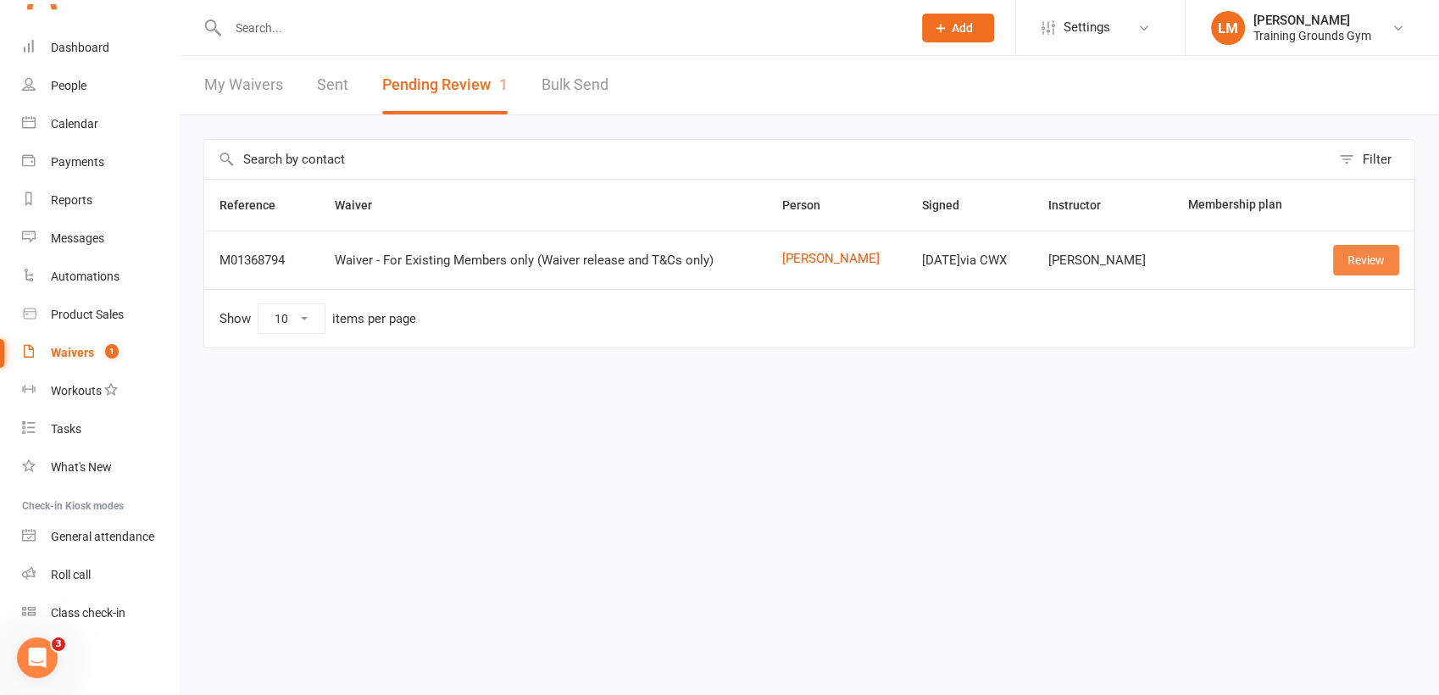
click at [1369, 261] on link "Review" at bounding box center [1366, 260] width 66 height 31
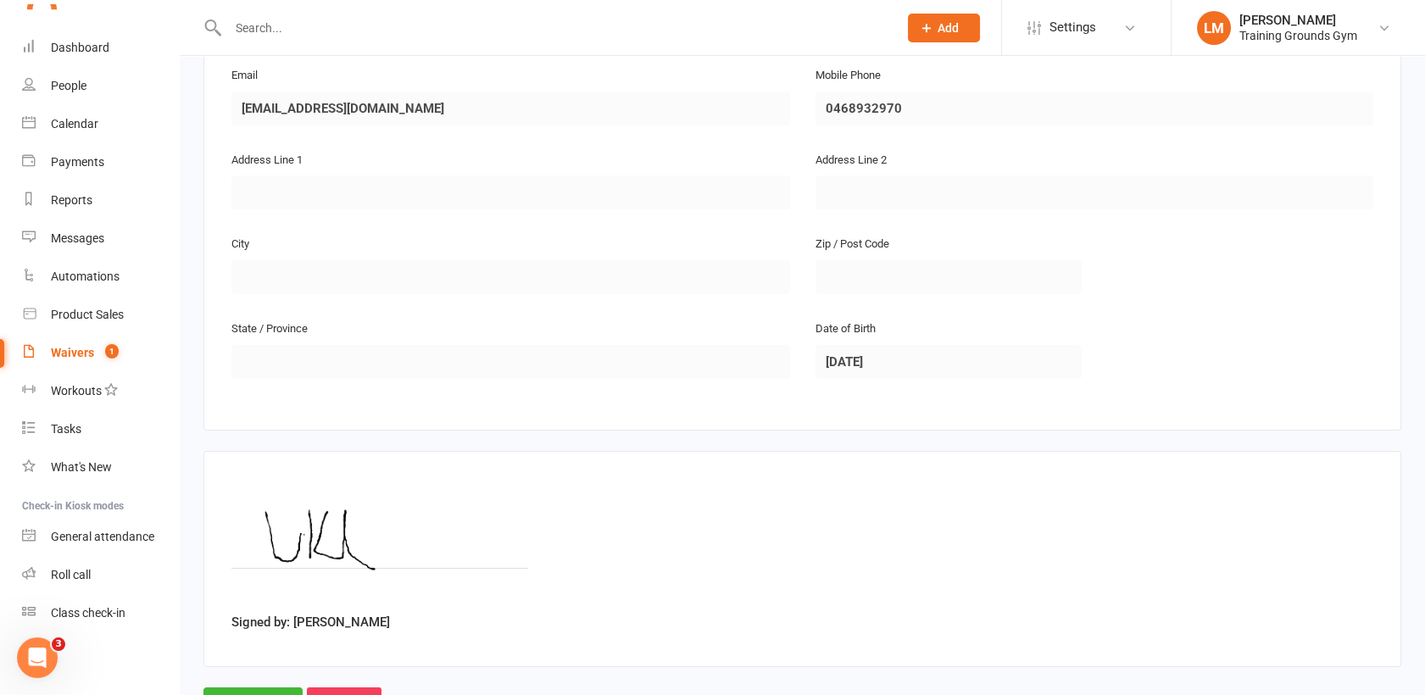
scroll to position [436, 0]
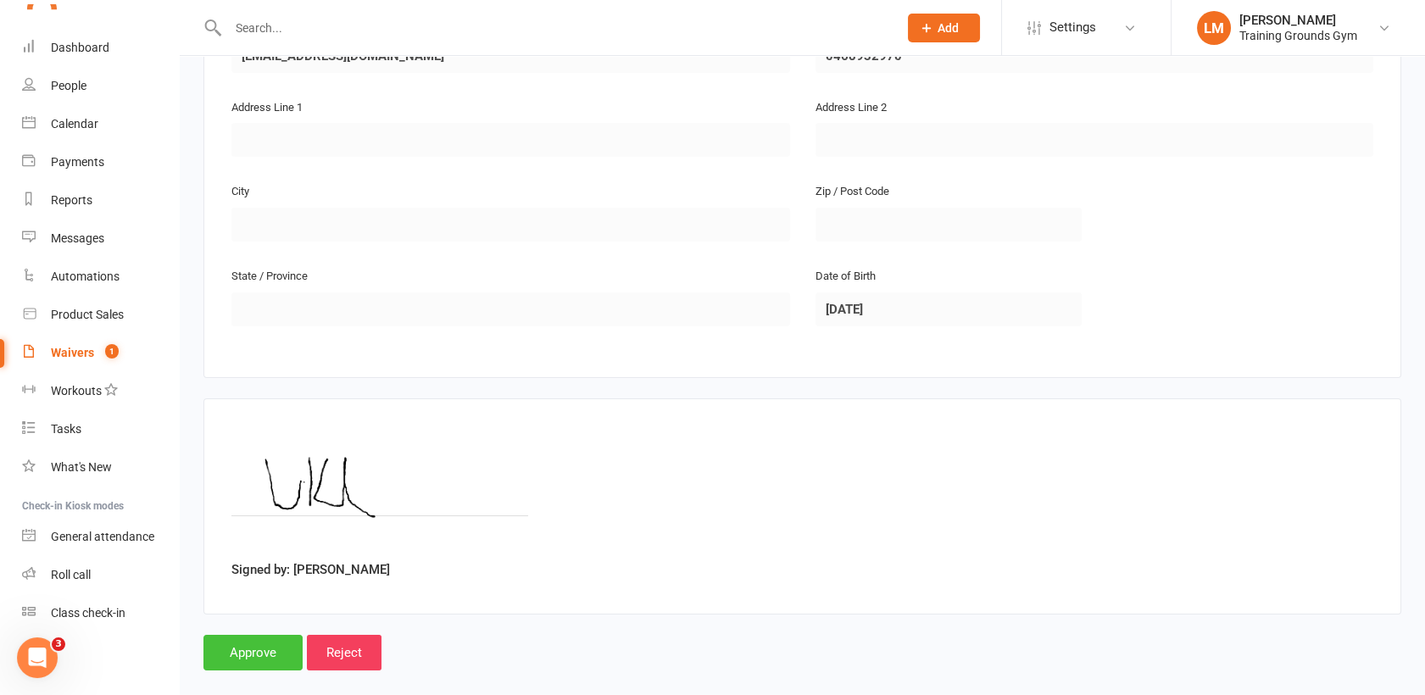
click at [238, 635] on input "Approve" at bounding box center [252, 653] width 99 height 36
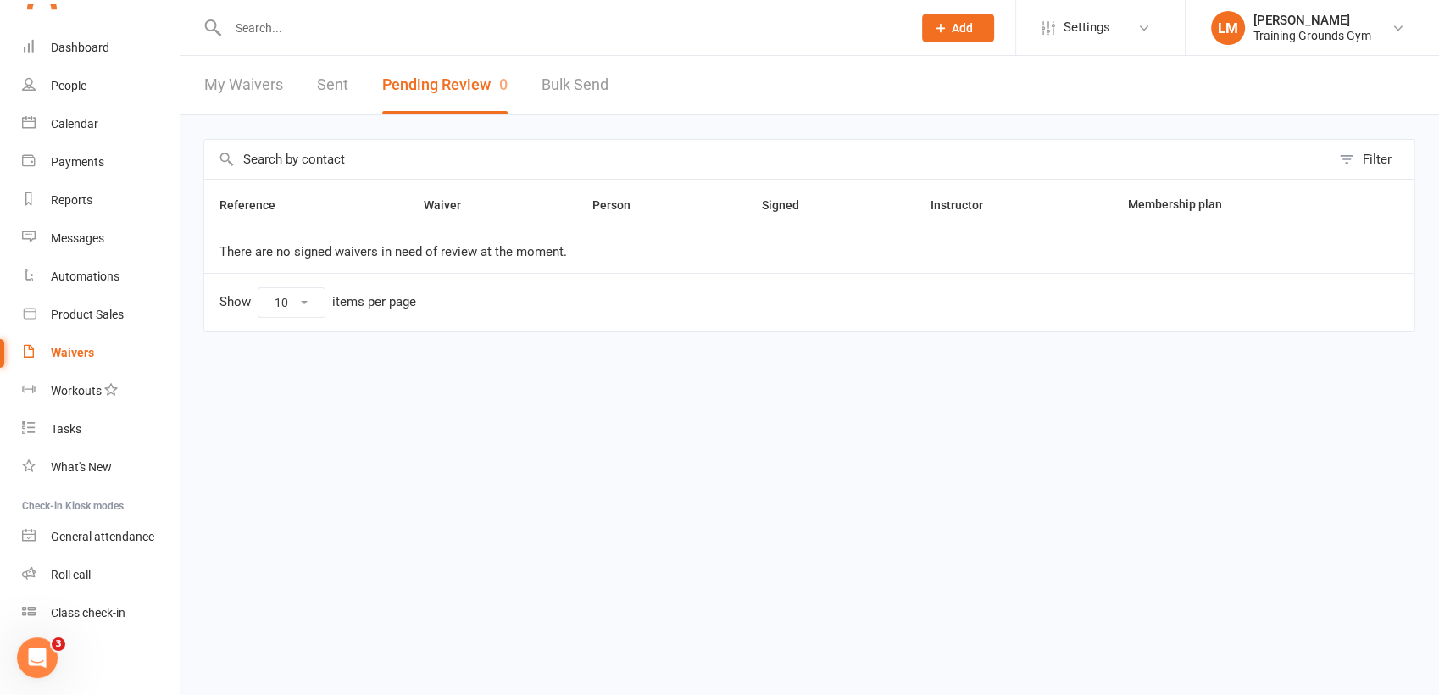
scroll to position [1886, 0]
click at [280, 25] on input "text" at bounding box center [561, 28] width 677 height 24
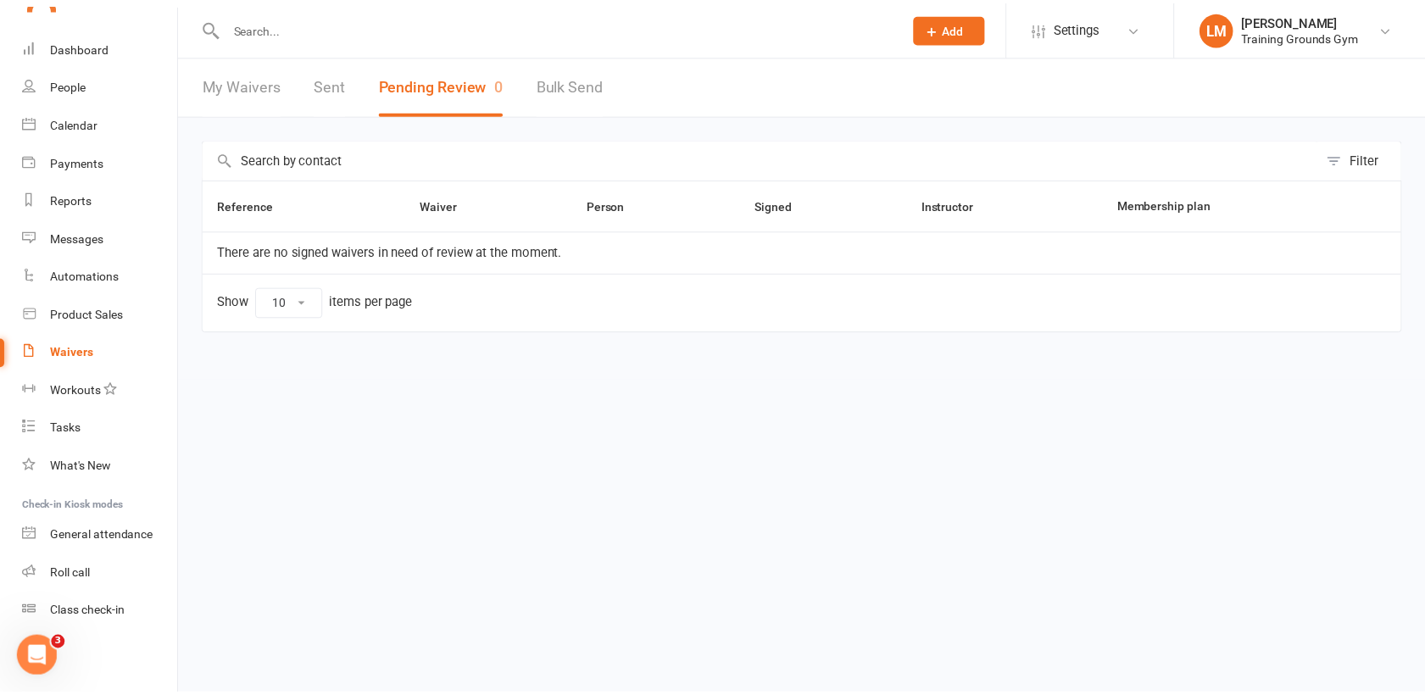
scroll to position [1842, 0]
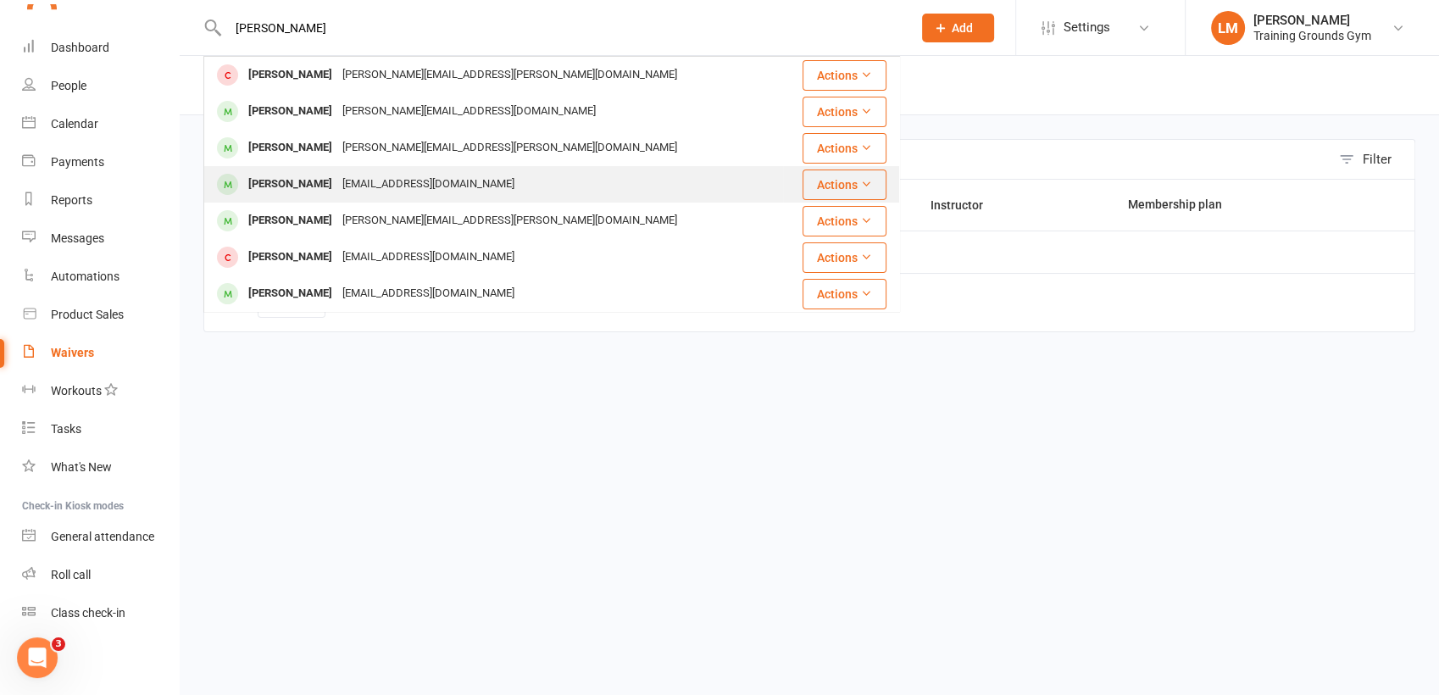
type input "[PERSON_NAME]"
click at [293, 187] on div "[PERSON_NAME]" at bounding box center [290, 184] width 94 height 25
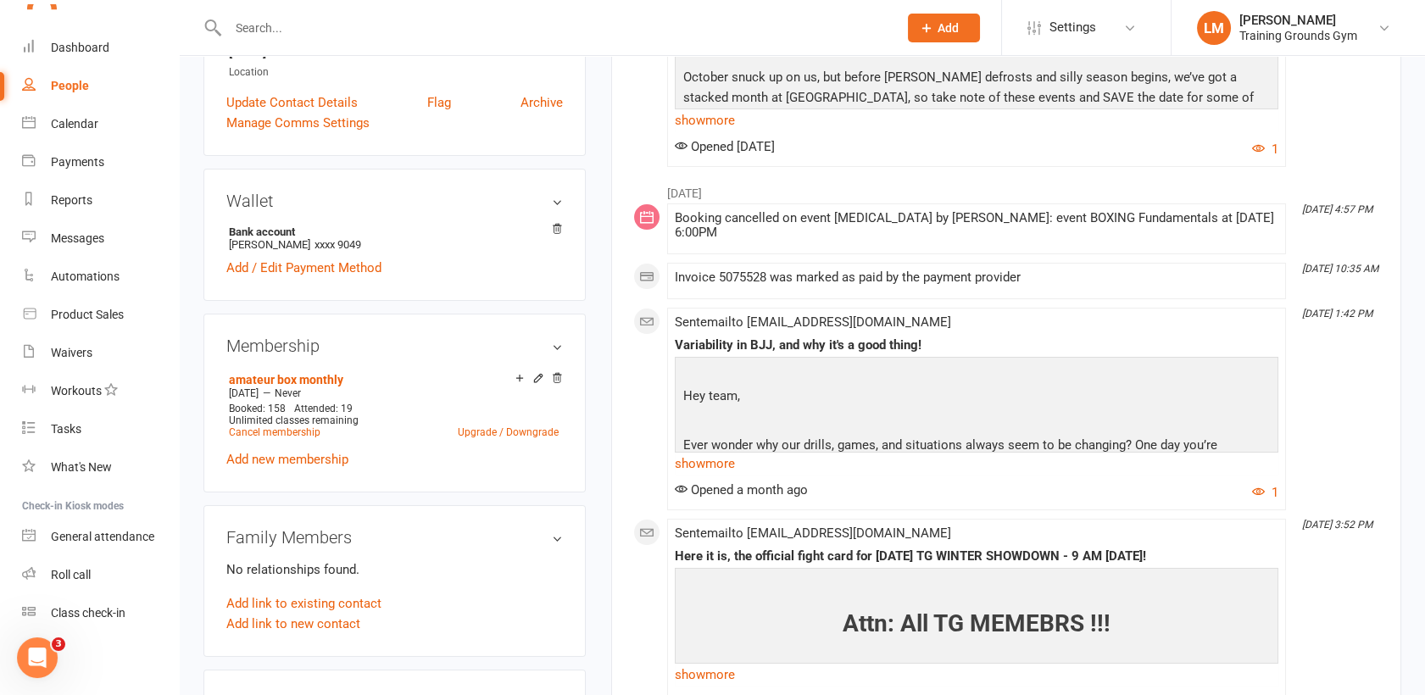
scroll to position [409, 0]
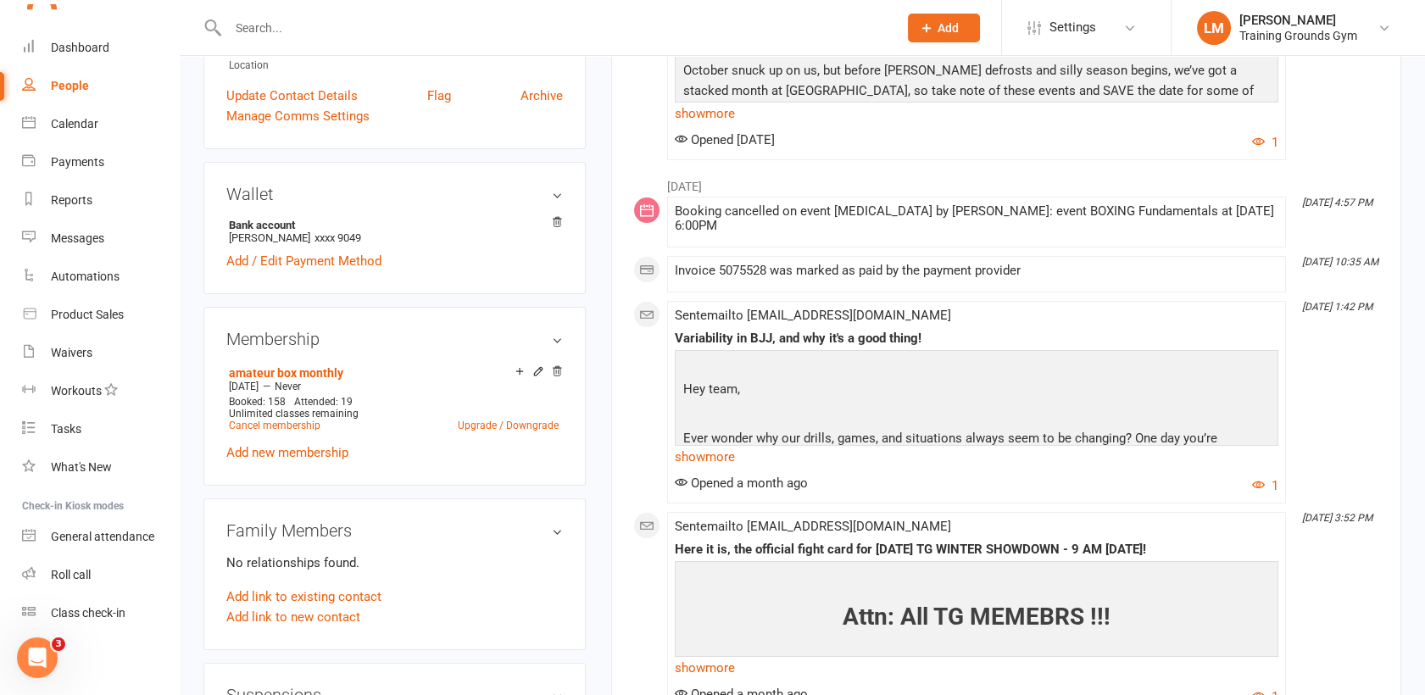
click at [323, 17] on input "text" at bounding box center [554, 28] width 663 height 24
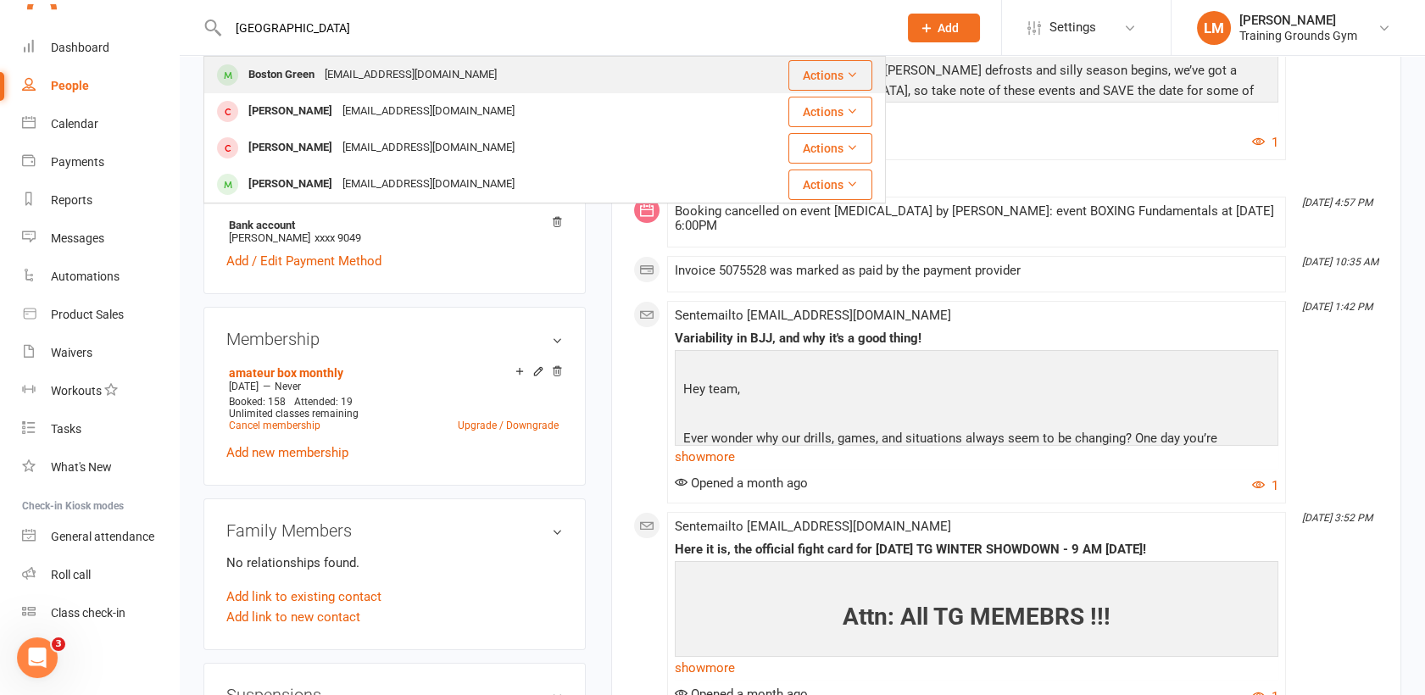
type input "[GEOGRAPHIC_DATA]"
click at [325, 69] on div "[EMAIL_ADDRESS][DOMAIN_NAME]" at bounding box center [411, 75] width 182 height 25
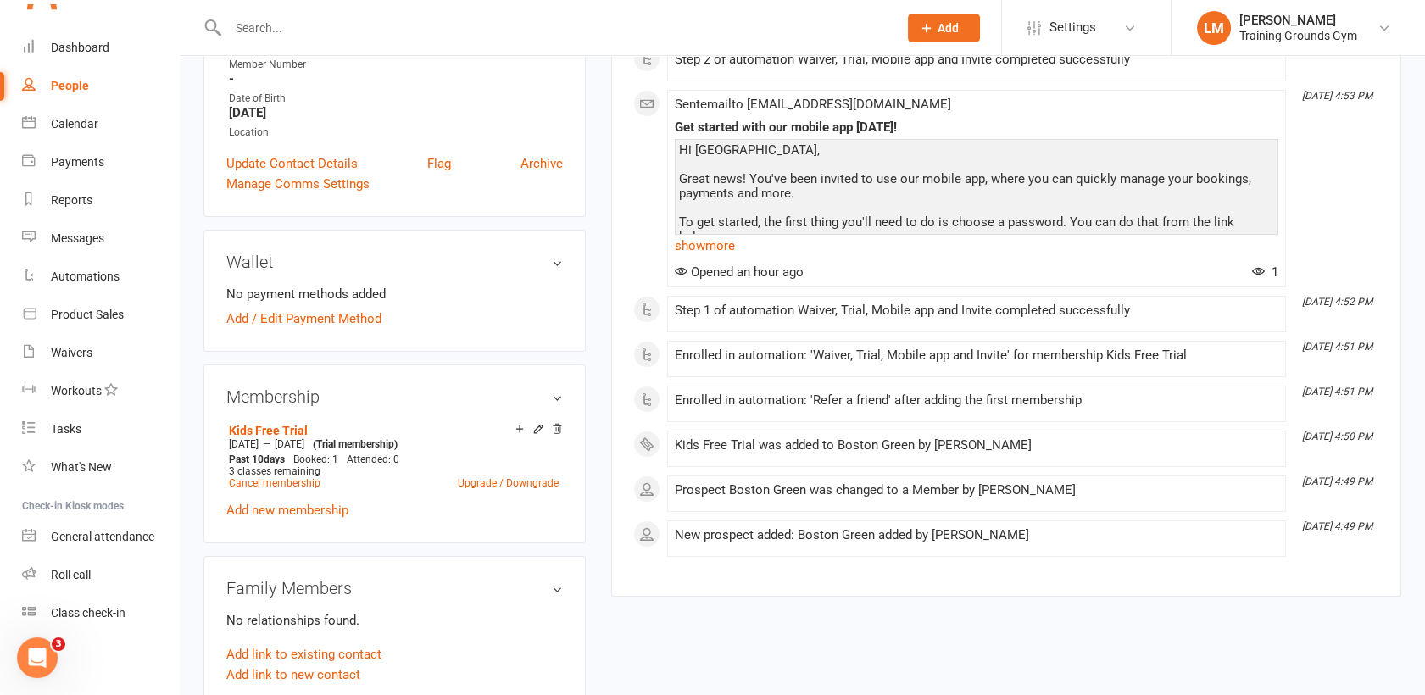
scroll to position [409, 0]
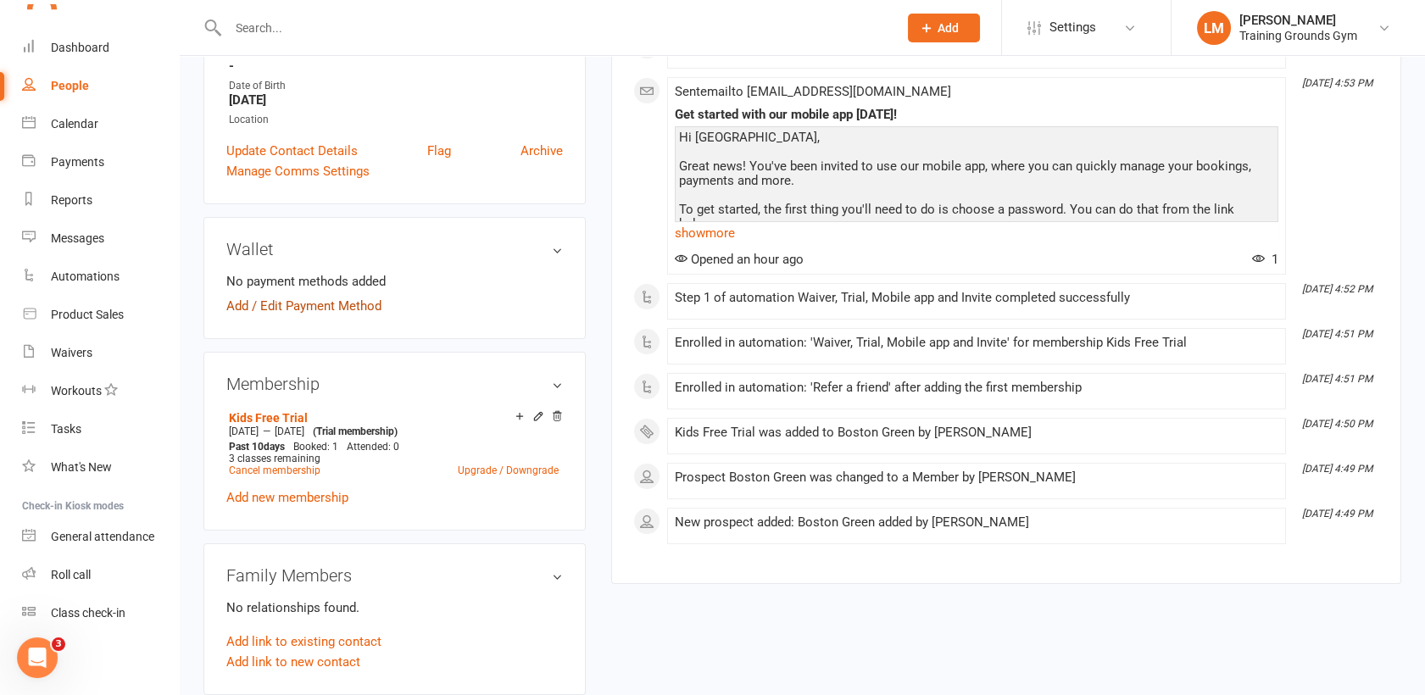
click at [308, 302] on link "Add / Edit Payment Method" at bounding box center [303, 306] width 155 height 20
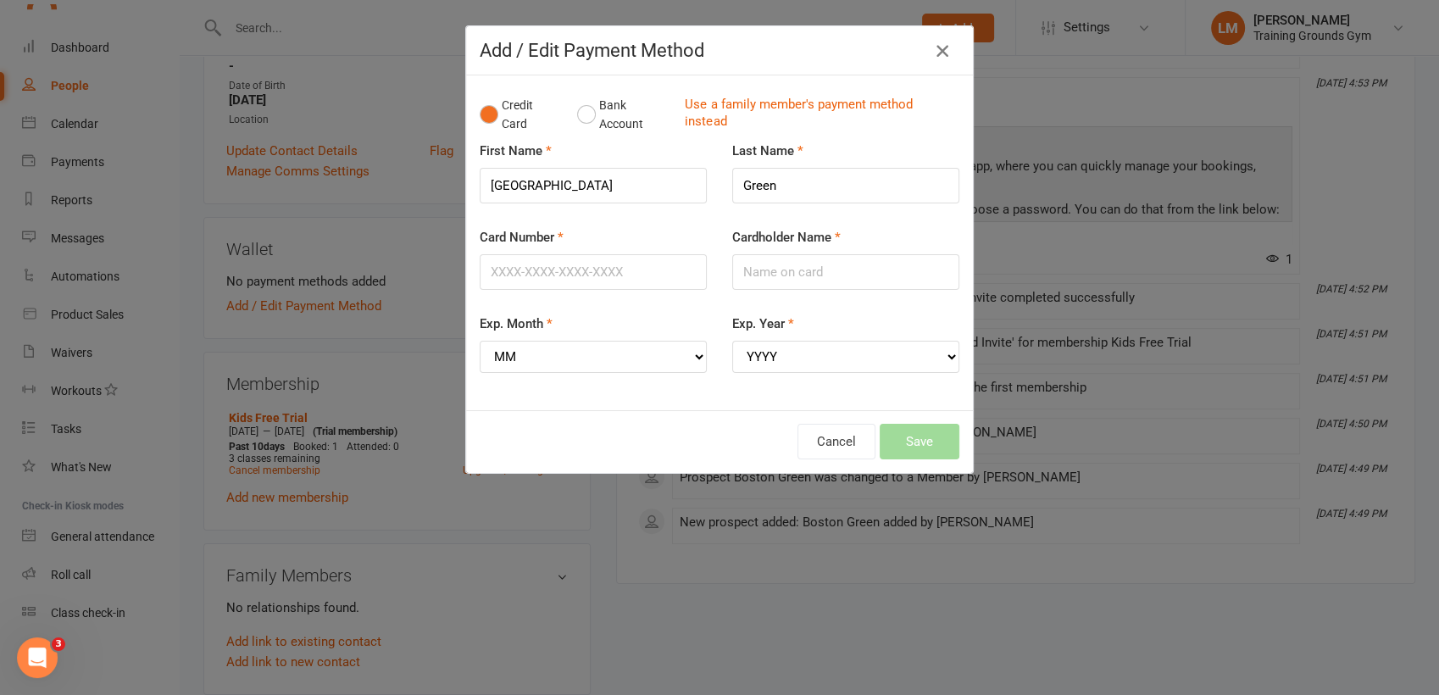
click at [932, 53] on icon "button" at bounding box center [942, 51] width 20 height 20
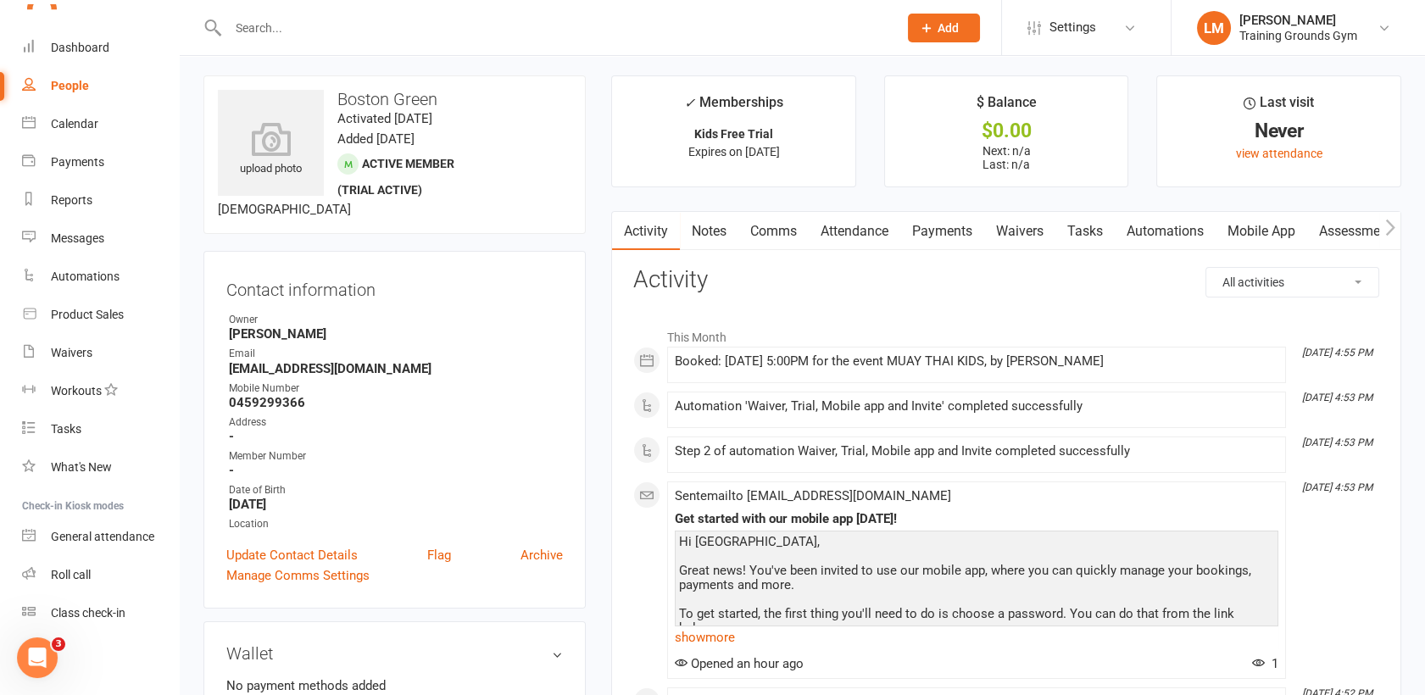
scroll to position [0, 0]
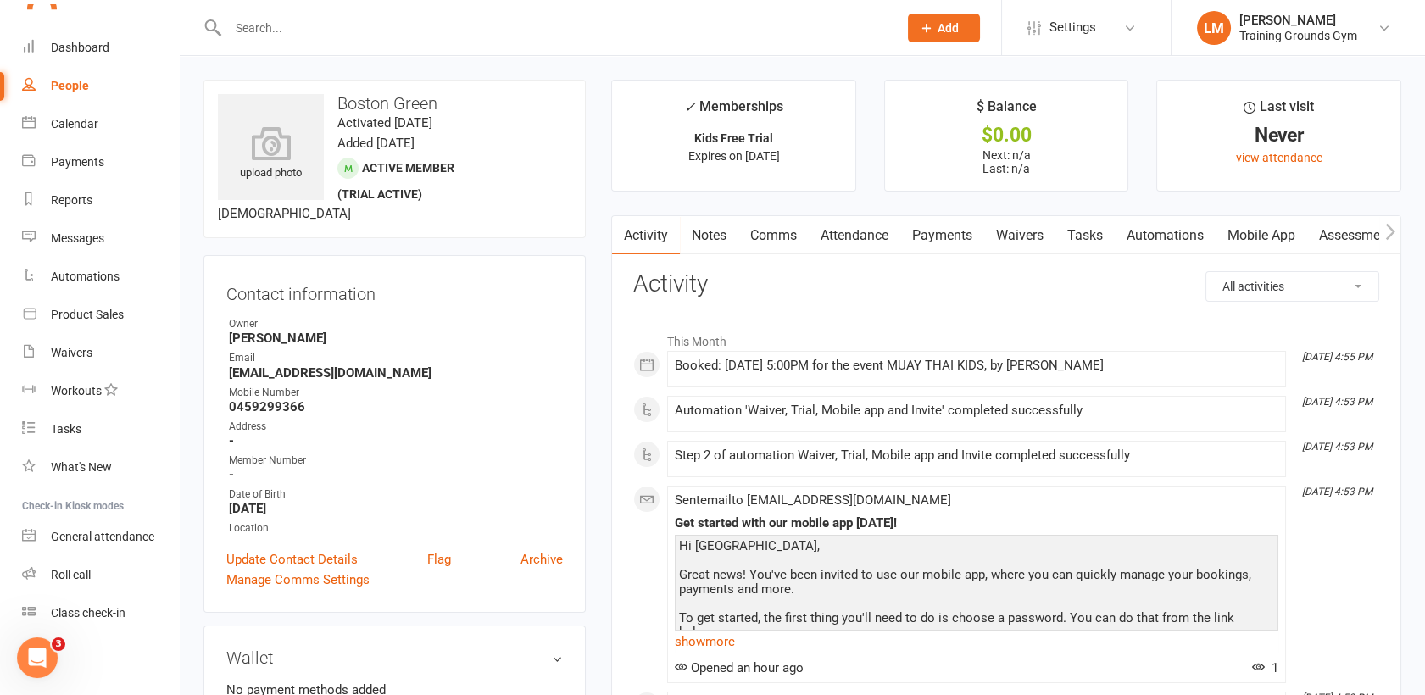
click at [1158, 227] on link "Automations" at bounding box center [1164, 235] width 101 height 39
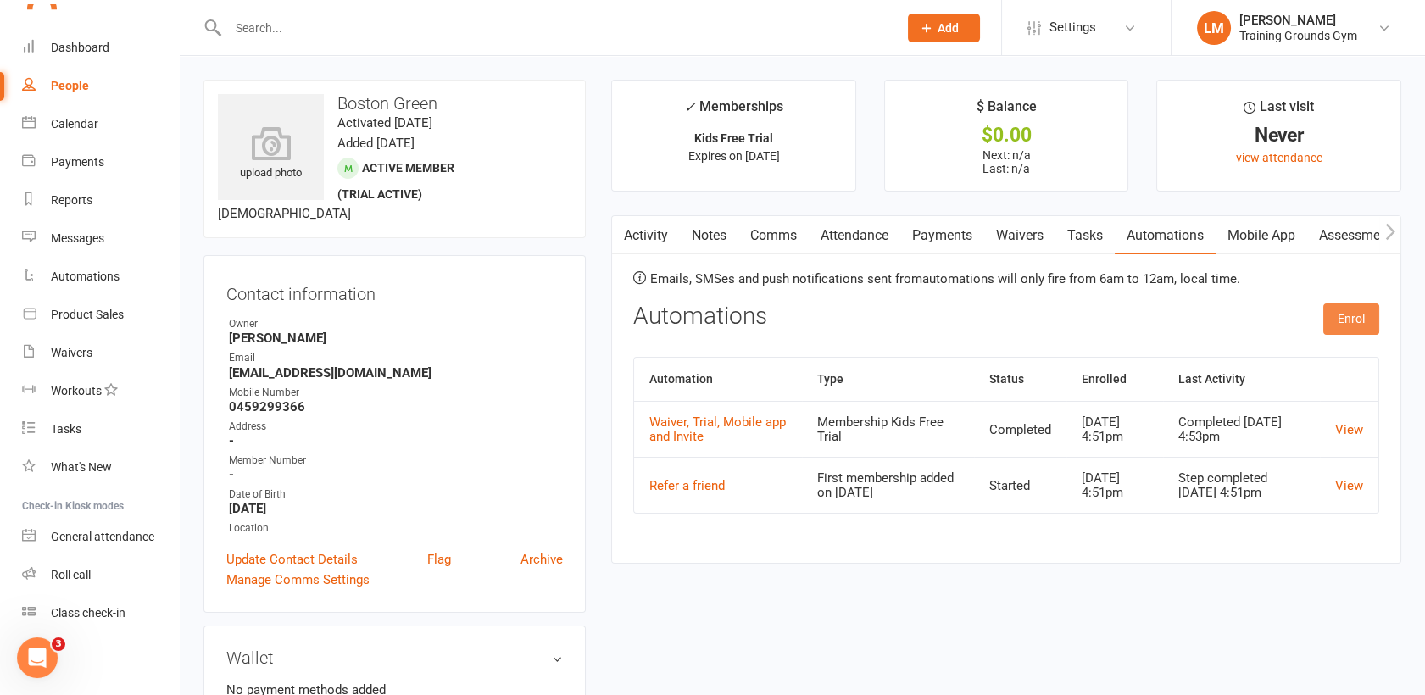
click at [1338, 318] on button "Enrol" at bounding box center [1351, 318] width 56 height 31
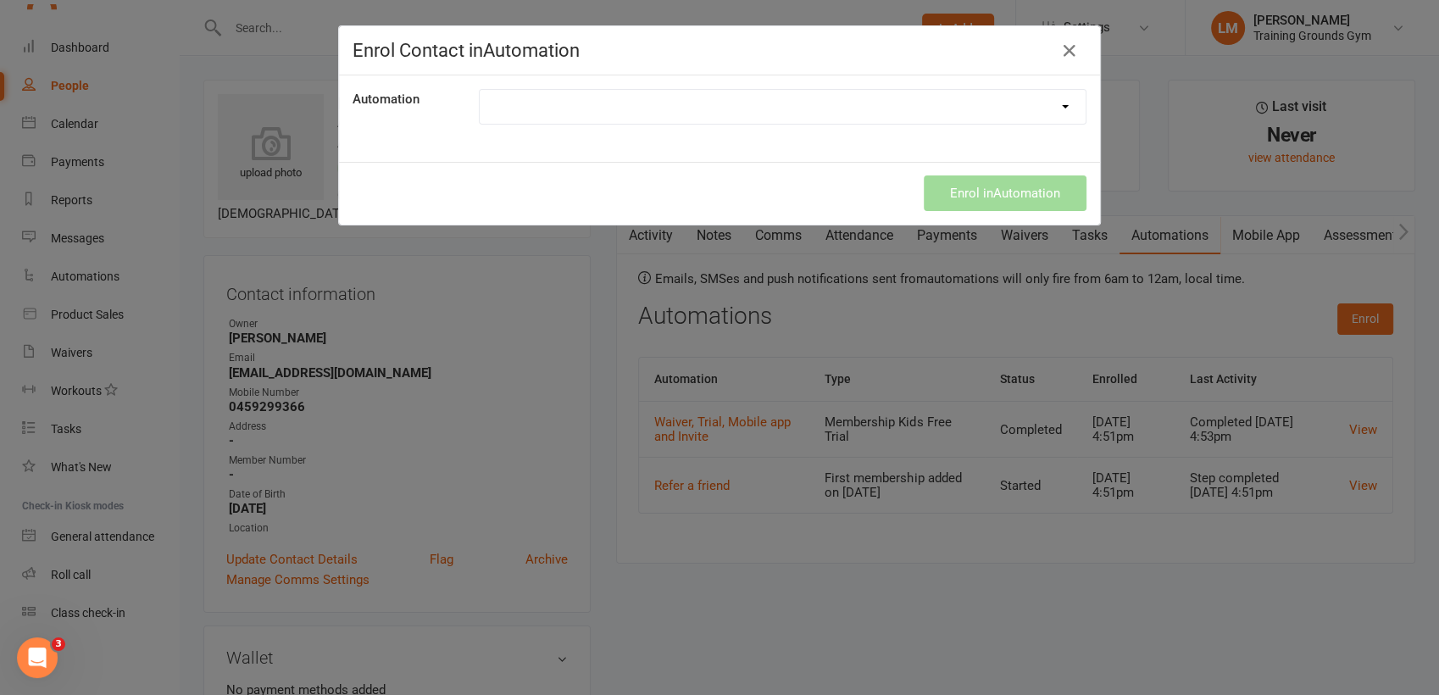
click at [691, 98] on select "Credit card expiring soon Direct Debit was unsuccessful Hygiene Tips for Everyo…" at bounding box center [783, 107] width 606 height 34
select select "9300"
click at [480, 90] on select "Credit card expiring soon Direct Debit was unsuccessful Hygiene Tips for Everyo…" at bounding box center [783, 107] width 606 height 34
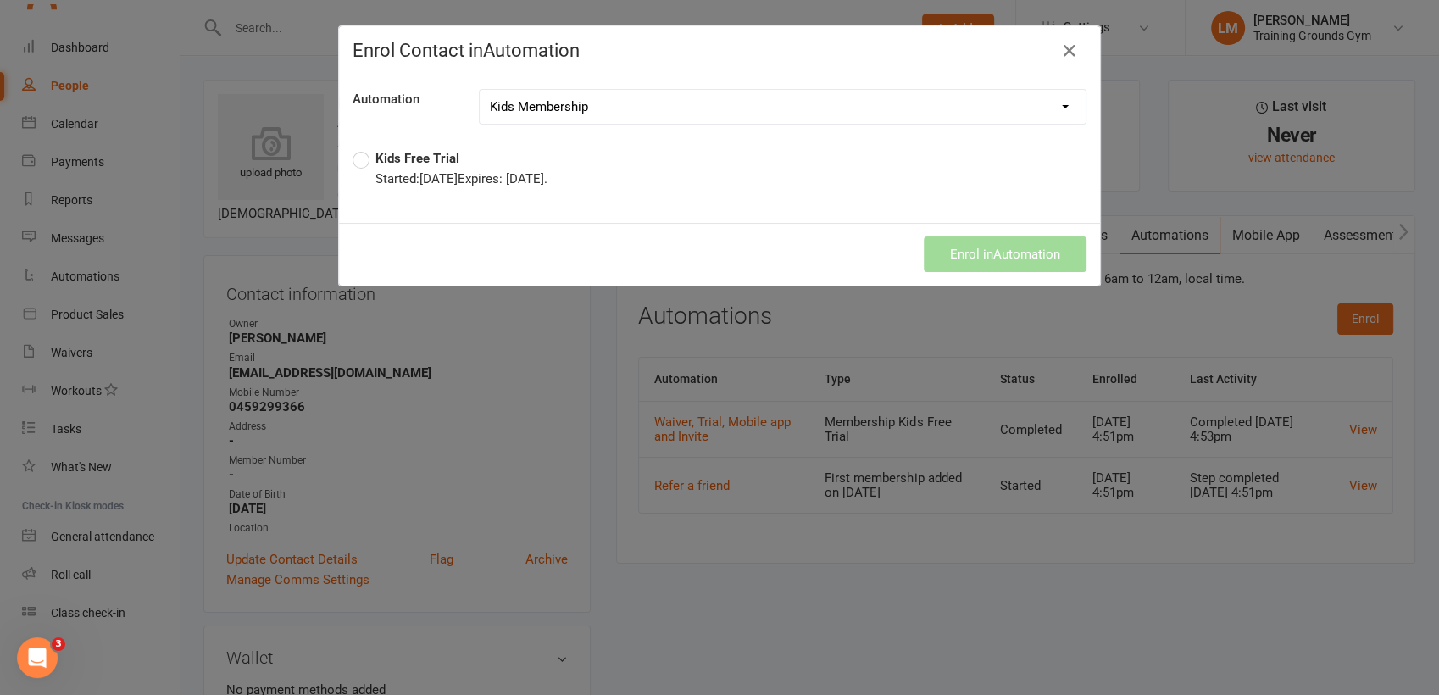
click at [354, 158] on label "Kids Free Trial Started: [DATE] Expires: [DATE] ." at bounding box center [450, 168] width 195 height 41
click at [997, 245] on button "Enrol in Automation" at bounding box center [1005, 254] width 163 height 36
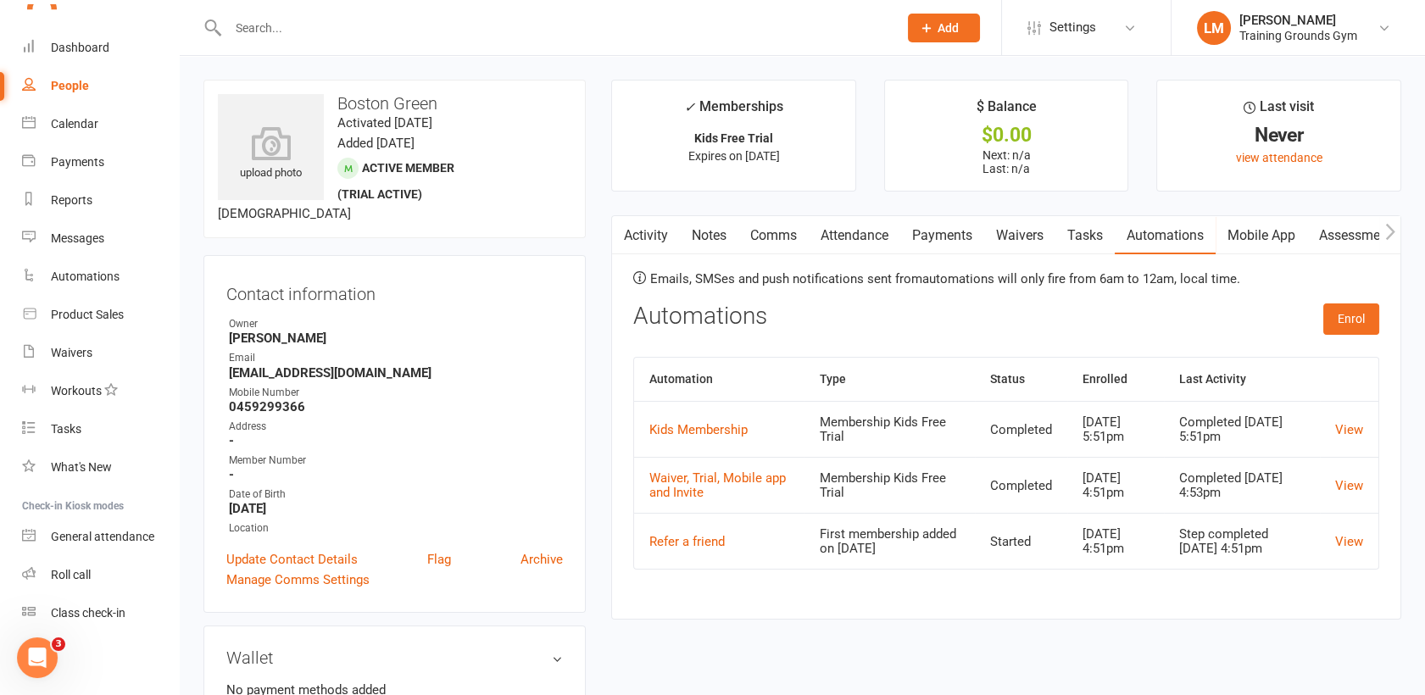
click at [528, 353] on div "Email" at bounding box center [396, 358] width 334 height 16
click at [696, 422] on link "Kids Membership" at bounding box center [698, 429] width 98 height 15
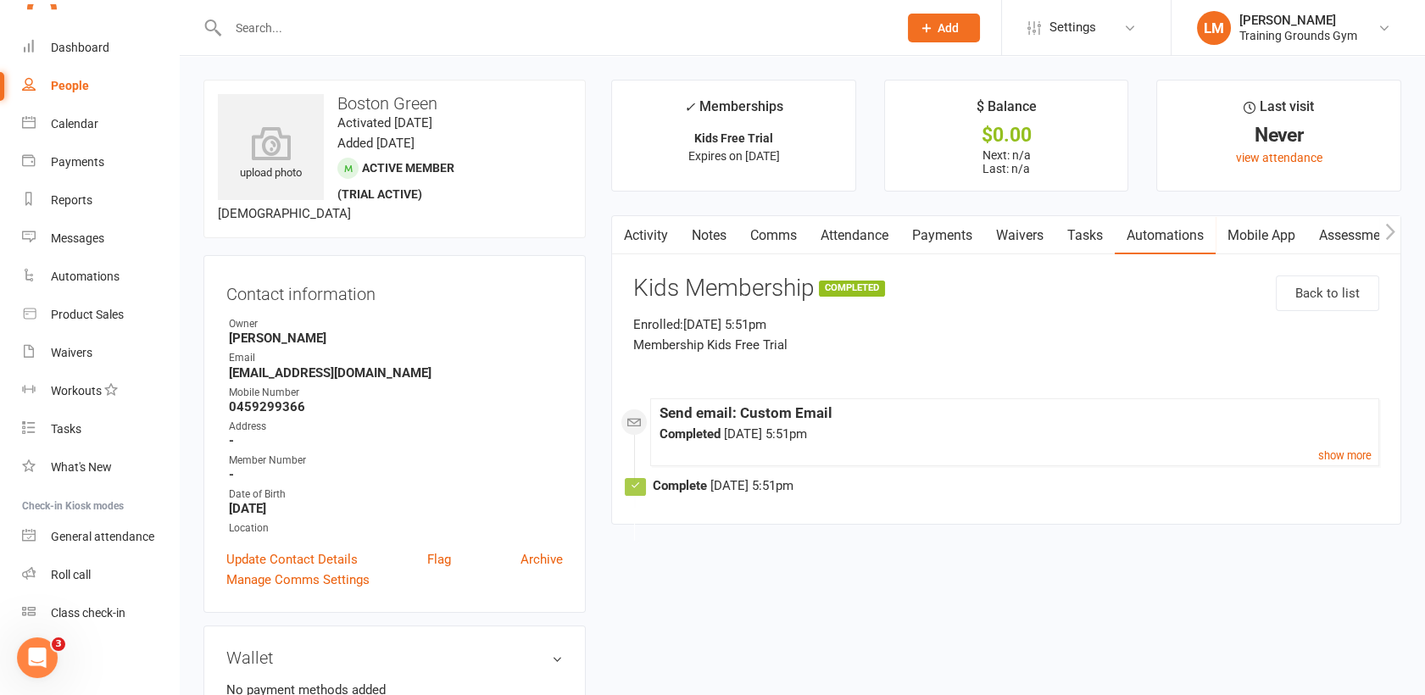
click at [1254, 228] on link "Mobile App" at bounding box center [1261, 235] width 92 height 39
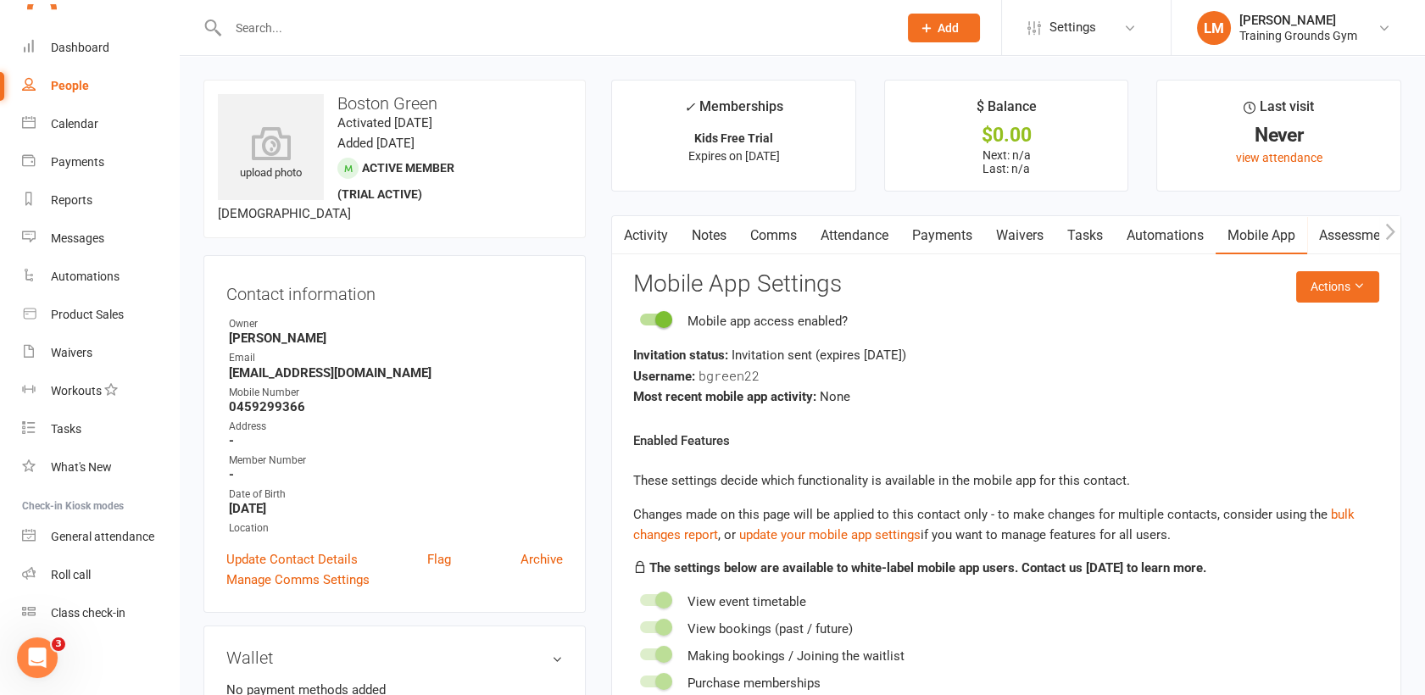
scroll to position [1886, 0]
click at [271, 30] on input "text" at bounding box center [554, 28] width 663 height 24
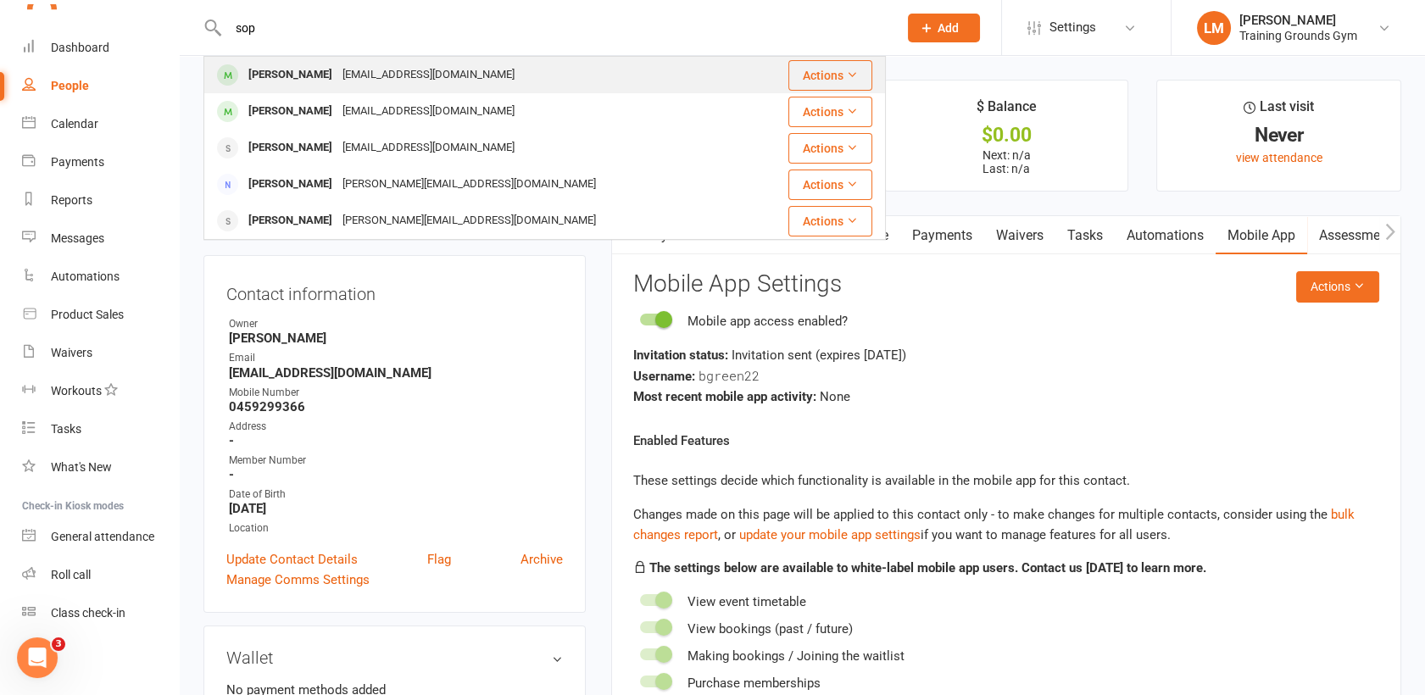
type input "sop"
click at [277, 79] on div "[PERSON_NAME]" at bounding box center [290, 75] width 94 height 25
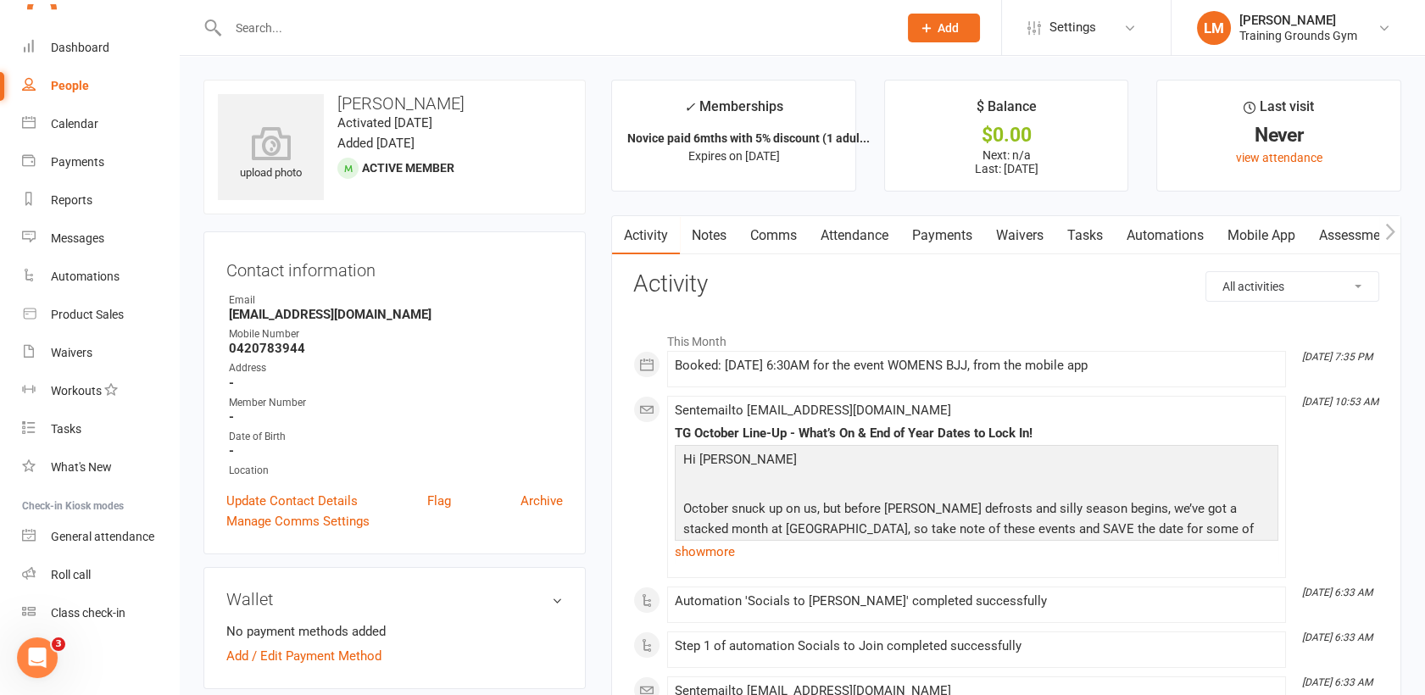
scroll to position [1842, 0]
click at [950, 235] on link "Payments" at bounding box center [942, 235] width 84 height 39
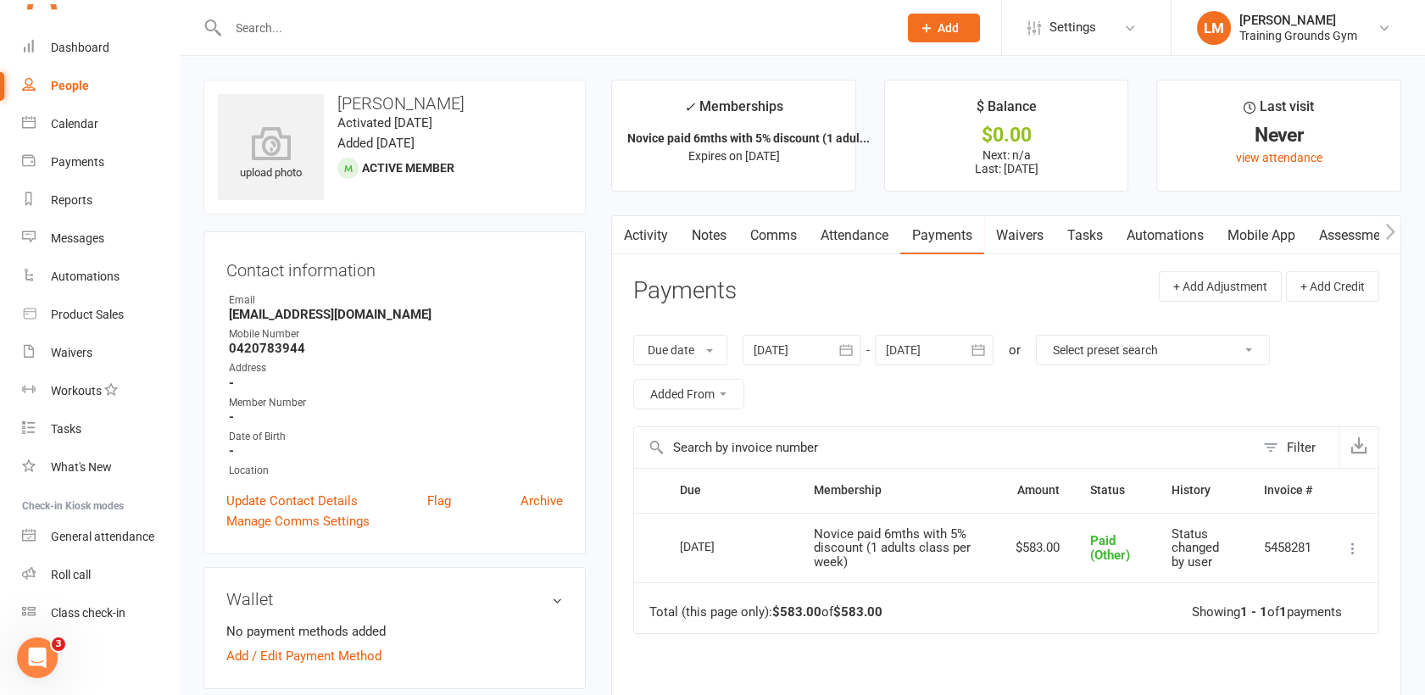
click at [247, 23] on input "text" at bounding box center [554, 28] width 663 height 24
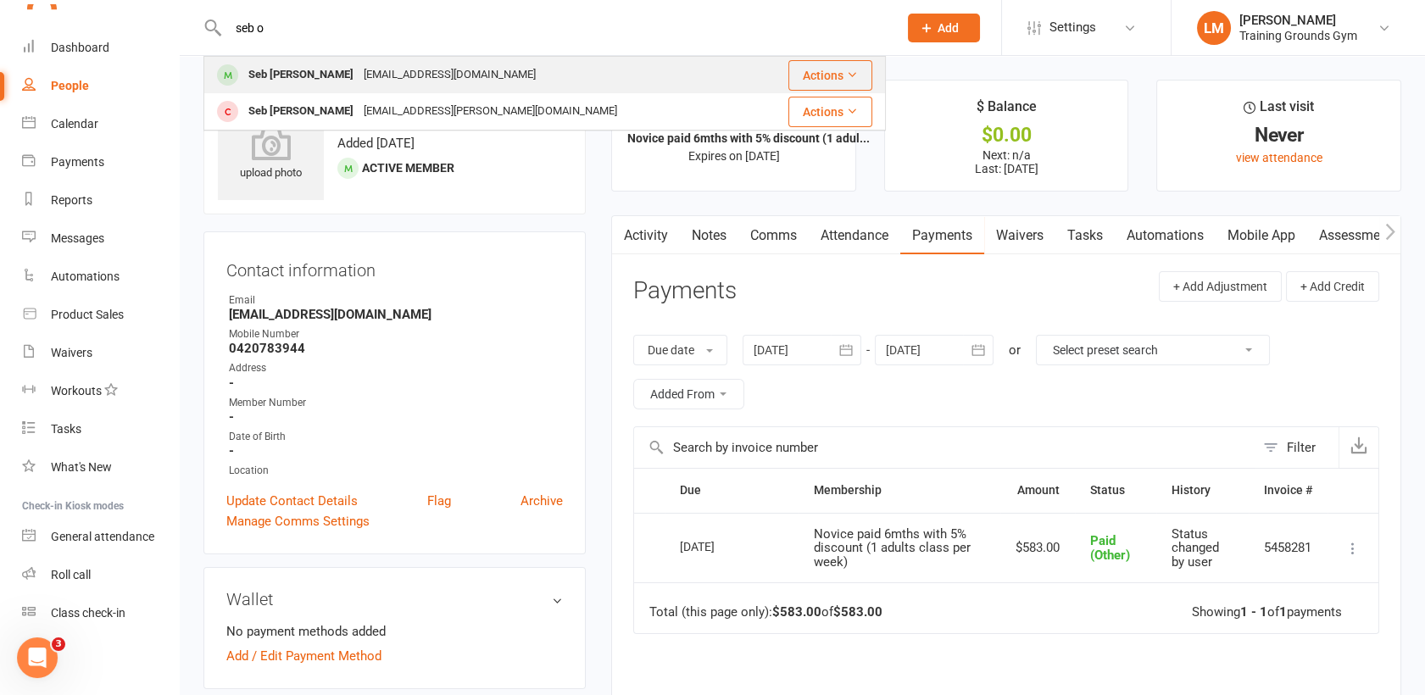
type input "seb o"
click at [279, 69] on div "Seb [PERSON_NAME]" at bounding box center [300, 75] width 115 height 25
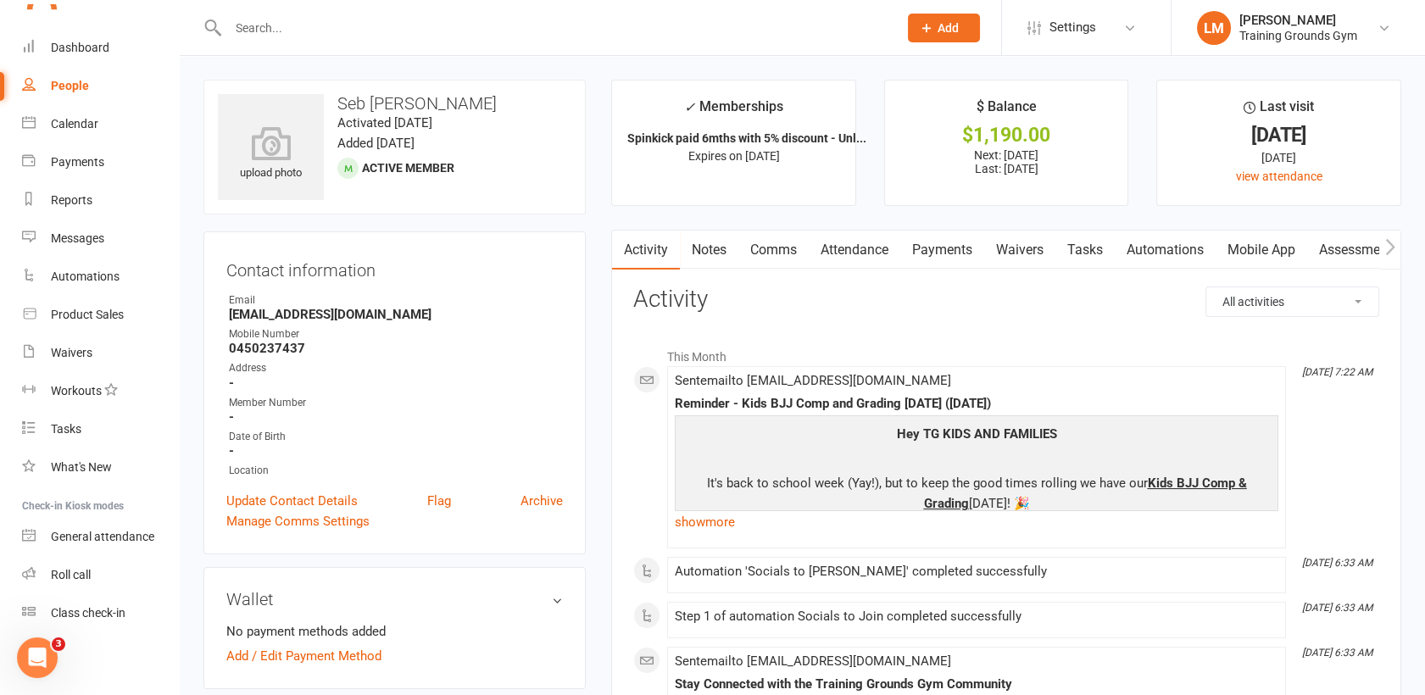
click at [925, 254] on link "Payments" at bounding box center [942, 250] width 84 height 39
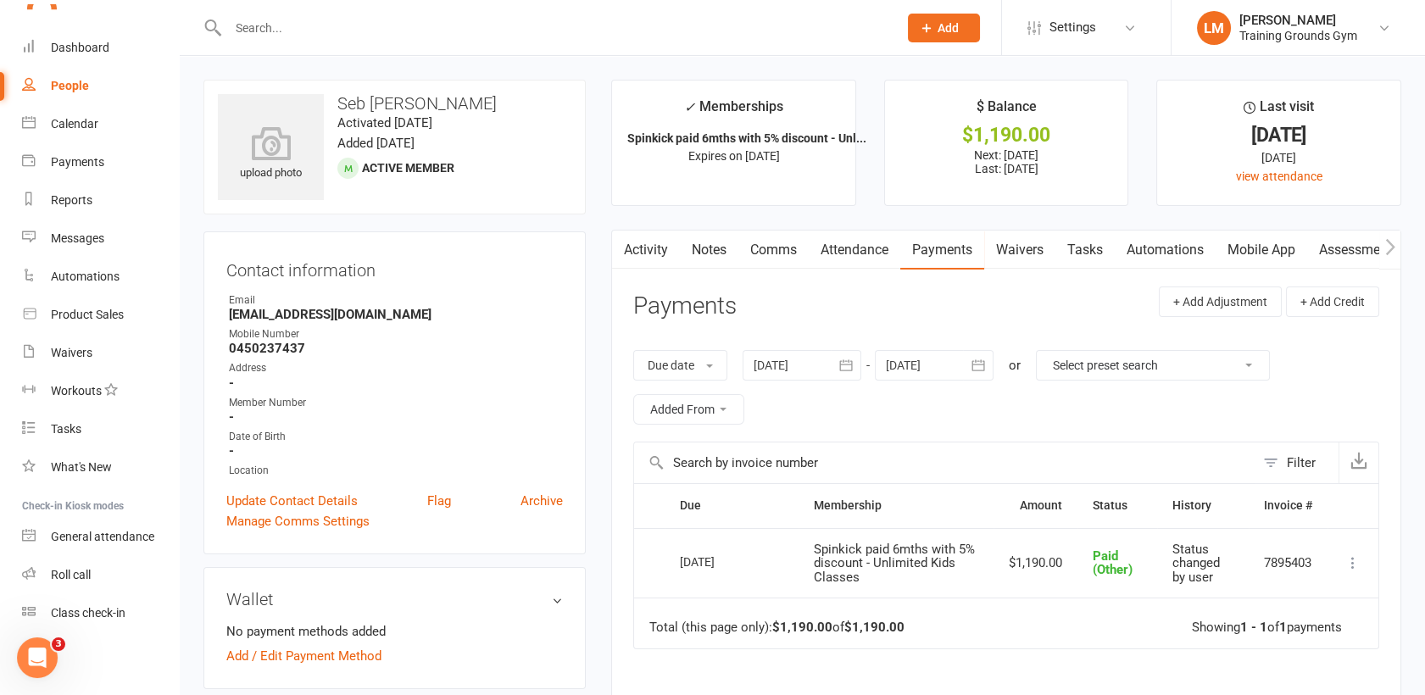
click at [268, 21] on input "text" at bounding box center [554, 28] width 663 height 24
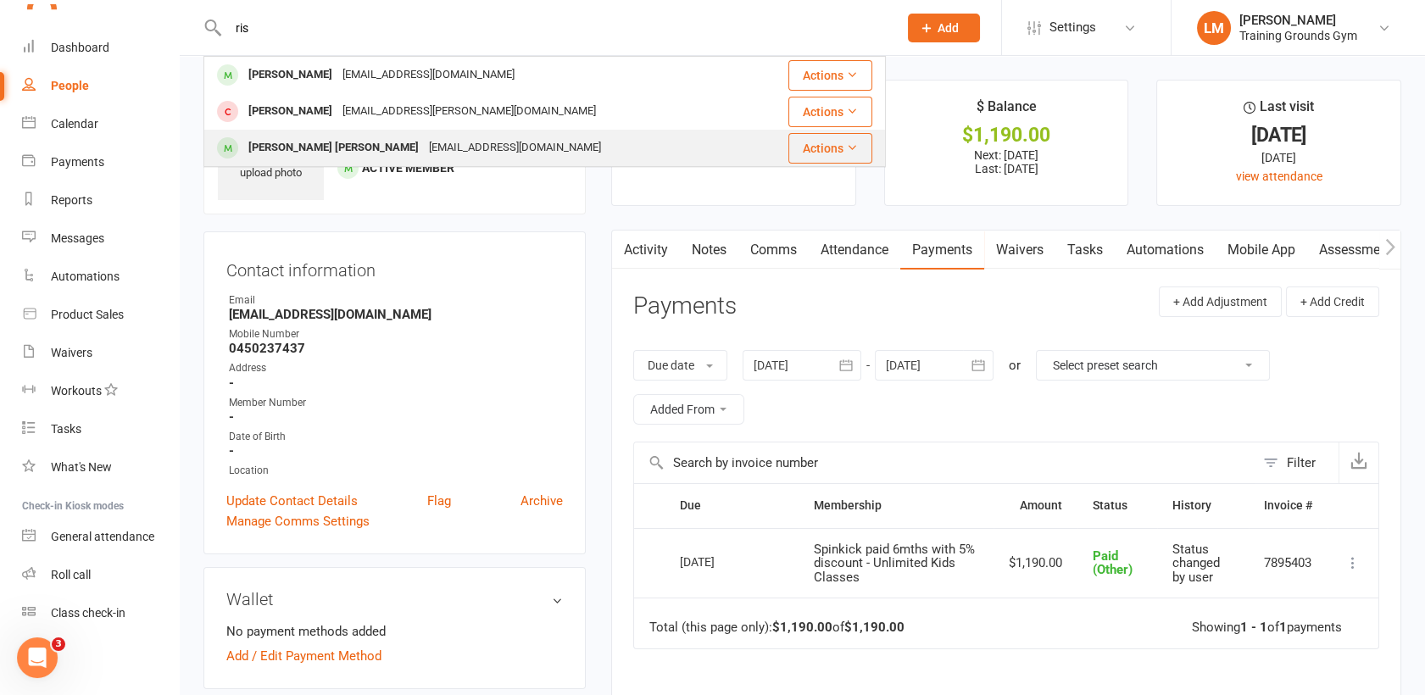
type input "ris"
click at [282, 142] on div "[PERSON_NAME] [PERSON_NAME]" at bounding box center [333, 148] width 181 height 25
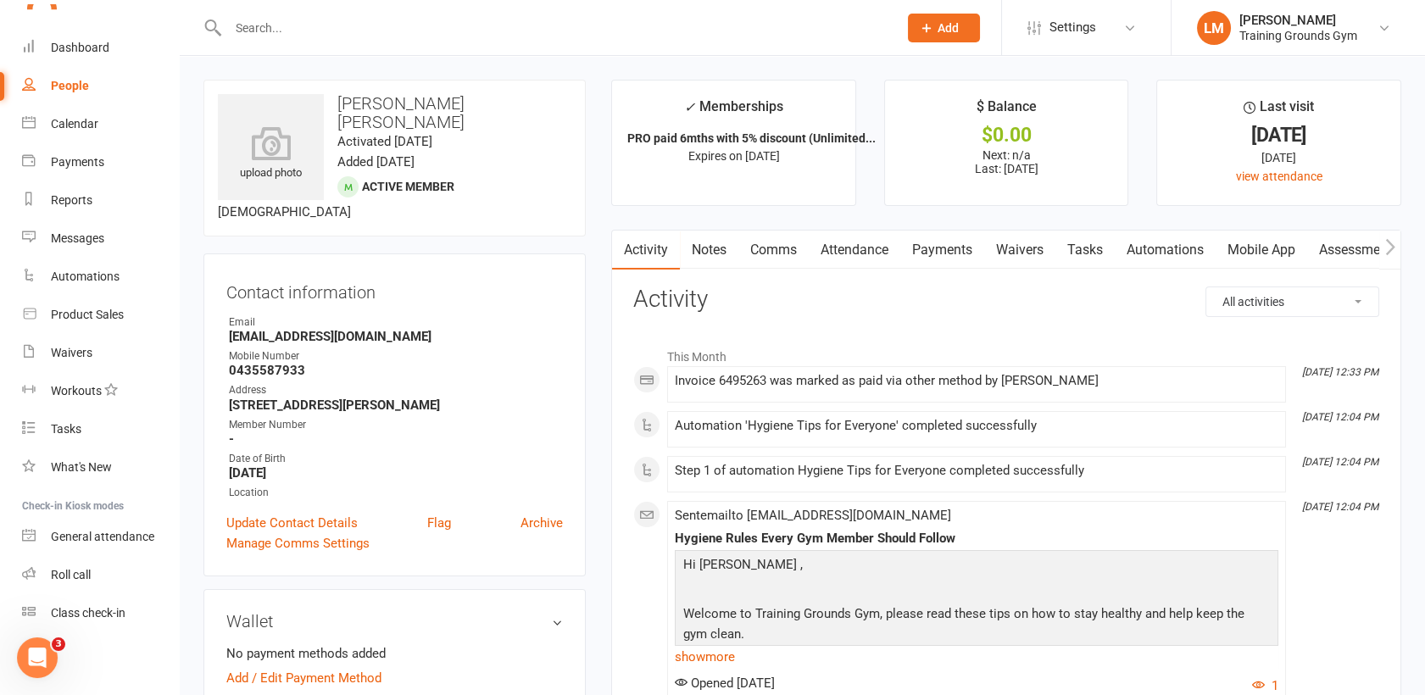
click at [944, 247] on link "Payments" at bounding box center [942, 250] width 84 height 39
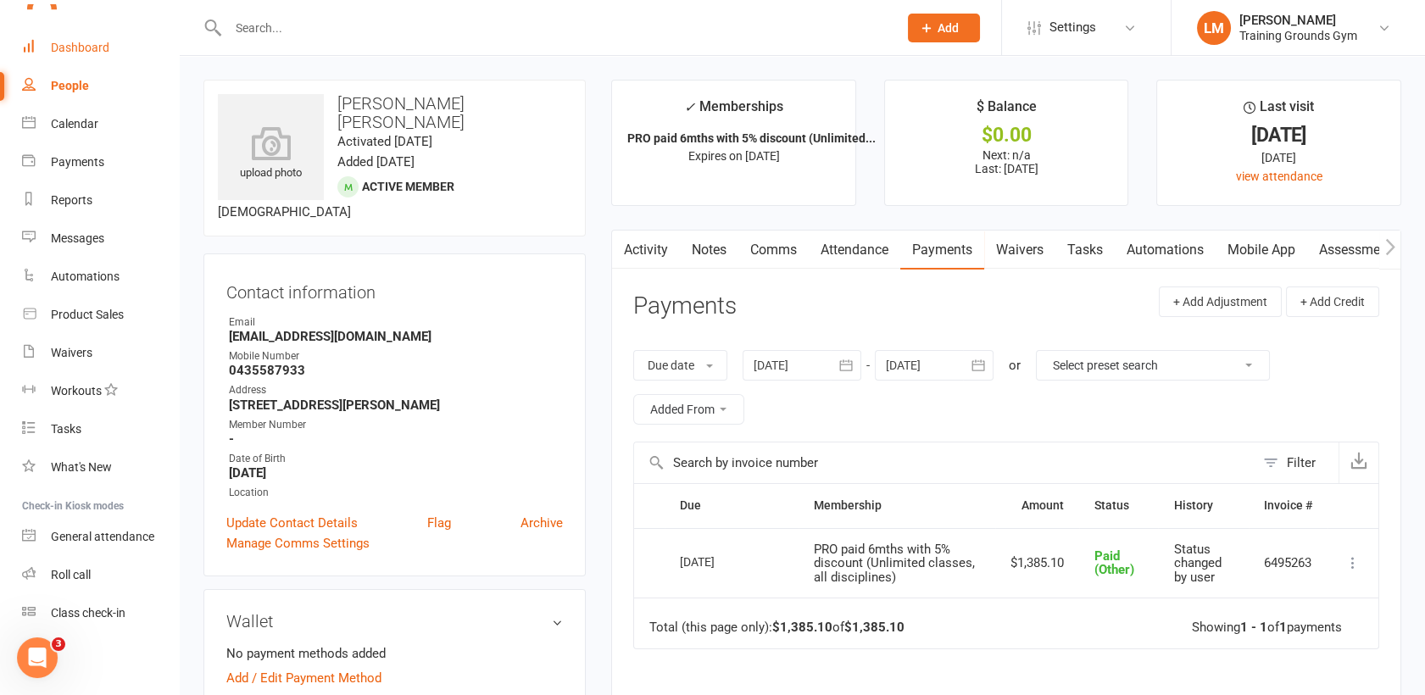
click at [60, 44] on div "Dashboard" at bounding box center [80, 48] width 58 height 14
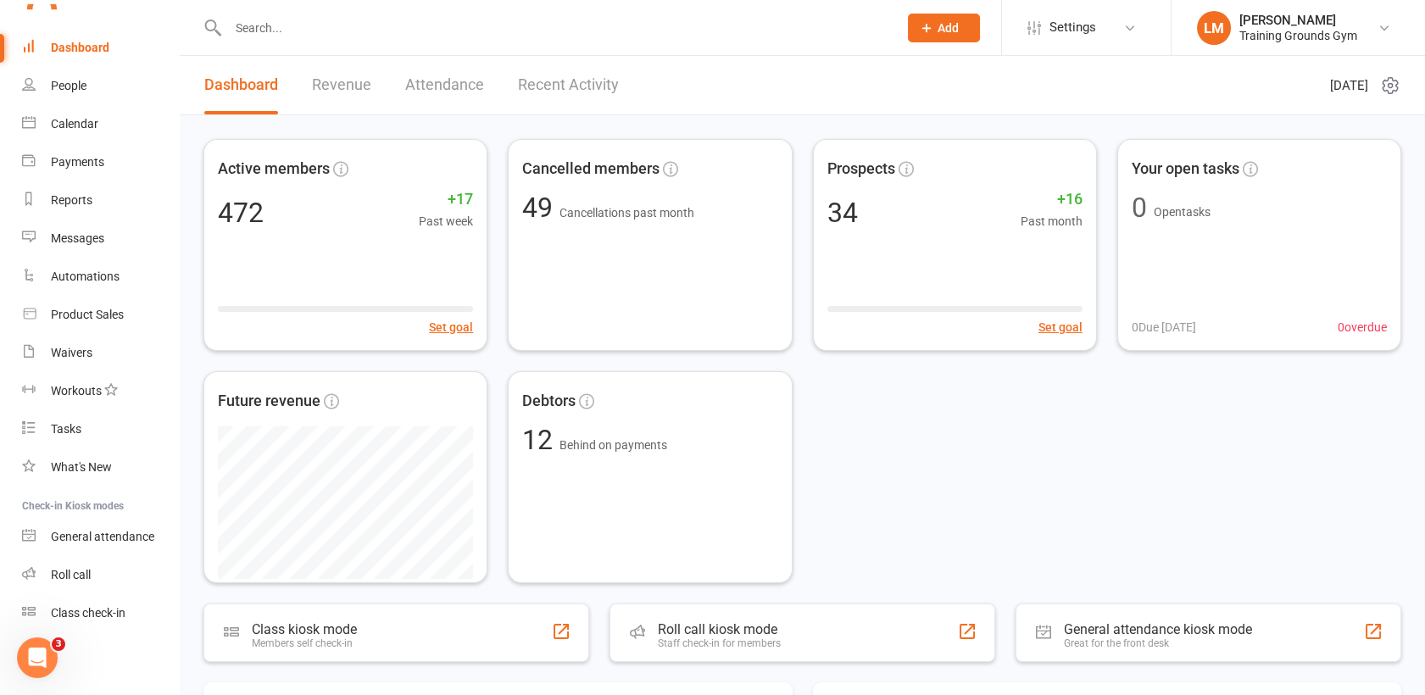
click at [253, 25] on input "text" at bounding box center [554, 28] width 663 height 24
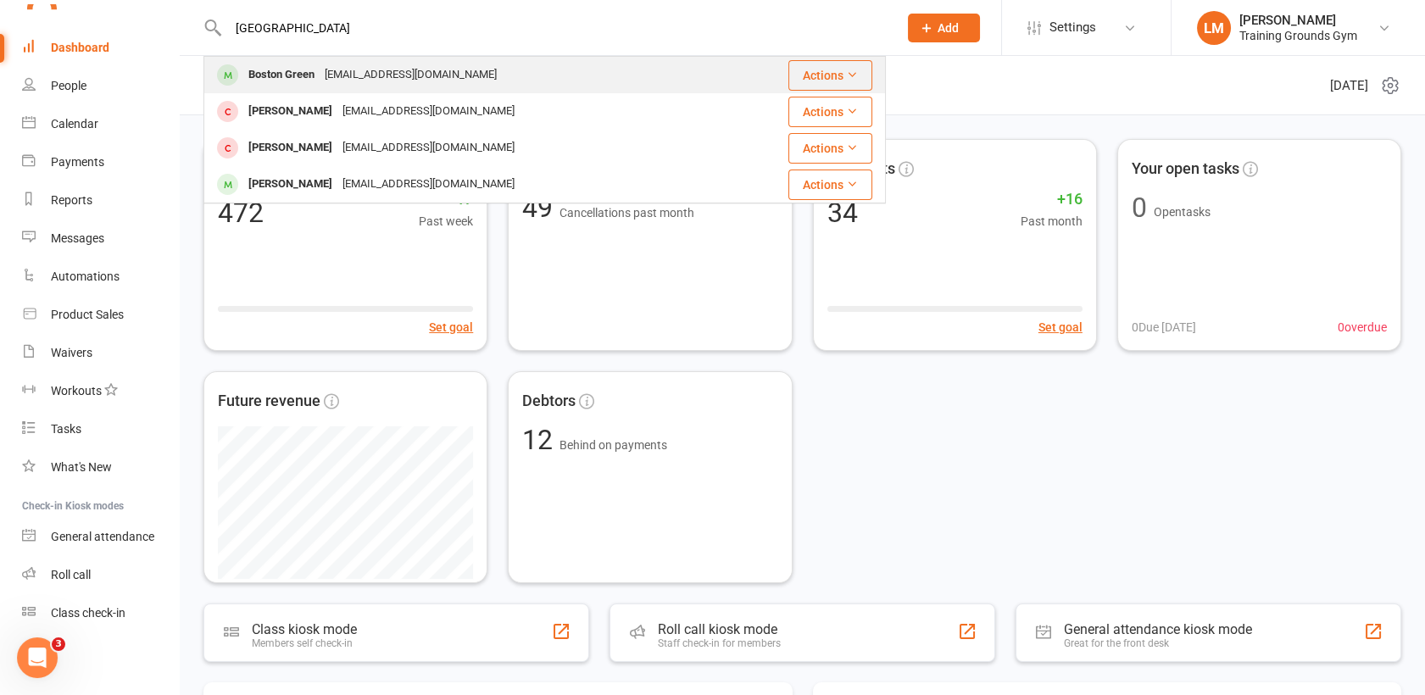
type input "[GEOGRAPHIC_DATA]"
click at [273, 84] on div "Boston Green" at bounding box center [281, 75] width 76 height 25
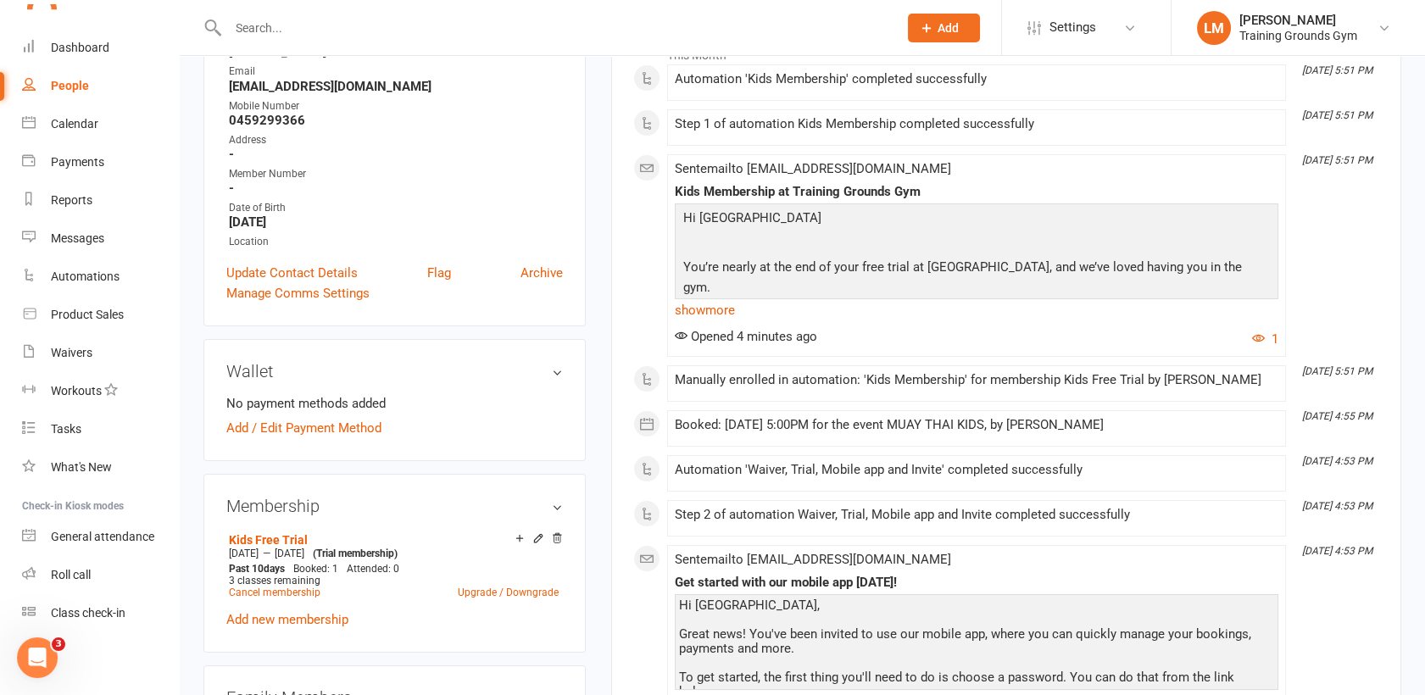
scroll to position [346, 0]
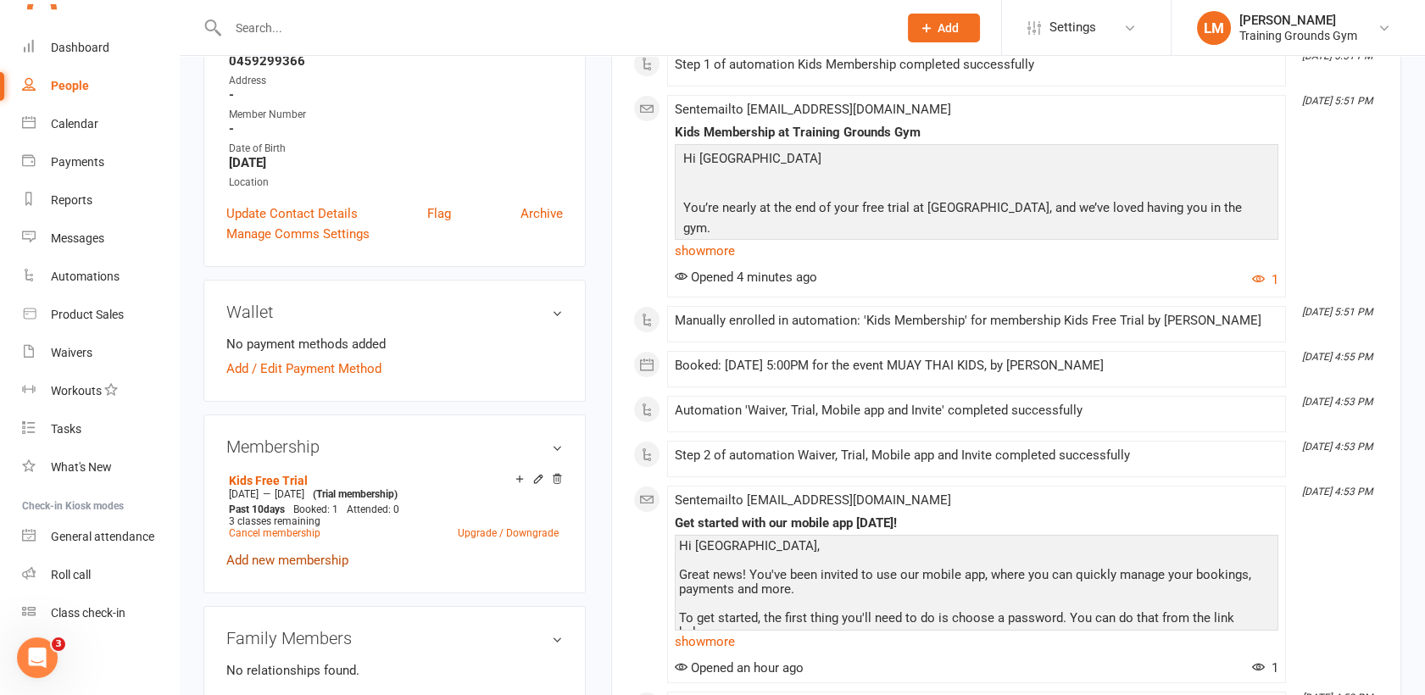
click at [308, 555] on link "Add new membership" at bounding box center [287, 560] width 122 height 15
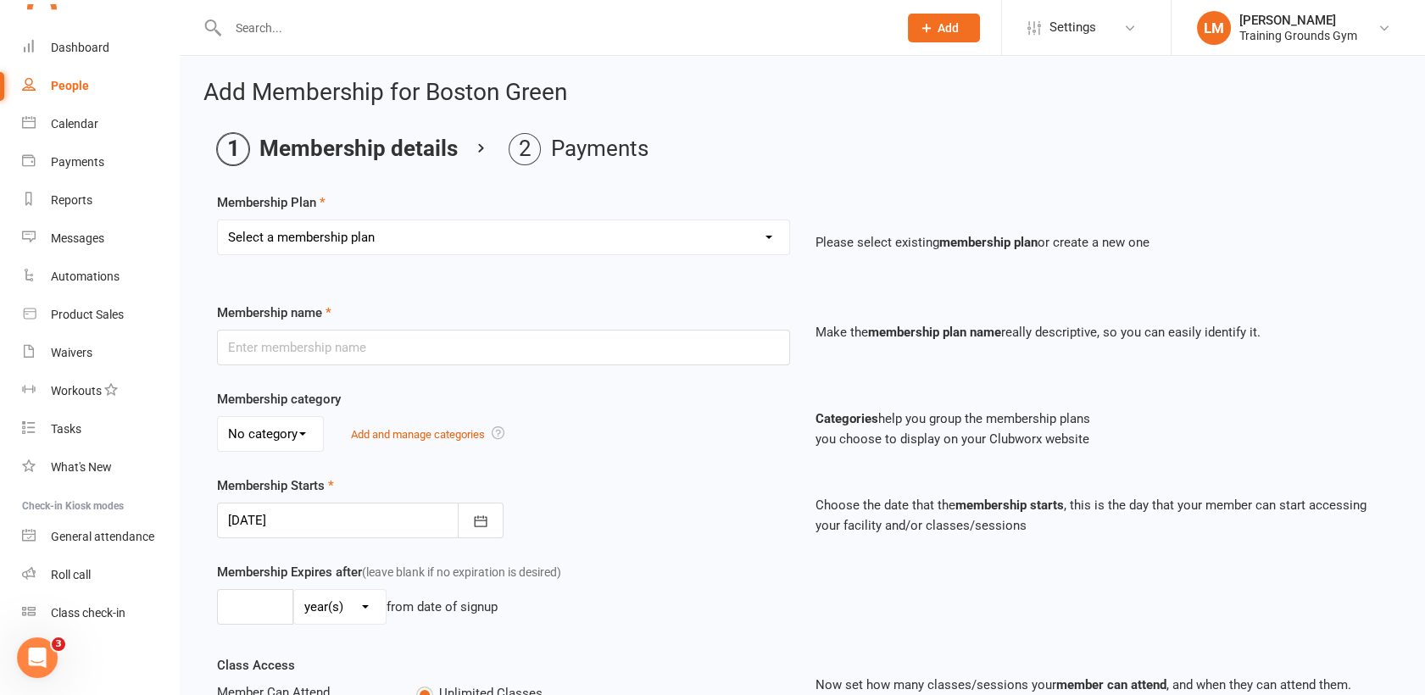
click at [677, 239] on select "Select a membership plan Create new Membership Plan Trial Basic for beginners a…" at bounding box center [503, 237] width 571 height 34
select select "4"
click at [218, 220] on select "Select a membership plan Create new Membership Plan Trial Basic for beginners a…" at bounding box center [503, 237] width 571 height 34
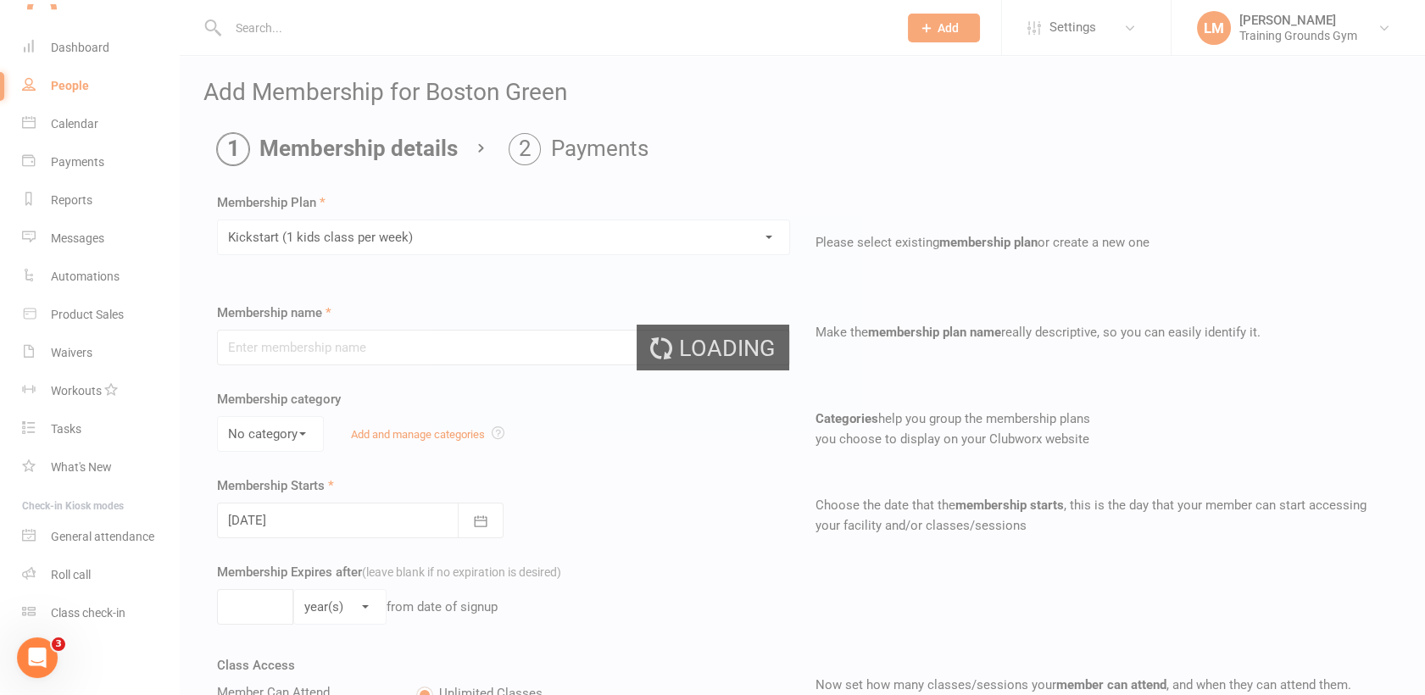
type input "Kickstart (1 kids class per week)"
select select "2"
type input "0"
type input "1"
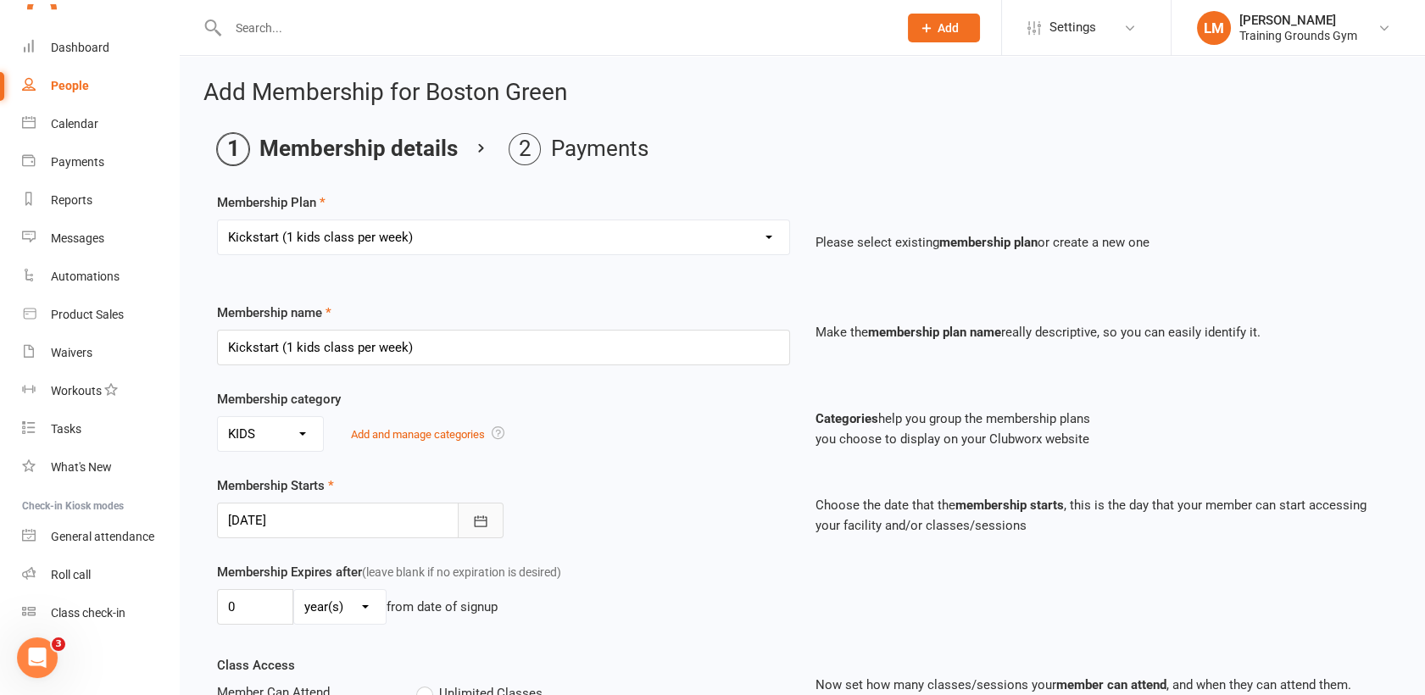
click at [478, 520] on icon "button" at bounding box center [480, 521] width 17 height 17
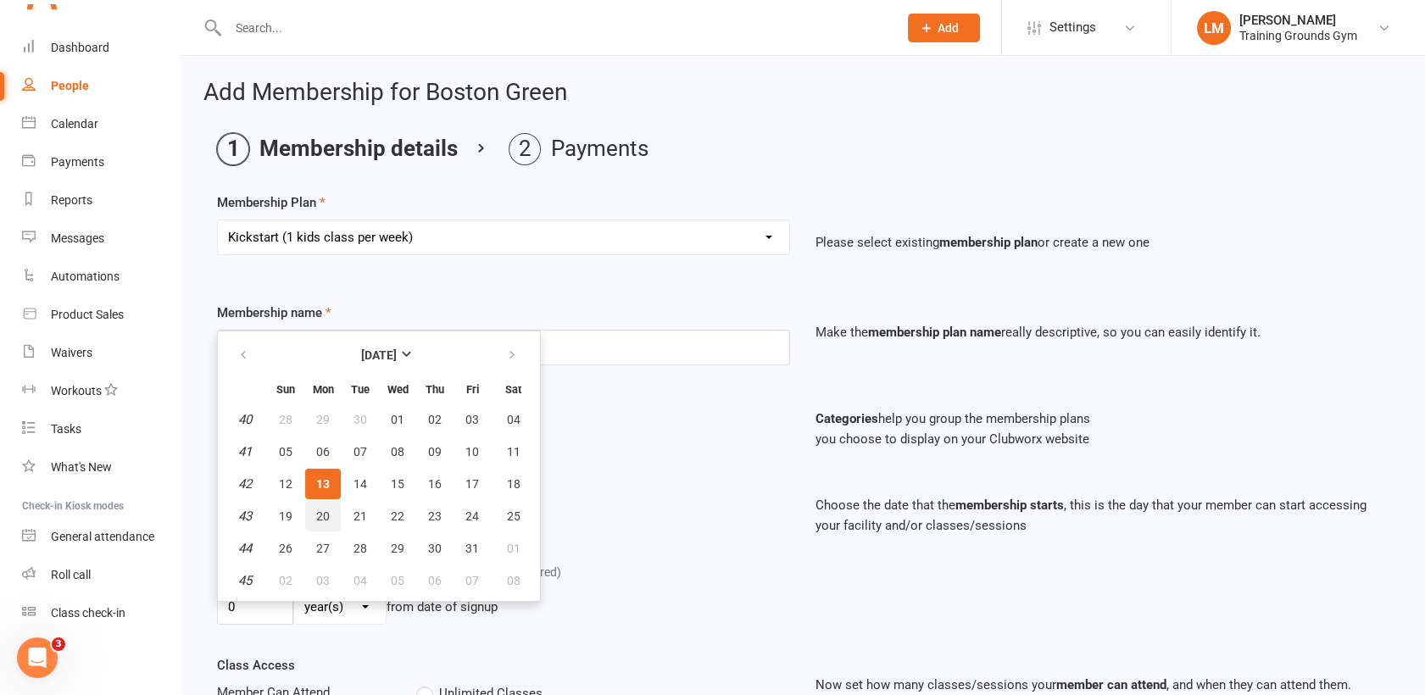
click at [318, 518] on span "20" at bounding box center [323, 516] width 14 height 14
type input "[DATE]"
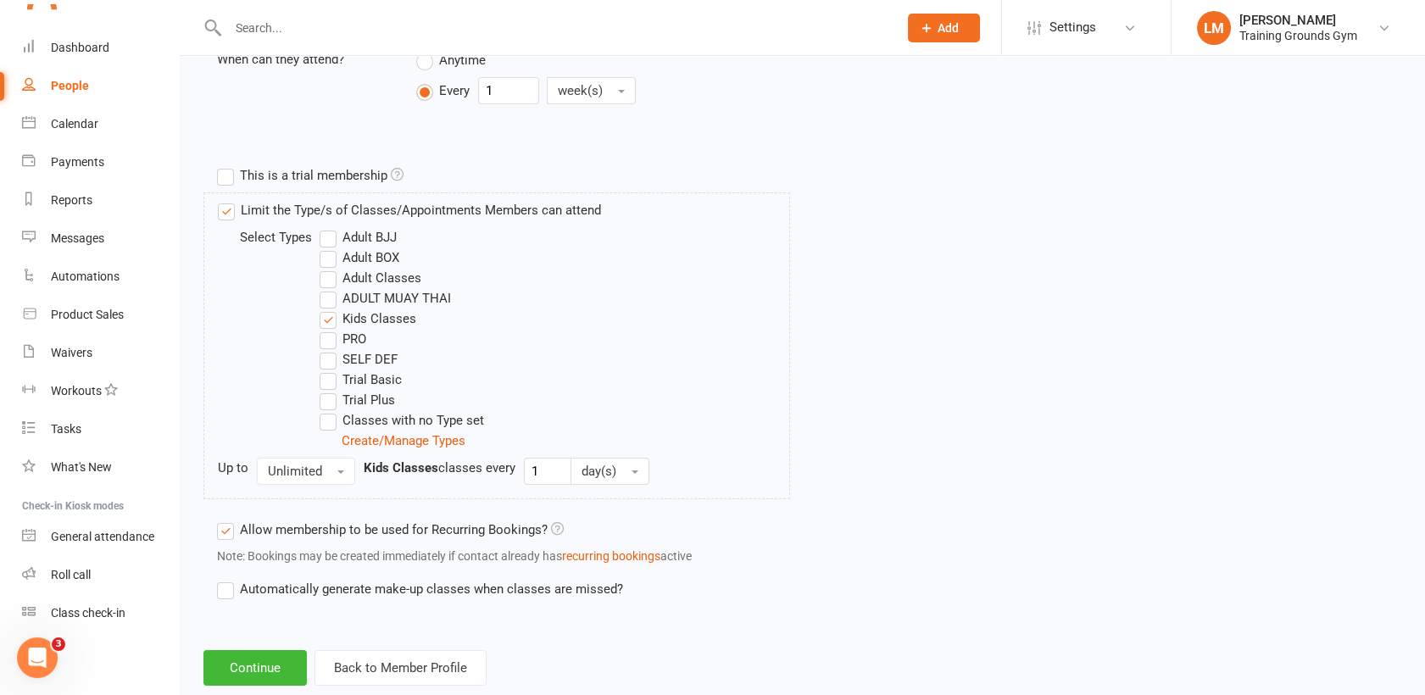
scroll to position [755, 0]
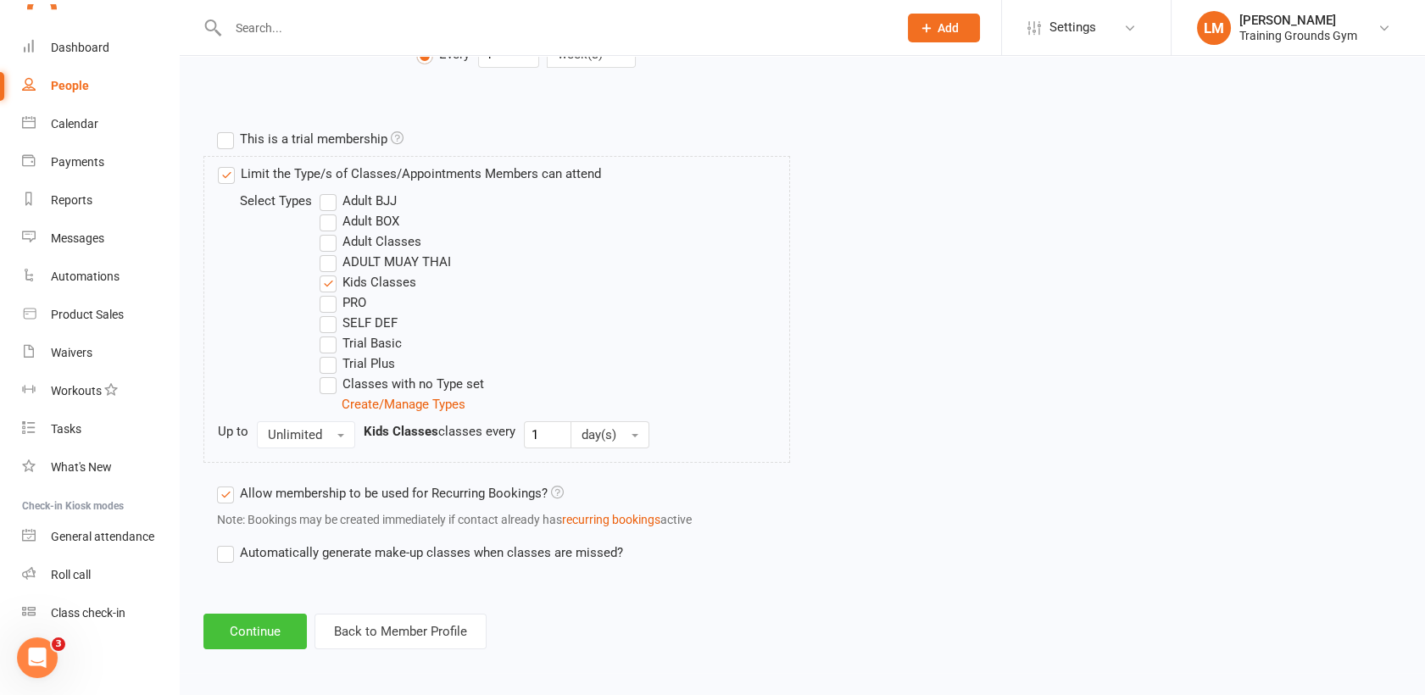
click at [225, 629] on button "Continue" at bounding box center [254, 632] width 103 height 36
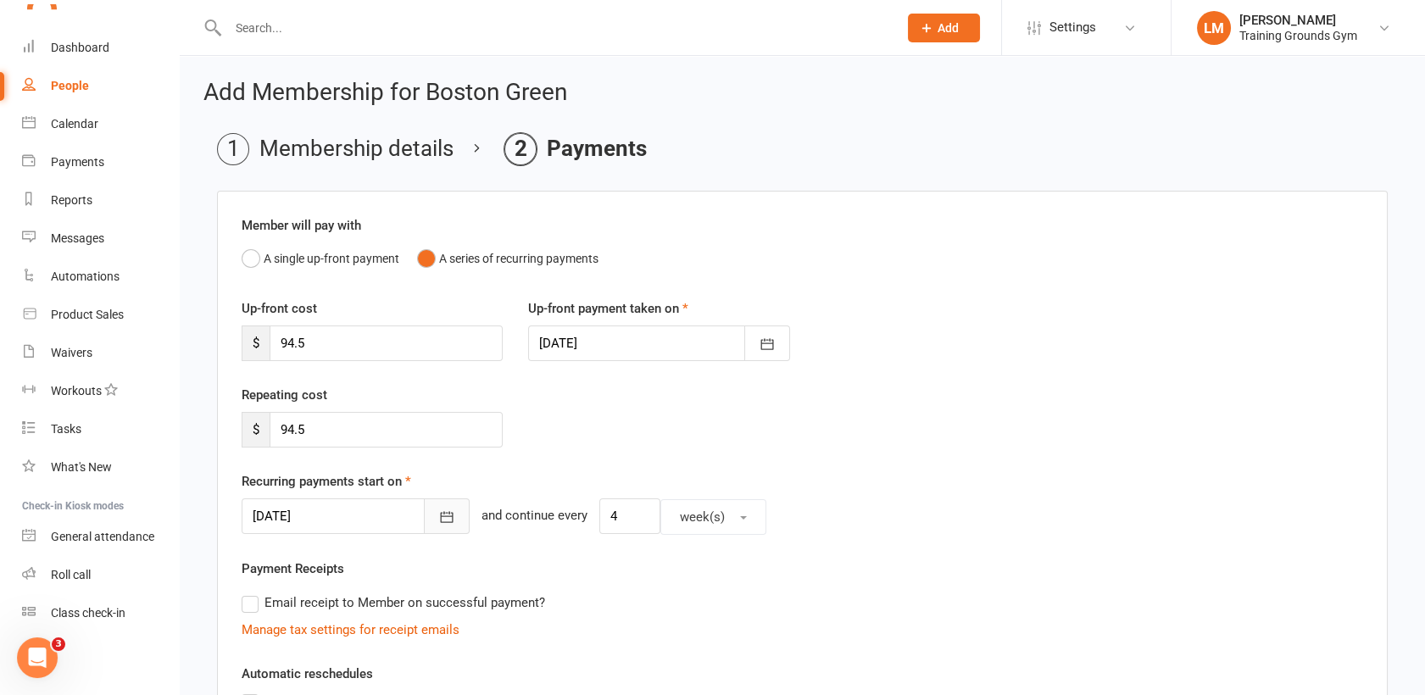
click at [438, 509] on icon "button" at bounding box center [446, 517] width 17 height 17
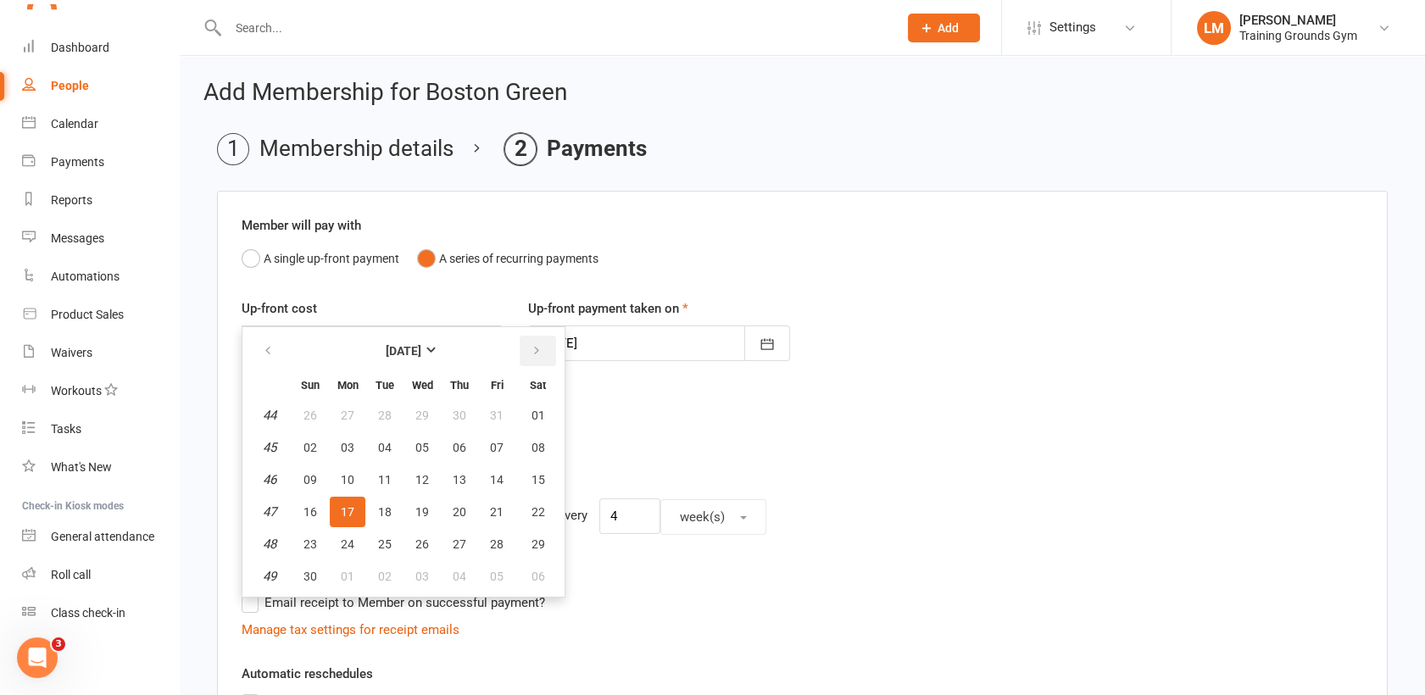
click at [531, 346] on icon "button" at bounding box center [537, 351] width 12 height 14
click at [276, 350] on button "button" at bounding box center [269, 351] width 36 height 31
click at [542, 345] on button "button" at bounding box center [538, 351] width 36 height 31
click at [709, 433] on div "Repeating cost $ 94.5" at bounding box center [802, 428] width 1147 height 86
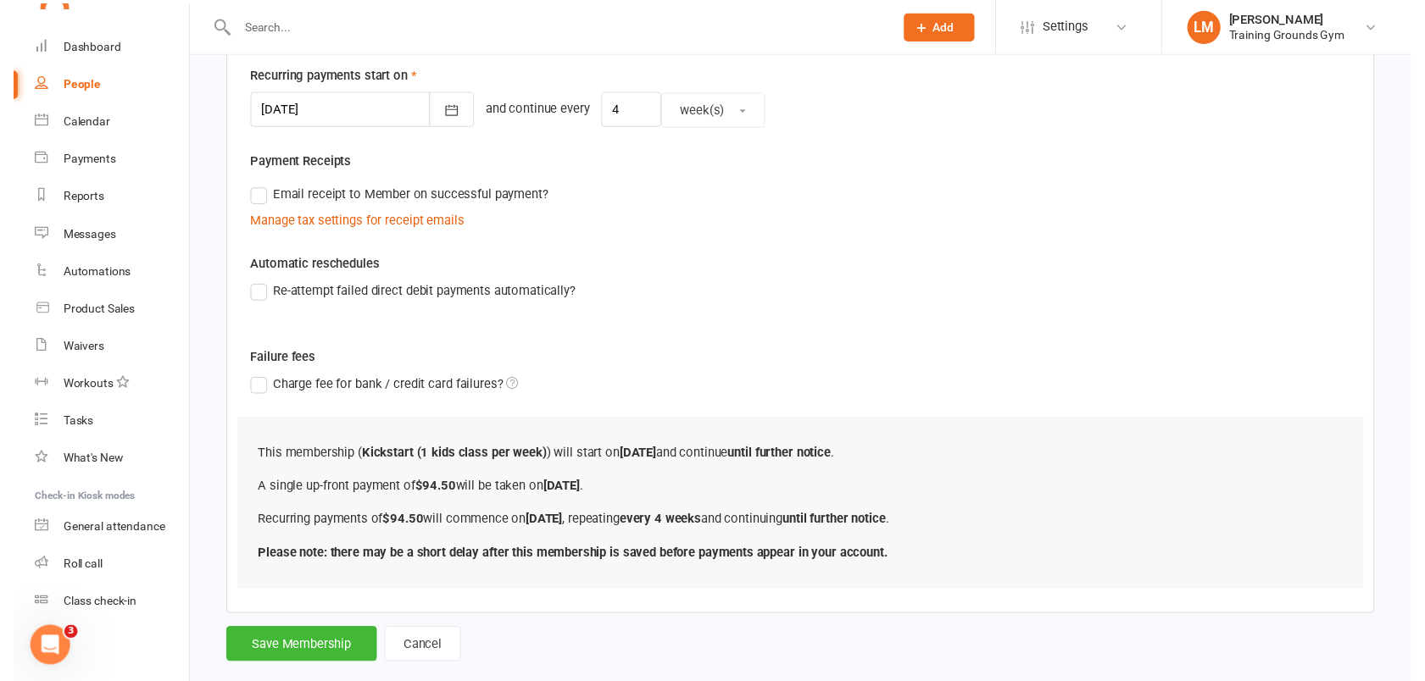
scroll to position [434, 0]
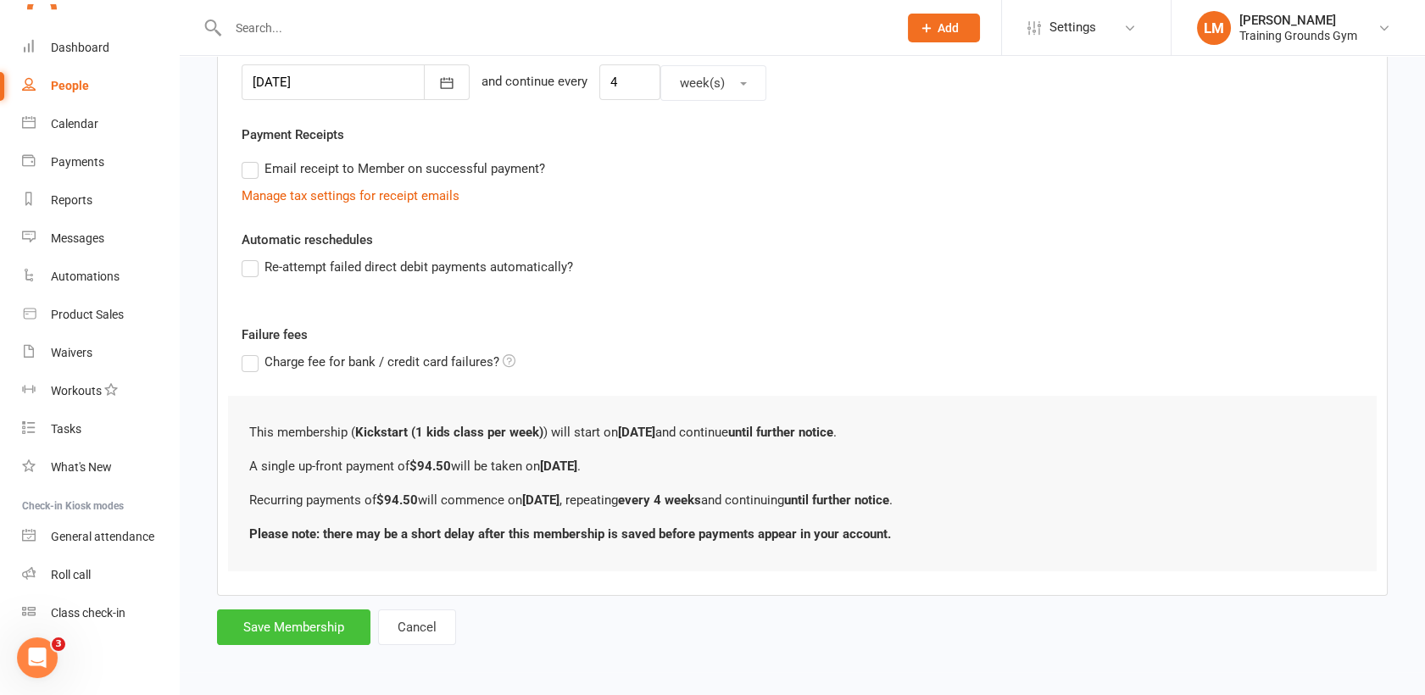
click at [275, 623] on button "Save Membership" at bounding box center [293, 627] width 153 height 36
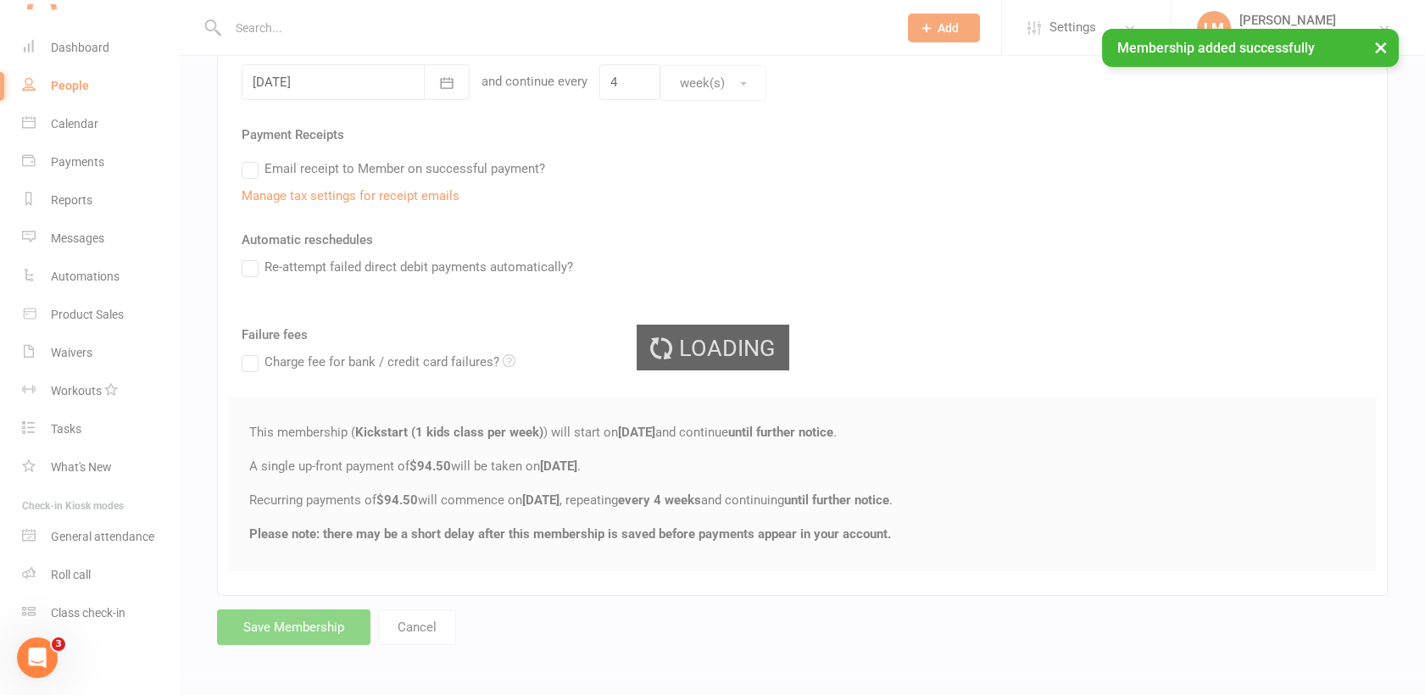
scroll to position [1842, 0]
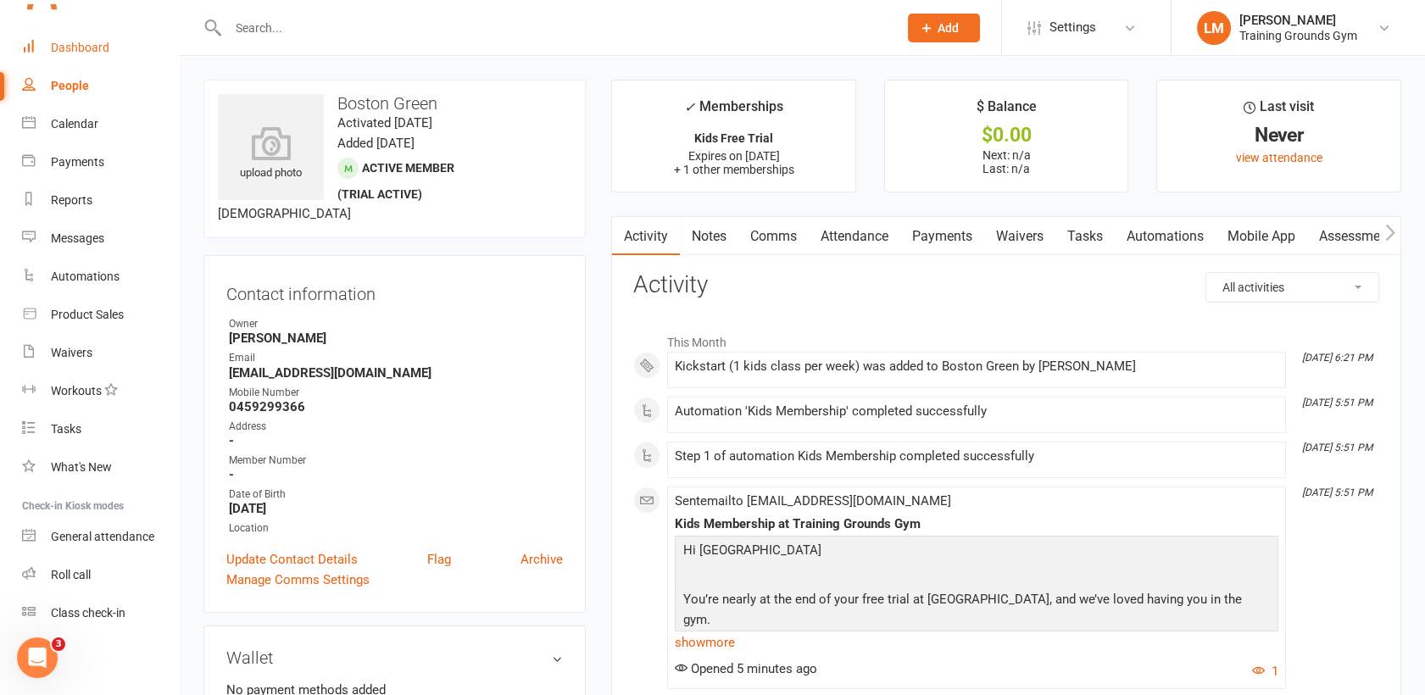
click at [65, 58] on link "Dashboard" at bounding box center [100, 48] width 157 height 38
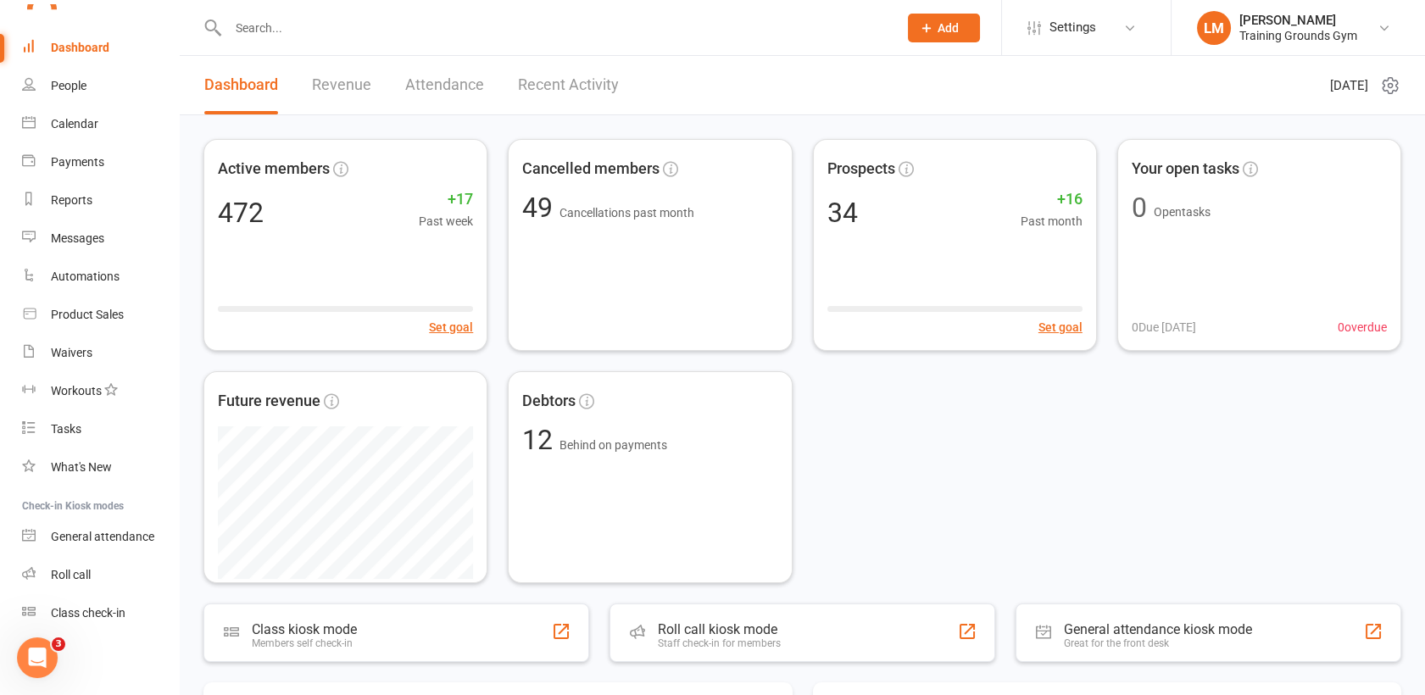
click at [1066, 420] on div "Active members 472 +17 Past week Set goal Cancelled members 49 Cancellations pa…" at bounding box center [802, 361] width 1198 height 444
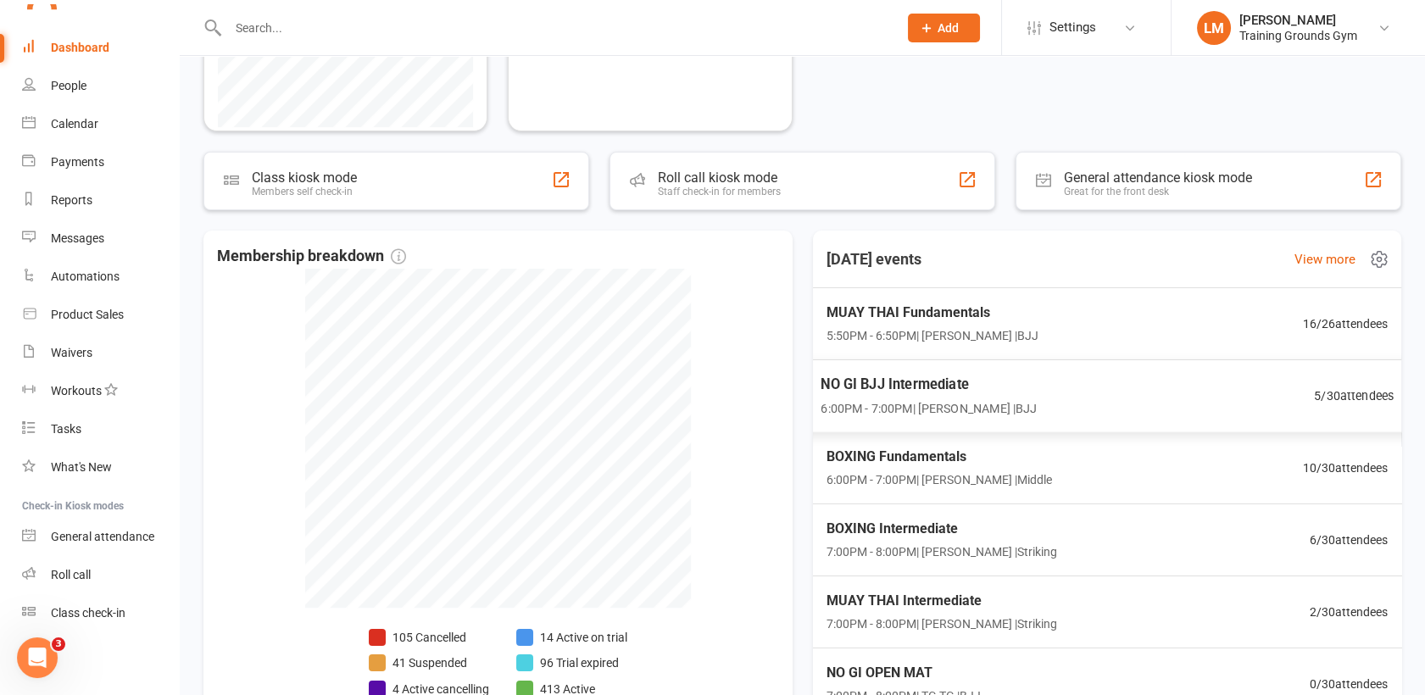
scroll to position [489, 0]
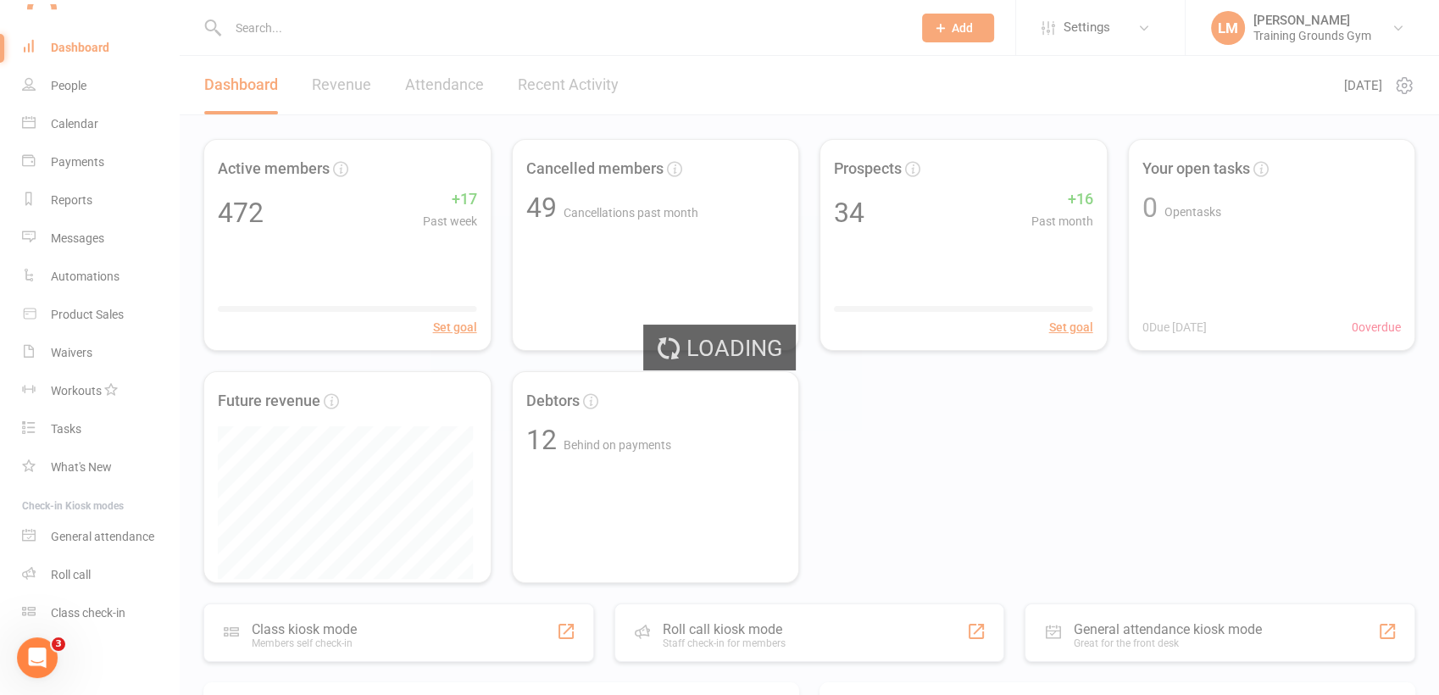
select select "no_trial"
select select "100"
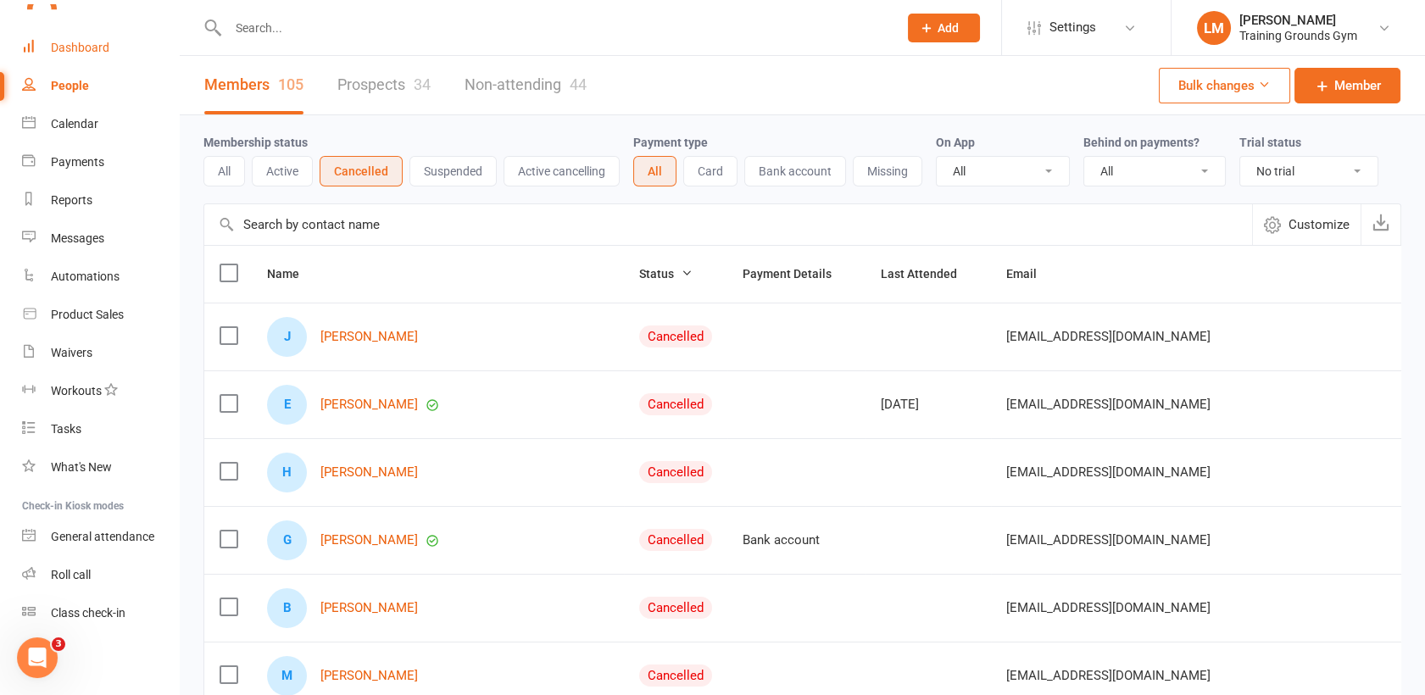
click at [75, 49] on div "Dashboard" at bounding box center [80, 48] width 58 height 14
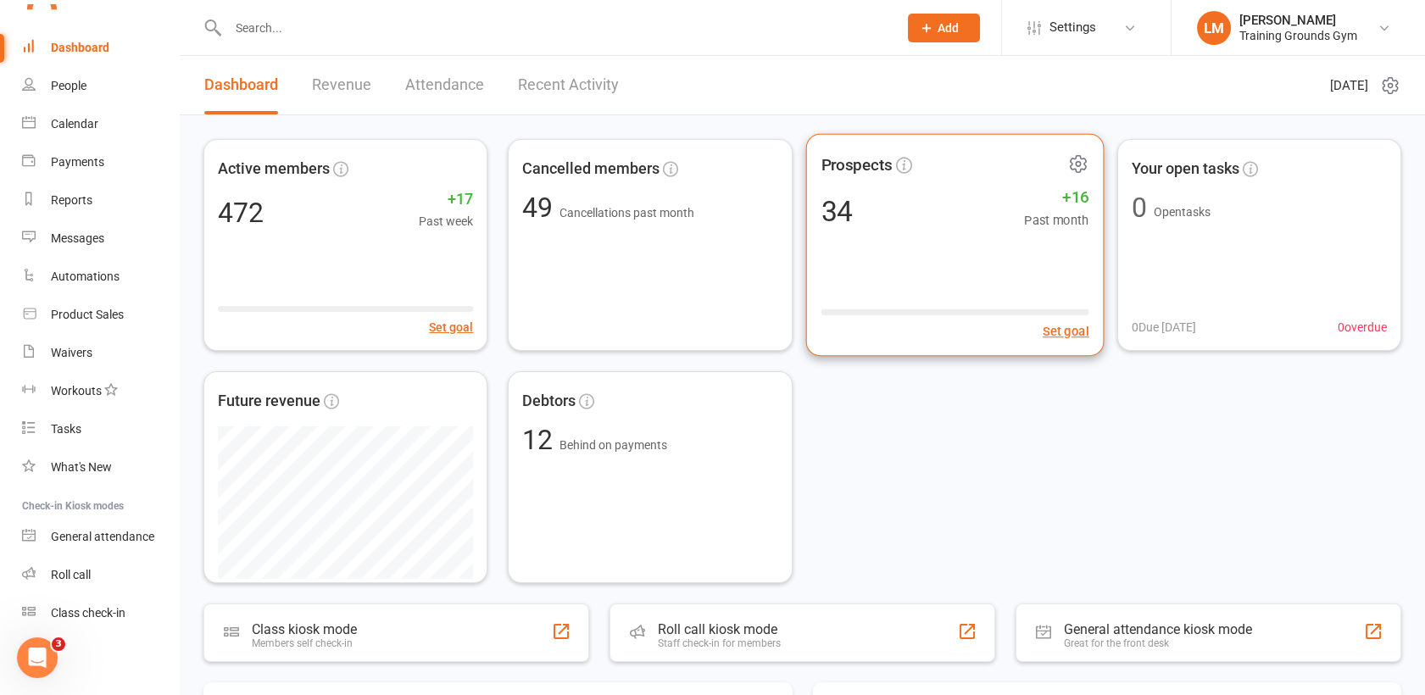
click at [982, 190] on div "Prospects 34 +16 Past month Set goal" at bounding box center [954, 245] width 298 height 223
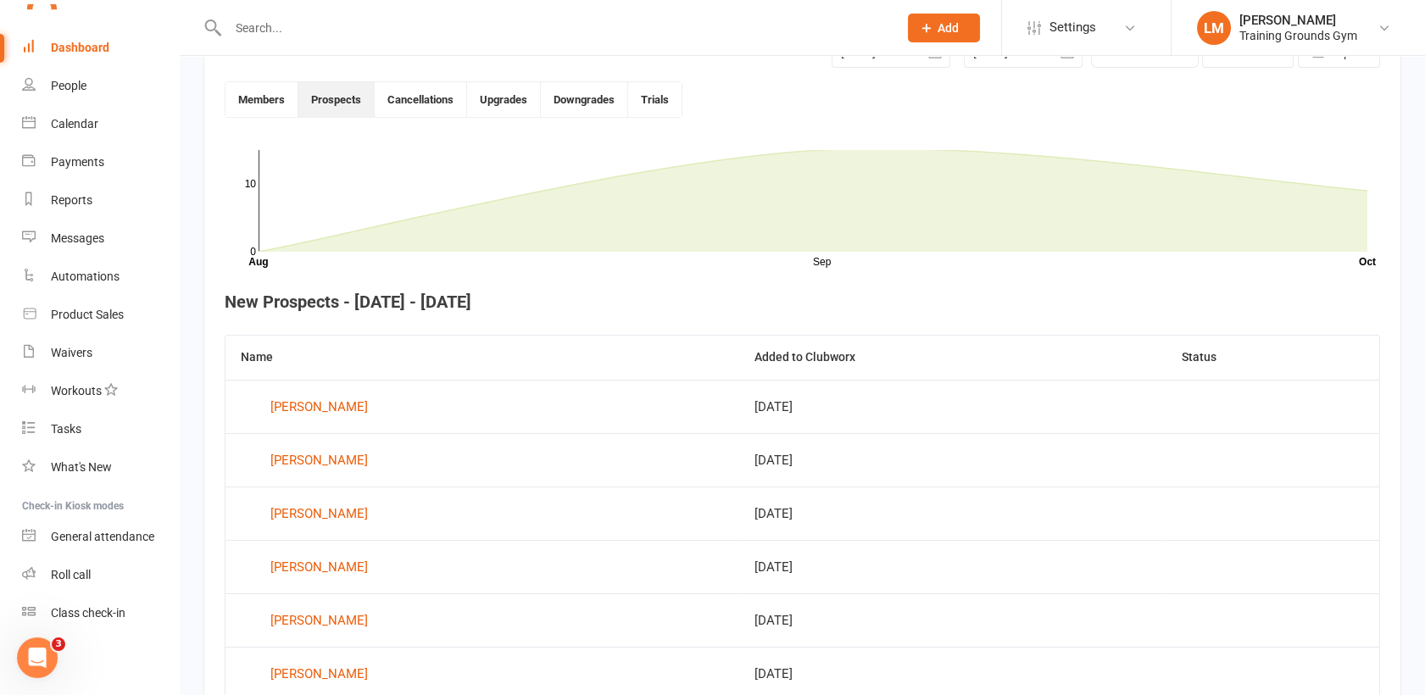
scroll to position [463, 0]
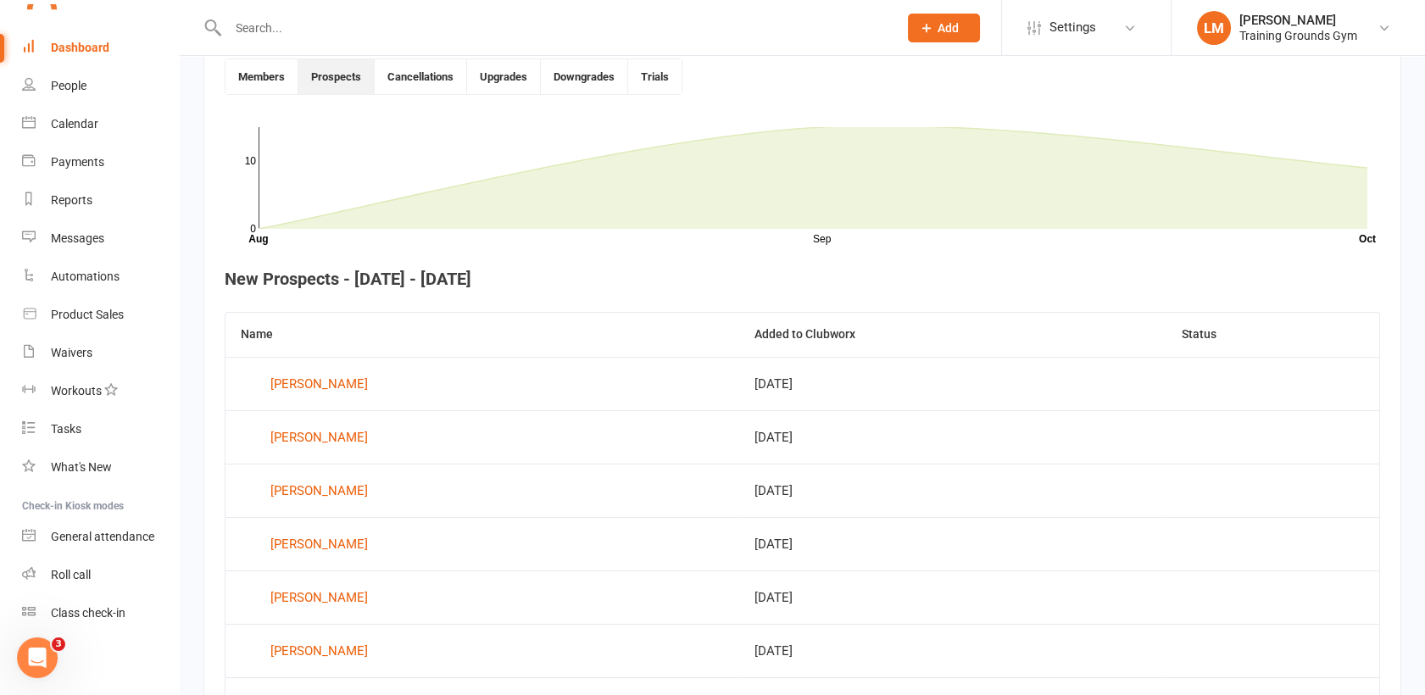
click at [81, 33] on link "Dashboard" at bounding box center [100, 48] width 157 height 38
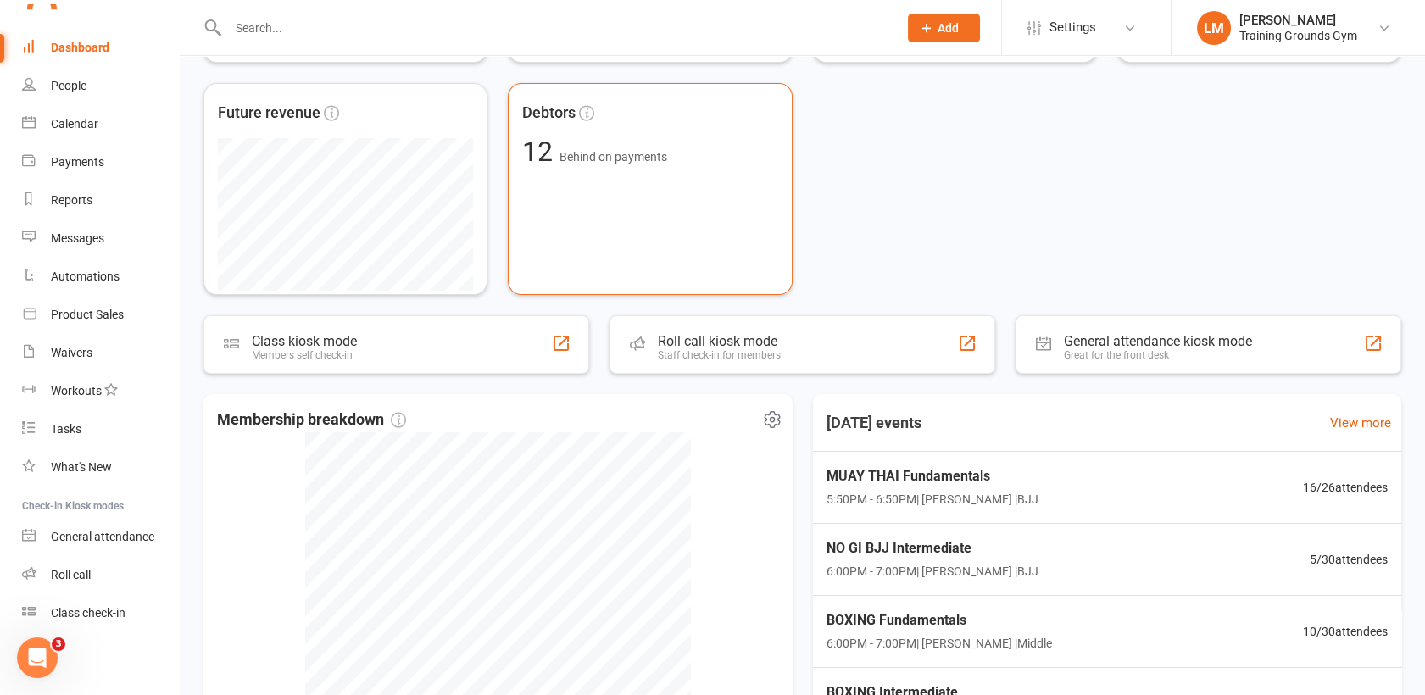
scroll to position [301, 0]
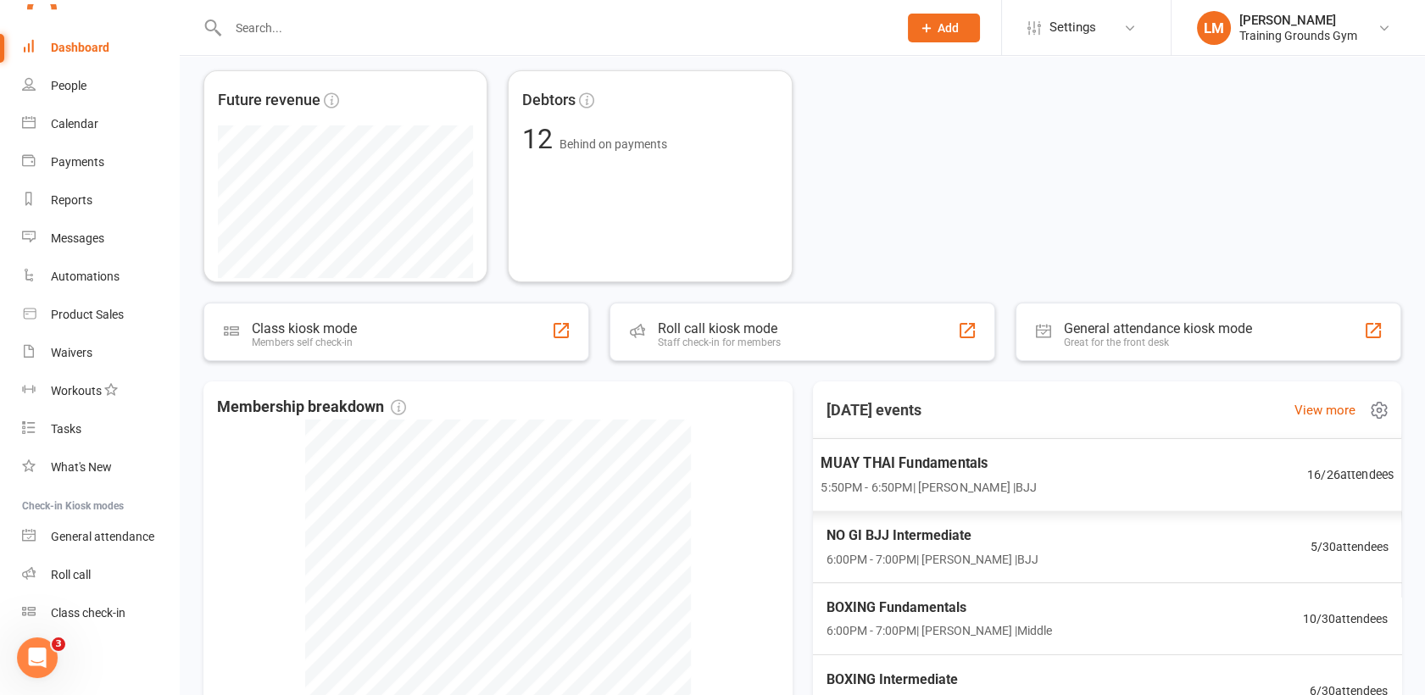
click at [1022, 469] on div "MUAY THAI Fundamentals 5:50PM - 6:50PM | [PERSON_NAME] | BJJ 16 / 26 attendees" at bounding box center [1106, 475] width 614 height 74
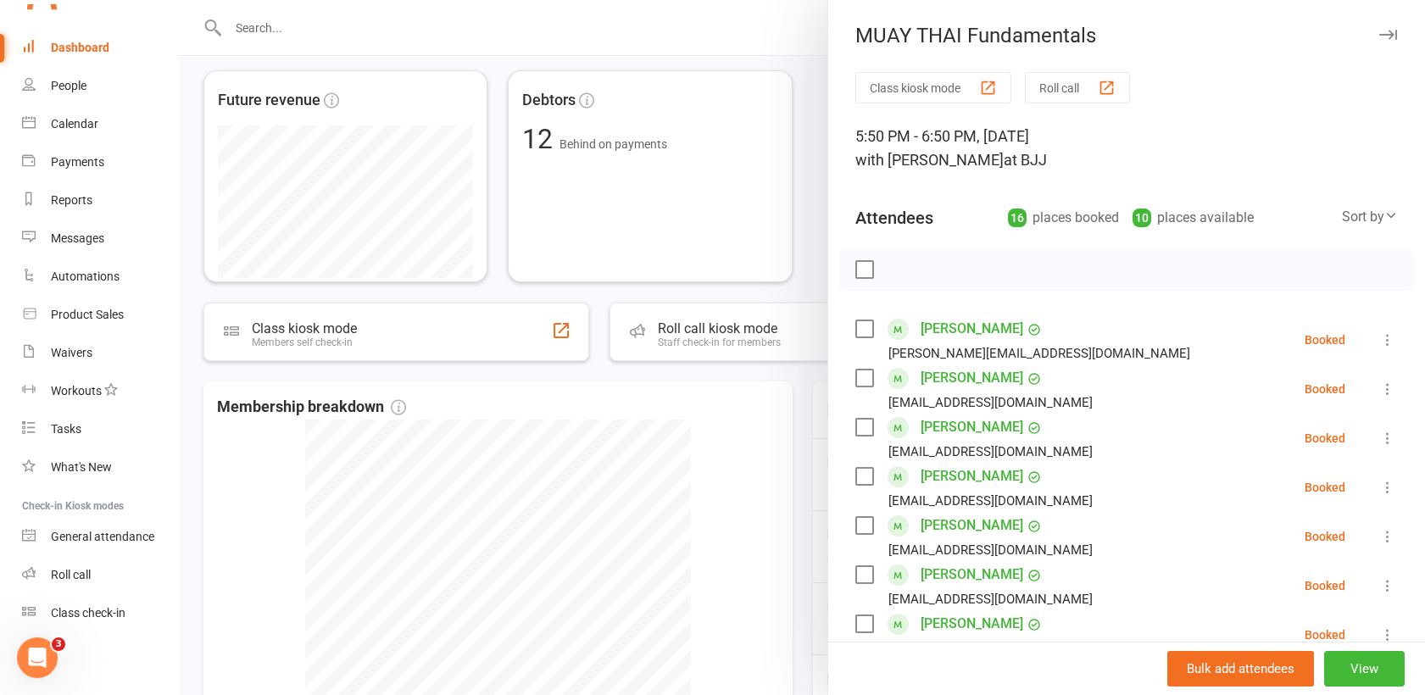
click at [855, 264] on label at bounding box center [863, 269] width 17 height 17
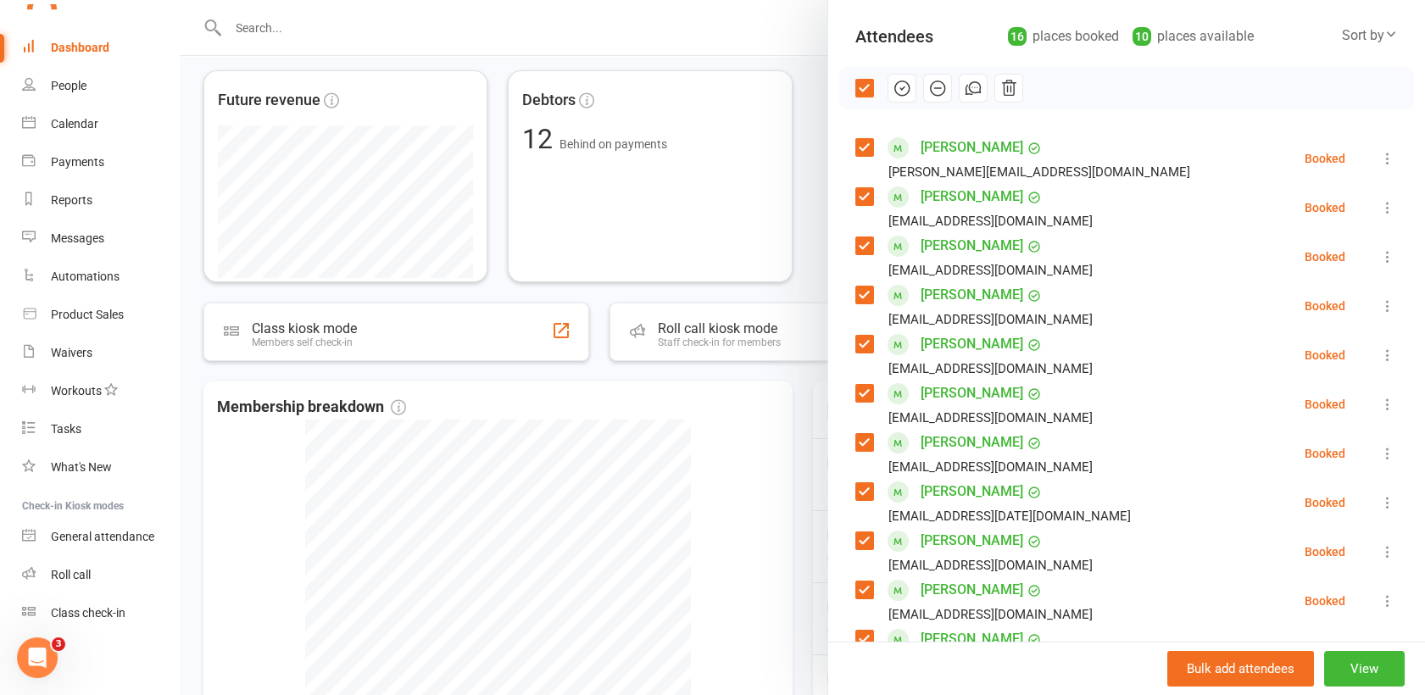
scroll to position [183, 0]
click at [858, 289] on label at bounding box center [863, 293] width 17 height 17
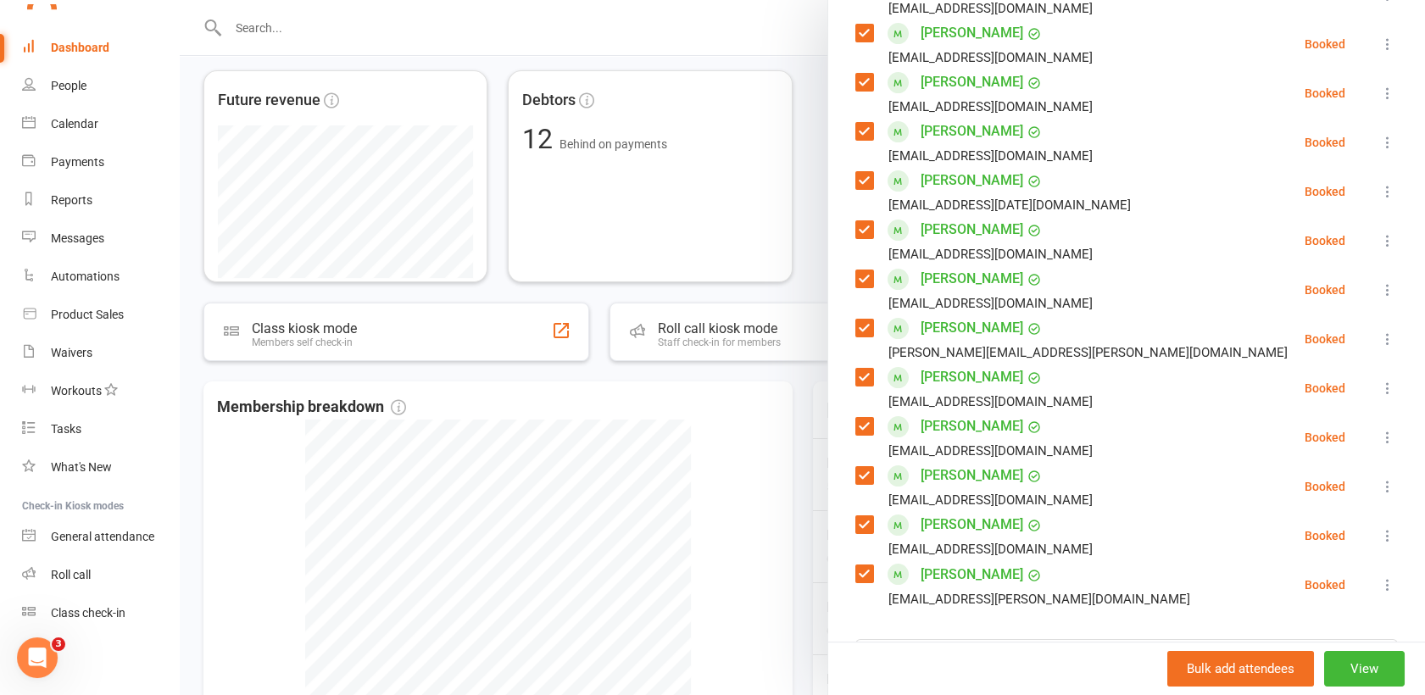
scroll to position [517, 0]
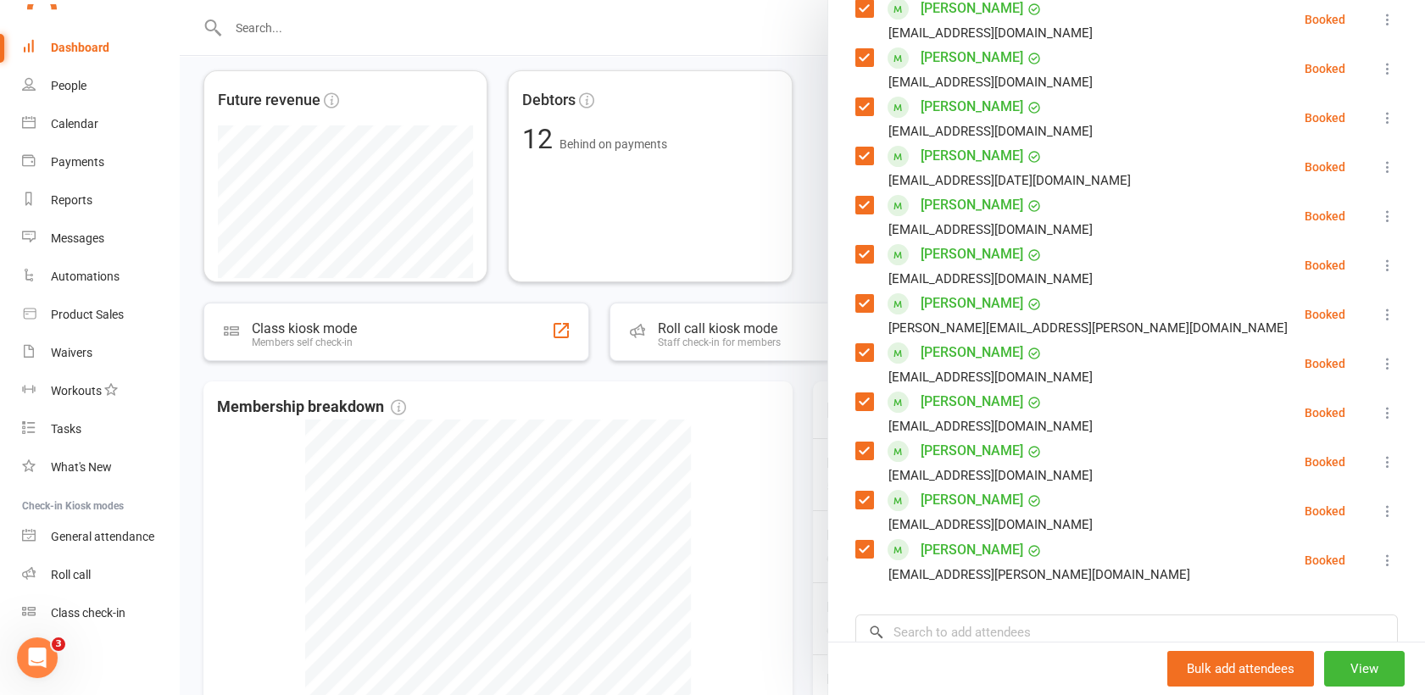
click at [855, 349] on label at bounding box center [863, 352] width 17 height 17
click at [858, 397] on label at bounding box center [863, 401] width 17 height 17
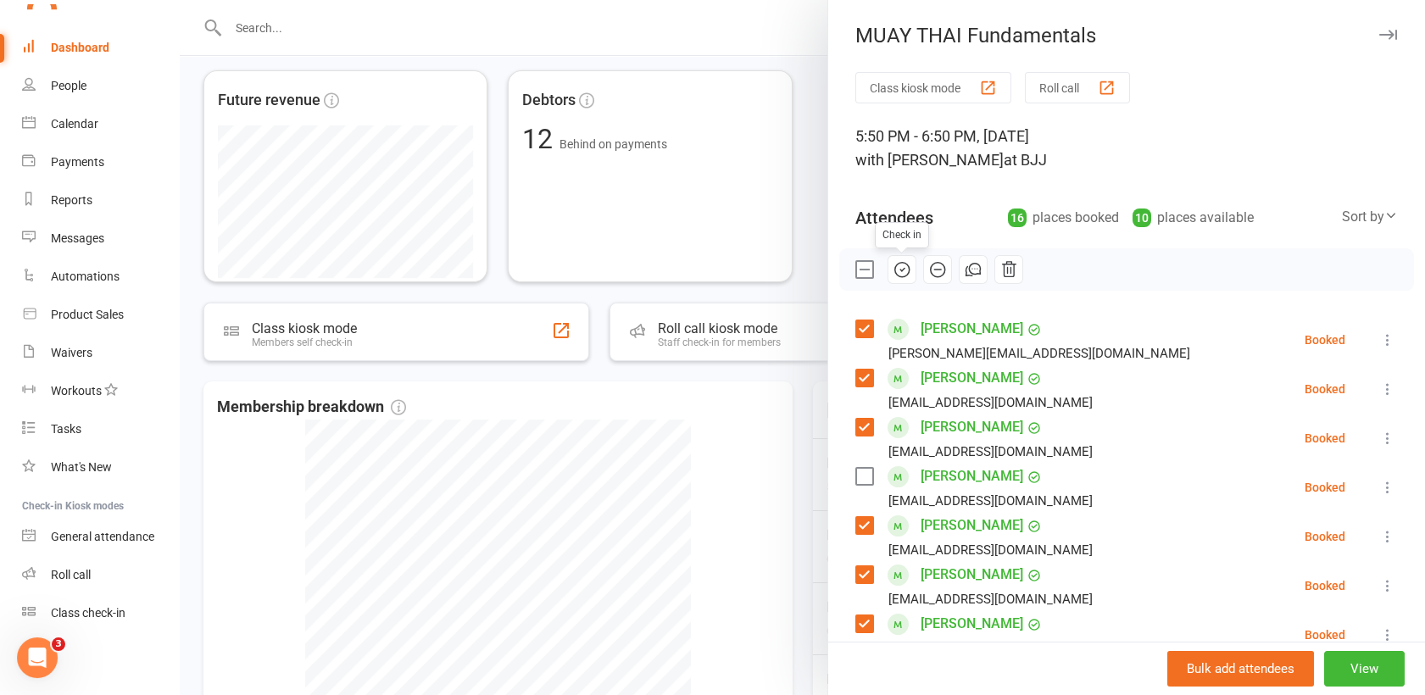
click at [892, 270] on icon "button" at bounding box center [901, 269] width 19 height 19
click at [775, 451] on div at bounding box center [802, 347] width 1245 height 695
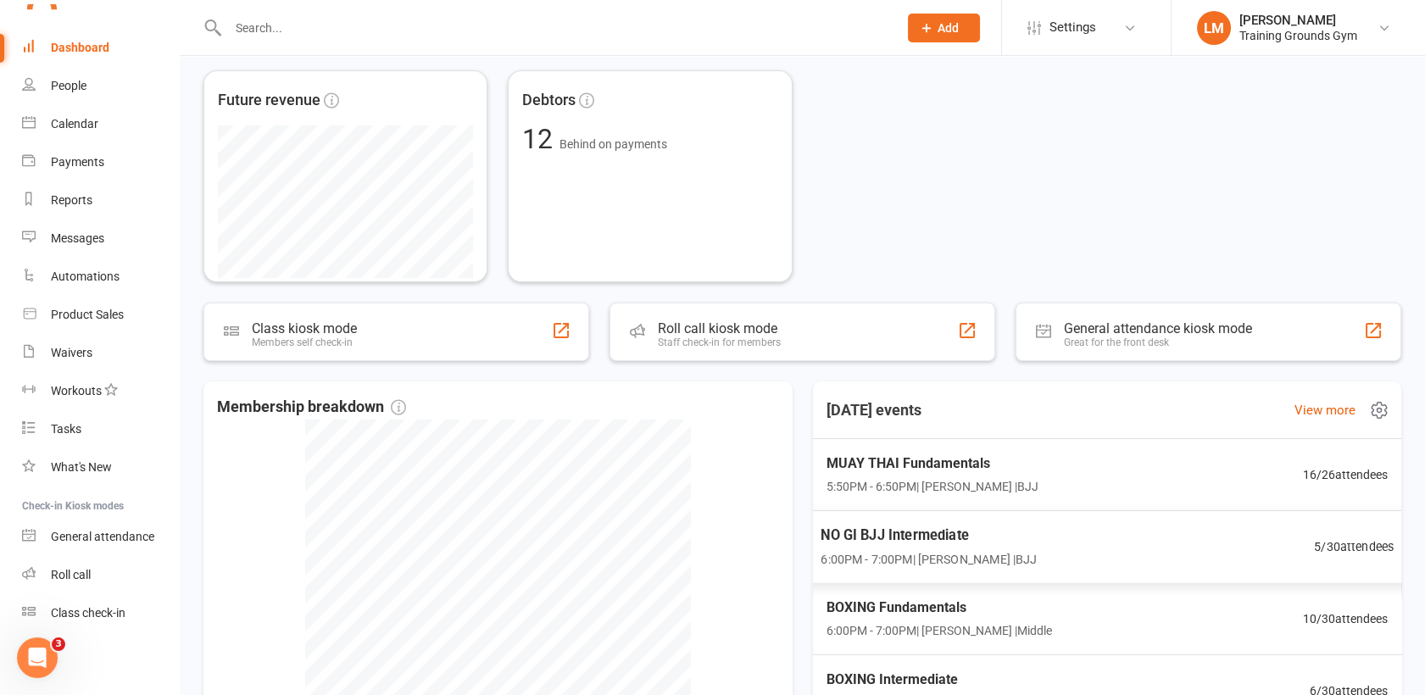
click at [899, 546] on div "NO GI BJJ Intermediate 6:00PM - 7:00PM | [PERSON_NAME] | BJJ" at bounding box center [928, 546] width 216 height 45
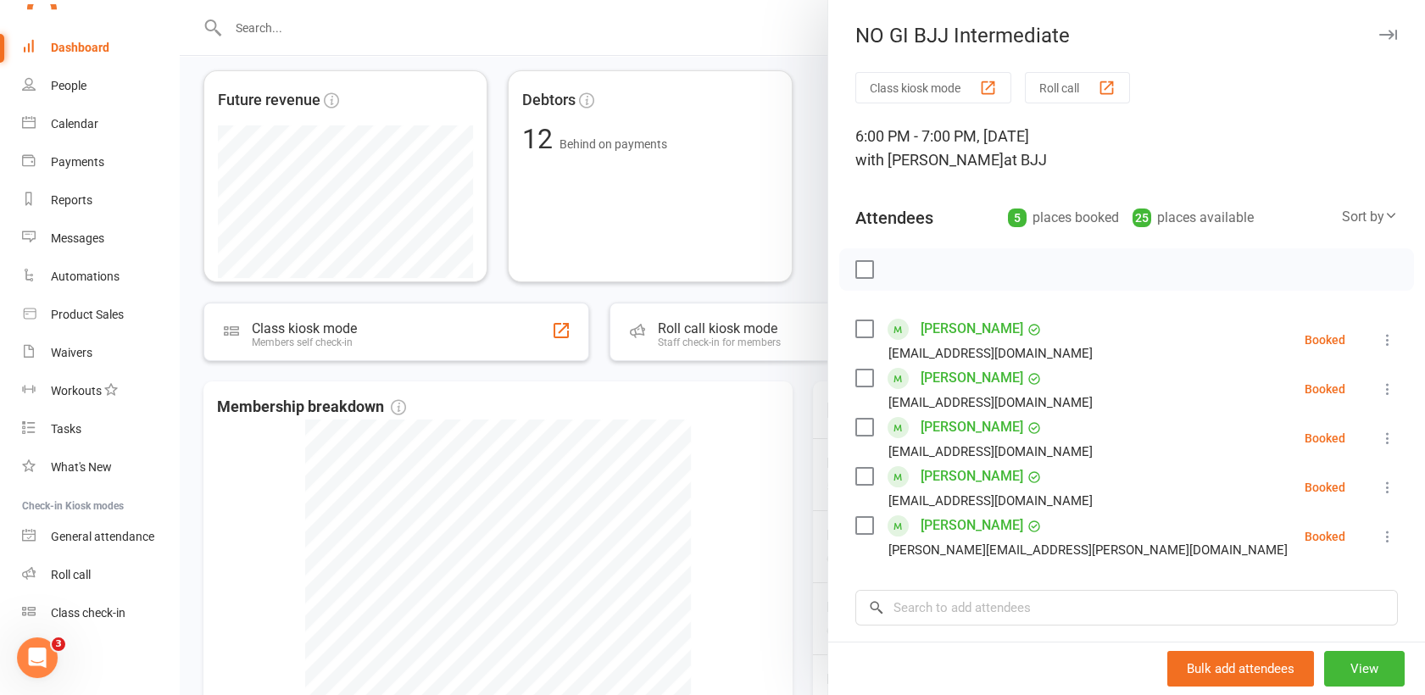
click at [861, 324] on label at bounding box center [863, 328] width 17 height 17
click at [859, 374] on label at bounding box center [863, 378] width 17 height 17
click at [857, 423] on label at bounding box center [863, 427] width 17 height 17
click at [855, 472] on label at bounding box center [863, 476] width 17 height 17
click at [855, 527] on label at bounding box center [863, 525] width 17 height 17
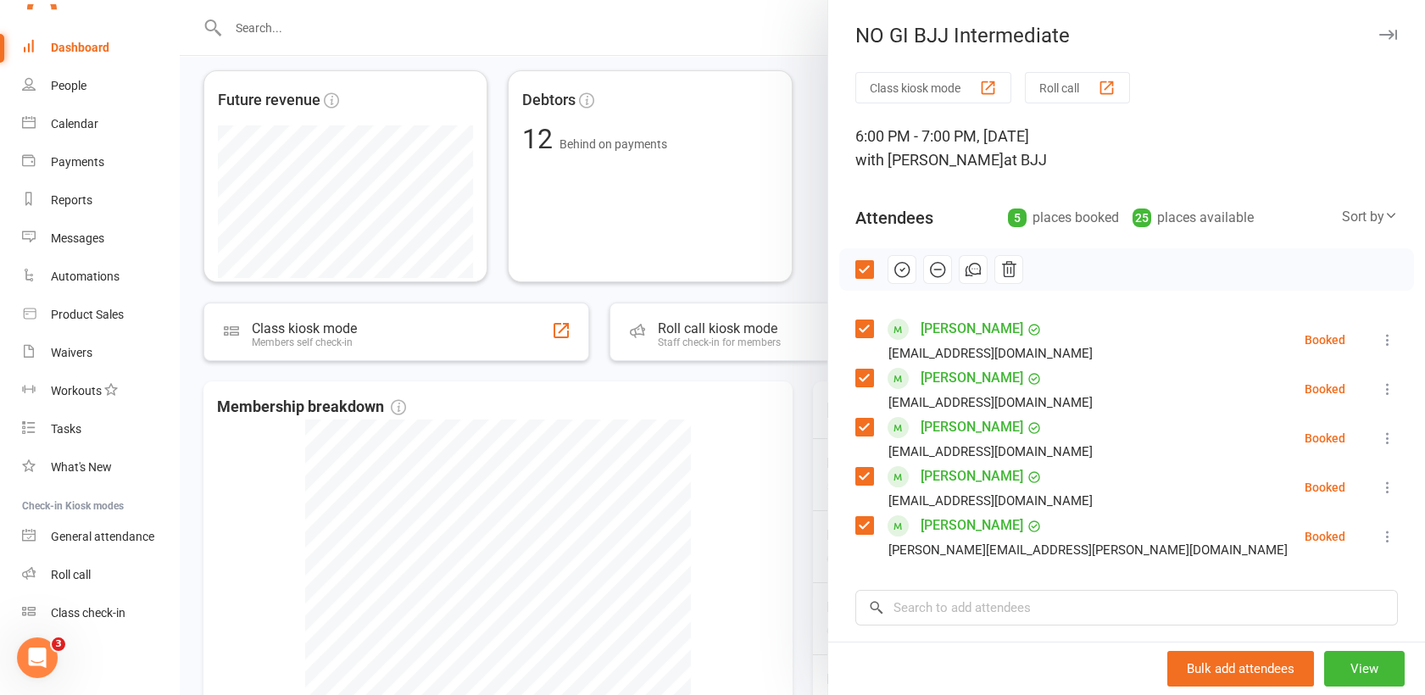
click at [895, 267] on icon "button" at bounding box center [901, 269] width 19 height 19
click at [798, 484] on div at bounding box center [802, 347] width 1245 height 695
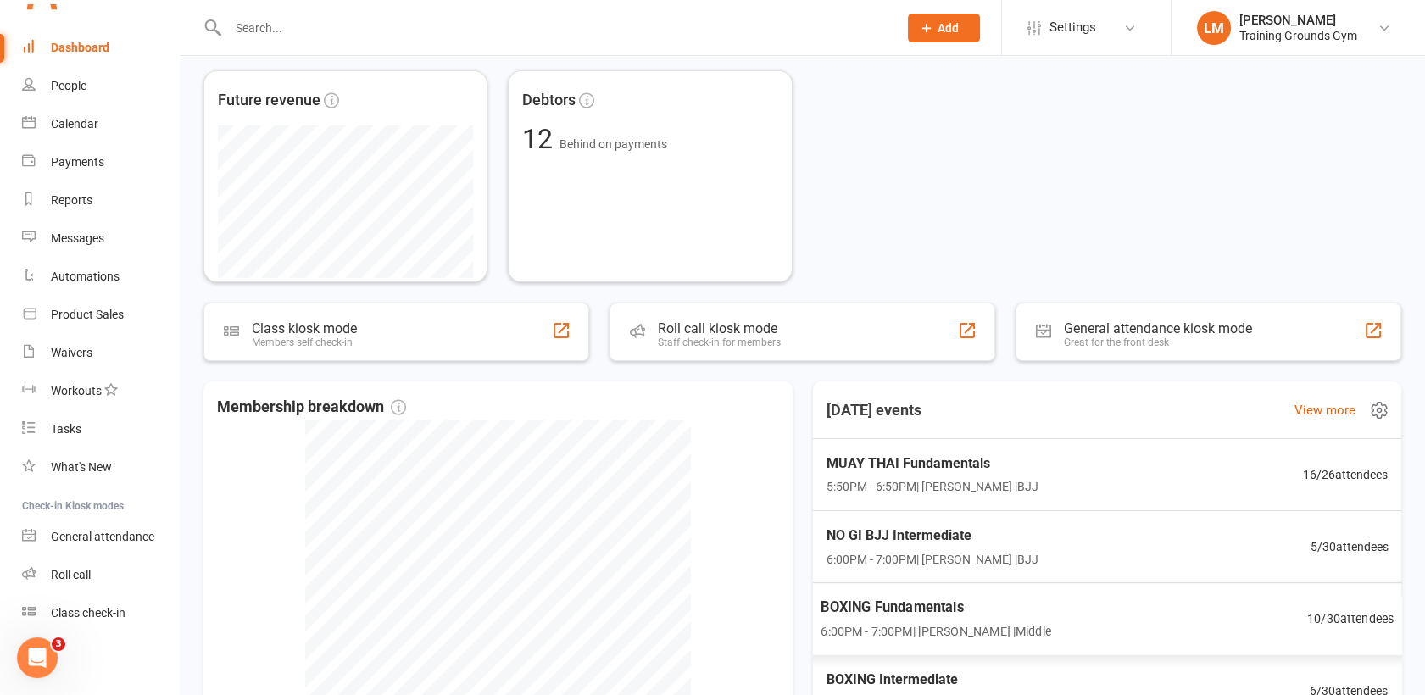
click at [885, 631] on span "6:00PM - 7:00PM | [PERSON_NAME] | Middle" at bounding box center [935, 630] width 230 height 19
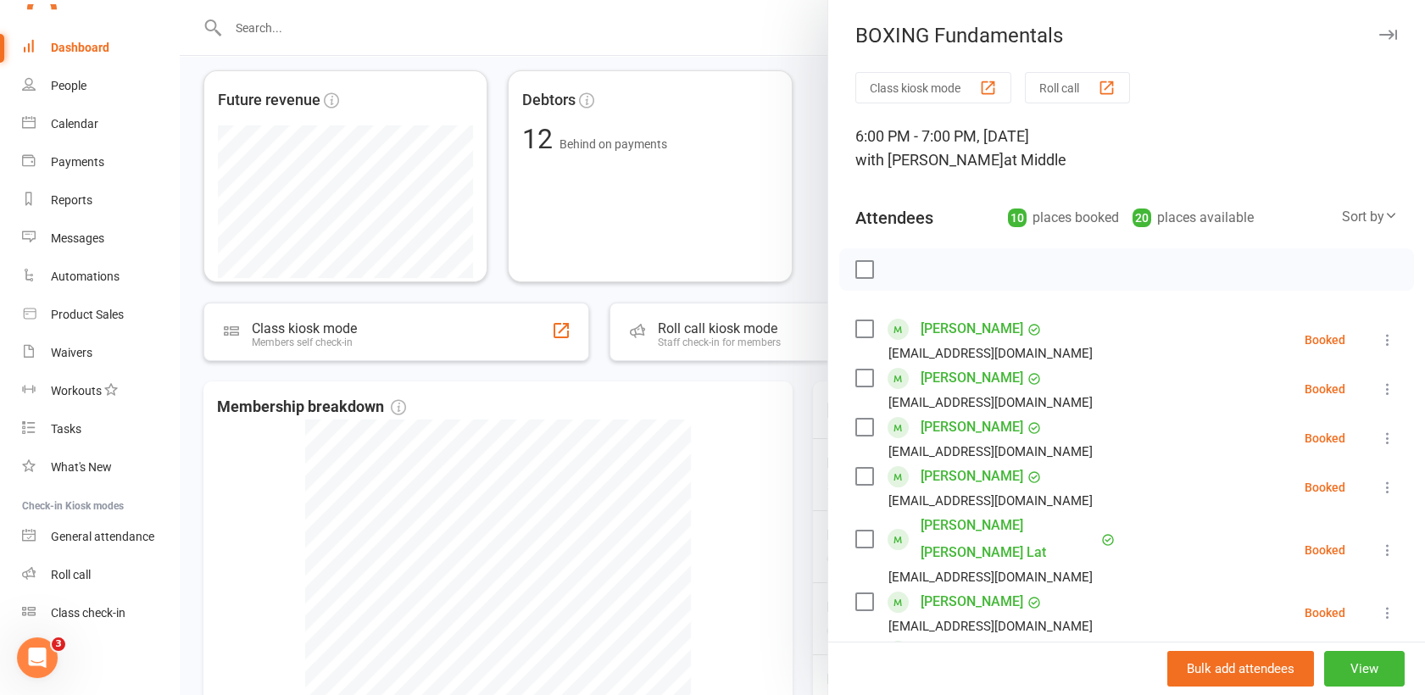
click at [856, 324] on label at bounding box center [863, 328] width 17 height 17
click at [855, 375] on label at bounding box center [863, 378] width 17 height 17
click at [856, 424] on label at bounding box center [863, 427] width 17 height 17
click at [855, 478] on label at bounding box center [863, 476] width 17 height 17
click at [855, 531] on label at bounding box center [863, 539] width 17 height 17
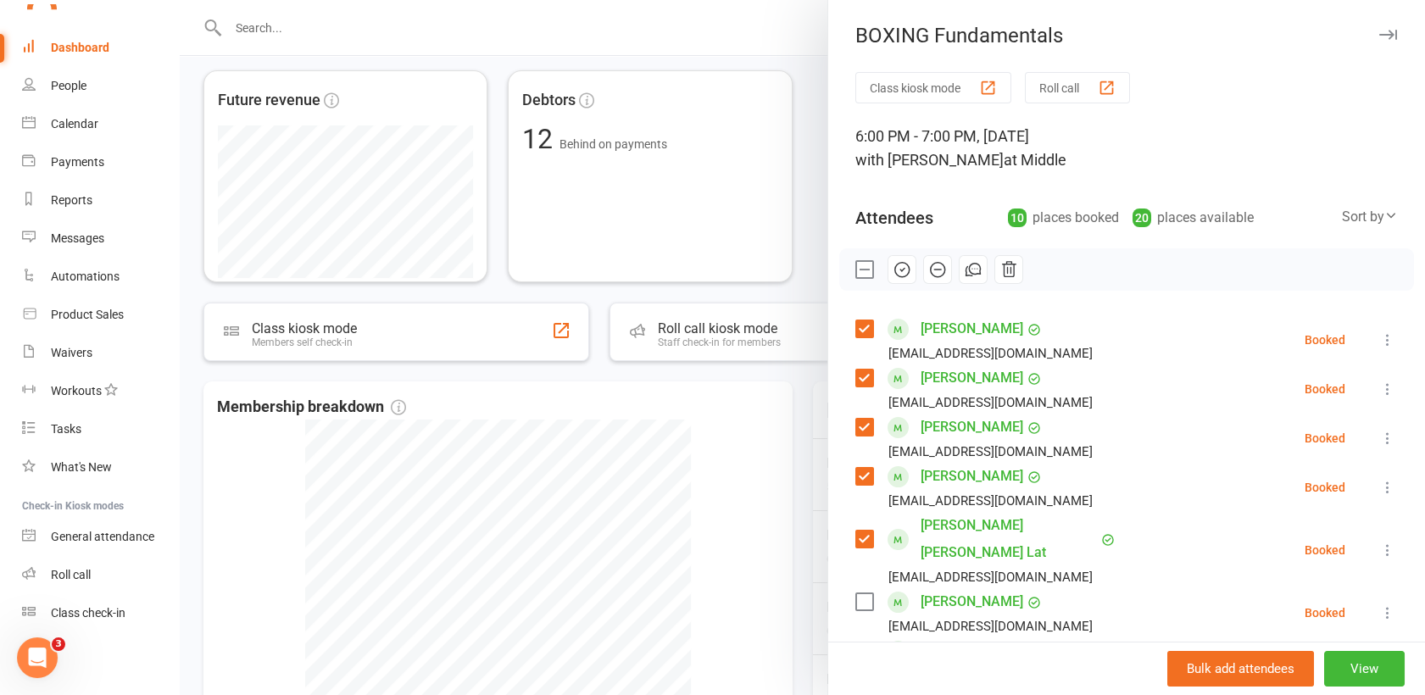
click at [855, 593] on label at bounding box center [863, 601] width 17 height 17
click at [860, 642] on label at bounding box center [863, 650] width 17 height 17
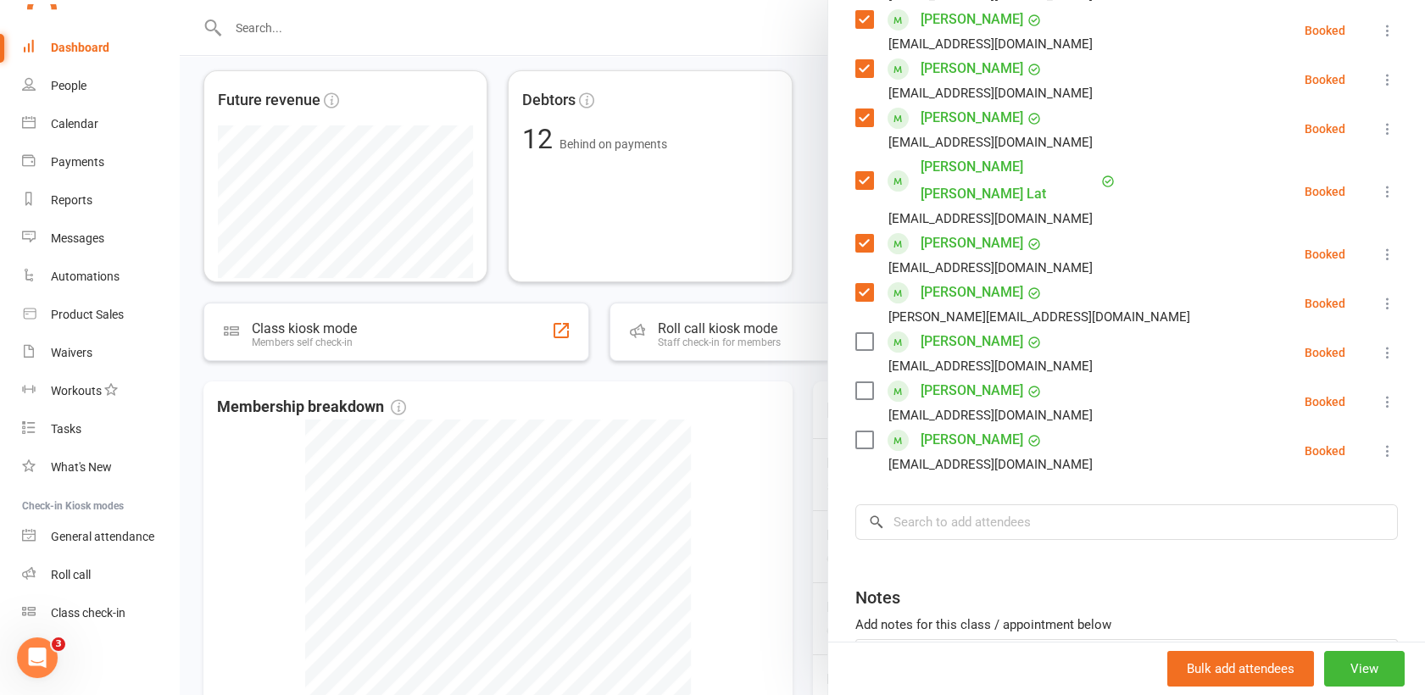
scroll to position [388, 0]
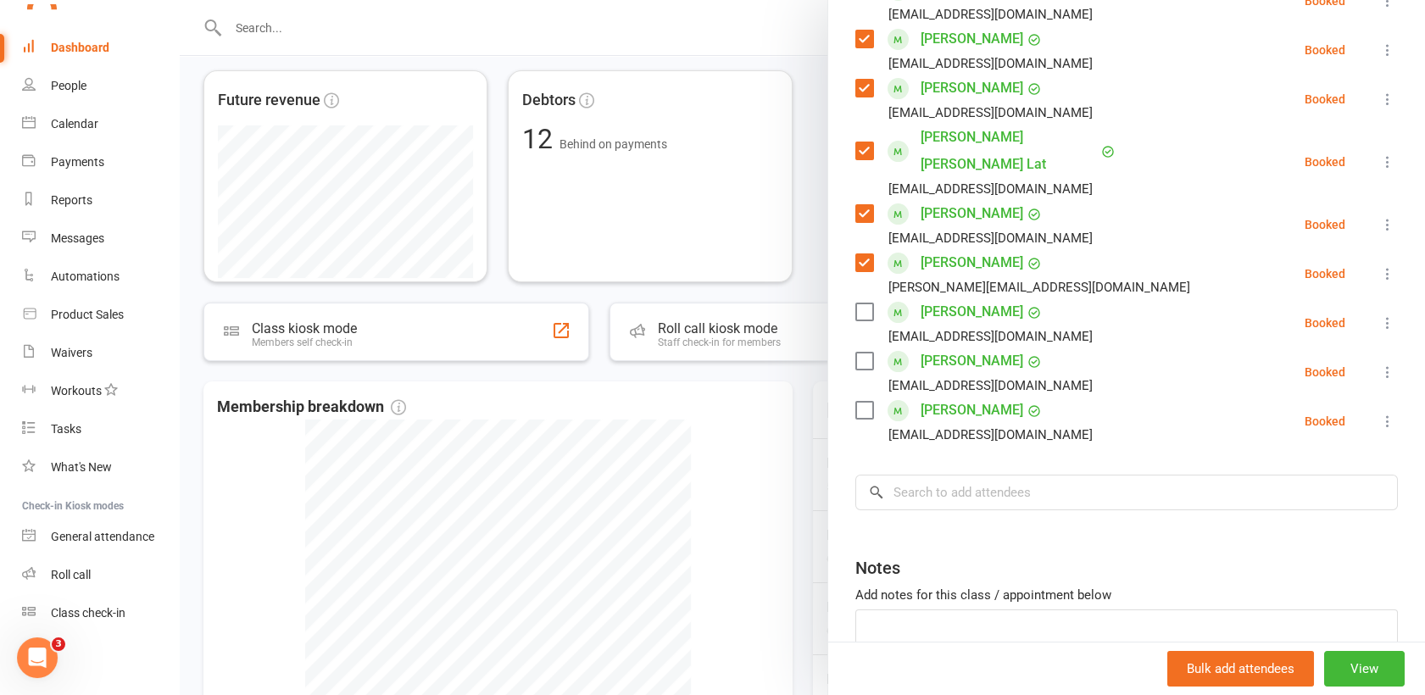
click at [859, 353] on label at bounding box center [863, 361] width 17 height 17
click at [855, 402] on label at bounding box center [863, 410] width 17 height 17
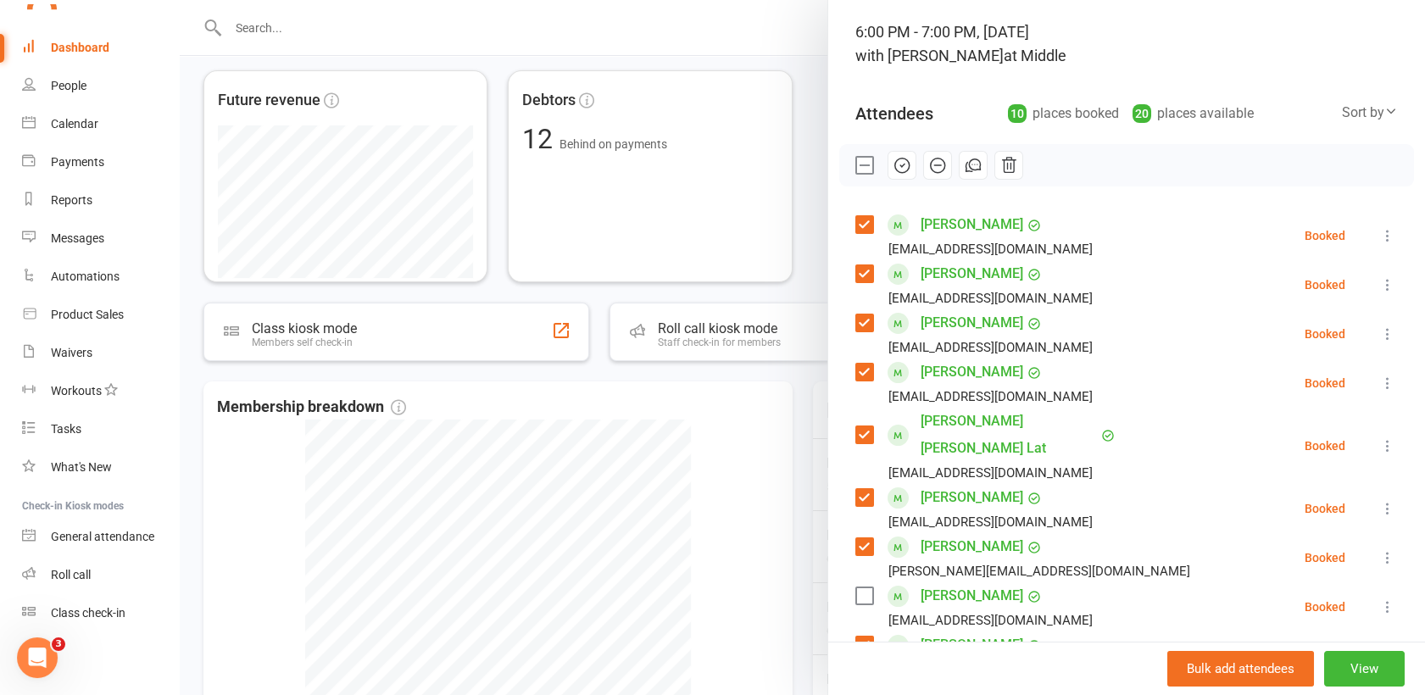
scroll to position [0, 0]
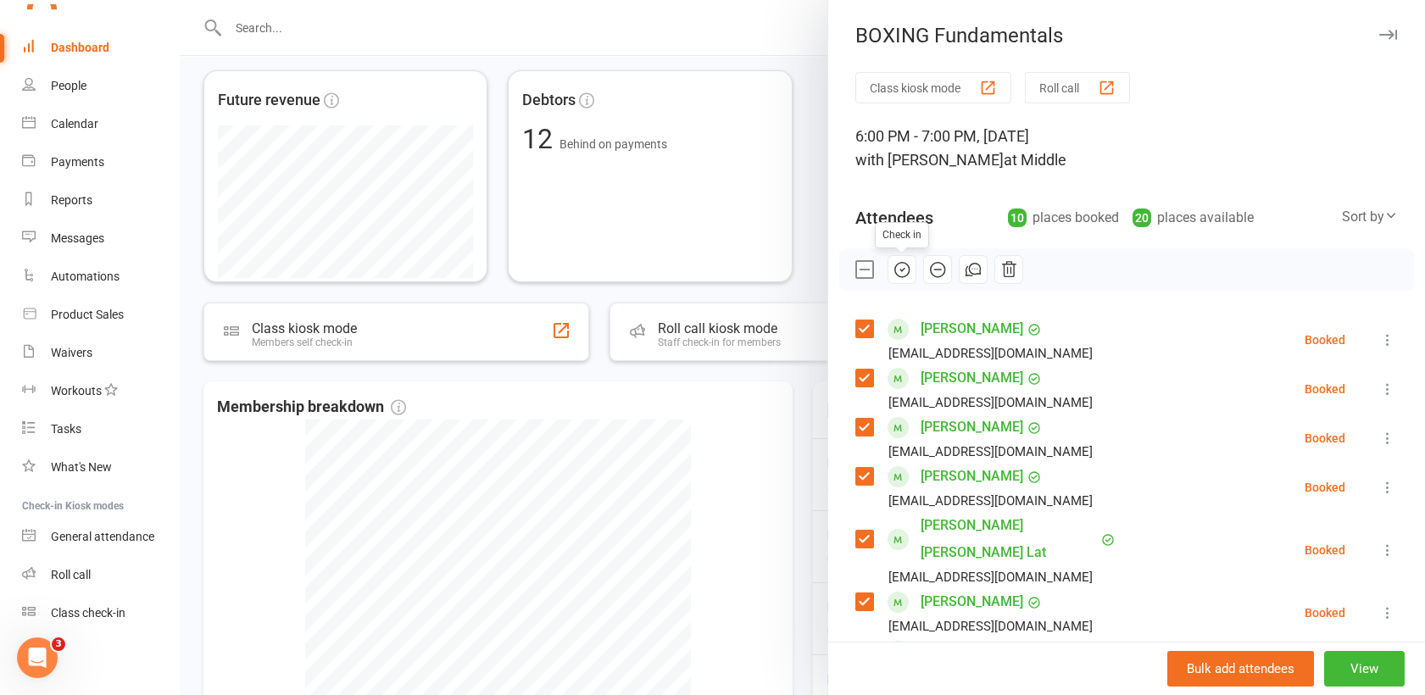
click at [901, 268] on icon "button" at bounding box center [902, 270] width 14 height 14
click at [347, 29] on div at bounding box center [802, 347] width 1245 height 695
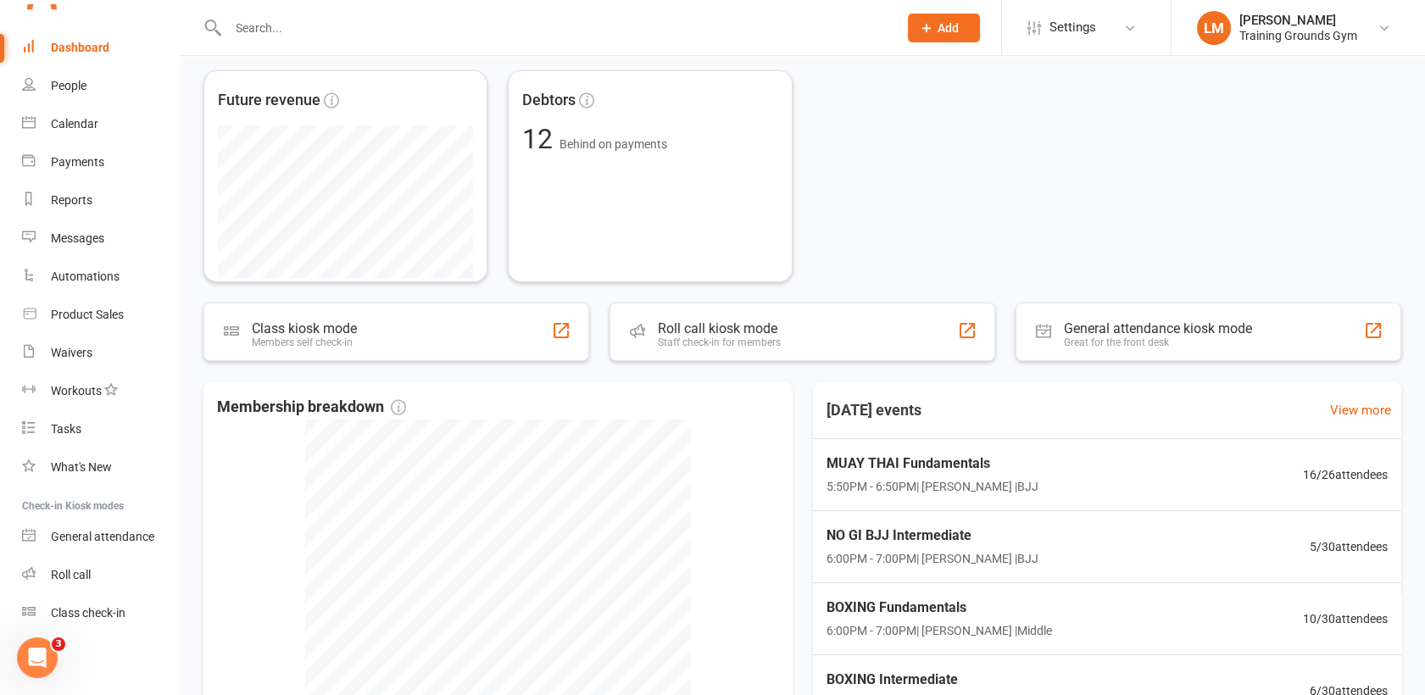
click at [252, 27] on input "text" at bounding box center [554, 28] width 663 height 24
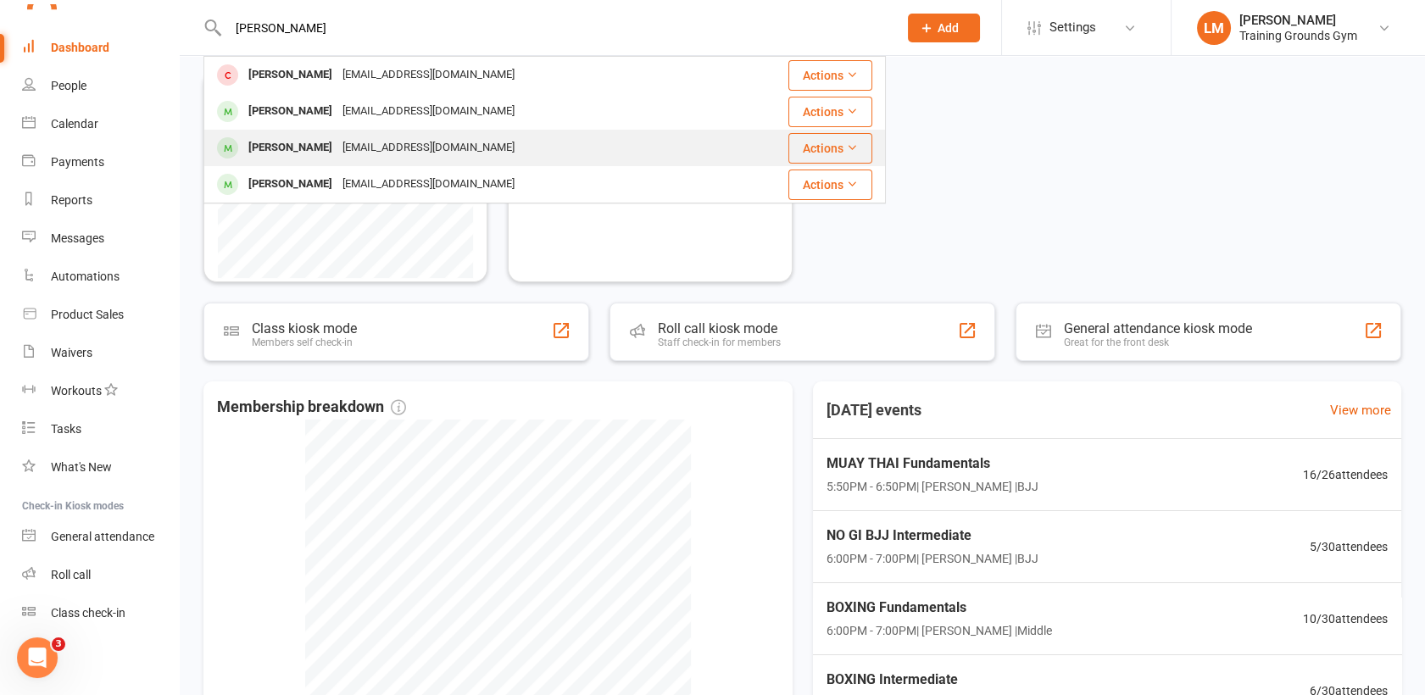
type input "[PERSON_NAME]"
click at [264, 148] on div "[PERSON_NAME]" at bounding box center [290, 148] width 94 height 25
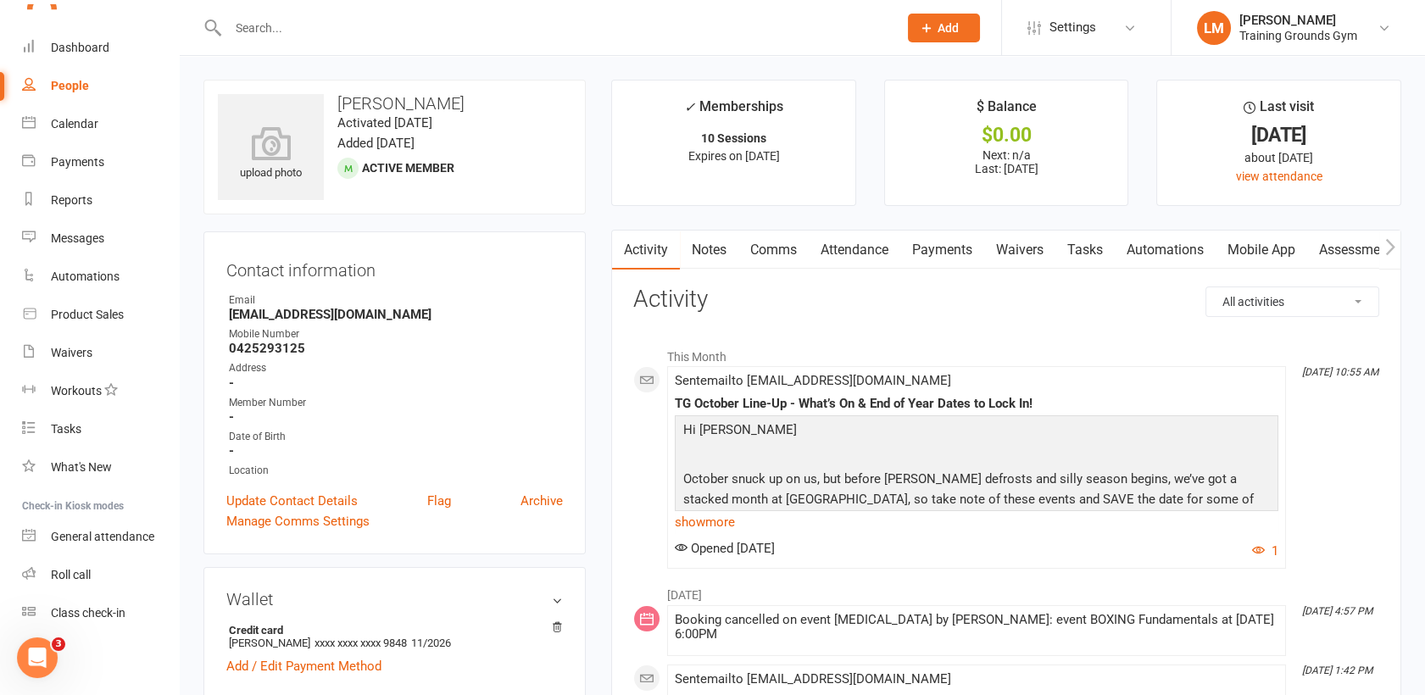
click at [839, 241] on link "Attendance" at bounding box center [855, 250] width 92 height 39
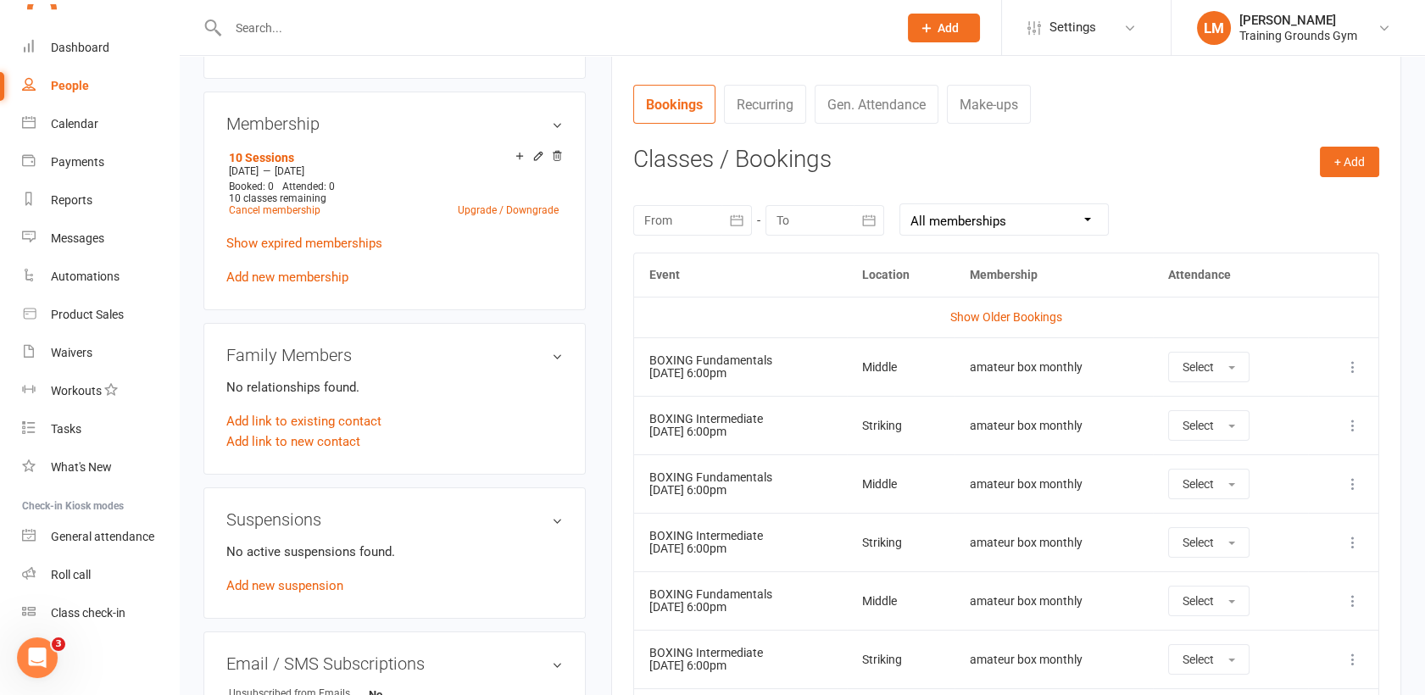
scroll to position [625, 0]
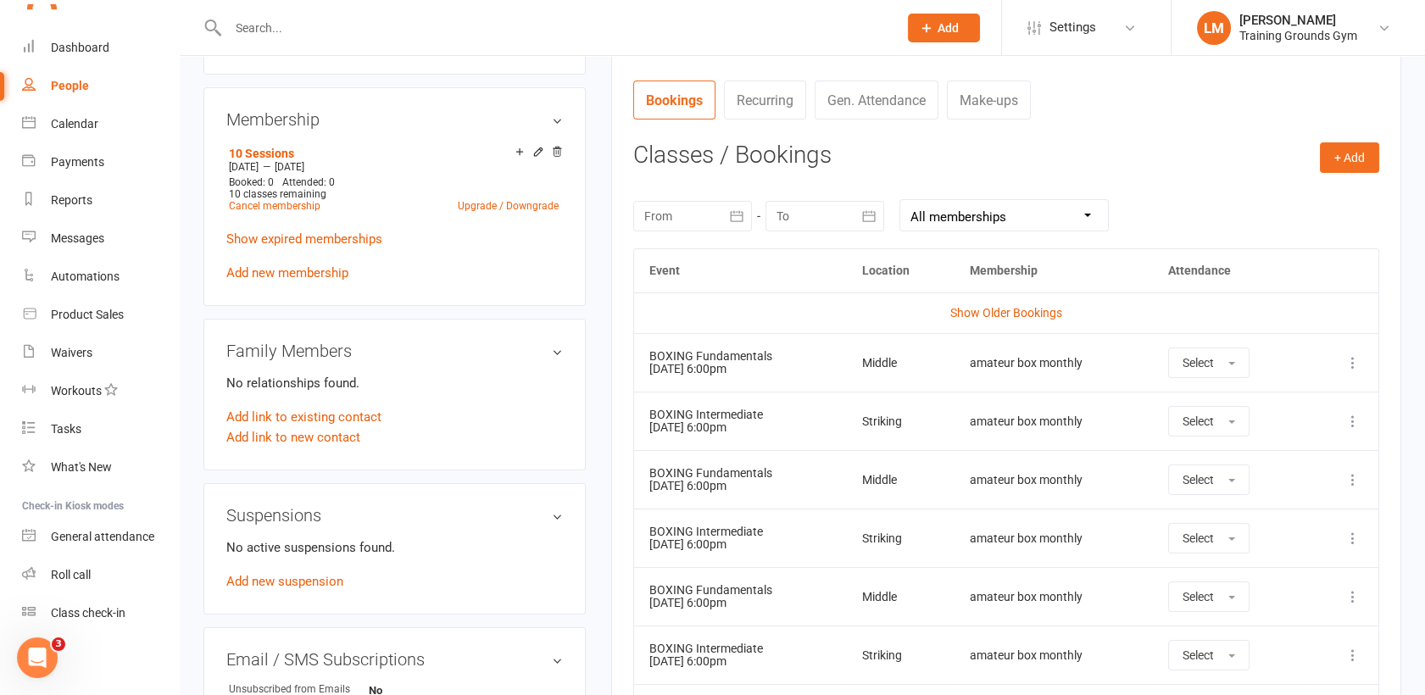
click at [1348, 356] on icon at bounding box center [1352, 362] width 17 height 17
click at [1254, 471] on link "Remove booking" at bounding box center [1278, 464] width 168 height 34
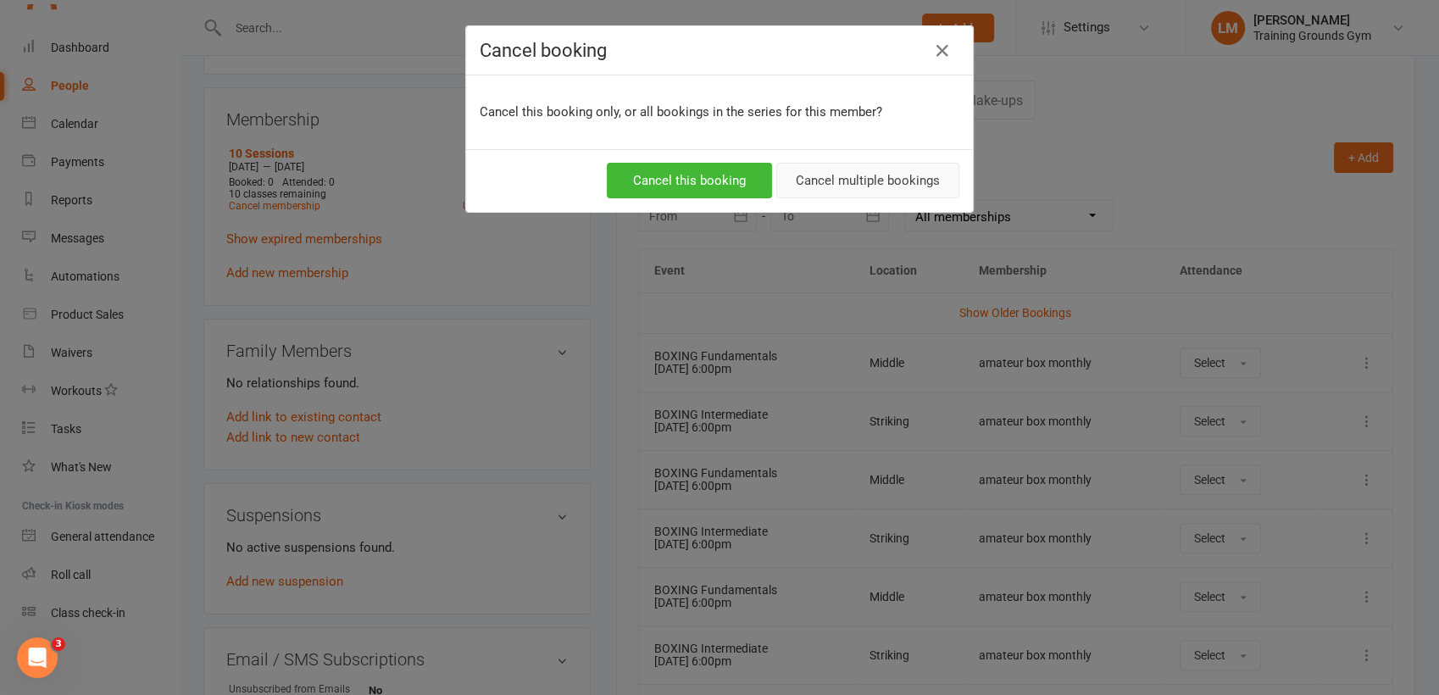
click at [844, 180] on button "Cancel multiple bookings" at bounding box center [867, 181] width 183 height 36
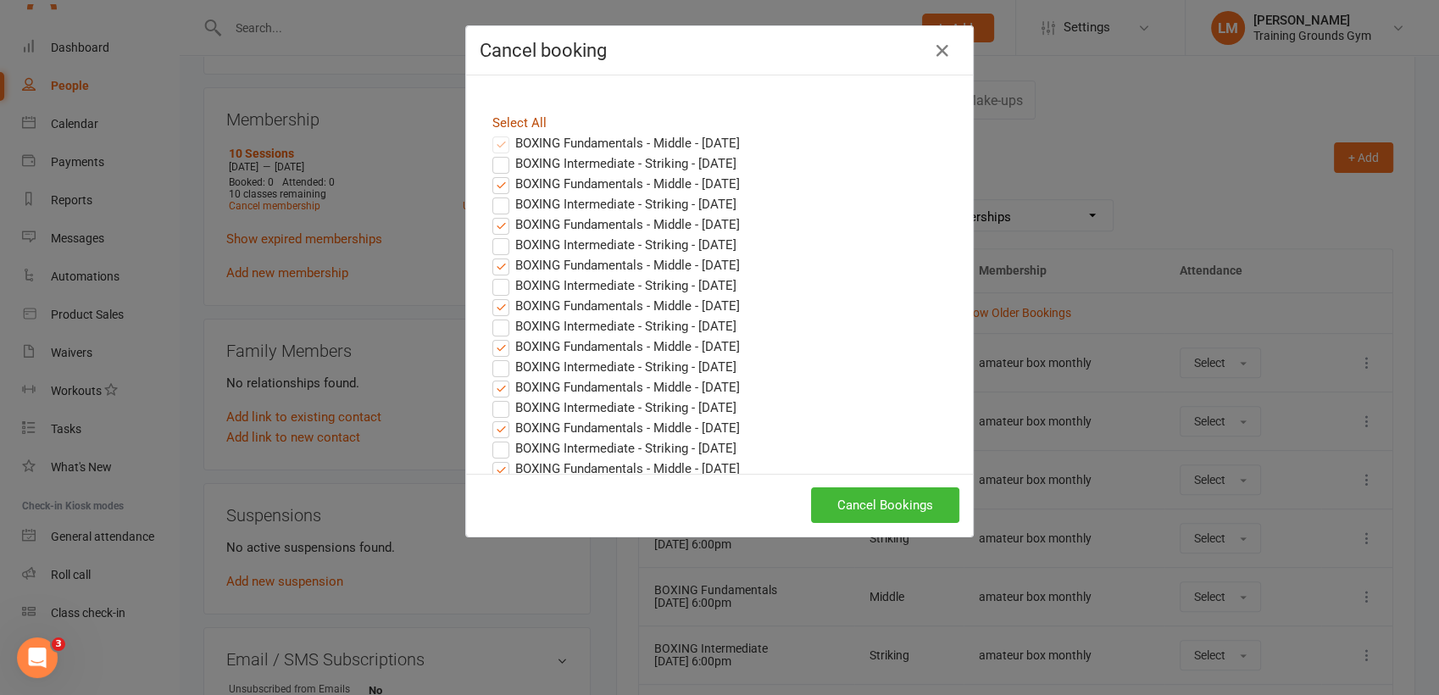
click at [502, 115] on link "Select All" at bounding box center [519, 122] width 54 height 15
click at [881, 507] on button "Cancel Bookings" at bounding box center [885, 505] width 148 height 36
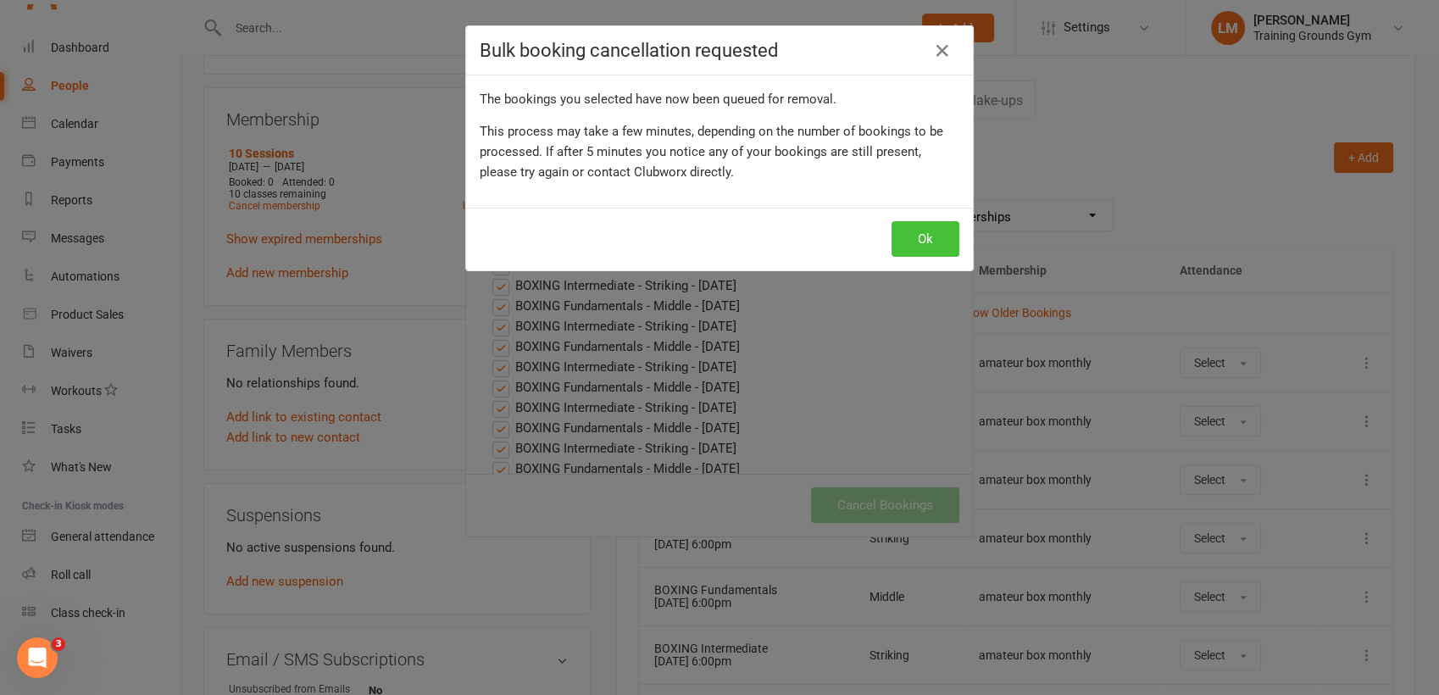
click at [915, 240] on button "Ok" at bounding box center [926, 239] width 68 height 36
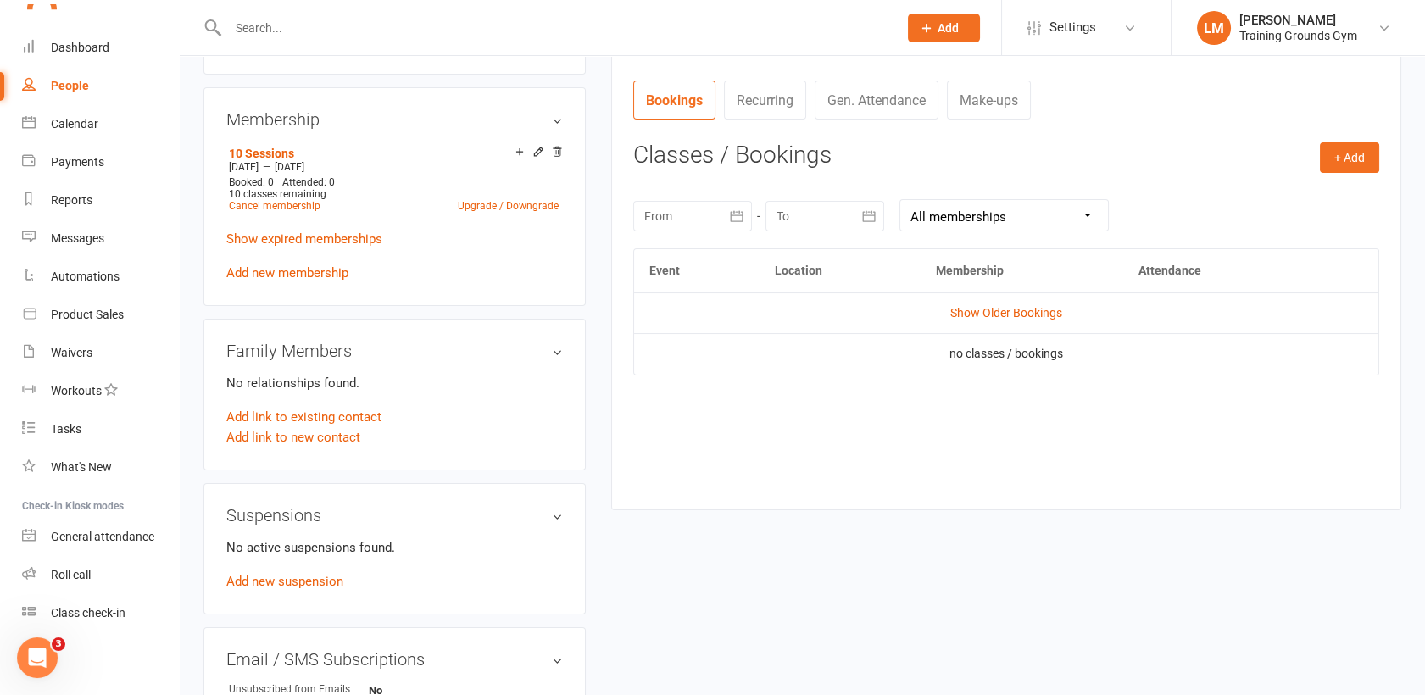
click at [236, 21] on input "text" at bounding box center [554, 28] width 663 height 24
click at [236, 21] on input "j" at bounding box center [554, 28] width 663 height 24
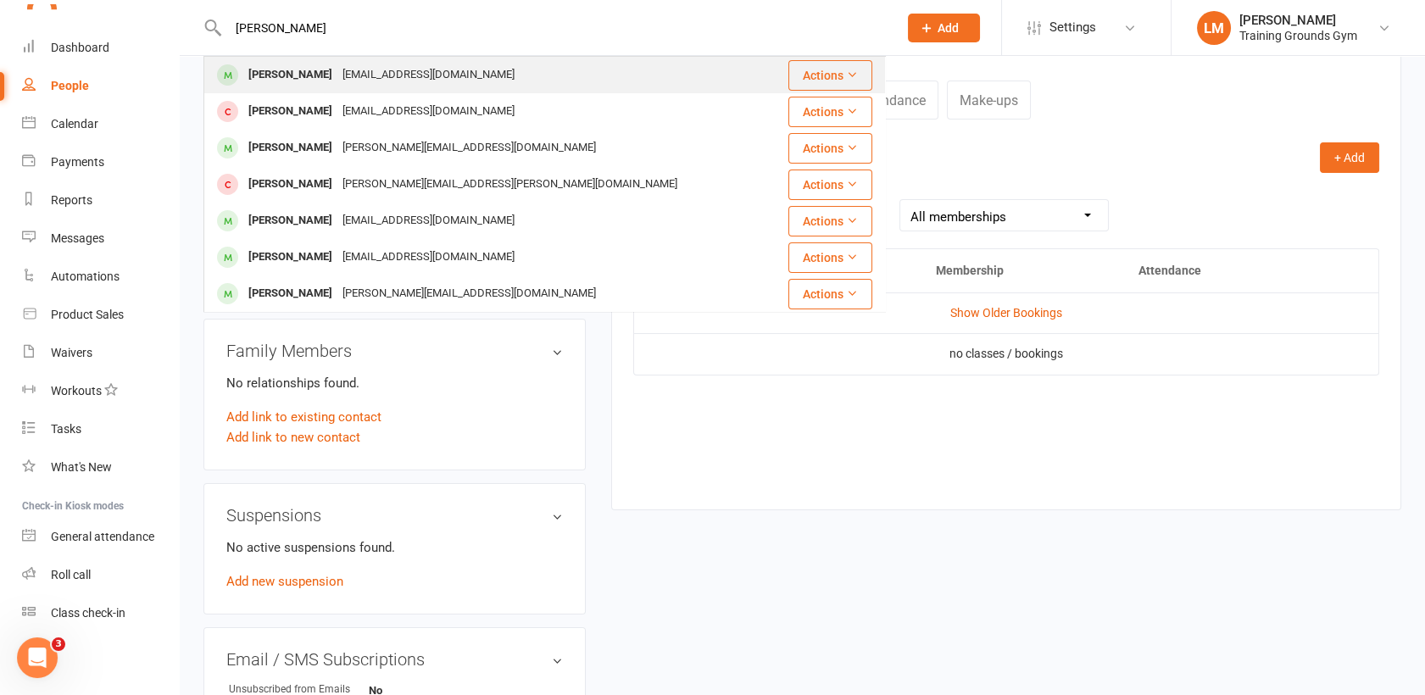
type input "[PERSON_NAME]"
click at [267, 86] on div "[PERSON_NAME]" at bounding box center [290, 75] width 94 height 25
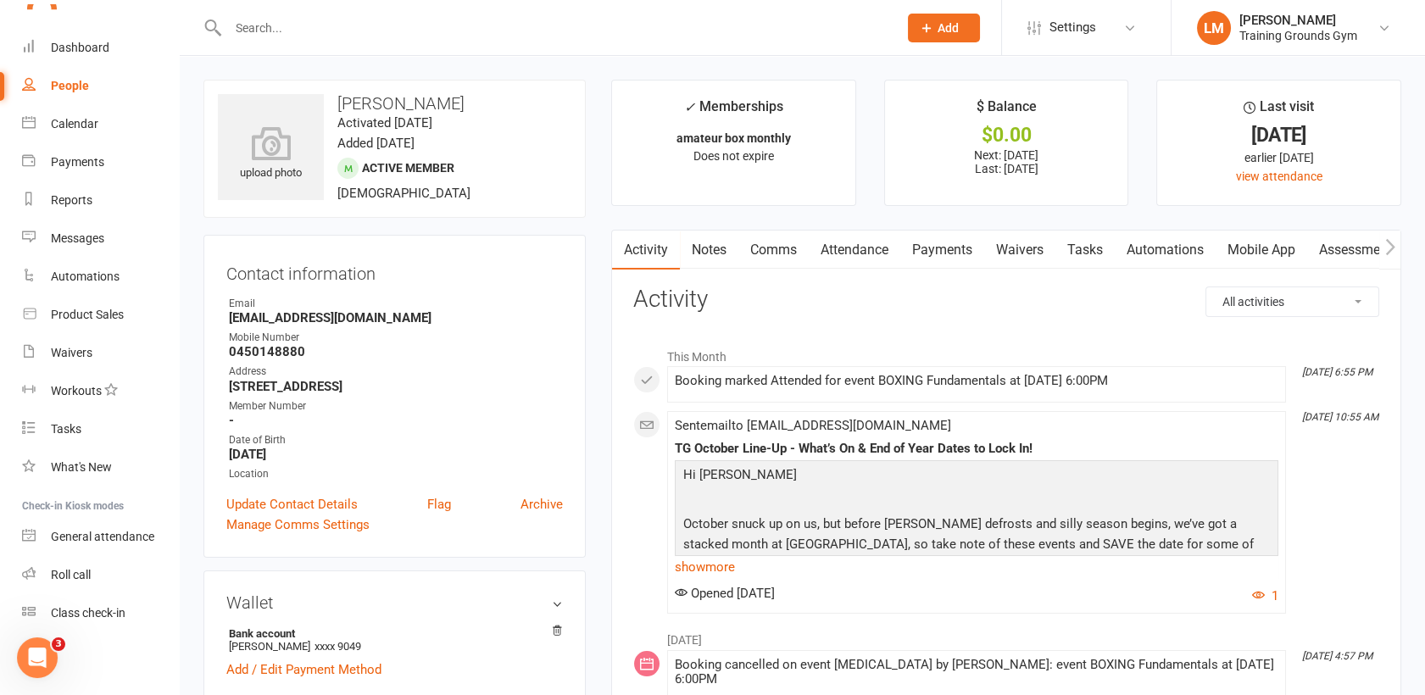
click at [950, 251] on link "Payments" at bounding box center [942, 250] width 84 height 39
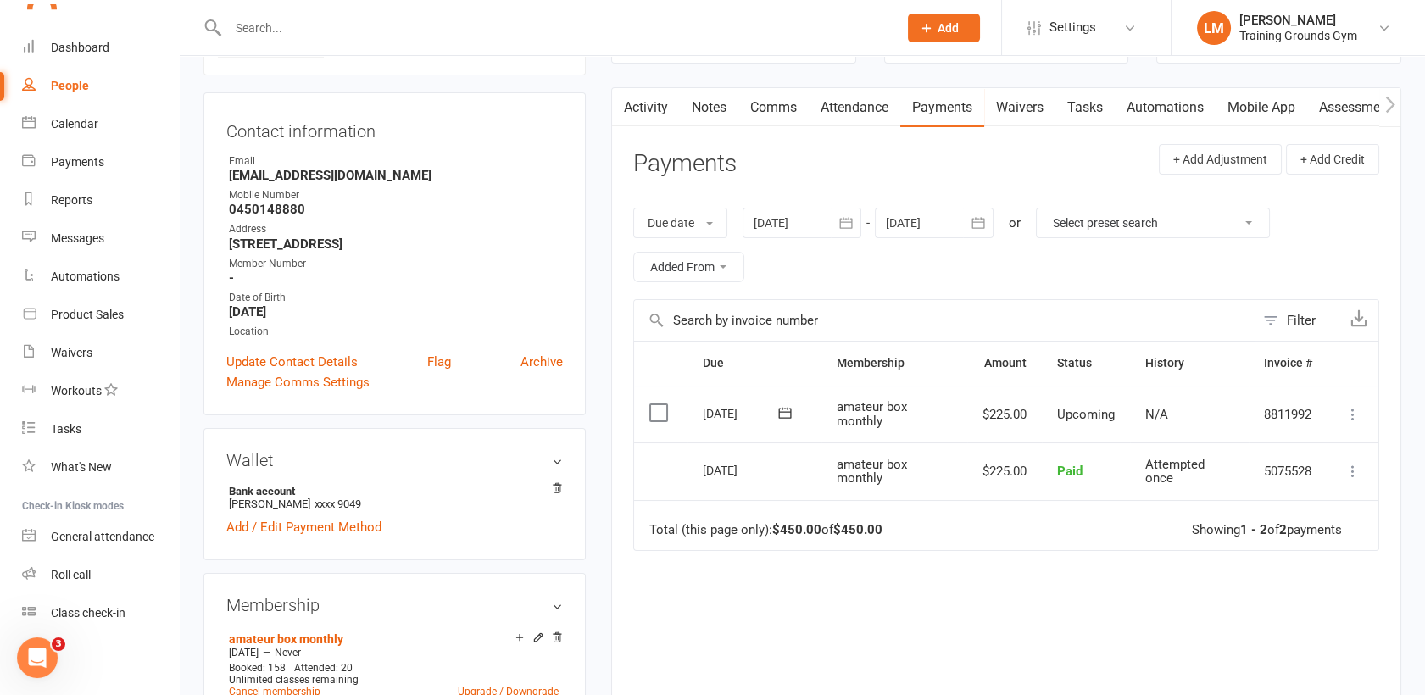
scroll to position [203, 0]
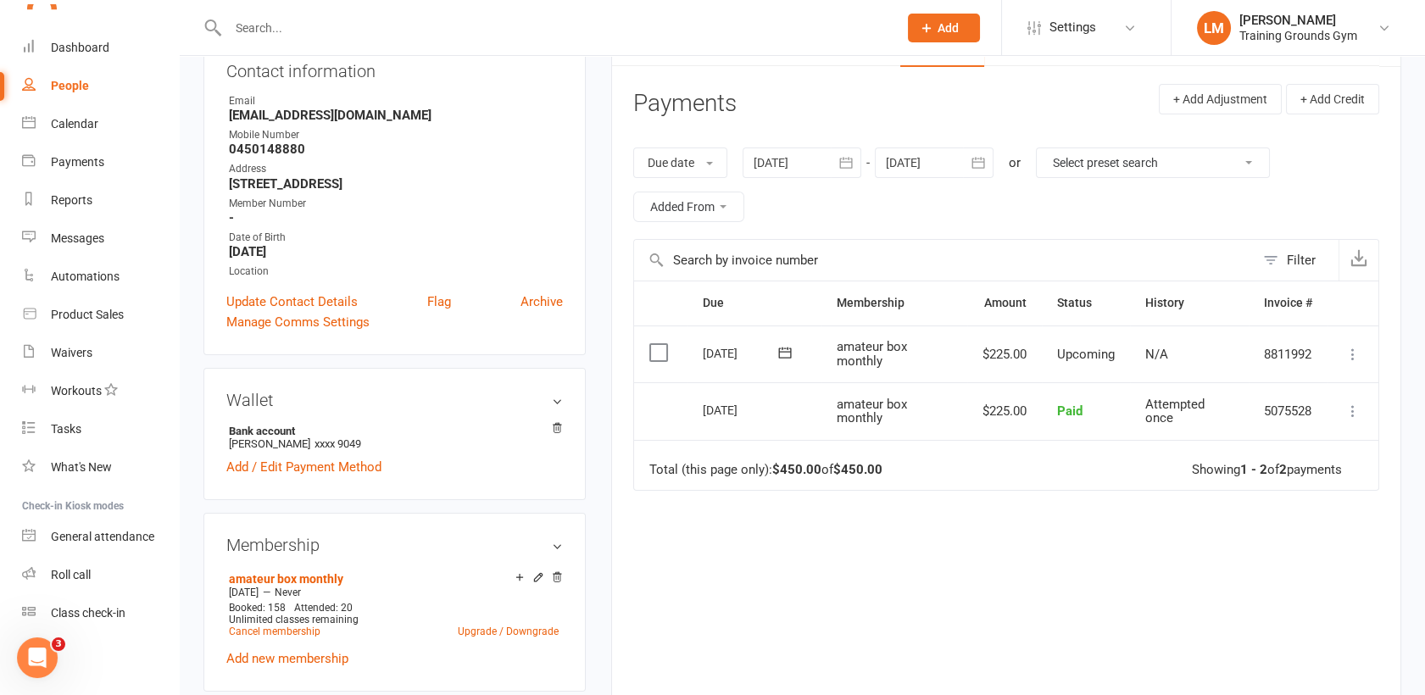
click at [970, 162] on button "button" at bounding box center [978, 162] width 31 height 31
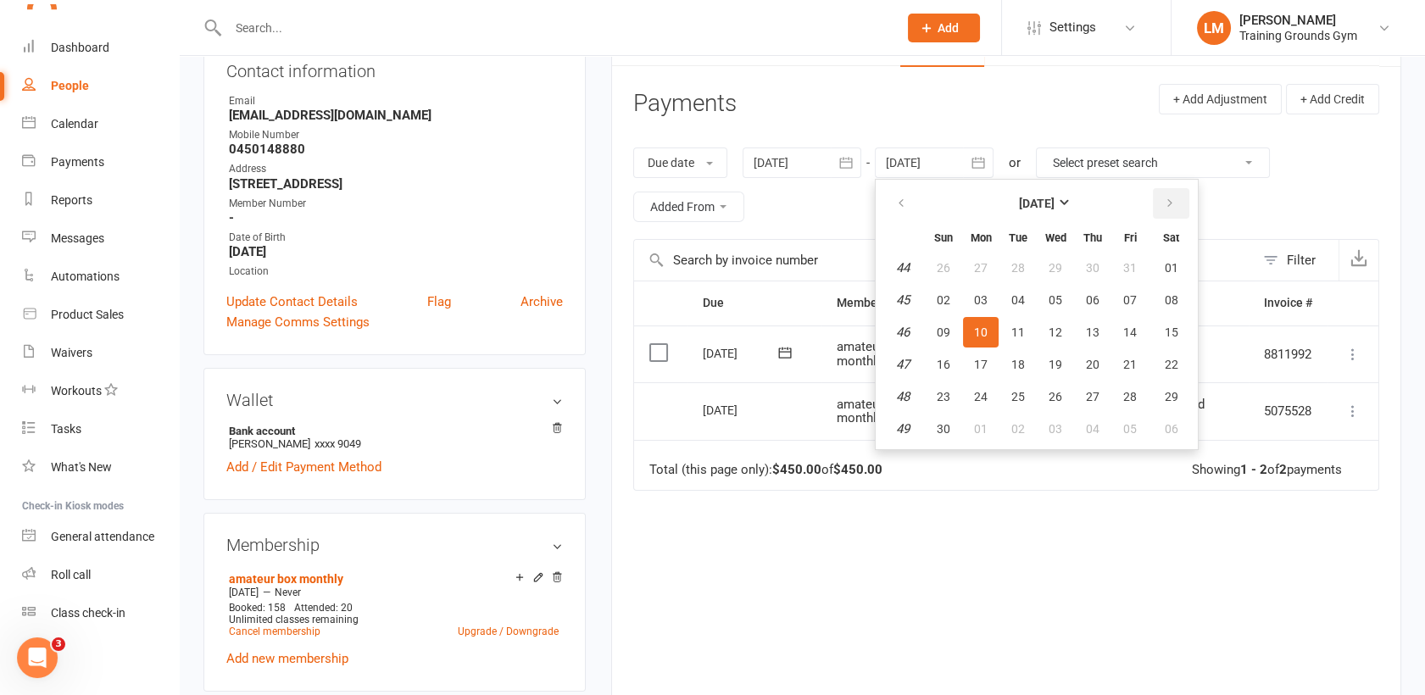
click at [1157, 201] on button "button" at bounding box center [1171, 203] width 36 height 31
click at [1187, 273] on button "03" at bounding box center [1170, 268] width 43 height 31
type input "[DATE]"
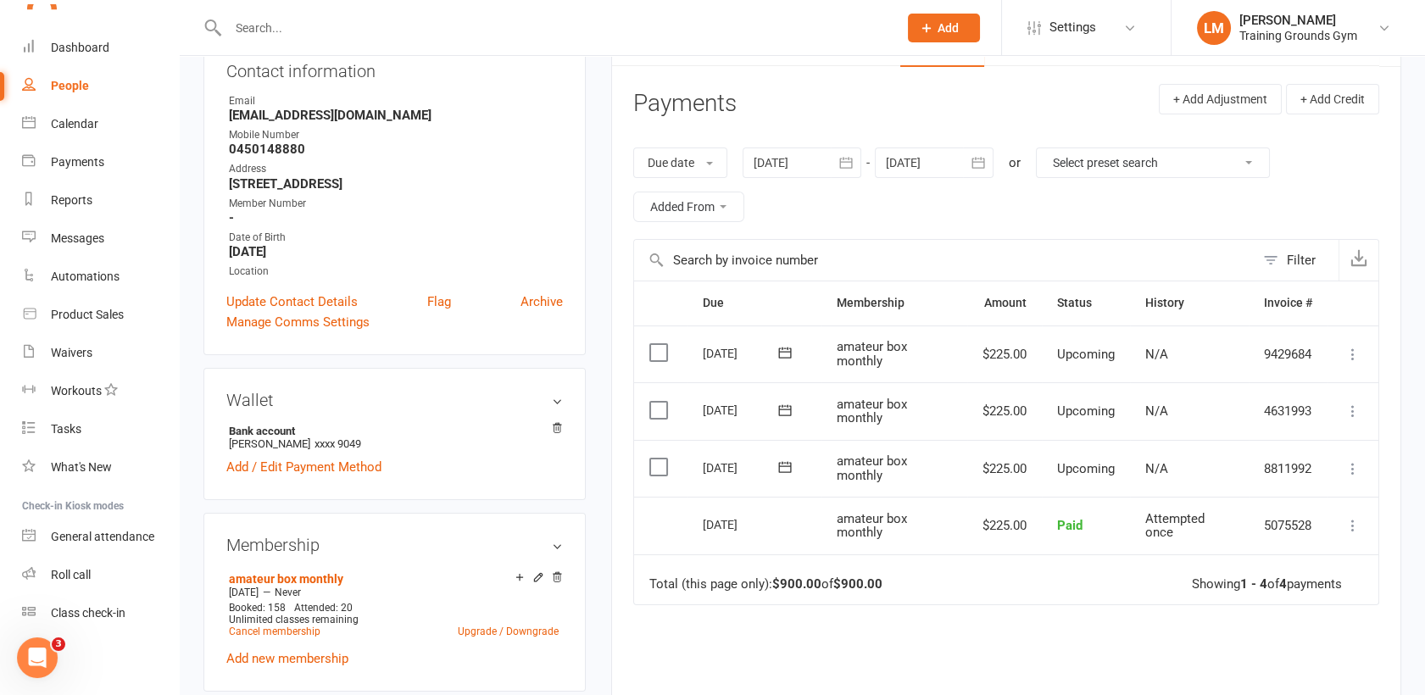
scroll to position [314, 0]
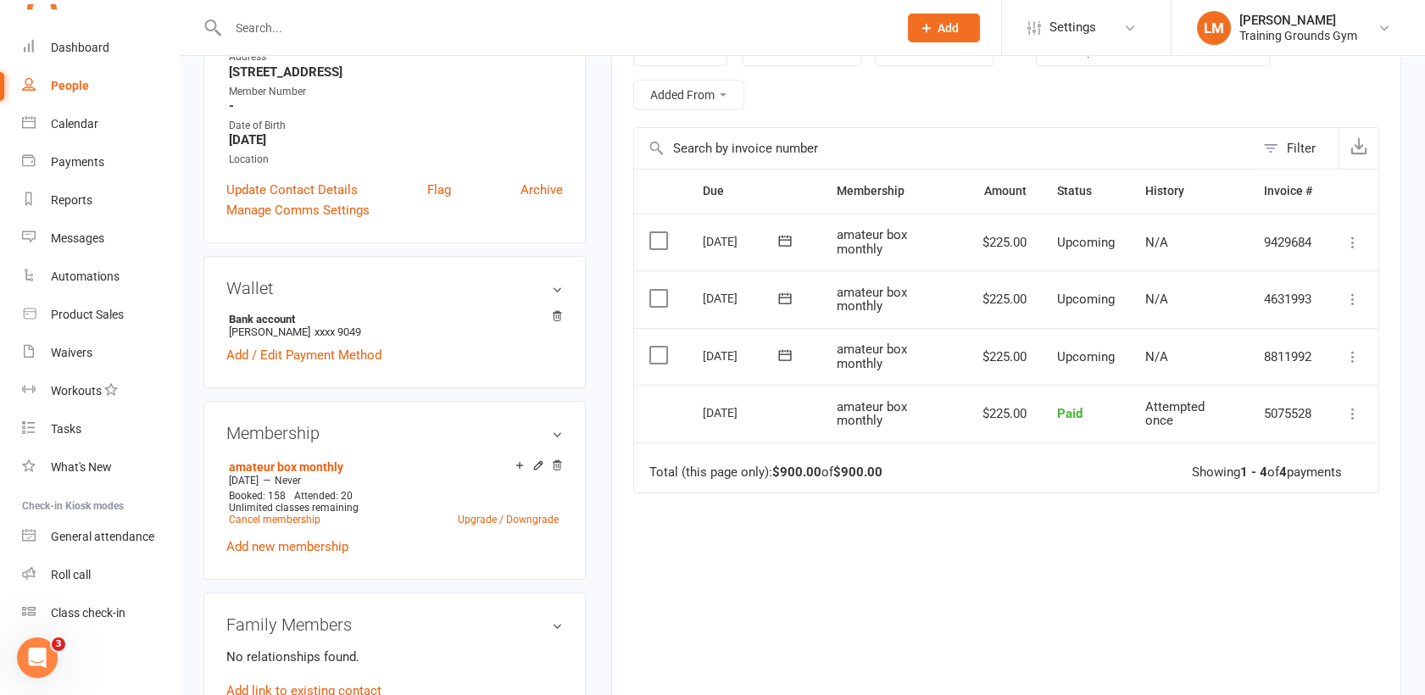
click at [1354, 356] on icon at bounding box center [1352, 356] width 17 height 17
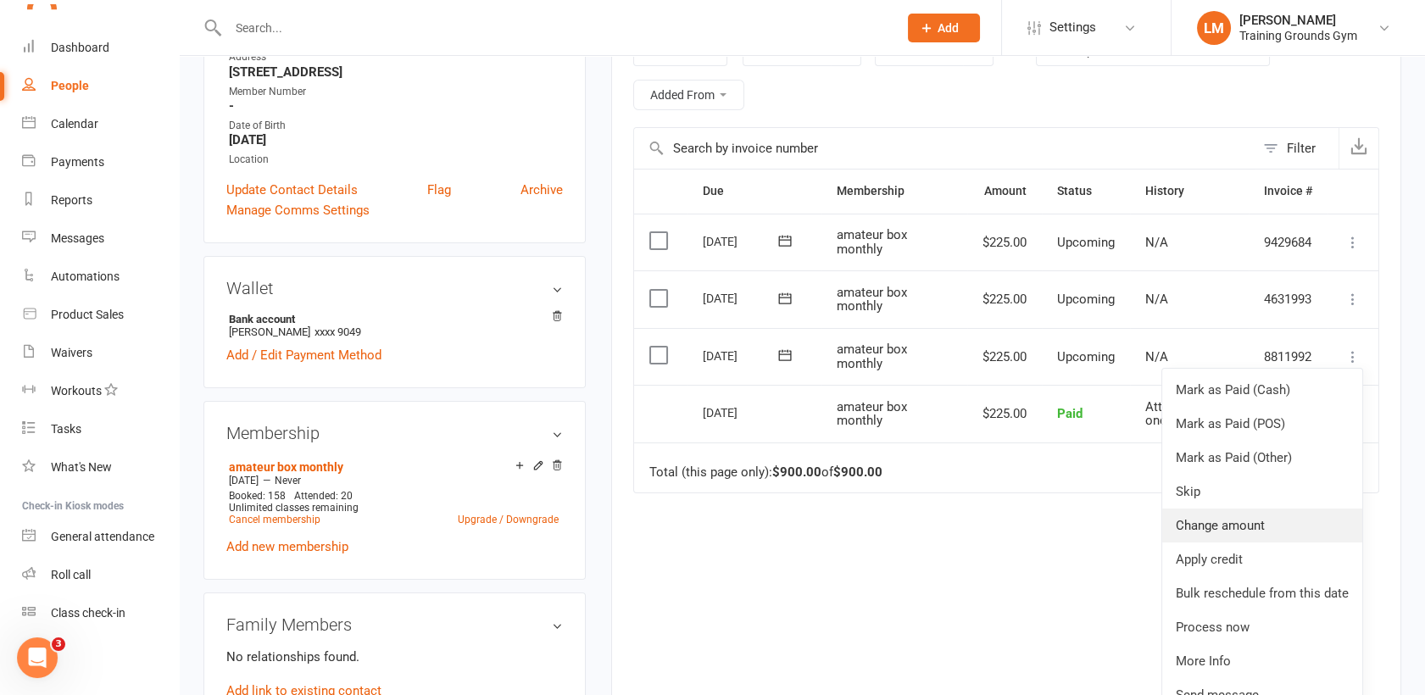
click at [1201, 525] on link "Change amount" at bounding box center [1262, 526] width 200 height 34
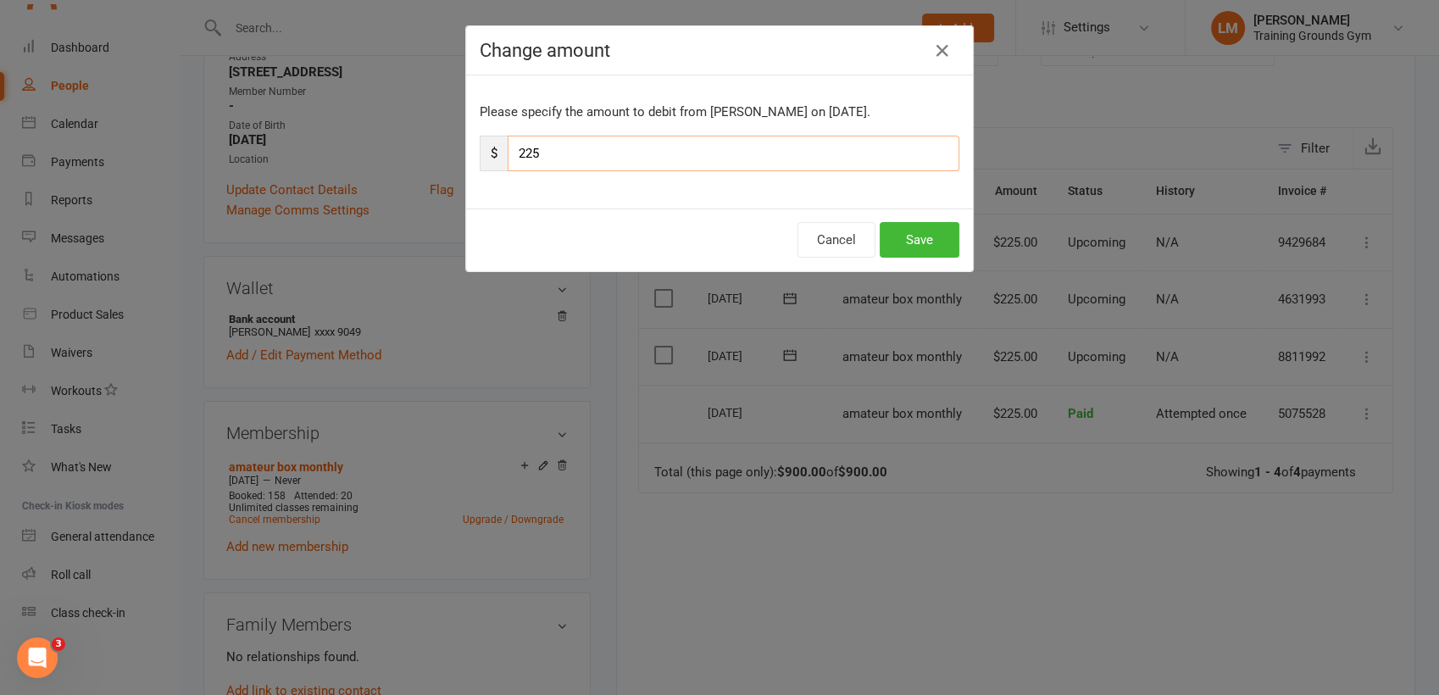
drag, startPoint x: 609, startPoint y: 163, endPoint x: 496, endPoint y: 160, distance: 112.7
click at [496, 160] on div "$ 225" at bounding box center [720, 154] width 480 height 36
type input "52.00"
click at [912, 239] on button "Save" at bounding box center [920, 240] width 80 height 36
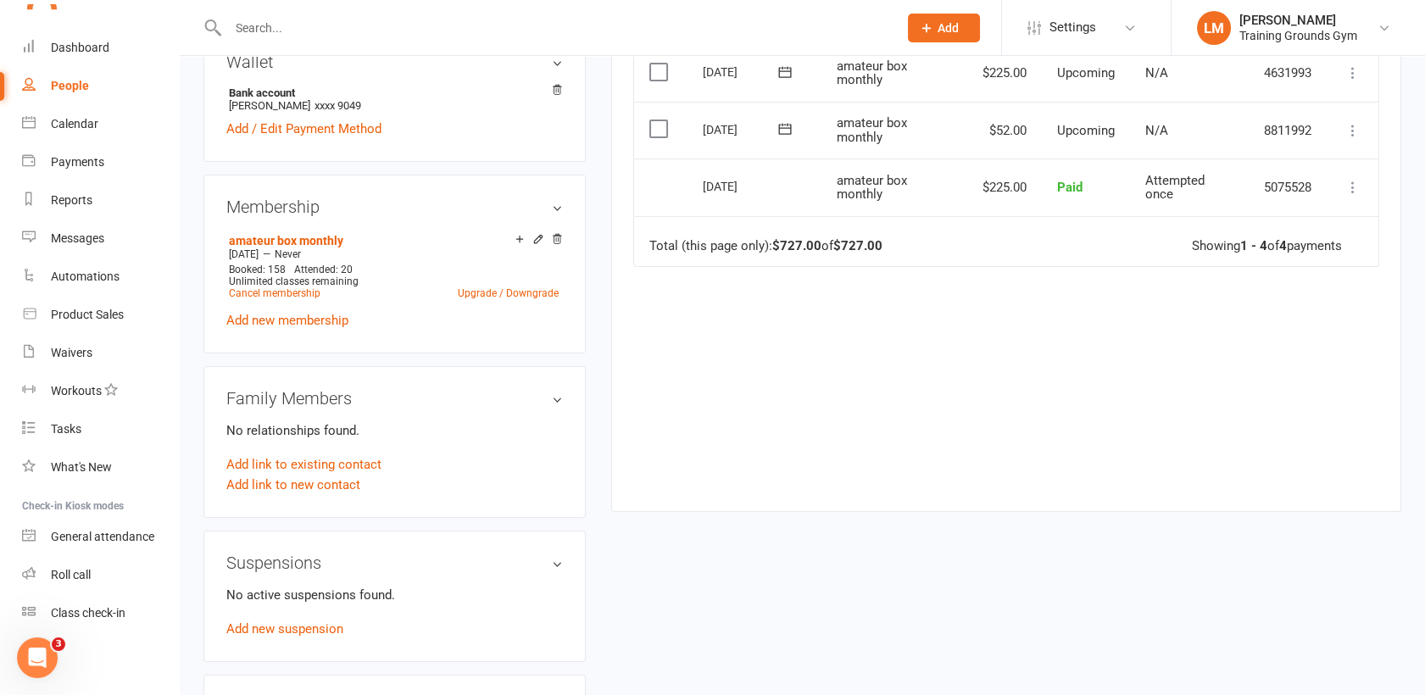
scroll to position [578, 0]
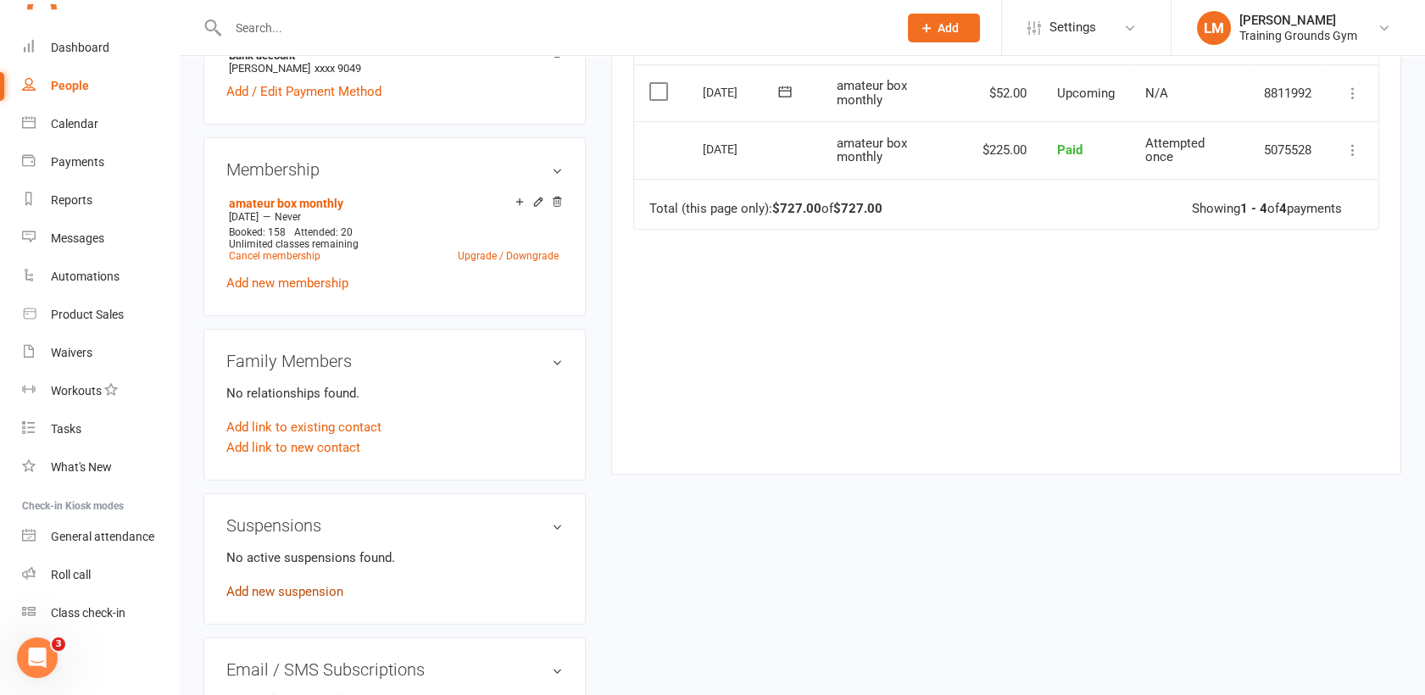
click at [306, 593] on link "Add new suspension" at bounding box center [284, 591] width 117 height 15
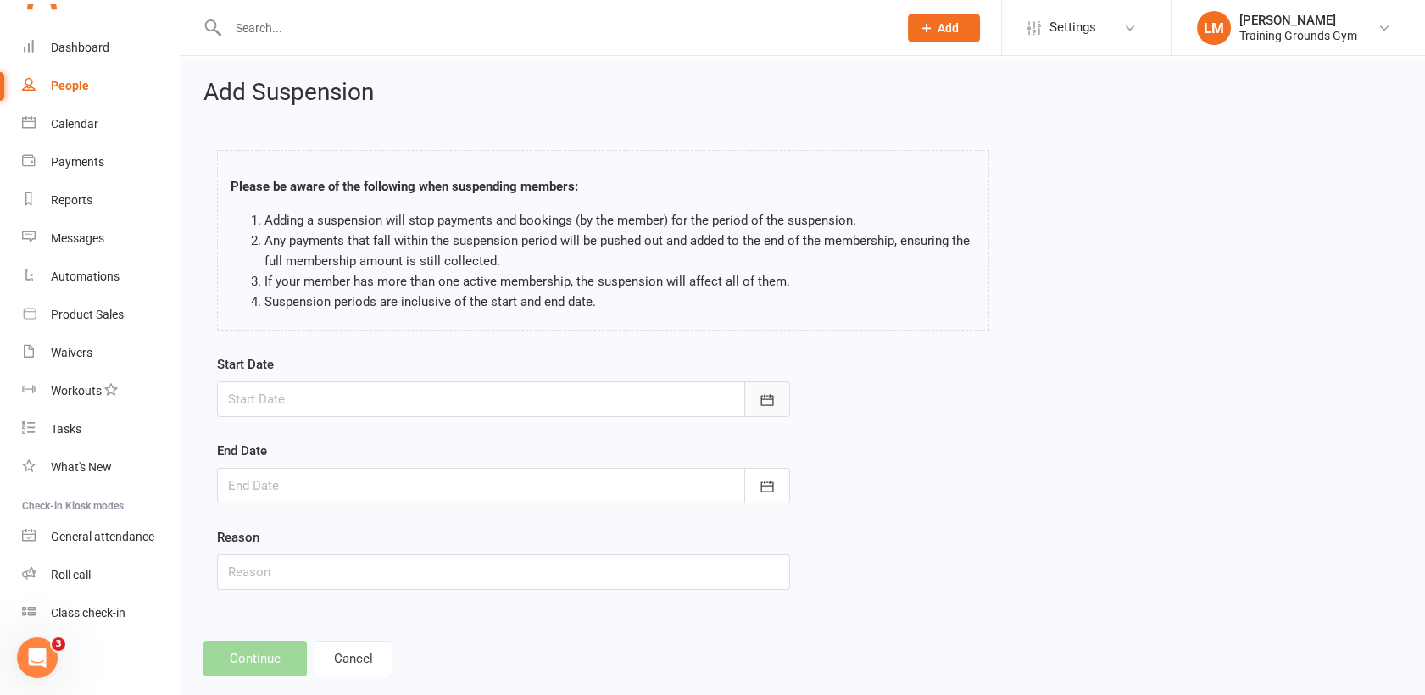
click at [759, 392] on icon "button" at bounding box center [767, 400] width 17 height 17
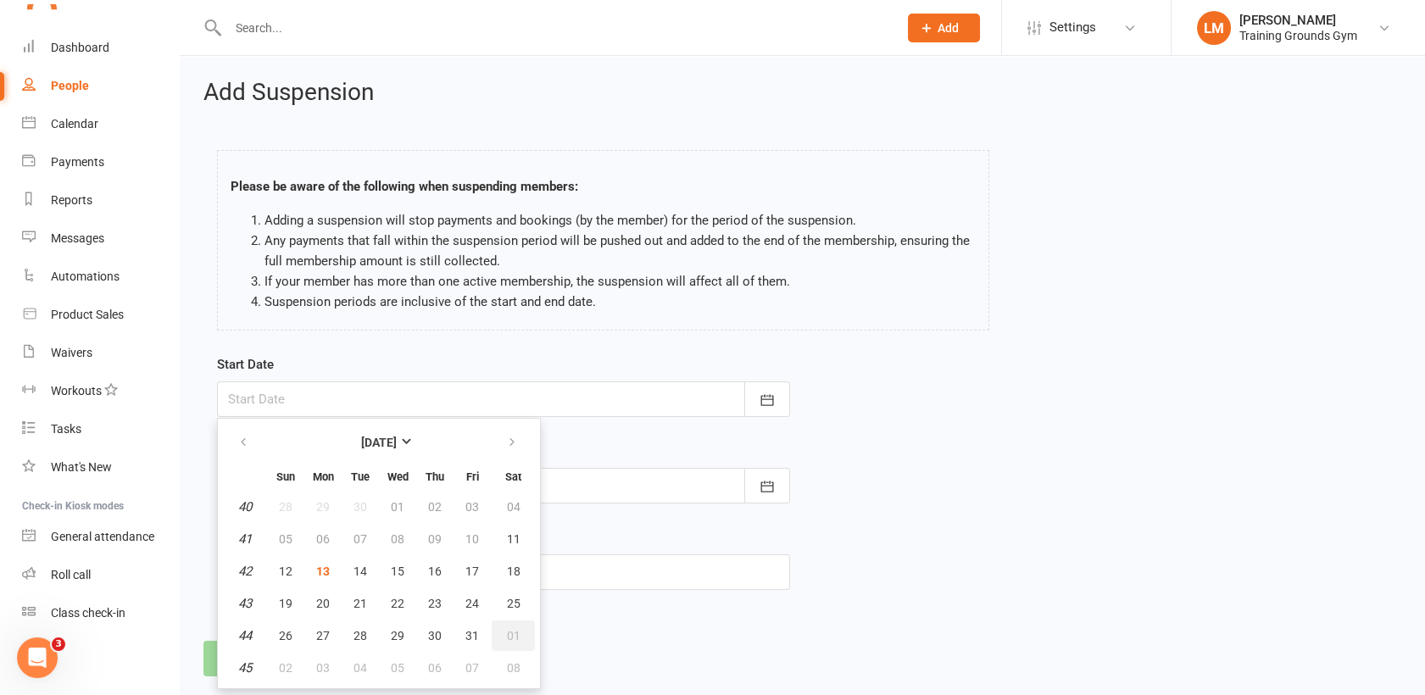
click at [520, 633] on button "01" at bounding box center [513, 635] width 43 height 31
type input "[DATE]"
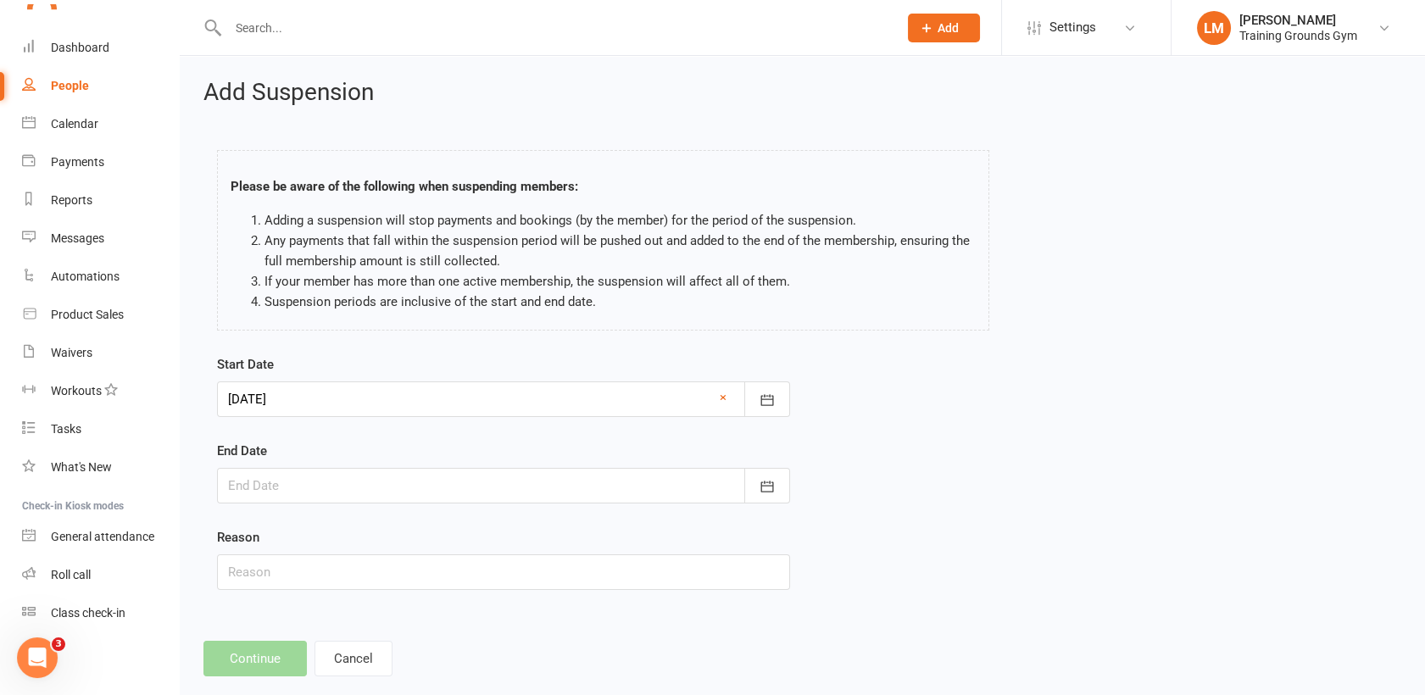
click at [303, 475] on div at bounding box center [503, 486] width 573 height 36
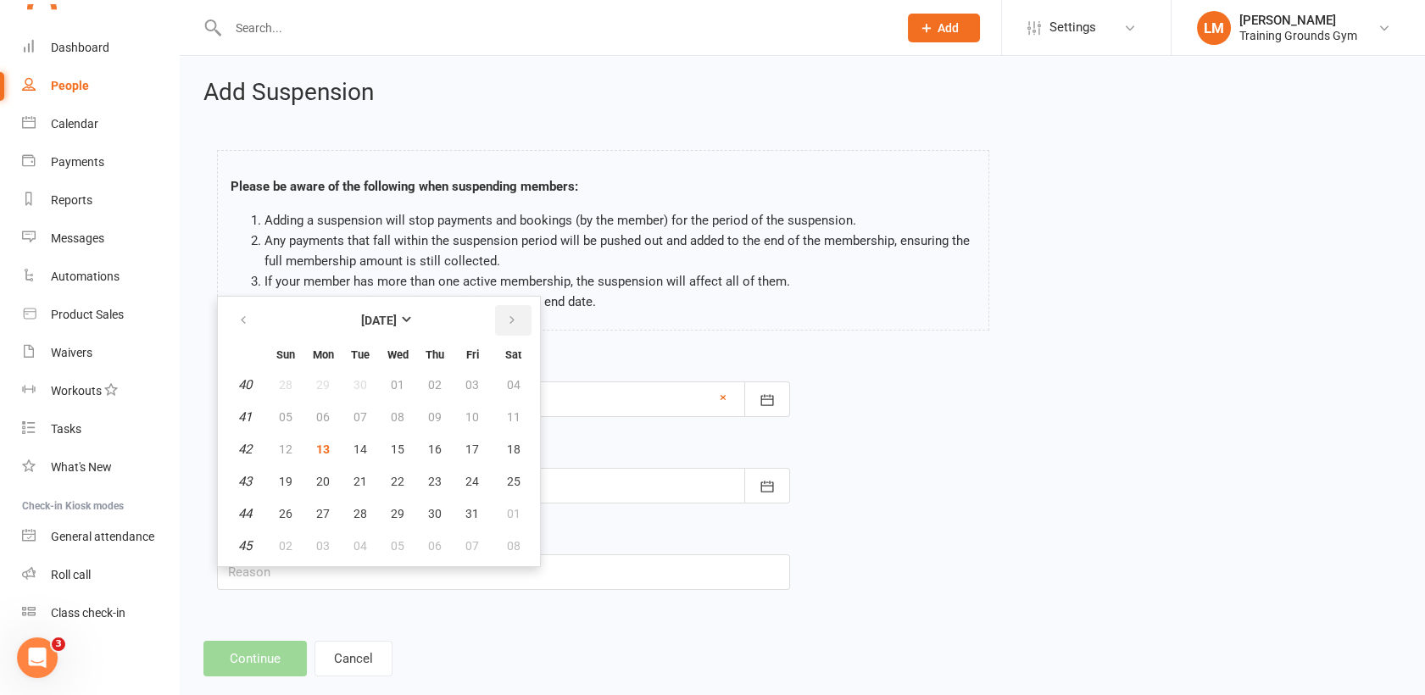
click at [508, 322] on icon "button" at bounding box center [512, 321] width 12 height 14
click at [509, 314] on icon "button" at bounding box center [512, 321] width 12 height 14
click at [506, 315] on icon "button" at bounding box center [512, 321] width 12 height 14
click at [272, 547] on button "01" at bounding box center [286, 546] width 36 height 31
type input "[DATE]"
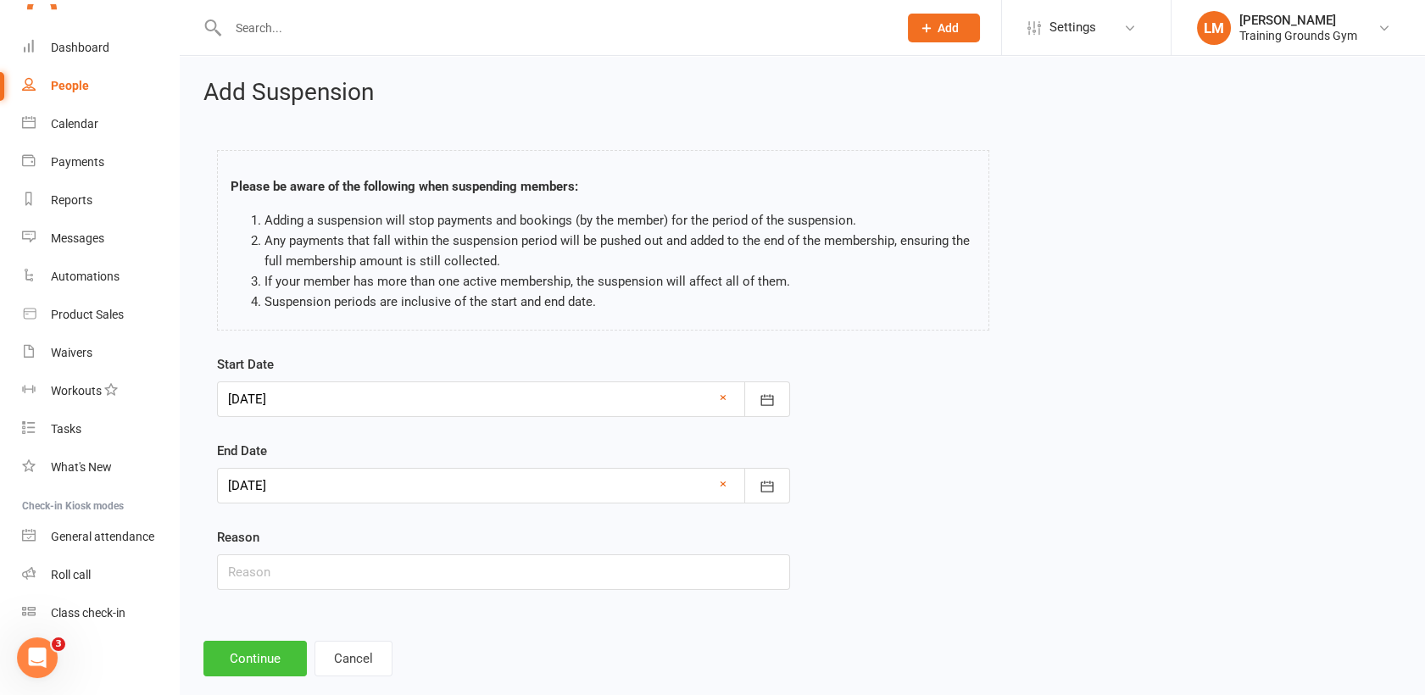
click at [238, 664] on button "Continue" at bounding box center [254, 659] width 103 height 36
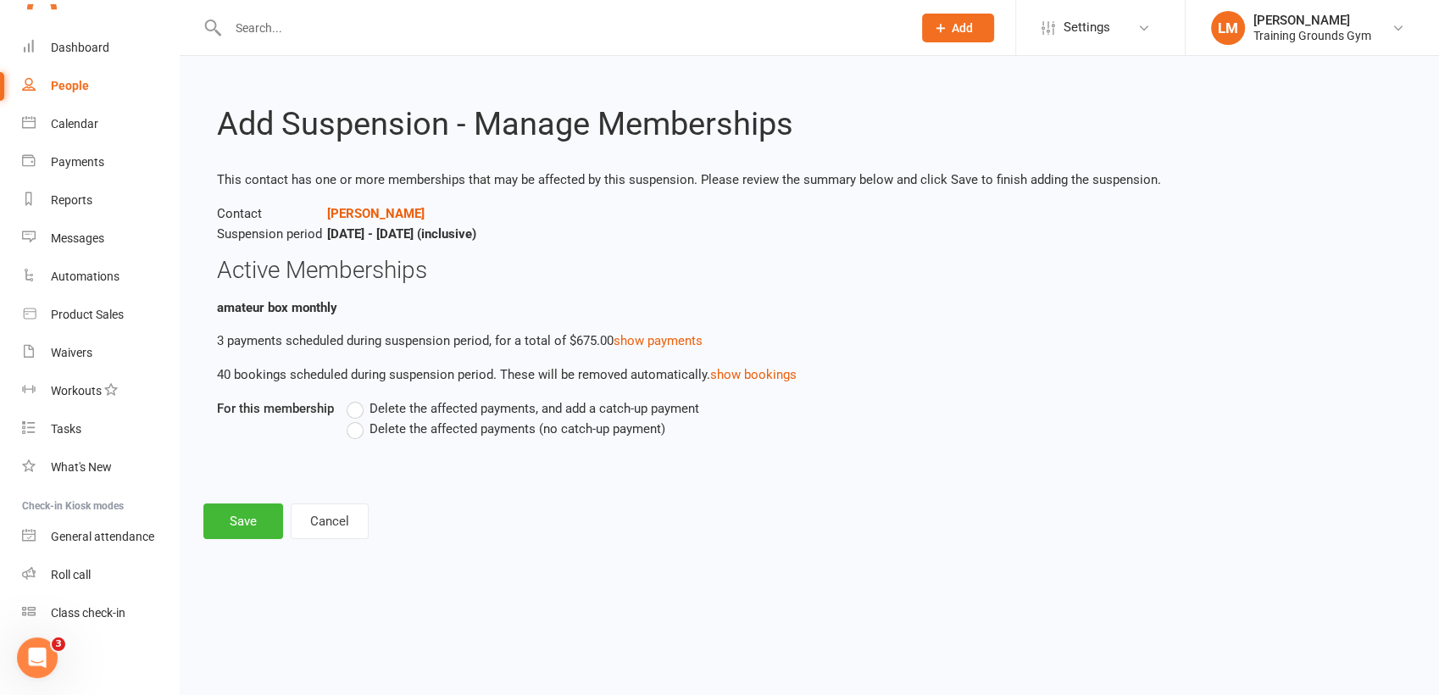
click at [357, 429] on label "Delete the affected payments (no catch-up payment)" at bounding box center [506, 429] width 319 height 20
click at [357, 419] on input "Delete the affected payments (no catch-up payment)" at bounding box center [352, 419] width 11 height 0
click at [246, 519] on button "Save" at bounding box center [243, 521] width 80 height 36
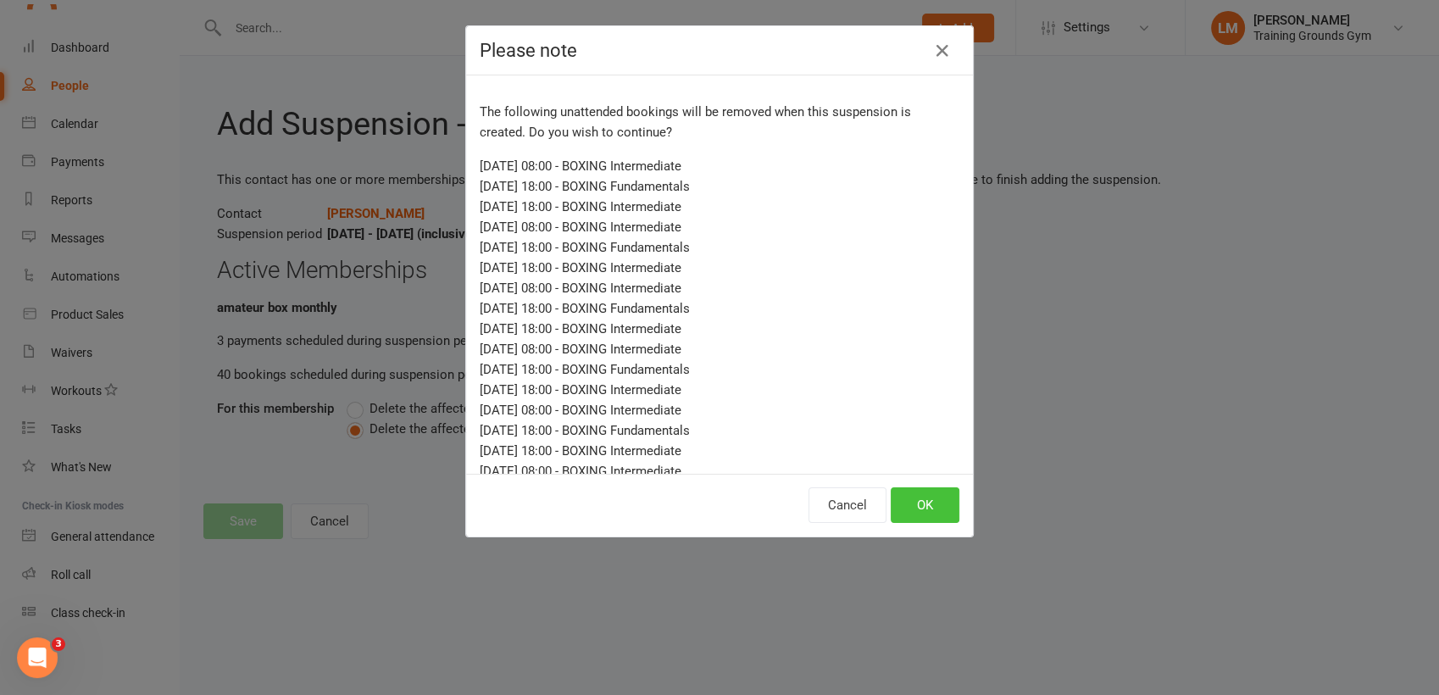
click at [909, 504] on button "OK" at bounding box center [925, 505] width 69 height 36
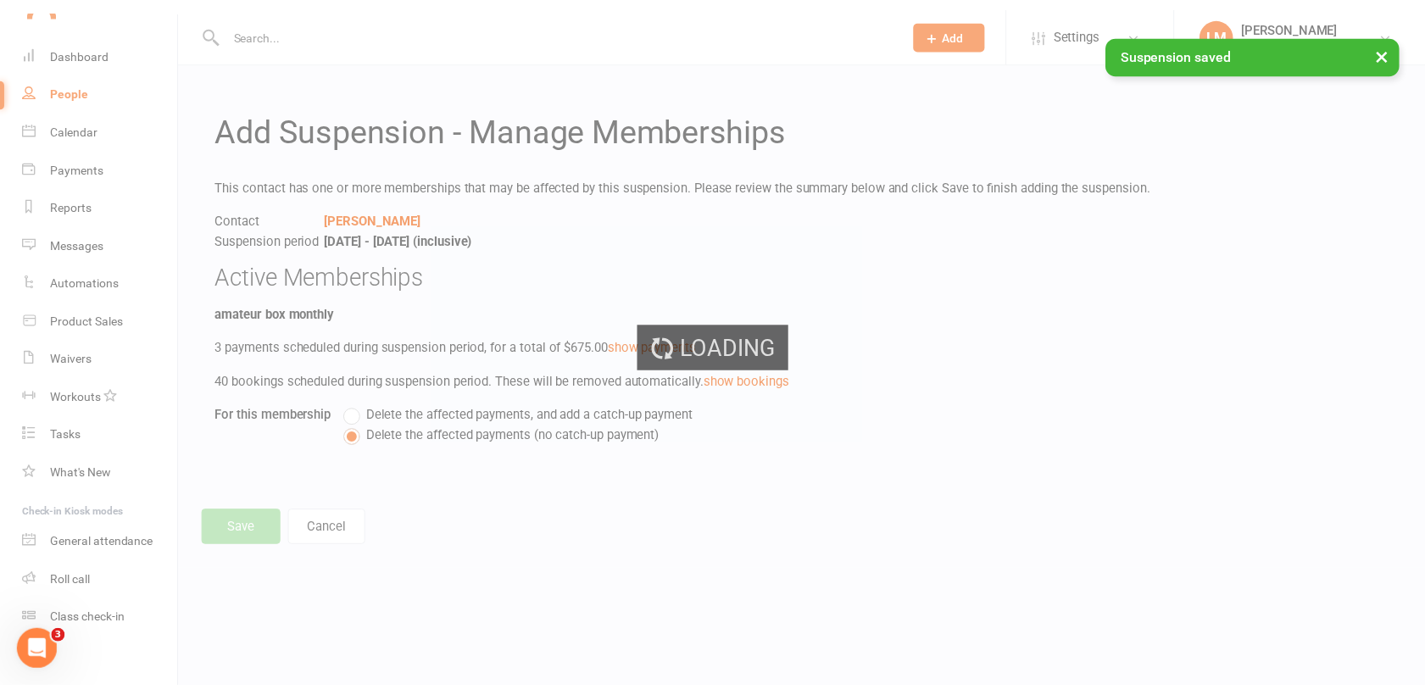
scroll to position [1842, 0]
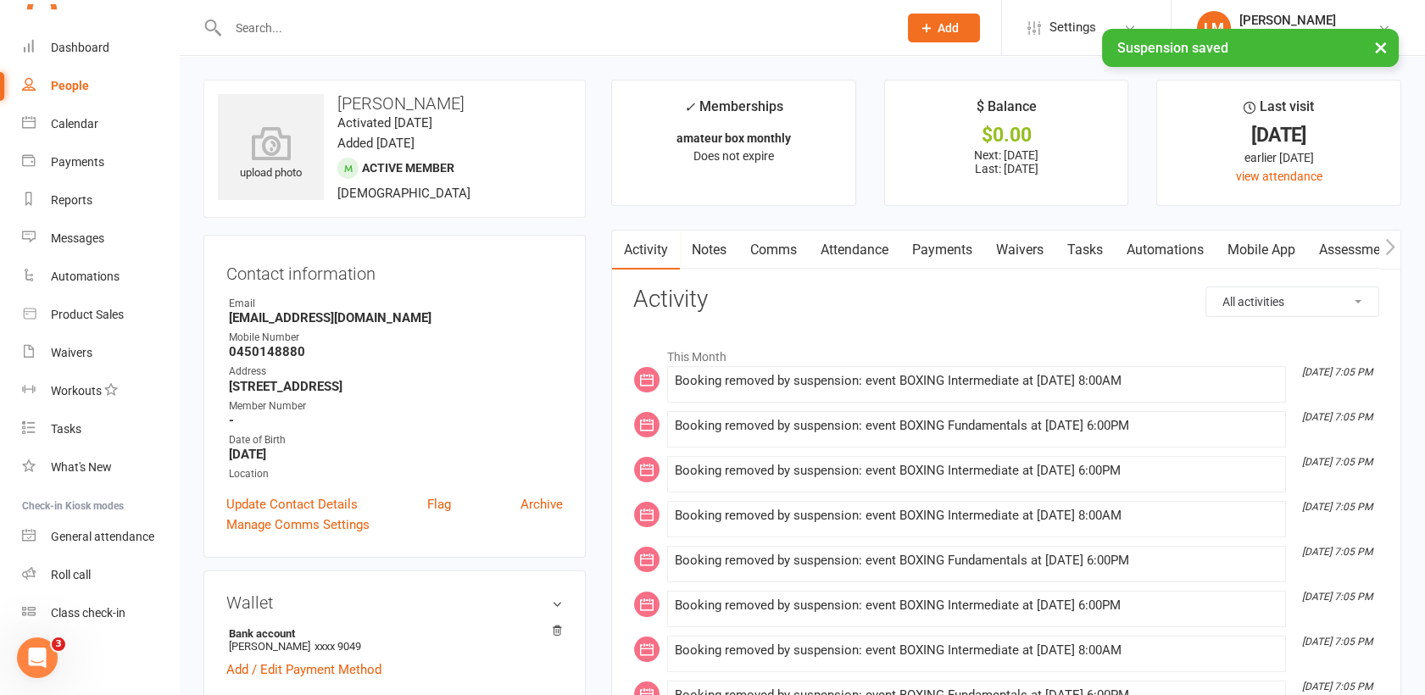
click at [961, 261] on link "Payments" at bounding box center [942, 250] width 84 height 39
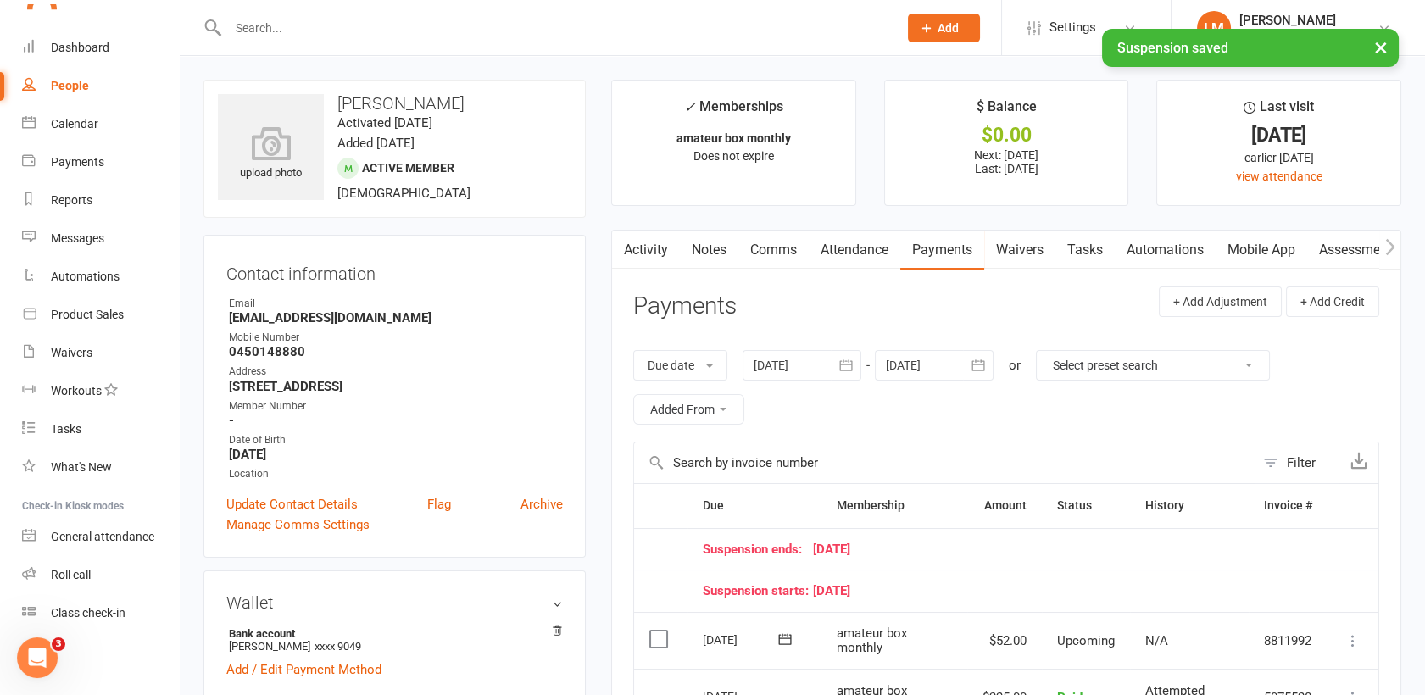
click at [978, 362] on icon "button" at bounding box center [978, 365] width 17 height 17
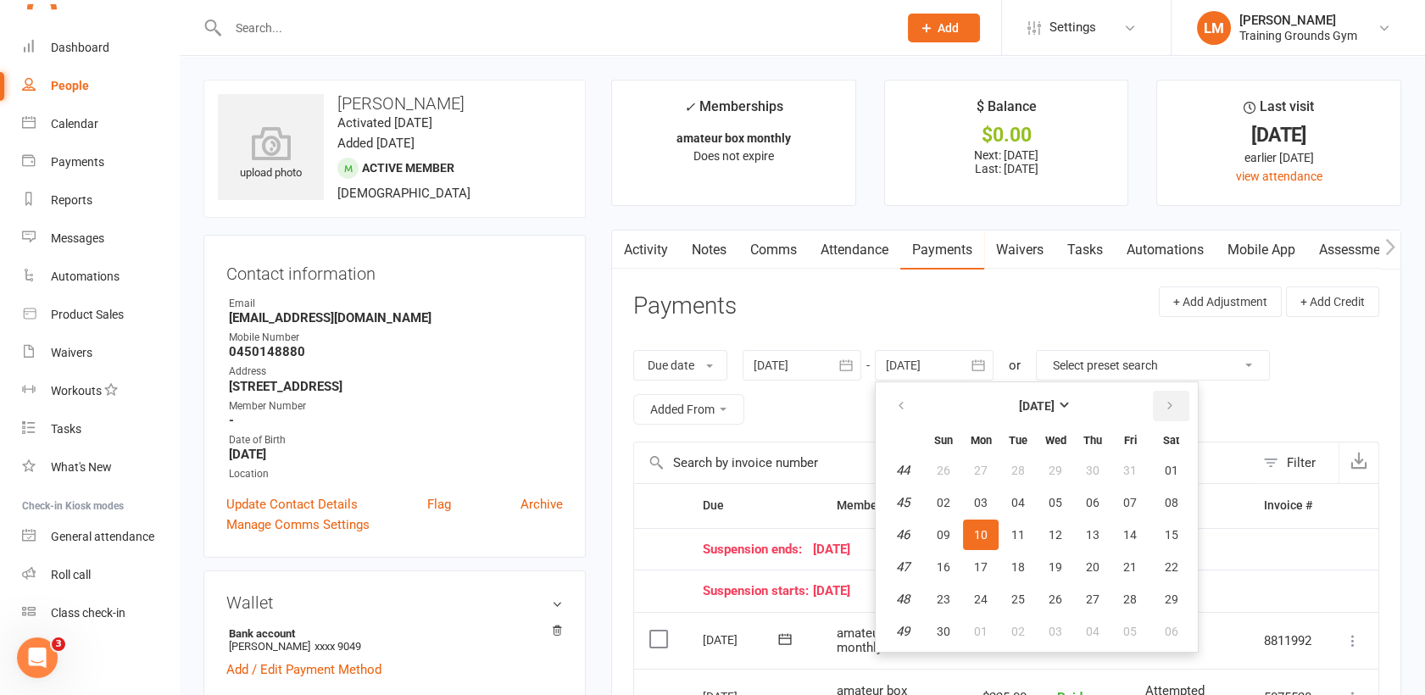
click at [1172, 408] on icon "button" at bounding box center [1170, 406] width 12 height 14
click at [1174, 464] on span "07" at bounding box center [1171, 471] width 14 height 14
type input "[DATE]"
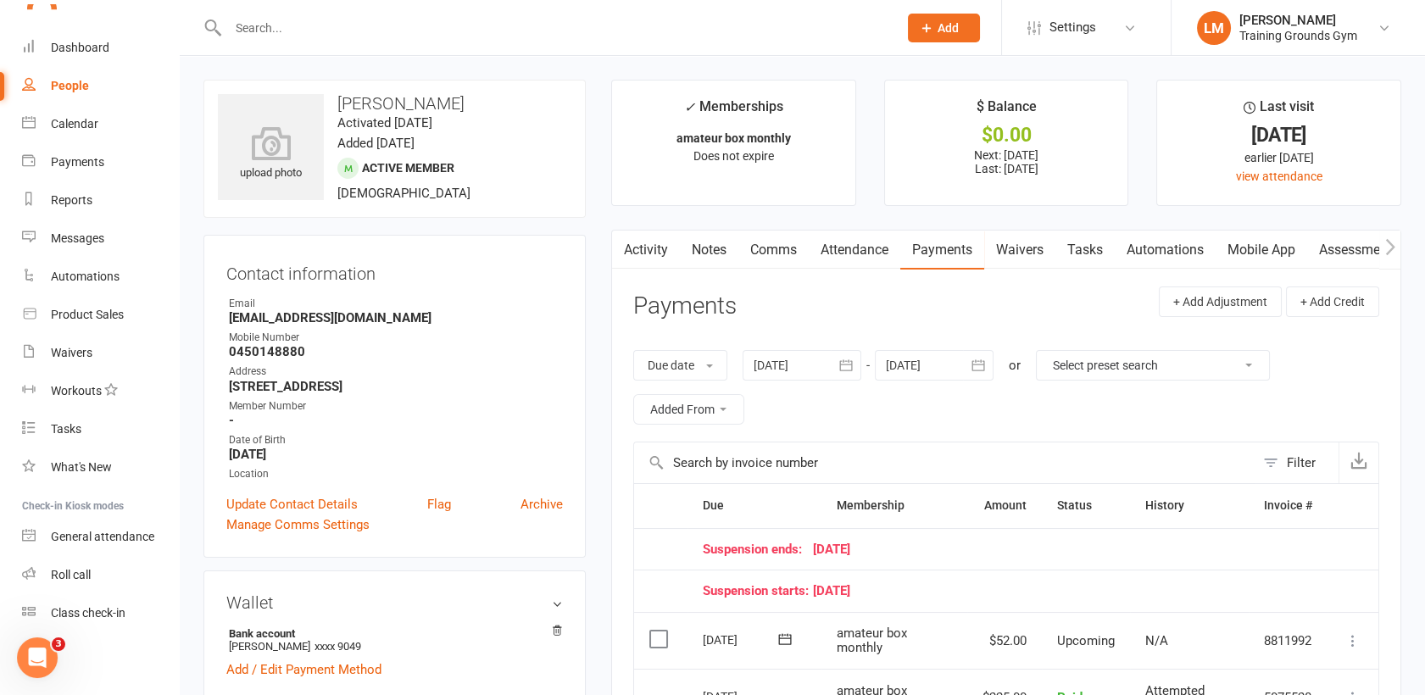
click at [1338, 397] on div "Due date Due date Date paid Date failed Date settled [DATE] [DATE] Sun Mon Tue …" at bounding box center [1006, 387] width 746 height 108
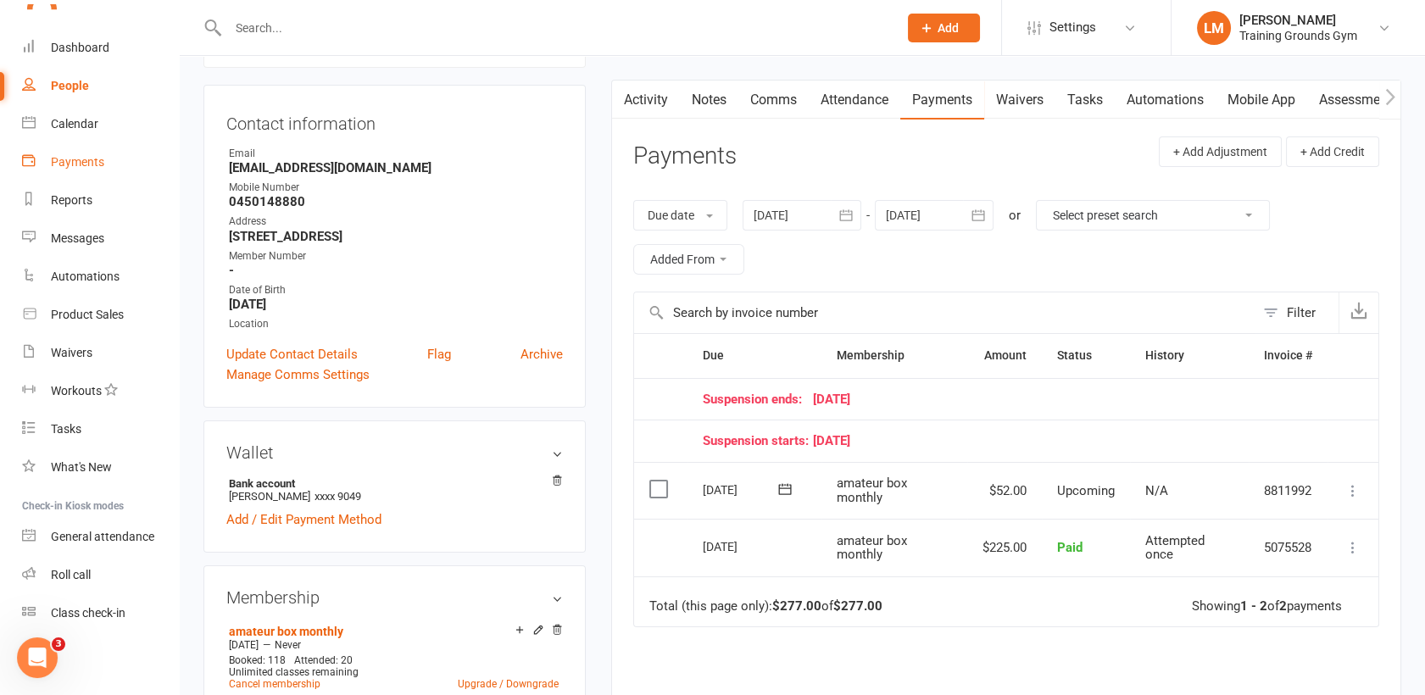
scroll to position [1842, 0]
click at [60, 119] on div "Calendar" at bounding box center [74, 124] width 47 height 14
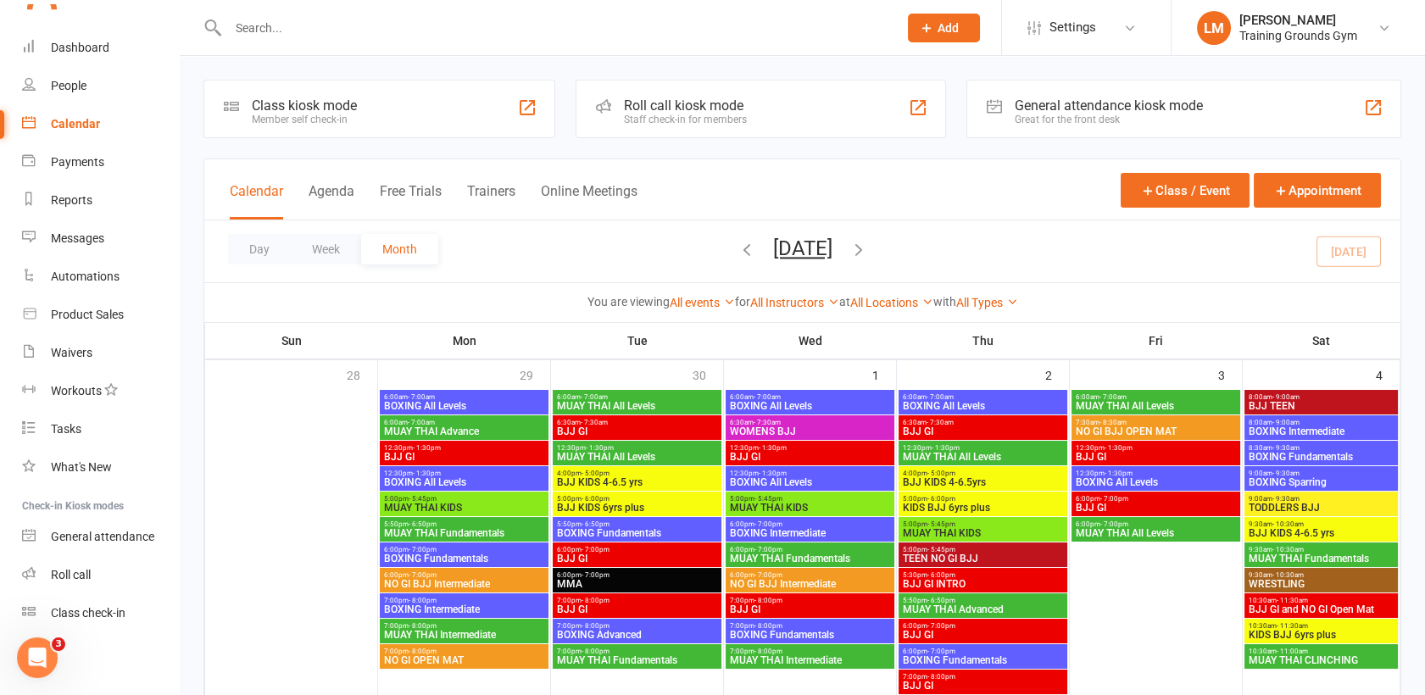
click at [1188, 454] on span "BJJ GI" at bounding box center [1156, 457] width 162 height 10
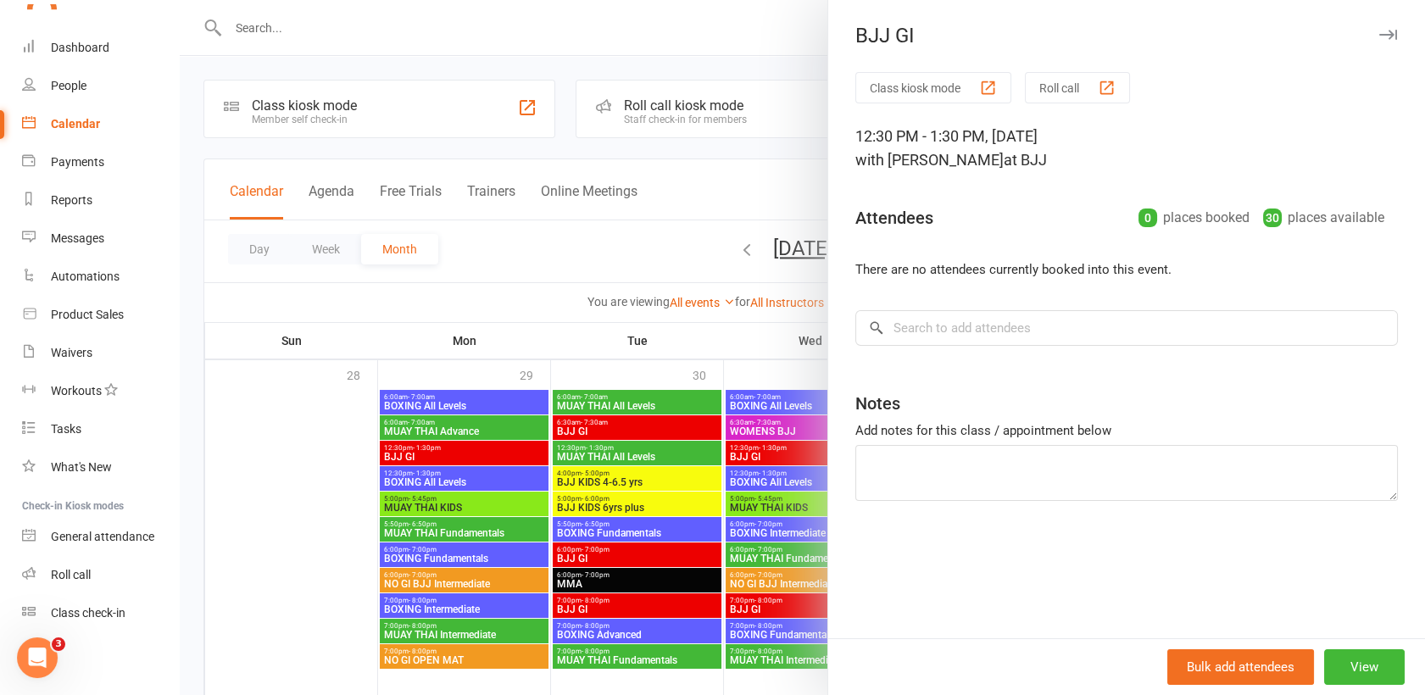
click at [1379, 33] on icon "button" at bounding box center [1388, 35] width 18 height 10
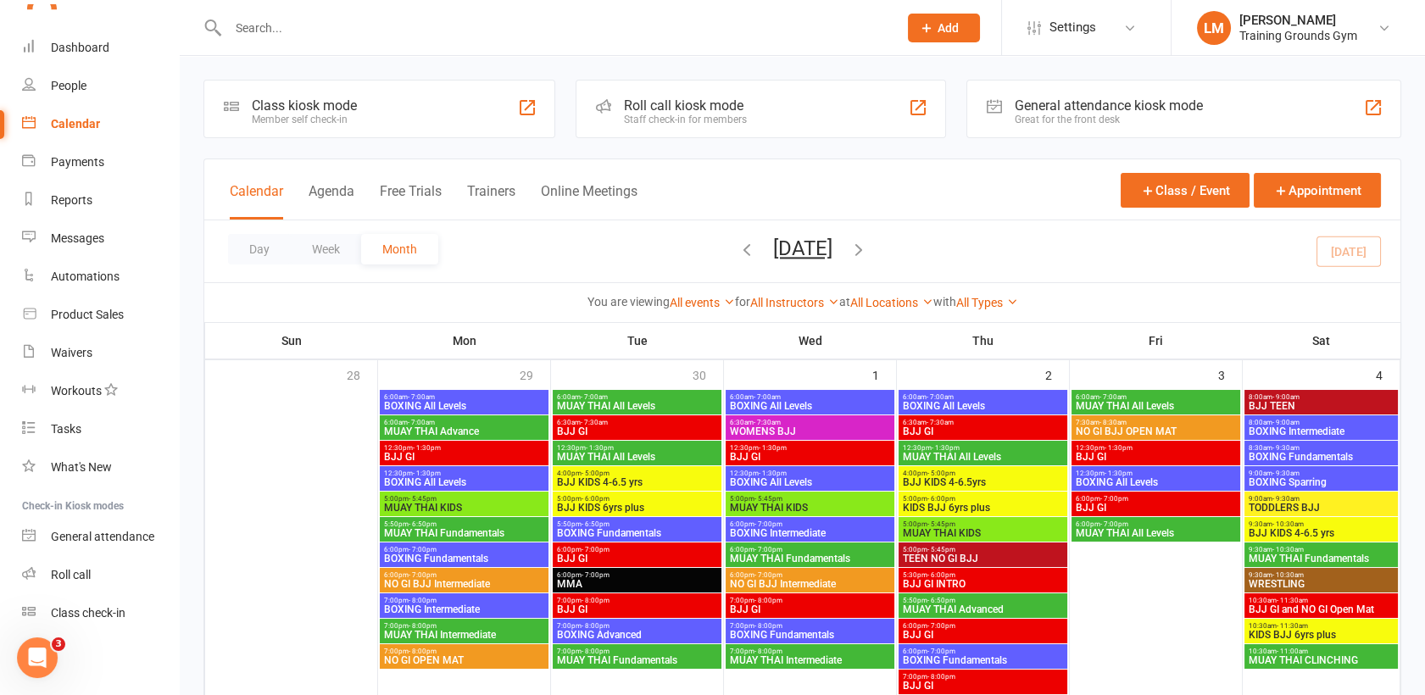
click at [1107, 447] on span "- 1:30pm" at bounding box center [1118, 448] width 28 height 8
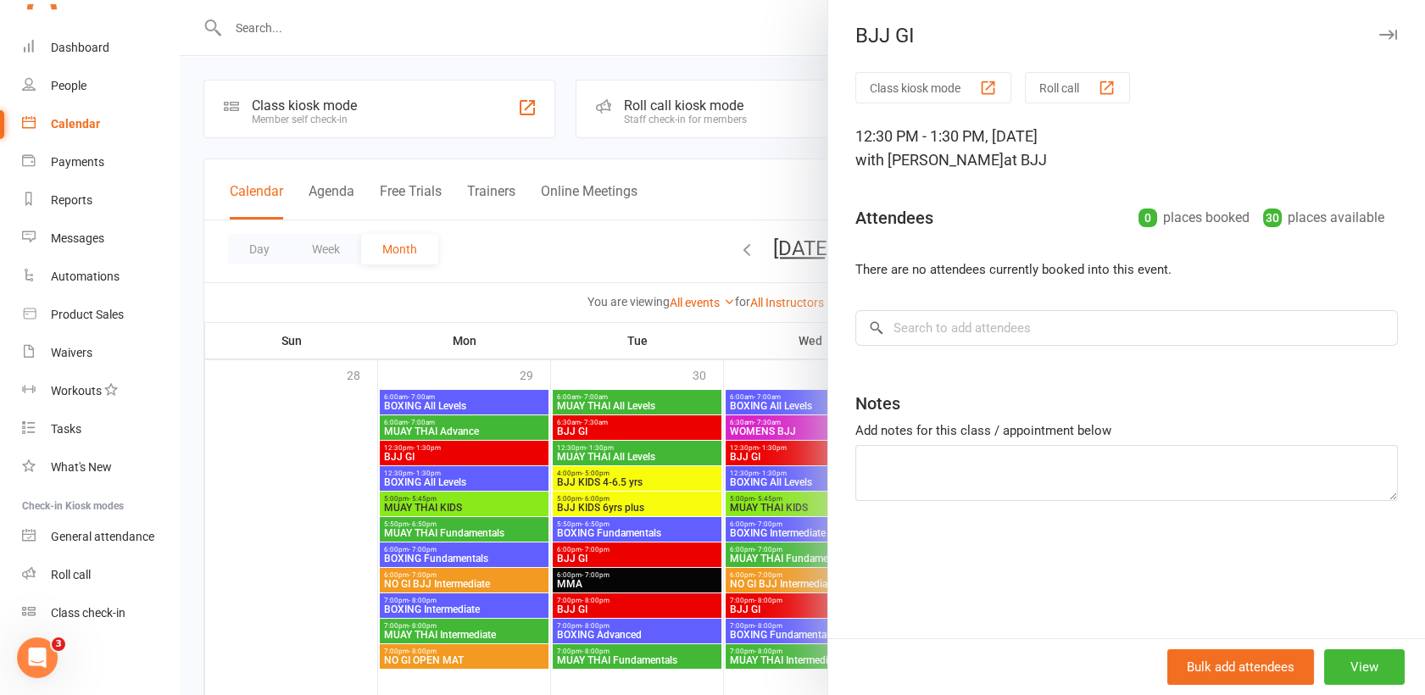
click at [1379, 35] on icon "button" at bounding box center [1388, 35] width 18 height 10
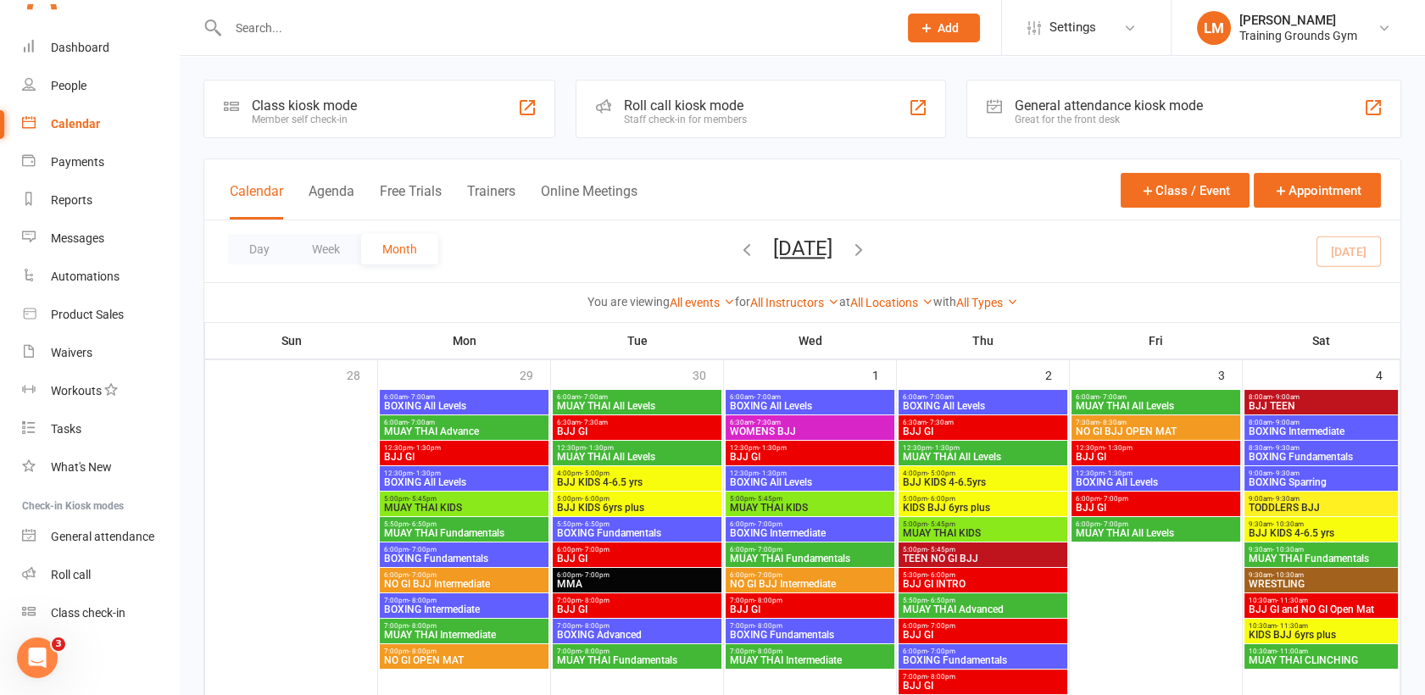
scroll to position [1842, 0]
click at [253, 31] on input "text" at bounding box center [554, 28] width 663 height 24
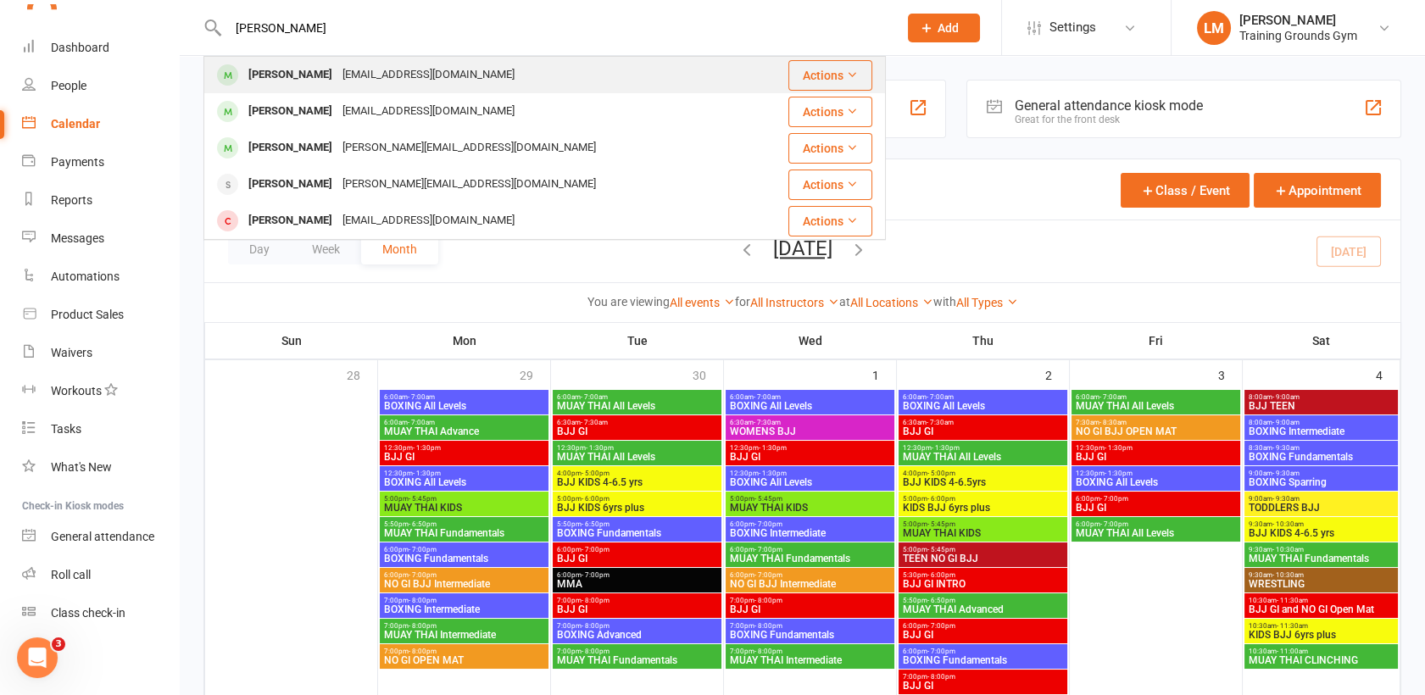
type input "[PERSON_NAME]"
click at [304, 71] on div "[PERSON_NAME]" at bounding box center [290, 75] width 94 height 25
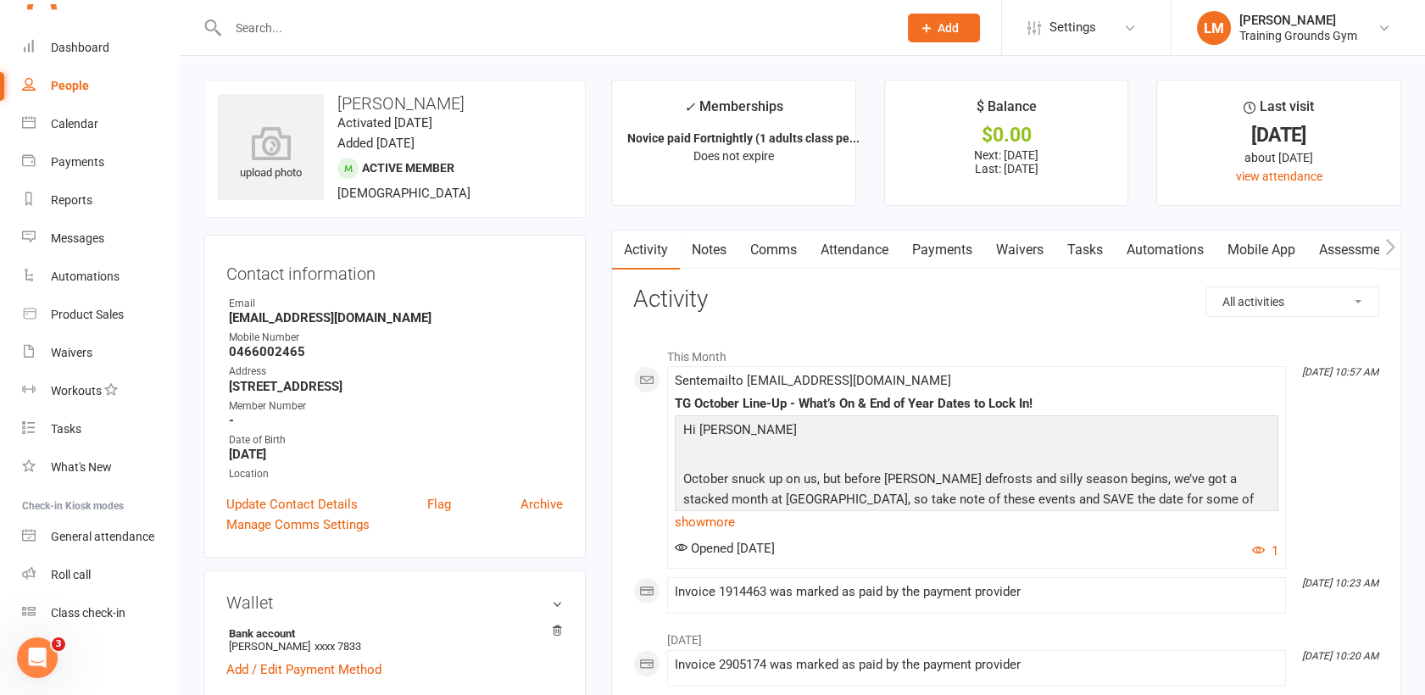
click at [253, 31] on input "text" at bounding box center [554, 28] width 663 height 24
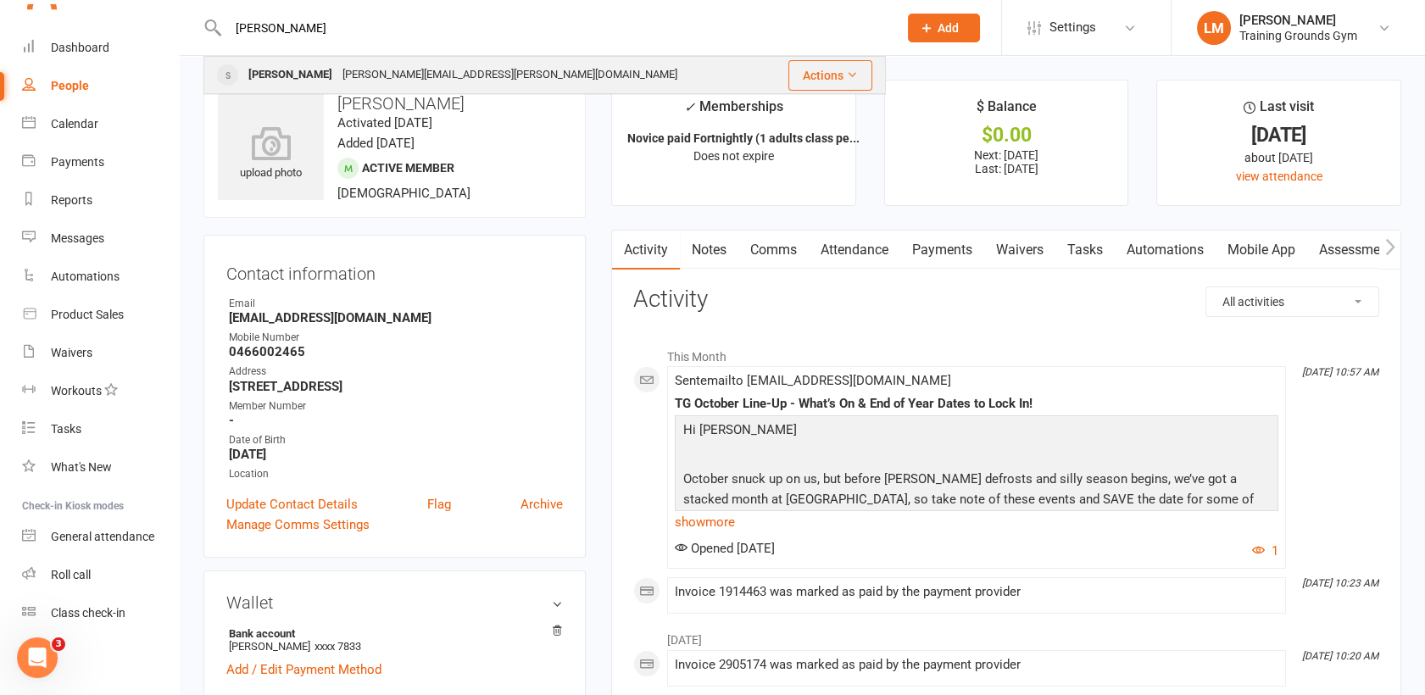
type input "[PERSON_NAME]"
click at [280, 68] on div "[PERSON_NAME]" at bounding box center [290, 75] width 94 height 25
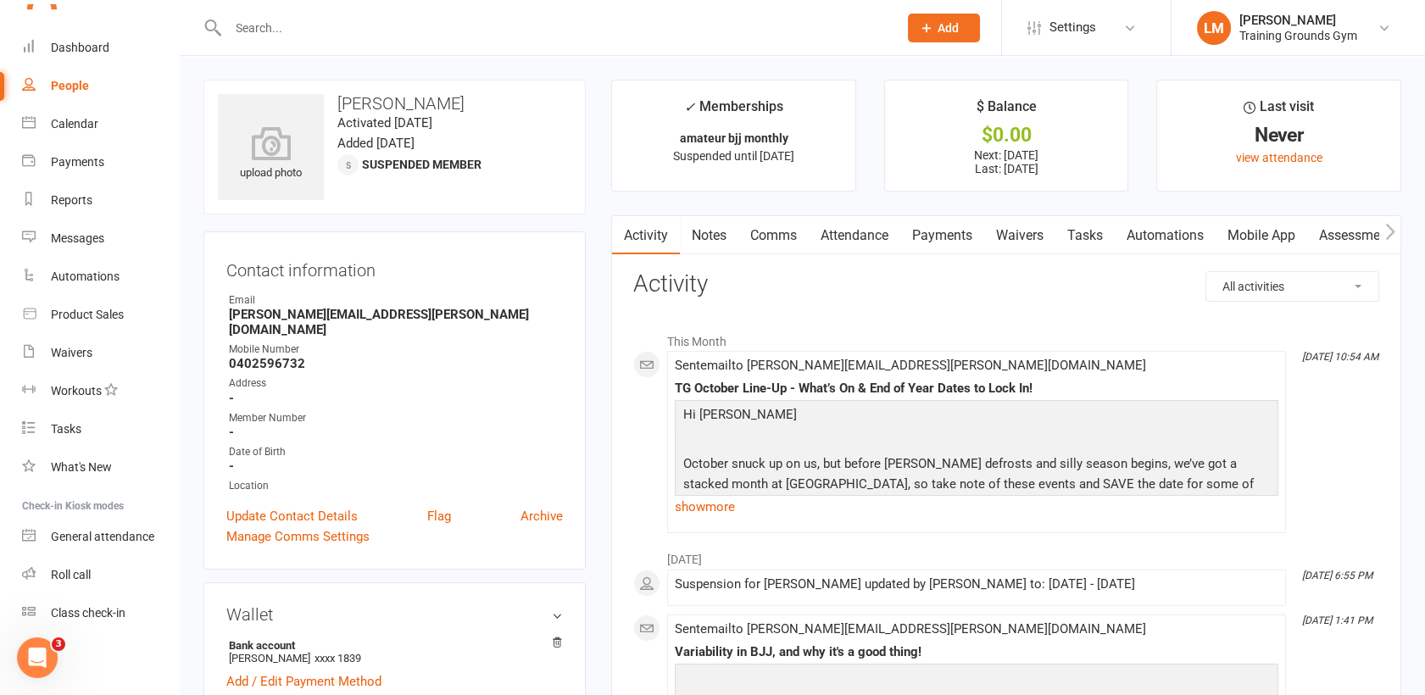
click at [765, 238] on link "Comms" at bounding box center [773, 235] width 70 height 39
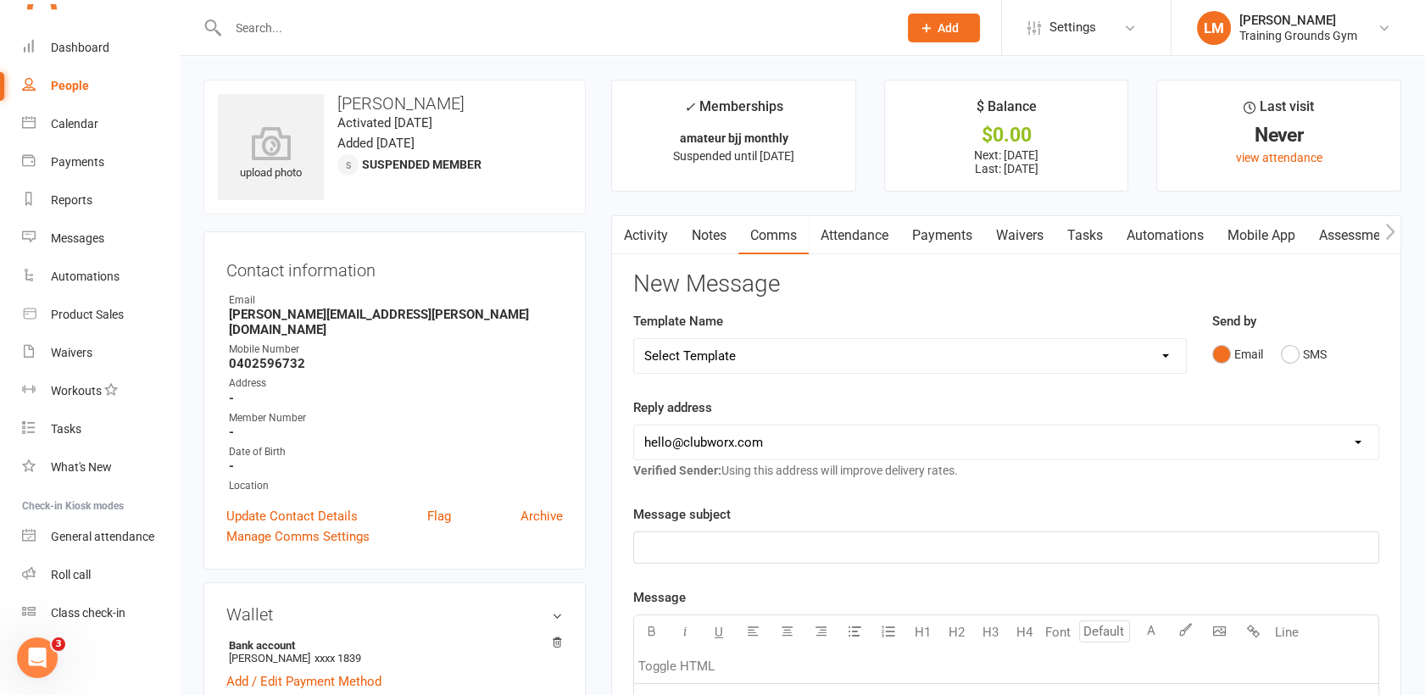
click at [760, 431] on select "[EMAIL_ADDRESS][DOMAIN_NAME] [PERSON_NAME][EMAIL_ADDRESS][DOMAIN_NAME] [EMAIL_A…" at bounding box center [1006, 442] width 744 height 34
select select "1"
click at [634, 425] on select "[EMAIL_ADDRESS][DOMAIN_NAME] [PERSON_NAME][EMAIL_ADDRESS][DOMAIN_NAME] [EMAIL_A…" at bounding box center [1006, 442] width 744 height 34
click at [735, 538] on p "﻿" at bounding box center [1006, 547] width 724 height 20
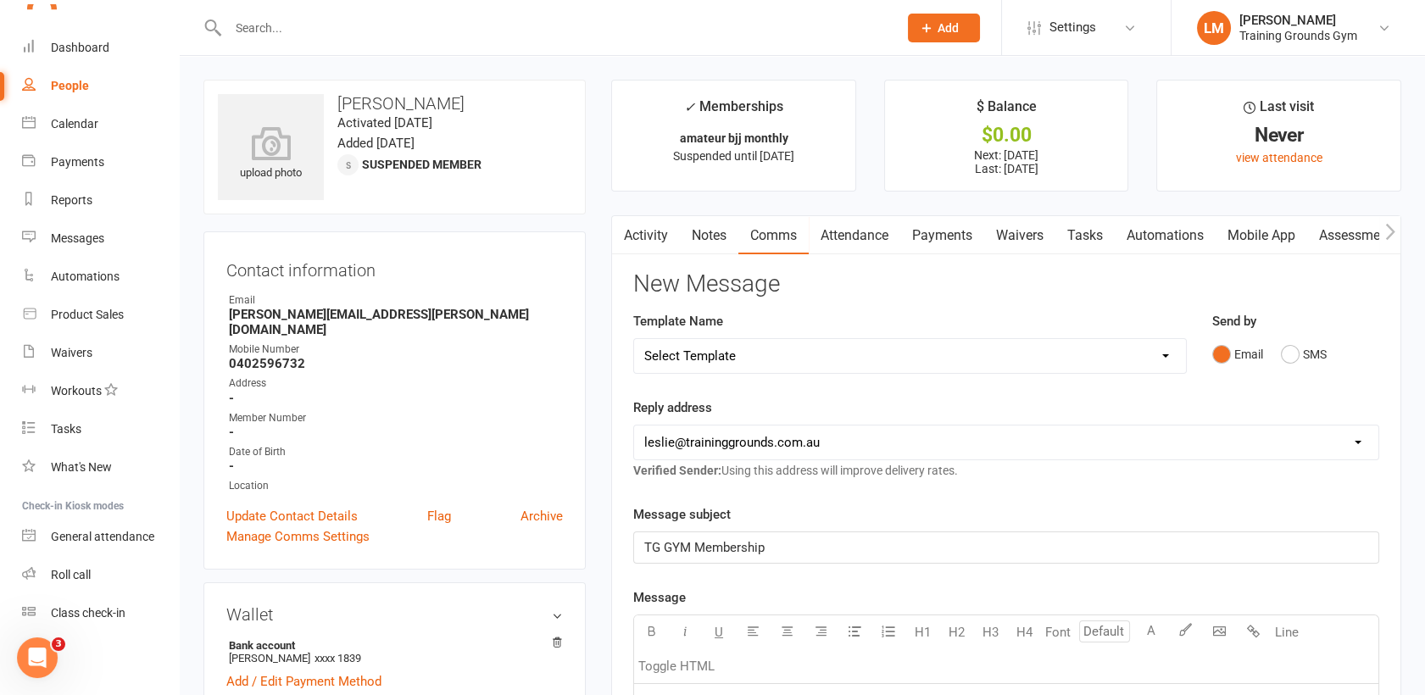
scroll to position [356, 0]
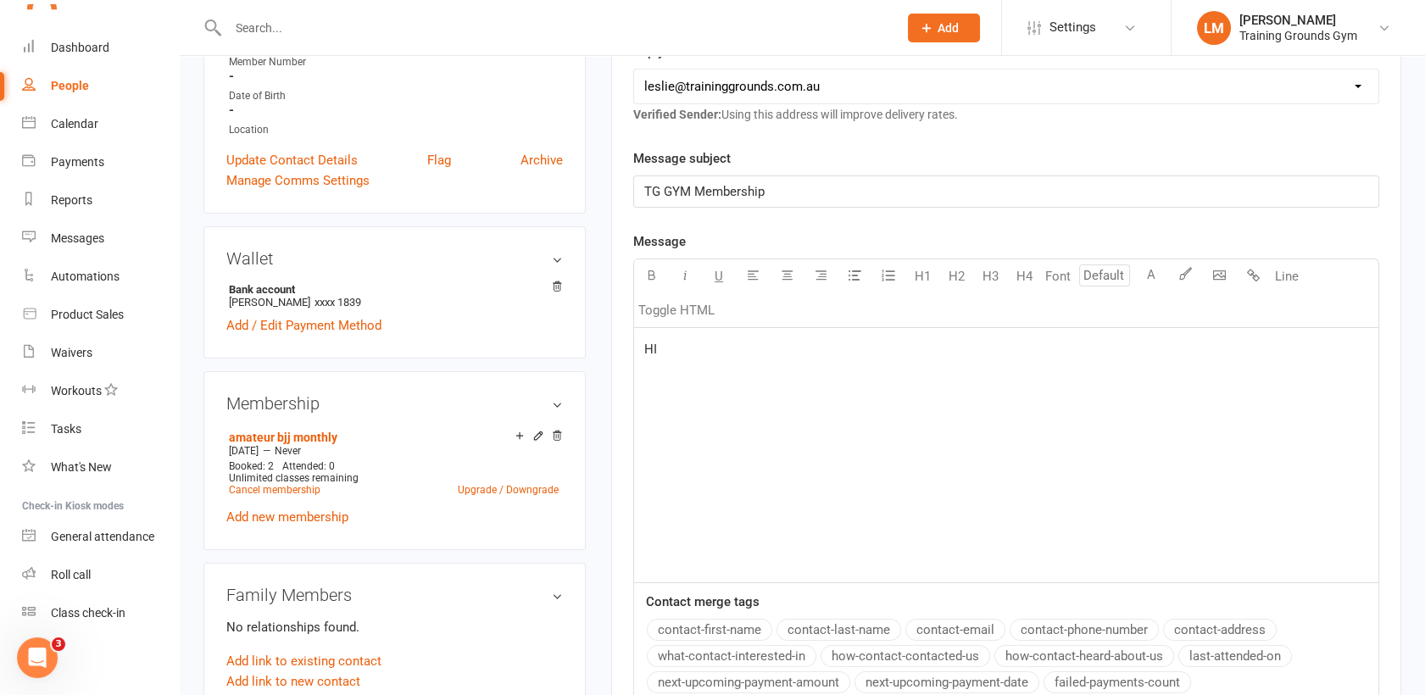
click at [681, 620] on button "contact-first-name" at bounding box center [709, 630] width 125 height 22
click at [655, 387] on div "HI ﻿ {contact-first-name}" at bounding box center [1006, 455] width 744 height 254
click at [842, 349] on p "HI ﻿ {contact-first-name}" at bounding box center [1006, 349] width 724 height 20
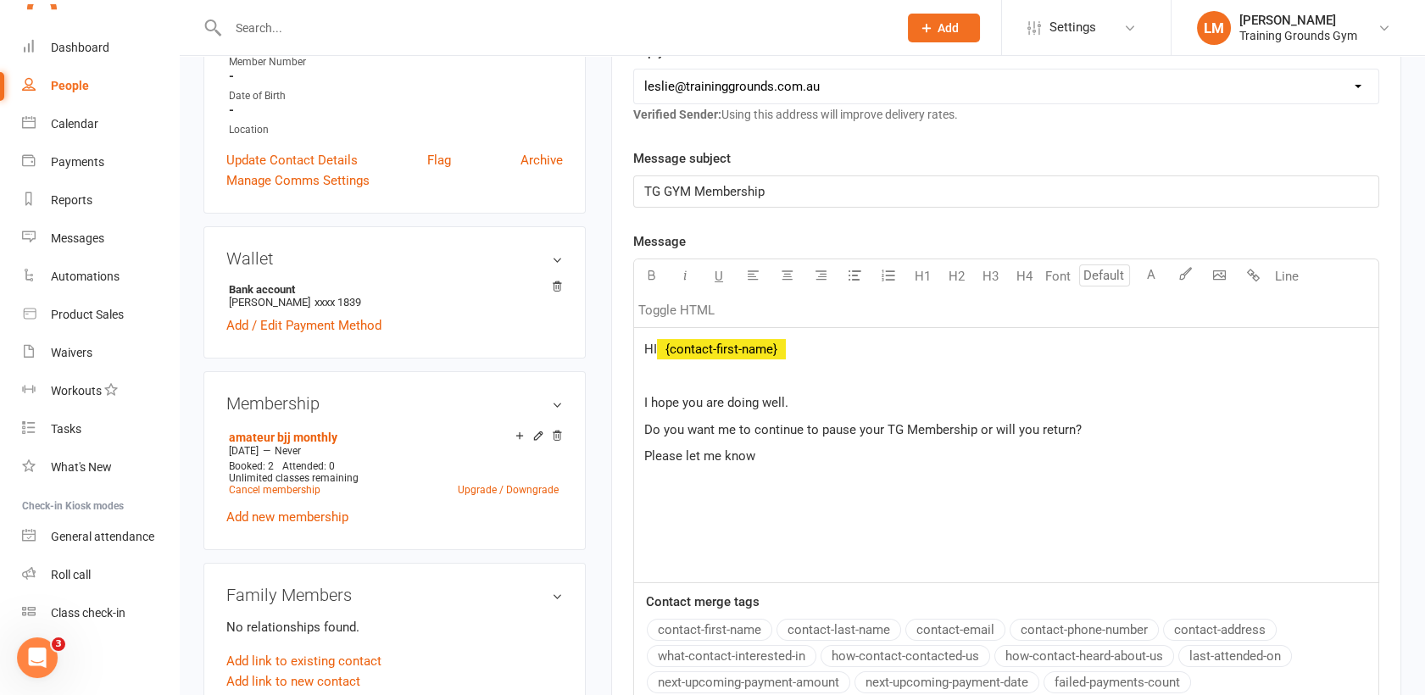
click at [1257, 379] on p "﻿" at bounding box center [1006, 376] width 724 height 20
click at [1037, 510] on div "HI ﻿ {contact-first-name} ﻿ I hope you are doing well. Do you want me to contin…" at bounding box center [1006, 455] width 744 height 254
click at [1053, 463] on p "Please let me know" at bounding box center [1006, 456] width 724 height 20
click at [1072, 425] on span "Do you want me to continue to pause your TG Membership or will you return?" at bounding box center [862, 429] width 437 height 15
click at [990, 478] on div "HI ﻿ {contact-first-name} ﻿ I hope you are doing well. Do you want me to contin…" at bounding box center [1006, 455] width 744 height 254
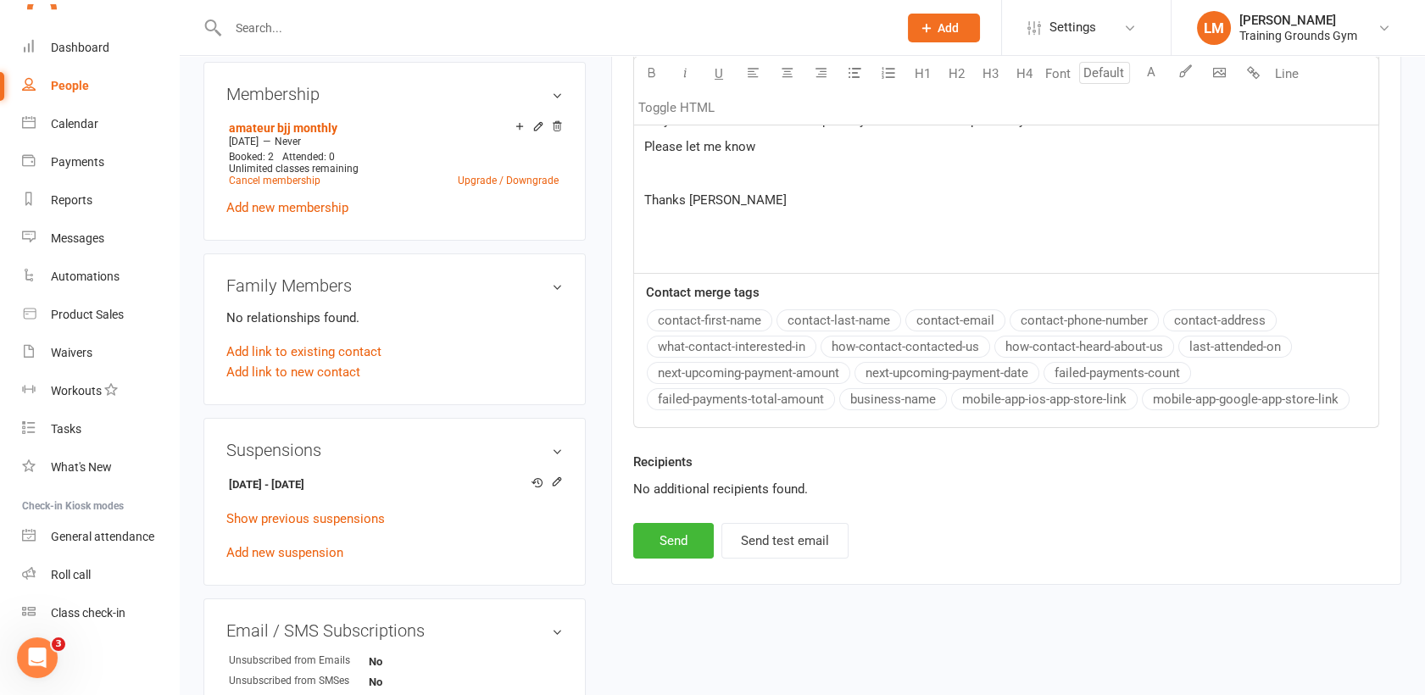
scroll to position [672, 0]
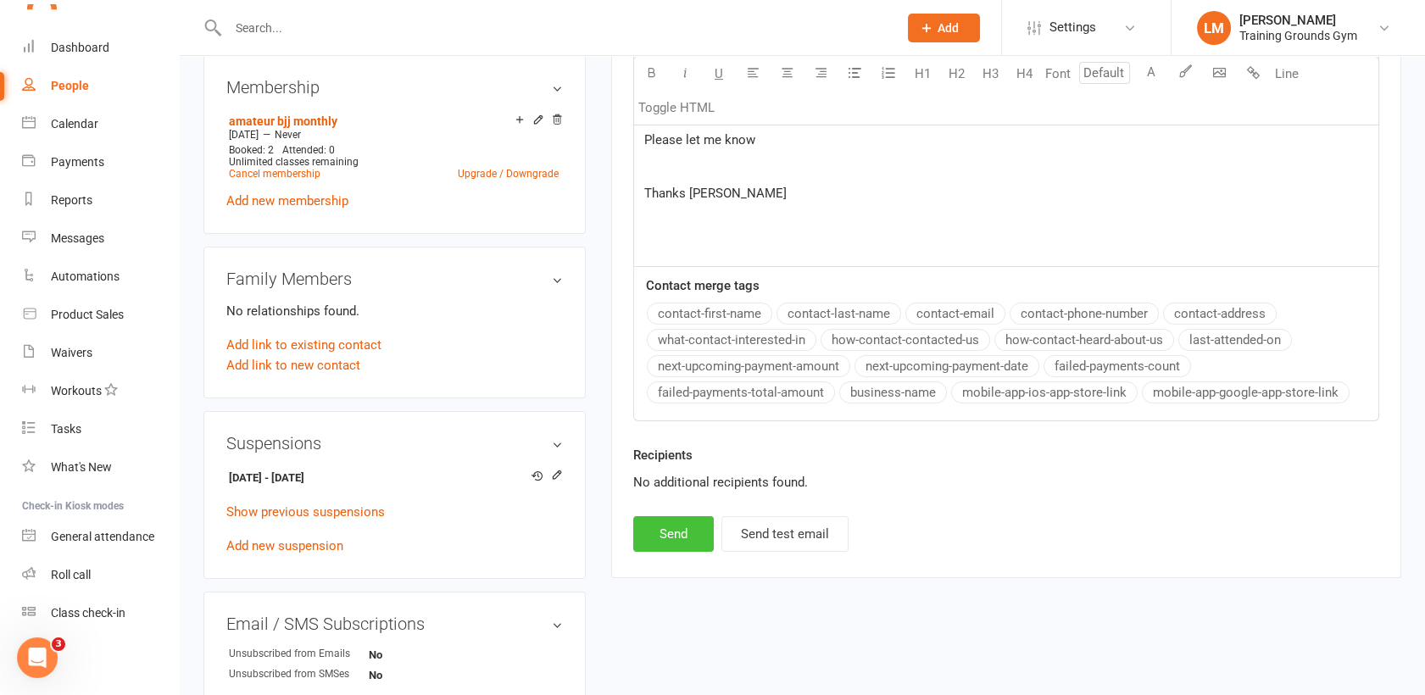
click at [666, 525] on button "Send" at bounding box center [673, 534] width 81 height 36
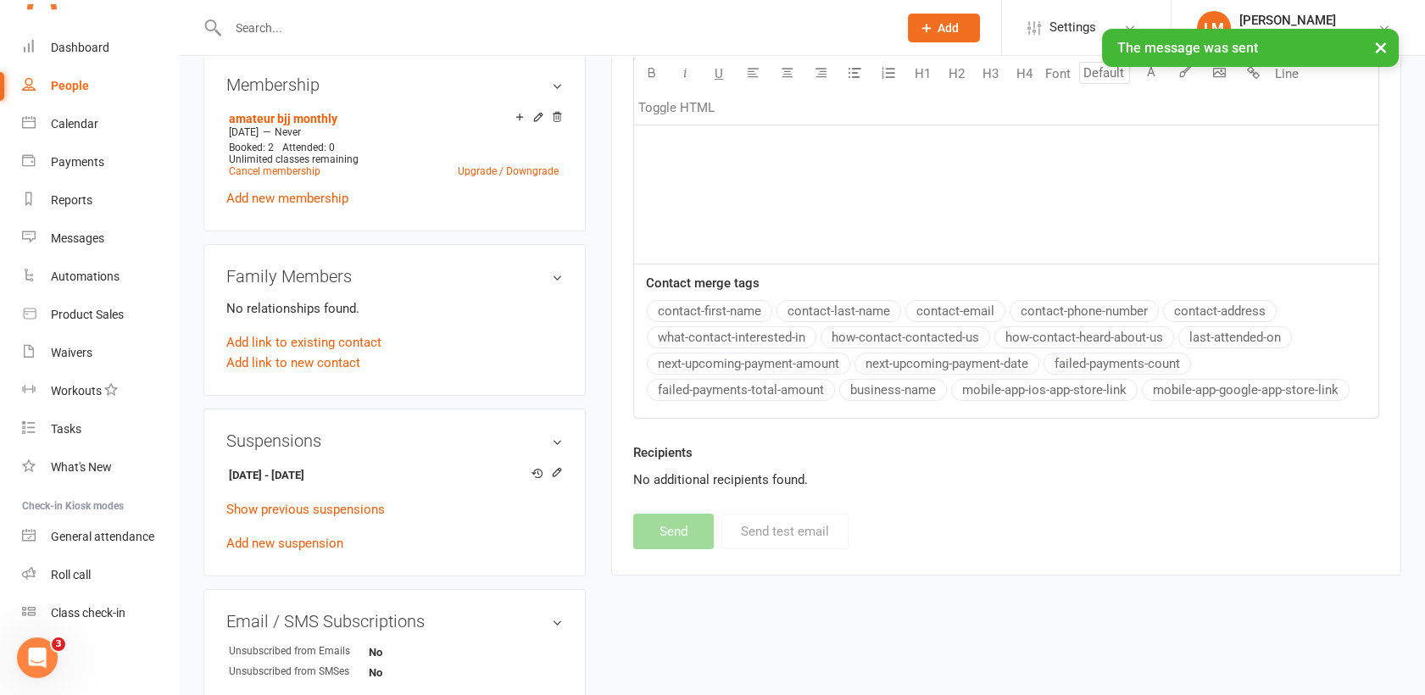
select select "0"
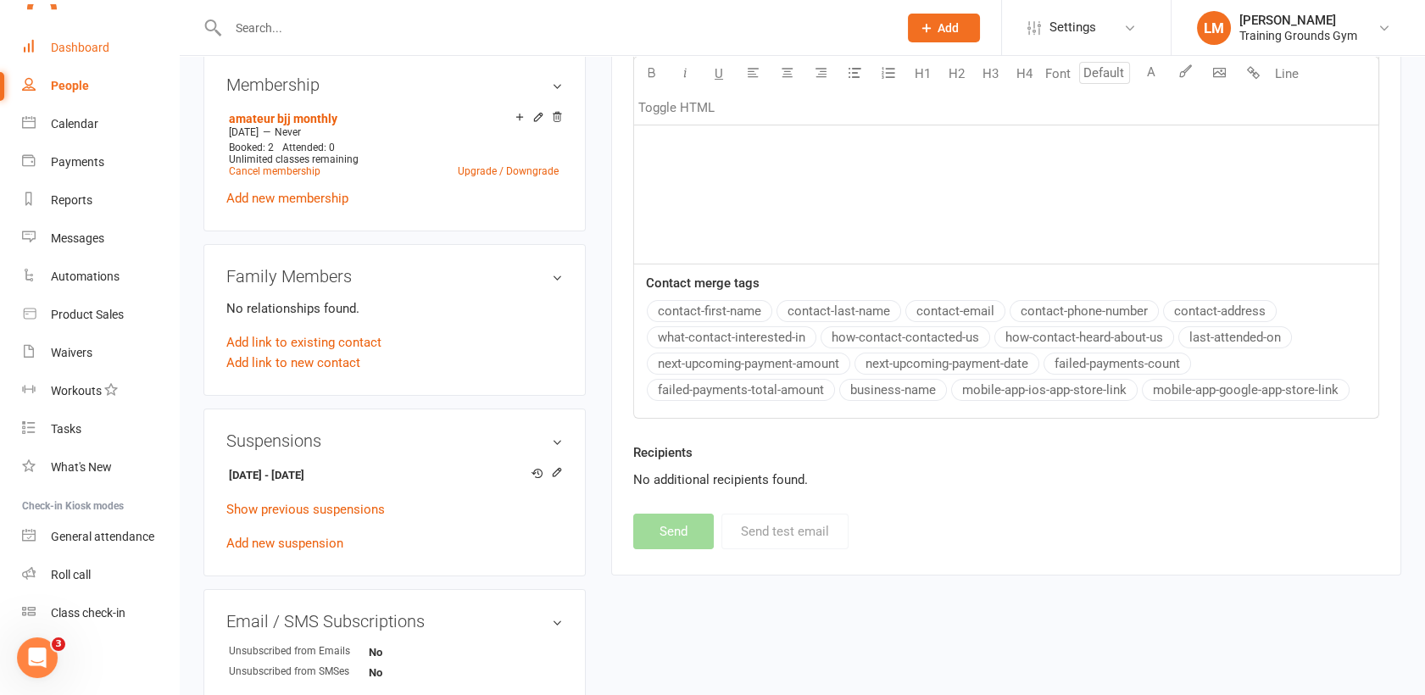
click at [90, 35] on link "Dashboard" at bounding box center [100, 48] width 157 height 38
